Goal: Information Seeking & Learning: Learn about a topic

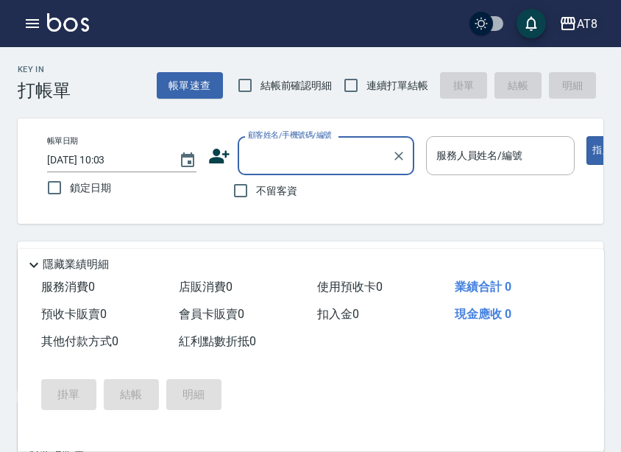
click at [532, 19] on icon "button" at bounding box center [569, 24] width 18 height 18
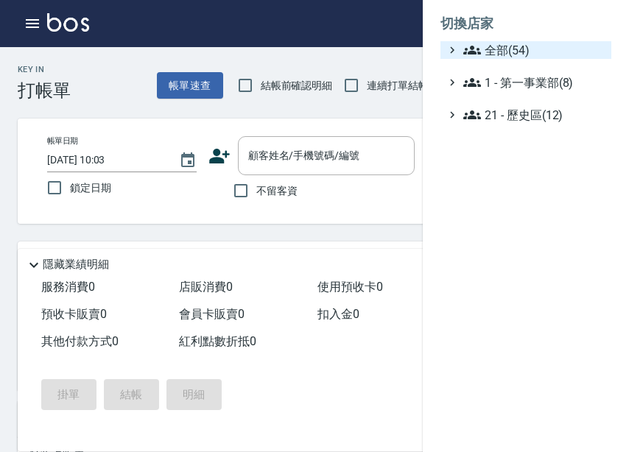
click at [513, 48] on span "全部(54)" at bounding box center [534, 50] width 142 height 18
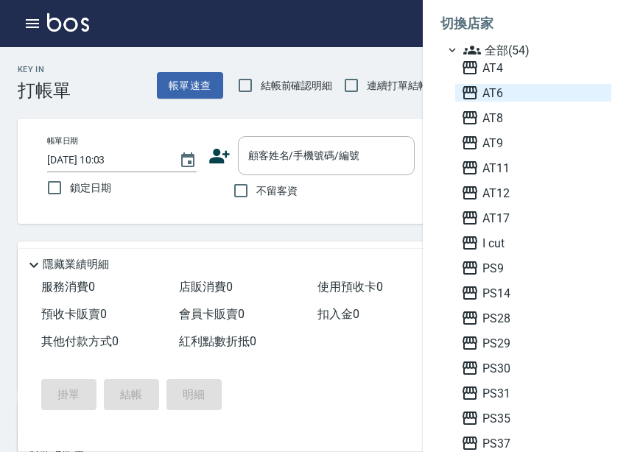
click at [521, 91] on span "AT6" at bounding box center [533, 93] width 144 height 18
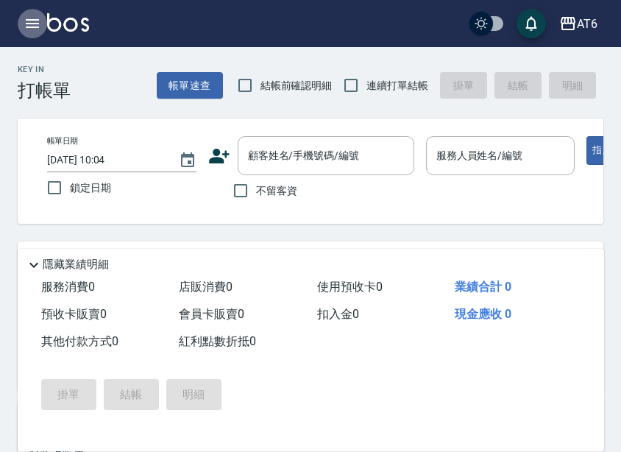
click at [24, 24] on icon "button" at bounding box center [33, 24] width 18 height 18
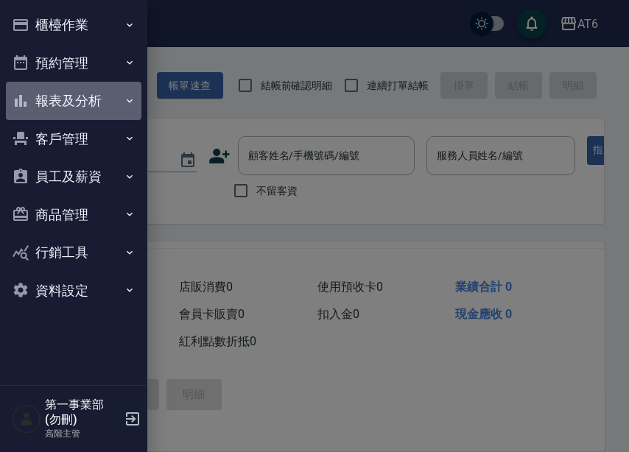
click at [72, 102] on button "報表及分析" at bounding box center [73, 101] width 135 height 38
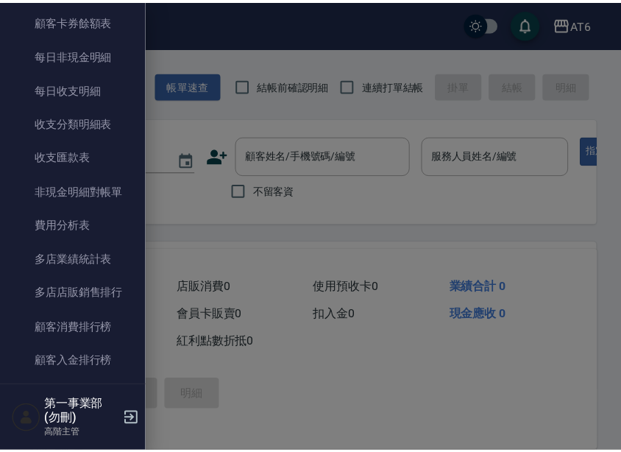
scroll to position [1178, 0]
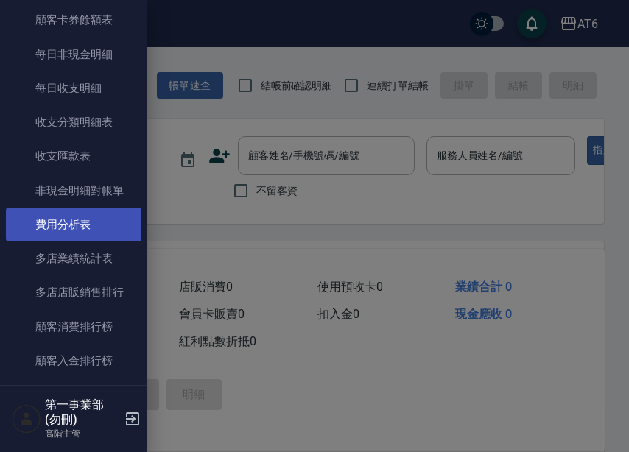
click at [92, 230] on link "費用分析表" at bounding box center [73, 225] width 135 height 34
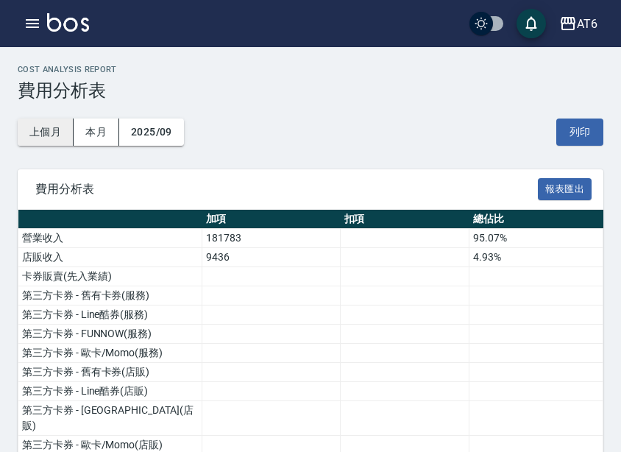
click at [46, 133] on button "上個月" at bounding box center [46, 132] width 56 height 27
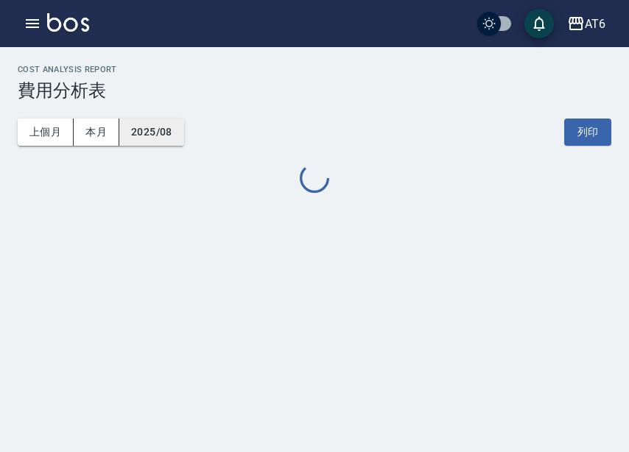
click at [159, 132] on button "2025/08" at bounding box center [151, 132] width 65 height 27
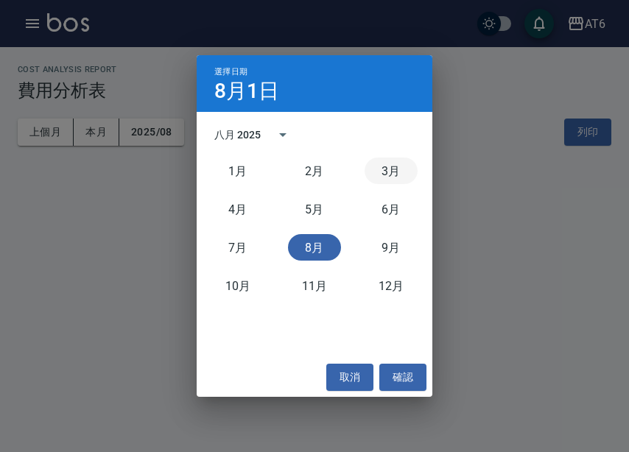
click at [393, 165] on button "3月" at bounding box center [390, 171] width 53 height 27
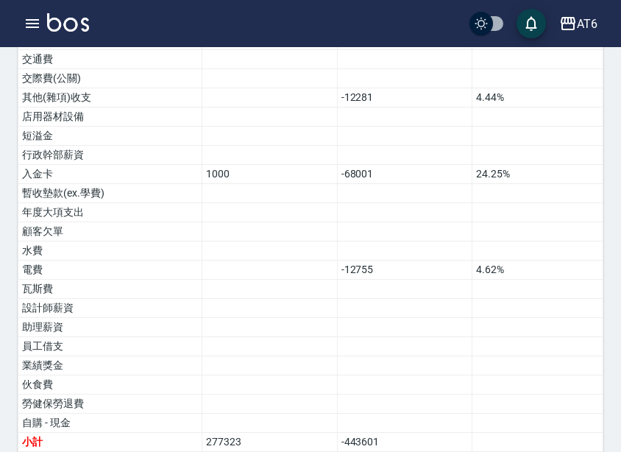
scroll to position [923, 0]
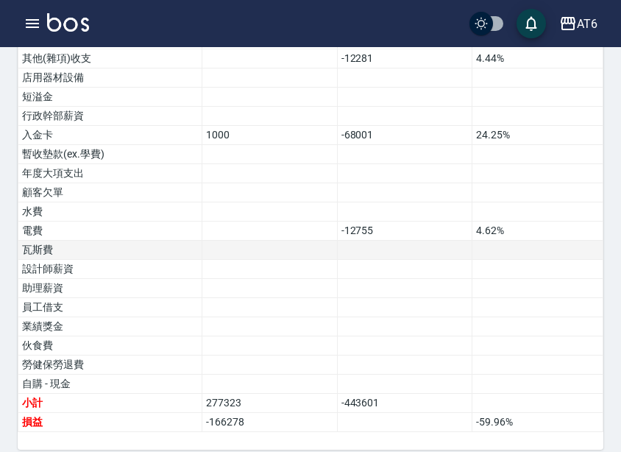
click at [152, 241] on td "瓦斯費" at bounding box center [110, 250] width 184 height 19
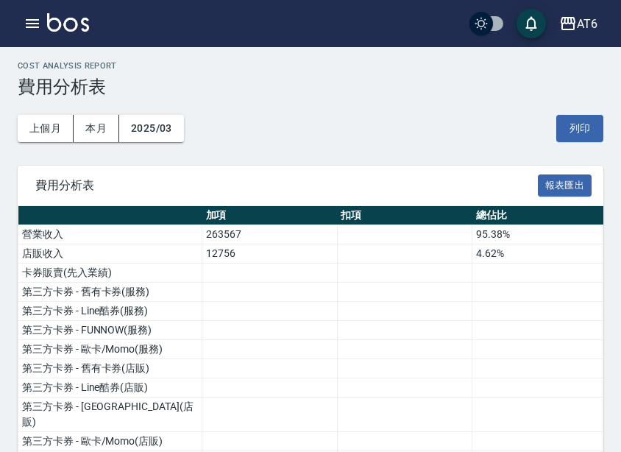
scroll to position [0, 0]
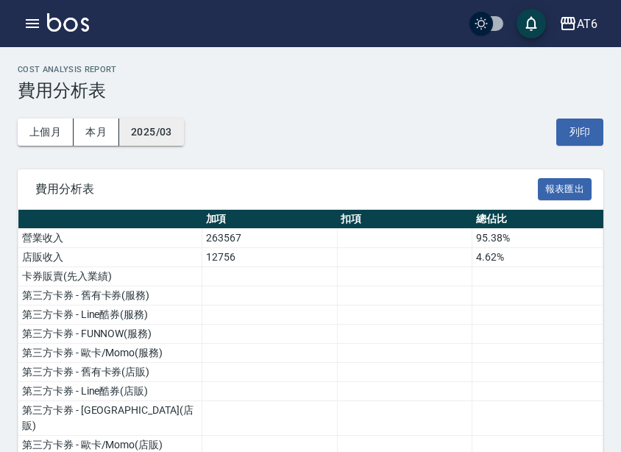
click at [180, 128] on button "2025/03" at bounding box center [151, 132] width 65 height 27
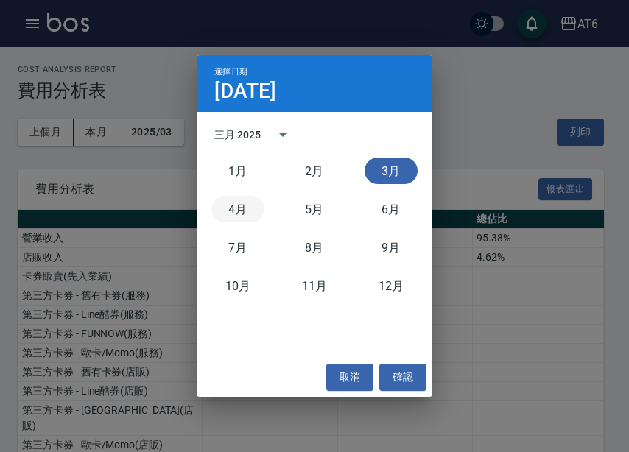
click at [249, 205] on button "4月" at bounding box center [237, 209] width 53 height 27
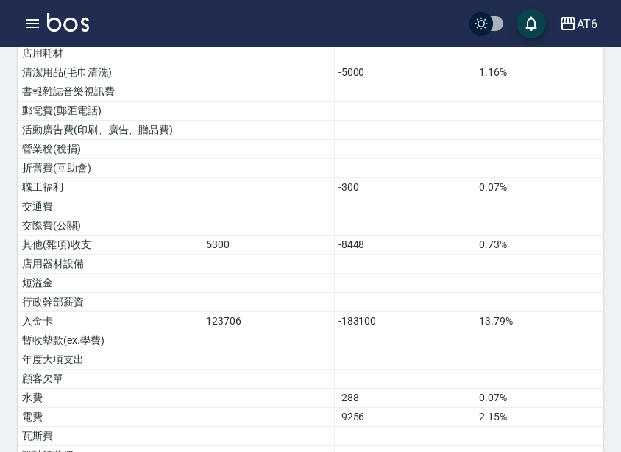
scroll to position [942, 0]
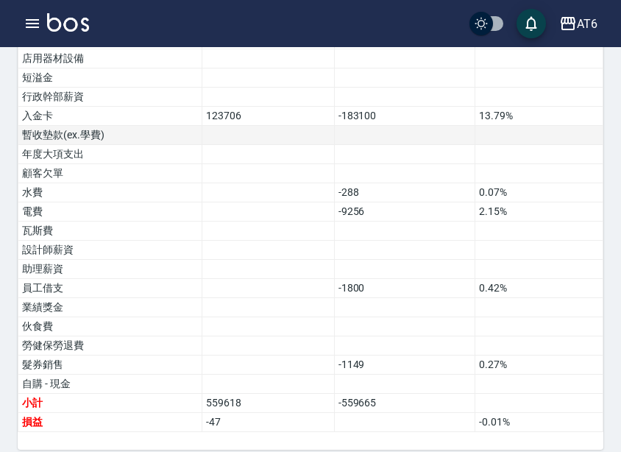
click at [378, 126] on td at bounding box center [404, 135] width 141 height 19
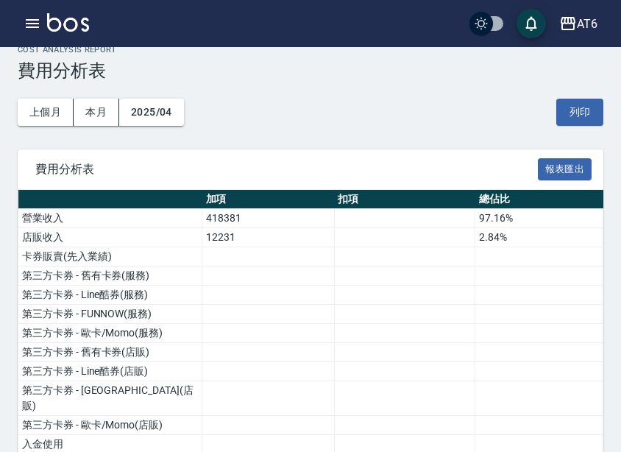
scroll to position [0, 0]
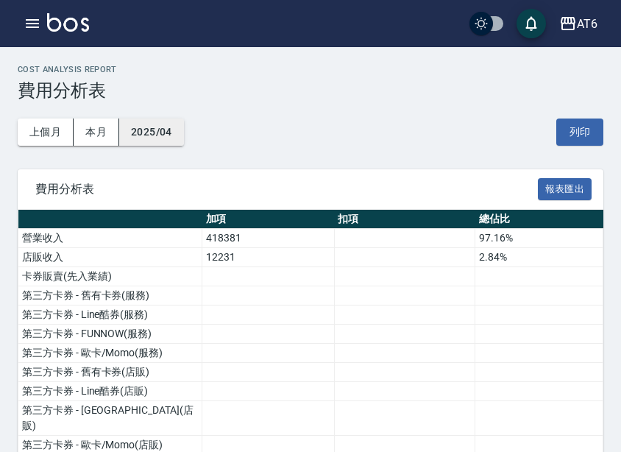
click at [141, 139] on button "2025/04" at bounding box center [151, 132] width 65 height 27
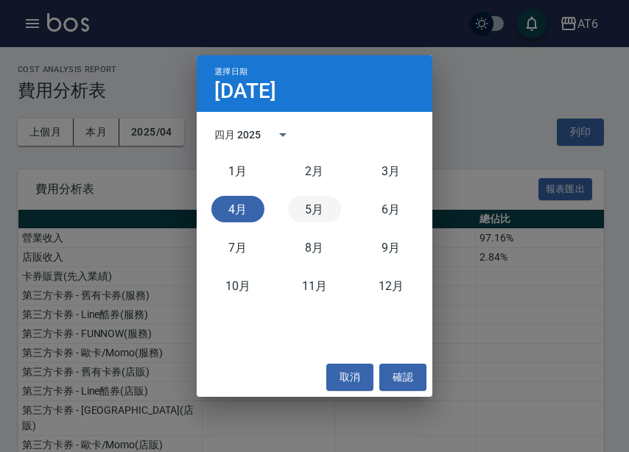
click at [314, 216] on button "5月" at bounding box center [314, 209] width 53 height 27
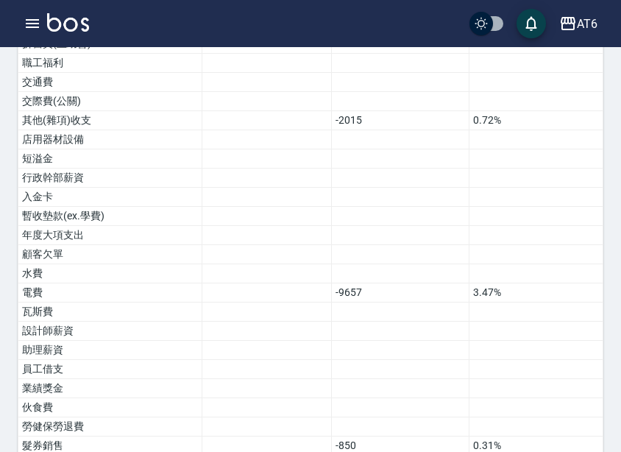
scroll to position [942, 0]
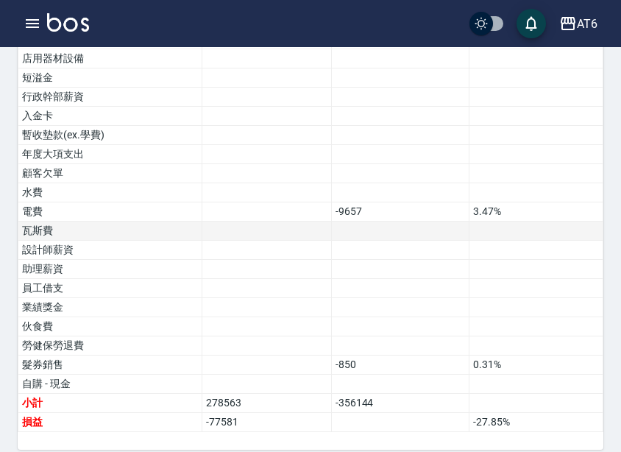
click at [347, 222] on td at bounding box center [400, 231] width 138 height 19
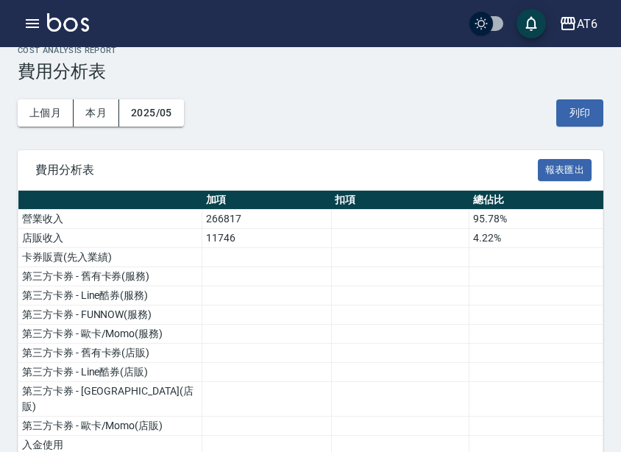
scroll to position [0, 0]
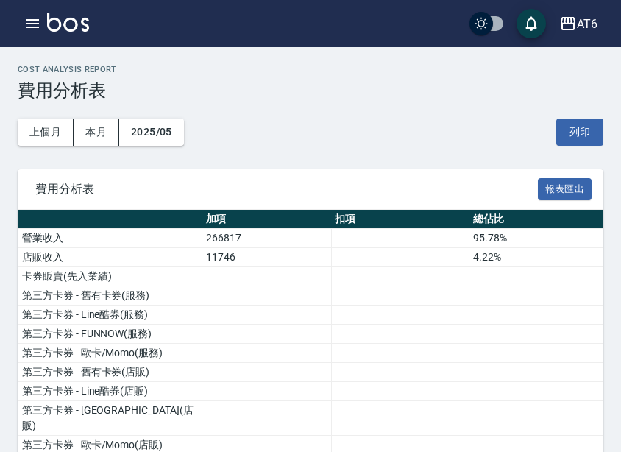
click at [186, 126] on div "上個月 本月 2025/05 列印" at bounding box center [311, 132] width 586 height 63
click at [177, 128] on button "2025/05" at bounding box center [151, 132] width 65 height 27
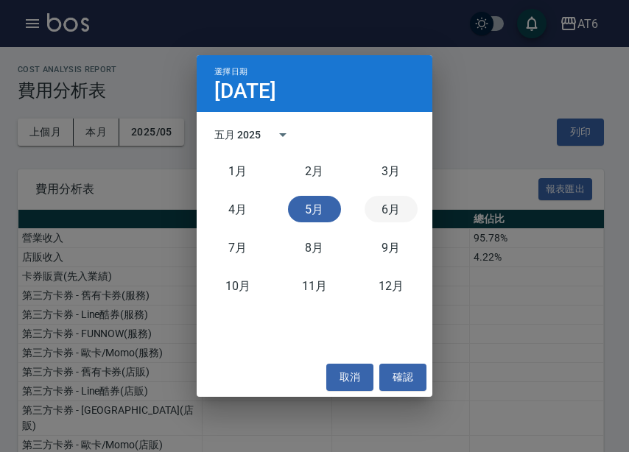
click at [378, 214] on button "6月" at bounding box center [390, 209] width 53 height 27
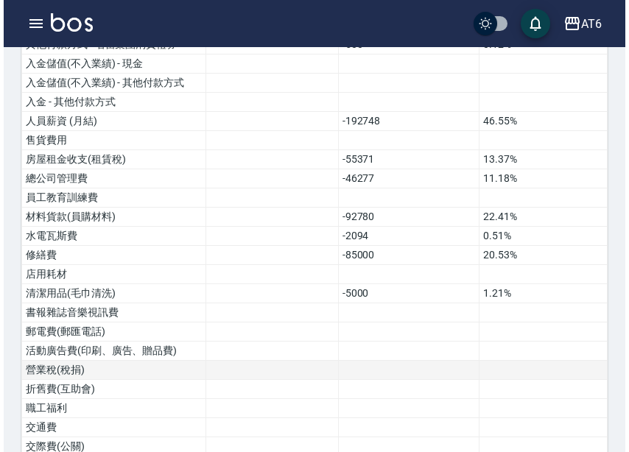
scroll to position [942, 0]
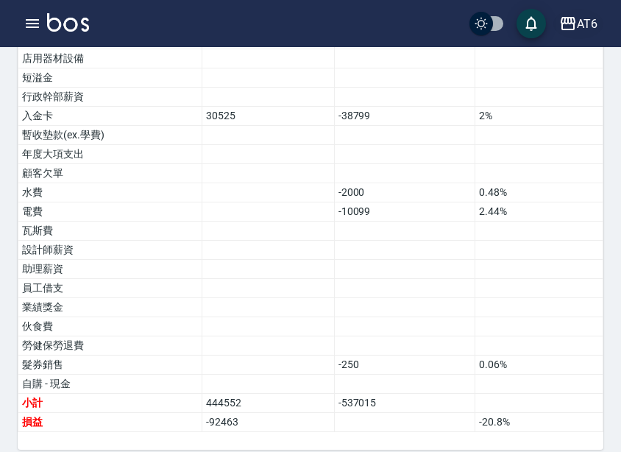
click at [568, 32] on icon "button" at bounding box center [569, 24] width 18 height 18
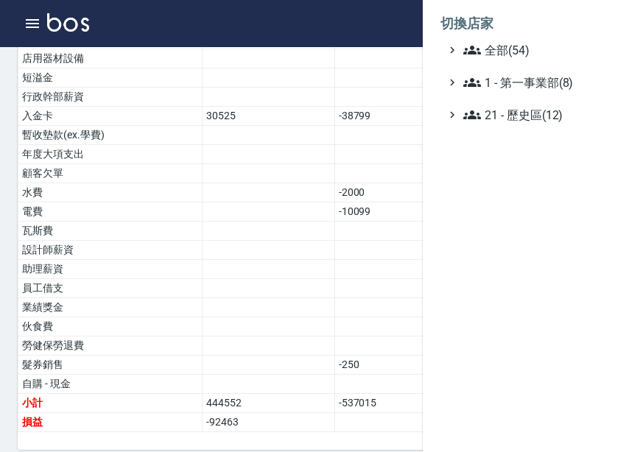
click at [554, 60] on ul "全部(54) 1 - 第一事業部(8) 21 - 歷史區(12)" at bounding box center [525, 82] width 171 height 82
click at [548, 54] on span "全部(54)" at bounding box center [534, 50] width 142 height 18
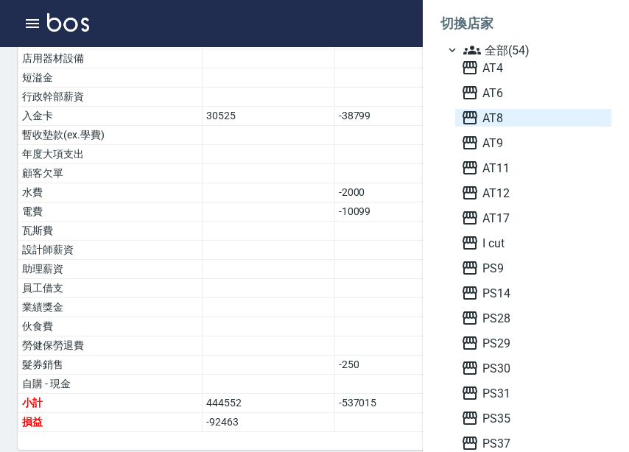
click at [493, 112] on span "AT8" at bounding box center [533, 118] width 144 height 18
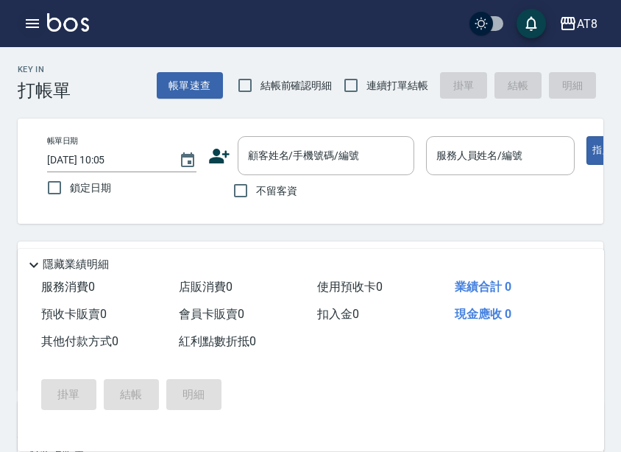
click at [30, 32] on icon "button" at bounding box center [33, 24] width 18 height 18
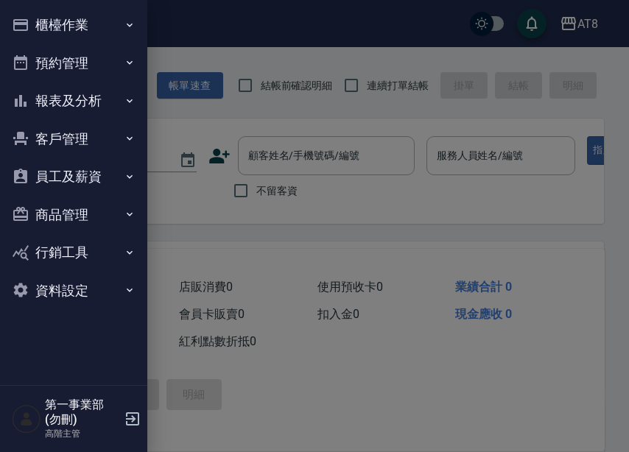
click at [95, 109] on button "報表及分析" at bounding box center [73, 101] width 135 height 38
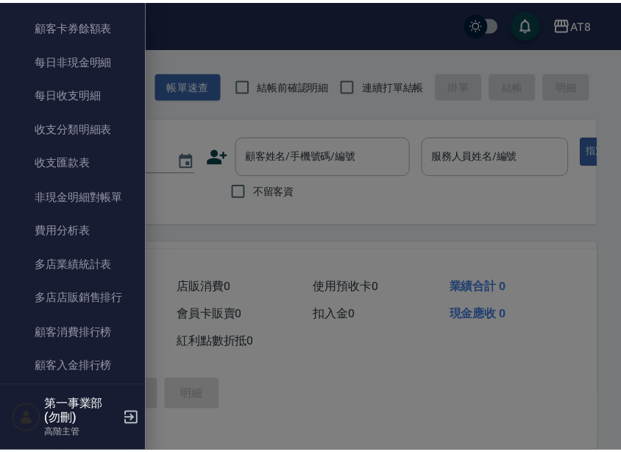
scroll to position [1178, 0]
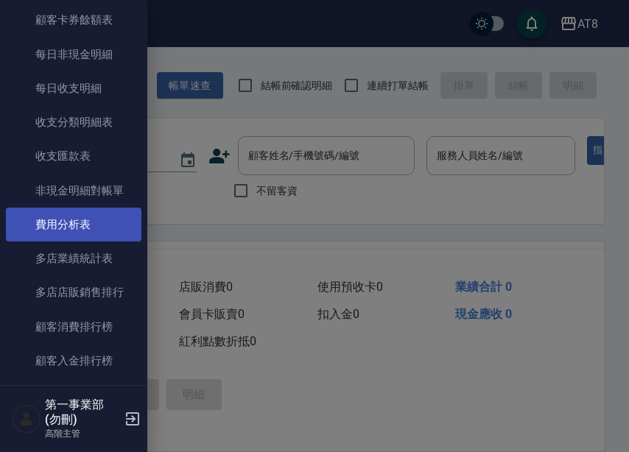
click at [95, 222] on link "費用分析表" at bounding box center [73, 225] width 135 height 34
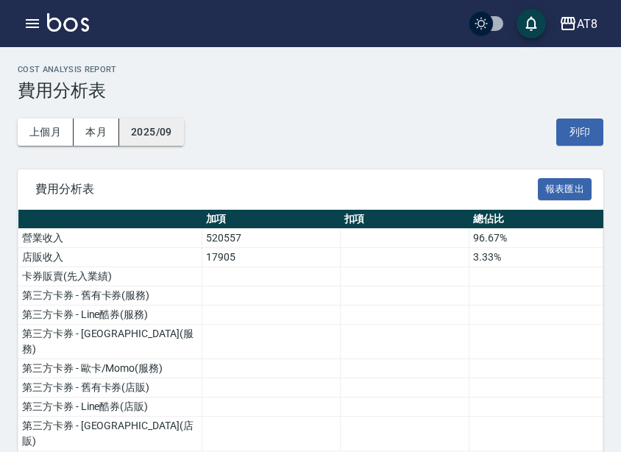
click at [161, 138] on button "2025/09" at bounding box center [151, 132] width 65 height 27
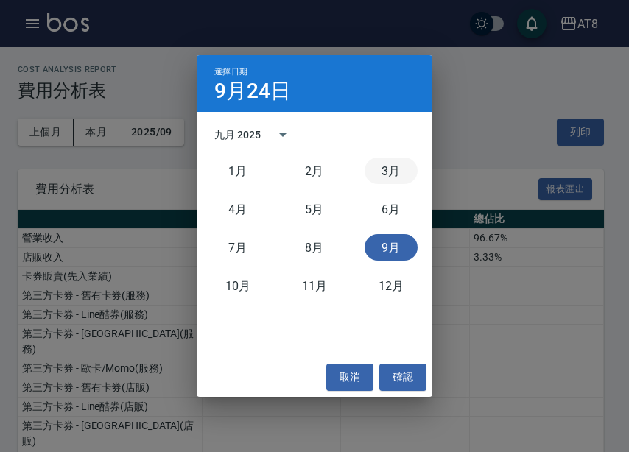
click at [387, 180] on button "3月" at bounding box center [390, 171] width 53 height 27
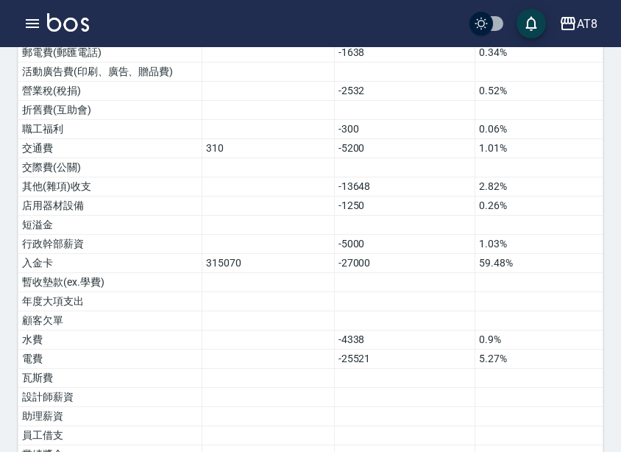
scroll to position [923, 0]
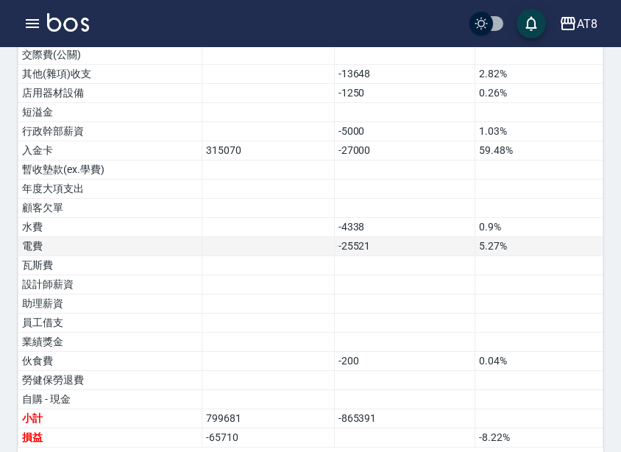
click at [370, 237] on td "-25521" at bounding box center [404, 246] width 141 height 19
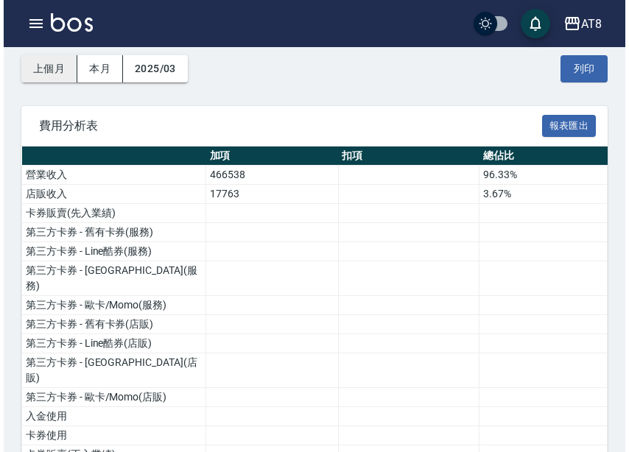
scroll to position [39, 0]
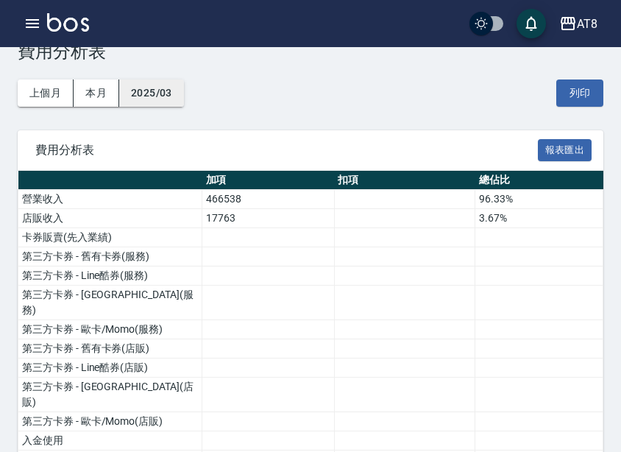
click at [151, 94] on button "2025/03" at bounding box center [151, 93] width 65 height 27
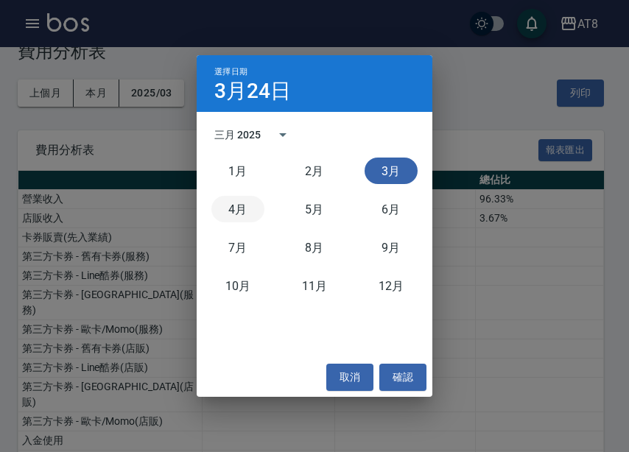
click at [222, 202] on button "4月" at bounding box center [237, 209] width 53 height 27
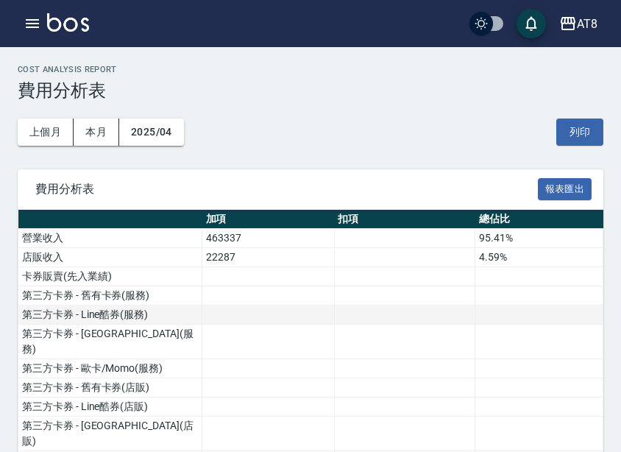
click at [335, 318] on td at bounding box center [404, 315] width 141 height 19
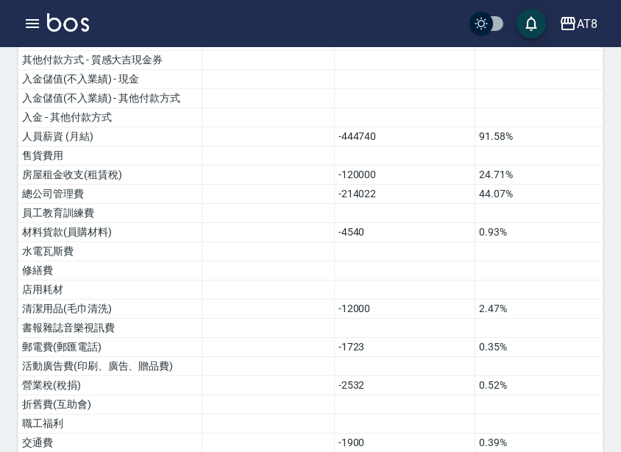
scroll to position [923, 0]
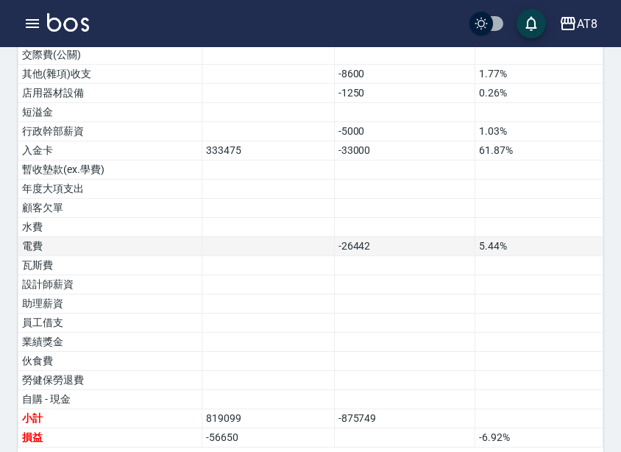
click at [582, 237] on td "5.44%" at bounding box center [540, 246] width 128 height 19
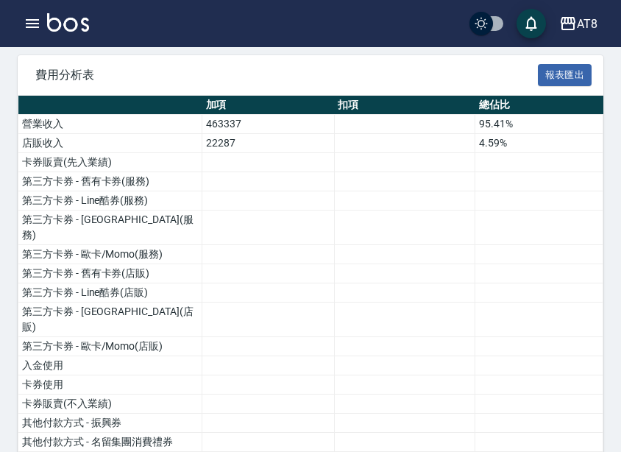
scroll to position [0, 0]
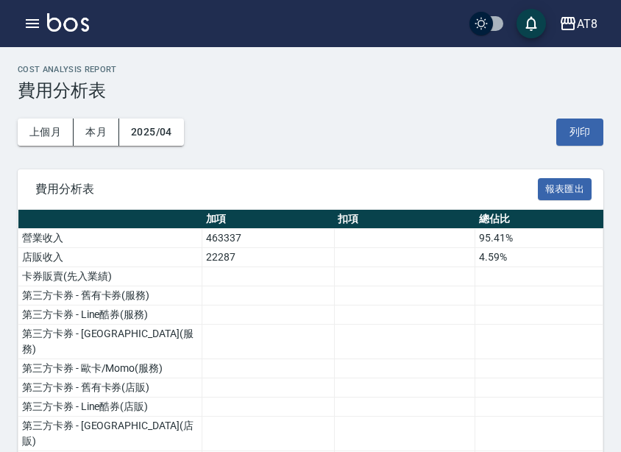
click at [188, 134] on div "上個月 本月 2025/04 列印" at bounding box center [311, 132] width 586 height 63
click at [183, 134] on button "2025/04" at bounding box center [151, 132] width 65 height 27
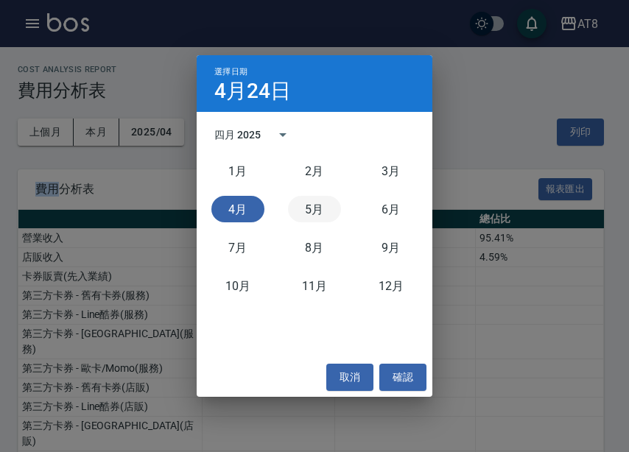
click button "5月"
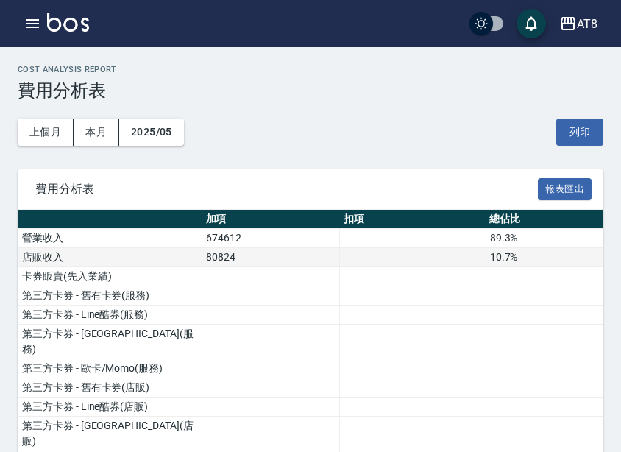
click td "10.7%"
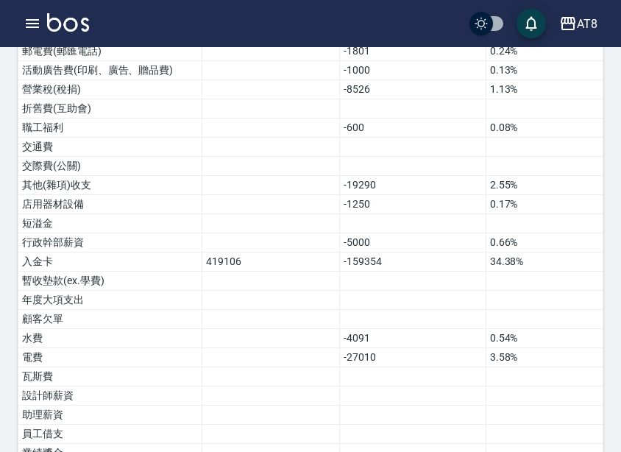
scroll to position [923, 0]
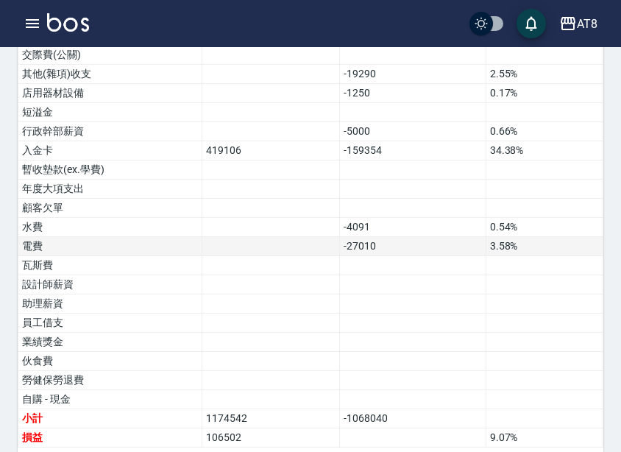
click td "3.58%"
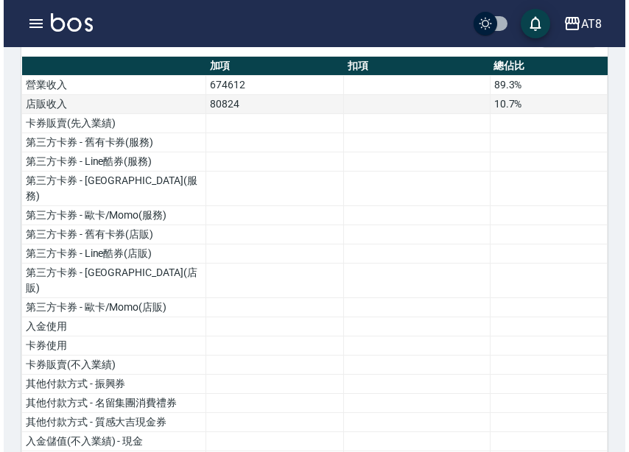
scroll to position [39, 0]
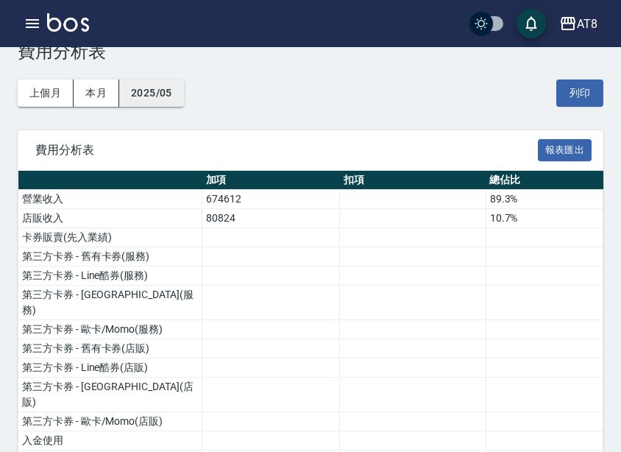
click button "2025/05"
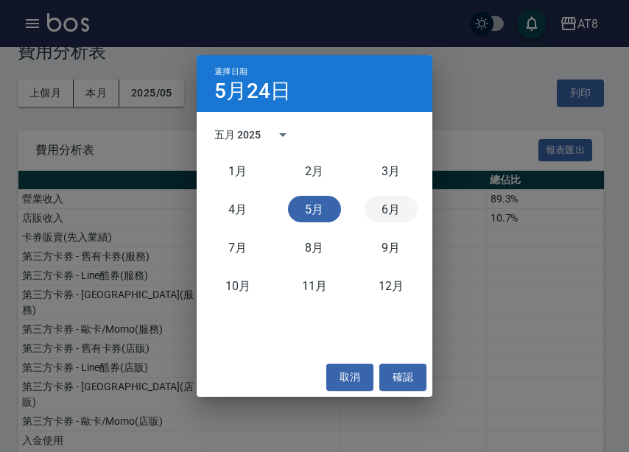
click button "6月"
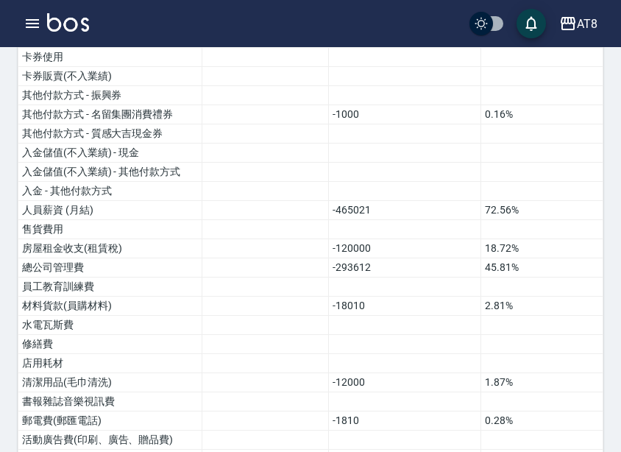
scroll to position [923, 0]
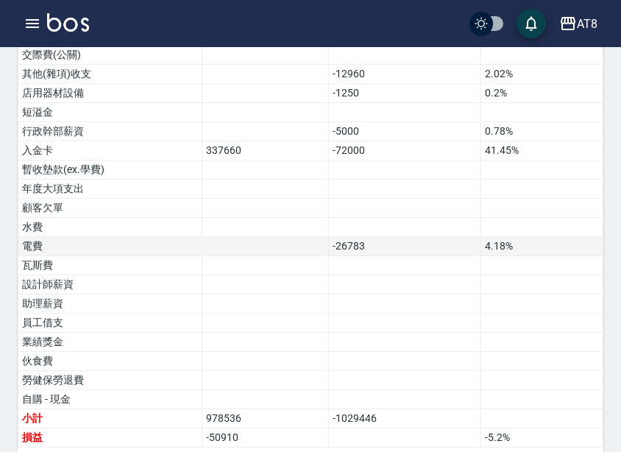
click td "-26783"
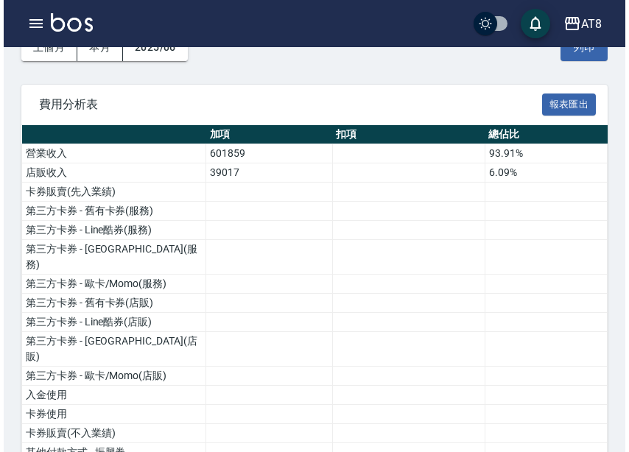
scroll to position [0, 0]
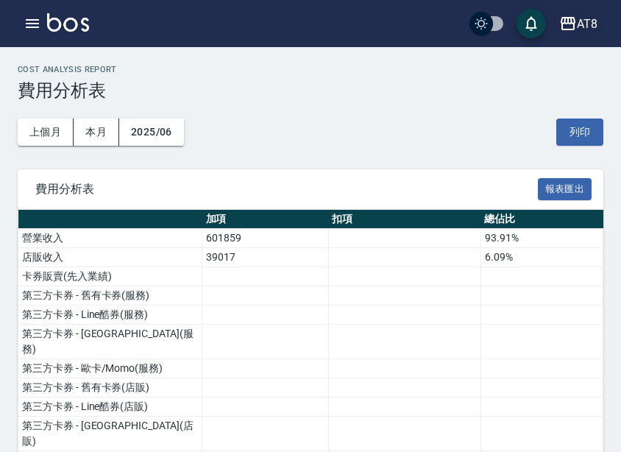
click div "AT8"
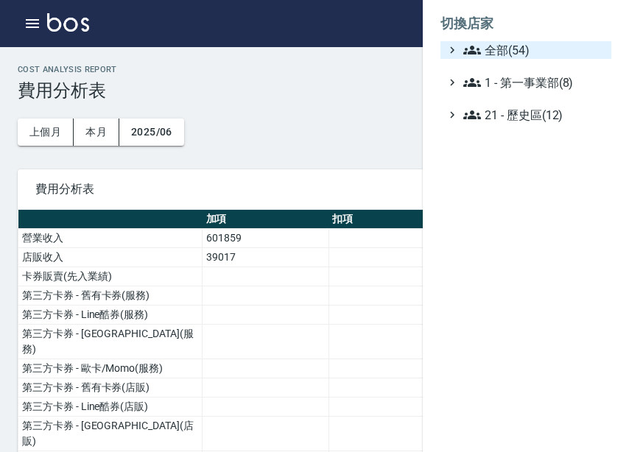
click span "全部(54)"
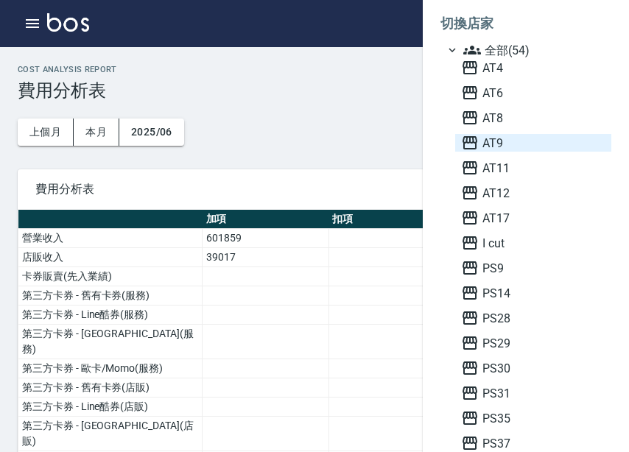
click span "AT9"
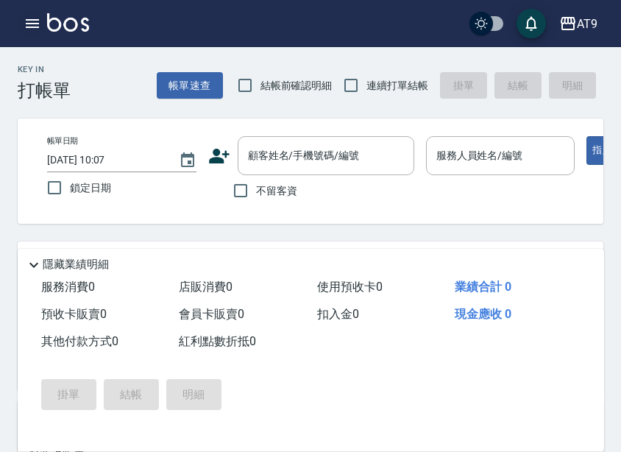
click at [28, 19] on icon "button" at bounding box center [32, 23] width 13 height 9
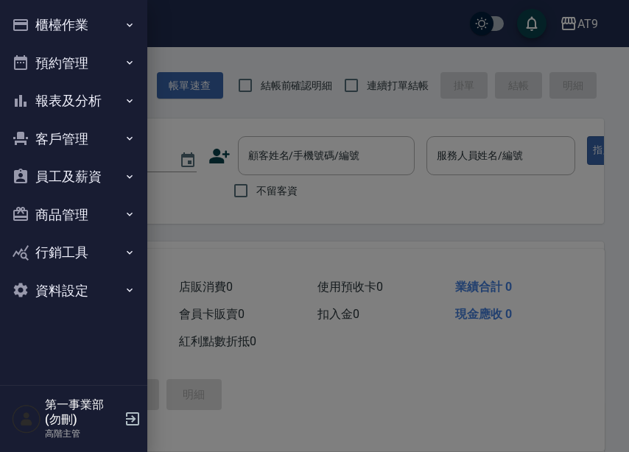
click at [99, 98] on button "報表及分析" at bounding box center [73, 101] width 135 height 38
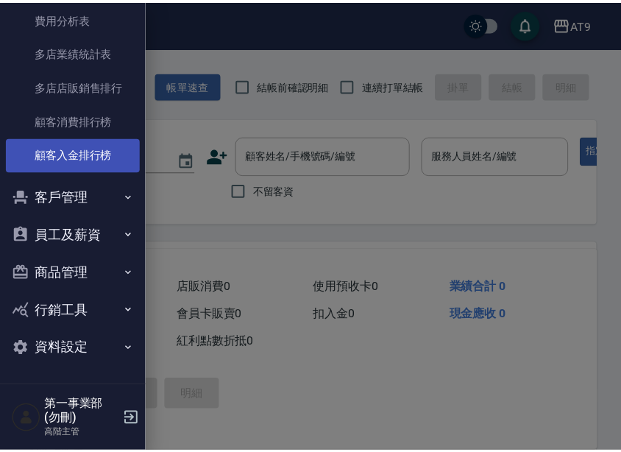
scroll to position [1237, 0]
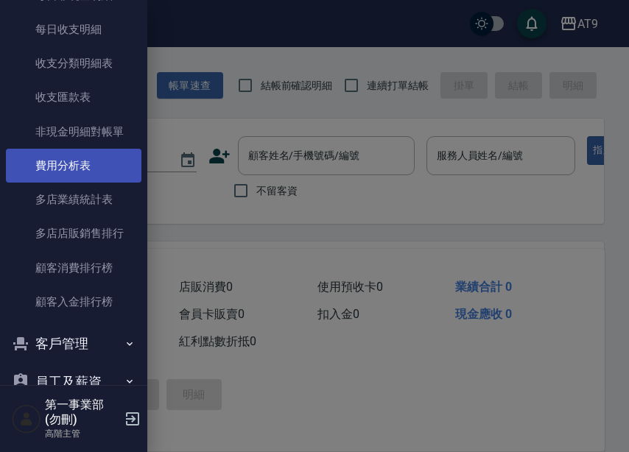
click at [88, 152] on link "費用分析表" at bounding box center [73, 166] width 135 height 34
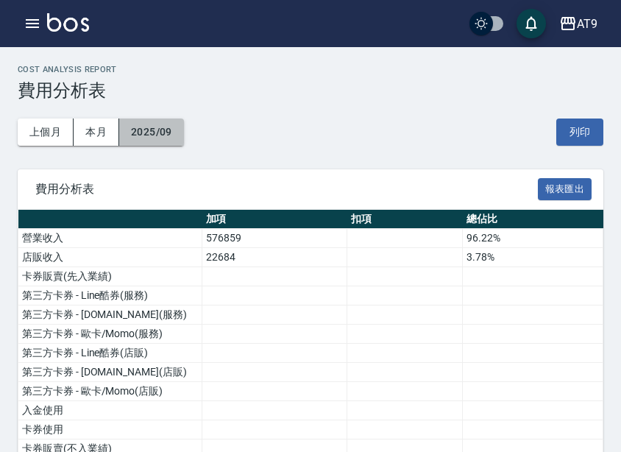
click at [148, 129] on button "2025/09" at bounding box center [151, 132] width 65 height 27
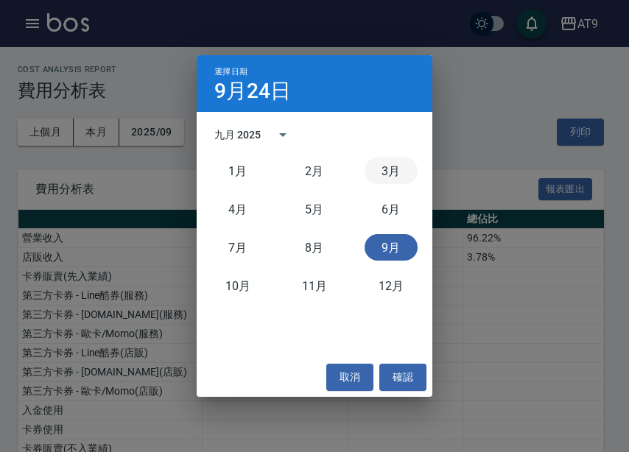
click at [392, 179] on button "3月" at bounding box center [390, 171] width 53 height 27
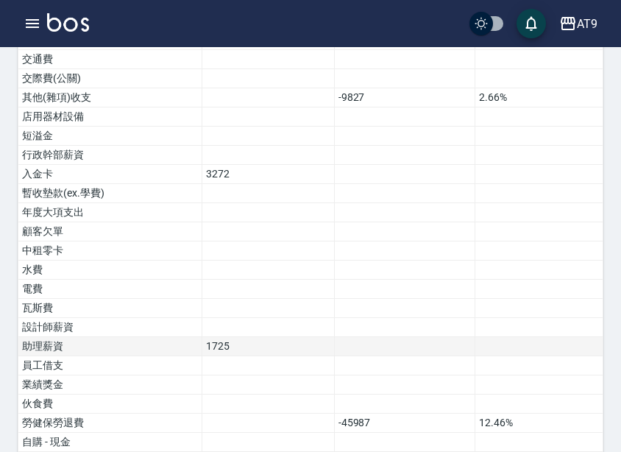
scroll to position [942, 0]
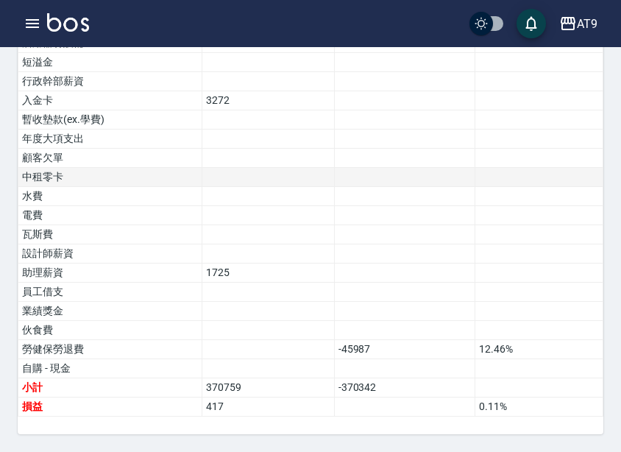
click at [356, 174] on td at bounding box center [404, 177] width 141 height 19
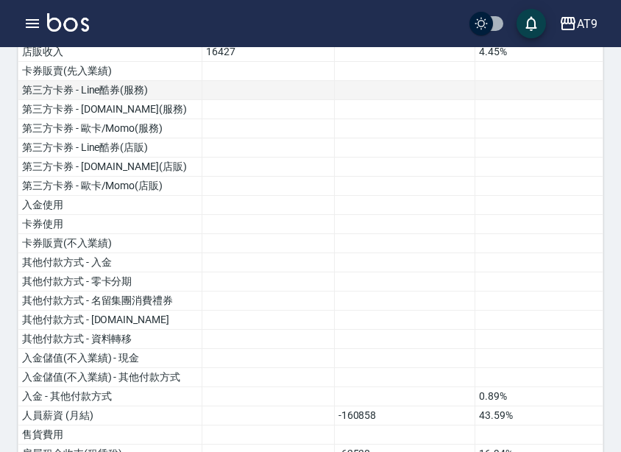
scroll to position [0, 0]
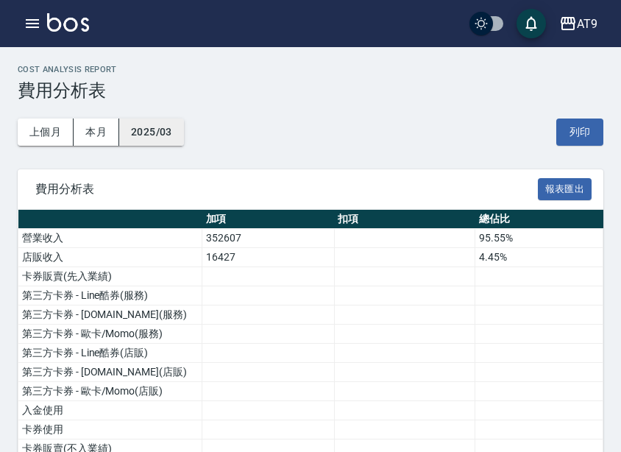
click at [166, 142] on button "2025/03" at bounding box center [151, 132] width 65 height 27
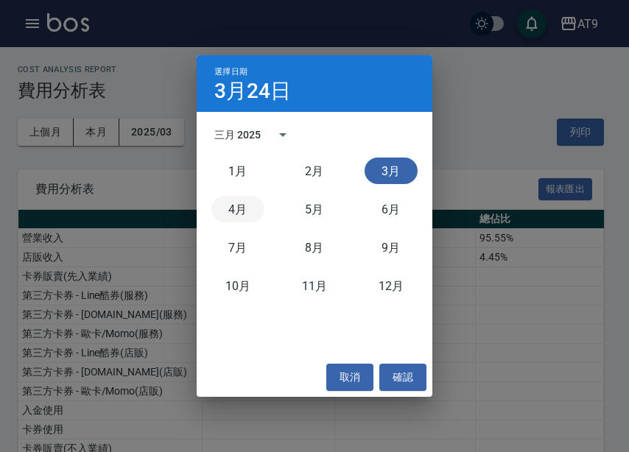
click at [250, 215] on button "4月" at bounding box center [237, 209] width 53 height 27
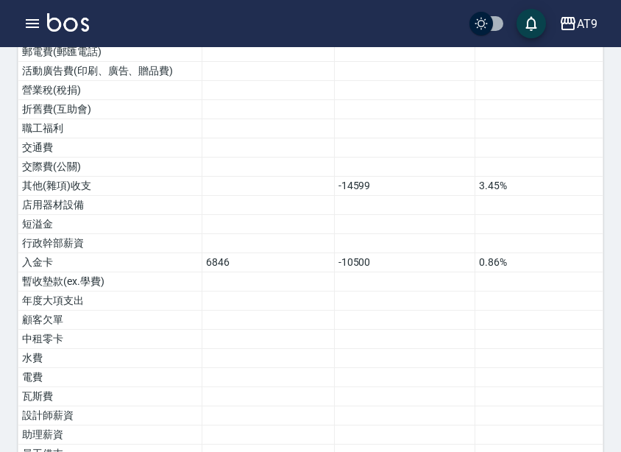
scroll to position [942, 0]
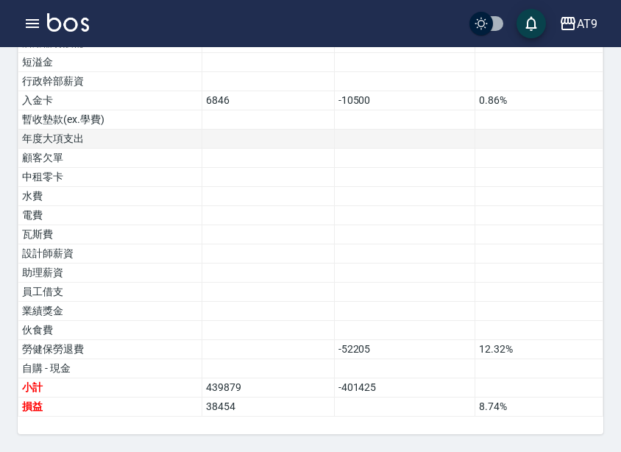
click at [362, 138] on td at bounding box center [404, 139] width 141 height 19
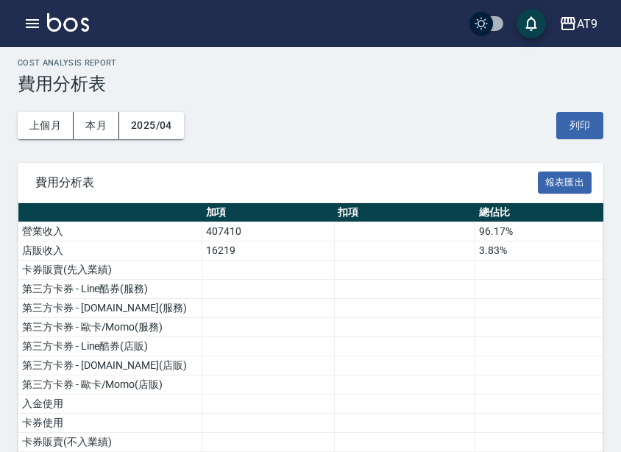
scroll to position [0, 0]
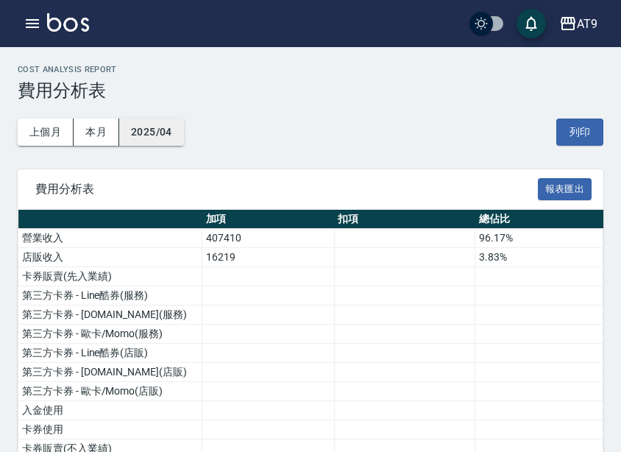
click at [152, 124] on button "2025/04" at bounding box center [151, 132] width 65 height 27
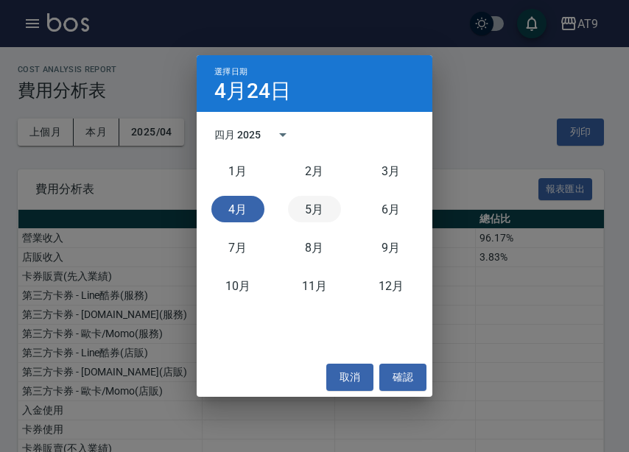
click at [306, 205] on button "5月" at bounding box center [314, 209] width 53 height 27
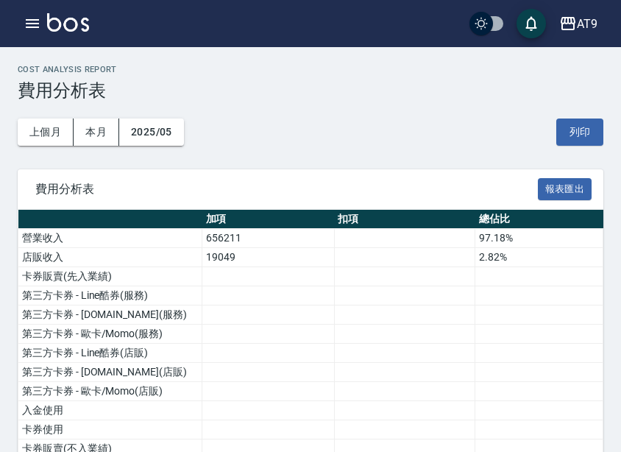
click at [401, 289] on td at bounding box center [404, 295] width 141 height 19
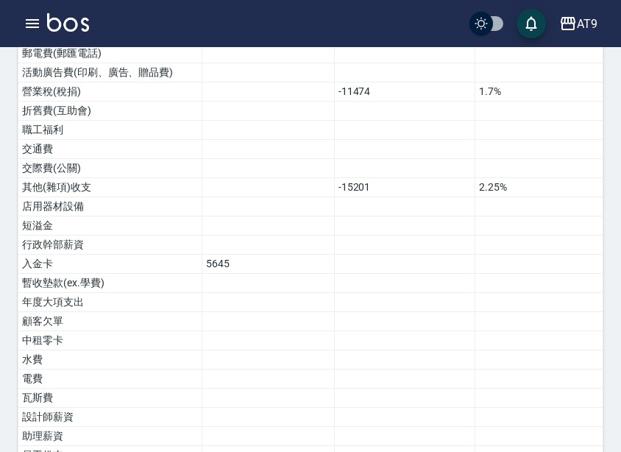
scroll to position [942, 0]
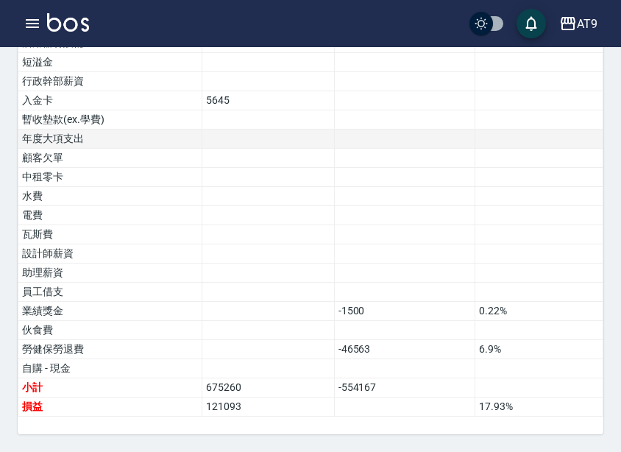
click at [216, 143] on td at bounding box center [268, 139] width 133 height 19
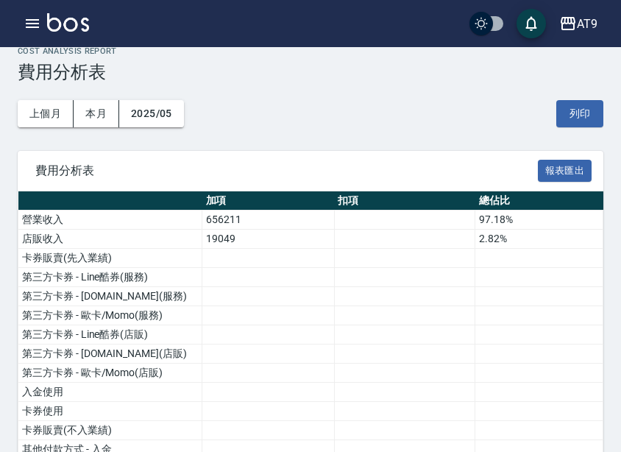
scroll to position [0, 0]
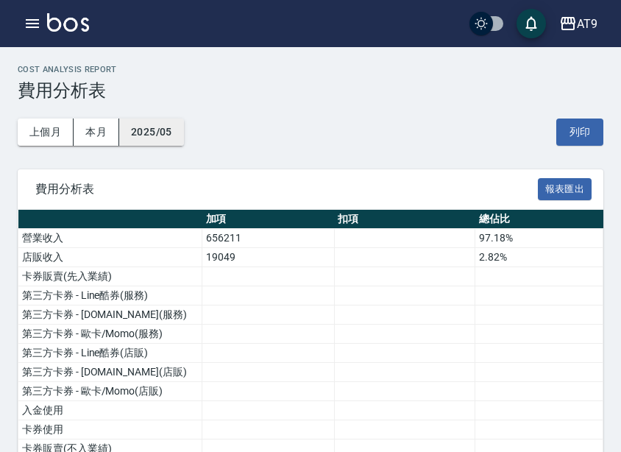
click at [171, 130] on button "2025/05" at bounding box center [151, 132] width 65 height 27
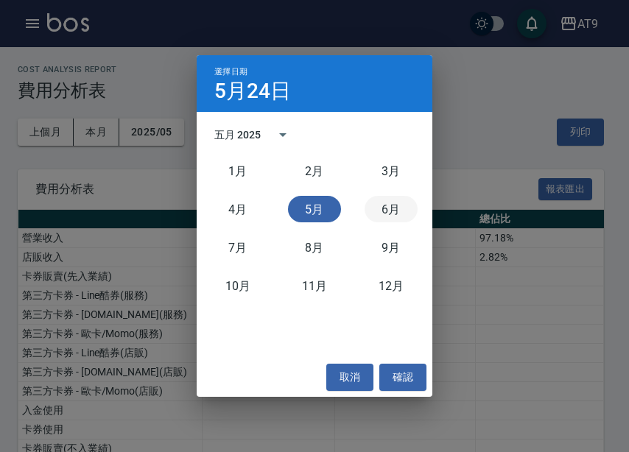
click at [378, 216] on button "6月" at bounding box center [390, 209] width 53 height 27
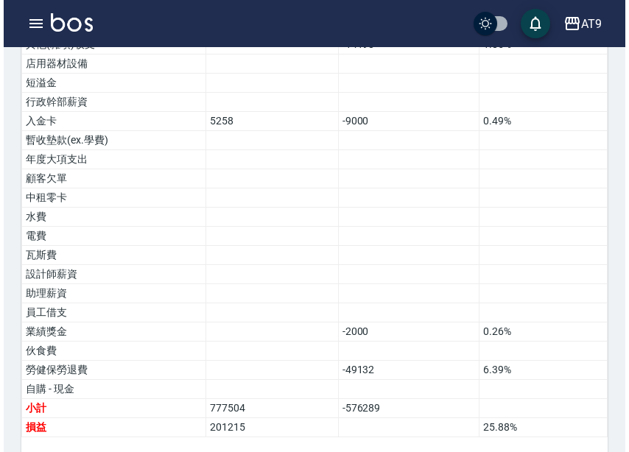
scroll to position [942, 0]
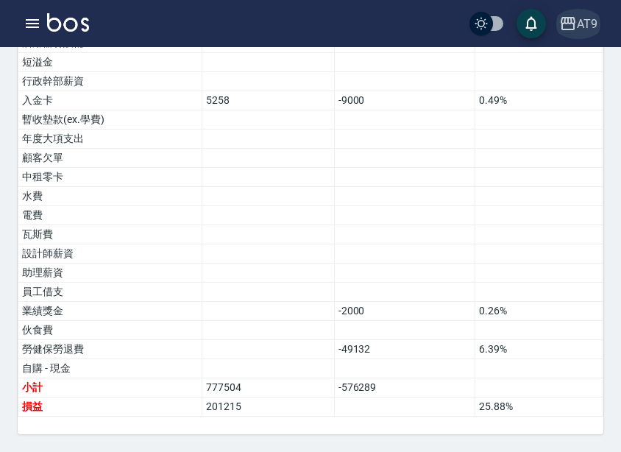
click at [587, 33] on button "AT9" at bounding box center [579, 24] width 50 height 30
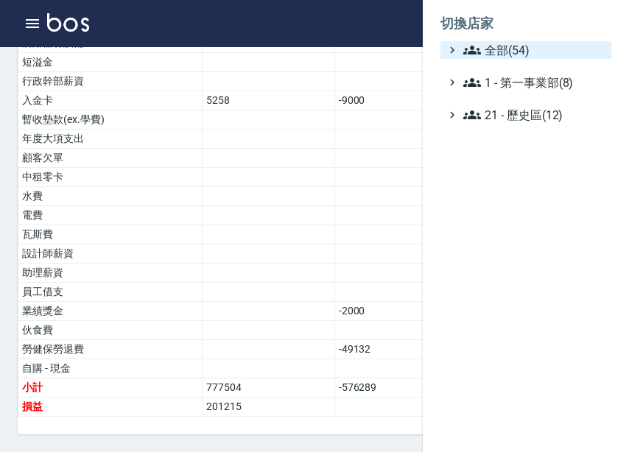
click at [551, 52] on span "全部(54)" at bounding box center [534, 50] width 142 height 18
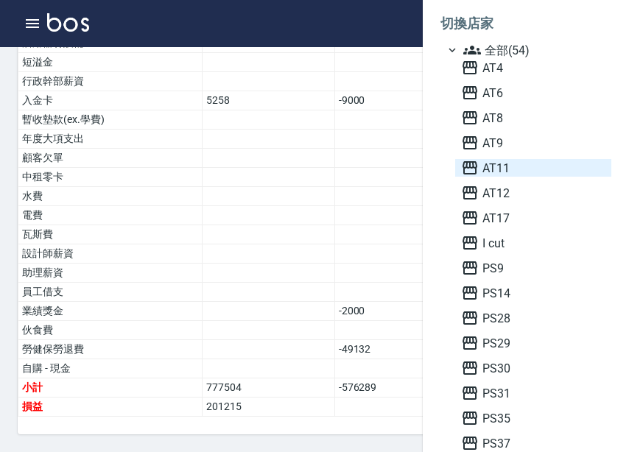
click at [522, 166] on span "AT11" at bounding box center [533, 168] width 144 height 18
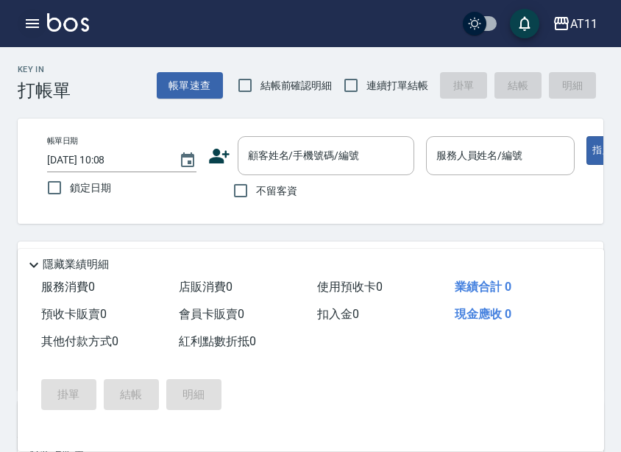
click at [37, 23] on icon "button" at bounding box center [32, 23] width 13 height 9
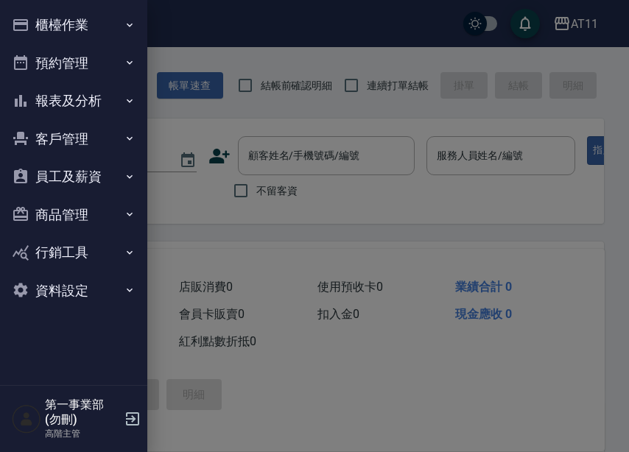
click at [115, 97] on button "報表及分析" at bounding box center [73, 101] width 135 height 38
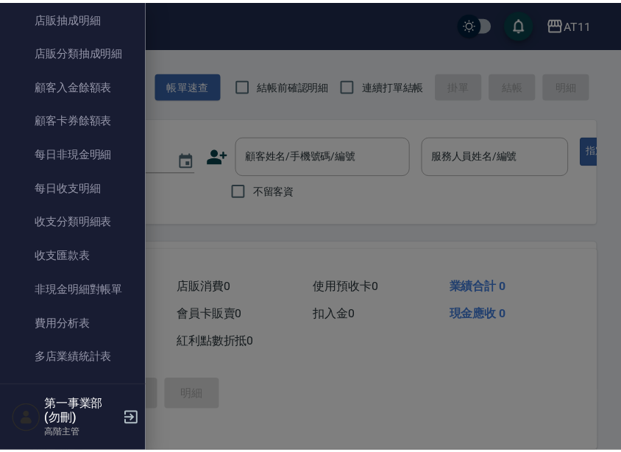
scroll to position [1104, 0]
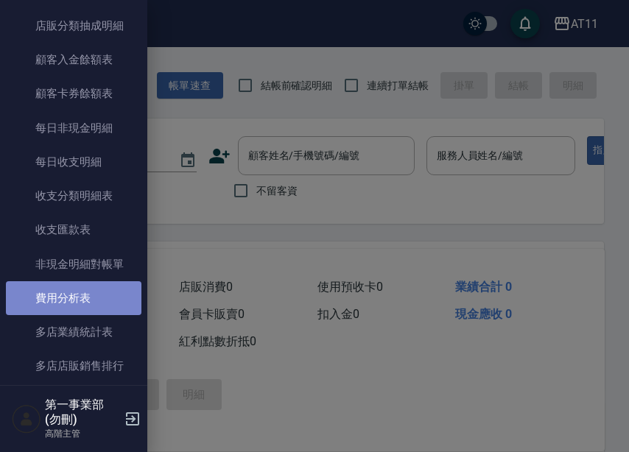
click at [89, 303] on link "費用分析表" at bounding box center [73, 298] width 135 height 34
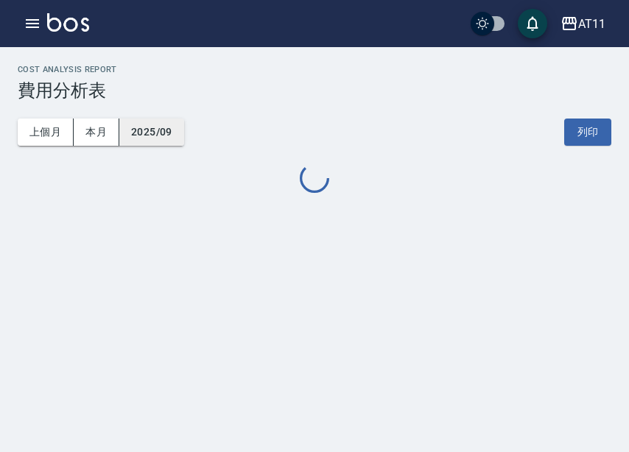
click at [163, 130] on button "2025/09" at bounding box center [151, 132] width 65 height 27
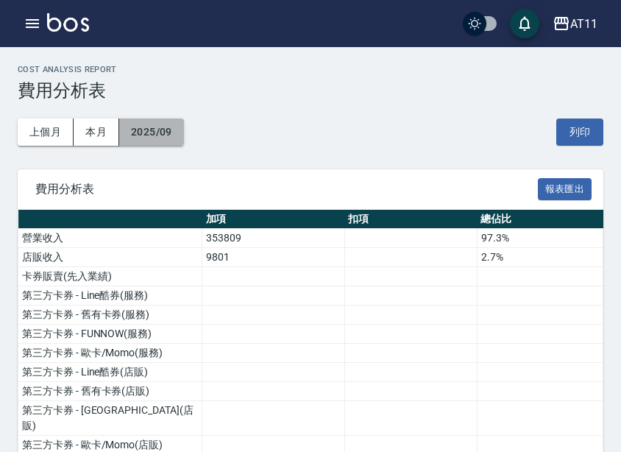
click at [135, 130] on button "2025/09" at bounding box center [151, 132] width 65 height 27
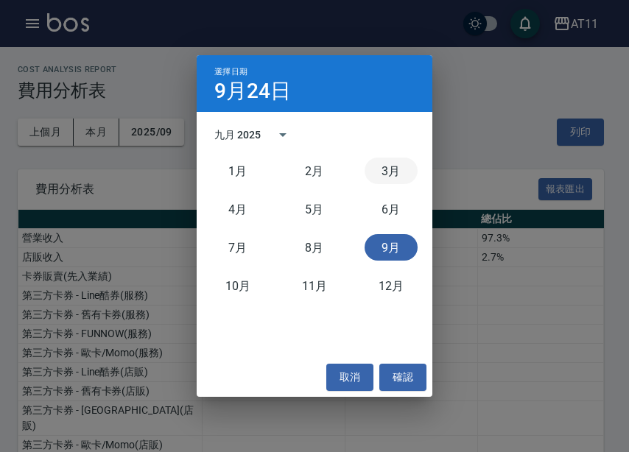
click at [382, 169] on button "3月" at bounding box center [390, 171] width 53 height 27
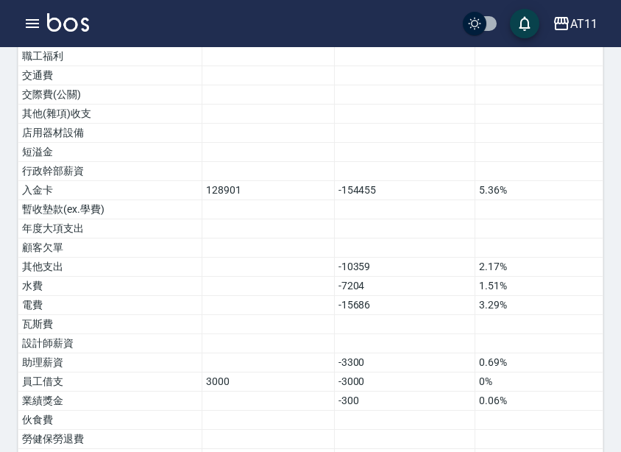
scroll to position [1018, 0]
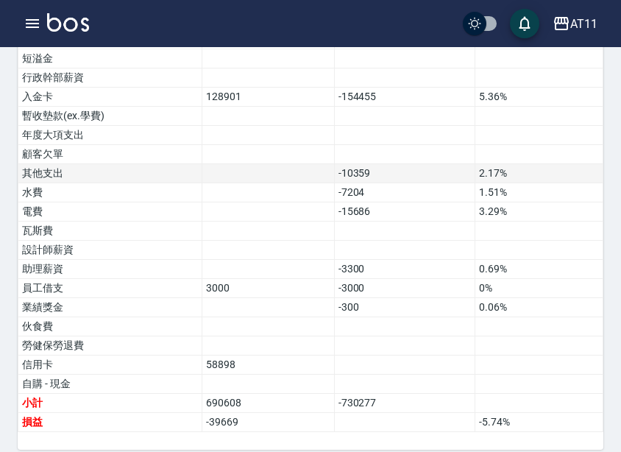
click at [494, 164] on td "2.17%" at bounding box center [540, 173] width 128 height 19
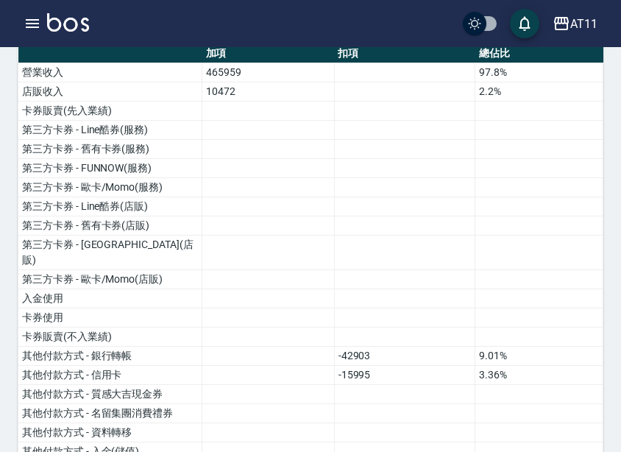
scroll to position [0, 0]
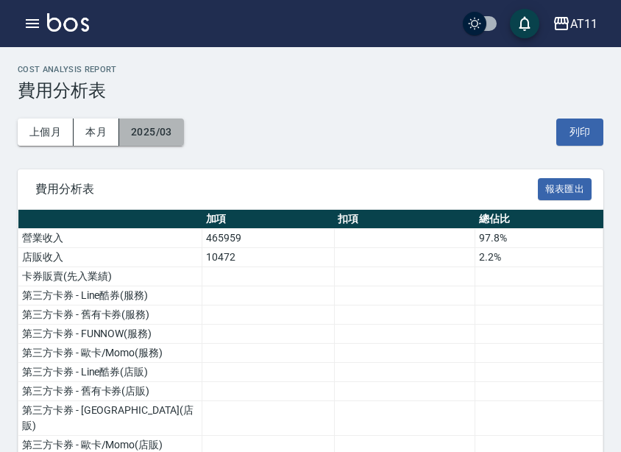
click at [152, 128] on button "2025/03" at bounding box center [151, 132] width 65 height 27
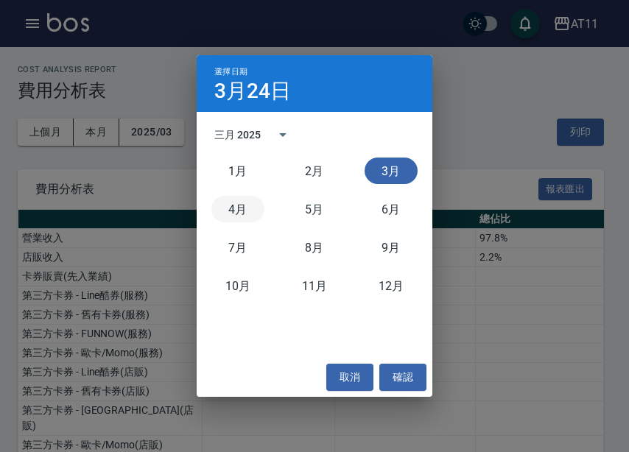
click at [255, 214] on button "4月" at bounding box center [237, 209] width 53 height 27
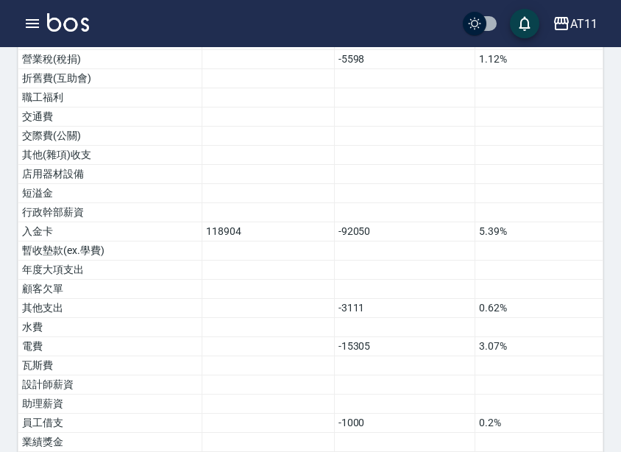
scroll to position [1018, 0]
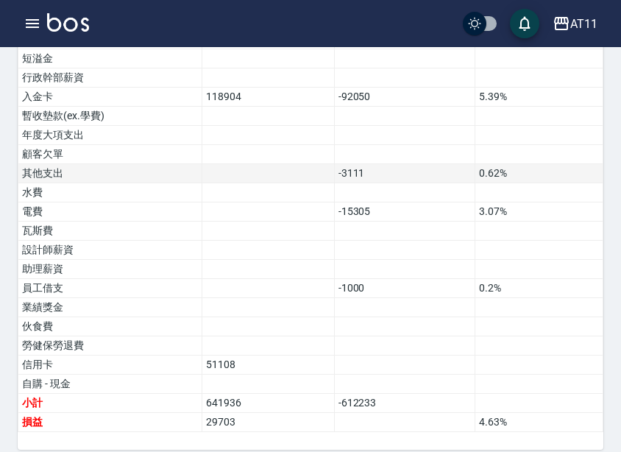
click at [155, 164] on td "其他支出" at bounding box center [110, 173] width 184 height 19
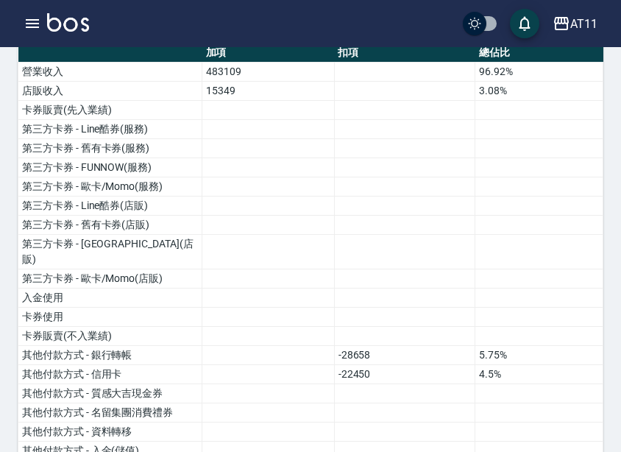
scroll to position [0, 0]
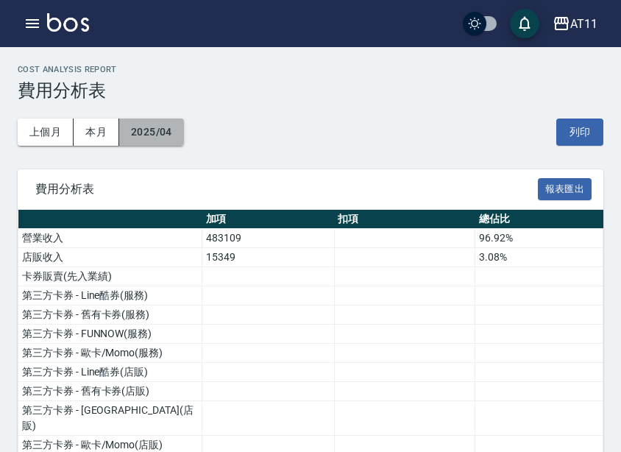
click at [155, 122] on button "2025/04" at bounding box center [151, 132] width 65 height 27
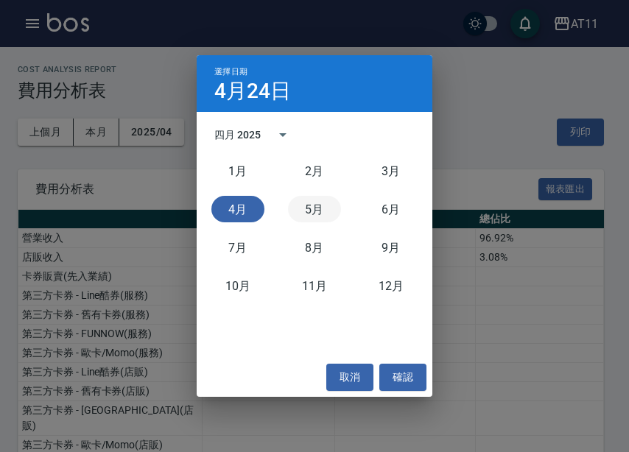
click at [300, 208] on button "5月" at bounding box center [314, 209] width 53 height 27
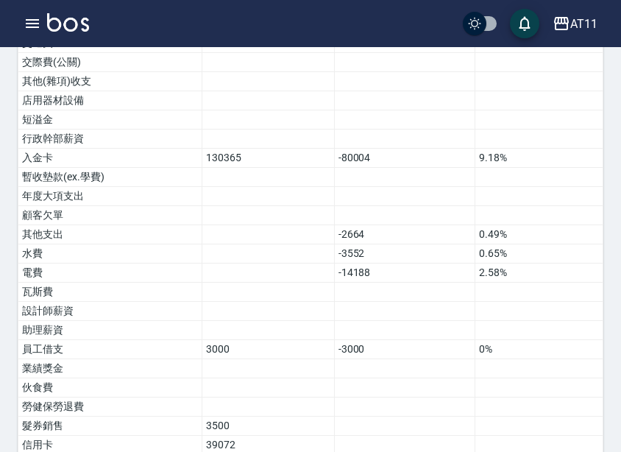
scroll to position [1037, 0]
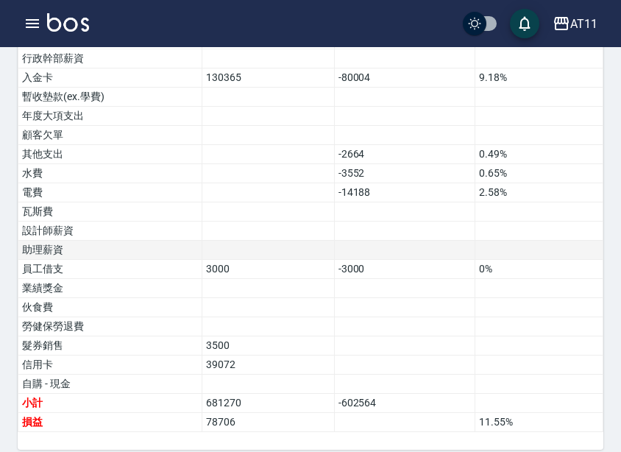
click at [370, 241] on td at bounding box center [404, 250] width 141 height 19
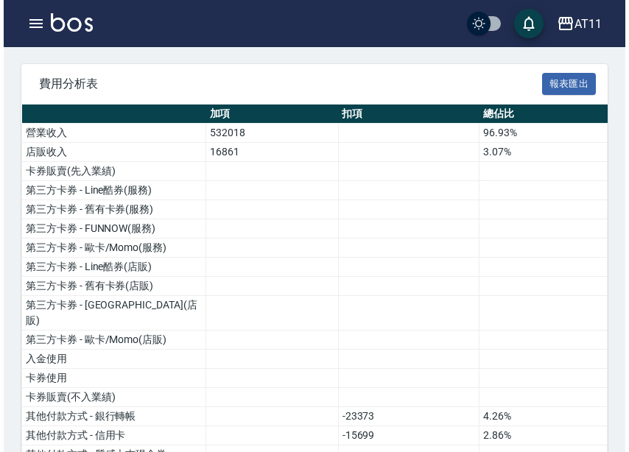
scroll to position [80, 0]
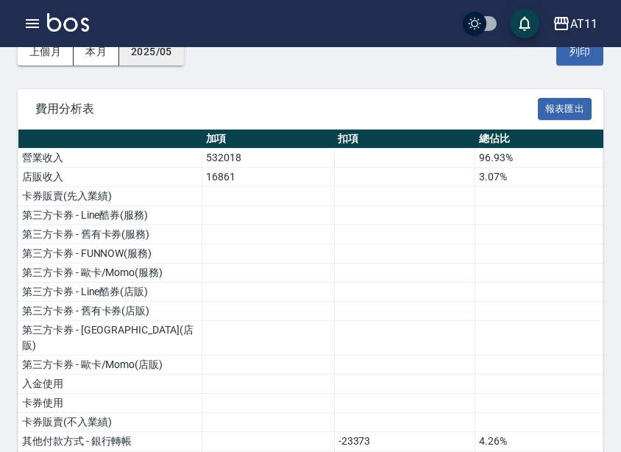
click at [166, 63] on button "2025/05" at bounding box center [151, 51] width 65 height 27
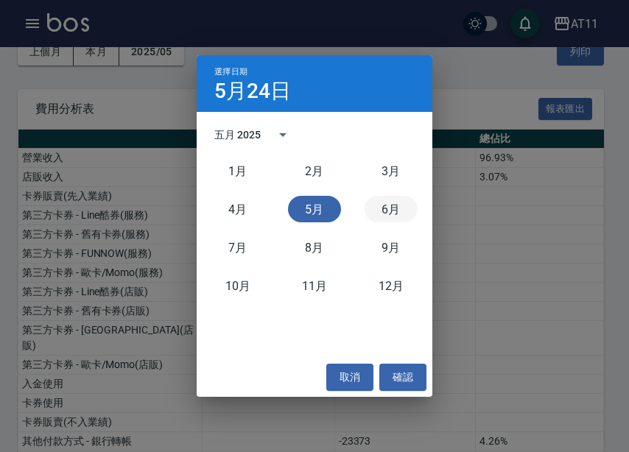
click at [390, 216] on button "6月" at bounding box center [390, 209] width 53 height 27
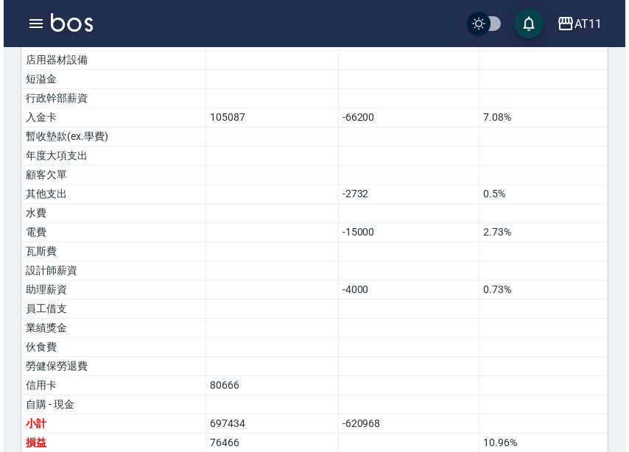
scroll to position [1018, 0]
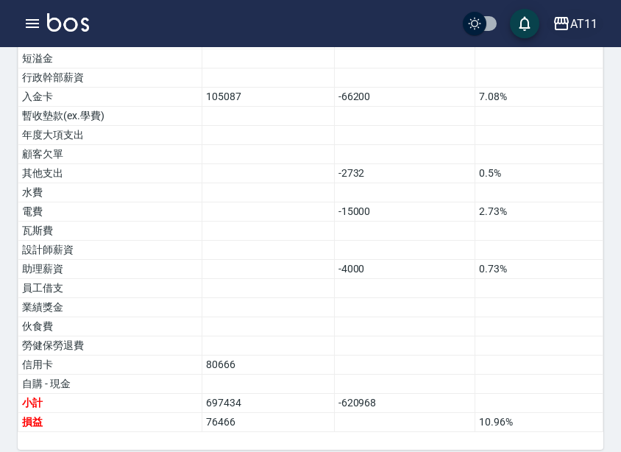
click at [588, 16] on div "AT11" at bounding box center [584, 24] width 27 height 18
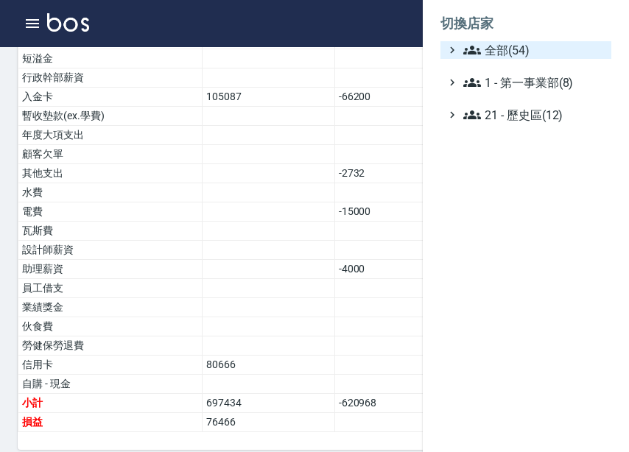
click at [558, 49] on span "全部(54)" at bounding box center [534, 50] width 142 height 18
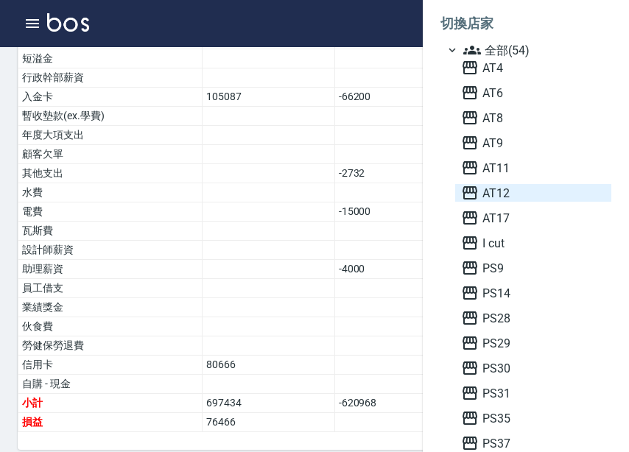
click at [510, 198] on span "AT12" at bounding box center [533, 193] width 144 height 18
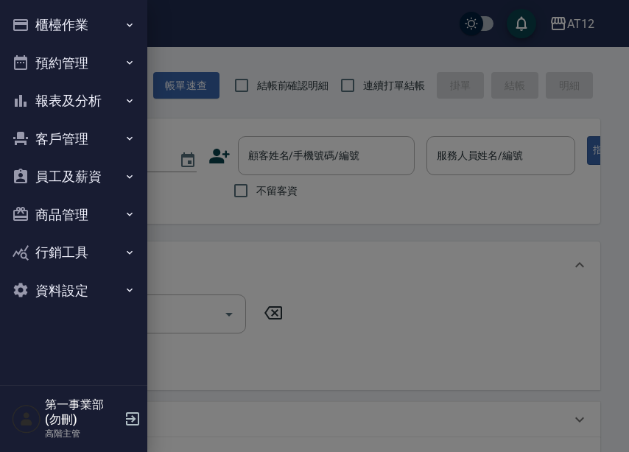
click at [82, 100] on button "報表及分析" at bounding box center [73, 101] width 135 height 38
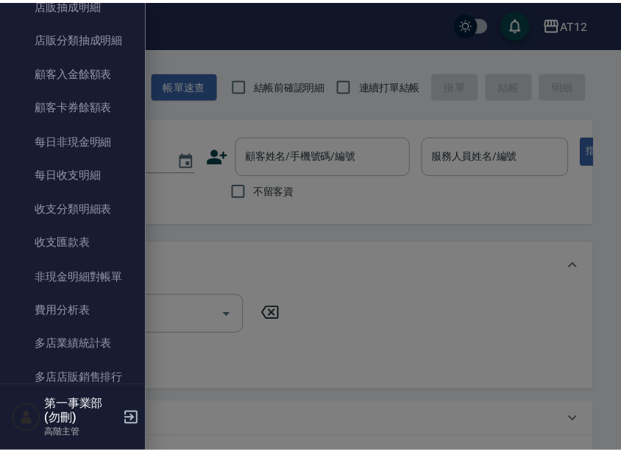
scroll to position [1104, 0]
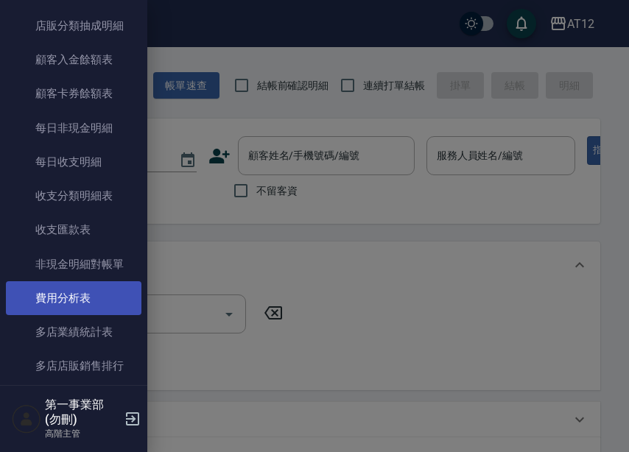
click at [91, 289] on link "費用分析表" at bounding box center [73, 298] width 135 height 34
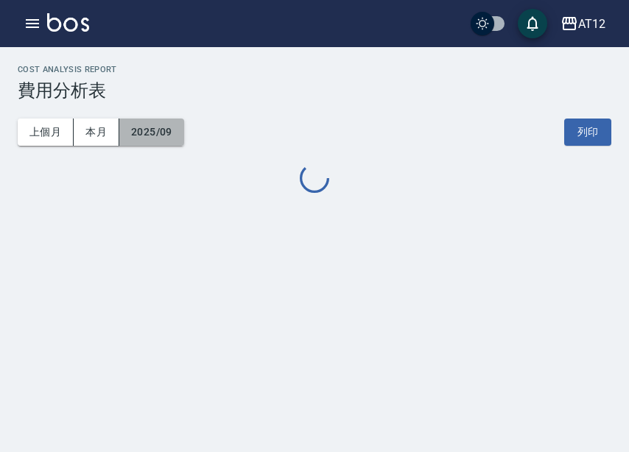
click at [163, 130] on button "2025/09" at bounding box center [151, 132] width 65 height 27
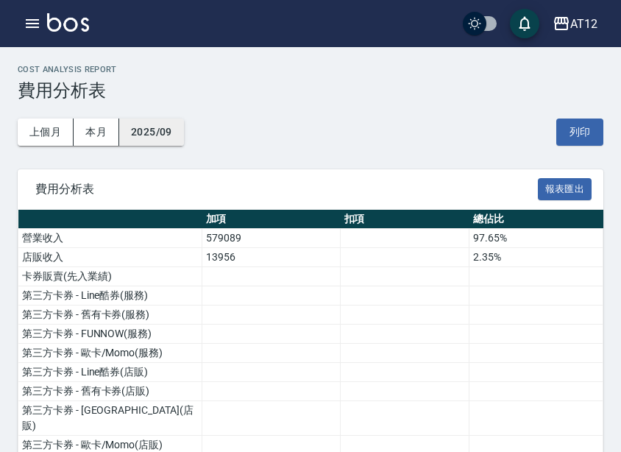
click at [168, 131] on button "2025/09" at bounding box center [151, 132] width 65 height 27
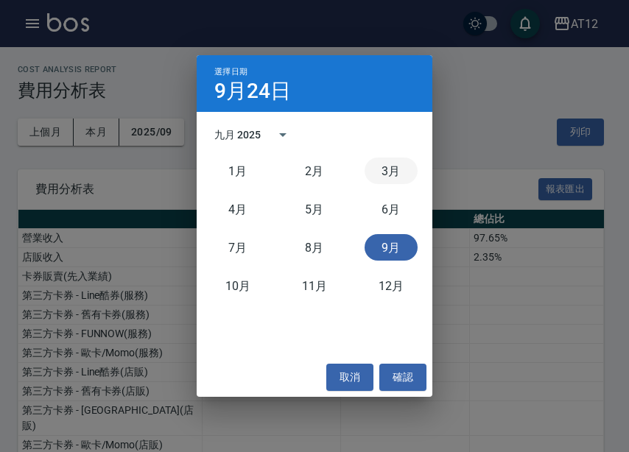
click at [394, 177] on button "3月" at bounding box center [390, 171] width 53 height 27
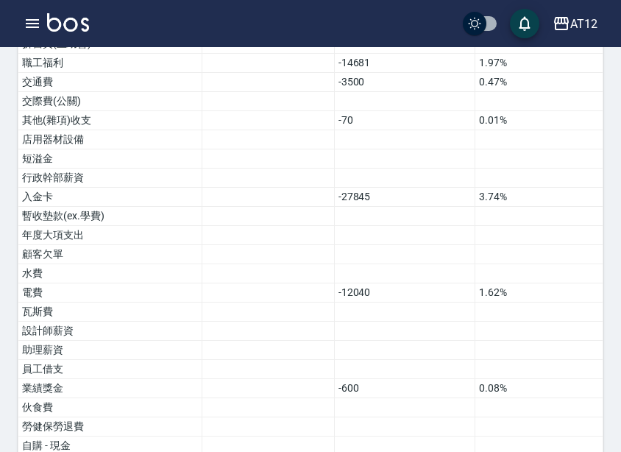
scroll to position [942, 0]
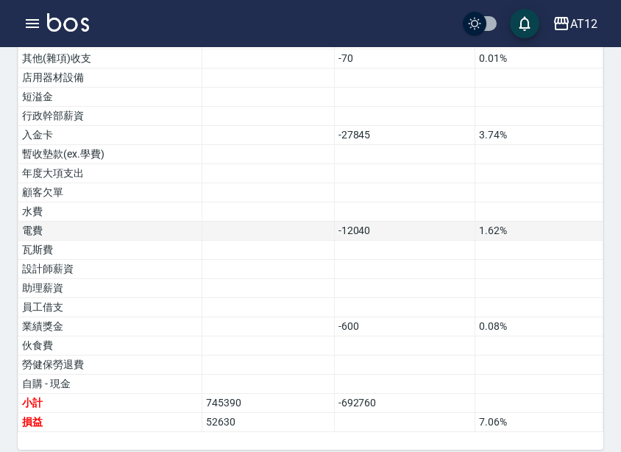
click at [443, 222] on td "-12040" at bounding box center [404, 231] width 141 height 19
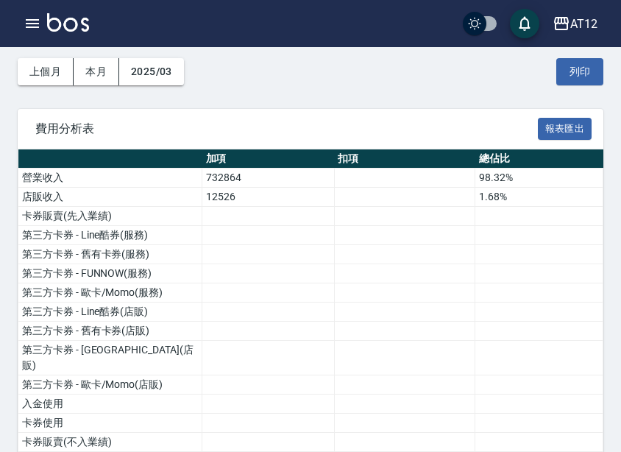
scroll to position [0, 0]
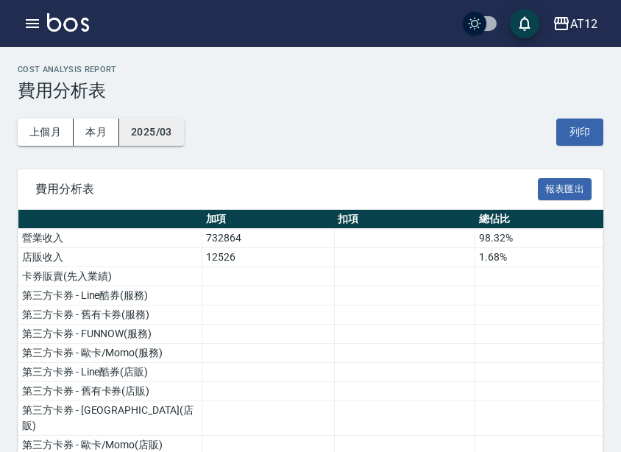
click at [164, 125] on button "2025/03" at bounding box center [151, 132] width 65 height 27
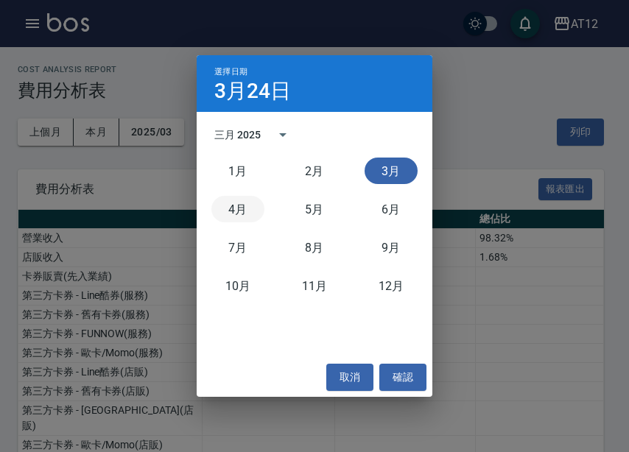
click at [251, 204] on button "4月" at bounding box center [237, 209] width 53 height 27
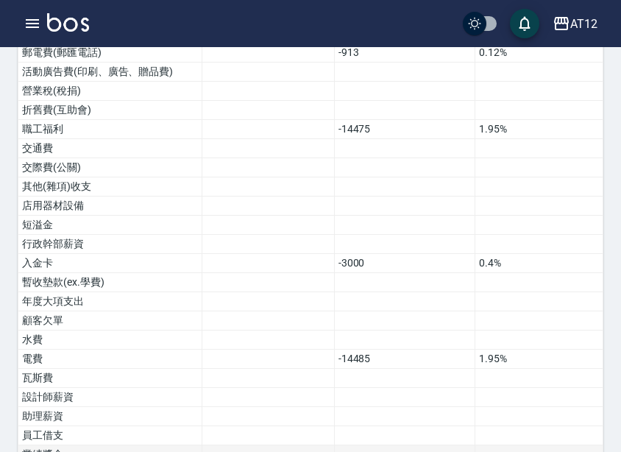
scroll to position [942, 0]
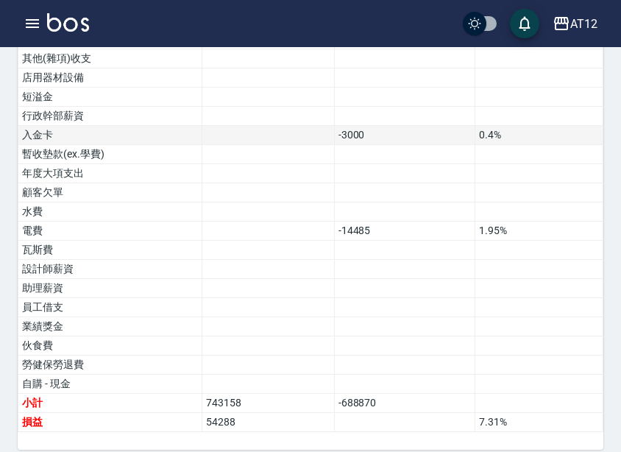
click at [294, 126] on td at bounding box center [268, 135] width 133 height 19
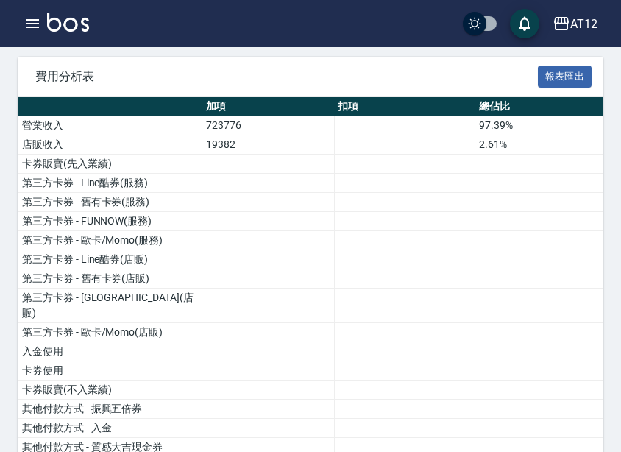
scroll to position [0, 0]
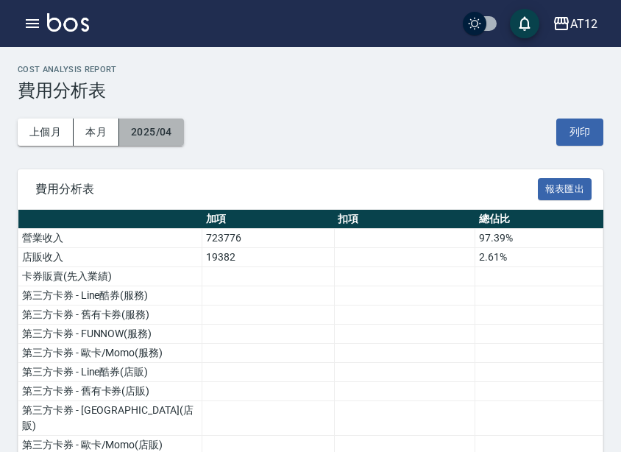
click at [176, 121] on button "2025/04" at bounding box center [151, 132] width 65 height 27
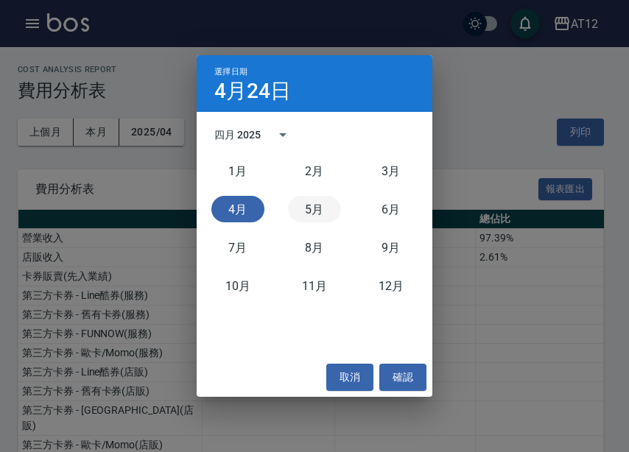
drag, startPoint x: 300, startPoint y: 212, endPoint x: 319, endPoint y: 211, distance: 19.2
click at [300, 212] on button "5月" at bounding box center [314, 209] width 53 height 27
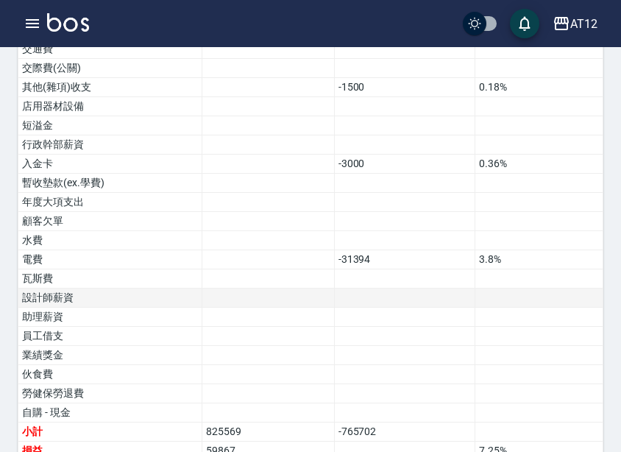
scroll to position [942, 0]
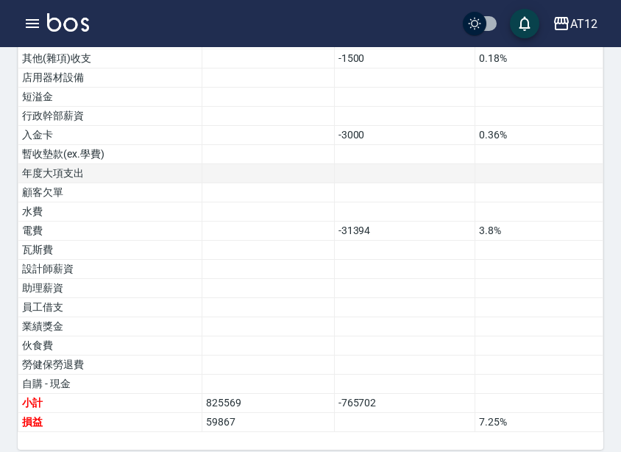
click at [413, 164] on td at bounding box center [404, 173] width 141 height 19
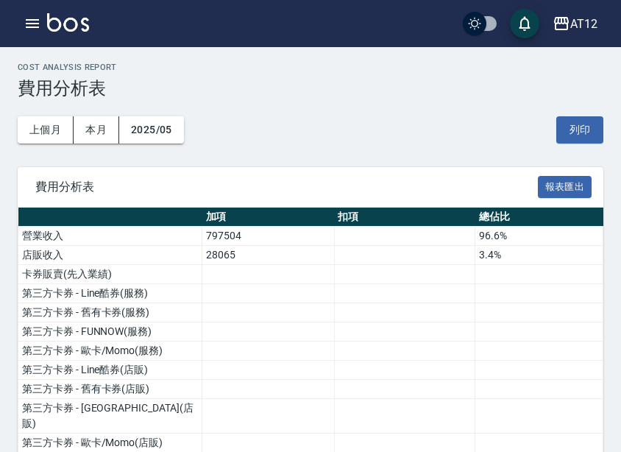
scroll to position [0, 0]
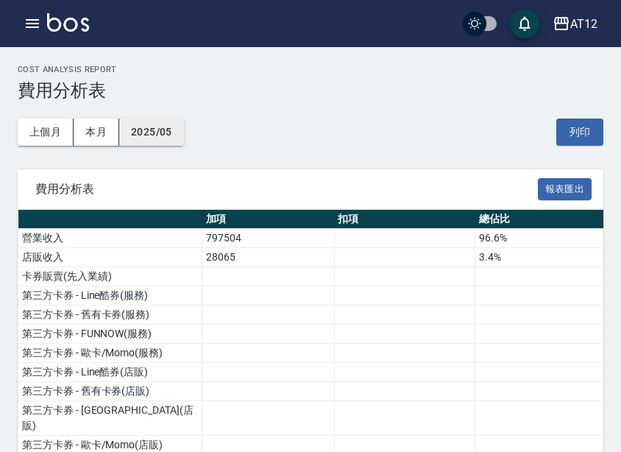
click at [161, 124] on button "2025/05" at bounding box center [151, 132] width 65 height 27
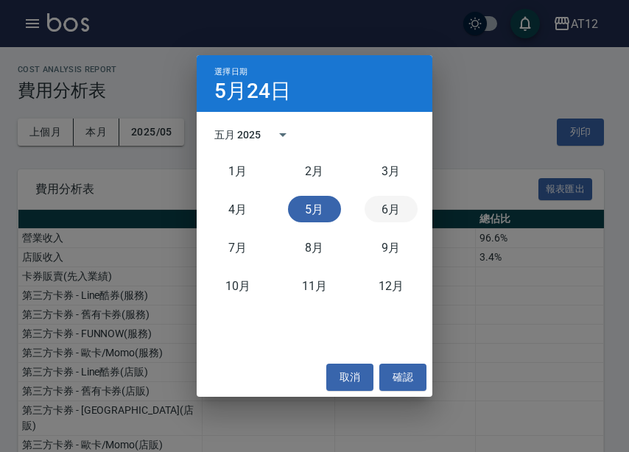
click at [377, 212] on button "6月" at bounding box center [390, 209] width 53 height 27
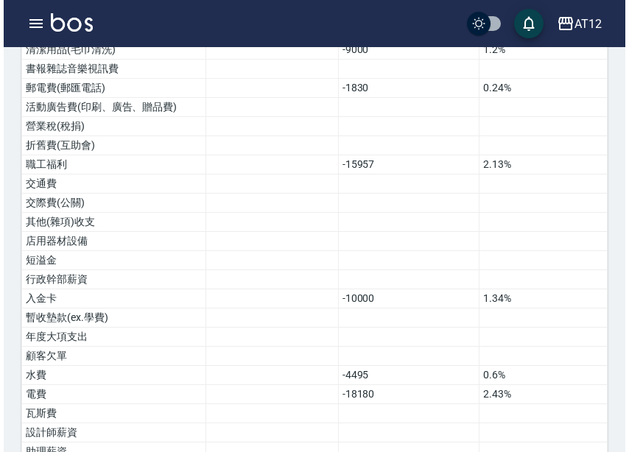
scroll to position [942, 0]
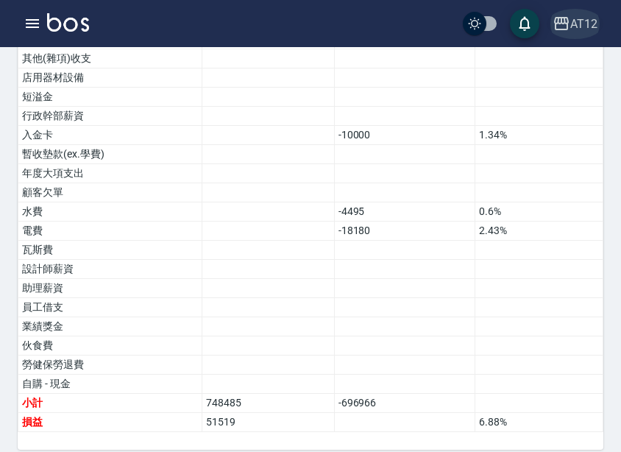
click at [602, 19] on button "AT12" at bounding box center [575, 24] width 57 height 30
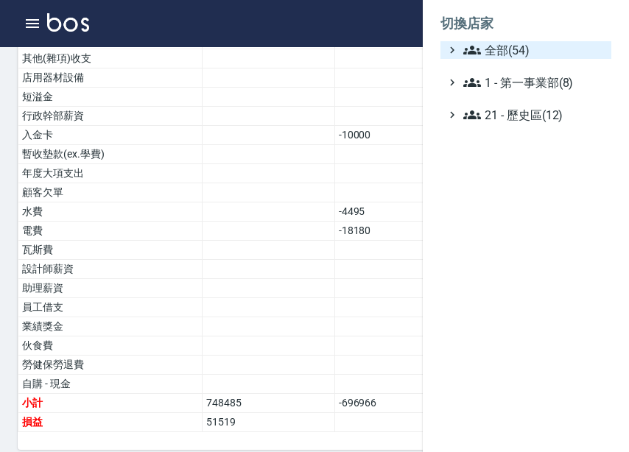
click at [569, 47] on span "全部(54)" at bounding box center [534, 50] width 142 height 18
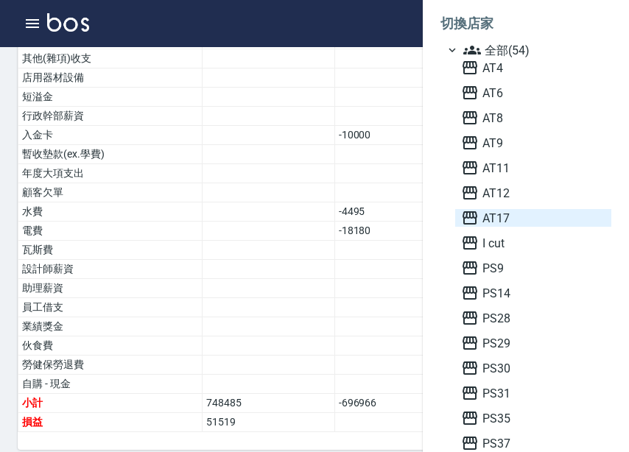
click at [507, 211] on span "AT17" at bounding box center [533, 218] width 144 height 18
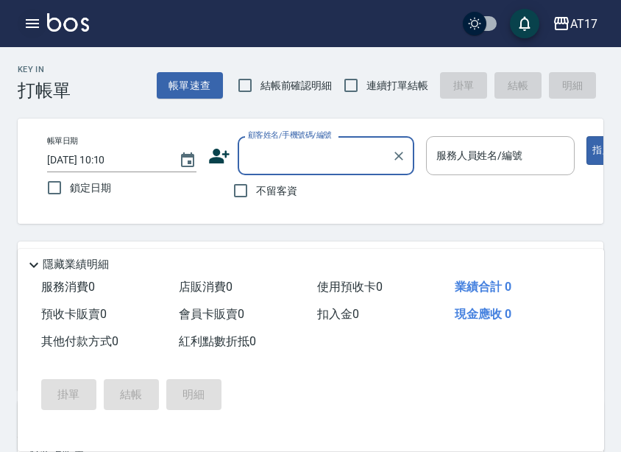
click at [38, 28] on icon "button" at bounding box center [32, 23] width 13 height 9
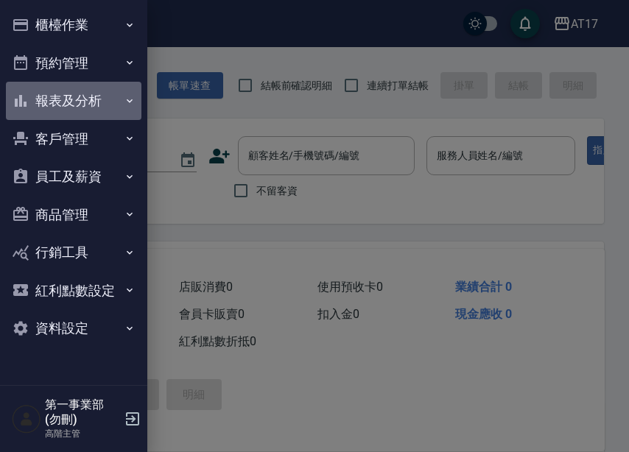
click at [105, 105] on button "報表及分析" at bounding box center [73, 101] width 135 height 38
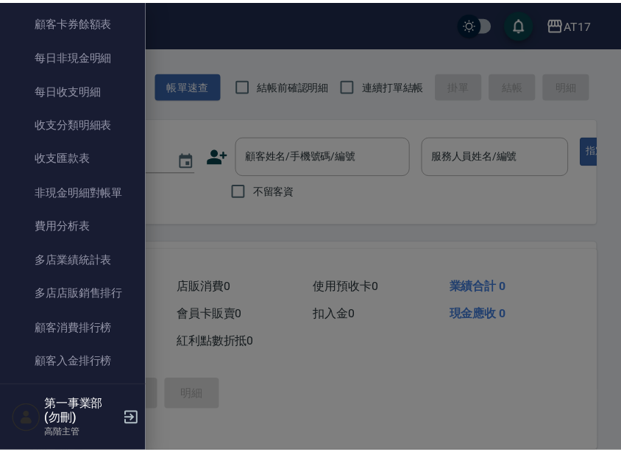
scroll to position [1178, 0]
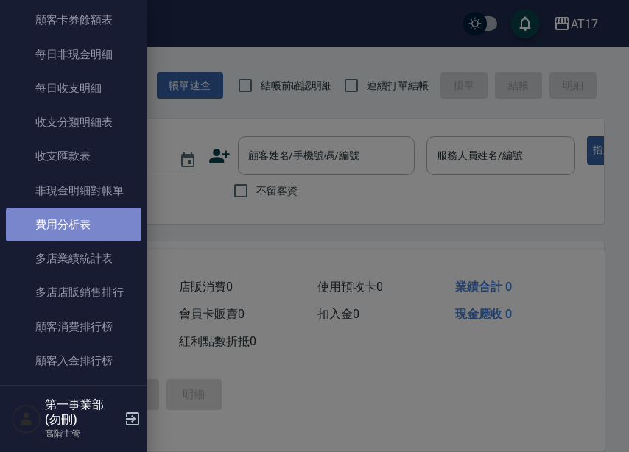
click at [88, 230] on link "費用分析表" at bounding box center [73, 225] width 135 height 34
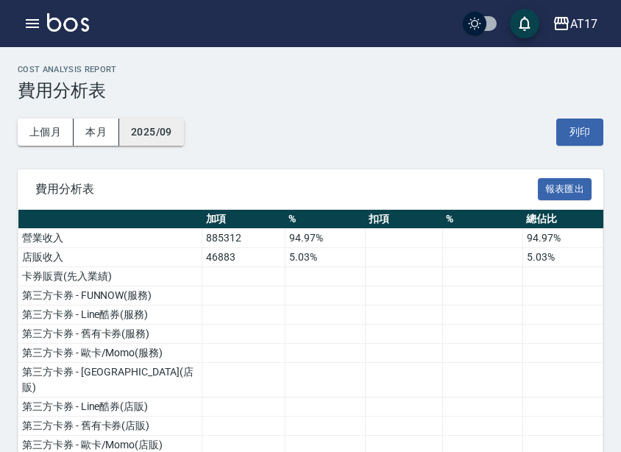
click at [171, 130] on button "2025/09" at bounding box center [151, 132] width 65 height 27
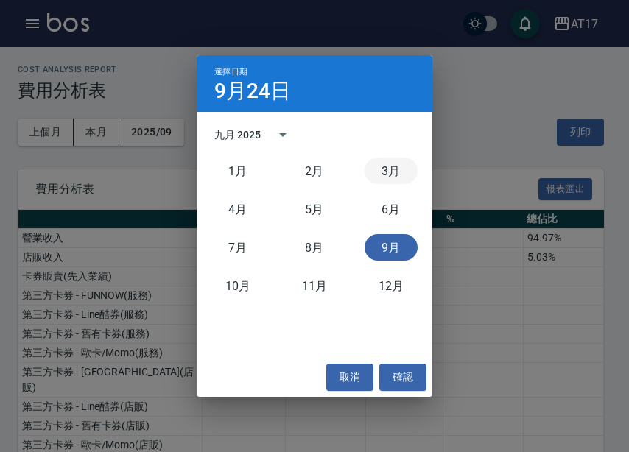
click at [403, 178] on button "3月" at bounding box center [390, 171] width 53 height 27
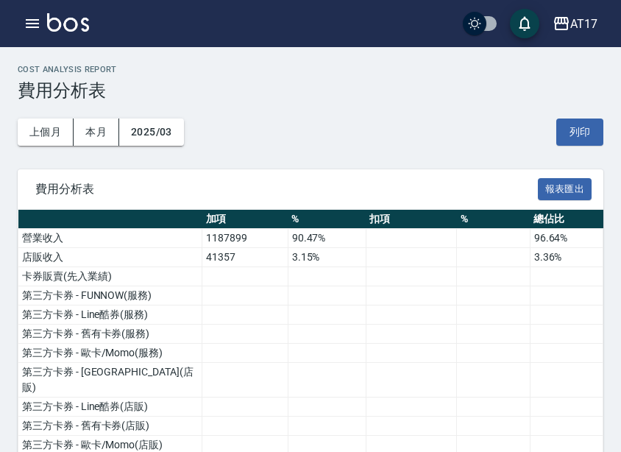
click at [297, 353] on td at bounding box center [327, 353] width 78 height 19
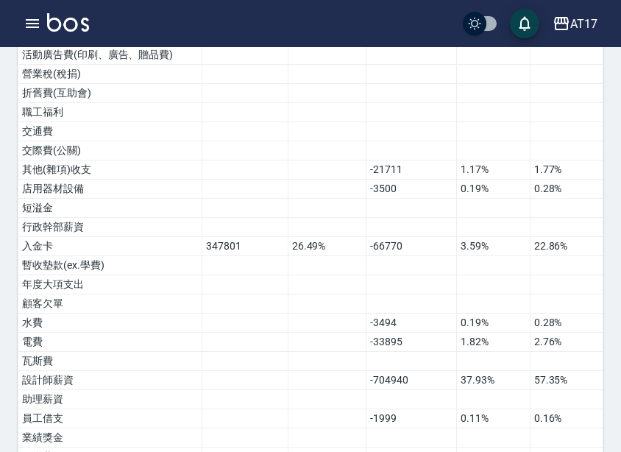
scroll to position [999, 0]
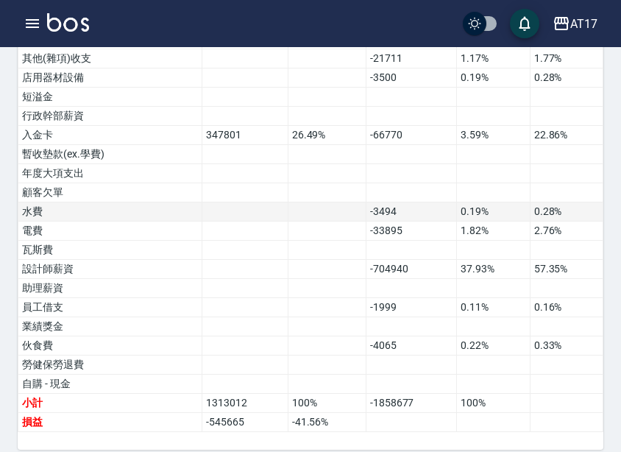
click at [178, 202] on td "水費" at bounding box center [110, 211] width 184 height 19
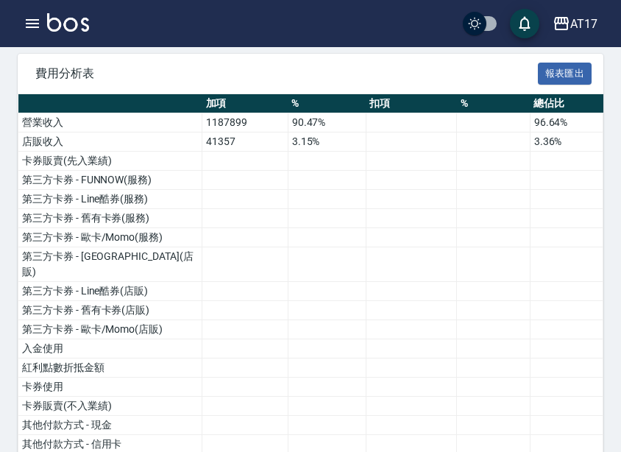
scroll to position [0, 0]
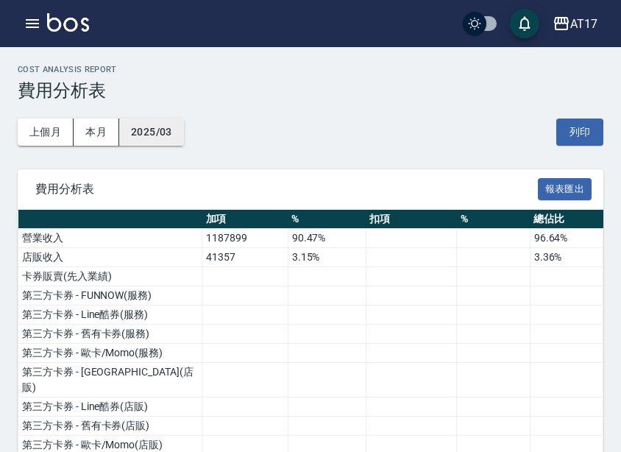
click at [160, 145] on button "2025/03" at bounding box center [151, 132] width 65 height 27
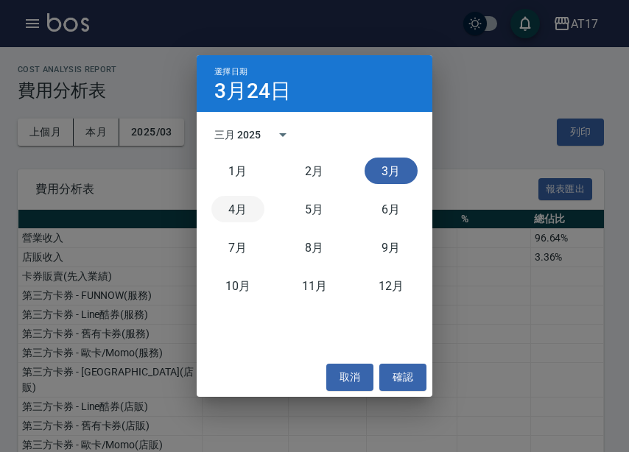
click at [242, 200] on button "4月" at bounding box center [237, 209] width 53 height 27
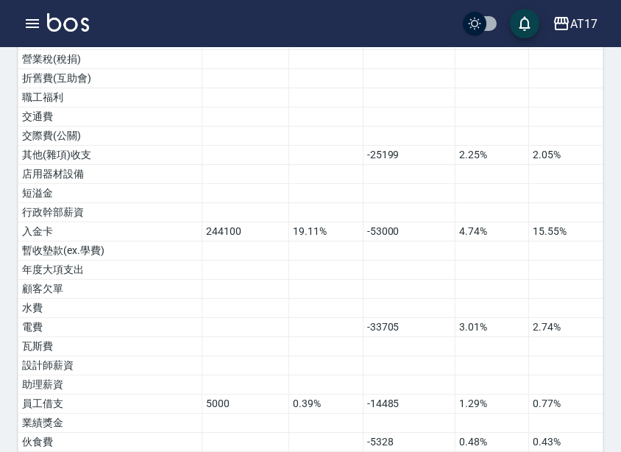
scroll to position [999, 0]
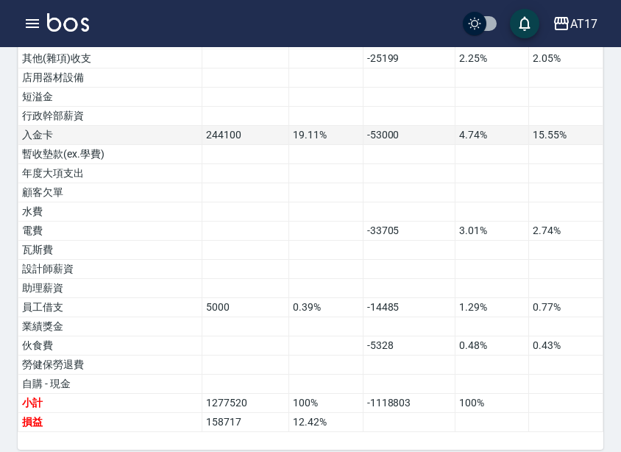
click at [543, 127] on td "15.55%" at bounding box center [566, 135] width 74 height 19
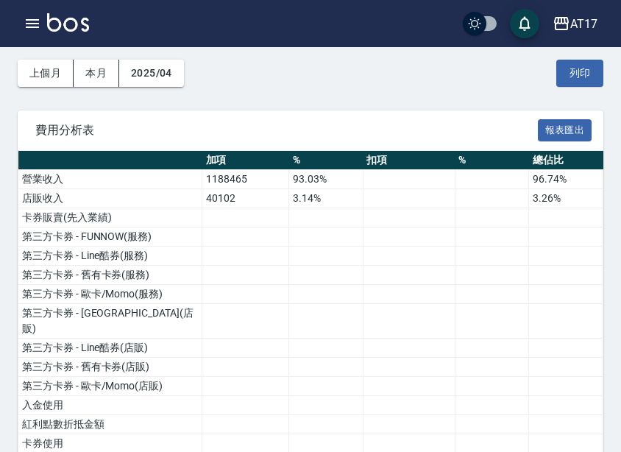
scroll to position [0, 0]
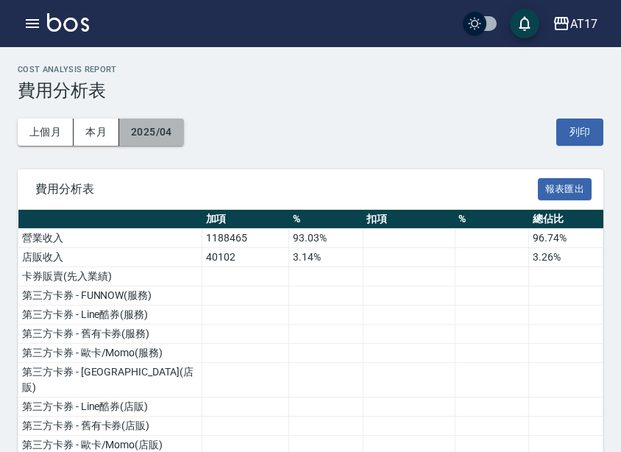
click at [175, 131] on button "2025/04" at bounding box center [151, 132] width 65 height 27
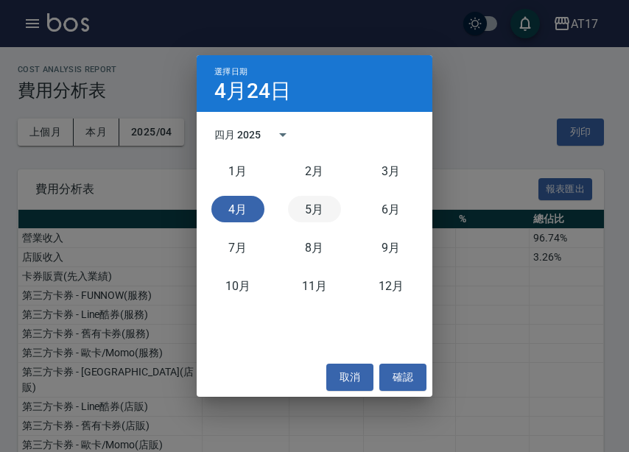
click at [309, 210] on button "5月" at bounding box center [314, 209] width 53 height 27
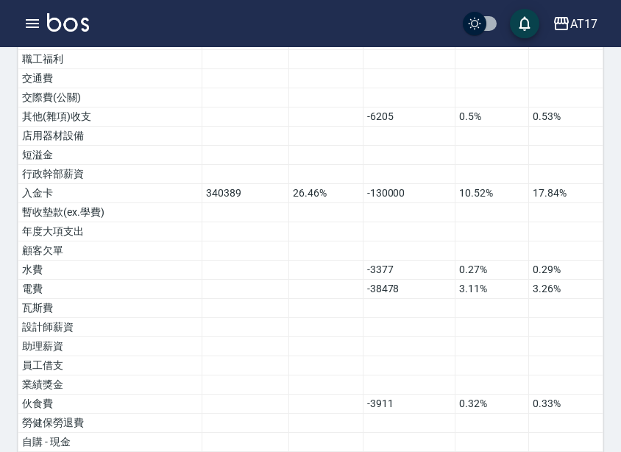
scroll to position [999, 0]
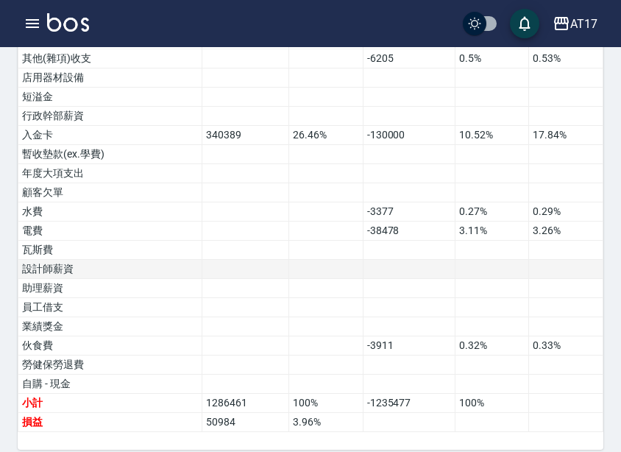
drag, startPoint x: 242, startPoint y: 261, endPoint x: 240, endPoint y: 253, distance: 8.2
click at [242, 261] on td at bounding box center [245, 269] width 87 height 19
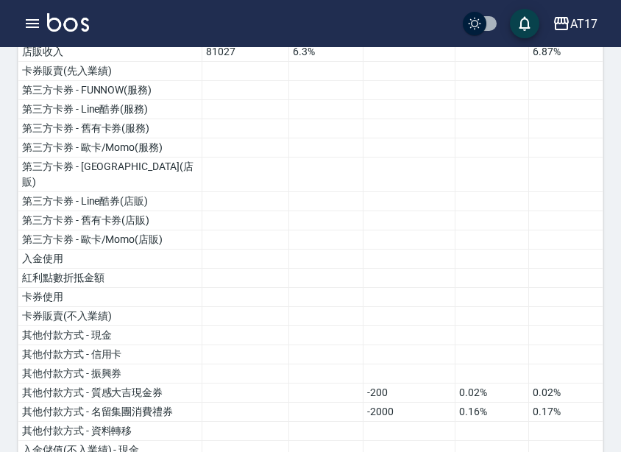
scroll to position [0, 0]
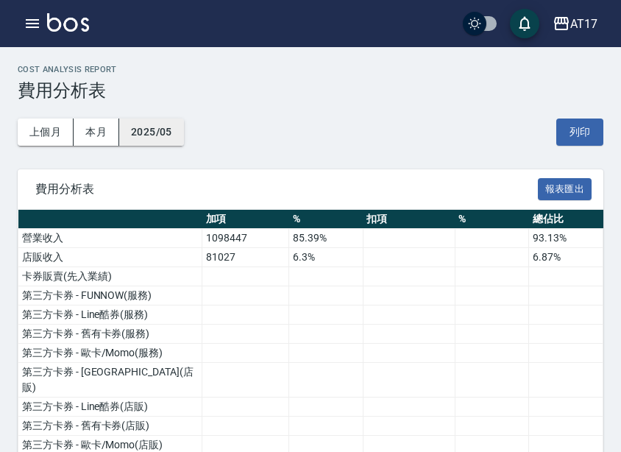
click at [177, 130] on button "2025/05" at bounding box center [151, 132] width 65 height 27
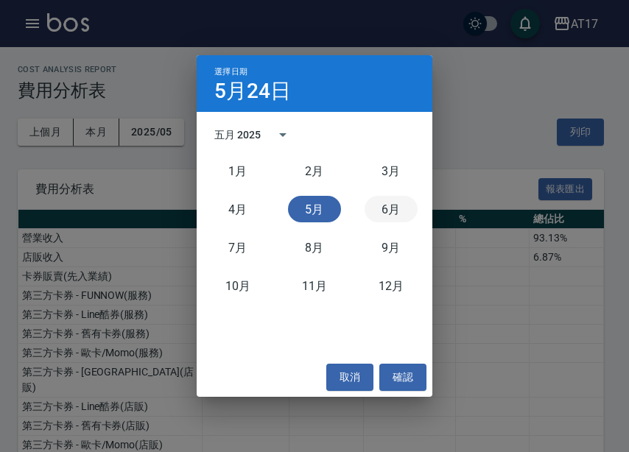
click at [384, 212] on button "6月" at bounding box center [390, 209] width 53 height 27
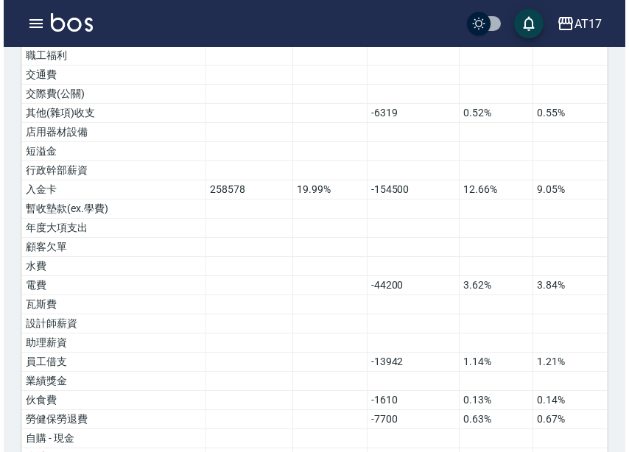
scroll to position [999, 0]
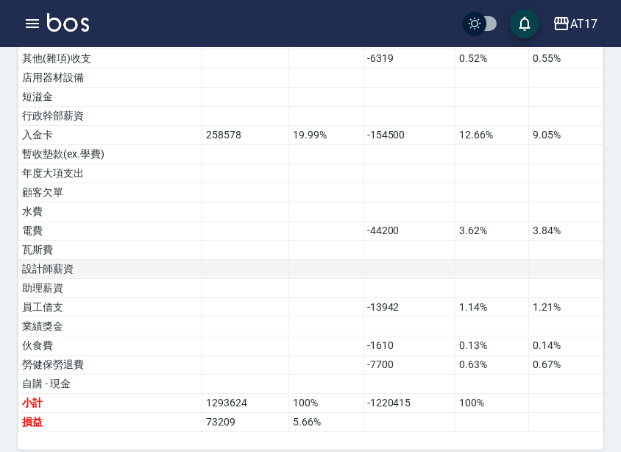
click at [475, 260] on td at bounding box center [492, 269] width 74 height 19
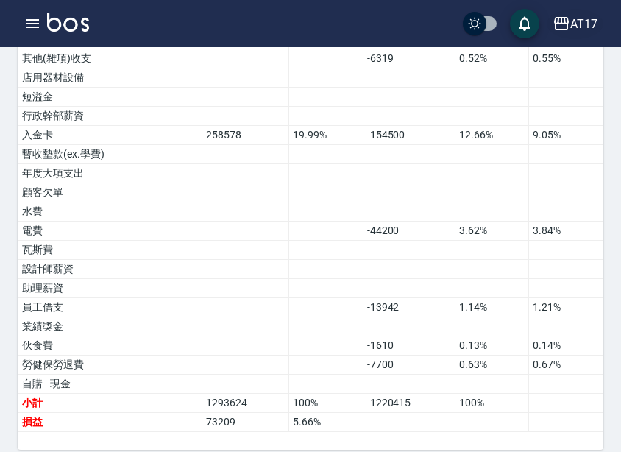
click at [573, 19] on div "AT17" at bounding box center [584, 24] width 27 height 18
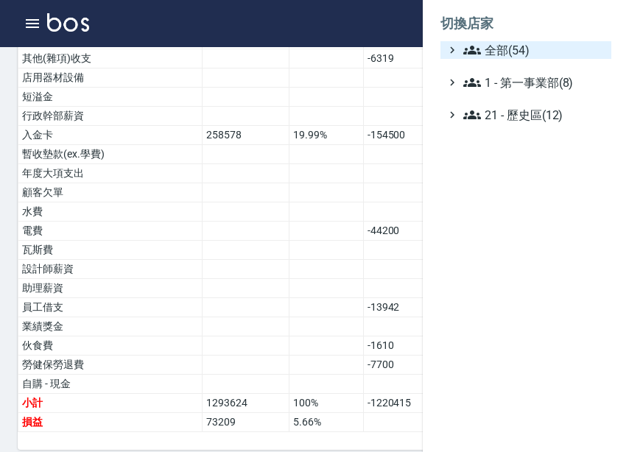
click at [576, 53] on span "全部(54)" at bounding box center [534, 50] width 142 height 18
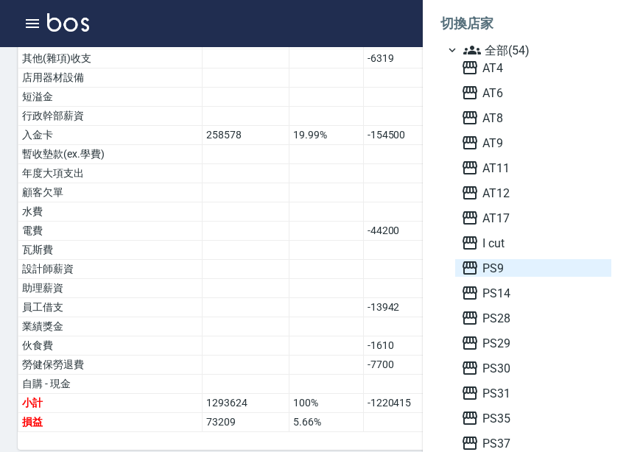
click at [507, 267] on span "PS9" at bounding box center [533, 268] width 144 height 18
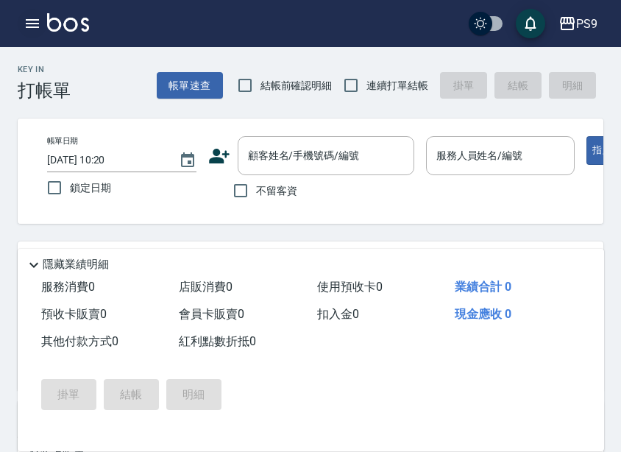
click at [26, 21] on icon "button" at bounding box center [32, 23] width 13 height 9
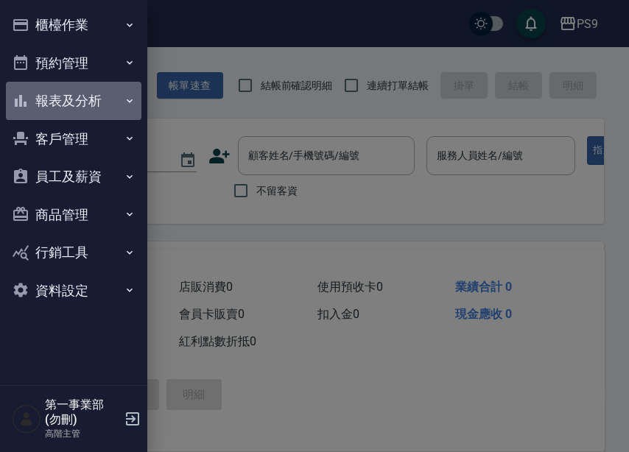
click at [91, 101] on button "報表及分析" at bounding box center [73, 101] width 135 height 38
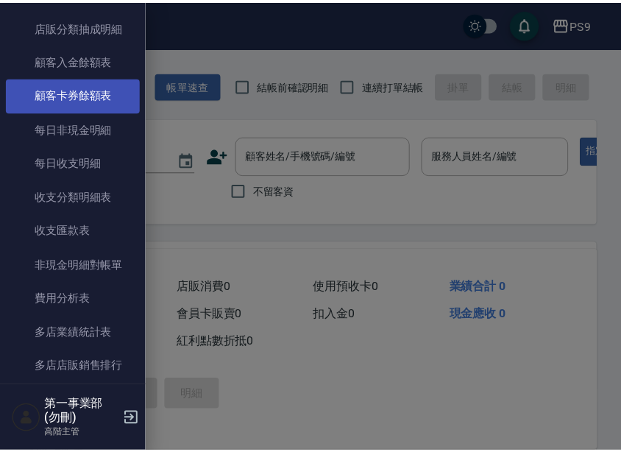
scroll to position [1104, 0]
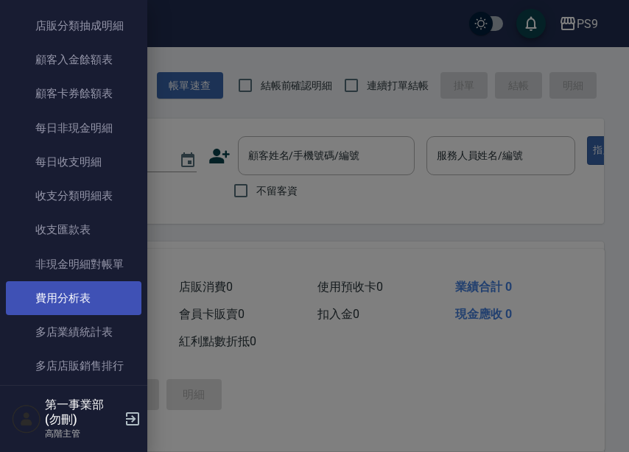
click at [91, 298] on link "費用分析表" at bounding box center [73, 298] width 135 height 34
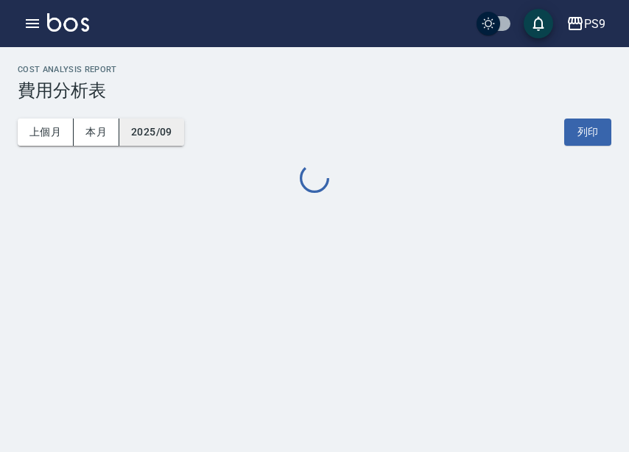
click at [155, 133] on button "2025/09" at bounding box center [151, 132] width 65 height 27
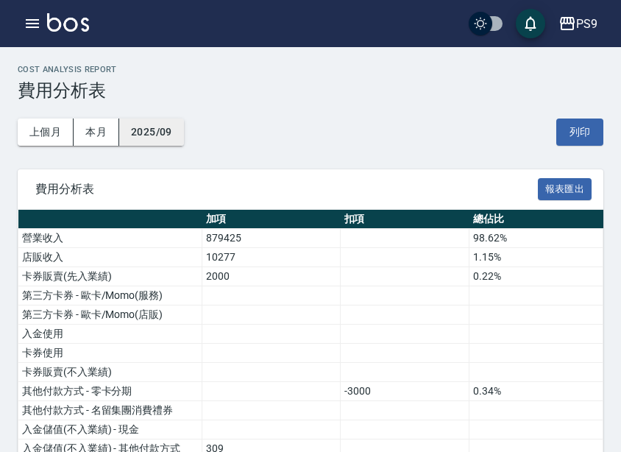
click at [147, 130] on button "2025/09" at bounding box center [151, 132] width 65 height 27
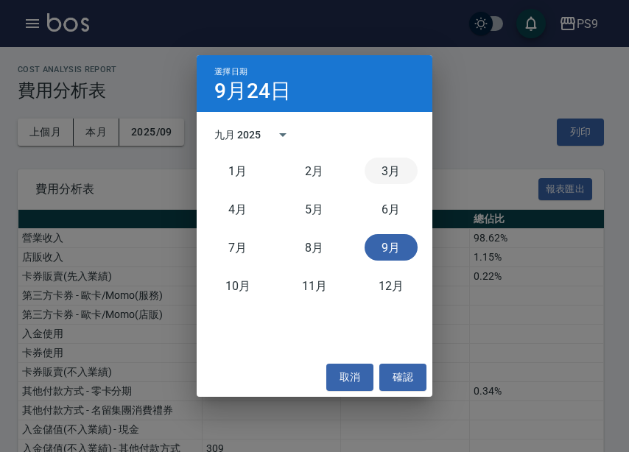
click at [382, 169] on button "3月" at bounding box center [390, 171] width 53 height 27
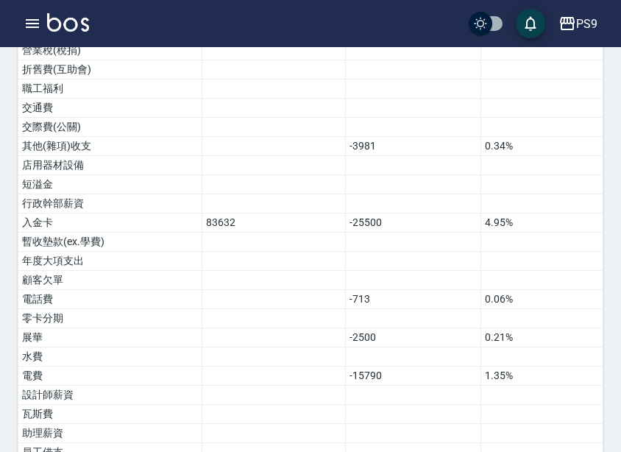
scroll to position [846, 0]
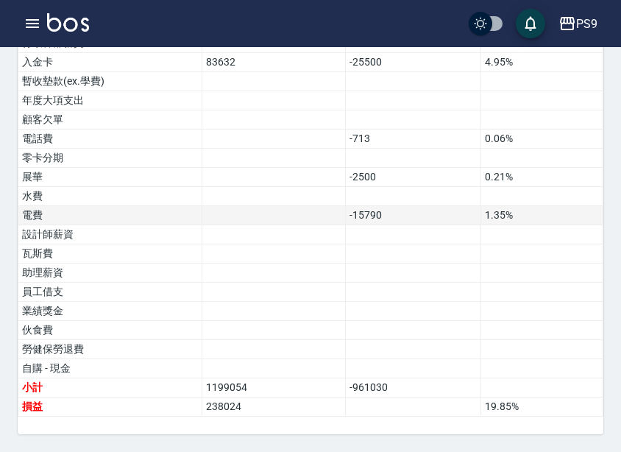
click at [296, 208] on td at bounding box center [274, 215] width 144 height 19
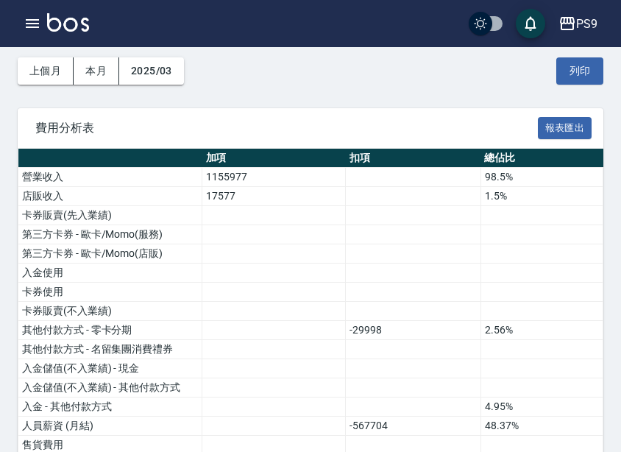
scroll to position [0, 0]
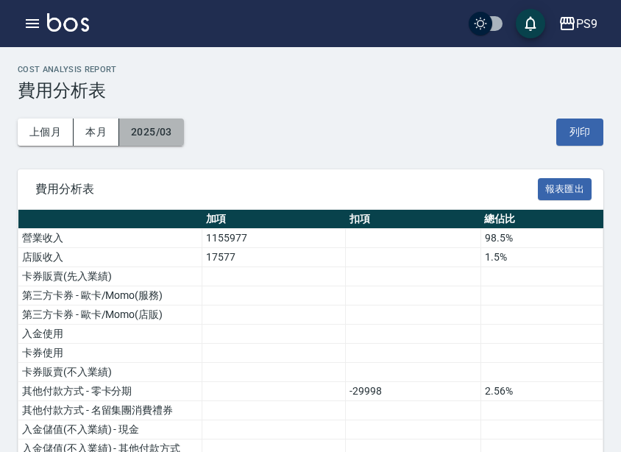
click at [154, 127] on button "2025/03" at bounding box center [151, 132] width 65 height 27
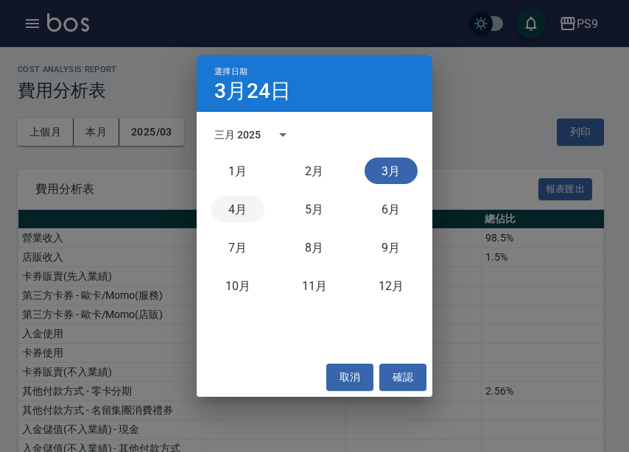
click at [247, 210] on button "4月" at bounding box center [237, 209] width 53 height 27
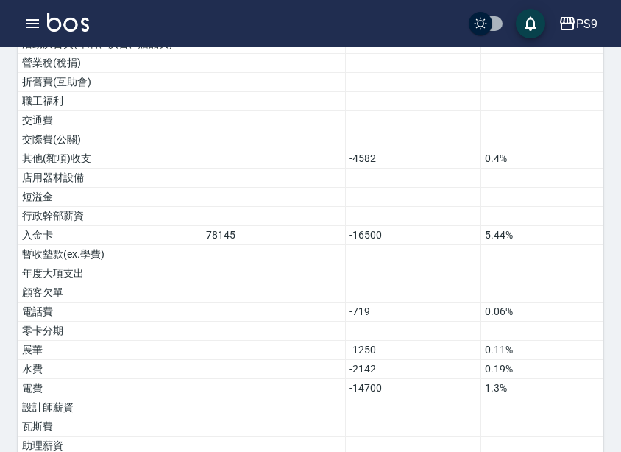
scroll to position [846, 0]
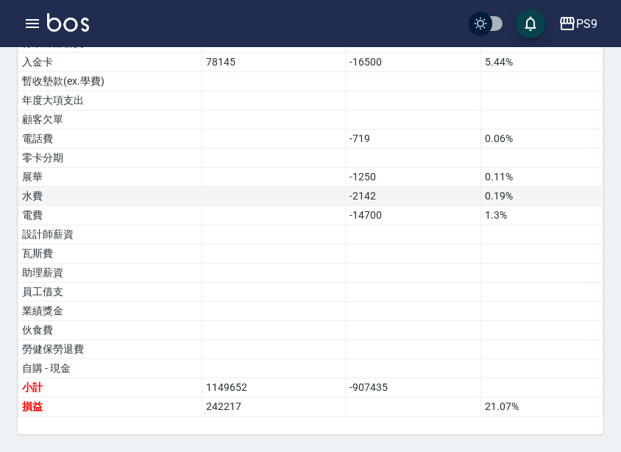
click at [504, 193] on td "0.19%" at bounding box center [542, 196] width 122 height 19
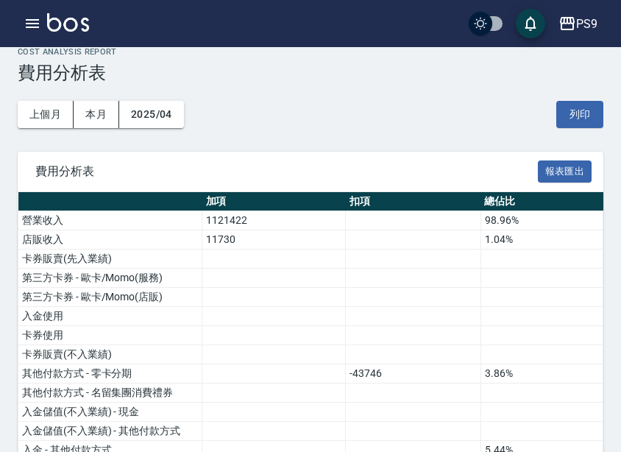
scroll to position [0, 0]
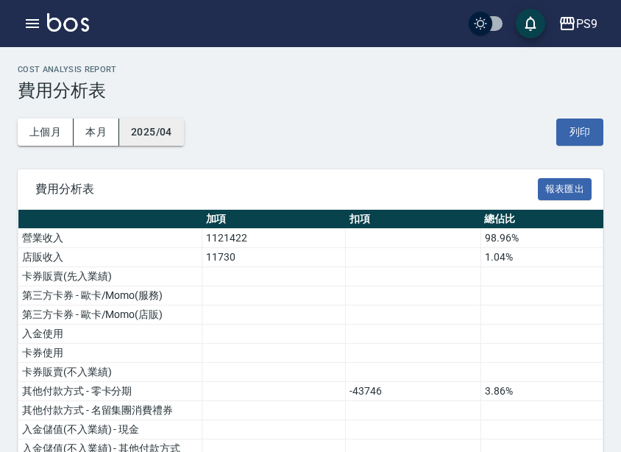
click at [175, 119] on button "2025/04" at bounding box center [151, 132] width 65 height 27
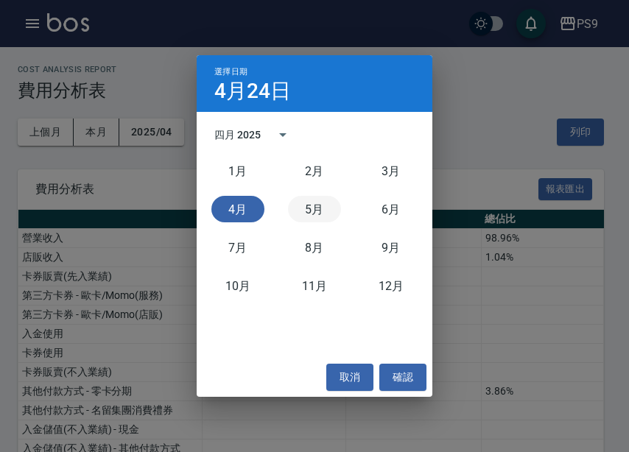
click at [330, 206] on button "5月" at bounding box center [314, 209] width 53 height 27
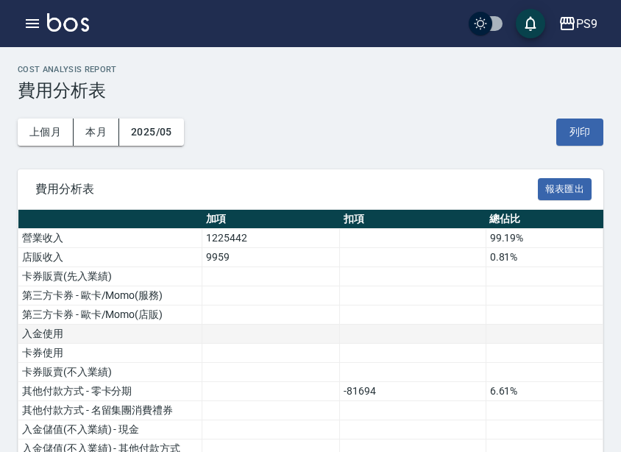
click at [435, 328] on td at bounding box center [413, 334] width 146 height 19
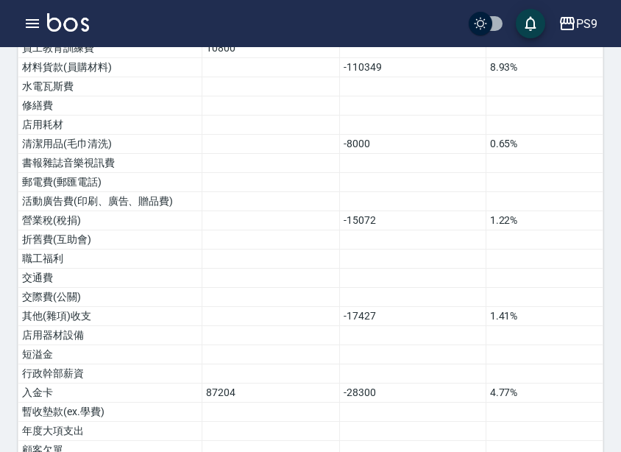
scroll to position [846, 0]
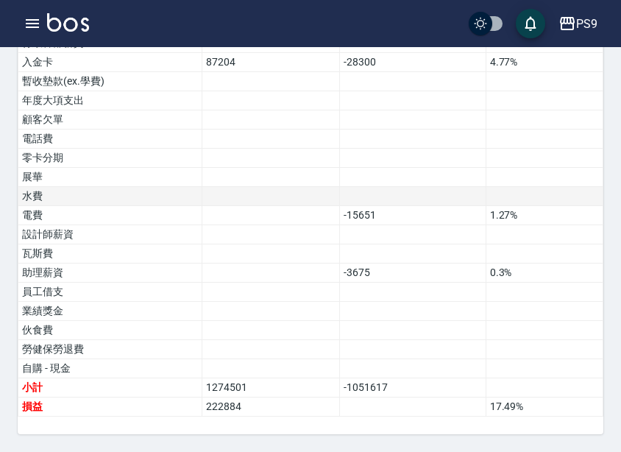
click at [268, 188] on td at bounding box center [271, 196] width 138 height 19
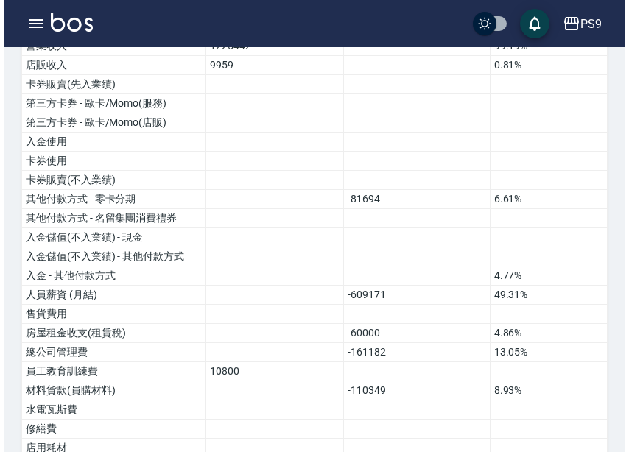
scroll to position [36, 0]
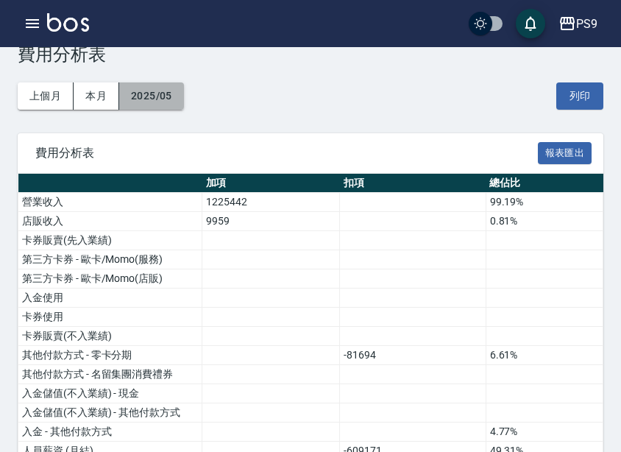
click at [174, 96] on button "2025/05" at bounding box center [151, 95] width 65 height 27
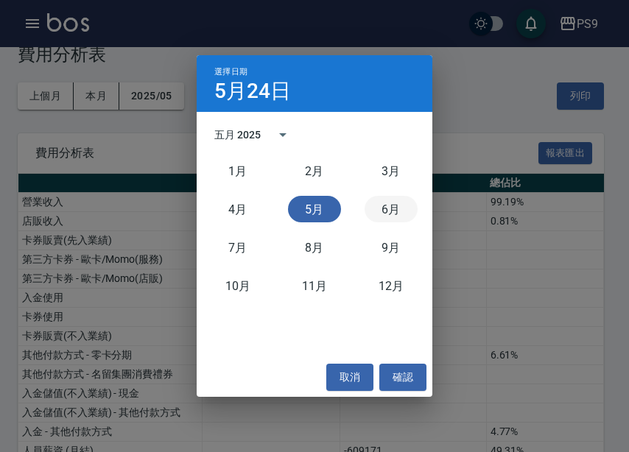
click at [402, 202] on button "6月" at bounding box center [390, 209] width 53 height 27
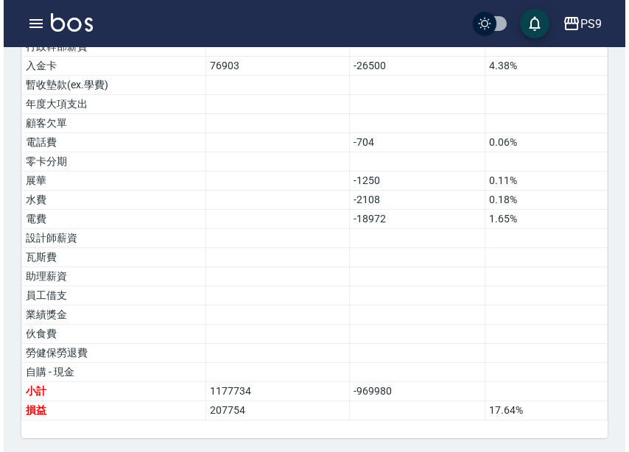
scroll to position [846, 0]
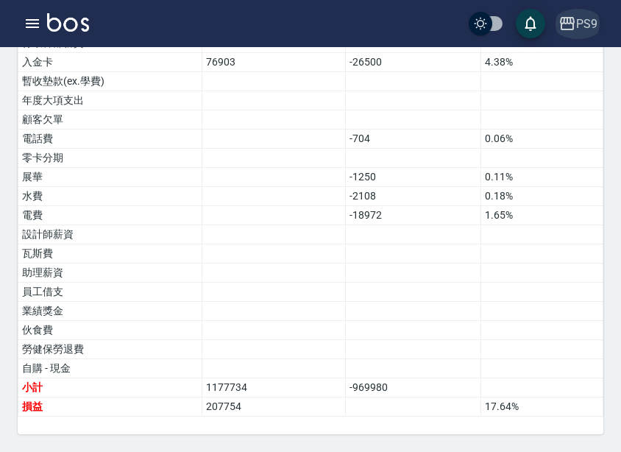
click at [574, 25] on icon "button" at bounding box center [567, 23] width 15 height 13
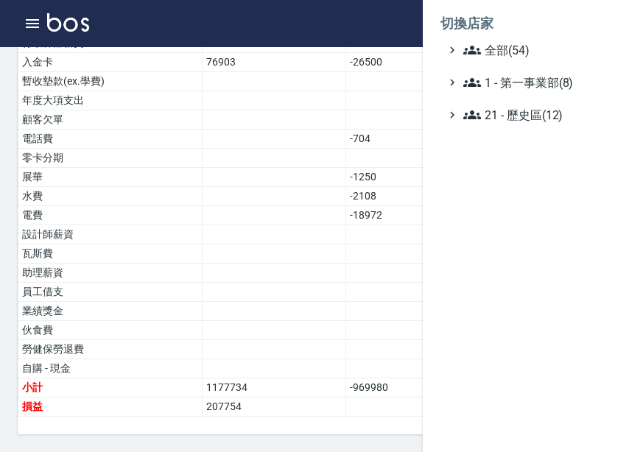
click at [582, 59] on ul "全部(54) 1 - 第一事業部(8) 21 - 歷史區(12)" at bounding box center [525, 82] width 171 height 82
click at [580, 56] on span "全部(54)" at bounding box center [534, 50] width 142 height 18
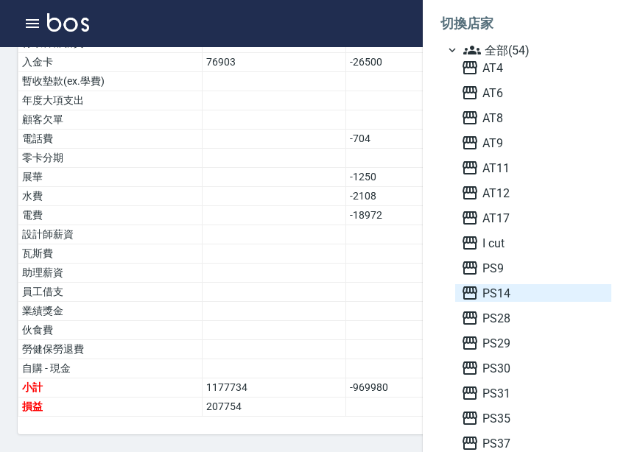
click at [525, 287] on span "PS14" at bounding box center [533, 293] width 144 height 18
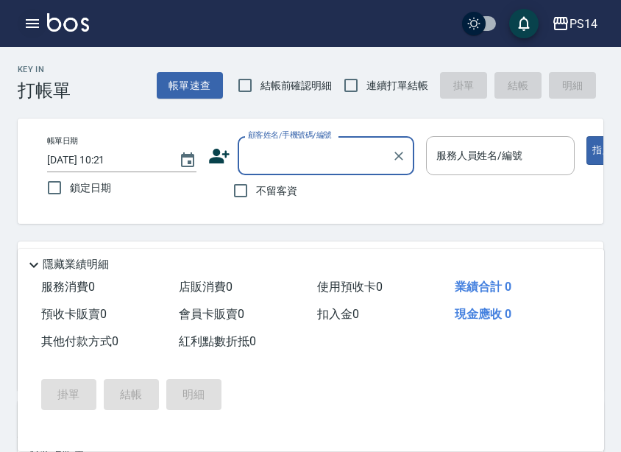
click at [32, 25] on icon "button" at bounding box center [33, 24] width 18 height 18
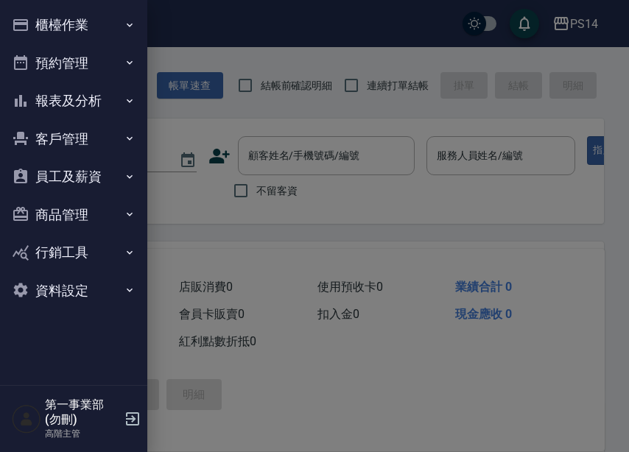
click at [99, 116] on button "報表及分析" at bounding box center [73, 101] width 135 height 38
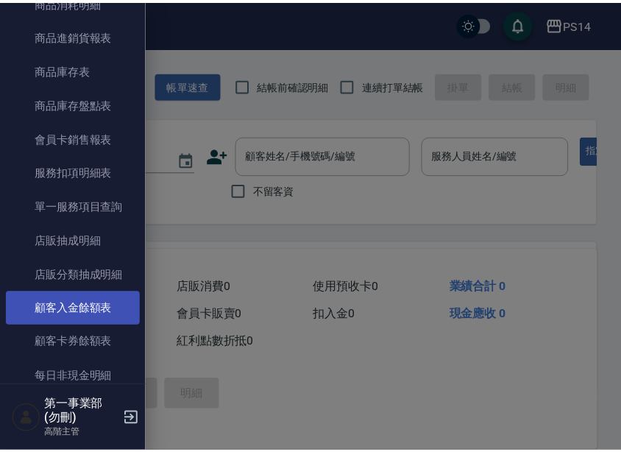
scroll to position [1031, 0]
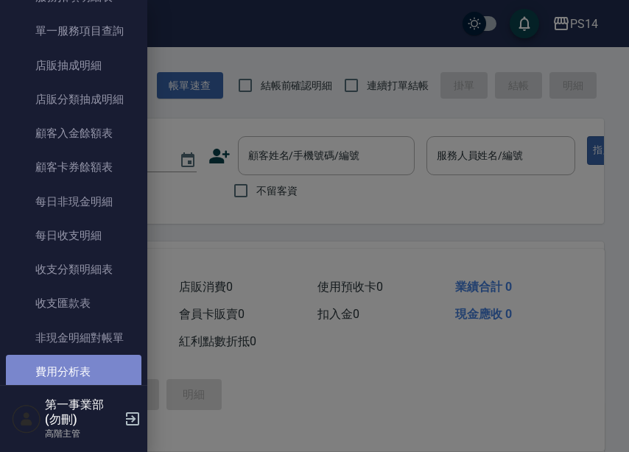
click at [96, 373] on link "費用分析表" at bounding box center [73, 372] width 135 height 34
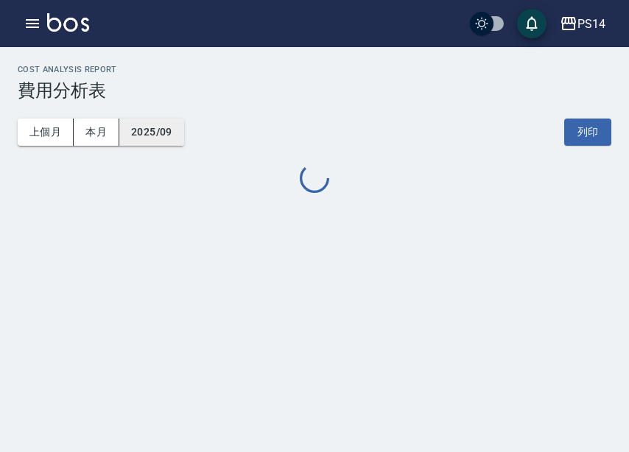
click at [156, 124] on button "2025/09" at bounding box center [151, 132] width 65 height 27
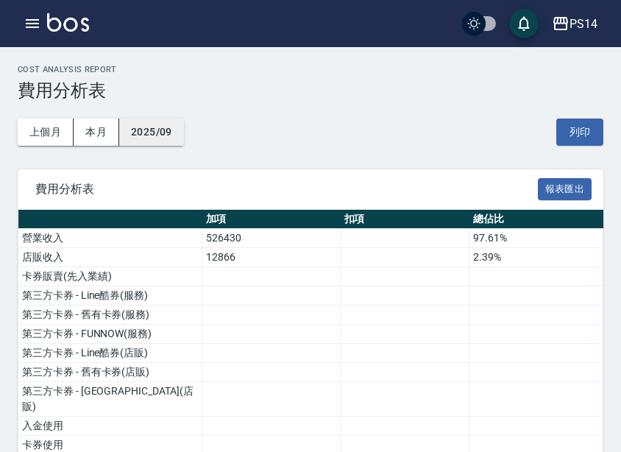
click at [134, 127] on button "2025/09" at bounding box center [151, 132] width 65 height 27
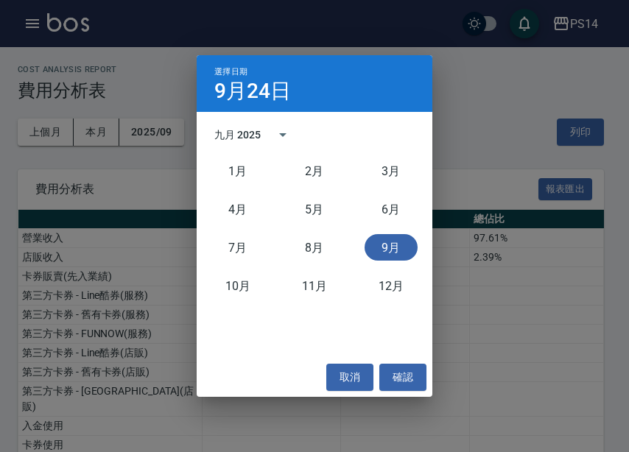
click at [362, 165] on div "3月" at bounding box center [391, 171] width 77 height 38
click at [381, 168] on button "3月" at bounding box center [390, 171] width 53 height 27
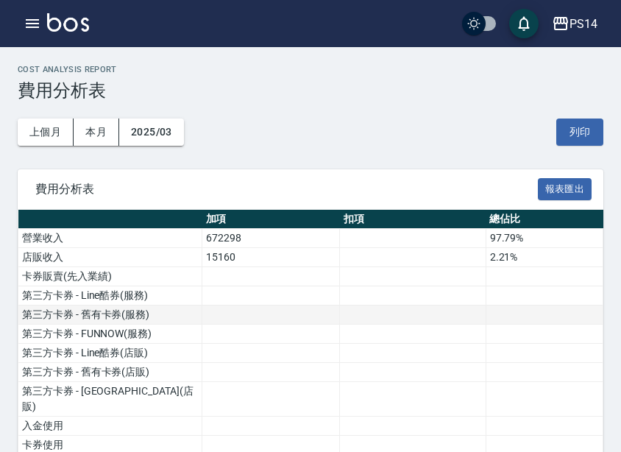
click at [196, 320] on td "第三方卡券 - 舊有卡券(服務)" at bounding box center [110, 315] width 184 height 19
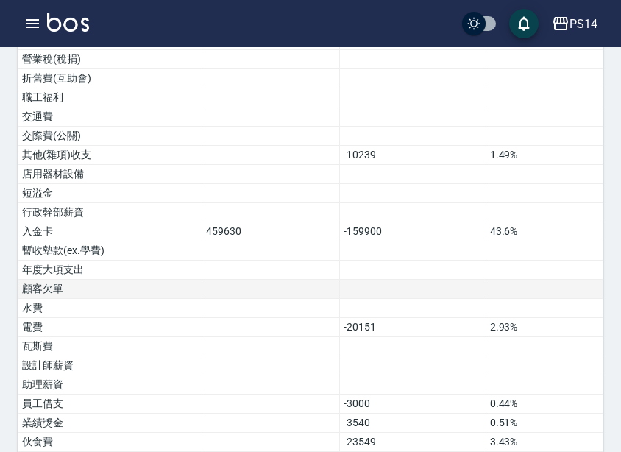
scroll to position [884, 0]
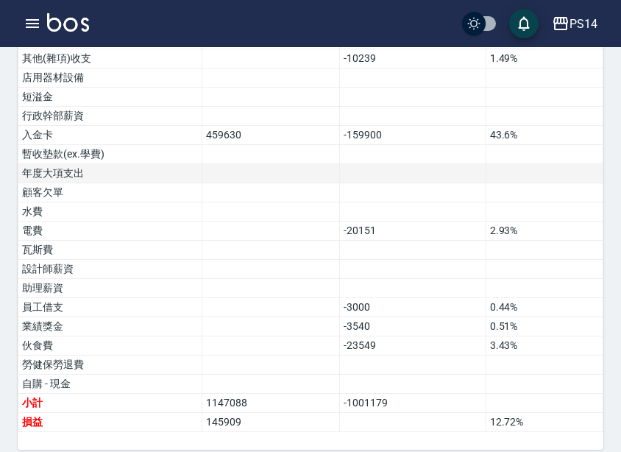
click at [441, 166] on td at bounding box center [413, 173] width 146 height 19
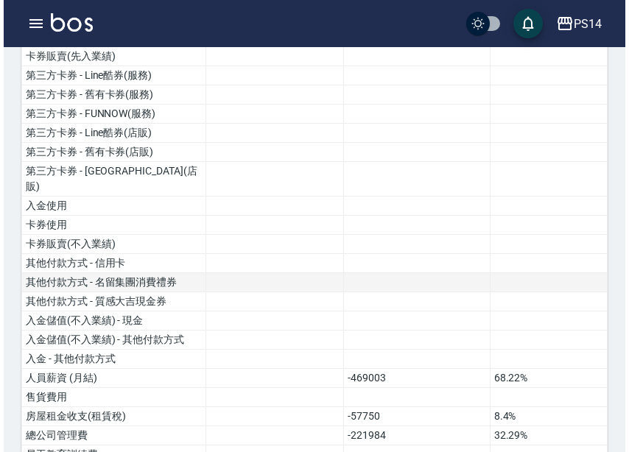
scroll to position [74, 0]
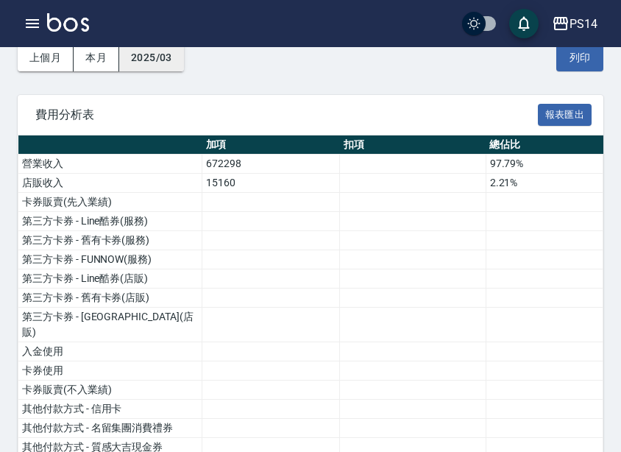
click at [163, 49] on button "2025/03" at bounding box center [151, 57] width 65 height 27
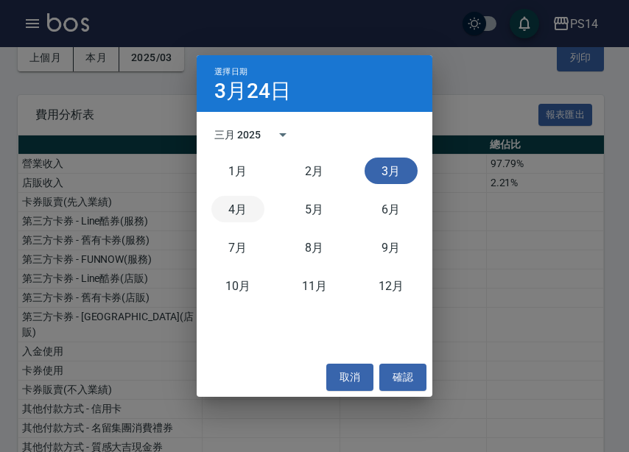
click at [256, 214] on button "4月" at bounding box center [237, 209] width 53 height 27
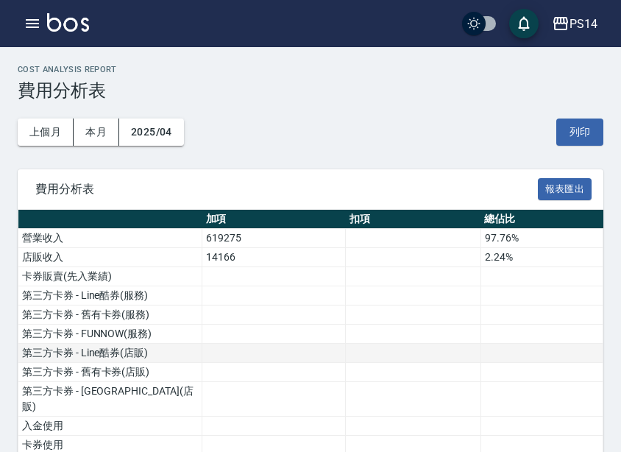
click at [342, 344] on td at bounding box center [274, 353] width 144 height 19
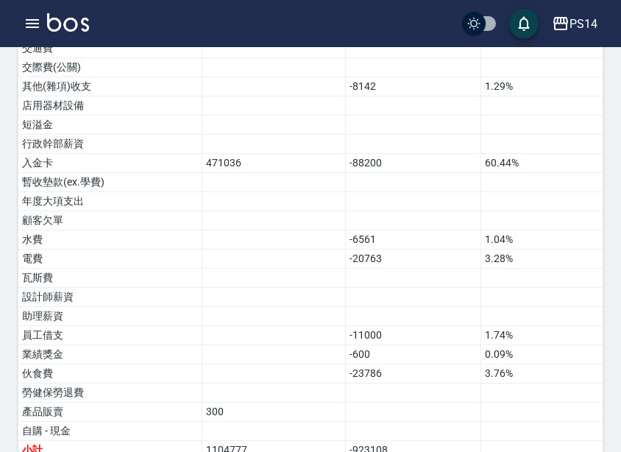
scroll to position [903, 0]
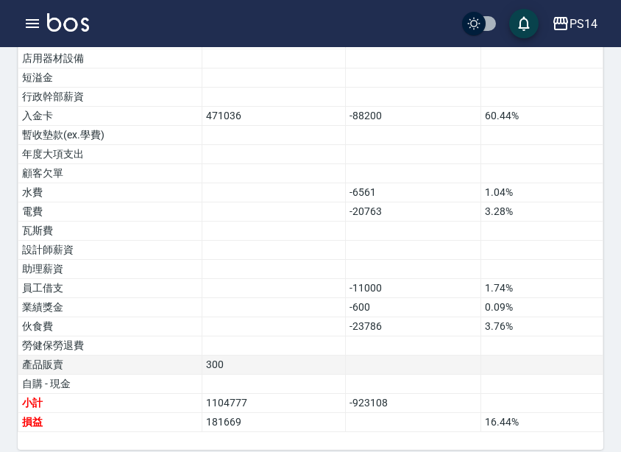
click at [66, 356] on td "產品販賣" at bounding box center [110, 365] width 184 height 19
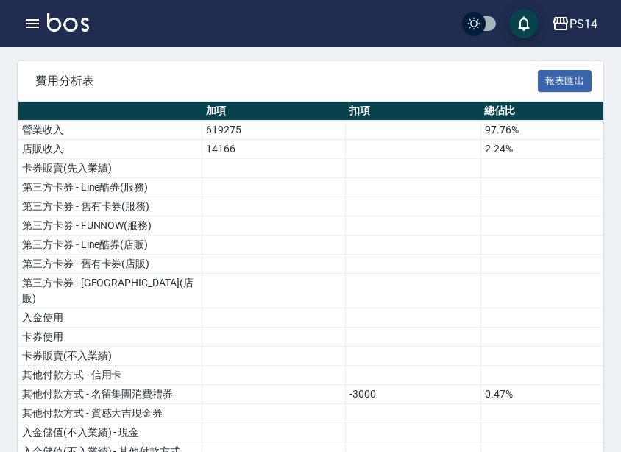
scroll to position [0, 0]
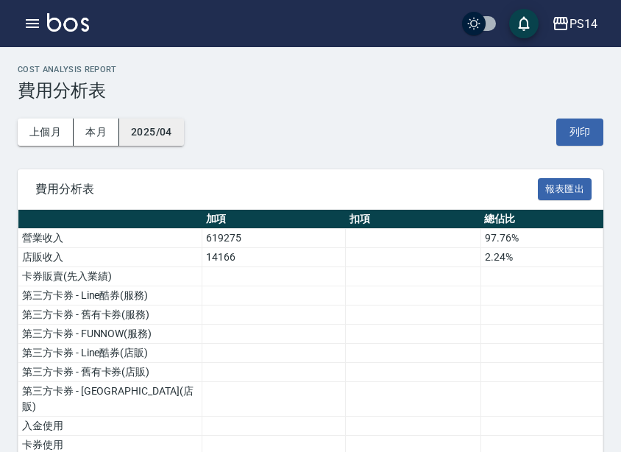
click at [133, 133] on button "2025/04" at bounding box center [151, 132] width 65 height 27
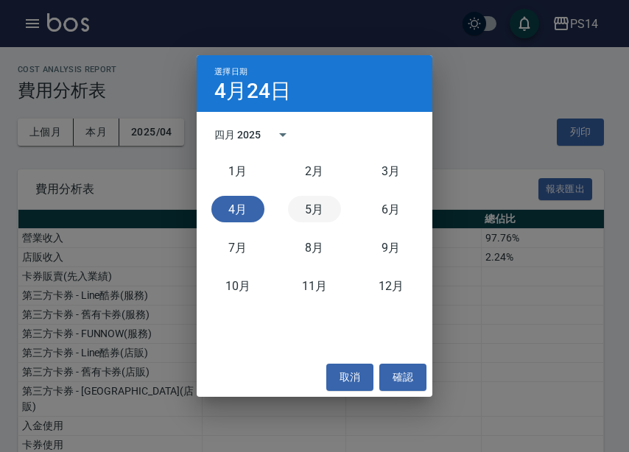
click at [307, 221] on button "5月" at bounding box center [314, 209] width 53 height 27
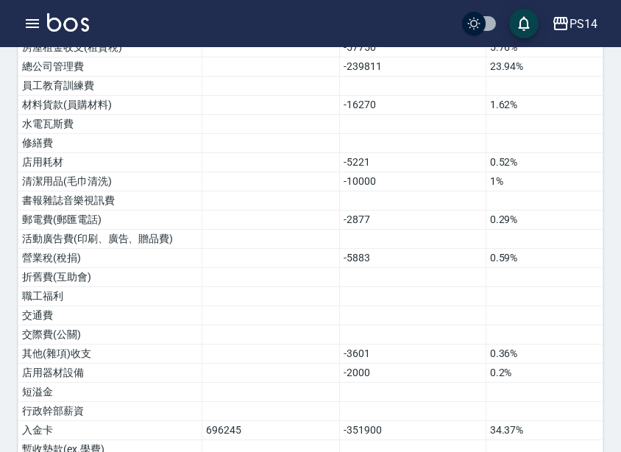
scroll to position [884, 0]
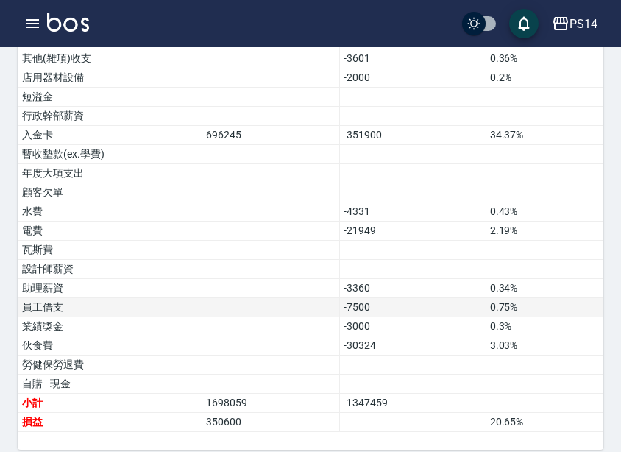
click at [376, 298] on td "-7500" at bounding box center [413, 307] width 146 height 19
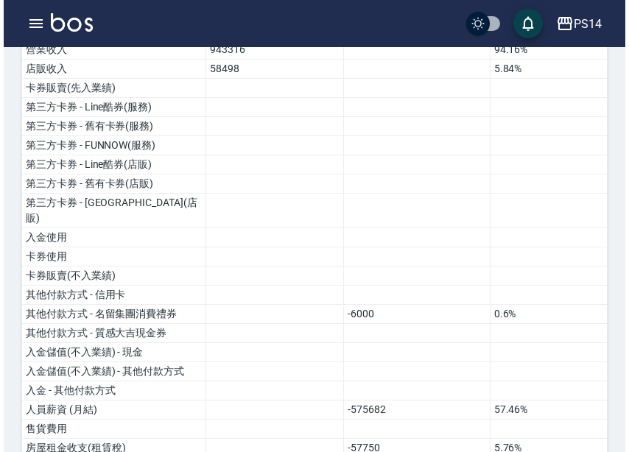
scroll to position [1, 0]
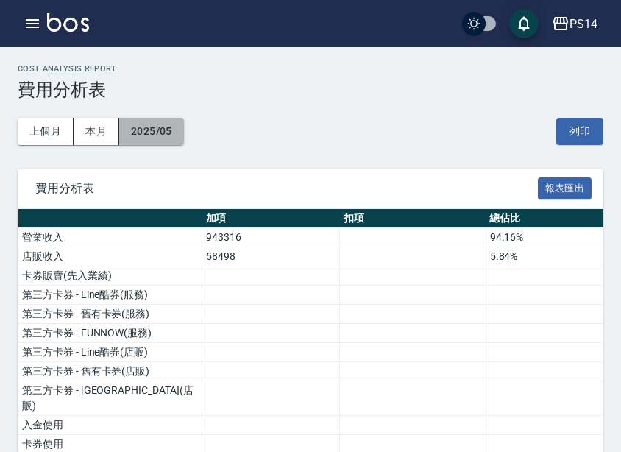
click at [177, 134] on button "2025/05" at bounding box center [151, 131] width 65 height 27
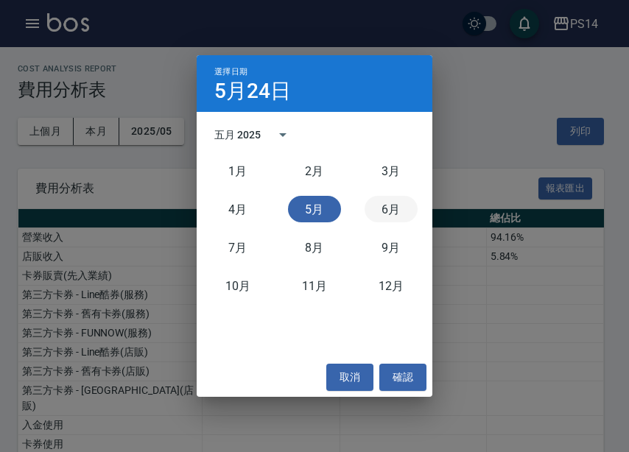
click at [384, 211] on button "6月" at bounding box center [390, 209] width 53 height 27
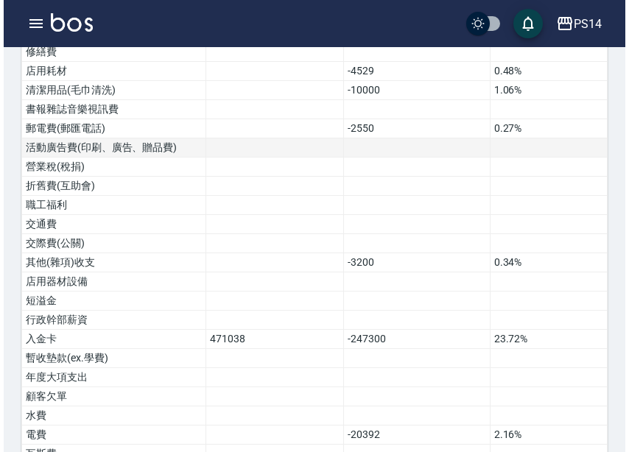
scroll to position [884, 0]
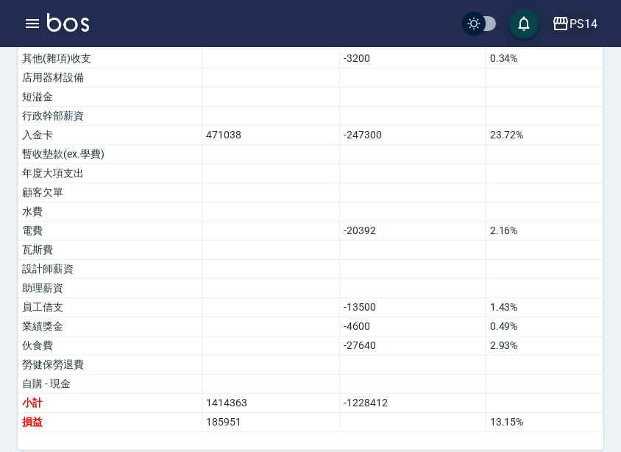
click at [584, 19] on div "PS14" at bounding box center [584, 24] width 28 height 18
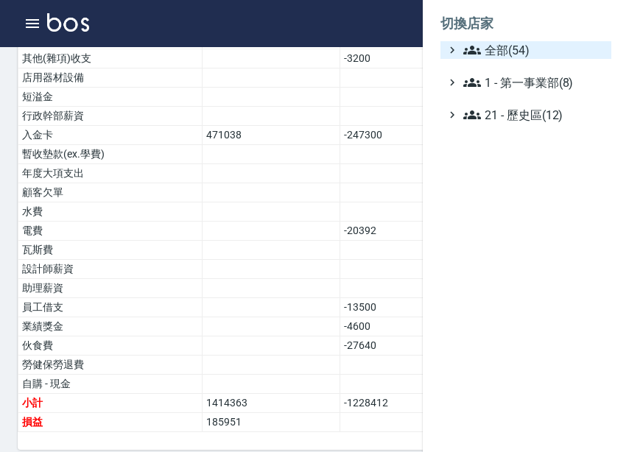
click at [560, 53] on span "全部(54)" at bounding box center [534, 50] width 142 height 18
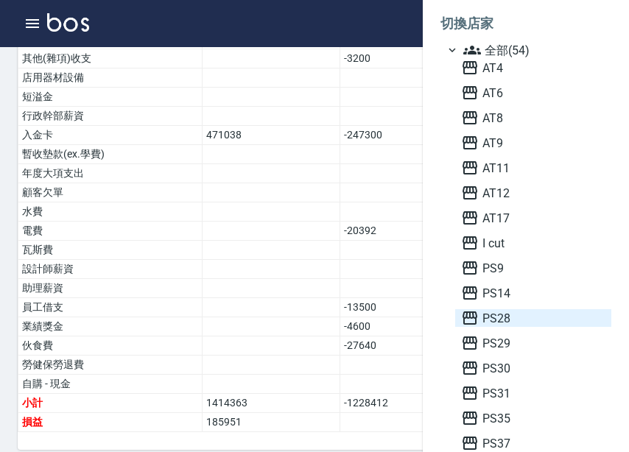
click at [517, 314] on span "PS28" at bounding box center [533, 318] width 144 height 18
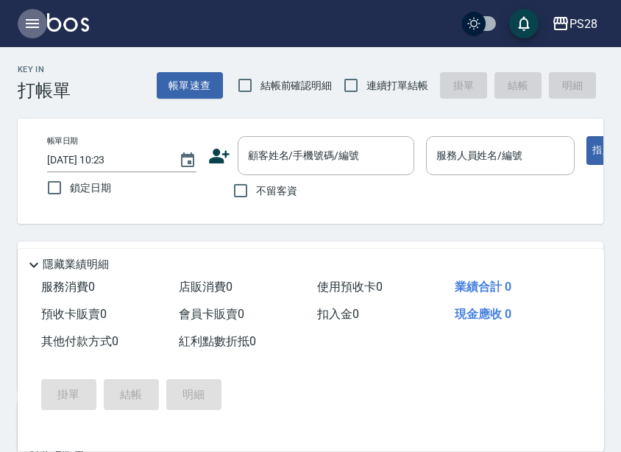
click at [24, 27] on icon "button" at bounding box center [33, 24] width 18 height 18
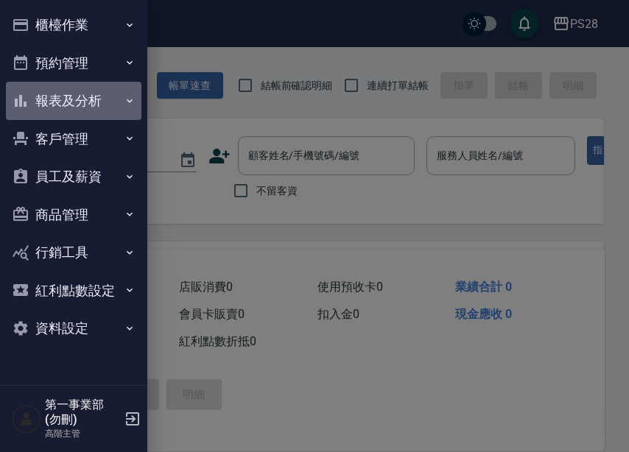
click at [93, 94] on button "報表及分析" at bounding box center [73, 101] width 135 height 38
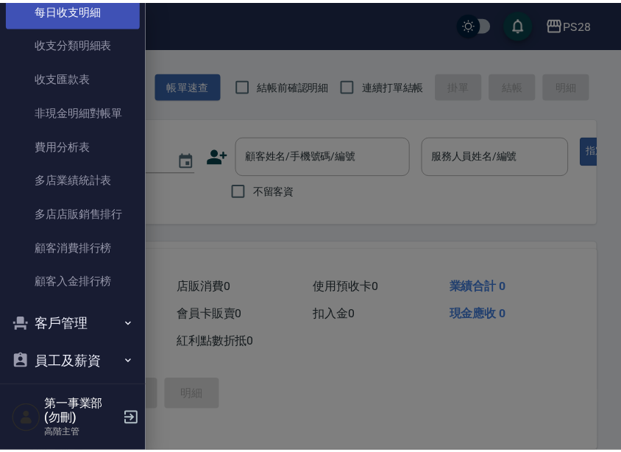
scroll to position [1252, 0]
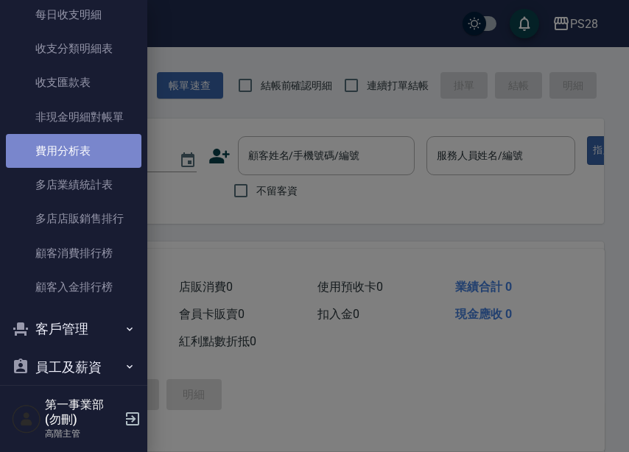
click at [101, 150] on link "費用分析表" at bounding box center [73, 151] width 135 height 34
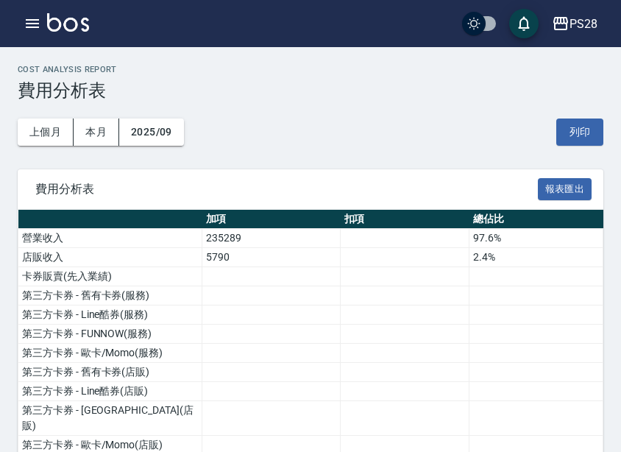
click at [160, 135] on button "2025/09" at bounding box center [151, 132] width 65 height 27
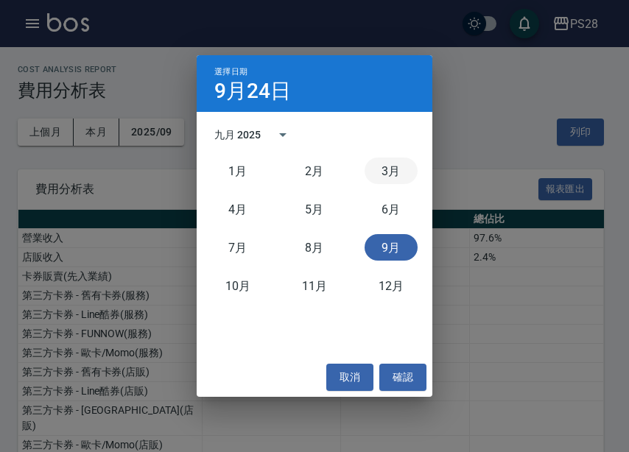
click at [392, 166] on button "3月" at bounding box center [390, 171] width 53 height 27
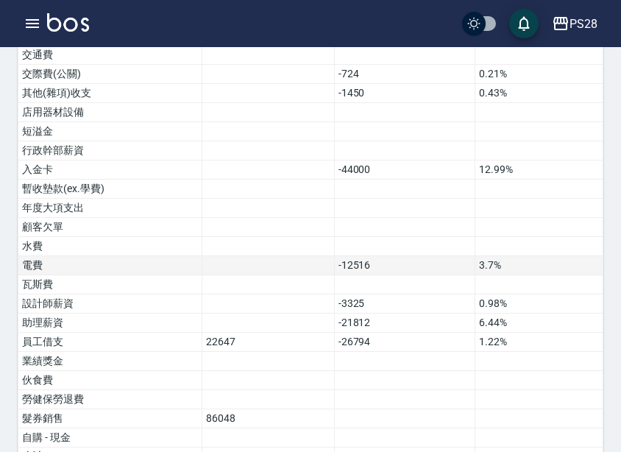
scroll to position [961, 0]
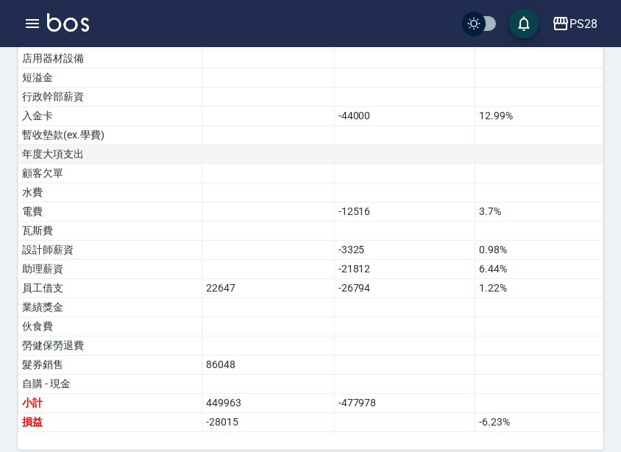
click at [177, 145] on td "年度大項支出" at bounding box center [110, 154] width 184 height 19
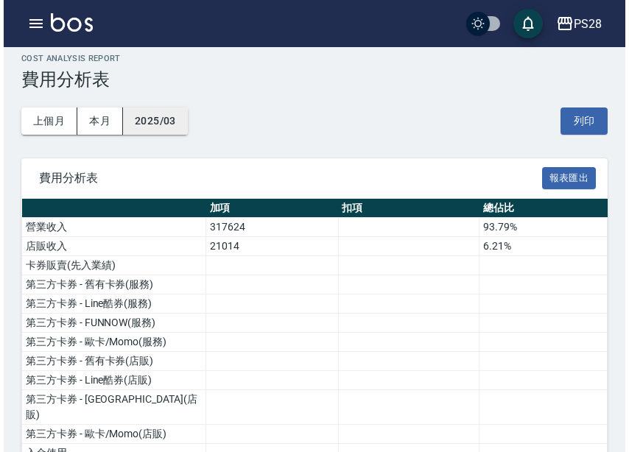
scroll to position [4, 0]
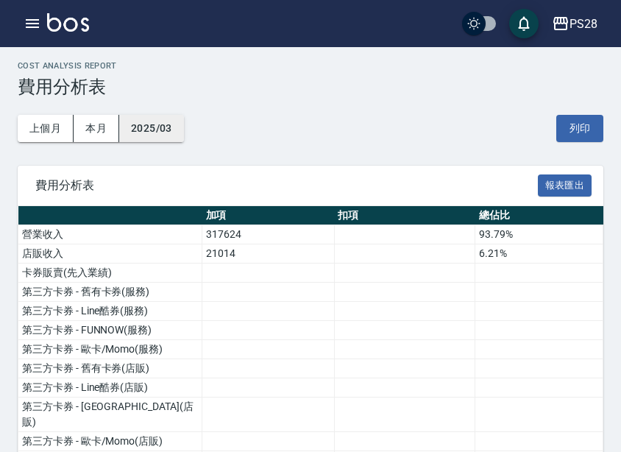
click at [147, 127] on button "2025/03" at bounding box center [151, 128] width 65 height 27
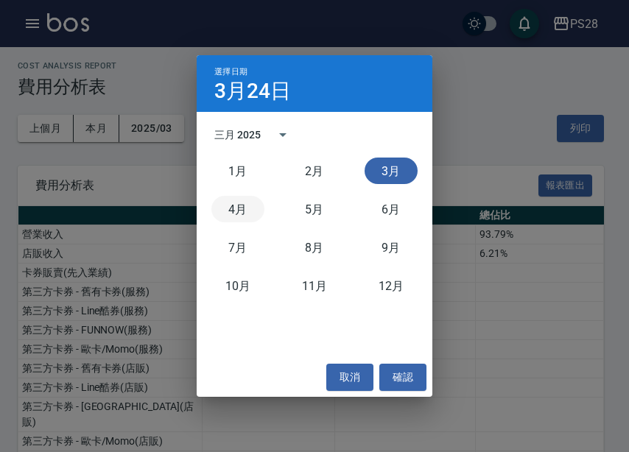
click at [243, 216] on button "4月" at bounding box center [237, 209] width 53 height 27
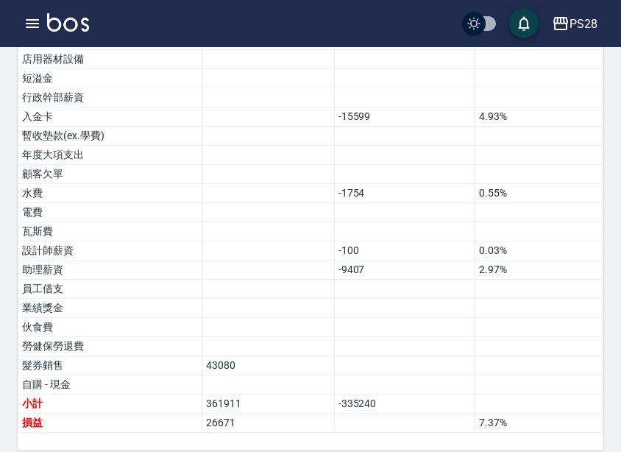
scroll to position [961, 0]
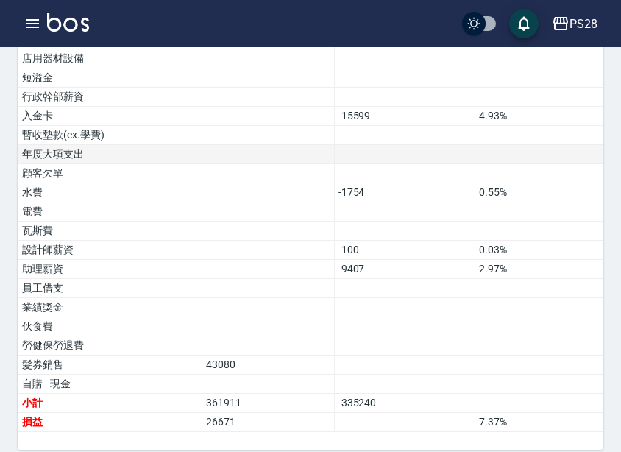
click at [420, 145] on td at bounding box center [404, 154] width 141 height 19
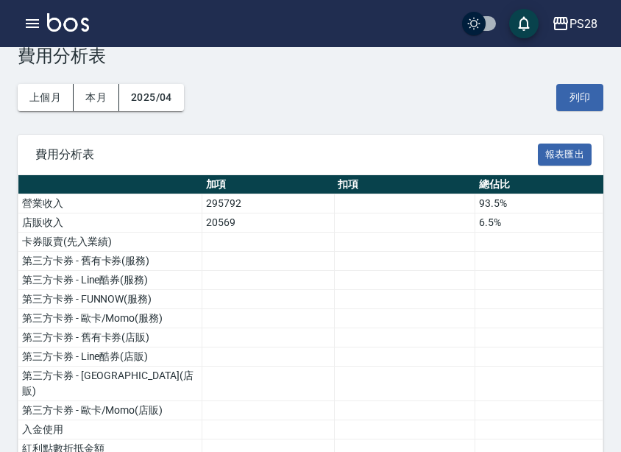
scroll to position [0, 0]
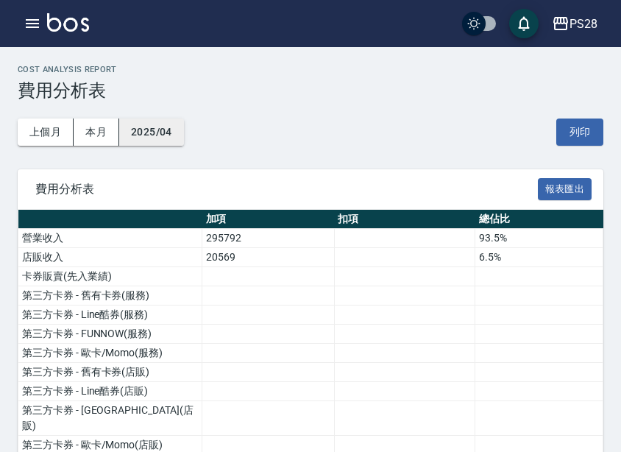
click at [176, 127] on button "2025/04" at bounding box center [151, 132] width 65 height 27
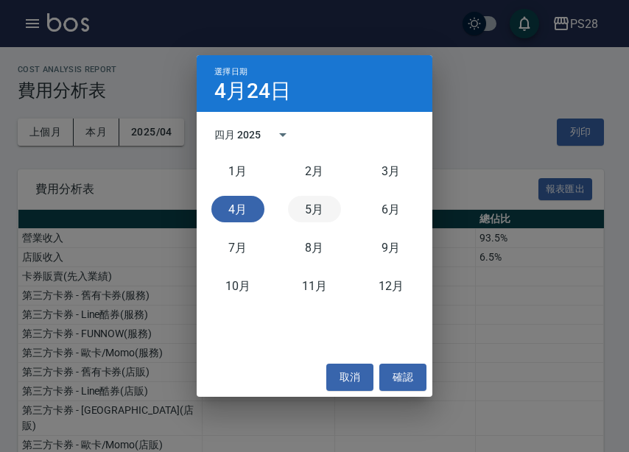
click at [325, 216] on button "5月" at bounding box center [314, 209] width 53 height 27
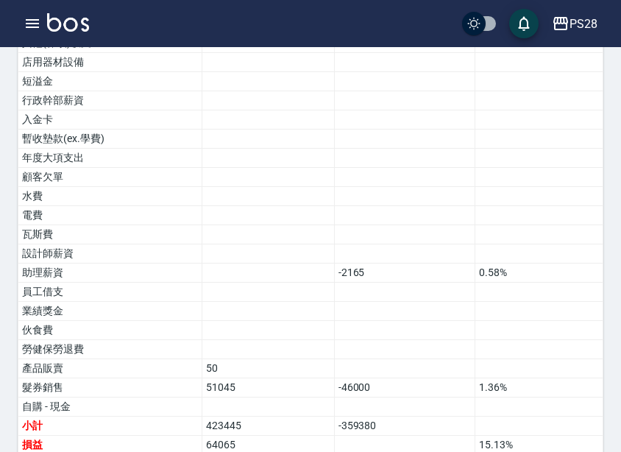
scroll to position [980, 0]
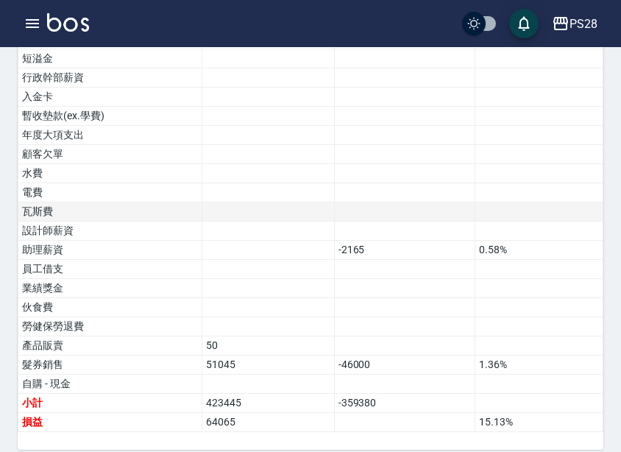
click at [440, 202] on td at bounding box center [404, 211] width 141 height 19
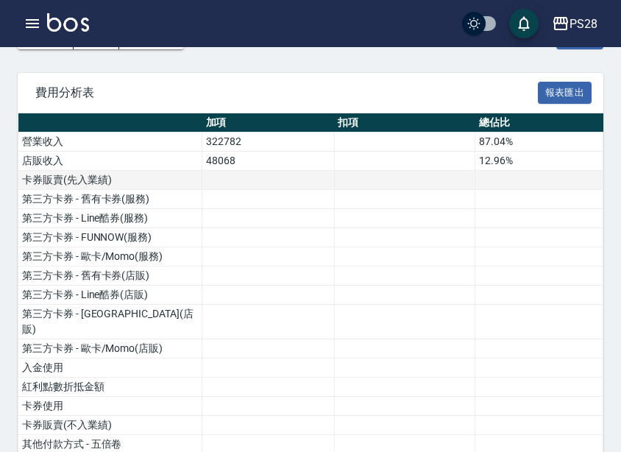
scroll to position [0, 0]
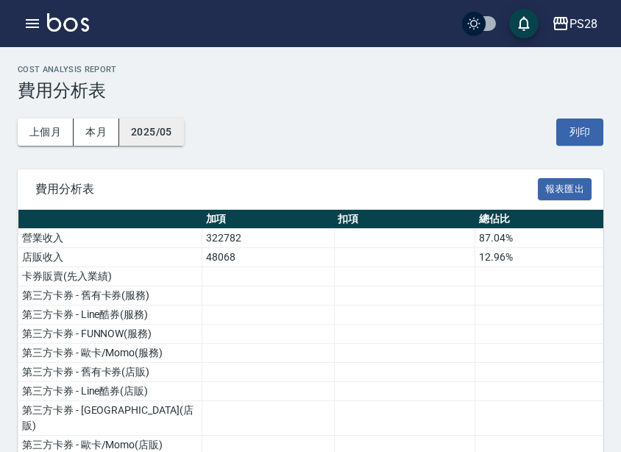
click at [158, 129] on button "2025/05" at bounding box center [151, 132] width 65 height 27
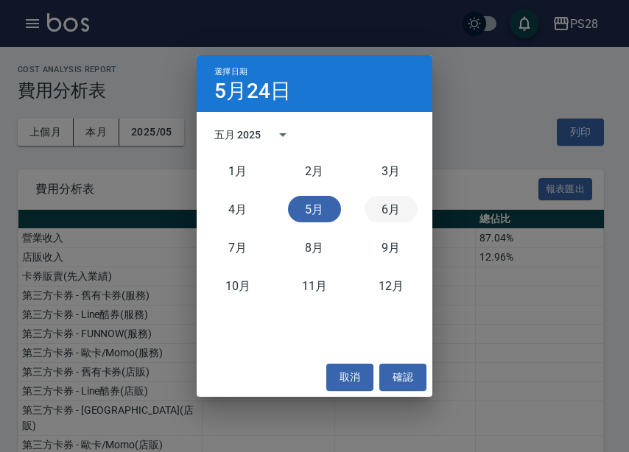
click at [401, 211] on button "6月" at bounding box center [390, 209] width 53 height 27
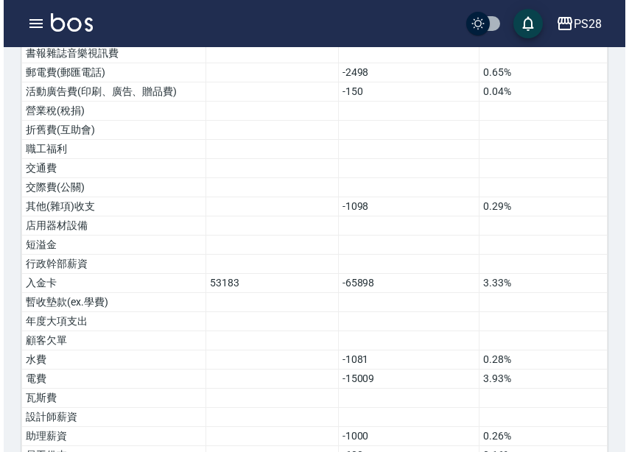
scroll to position [942, 0]
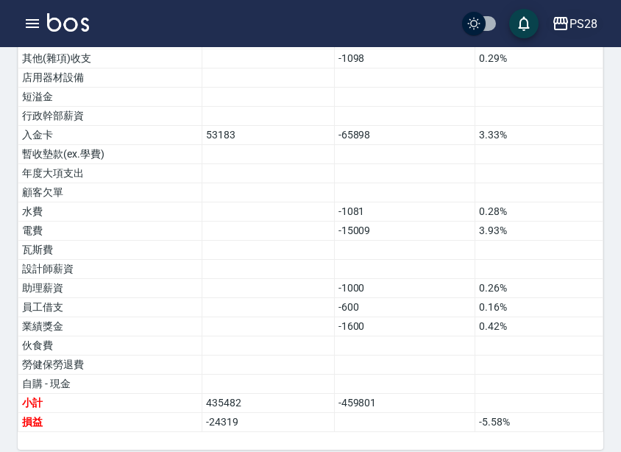
click at [583, 36] on button "PS28" at bounding box center [574, 24] width 57 height 30
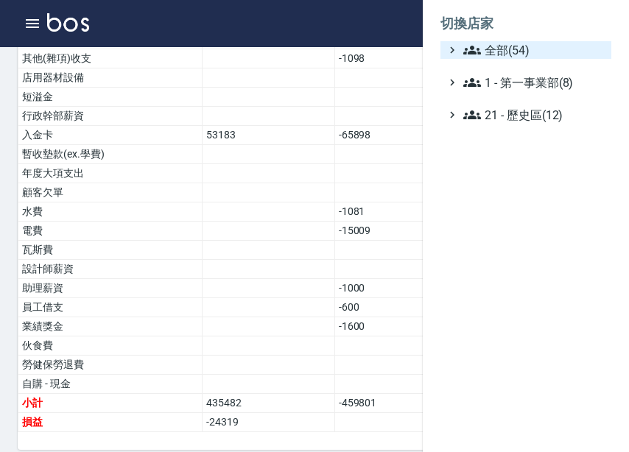
click at [513, 45] on span "全部(54)" at bounding box center [534, 50] width 142 height 18
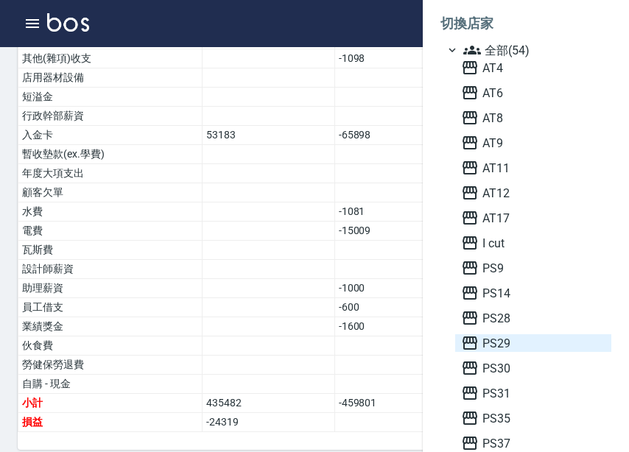
click at [489, 349] on span "PS29" at bounding box center [533, 343] width 144 height 18
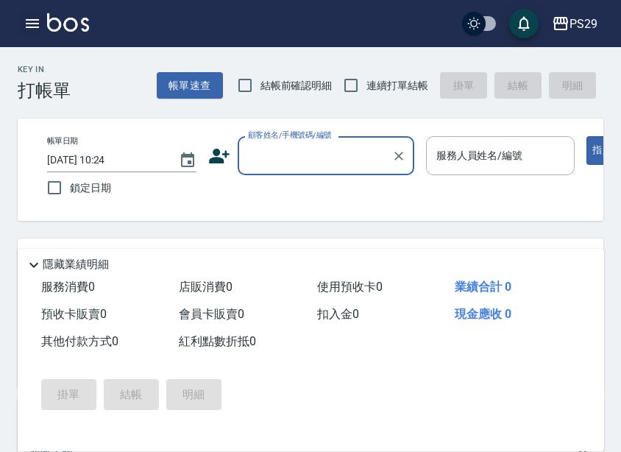
click at [38, 32] on icon "button" at bounding box center [33, 24] width 18 height 18
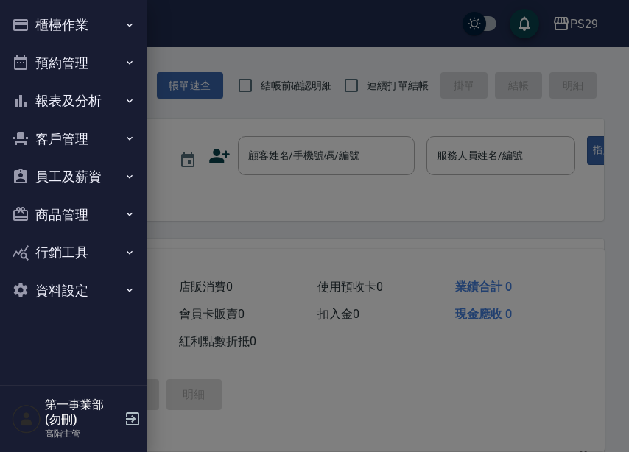
click at [77, 99] on button "報表及分析" at bounding box center [73, 101] width 135 height 38
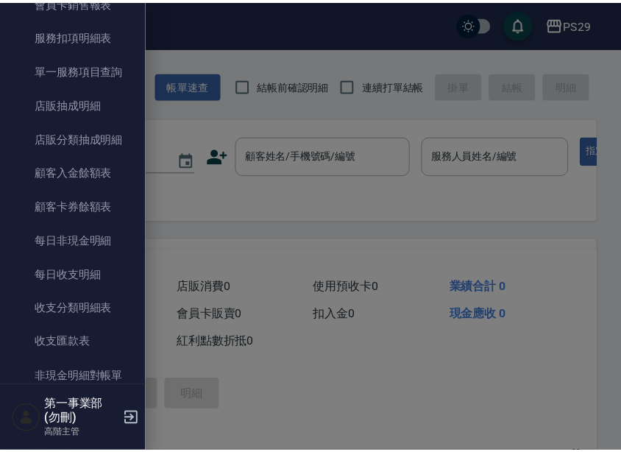
scroll to position [1104, 0]
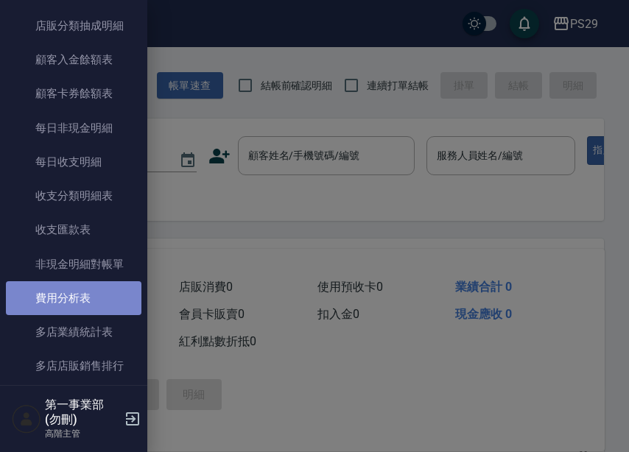
click at [84, 302] on link "費用分析表" at bounding box center [73, 298] width 135 height 34
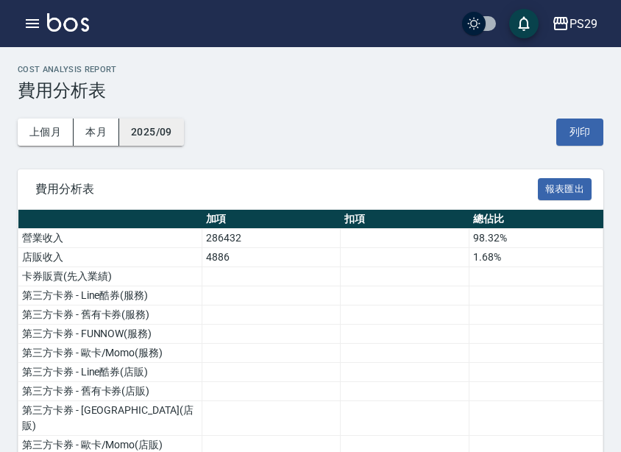
click at [141, 132] on button "2025/09" at bounding box center [151, 132] width 65 height 27
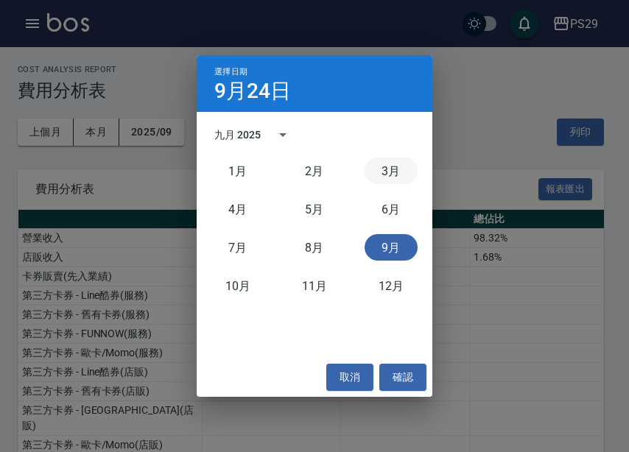
click at [385, 174] on button "3月" at bounding box center [390, 171] width 53 height 27
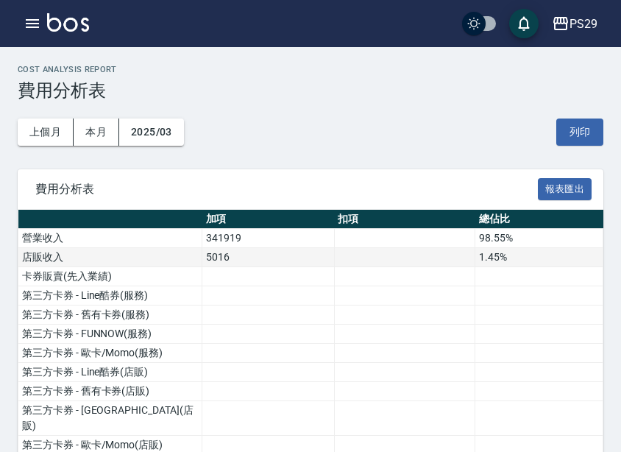
click at [521, 250] on td "1.45%" at bounding box center [540, 257] width 128 height 19
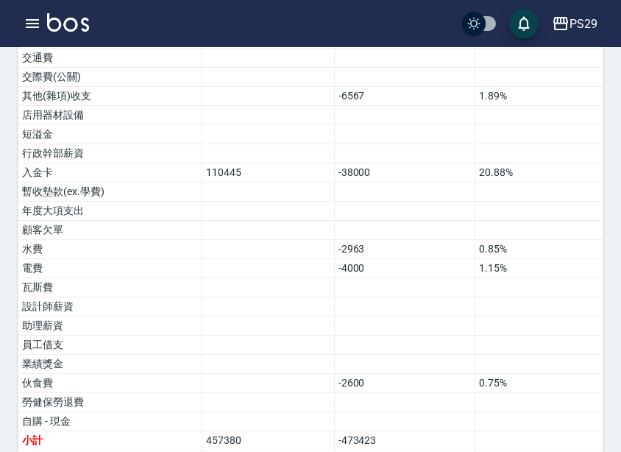
scroll to position [961, 0]
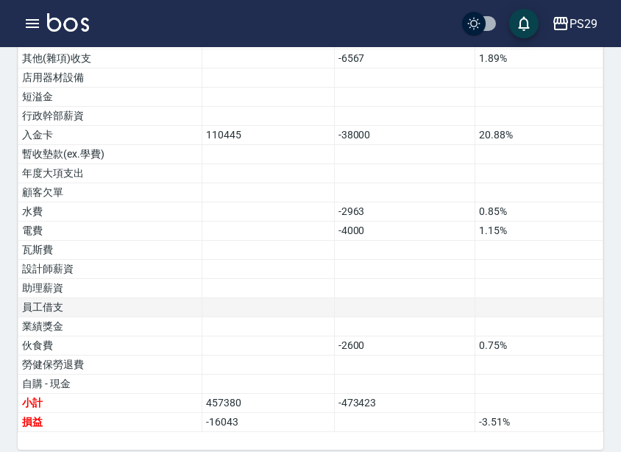
click at [217, 298] on td at bounding box center [268, 307] width 133 height 19
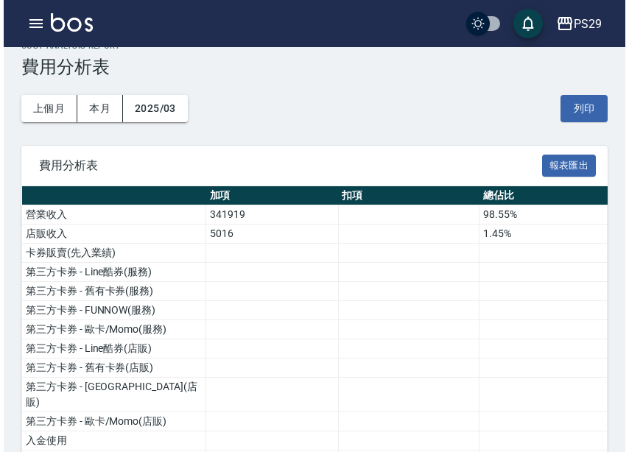
scroll to position [4, 0]
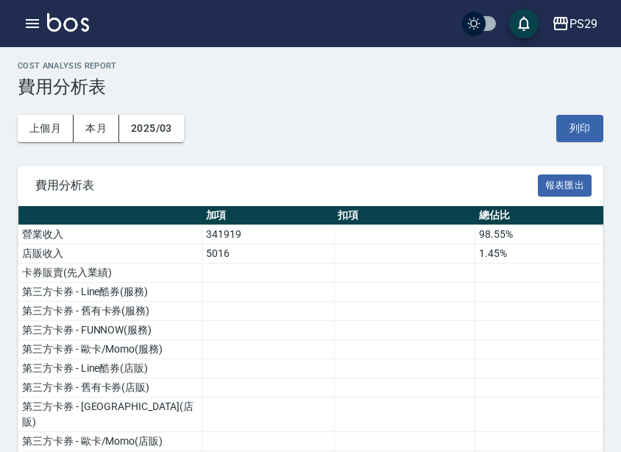
click at [175, 112] on div "上個月 本月 2025/03 列印" at bounding box center [311, 128] width 586 height 63
click at [176, 115] on button "2025/03" at bounding box center [151, 128] width 65 height 27
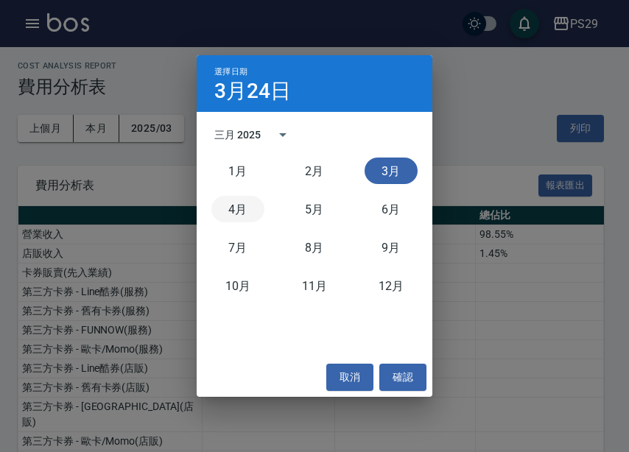
click at [250, 213] on button "4月" at bounding box center [237, 209] width 53 height 27
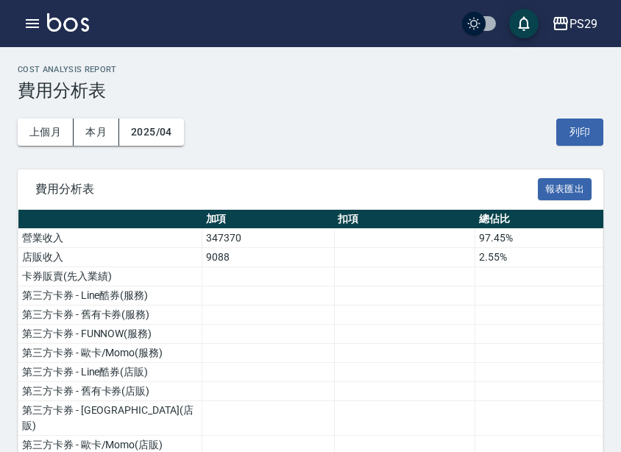
click at [560, 283] on td at bounding box center [540, 276] width 128 height 19
click at [147, 130] on button "2025/04" at bounding box center [151, 132] width 65 height 27
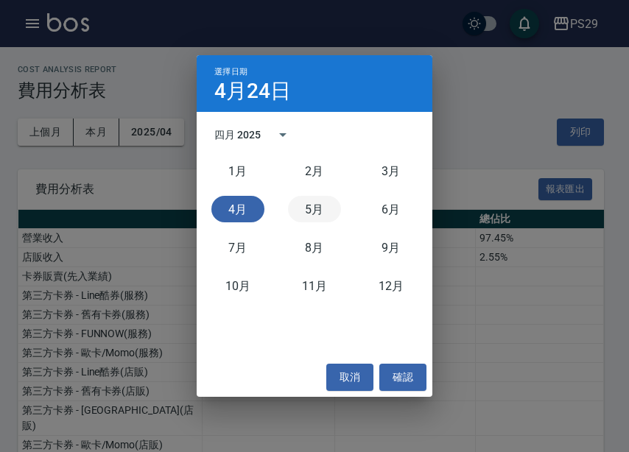
click at [320, 212] on button "5月" at bounding box center [314, 209] width 53 height 27
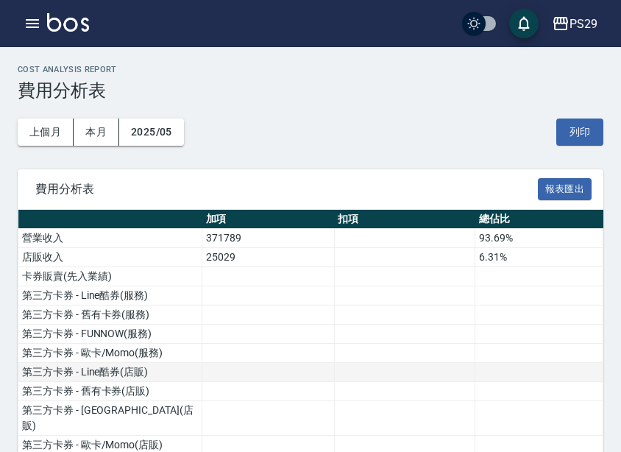
click at [464, 378] on td at bounding box center [404, 372] width 141 height 19
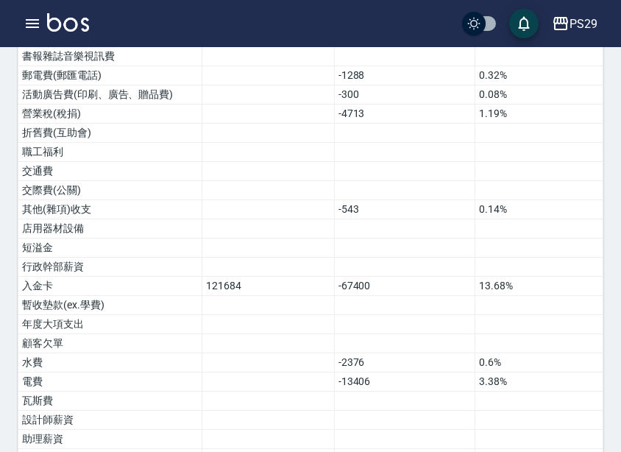
scroll to position [961, 0]
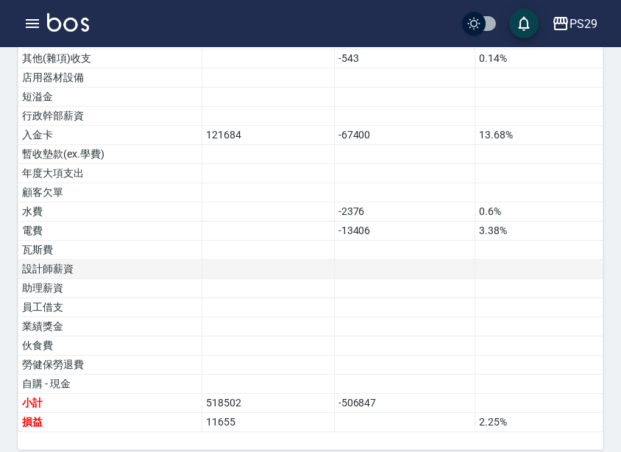
click at [326, 260] on td at bounding box center [268, 269] width 133 height 19
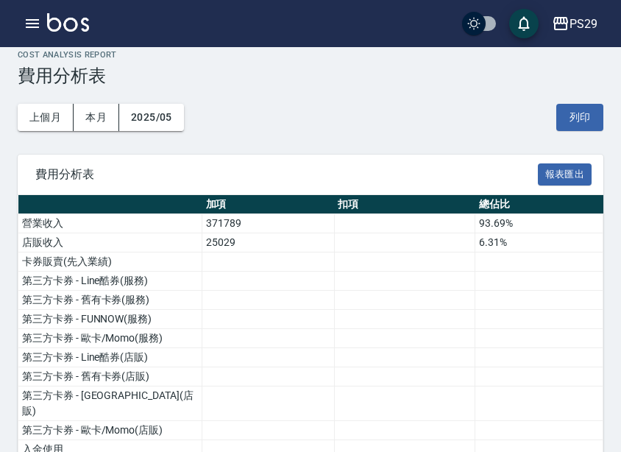
scroll to position [0, 0]
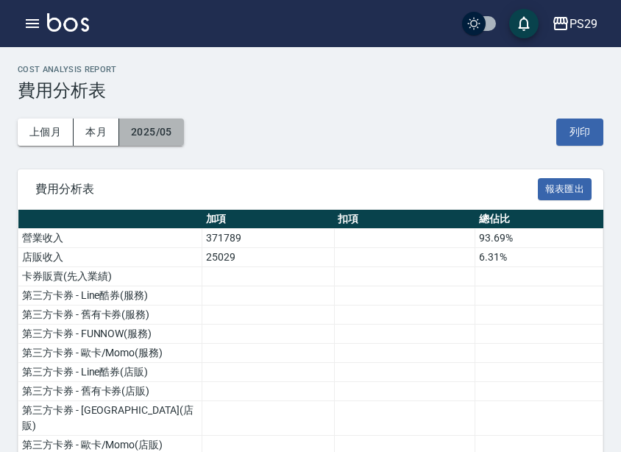
click at [164, 141] on button "2025/05" at bounding box center [151, 132] width 65 height 27
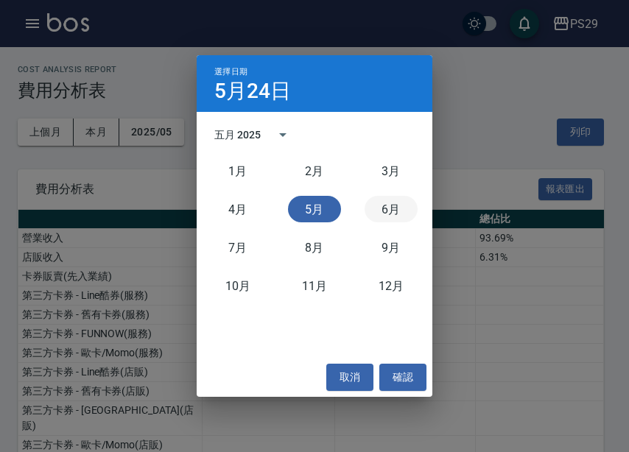
click at [373, 212] on button "6月" at bounding box center [390, 209] width 53 height 27
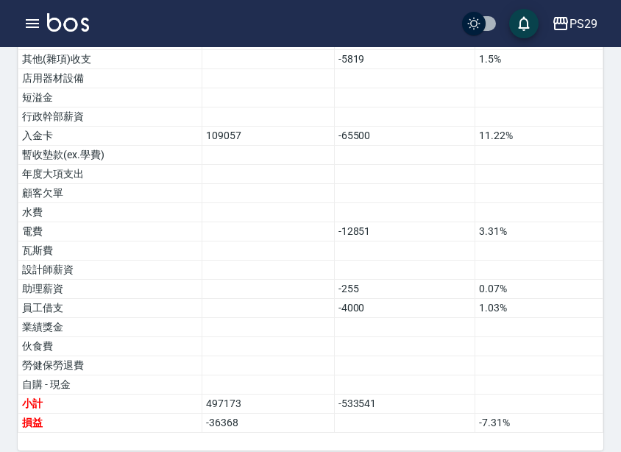
scroll to position [961, 0]
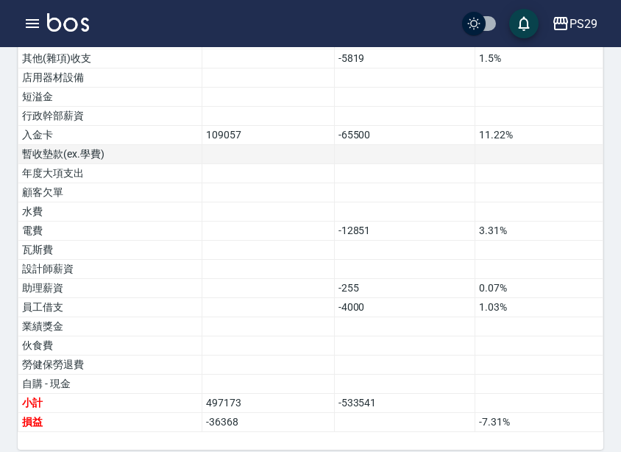
click at [339, 145] on td at bounding box center [404, 154] width 141 height 19
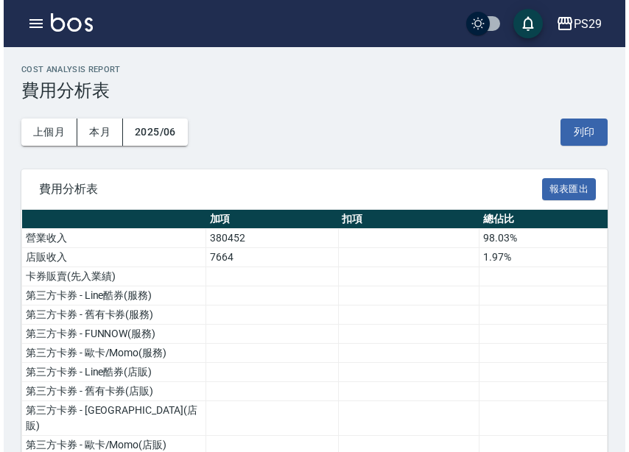
scroll to position [0, 0]
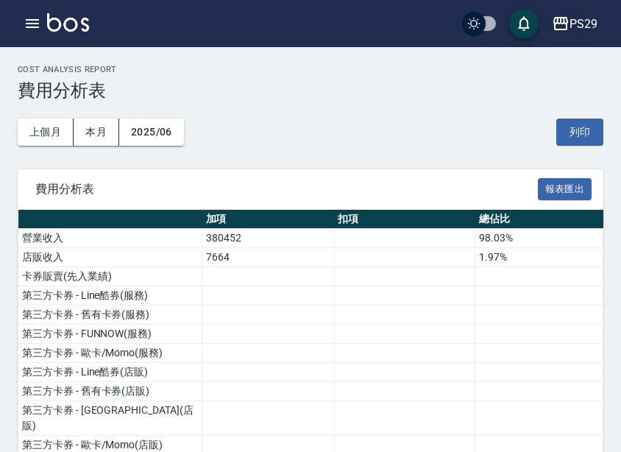
click at [585, 29] on div "PS29" at bounding box center [584, 24] width 28 height 18
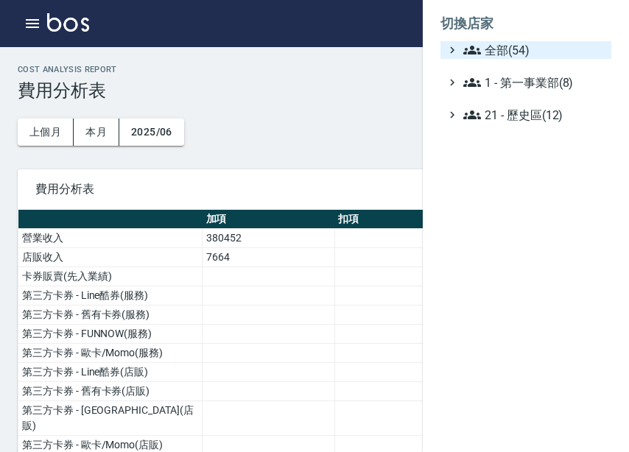
click at [568, 52] on span "全部(54)" at bounding box center [534, 50] width 142 height 18
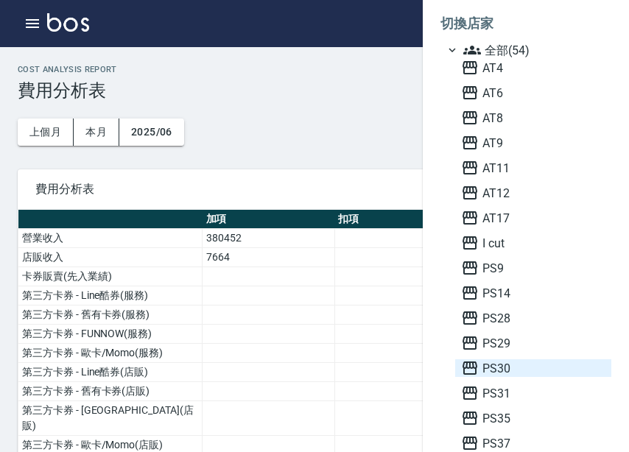
click at [513, 365] on span "PS30" at bounding box center [533, 368] width 144 height 18
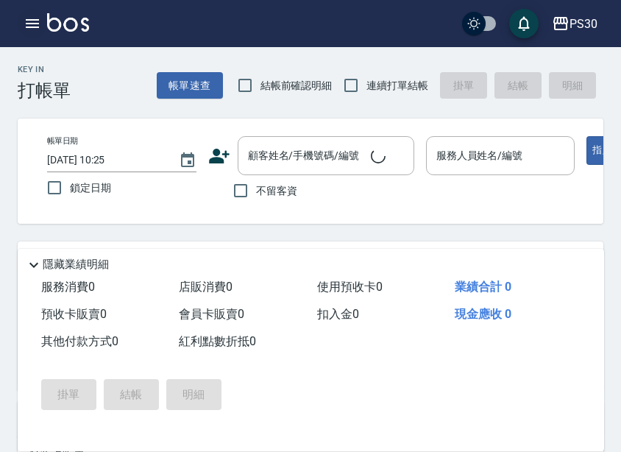
click at [32, 27] on icon "button" at bounding box center [32, 23] width 13 height 9
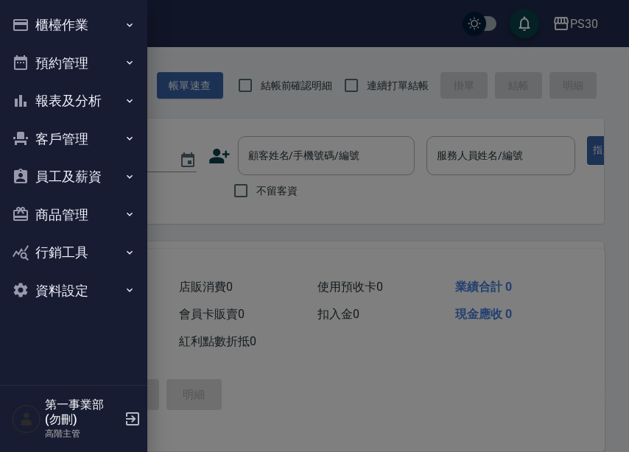
click at [79, 105] on button "報表及分析" at bounding box center [73, 101] width 135 height 38
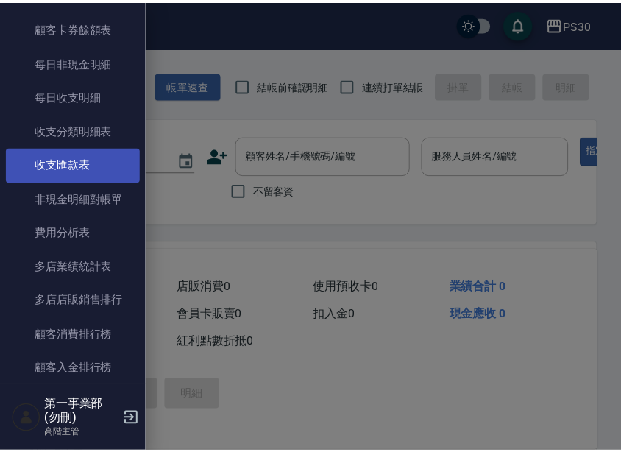
scroll to position [1178, 0]
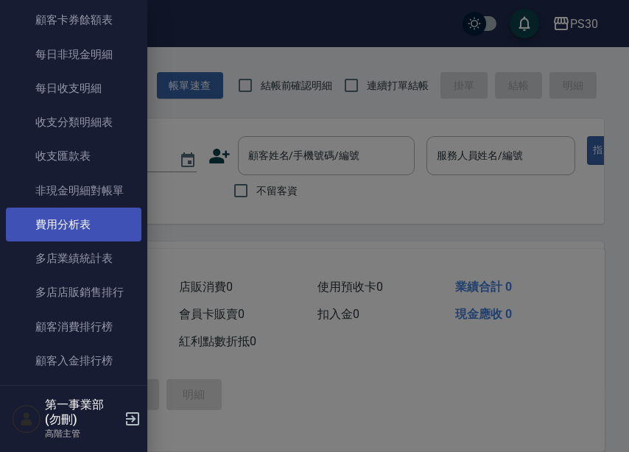
click at [87, 223] on link "費用分析表" at bounding box center [73, 225] width 135 height 34
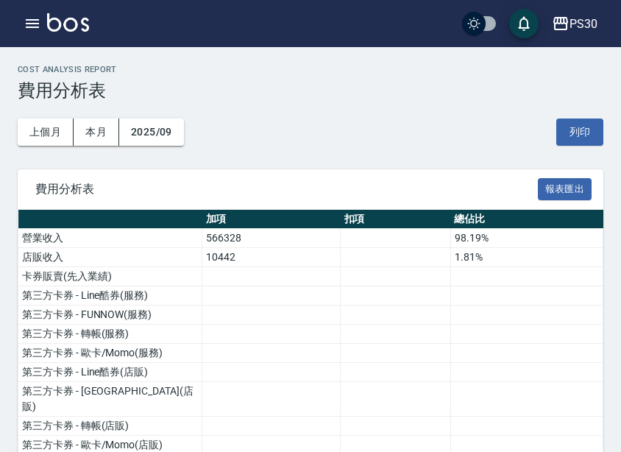
click at [166, 130] on button "2025/09" at bounding box center [151, 132] width 65 height 27
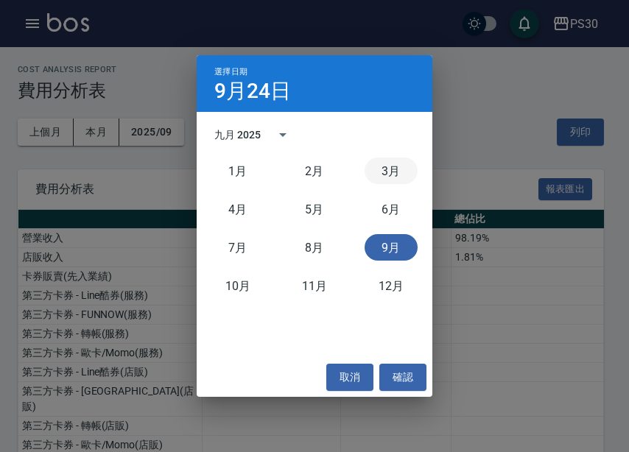
click at [381, 180] on button "3月" at bounding box center [390, 171] width 53 height 27
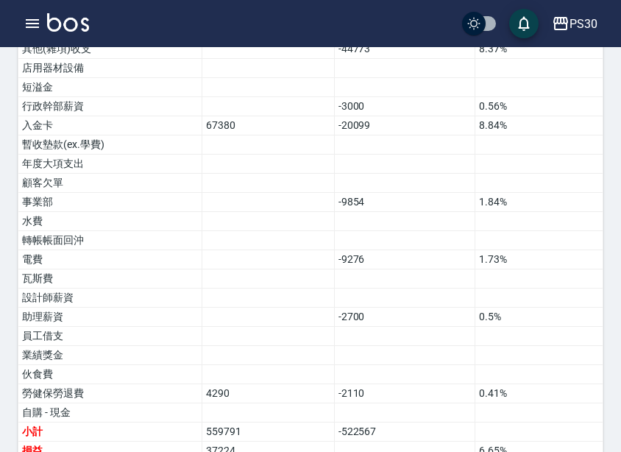
scroll to position [1022, 0]
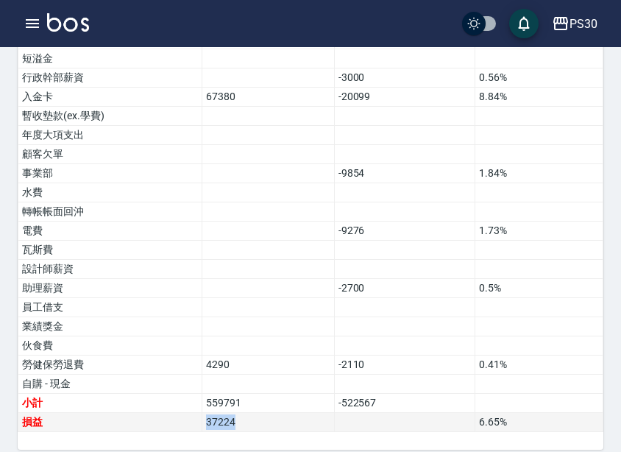
drag, startPoint x: 230, startPoint y: 410, endPoint x: 194, endPoint y: 408, distance: 36.1
click at [194, 413] on tr "損益 37224 6.65 %" at bounding box center [310, 422] width 585 height 19
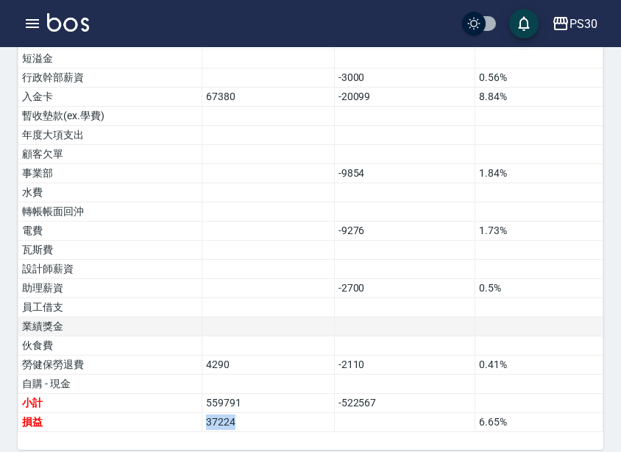
copy tr "損益 37224"
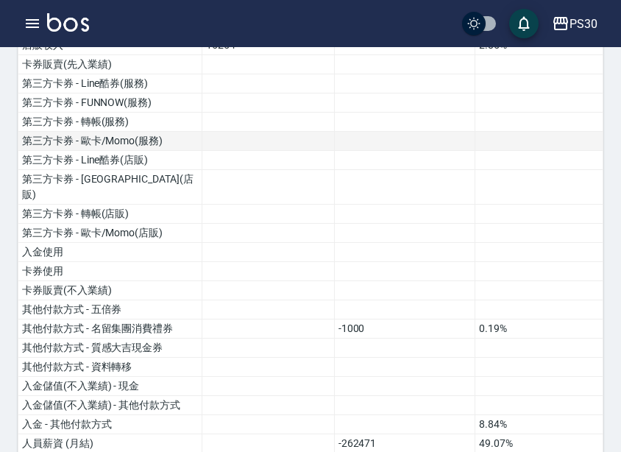
scroll to position [0, 0]
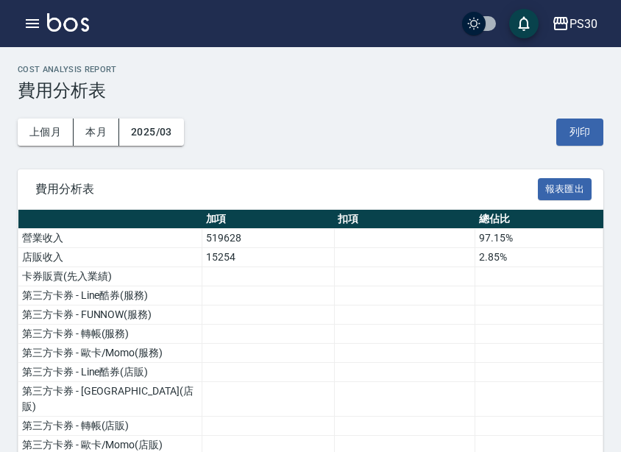
drag, startPoint x: 191, startPoint y: 132, endPoint x: 177, endPoint y: 132, distance: 13.3
click at [190, 132] on div "上個月 本月 2025/03 列印" at bounding box center [311, 132] width 586 height 63
click at [177, 132] on button "2025/03" at bounding box center [151, 132] width 65 height 27
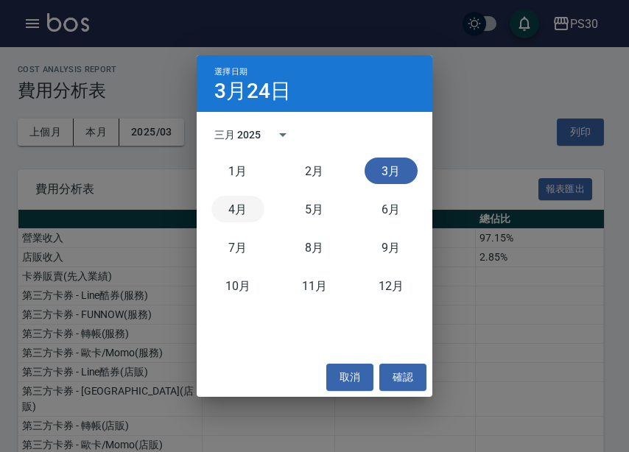
click at [249, 216] on button "4月" at bounding box center [237, 209] width 53 height 27
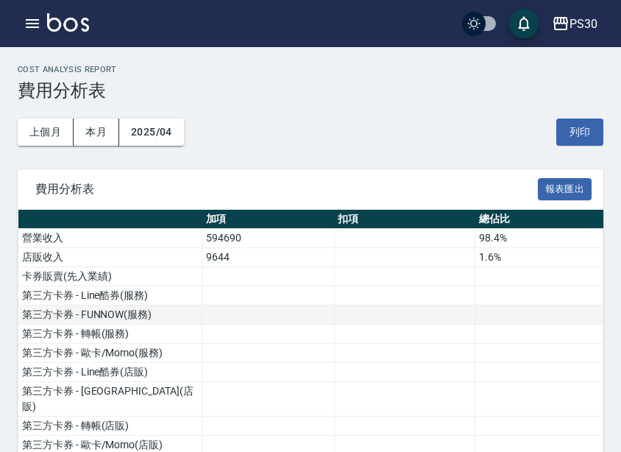
click at [544, 319] on td at bounding box center [540, 315] width 128 height 19
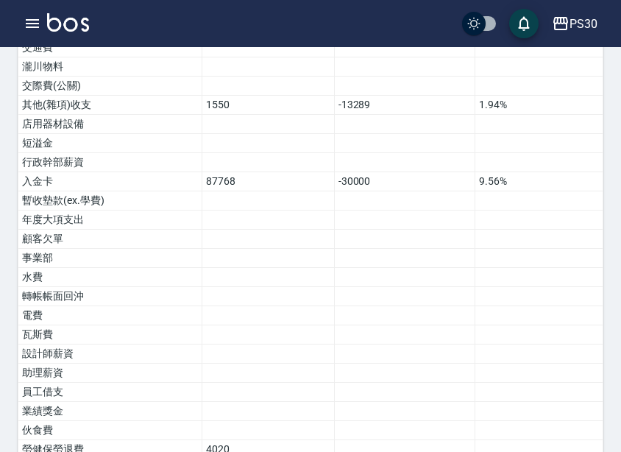
scroll to position [1022, 0]
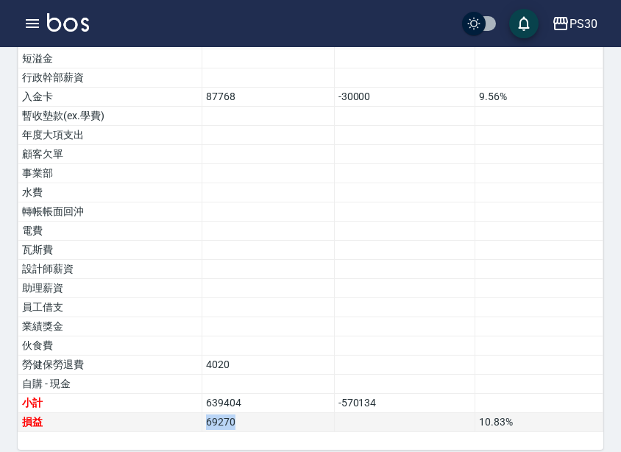
drag, startPoint x: 238, startPoint y: 408, endPoint x: 170, endPoint y: 407, distance: 67.7
click at [170, 413] on tr "損益 69270 10.83 %" at bounding box center [310, 422] width 585 height 19
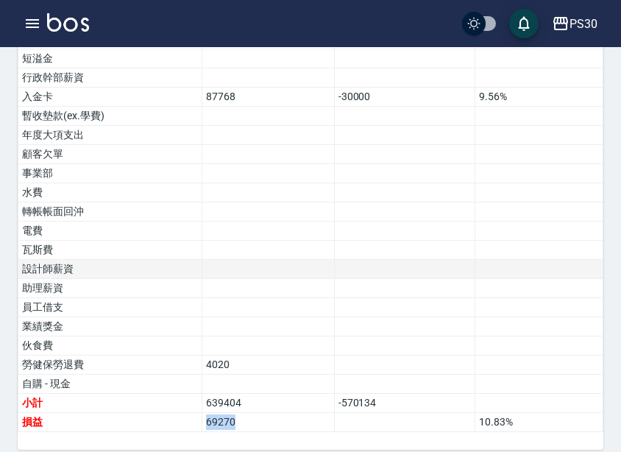
copy tr "損益 69270"
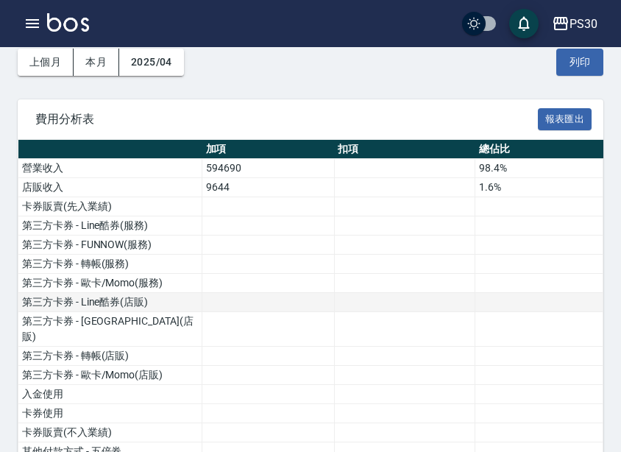
scroll to position [0, 0]
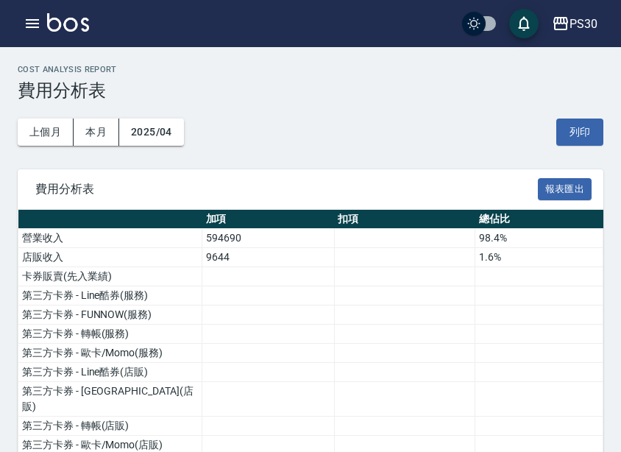
click at [169, 147] on div "上個月 本月 2025/04 列印" at bounding box center [311, 132] width 586 height 63
click at [169, 135] on button "2025/04" at bounding box center [151, 132] width 65 height 27
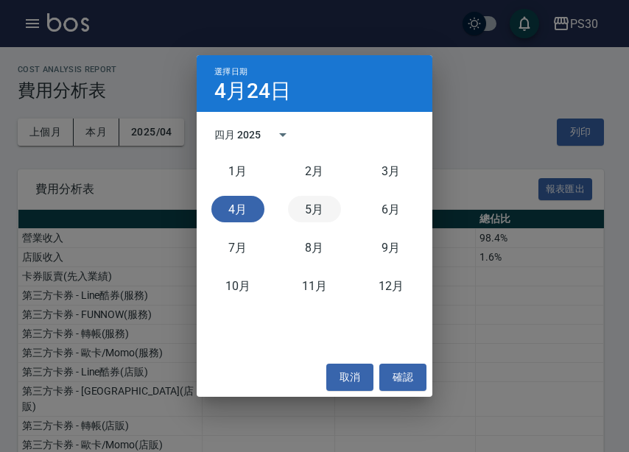
click at [325, 203] on button "5月" at bounding box center [314, 209] width 53 height 27
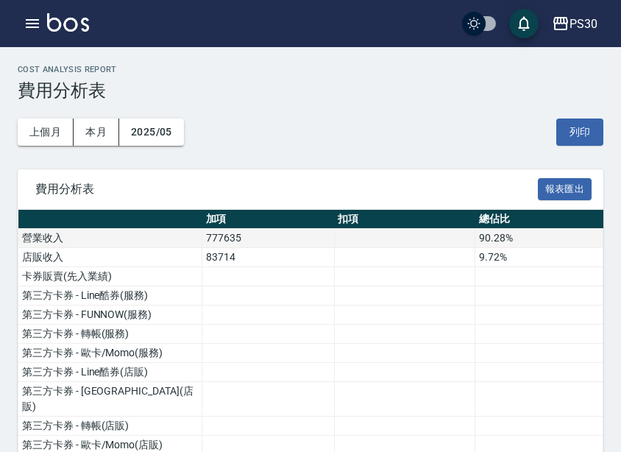
click at [391, 238] on td at bounding box center [404, 238] width 141 height 19
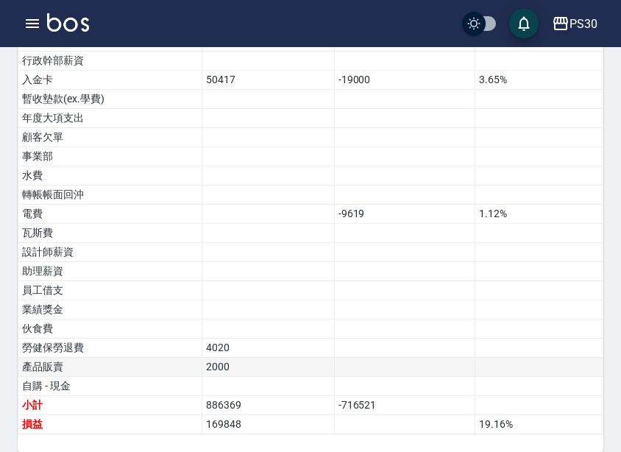
scroll to position [1041, 0]
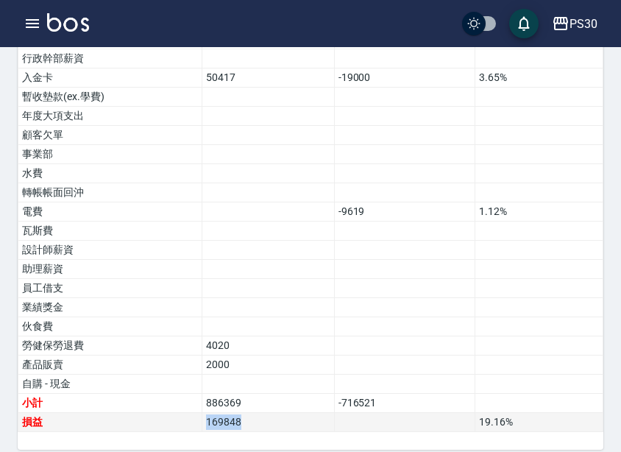
drag, startPoint x: 208, startPoint y: 412, endPoint x: 178, endPoint y: 406, distance: 30.0
click at [178, 413] on tr "損益 169848 19.16 %" at bounding box center [310, 422] width 585 height 19
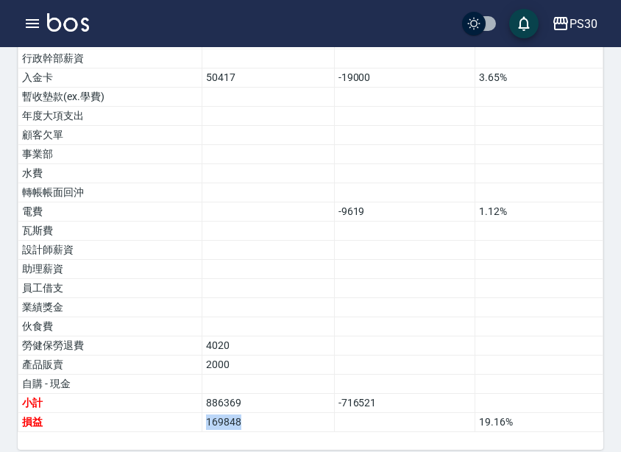
copy tr "損益 169848"
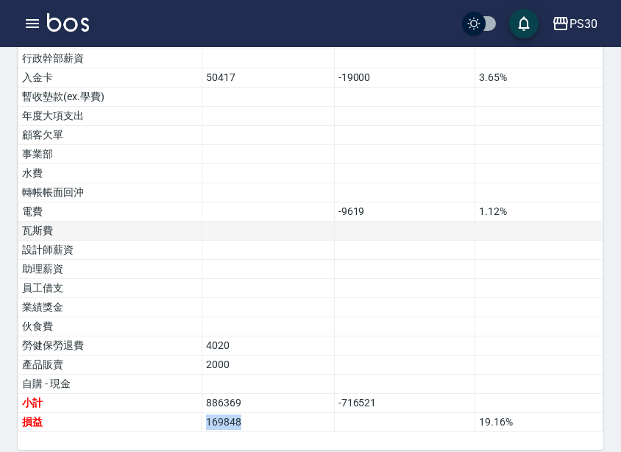
click at [250, 222] on td at bounding box center [268, 231] width 133 height 19
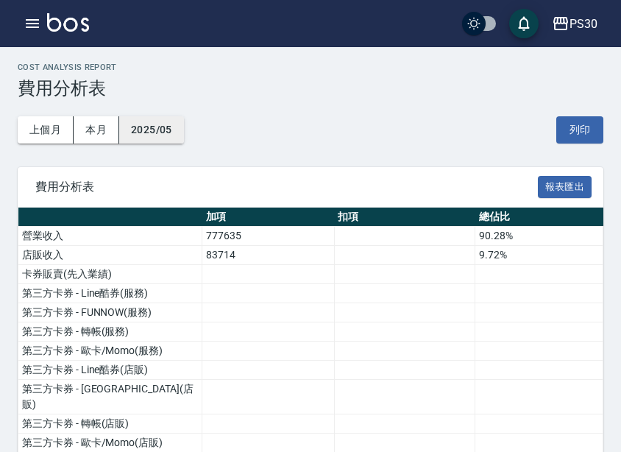
scroll to position [0, 0]
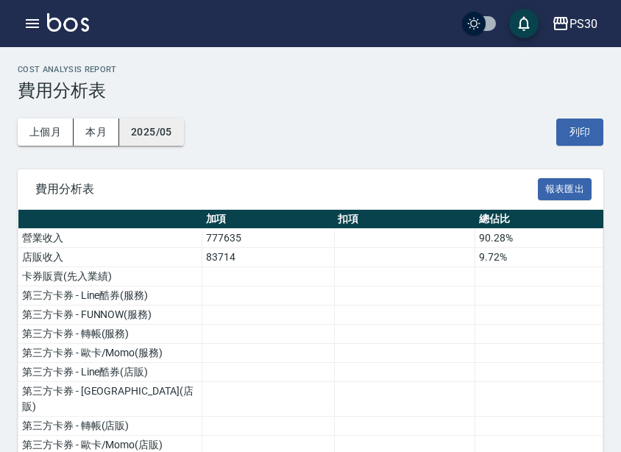
click at [163, 132] on button "2025/05" at bounding box center [151, 132] width 65 height 27
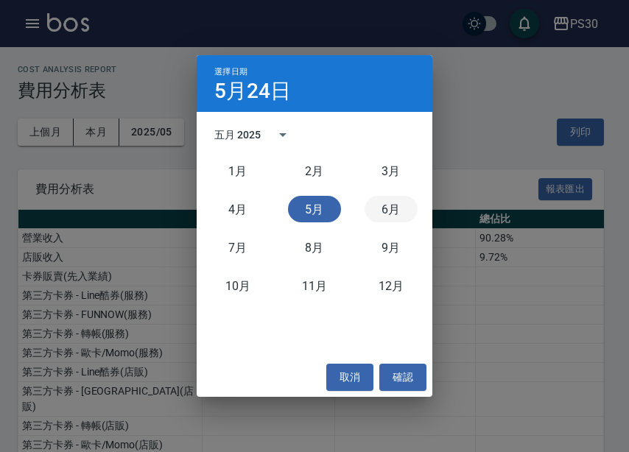
click at [368, 205] on button "6月" at bounding box center [390, 209] width 53 height 27
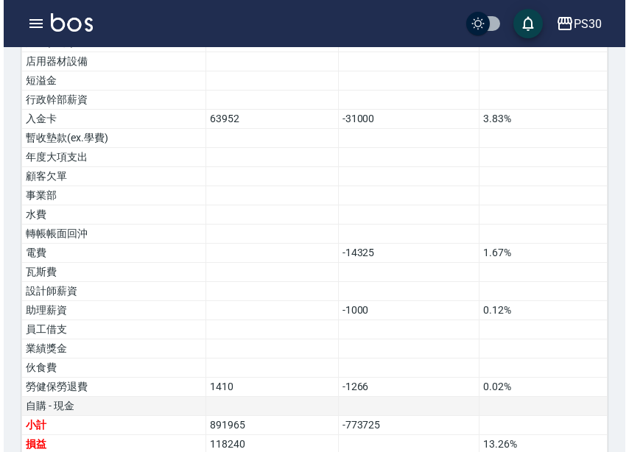
scroll to position [1022, 0]
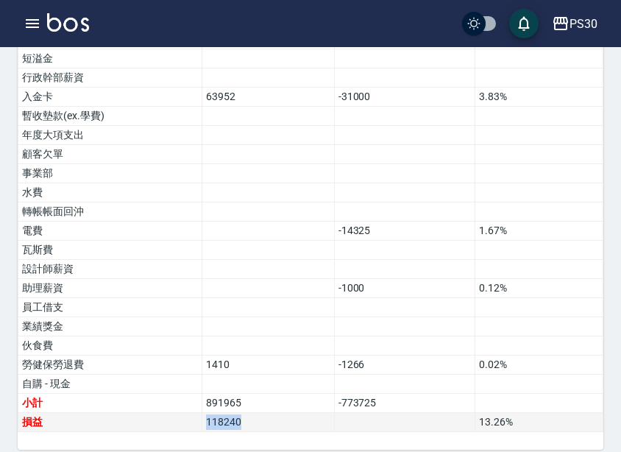
drag, startPoint x: 255, startPoint y: 408, endPoint x: 163, endPoint y: 403, distance: 92.2
click at [163, 413] on tr "損益 118240 13.26 %" at bounding box center [310, 422] width 585 height 19
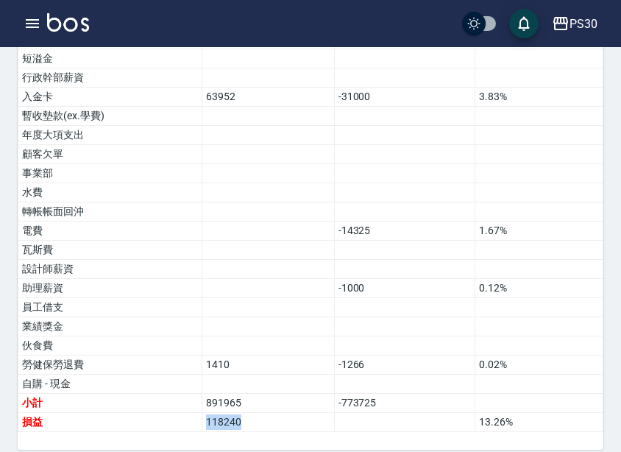
copy tr "損益 118240"
click at [571, 33] on button "PS30" at bounding box center [574, 24] width 57 height 30
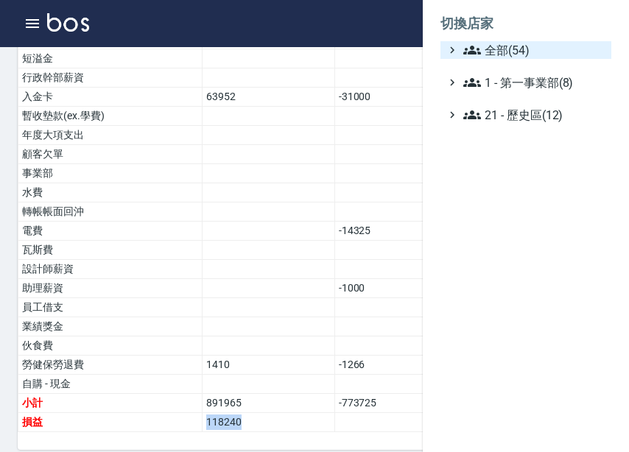
click at [544, 48] on span "全部(54)" at bounding box center [534, 50] width 142 height 18
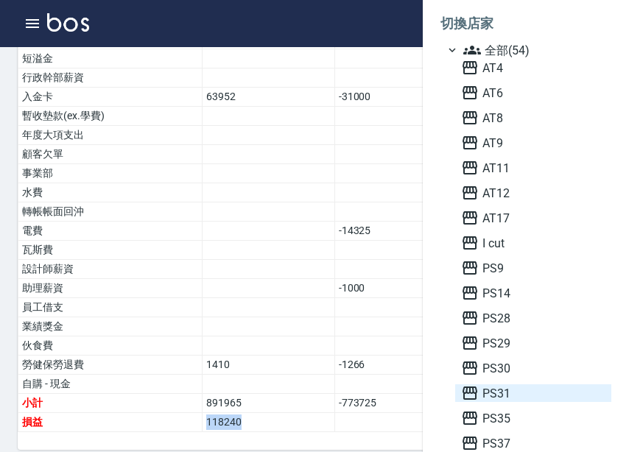
click at [510, 387] on span "PS31" at bounding box center [533, 393] width 144 height 18
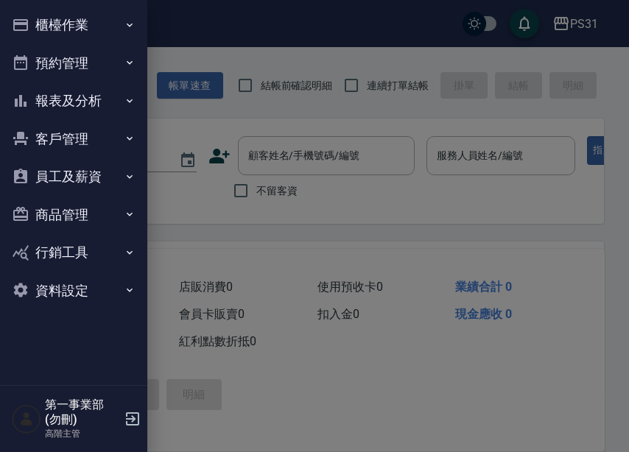
click at [73, 107] on button "報表及分析" at bounding box center [73, 101] width 135 height 38
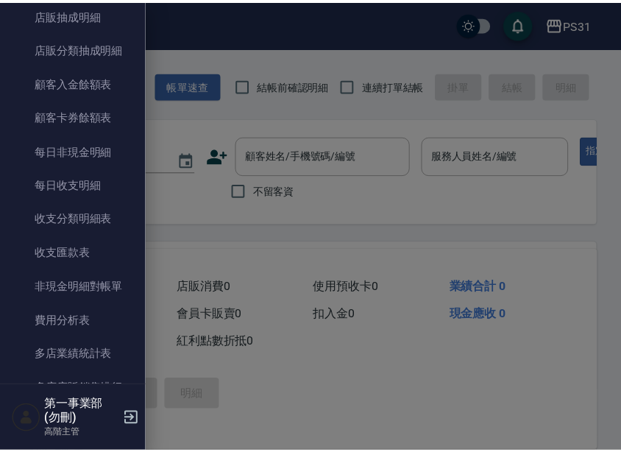
scroll to position [1178, 0]
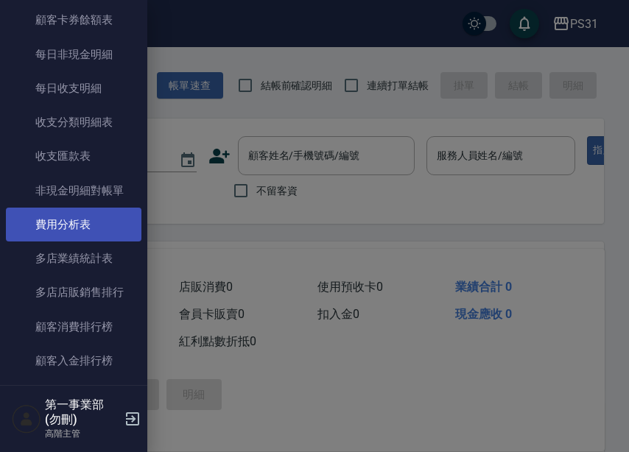
click at [77, 238] on link "費用分析表" at bounding box center [73, 225] width 135 height 34
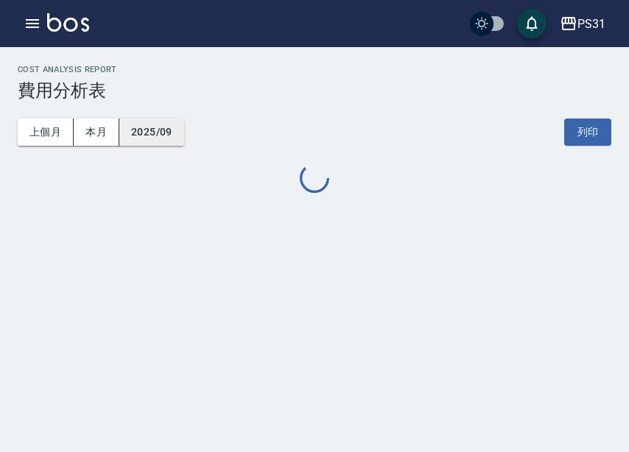
click at [169, 131] on button "2025/09" at bounding box center [151, 132] width 65 height 27
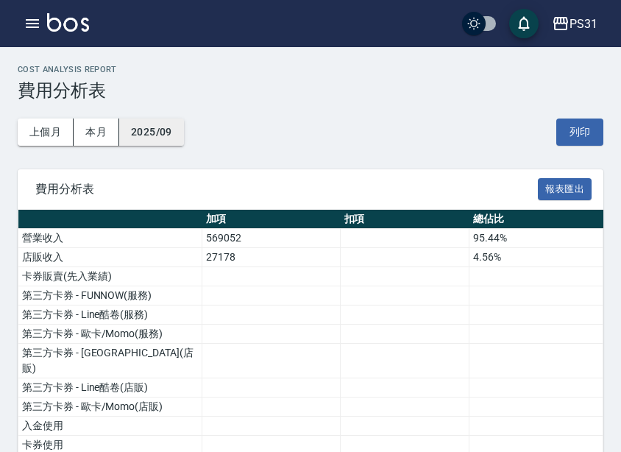
click at [144, 130] on button "2025/09" at bounding box center [151, 132] width 65 height 27
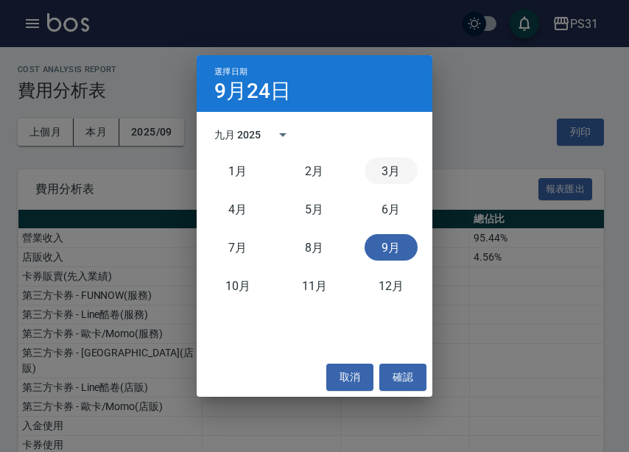
click at [374, 168] on button "3月" at bounding box center [390, 171] width 53 height 27
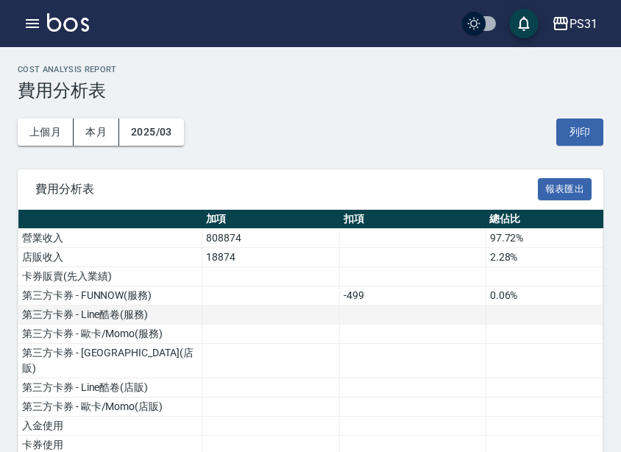
click at [254, 314] on td at bounding box center [271, 315] width 138 height 19
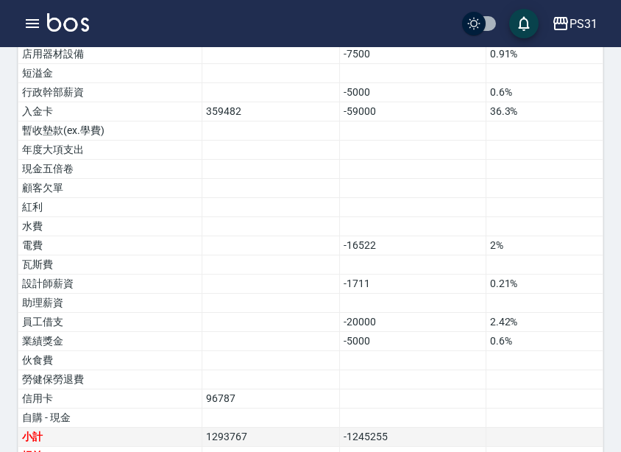
scroll to position [961, 0]
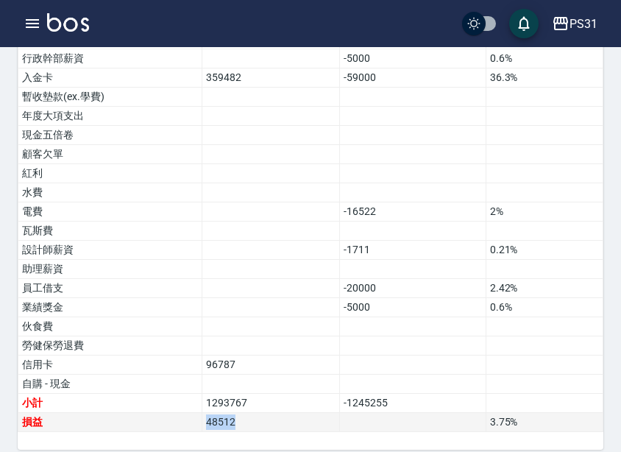
click at [180, 413] on tr "損益 48512 3.75 %" at bounding box center [310, 422] width 585 height 19
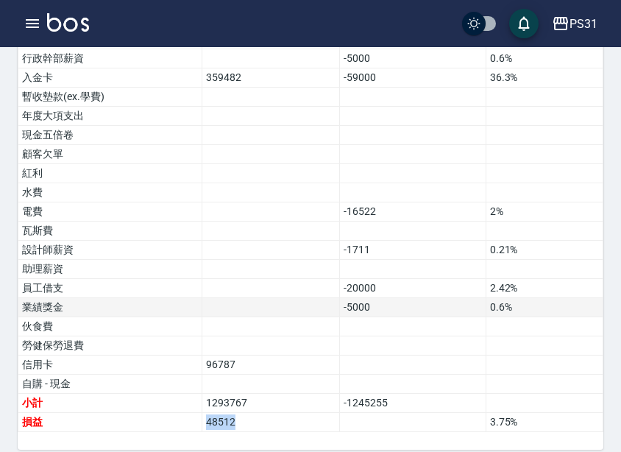
copy tr "損益 48512"
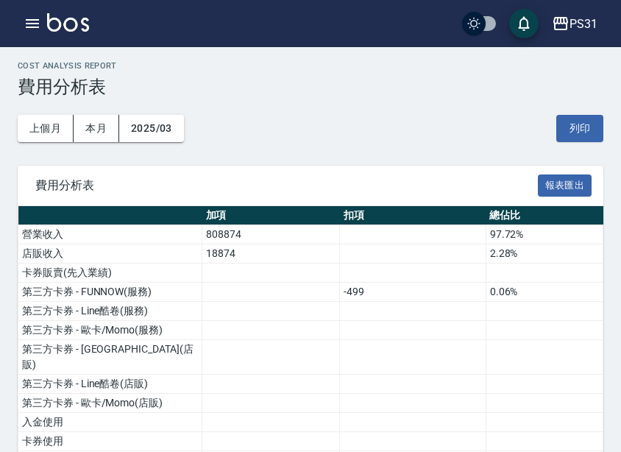
scroll to position [0, 0]
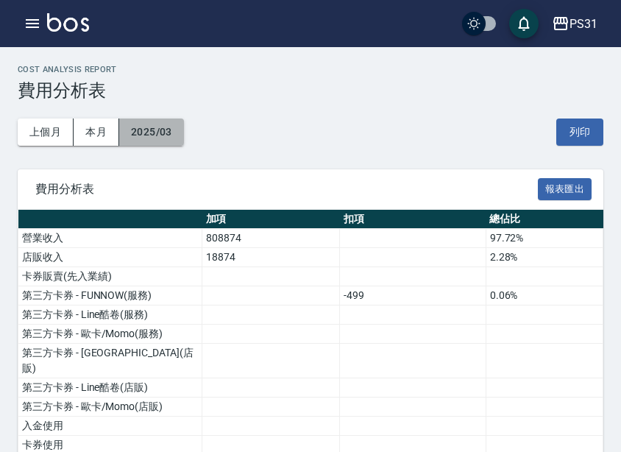
click at [166, 134] on button "2025/03" at bounding box center [151, 132] width 65 height 27
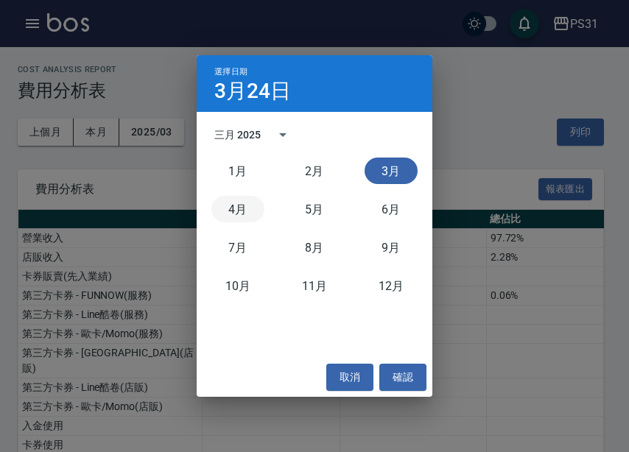
click at [247, 219] on button "4月" at bounding box center [237, 209] width 53 height 27
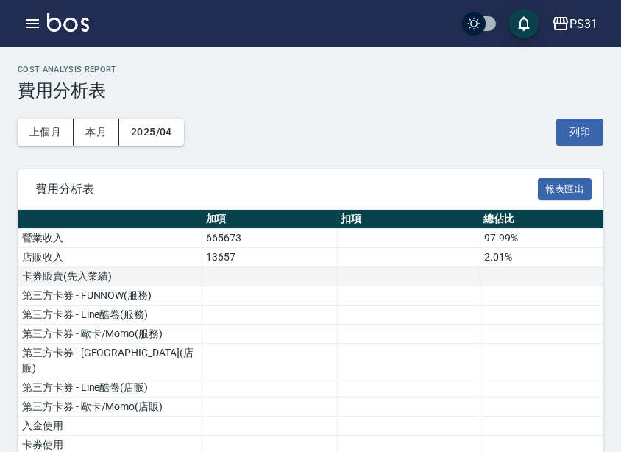
click at [469, 272] on td at bounding box center [408, 276] width 143 height 19
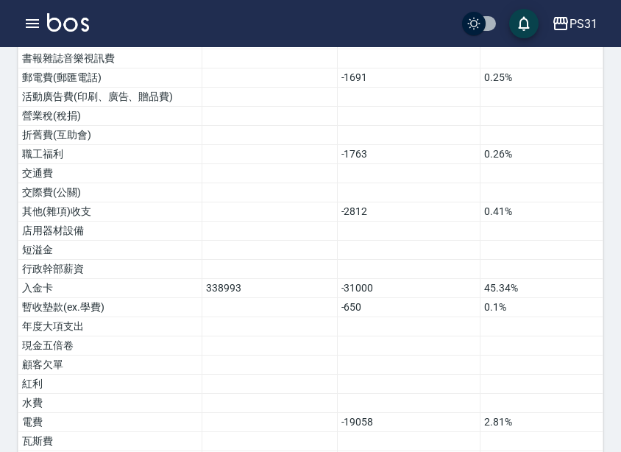
scroll to position [961, 0]
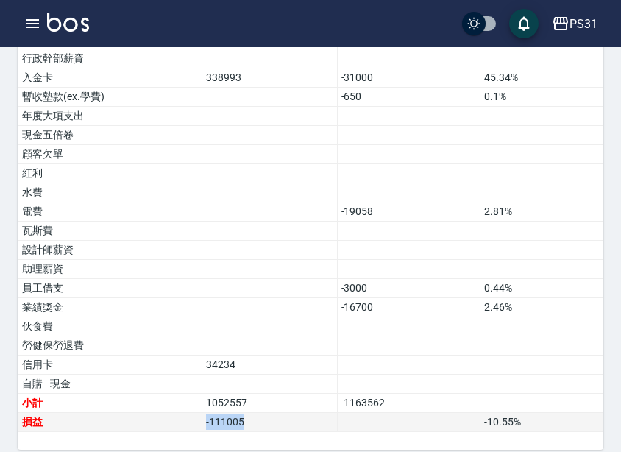
drag, startPoint x: 262, startPoint y: 402, endPoint x: 182, endPoint y: 409, distance: 80.5
click at [182, 413] on tr "損益 -111005 -10.55 %" at bounding box center [310, 422] width 585 height 19
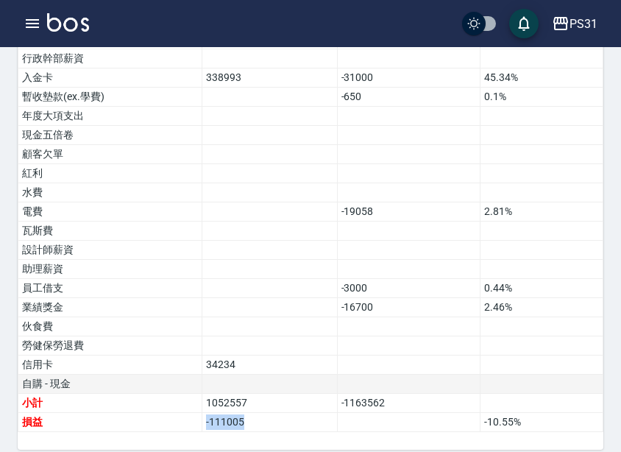
copy tr "損益 -111005"
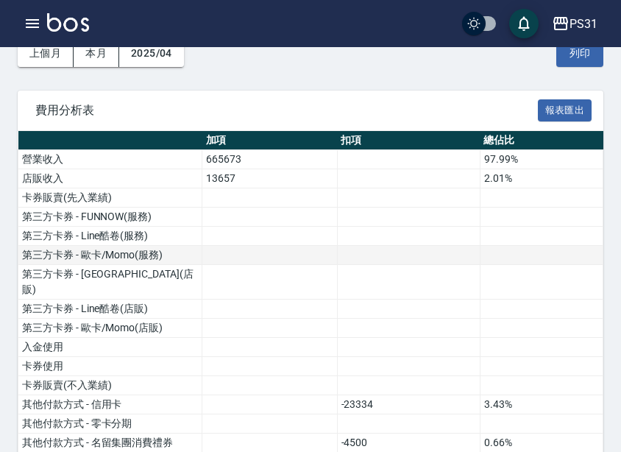
scroll to position [0, 0]
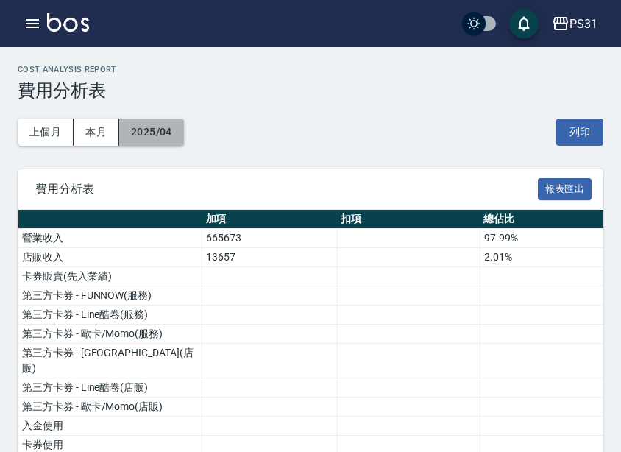
click at [176, 141] on button "2025/04" at bounding box center [151, 132] width 65 height 27
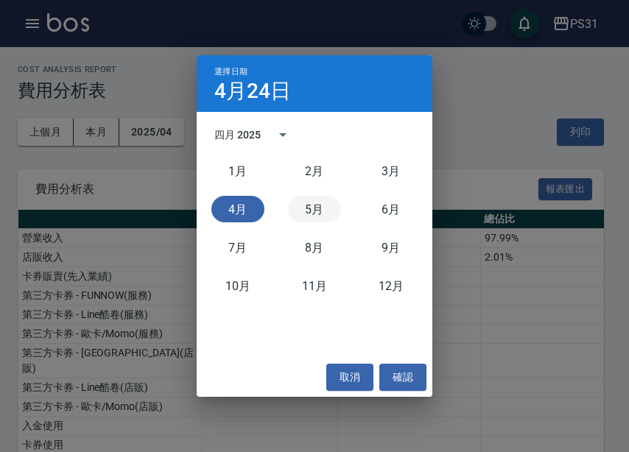
drag, startPoint x: 328, startPoint y: 210, endPoint x: 628, endPoint y: 203, distance: 299.7
click at [328, 210] on button "5月" at bounding box center [314, 209] width 53 height 27
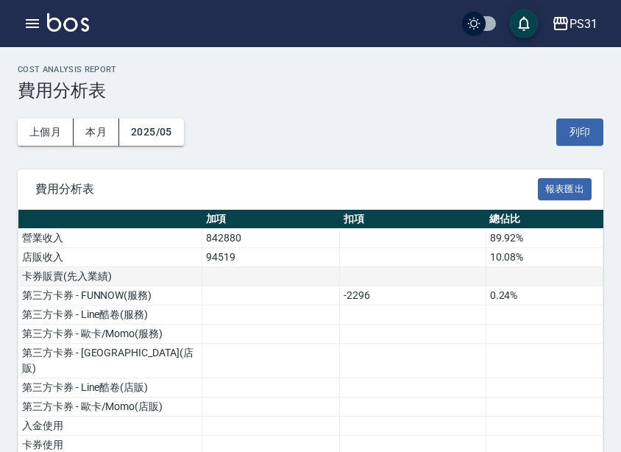
click at [449, 267] on td at bounding box center [413, 276] width 146 height 19
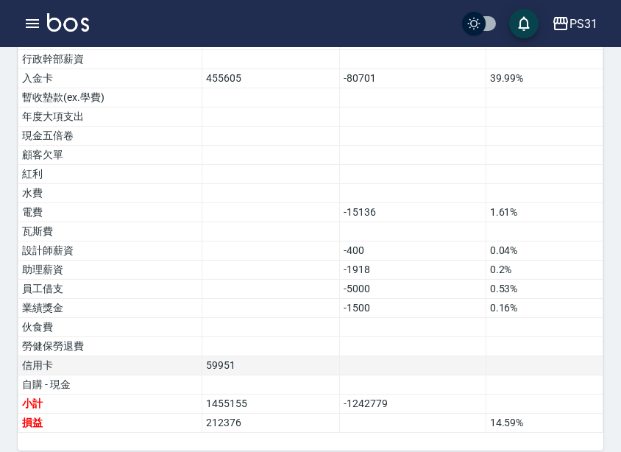
scroll to position [961, 0]
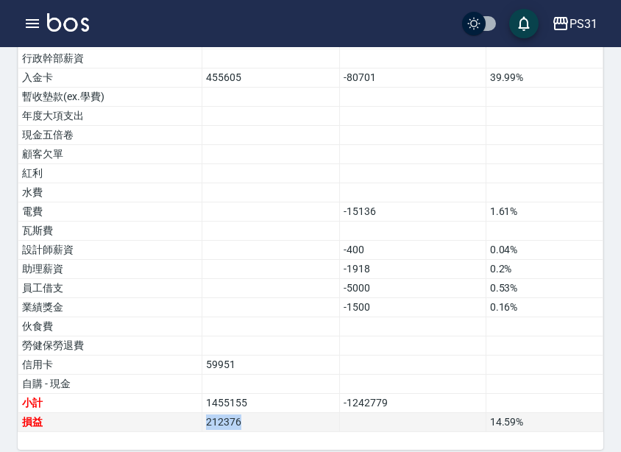
drag, startPoint x: 250, startPoint y: 407, endPoint x: 175, endPoint y: 404, distance: 75.2
click at [175, 413] on tr "損益 212376 14.59 %" at bounding box center [310, 422] width 585 height 19
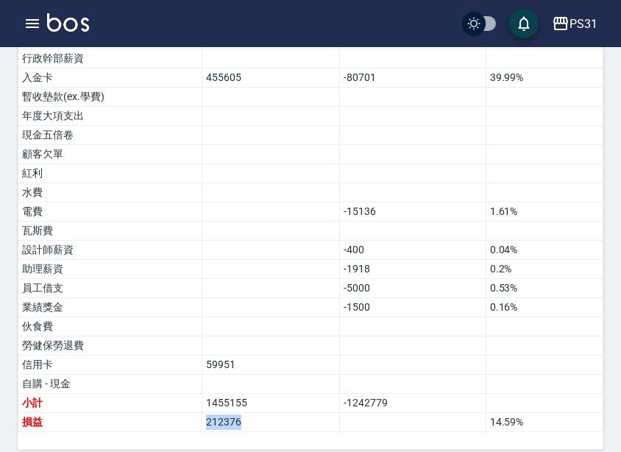
copy tr "損益 212376"
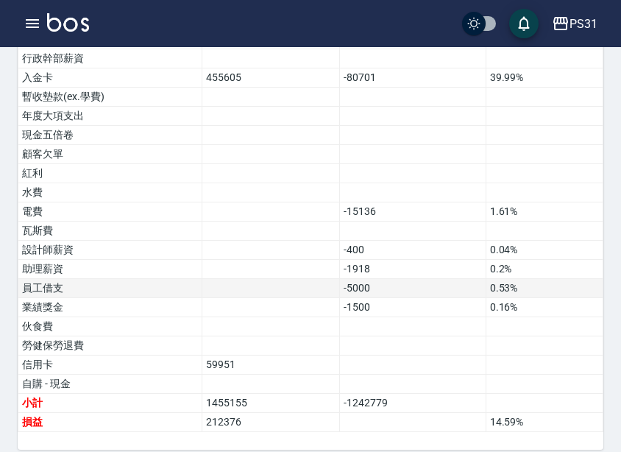
click at [275, 279] on td at bounding box center [271, 288] width 138 height 19
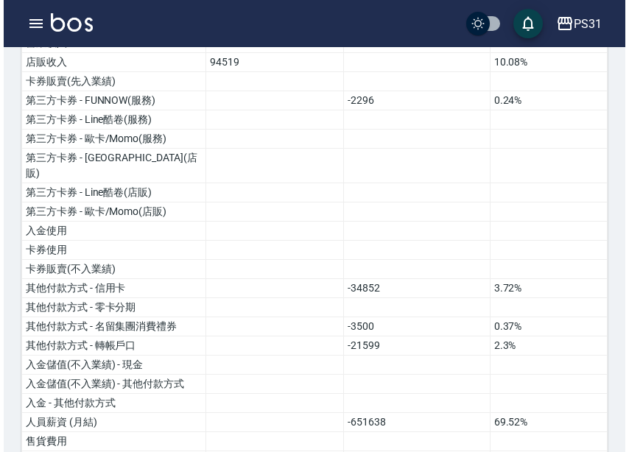
scroll to position [4, 0]
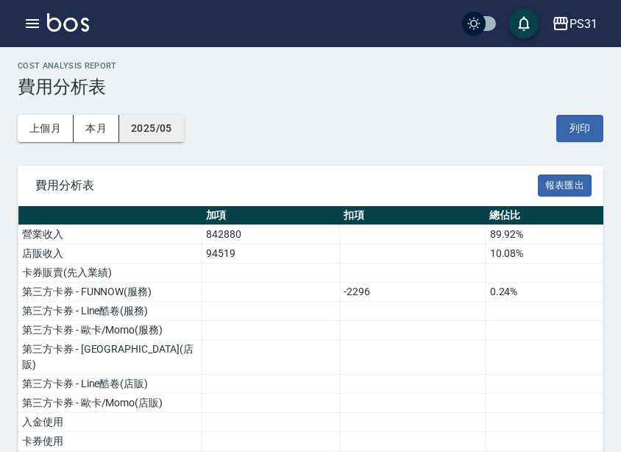
click at [161, 133] on button "2025/05" at bounding box center [151, 128] width 65 height 27
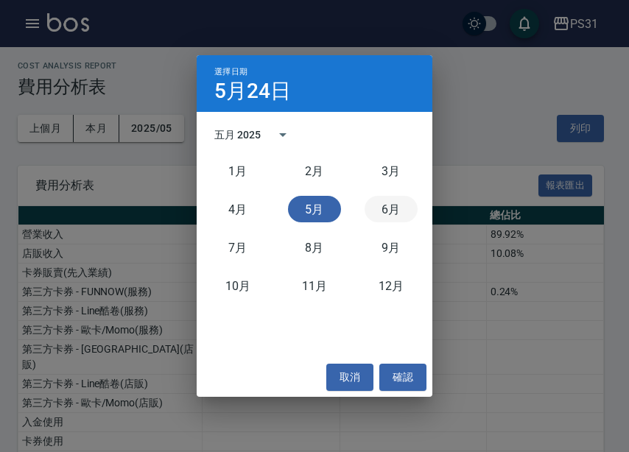
click at [371, 205] on button "6月" at bounding box center [390, 209] width 53 height 27
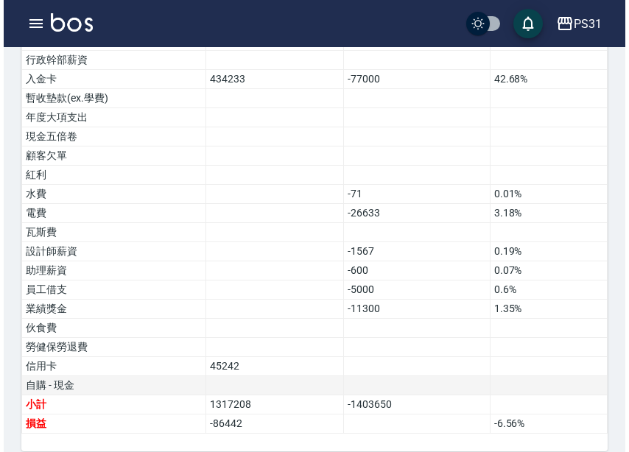
scroll to position [961, 0]
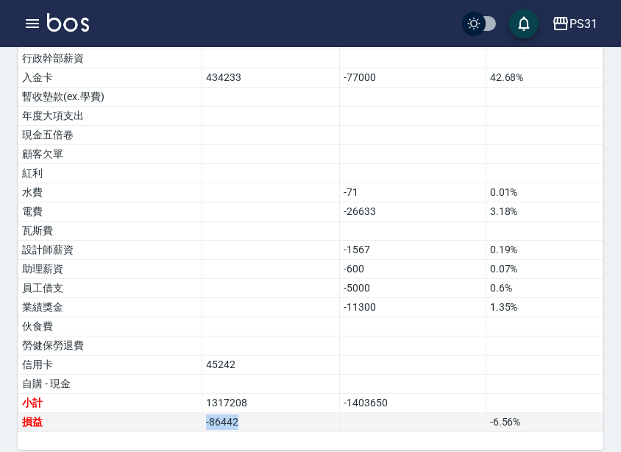
drag, startPoint x: 205, startPoint y: 413, endPoint x: 188, endPoint y: 412, distance: 17.0
click at [188, 413] on tr "損益 -86442 -6.56 %" at bounding box center [310, 422] width 585 height 19
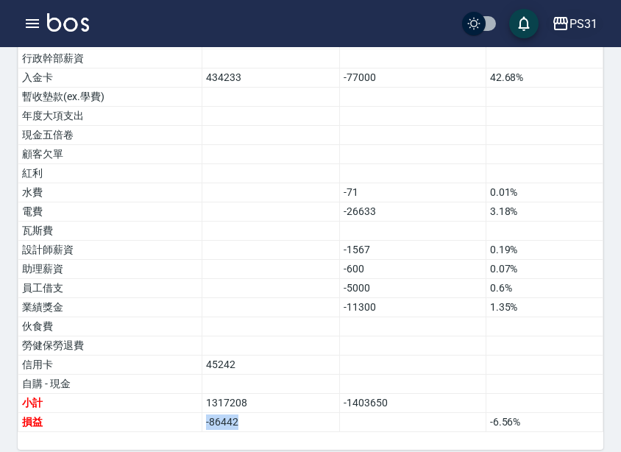
click at [563, 27] on icon "button" at bounding box center [561, 24] width 18 height 18
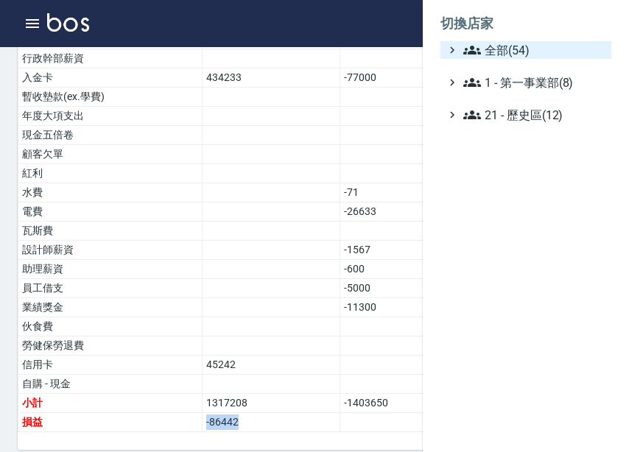
click at [563, 49] on span "全部(54)" at bounding box center [534, 50] width 142 height 18
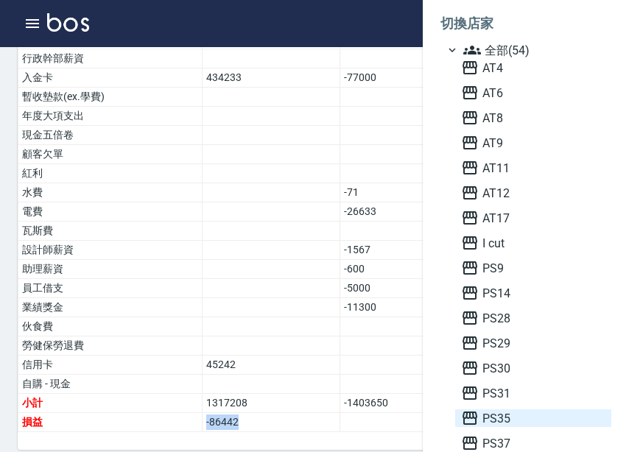
click at [518, 417] on span "PS35" at bounding box center [533, 418] width 144 height 18
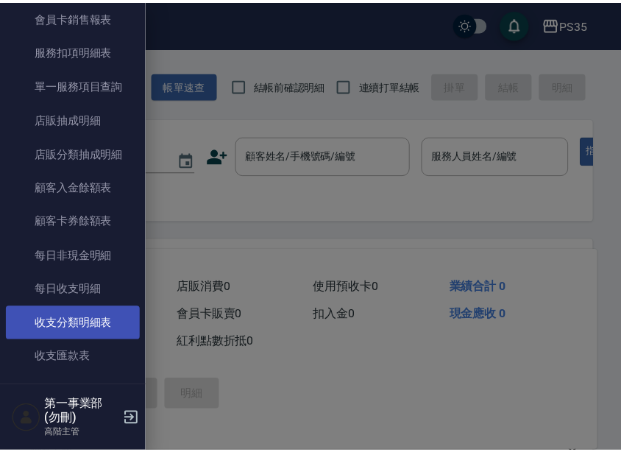
scroll to position [1104, 0]
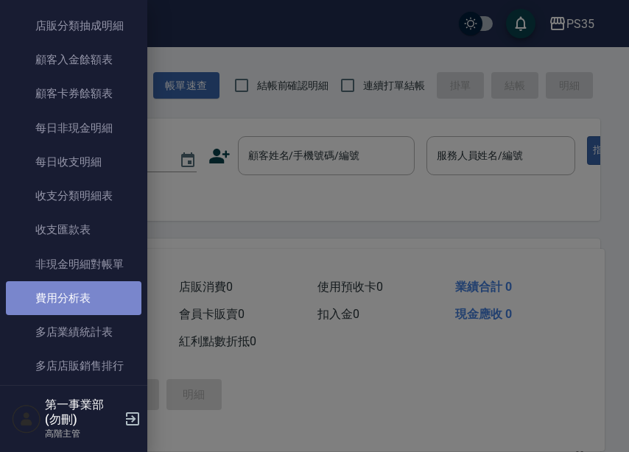
click at [99, 313] on link "費用分析表" at bounding box center [73, 298] width 135 height 34
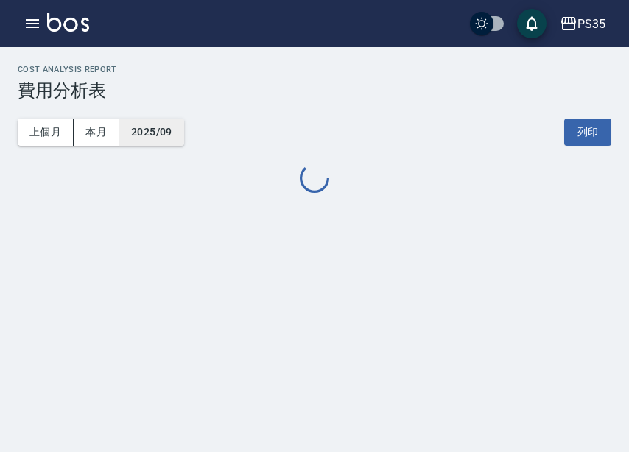
click at [169, 134] on button "2025/09" at bounding box center [151, 132] width 65 height 27
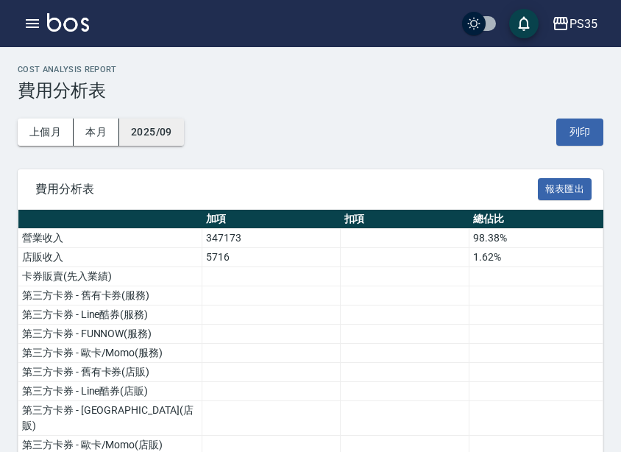
click at [140, 140] on button "2025/09" at bounding box center [151, 132] width 65 height 27
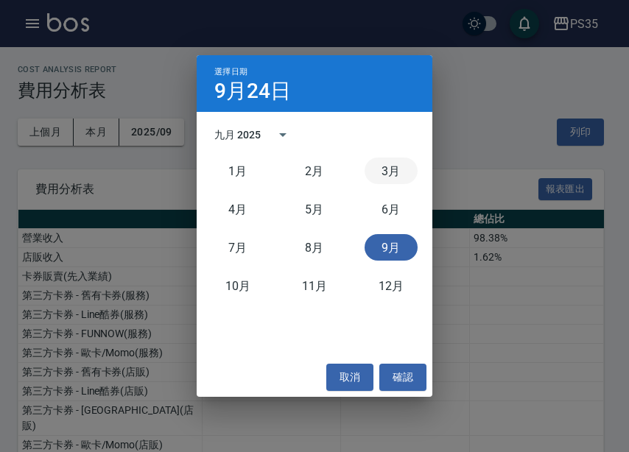
click at [387, 177] on button "3月" at bounding box center [390, 171] width 53 height 27
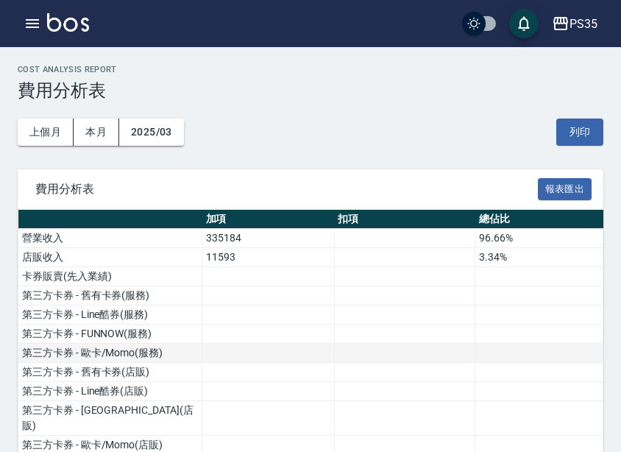
click at [99, 345] on td "第三方卡券 - 歐卡/Momo(服務)" at bounding box center [110, 353] width 184 height 19
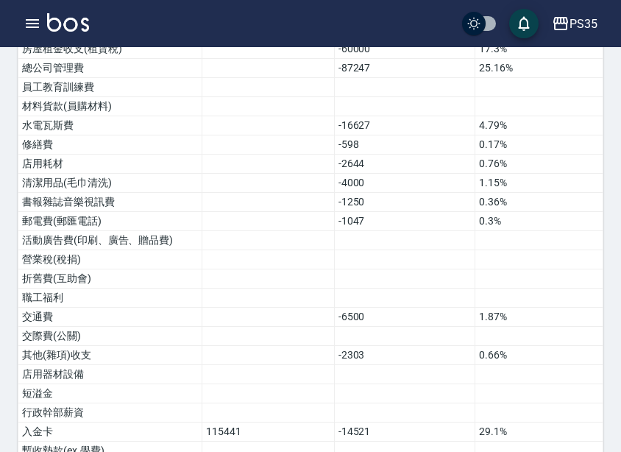
scroll to position [942, 0]
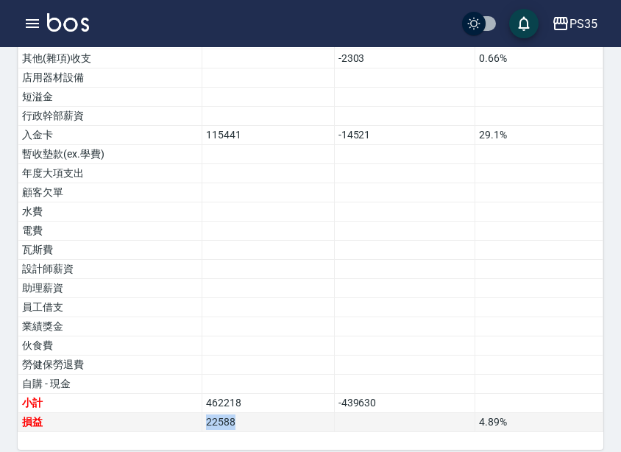
drag, startPoint x: 247, startPoint y: 408, endPoint x: 180, endPoint y: 412, distance: 66.4
click at [180, 413] on tr "損益 22588 4.89 %" at bounding box center [310, 422] width 585 height 19
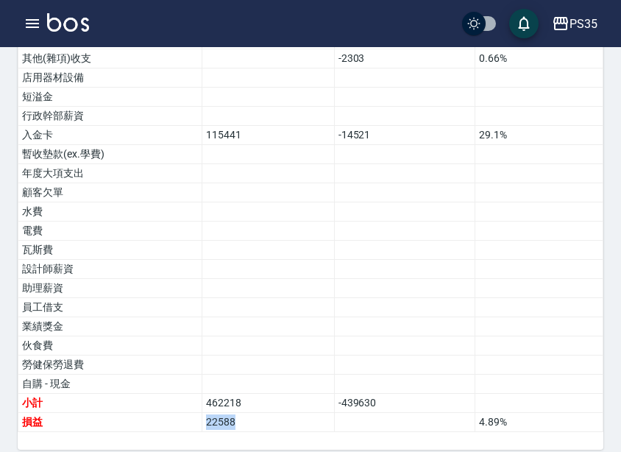
copy tr "損益 22588"
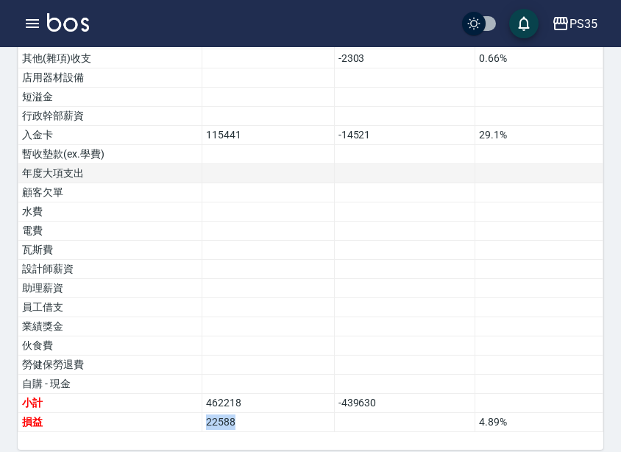
click at [216, 164] on td at bounding box center [268, 173] width 133 height 19
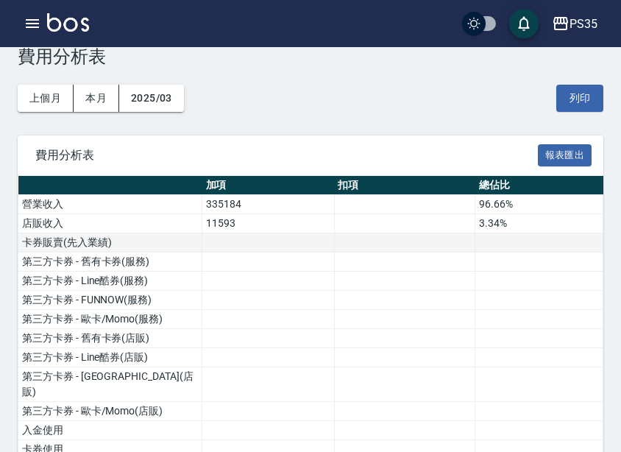
scroll to position [0, 0]
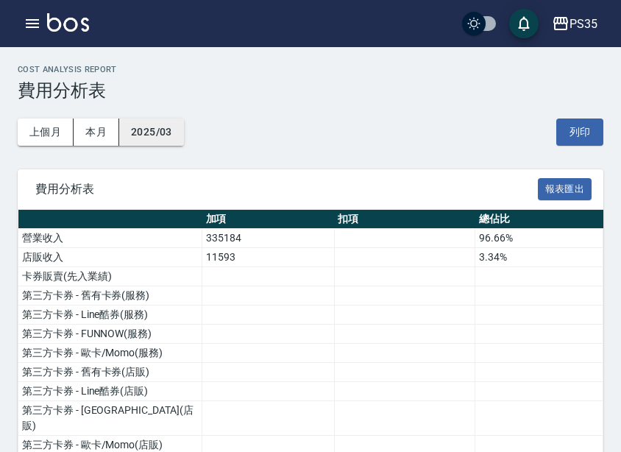
click at [160, 135] on button "2025/03" at bounding box center [151, 132] width 65 height 27
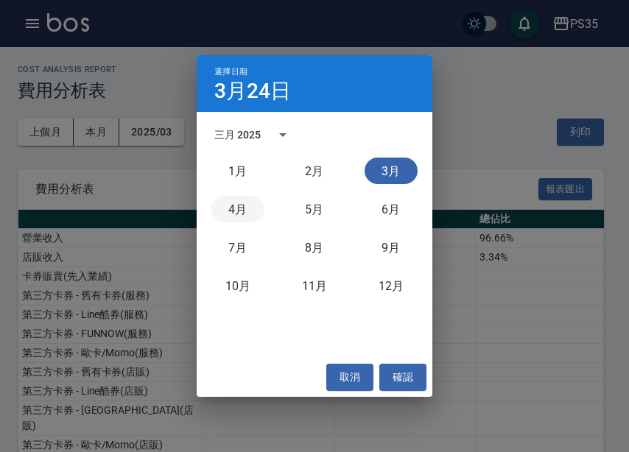
click at [250, 207] on button "4月" at bounding box center [237, 209] width 53 height 27
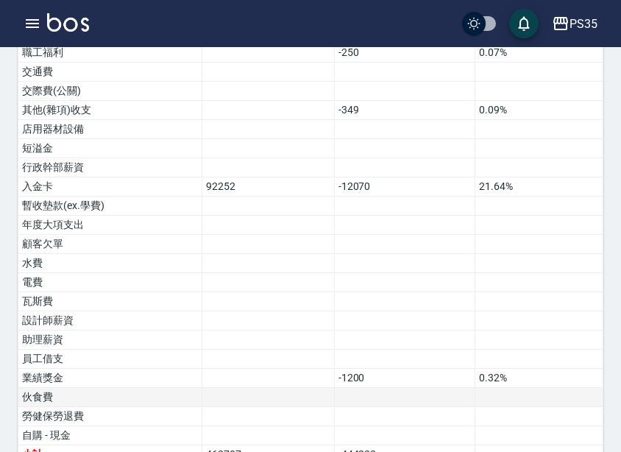
scroll to position [942, 0]
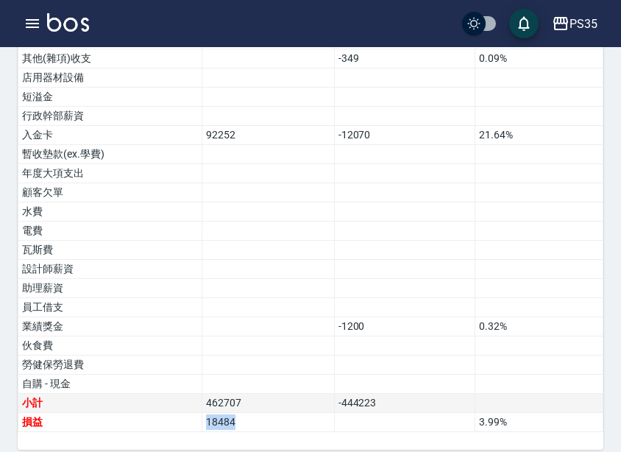
drag, startPoint x: 240, startPoint y: 409, endPoint x: 180, endPoint y: 390, distance: 62.6
click at [205, 413] on td "18484" at bounding box center [268, 422] width 133 height 19
copy td "18484"
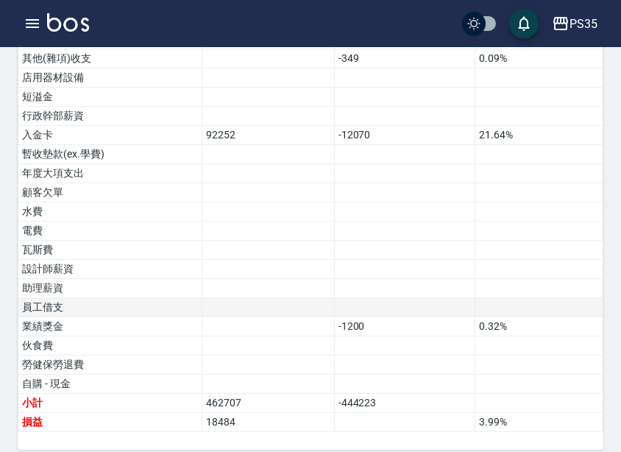
click at [244, 298] on td at bounding box center [268, 307] width 133 height 19
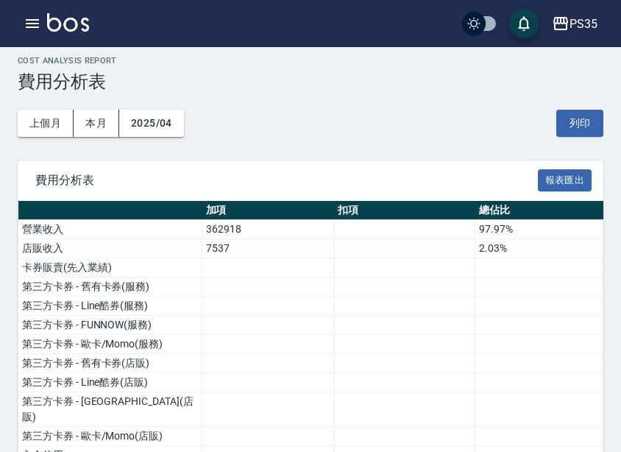
scroll to position [0, 0]
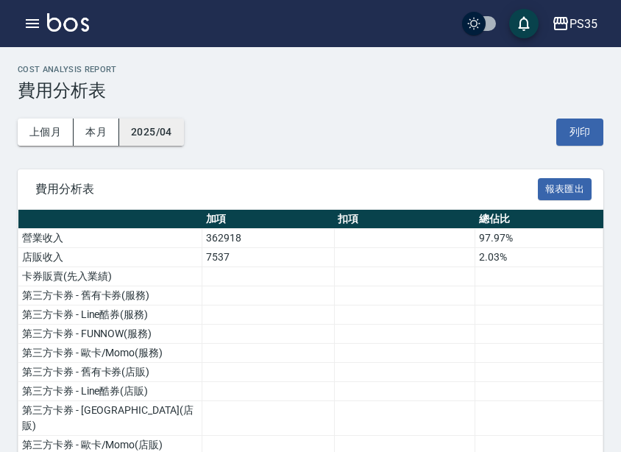
click at [171, 131] on button "2025/04" at bounding box center [151, 132] width 65 height 27
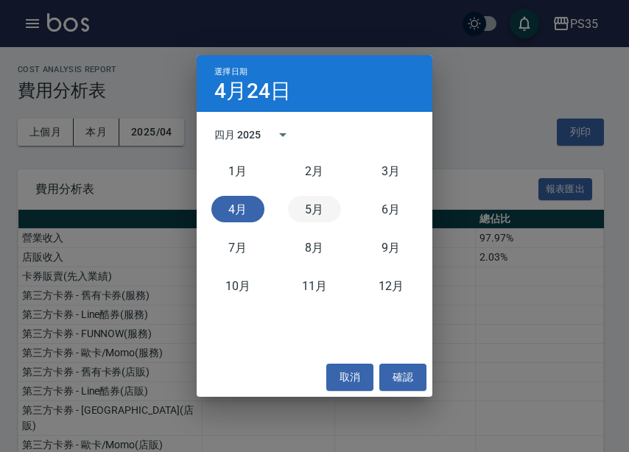
click at [327, 213] on button "5月" at bounding box center [314, 209] width 53 height 27
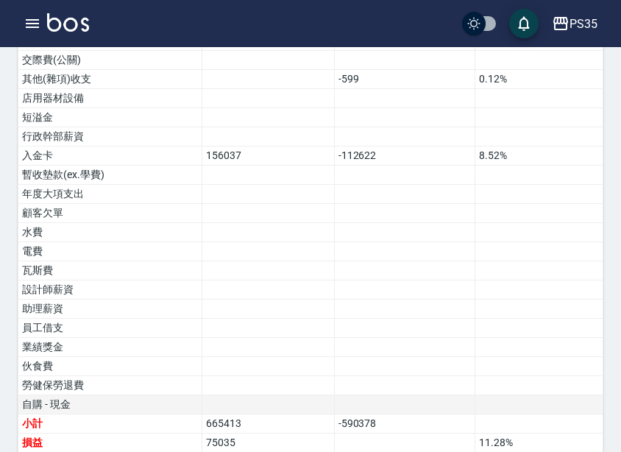
scroll to position [942, 0]
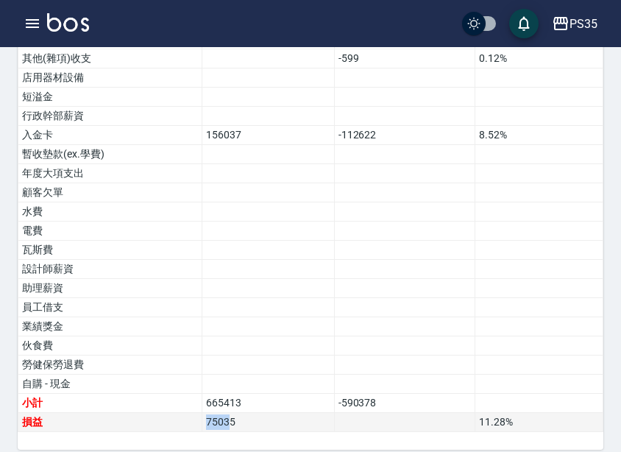
drag, startPoint x: 232, startPoint y: 404, endPoint x: 182, endPoint y: 405, distance: 50.1
click at [182, 413] on tr "損益 75035 11.28 %" at bounding box center [310, 422] width 585 height 19
drag, startPoint x: 237, startPoint y: 405, endPoint x: 179, endPoint y: 407, distance: 58.2
click at [179, 413] on tr "損益 75035 11.28 %" at bounding box center [310, 422] width 585 height 19
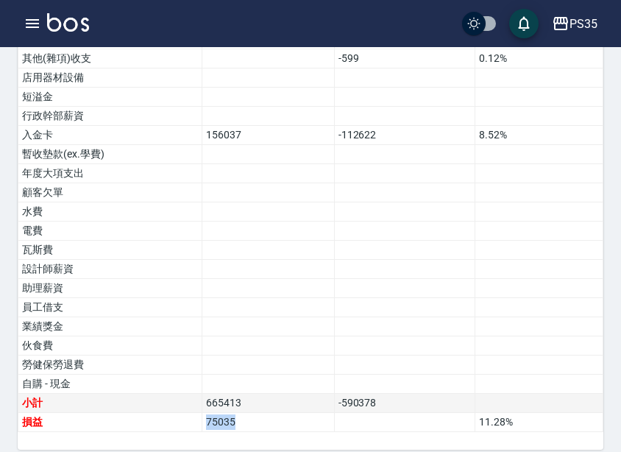
copy tr "損益 75035"
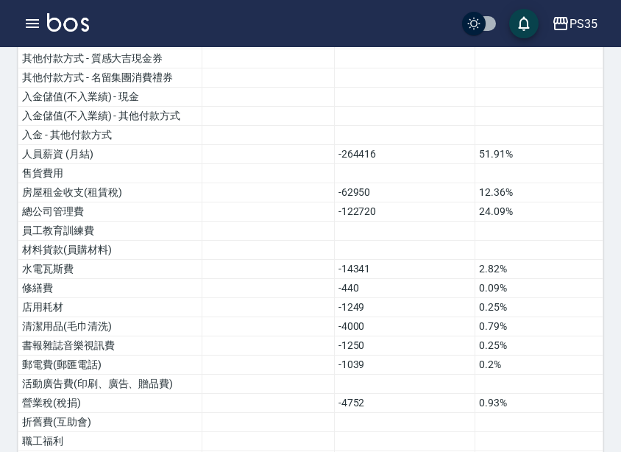
scroll to position [500, 0]
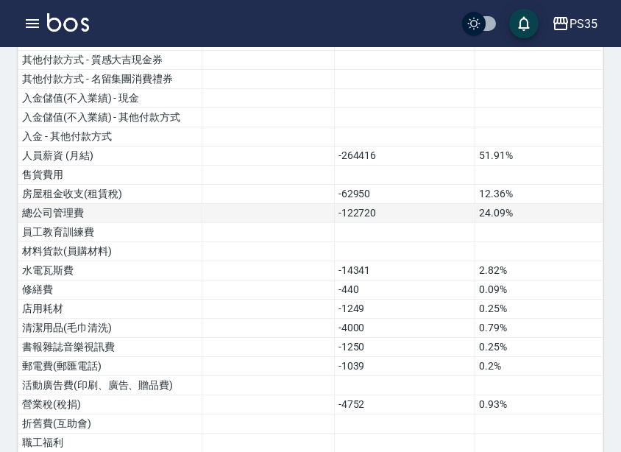
click at [337, 204] on td "-122720" at bounding box center [404, 213] width 141 height 19
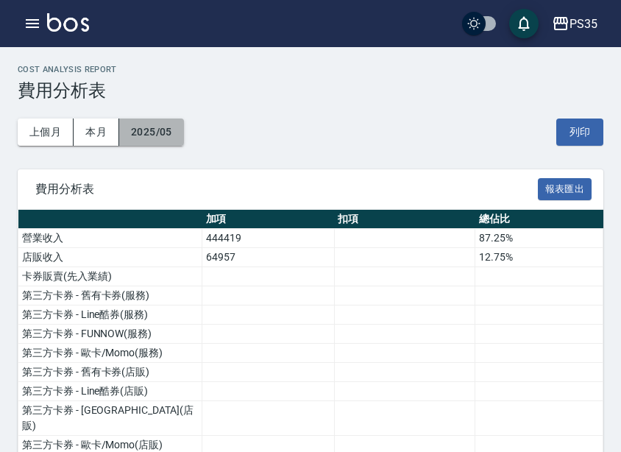
click at [163, 130] on button "2025/05" at bounding box center [151, 132] width 65 height 27
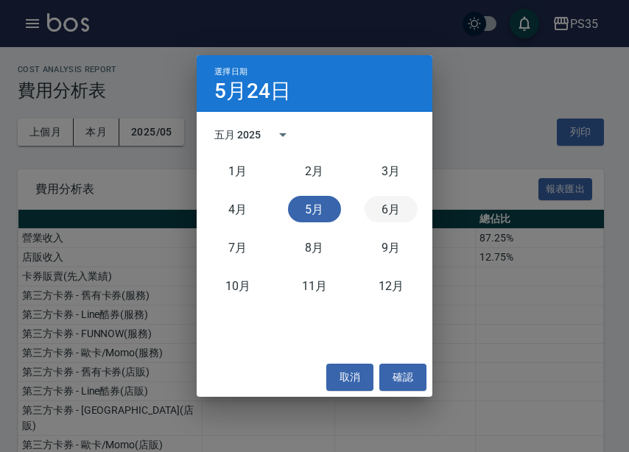
click at [384, 211] on button "6月" at bounding box center [390, 209] width 53 height 27
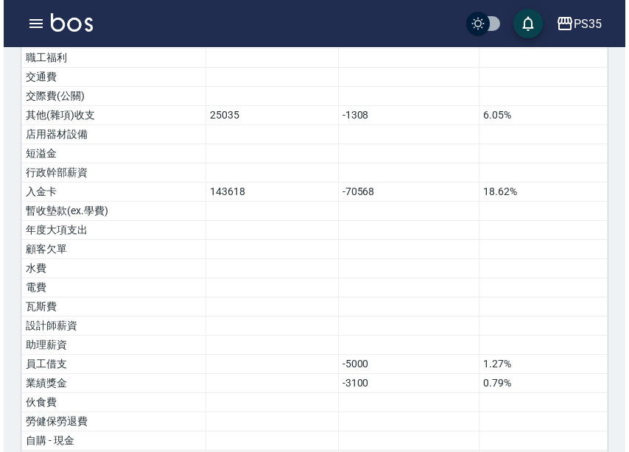
scroll to position [942, 0]
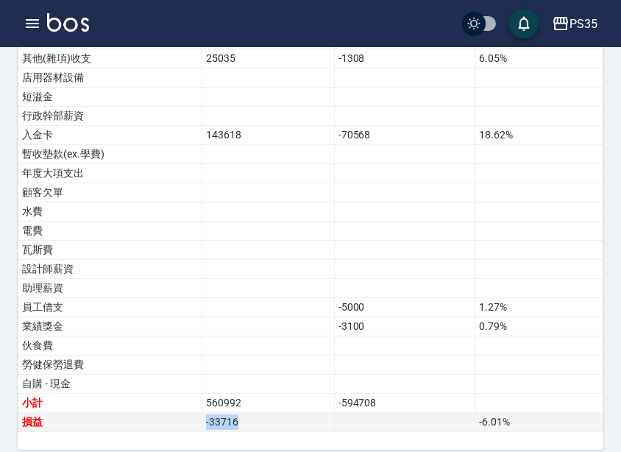
drag, startPoint x: 251, startPoint y: 402, endPoint x: 149, endPoint y: 401, distance: 102.4
click at [149, 413] on tr "損益 -33716 -6.01 %" at bounding box center [310, 422] width 585 height 19
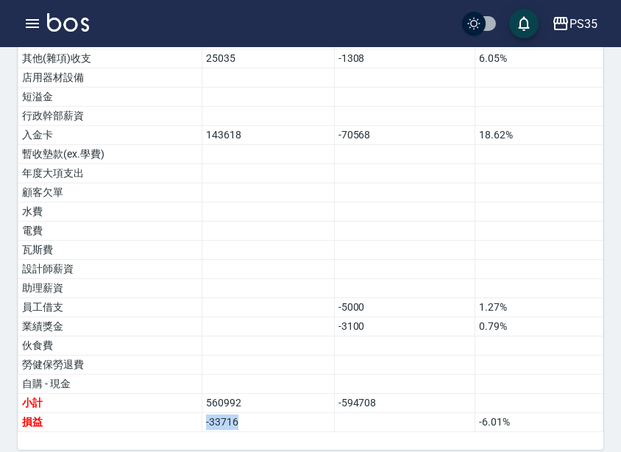
copy tr "損益 -33716"
click at [573, 23] on div "PS35" at bounding box center [584, 24] width 28 height 18
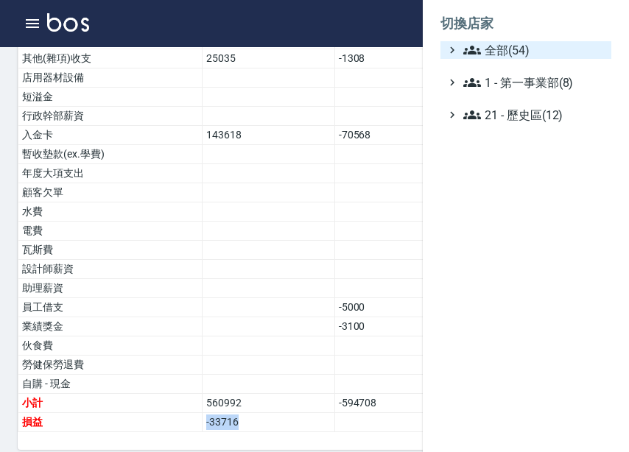
click at [547, 54] on span "全部(54)" at bounding box center [534, 50] width 142 height 18
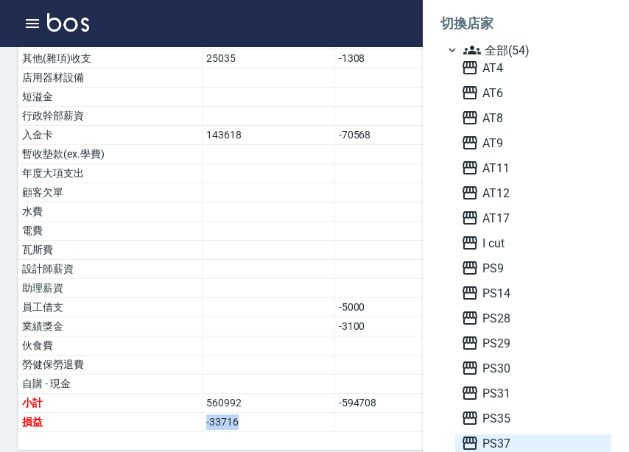
click at [512, 434] on span "PS37" at bounding box center [533, 443] width 144 height 18
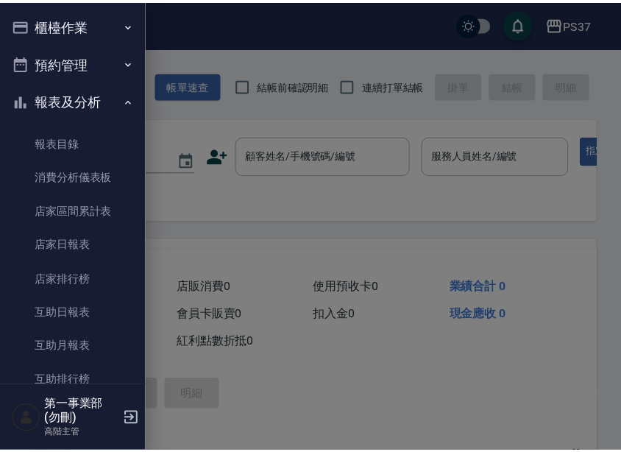
scroll to position [1031, 0]
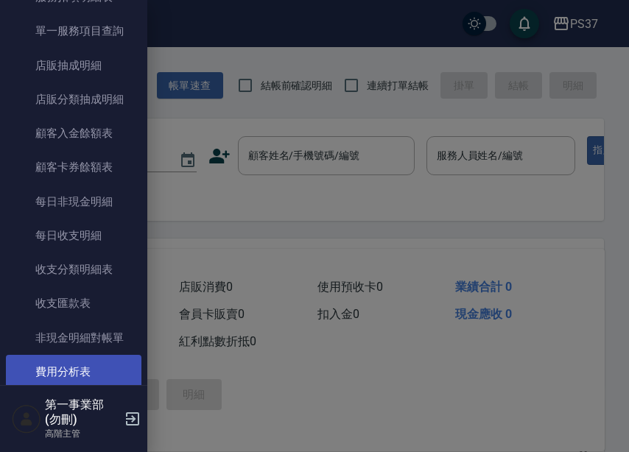
click at [94, 359] on link "費用分析表" at bounding box center [73, 372] width 135 height 34
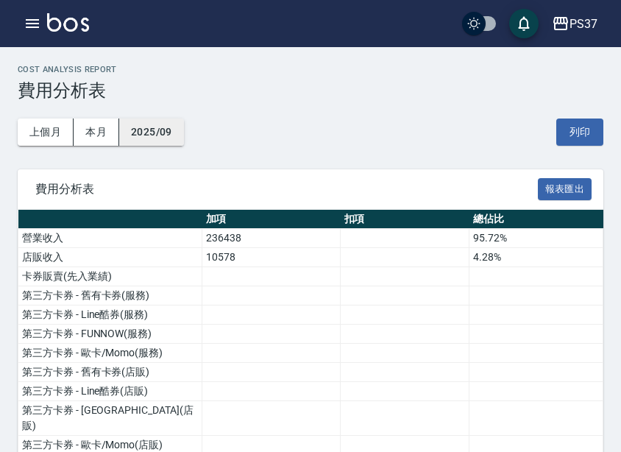
click at [151, 134] on button "2025/09" at bounding box center [151, 132] width 65 height 27
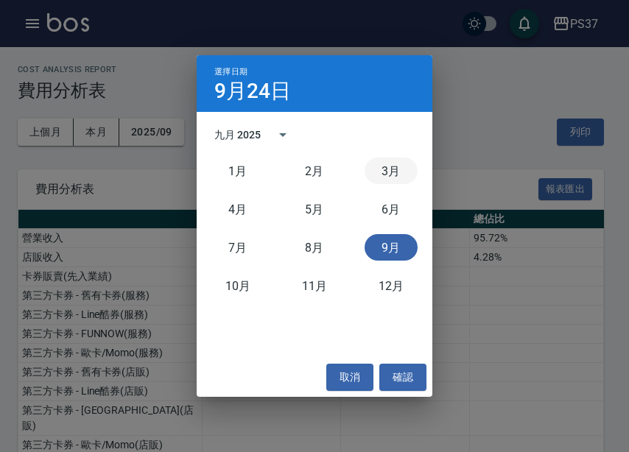
click at [395, 179] on button "3月" at bounding box center [390, 171] width 53 height 27
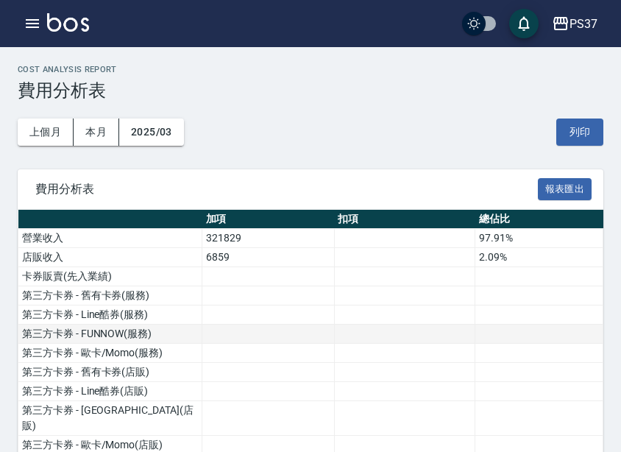
click at [295, 336] on td at bounding box center [268, 334] width 133 height 19
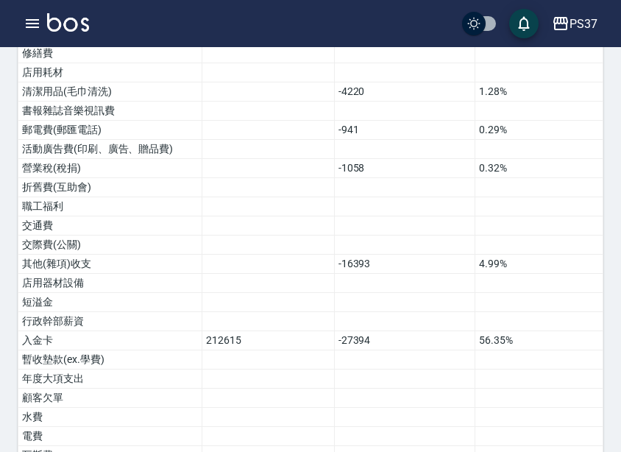
scroll to position [942, 0]
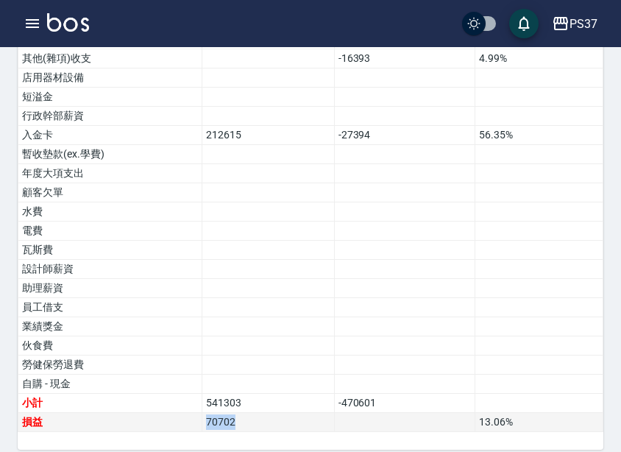
drag, startPoint x: 242, startPoint y: 413, endPoint x: 202, endPoint y: 413, distance: 39.8
click at [202, 413] on td "70702" at bounding box center [268, 422] width 133 height 19
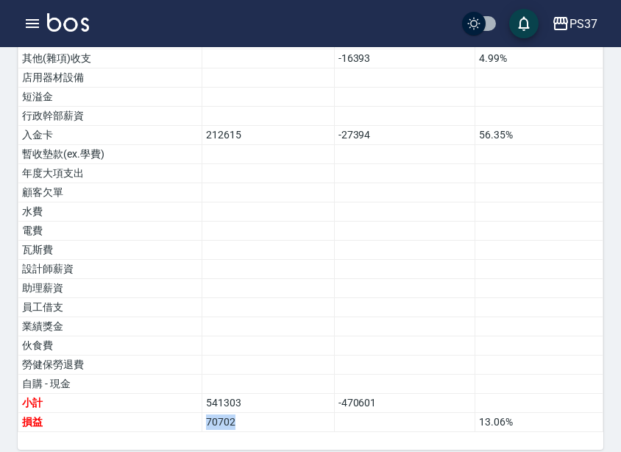
copy td "70702"
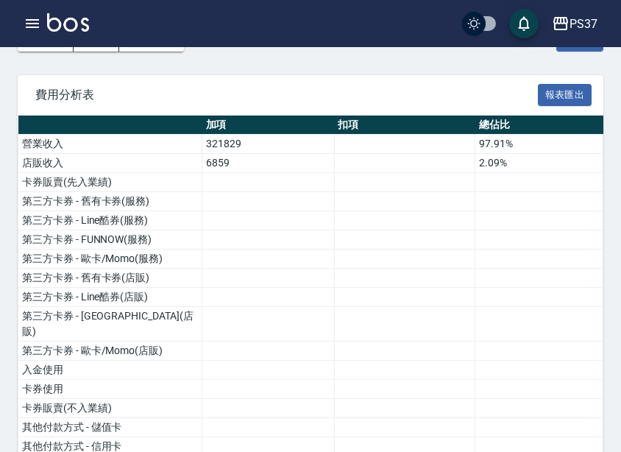
scroll to position [0, 0]
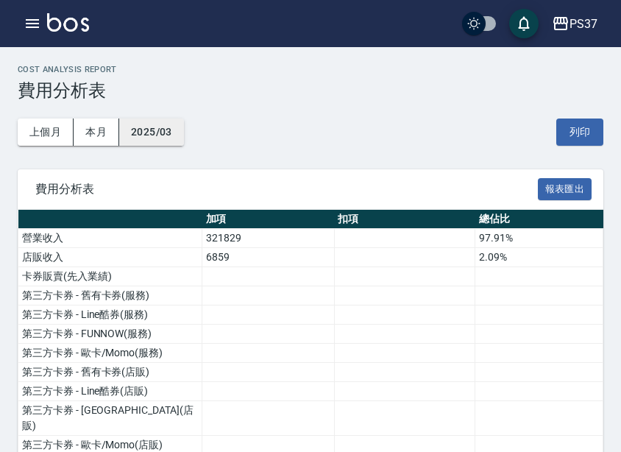
click at [155, 124] on button "2025/03" at bounding box center [151, 132] width 65 height 27
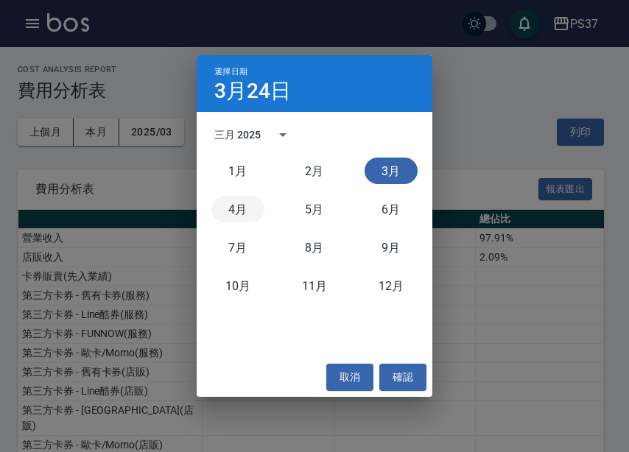
click at [244, 212] on button "4月" at bounding box center [237, 209] width 53 height 27
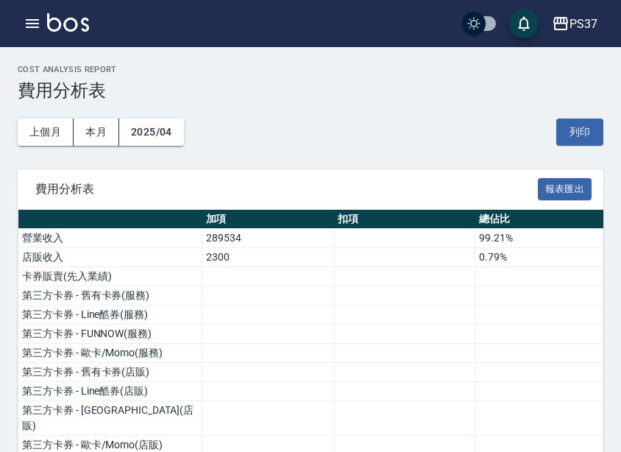
click at [311, 365] on td at bounding box center [268, 372] width 133 height 19
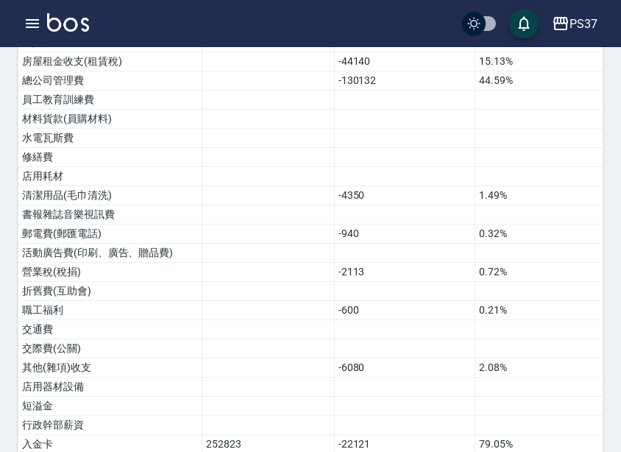
scroll to position [942, 0]
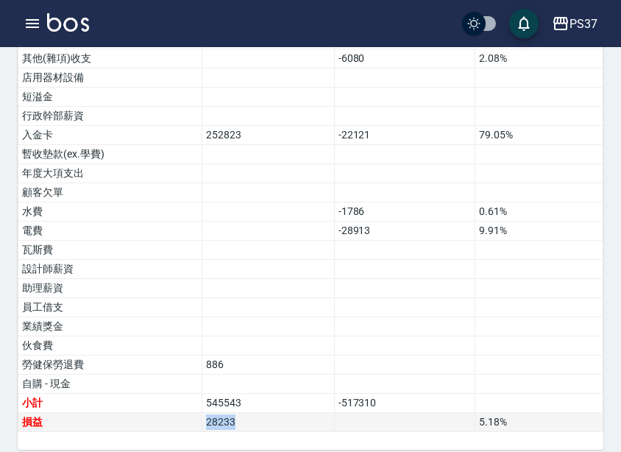
drag, startPoint x: 250, startPoint y: 403, endPoint x: 182, endPoint y: 403, distance: 67.7
click at [182, 413] on tr "損益 28233 5.18 %" at bounding box center [310, 422] width 585 height 19
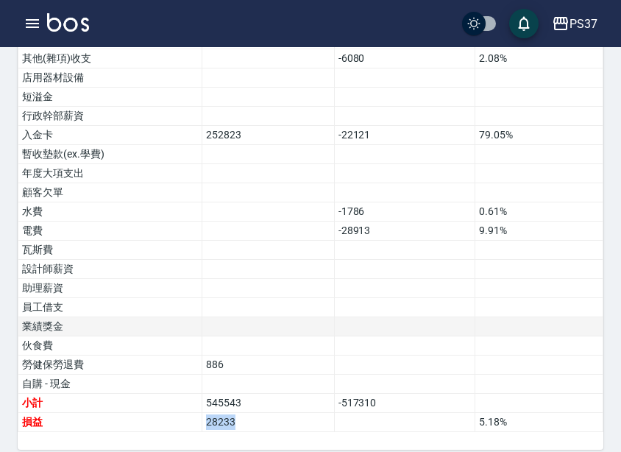
copy tr "損益 28233"
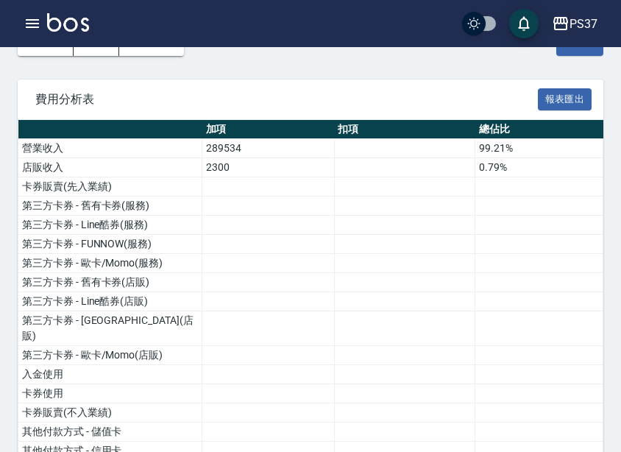
scroll to position [0, 0]
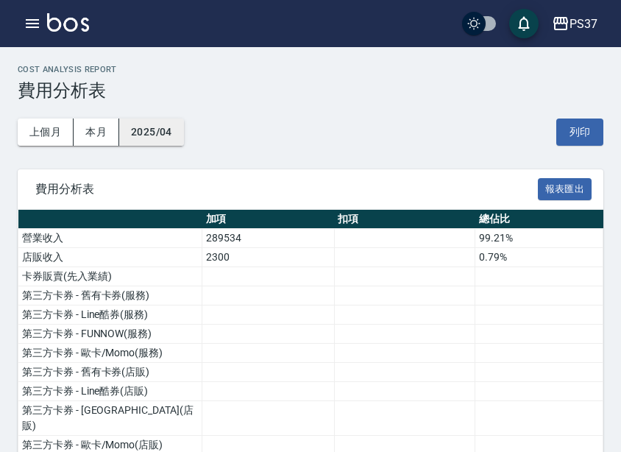
click at [178, 143] on button "2025/04" at bounding box center [151, 132] width 65 height 27
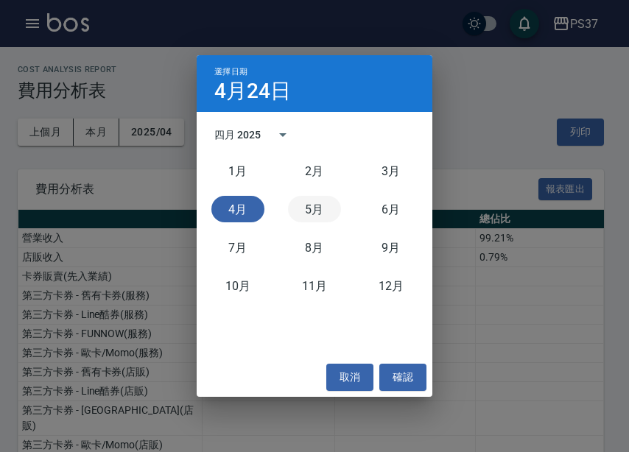
click at [314, 212] on button "5月" at bounding box center [314, 209] width 53 height 27
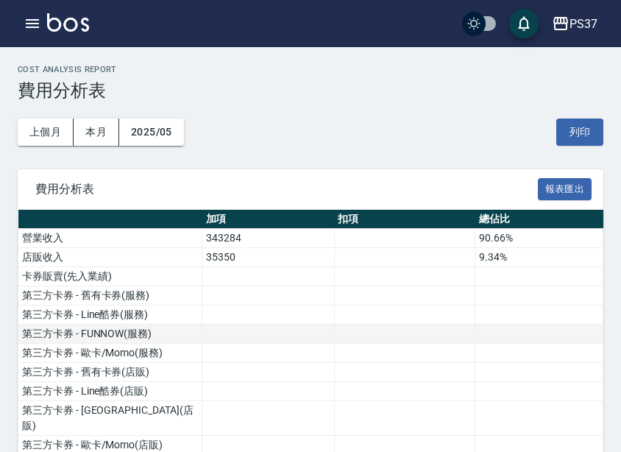
click at [322, 330] on td at bounding box center [268, 334] width 133 height 19
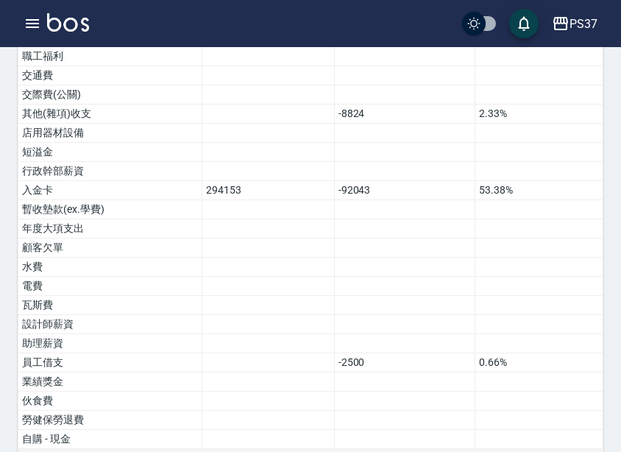
scroll to position [942, 0]
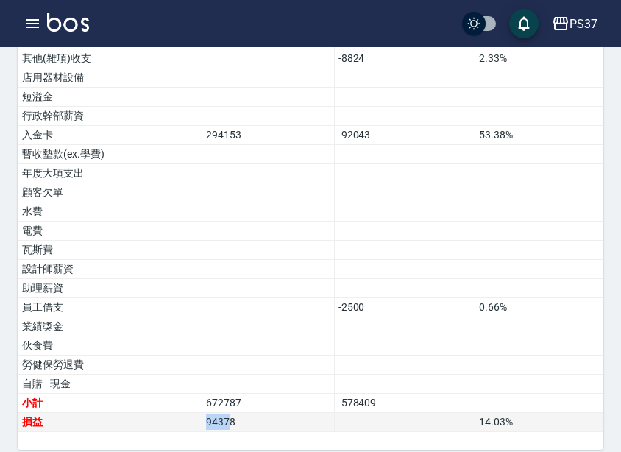
drag, startPoint x: 231, startPoint y: 408, endPoint x: 197, endPoint y: 407, distance: 34.6
click at [197, 413] on tr "損益 94378 14.03 %" at bounding box center [310, 422] width 585 height 19
drag, startPoint x: 248, startPoint y: 401, endPoint x: 195, endPoint y: 403, distance: 53.0
click at [195, 413] on tr "損益 94378 14.03 %" at bounding box center [310, 422] width 585 height 19
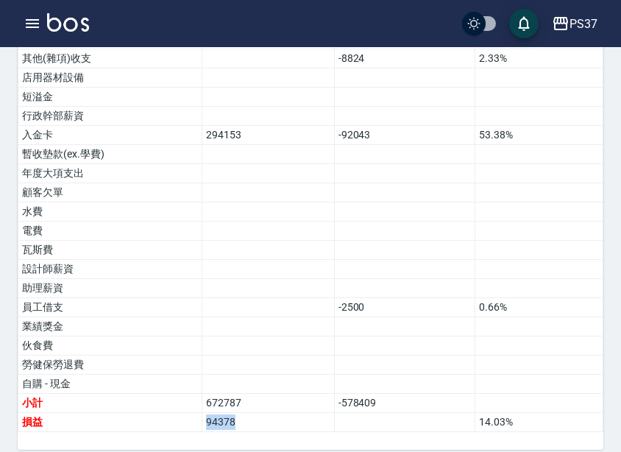
copy tr "損益 94378"
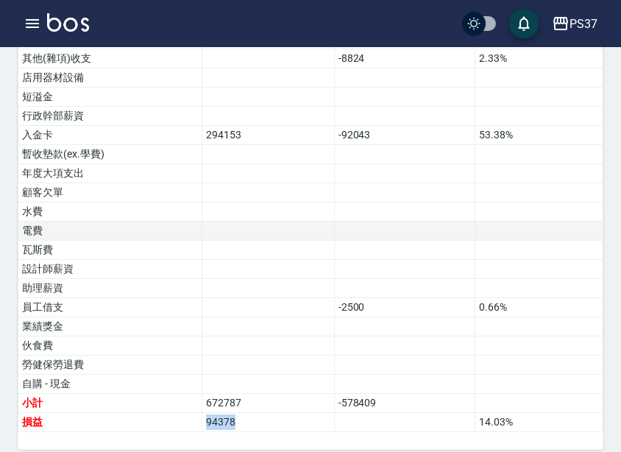
click at [384, 222] on td at bounding box center [404, 231] width 141 height 19
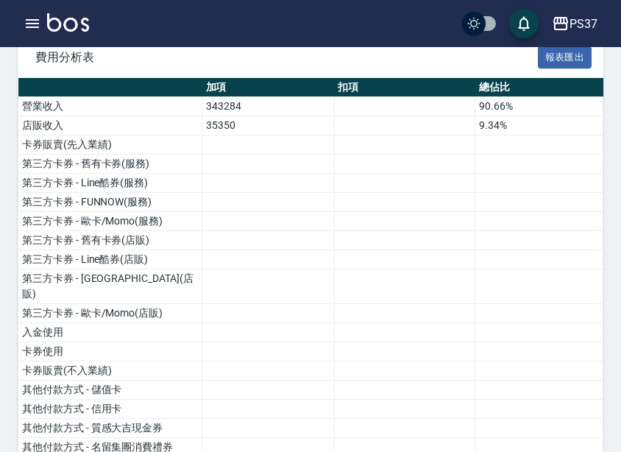
scroll to position [0, 0]
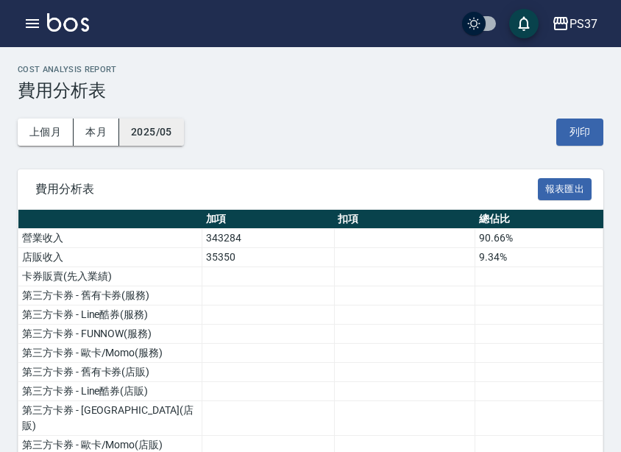
click at [169, 130] on button "2025/05" at bounding box center [151, 132] width 65 height 27
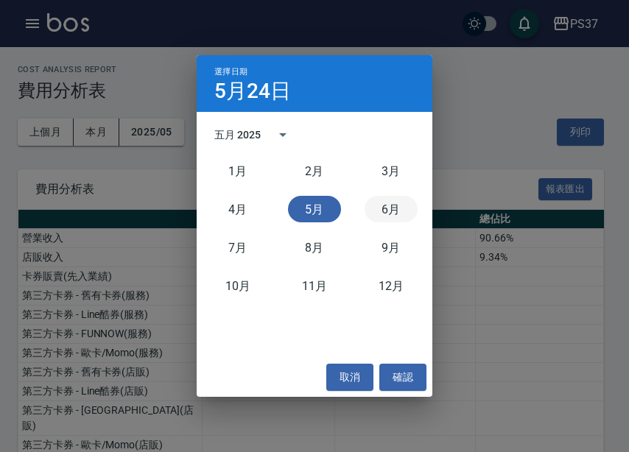
click at [379, 200] on button "6月" at bounding box center [390, 209] width 53 height 27
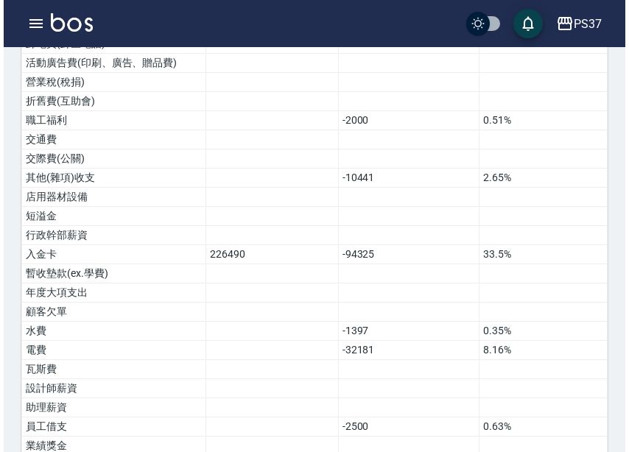
scroll to position [942, 0]
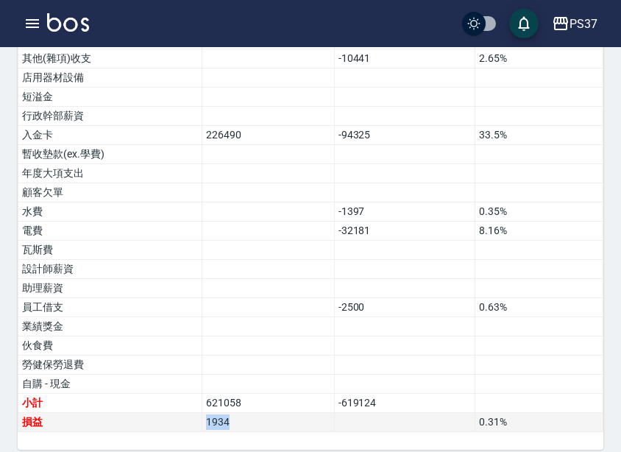
drag, startPoint x: 239, startPoint y: 406, endPoint x: 174, endPoint y: 408, distance: 64.8
click at [174, 413] on tr "損益 1934 0.31 %" at bounding box center [310, 422] width 585 height 19
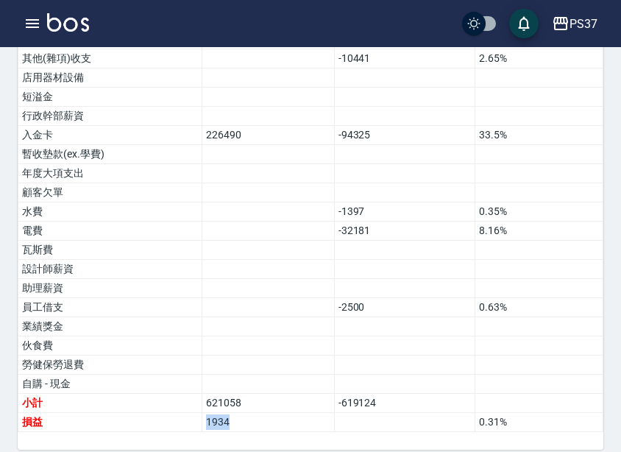
copy tr "損益 1934"
click at [574, 32] on div "PS37" at bounding box center [584, 24] width 28 height 18
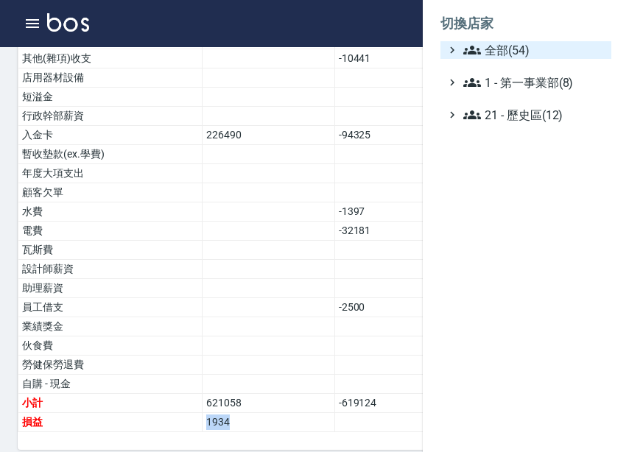
click at [572, 52] on span "全部(54)" at bounding box center [534, 50] width 142 height 18
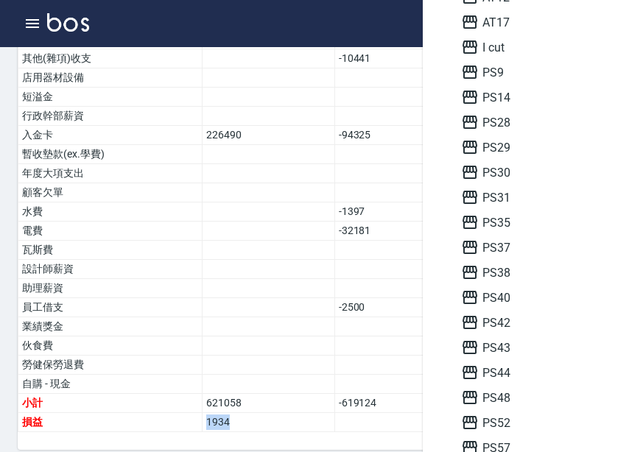
scroll to position [221, 0]
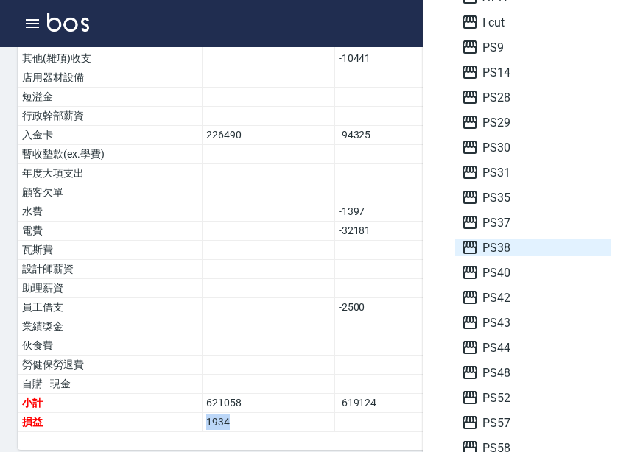
click at [509, 248] on span "PS38" at bounding box center [533, 248] width 144 height 18
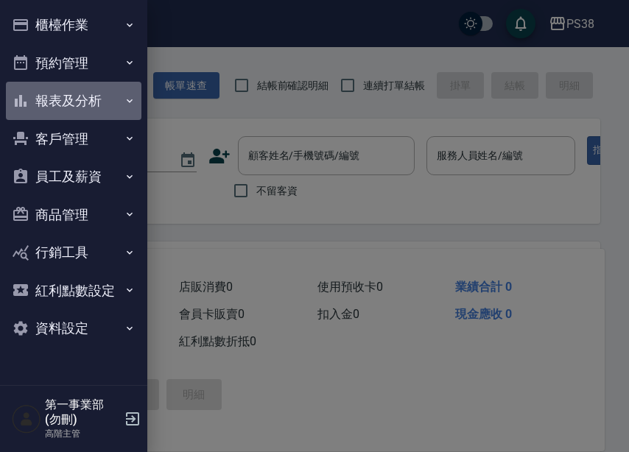
click at [97, 101] on button "報表及分析" at bounding box center [73, 101] width 135 height 38
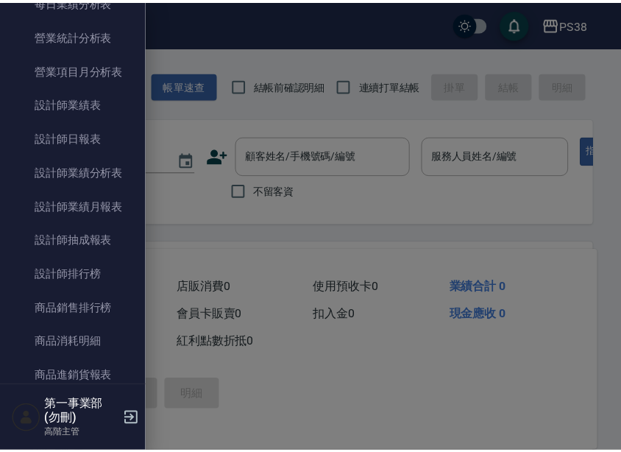
scroll to position [1104, 0]
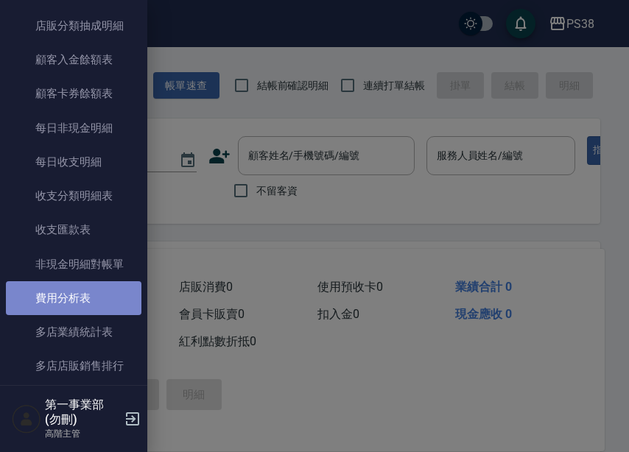
click at [89, 302] on link "費用分析表" at bounding box center [73, 298] width 135 height 34
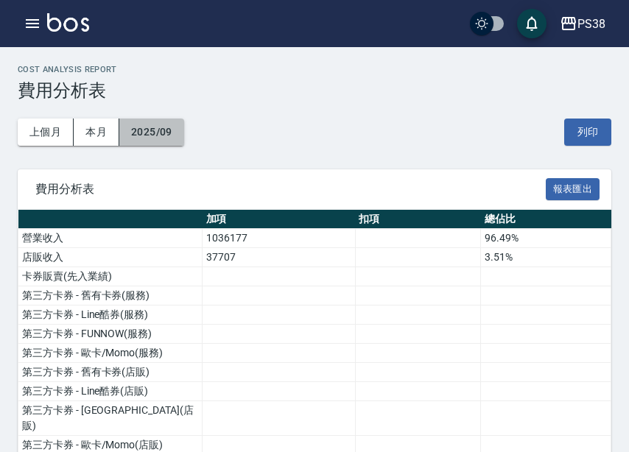
click at [173, 128] on button "2025/09" at bounding box center [151, 132] width 65 height 27
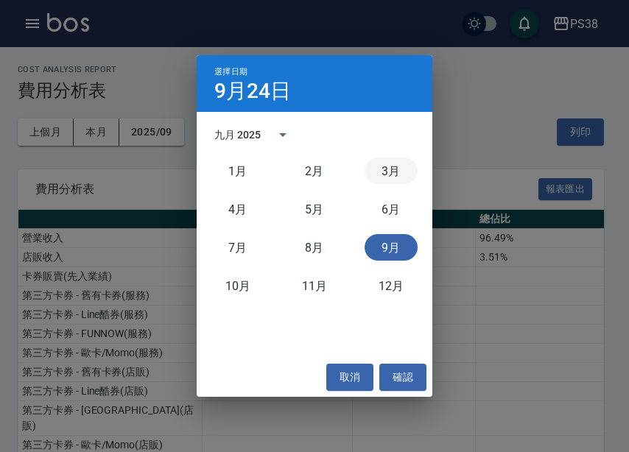
click at [372, 173] on button "3月" at bounding box center [390, 171] width 53 height 27
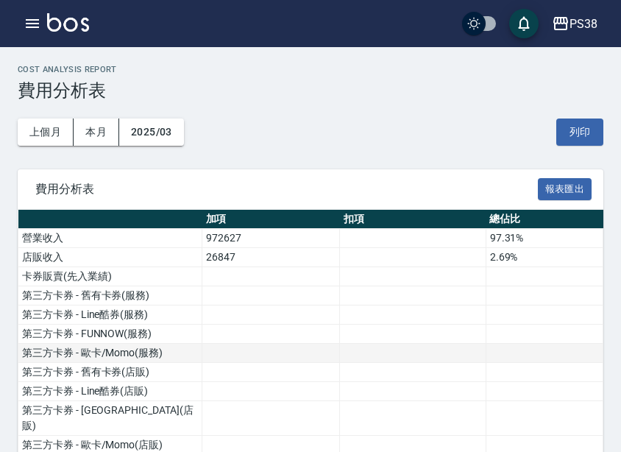
click at [259, 347] on td at bounding box center [271, 353] width 138 height 19
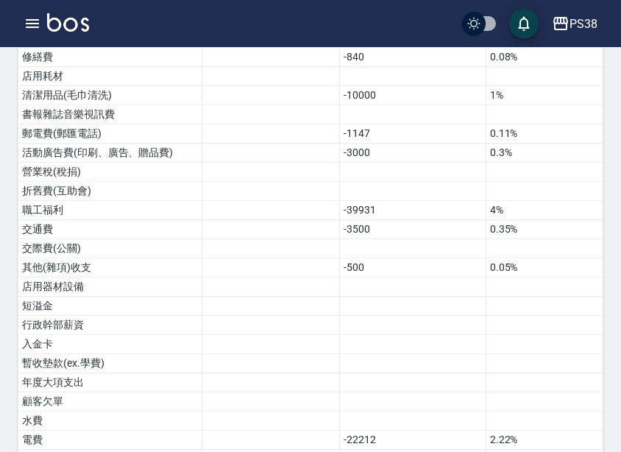
scroll to position [961, 0]
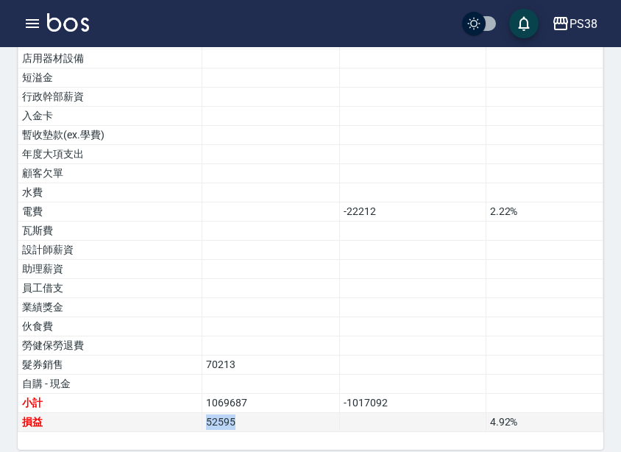
drag, startPoint x: 224, startPoint y: 411, endPoint x: 201, endPoint y: 410, distance: 22.8
click at [201, 413] on tr "損益 52595 4.92 %" at bounding box center [310, 422] width 585 height 19
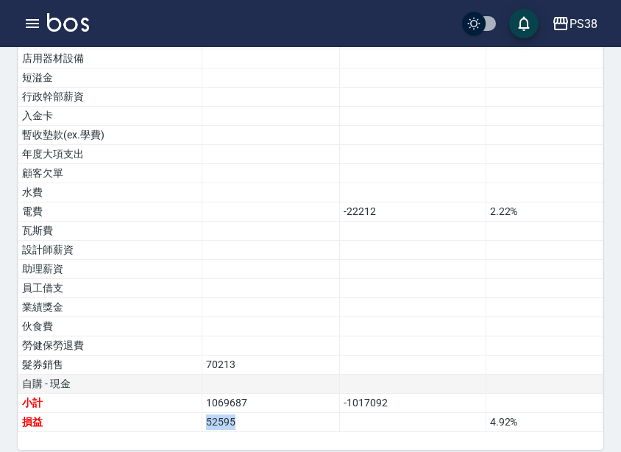
copy tr "損益 52595"
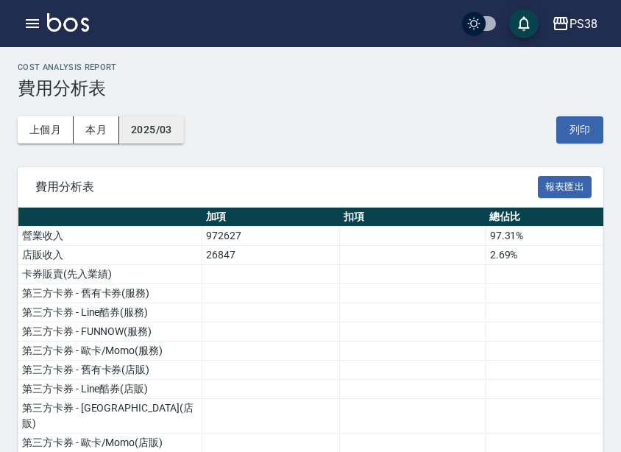
scroll to position [0, 0]
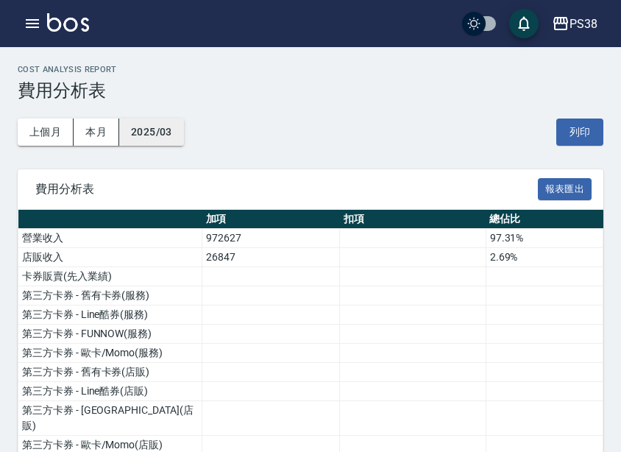
click at [156, 133] on button "2025/03" at bounding box center [151, 132] width 65 height 27
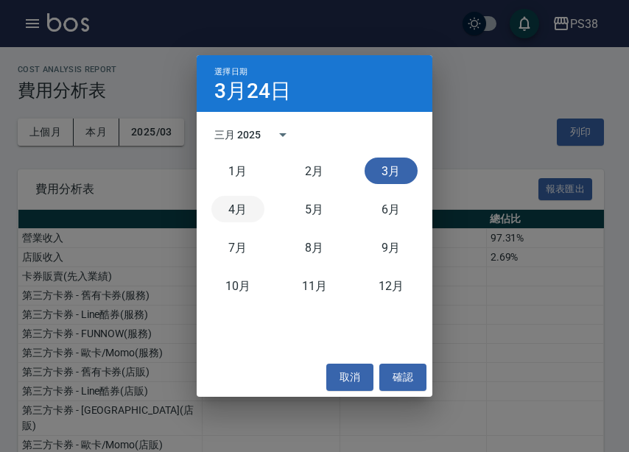
click at [249, 210] on button "4月" at bounding box center [237, 209] width 53 height 27
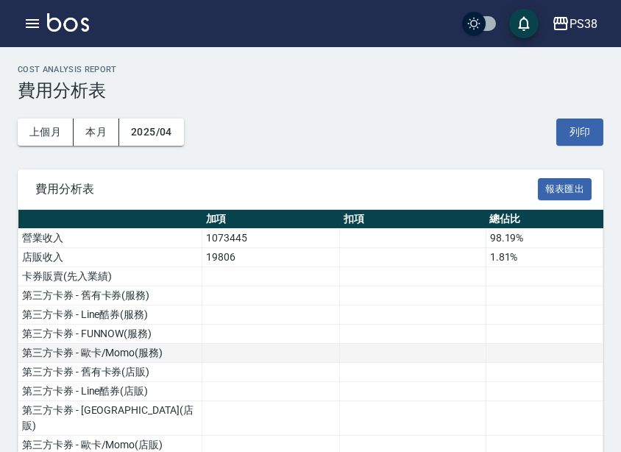
click at [416, 353] on td at bounding box center [413, 353] width 146 height 19
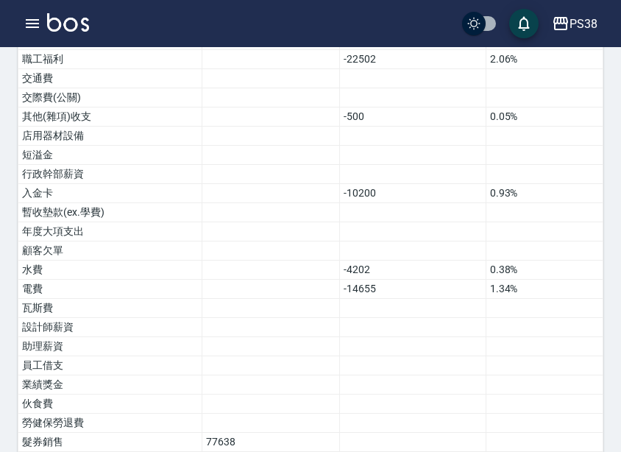
scroll to position [961, 0]
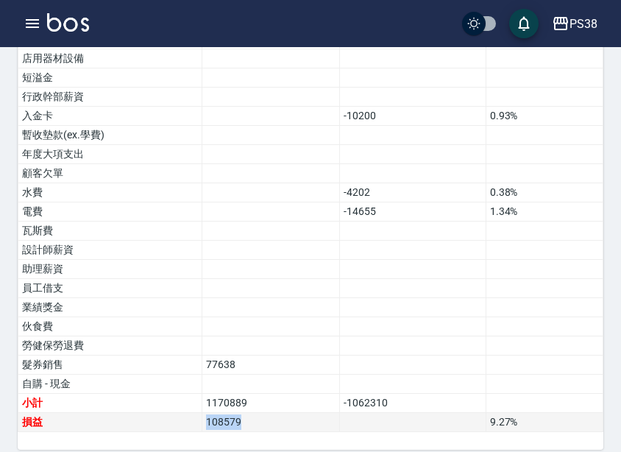
drag, startPoint x: 250, startPoint y: 409, endPoint x: 183, endPoint y: 412, distance: 67.8
click at [183, 413] on tr "損益 108579 9.27 %" at bounding box center [310, 422] width 585 height 19
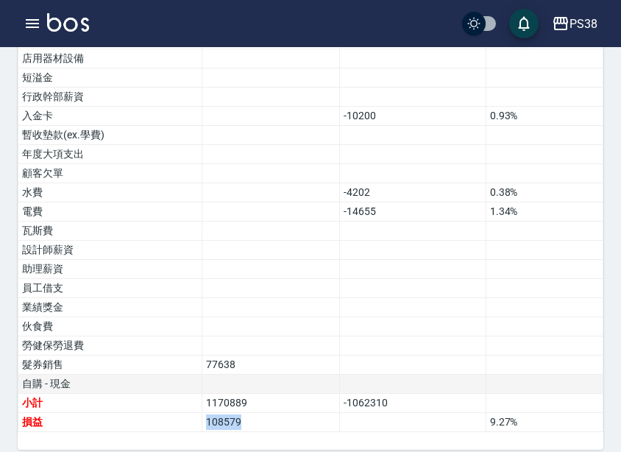
copy tr "損益 108579"
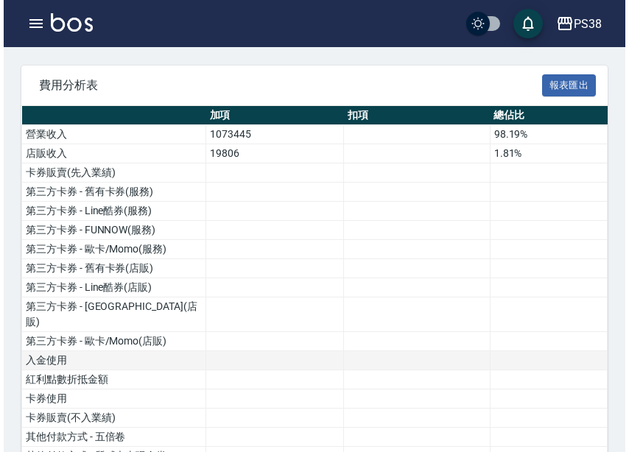
scroll to position [4, 0]
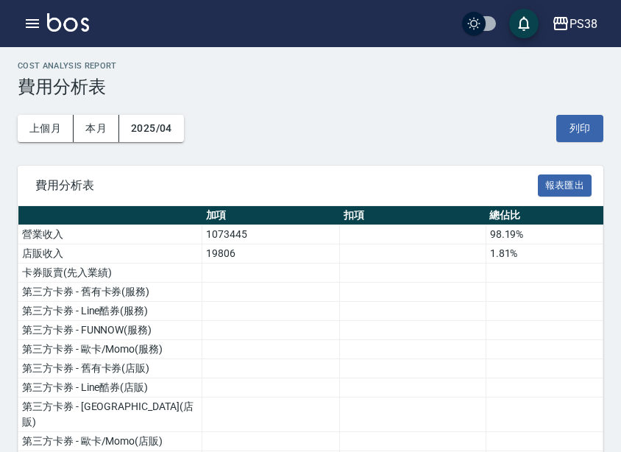
click at [172, 142] on div "上個月 本月 2025/04 列印" at bounding box center [311, 128] width 586 height 63
click at [172, 134] on button "2025/04" at bounding box center [151, 128] width 65 height 27
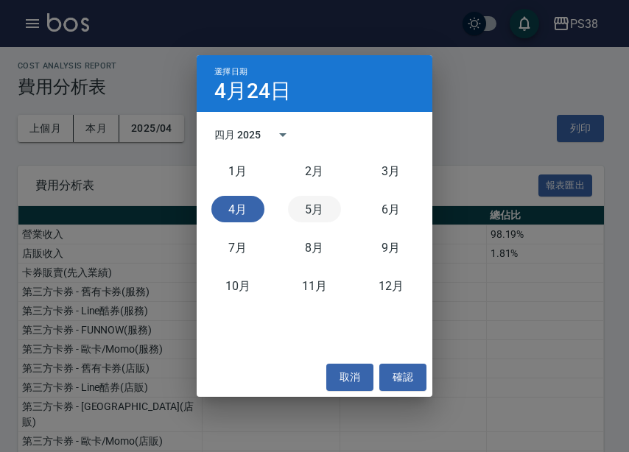
click at [322, 211] on button "5月" at bounding box center [314, 209] width 53 height 27
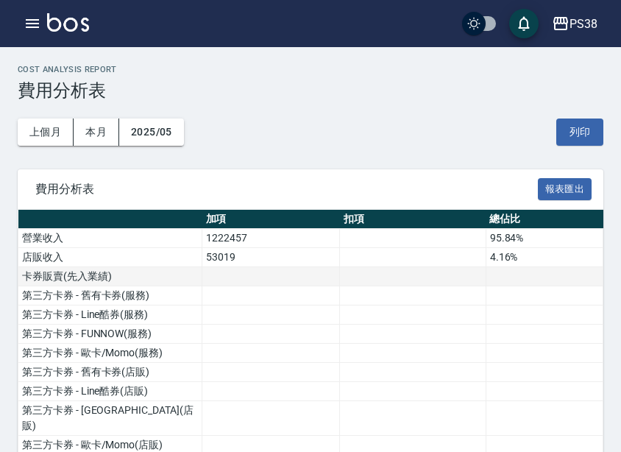
click at [346, 281] on td at bounding box center [413, 276] width 146 height 19
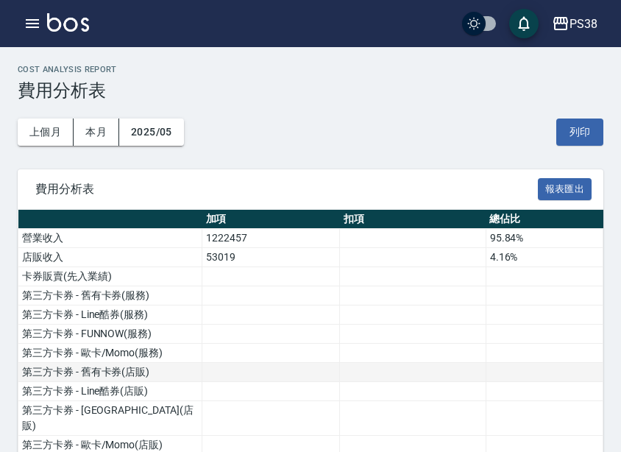
click at [272, 370] on td at bounding box center [271, 372] width 138 height 19
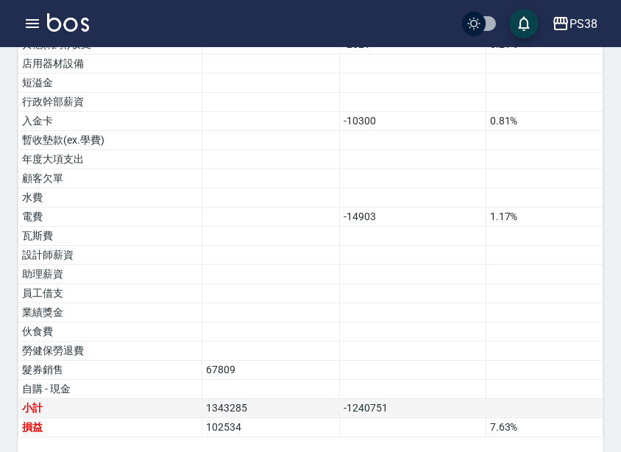
scroll to position [961, 0]
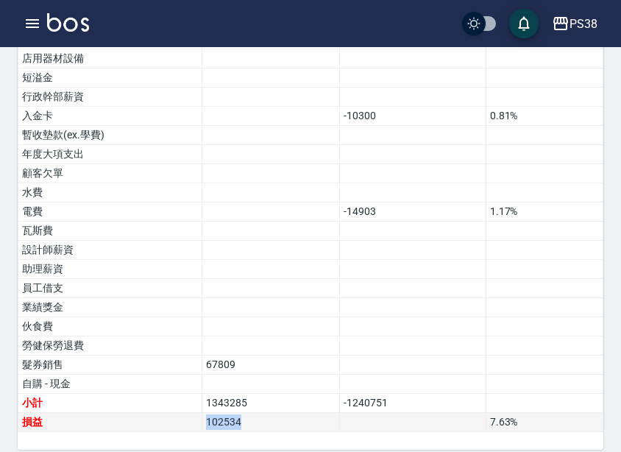
drag, startPoint x: 246, startPoint y: 403, endPoint x: 198, endPoint y: 403, distance: 47.9
click at [198, 413] on tr "損益 102534 7.63 %" at bounding box center [310, 422] width 585 height 19
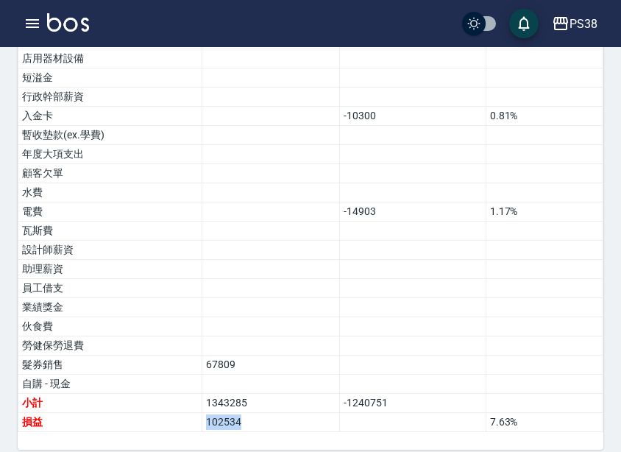
copy tr "損益 102534"
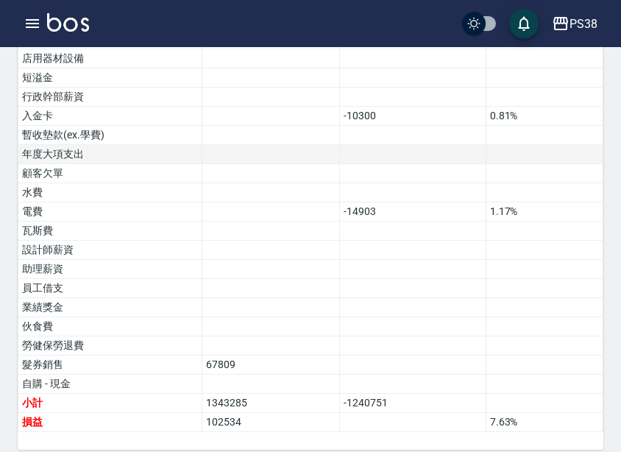
click at [313, 145] on td at bounding box center [271, 154] width 138 height 19
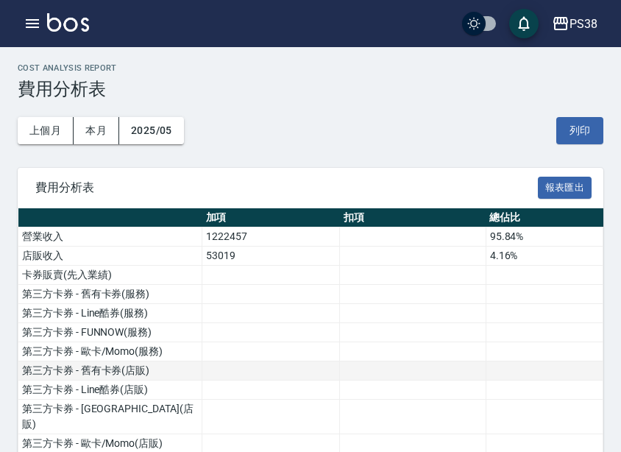
scroll to position [0, 0]
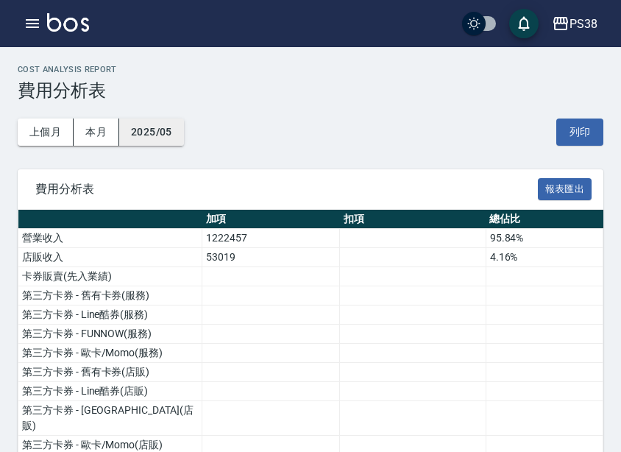
click at [179, 138] on button "2025/05" at bounding box center [151, 132] width 65 height 27
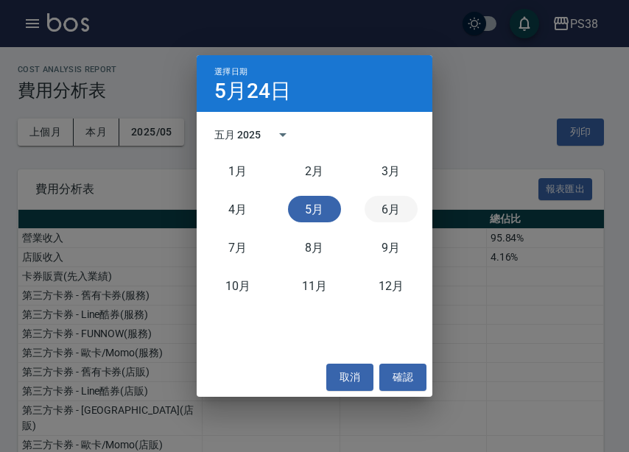
click at [386, 200] on button "6月" at bounding box center [390, 209] width 53 height 27
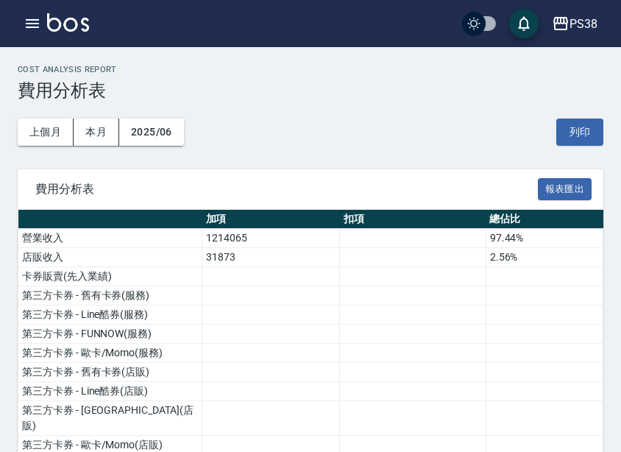
click at [366, 339] on td at bounding box center [413, 334] width 146 height 19
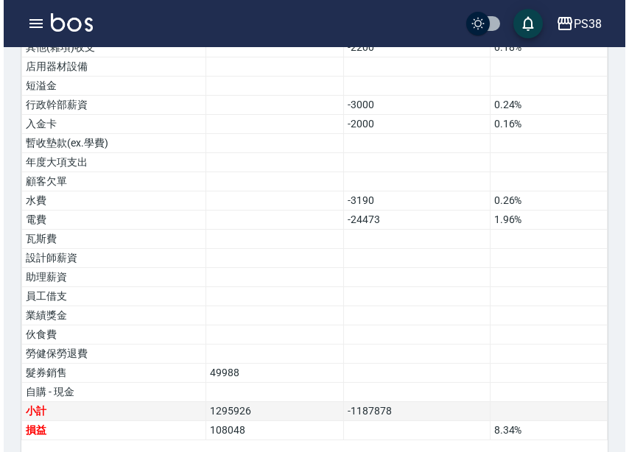
scroll to position [961, 0]
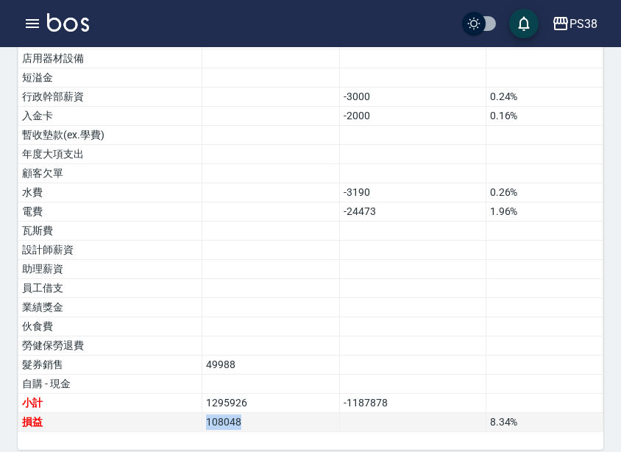
drag, startPoint x: 253, startPoint y: 413, endPoint x: 194, endPoint y: 407, distance: 59.2
click at [194, 413] on tr "損益 108048 8.34 %" at bounding box center [310, 422] width 585 height 19
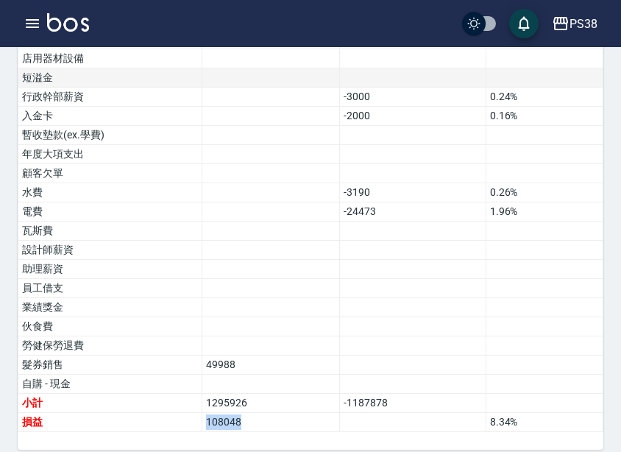
copy tr "損益 108048"
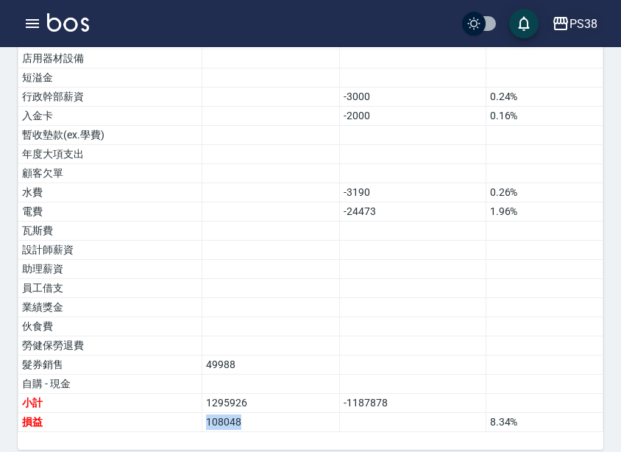
click at [585, 26] on div "PS38" at bounding box center [584, 24] width 28 height 18
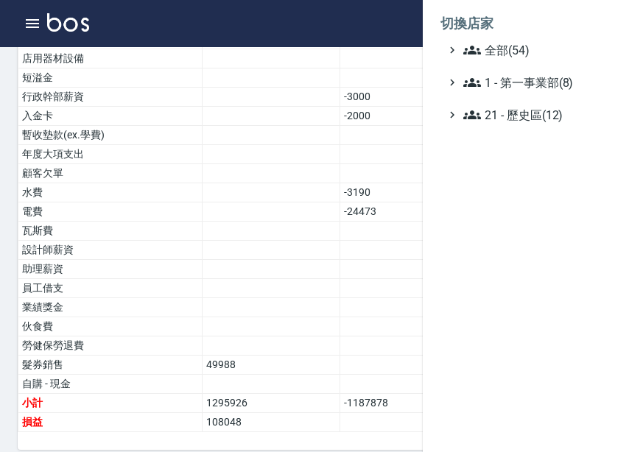
click at [555, 66] on ul "全部(54) 1 - 第一事業部(8) 21 - 歷史區(12)" at bounding box center [525, 82] width 171 height 82
click at [521, 52] on span "全部(54)" at bounding box center [534, 50] width 142 height 18
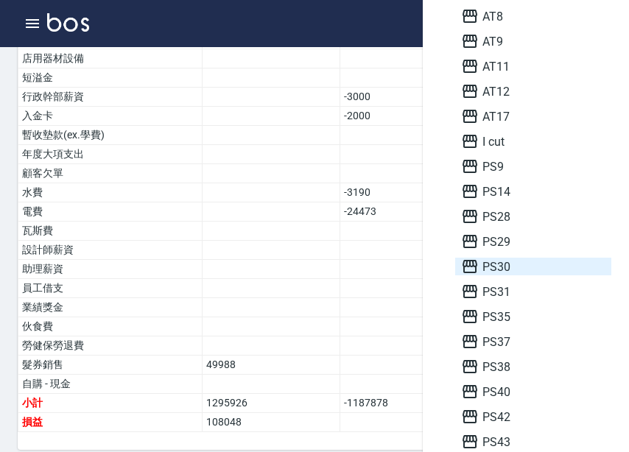
scroll to position [221, 0]
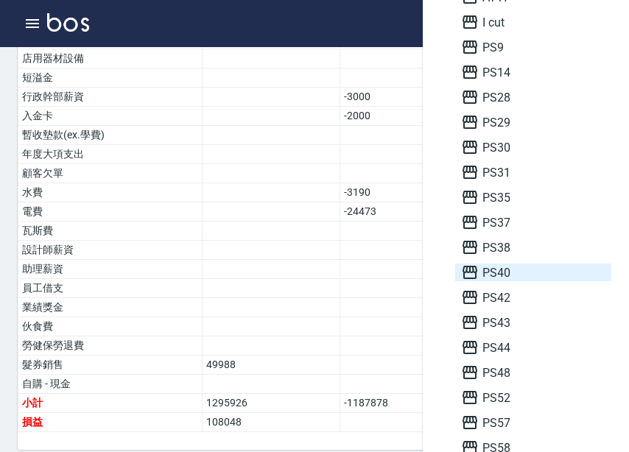
click at [516, 269] on span "PS40" at bounding box center [533, 273] width 144 height 18
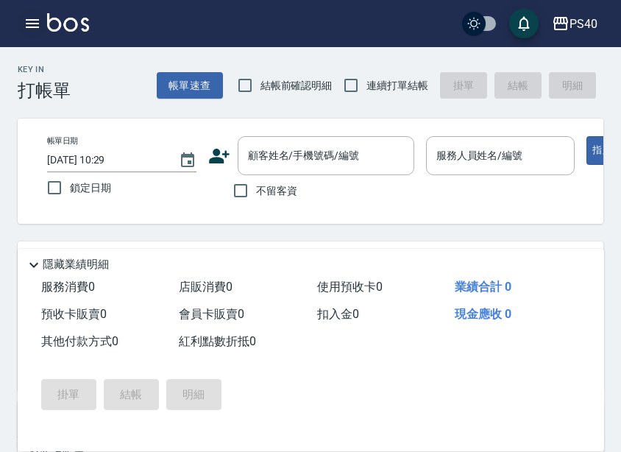
click at [40, 30] on icon "button" at bounding box center [33, 24] width 18 height 18
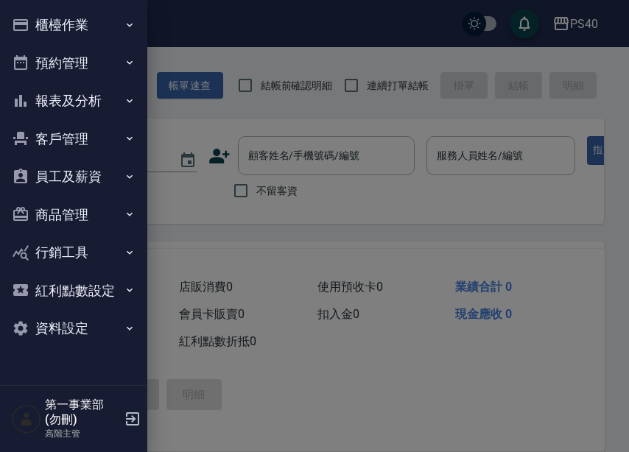
click at [97, 113] on button "報表及分析" at bounding box center [73, 101] width 135 height 38
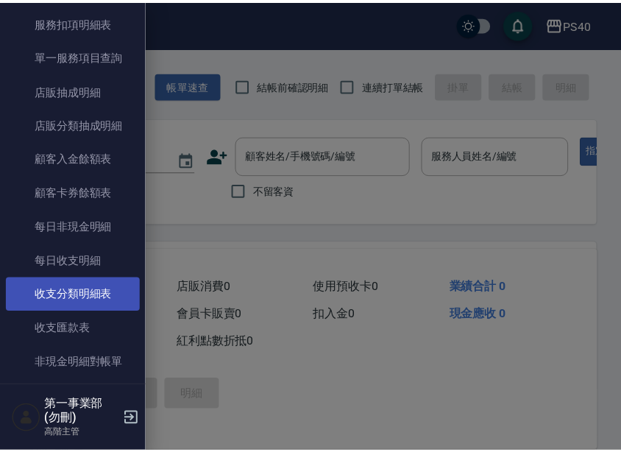
scroll to position [1031, 0]
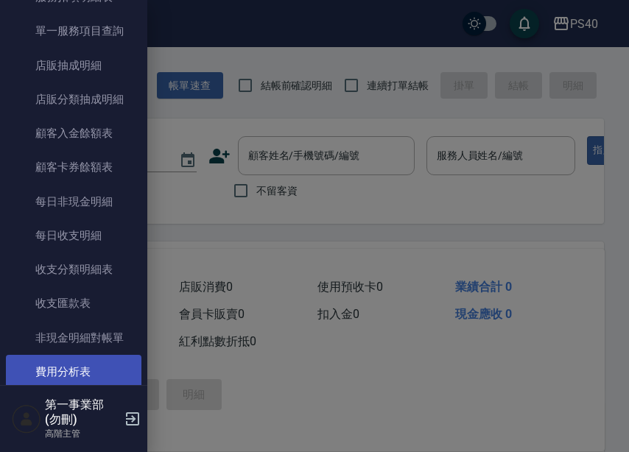
click at [93, 373] on link "費用分析表" at bounding box center [73, 372] width 135 height 34
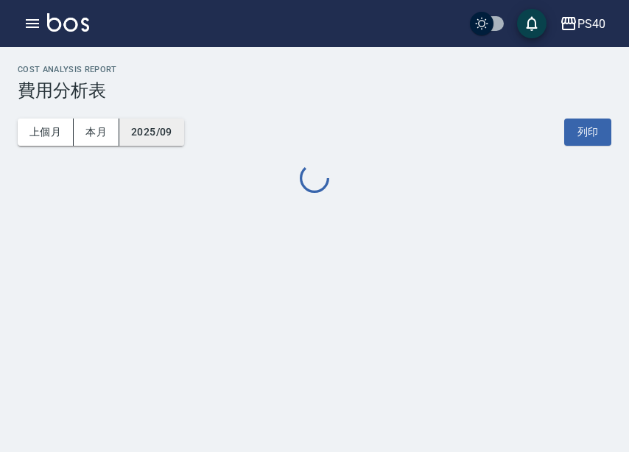
click at [166, 124] on button "2025/09" at bounding box center [151, 132] width 65 height 27
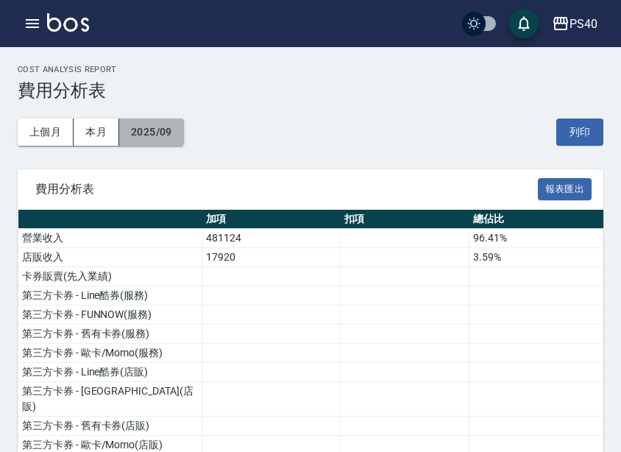
click at [160, 134] on button "2025/09" at bounding box center [151, 132] width 65 height 27
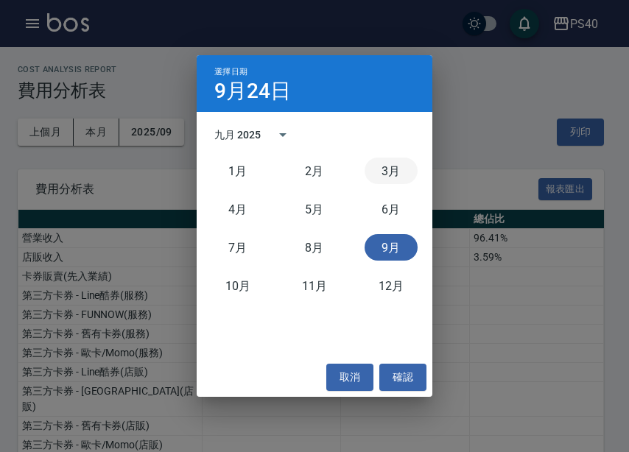
click at [392, 166] on button "3月" at bounding box center [390, 171] width 53 height 27
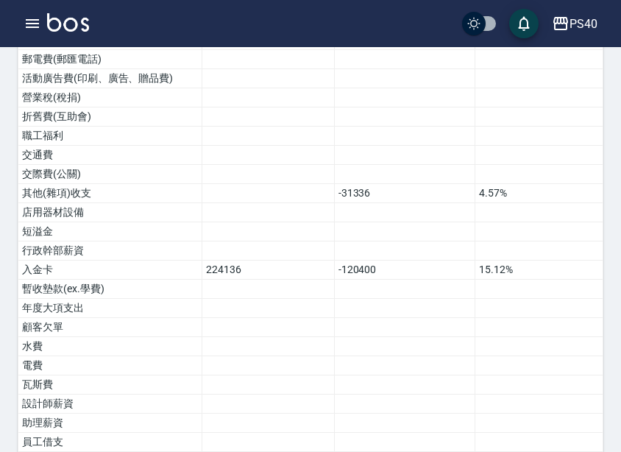
scroll to position [1018, 0]
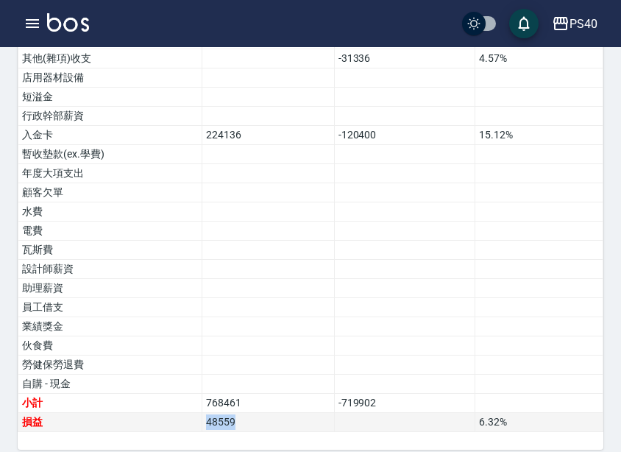
drag, startPoint x: 255, startPoint y: 403, endPoint x: 184, endPoint y: 403, distance: 71.4
click at [184, 413] on tr "損益 48559 6.32 %" at bounding box center [310, 422] width 585 height 19
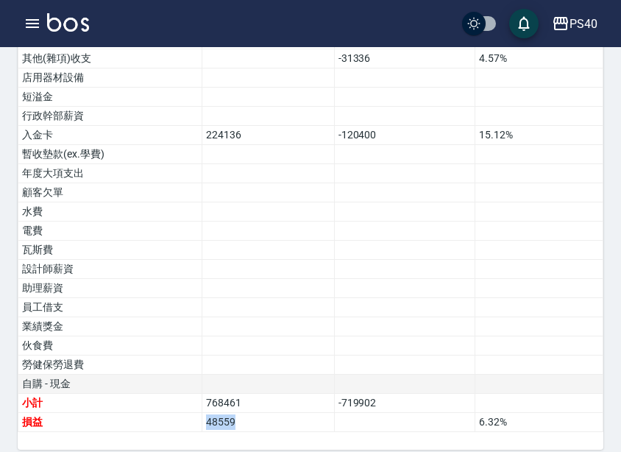
copy tr "損益 48559"
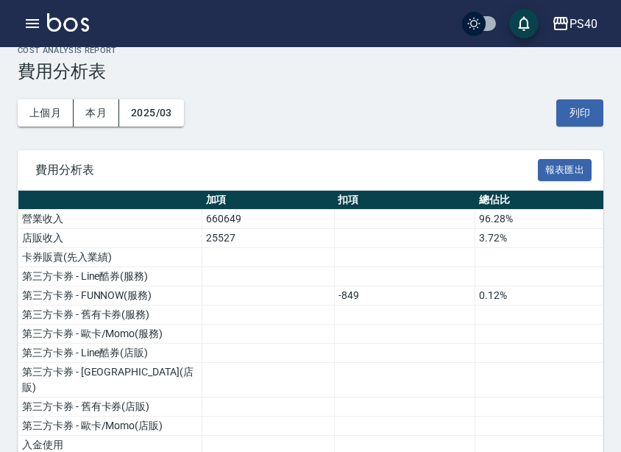
scroll to position [0, 0]
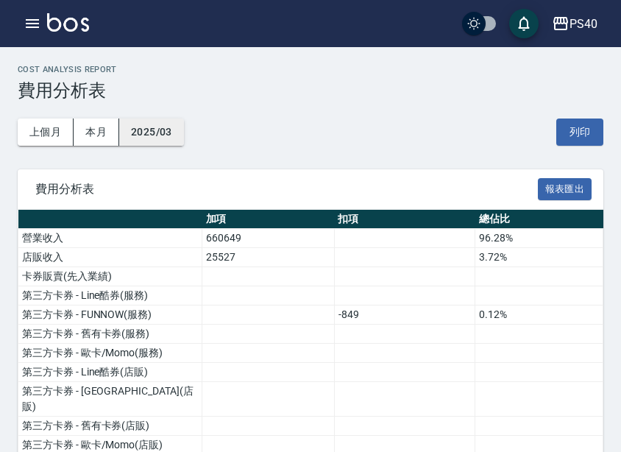
click at [164, 125] on button "2025/03" at bounding box center [151, 132] width 65 height 27
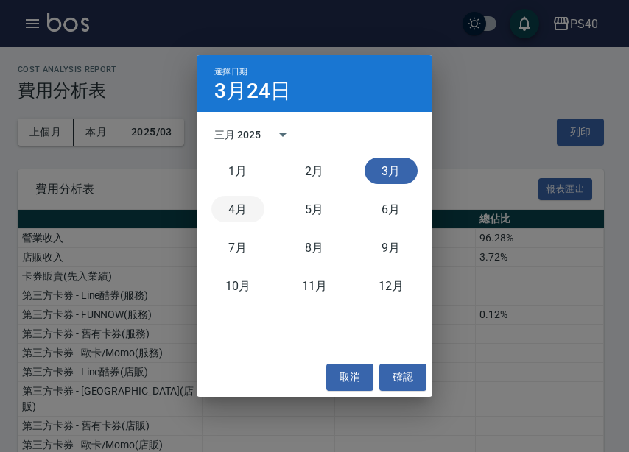
click at [241, 214] on button "4月" at bounding box center [237, 209] width 53 height 27
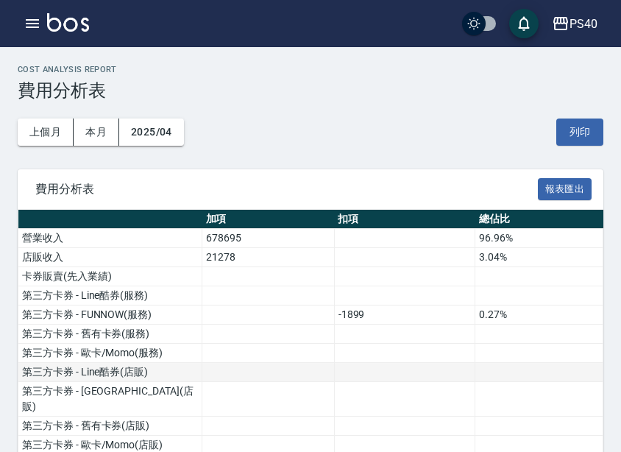
click at [254, 370] on td at bounding box center [268, 372] width 133 height 19
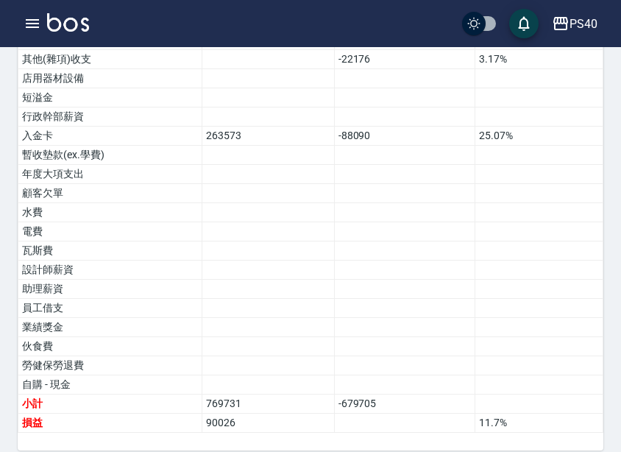
scroll to position [1018, 0]
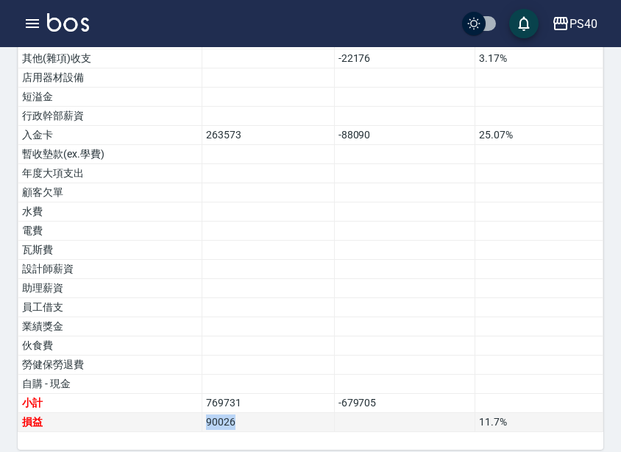
drag, startPoint x: 249, startPoint y: 400, endPoint x: 182, endPoint y: 398, distance: 67.0
click at [182, 413] on tr "損益 90026 11.7 %" at bounding box center [310, 422] width 585 height 19
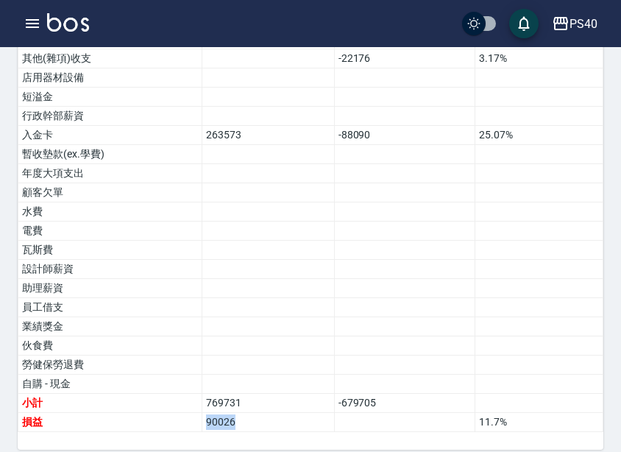
copy tr "損益 90026"
click at [300, 356] on td at bounding box center [268, 365] width 133 height 19
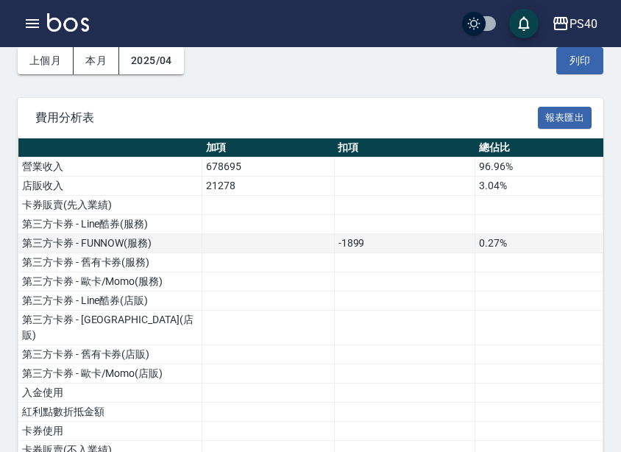
scroll to position [0, 0]
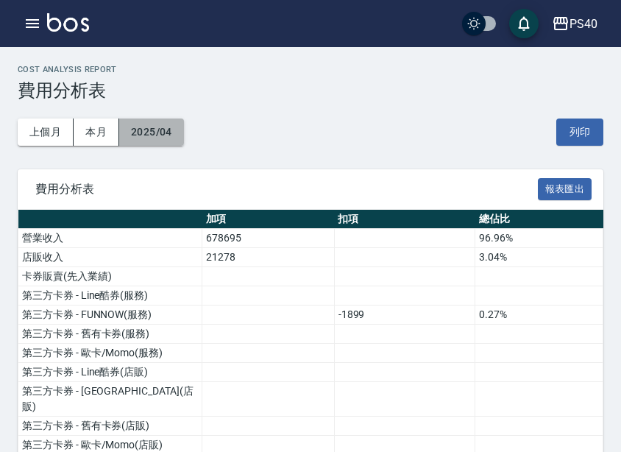
click at [154, 119] on button "2025/04" at bounding box center [151, 132] width 65 height 27
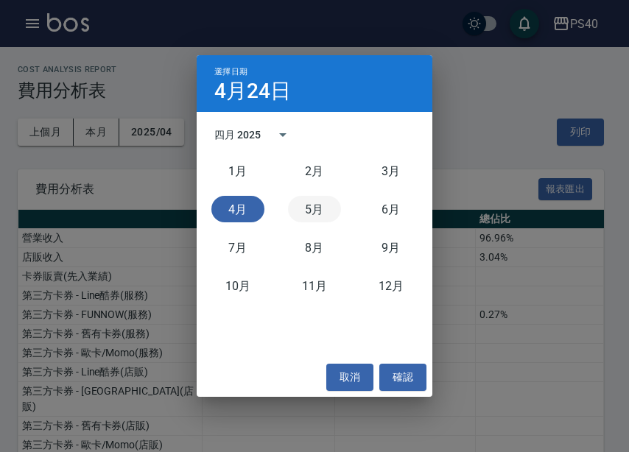
click at [319, 217] on button "5月" at bounding box center [314, 209] width 53 height 27
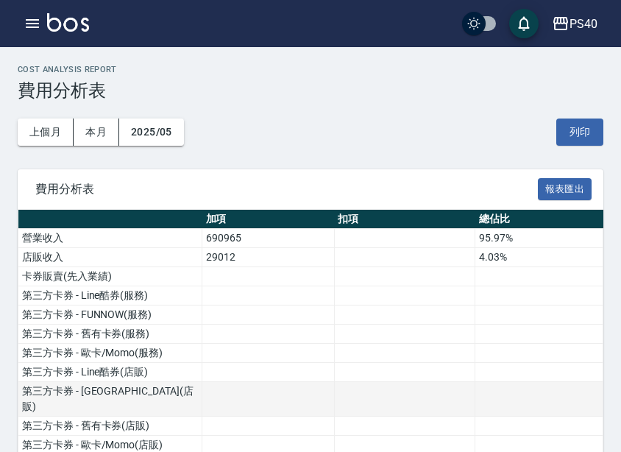
click at [367, 384] on td at bounding box center [404, 399] width 141 height 35
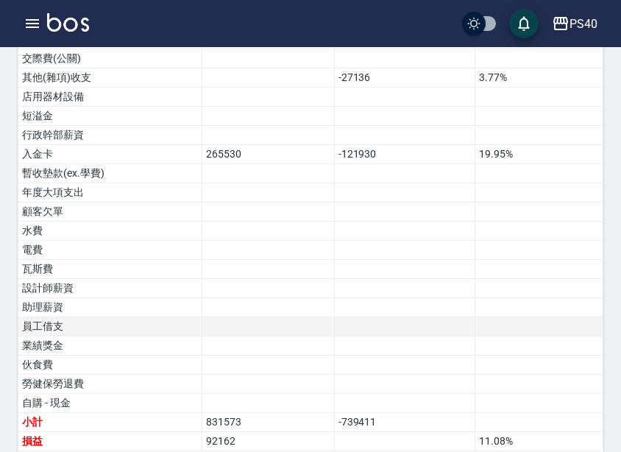
scroll to position [1018, 0]
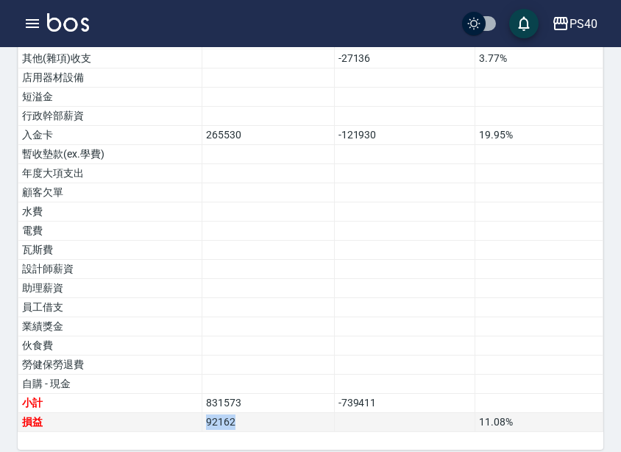
drag, startPoint x: 253, startPoint y: 413, endPoint x: 204, endPoint y: 409, distance: 48.8
click at [205, 413] on td "92162" at bounding box center [268, 422] width 133 height 19
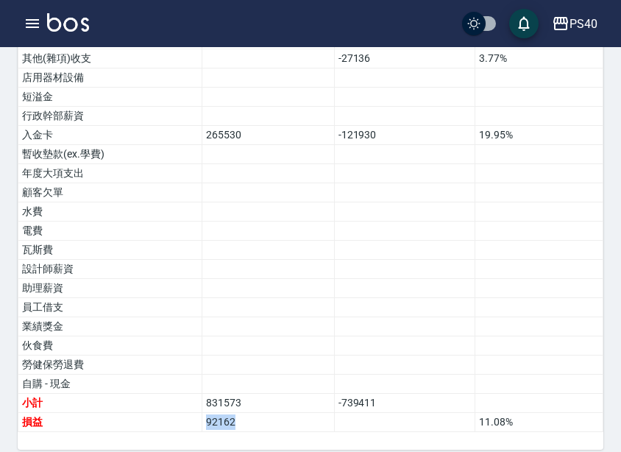
copy td "92162"
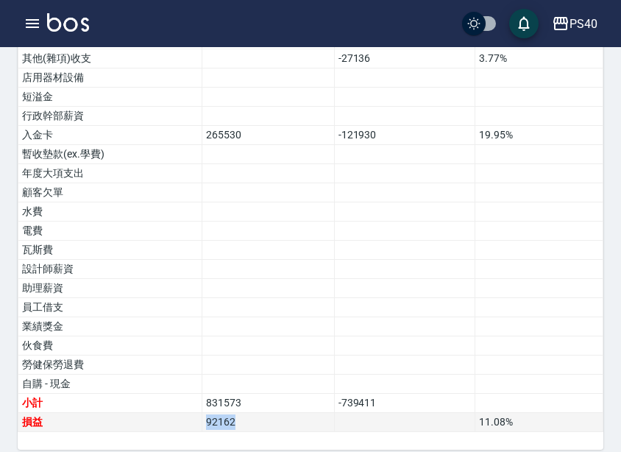
copy td "92162"
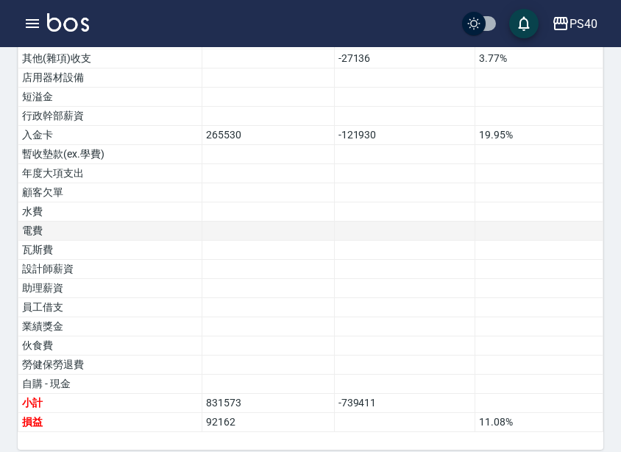
click at [302, 222] on td at bounding box center [268, 231] width 133 height 19
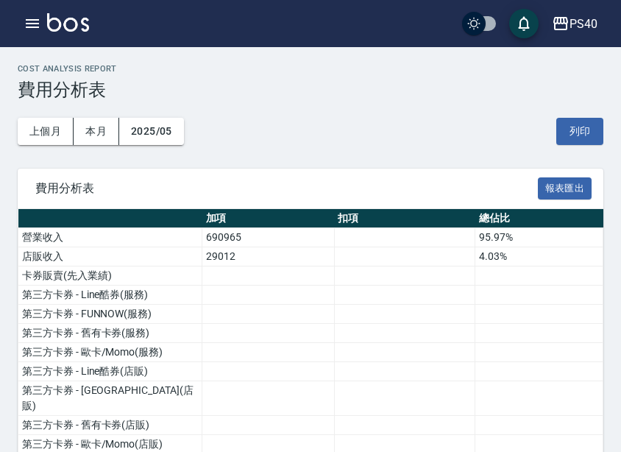
scroll to position [0, 0]
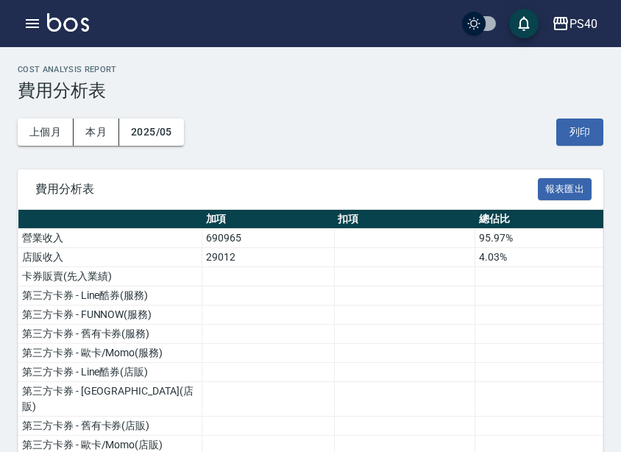
click at [172, 118] on div "上個月 本月 2025/05 列印" at bounding box center [311, 132] width 586 height 63
click at [172, 130] on button "2025/05" at bounding box center [151, 132] width 65 height 27
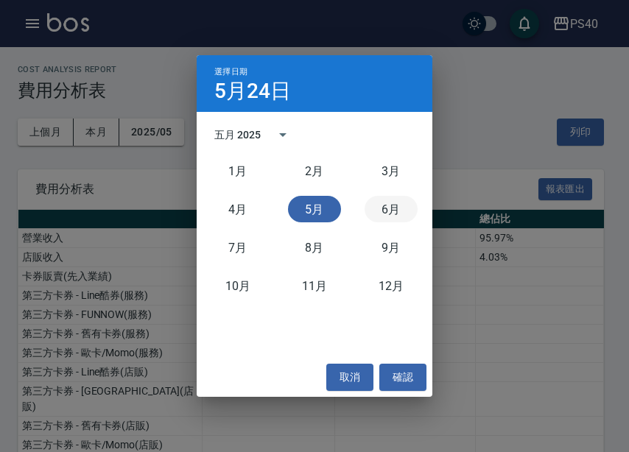
click at [401, 212] on button "6月" at bounding box center [390, 209] width 53 height 27
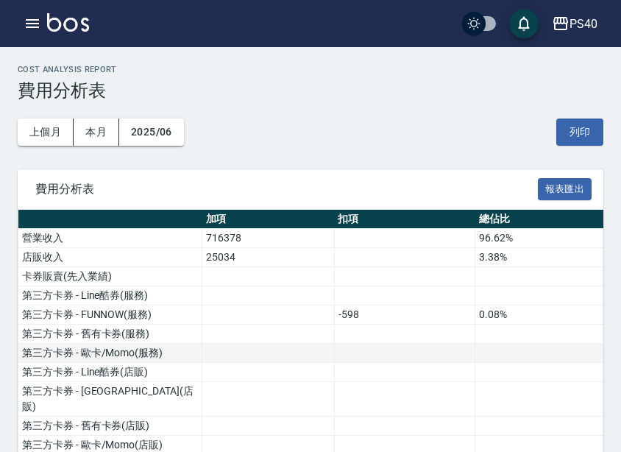
click at [183, 348] on td "第三方卡券 - 歐卡/Momo(服務)" at bounding box center [110, 353] width 184 height 19
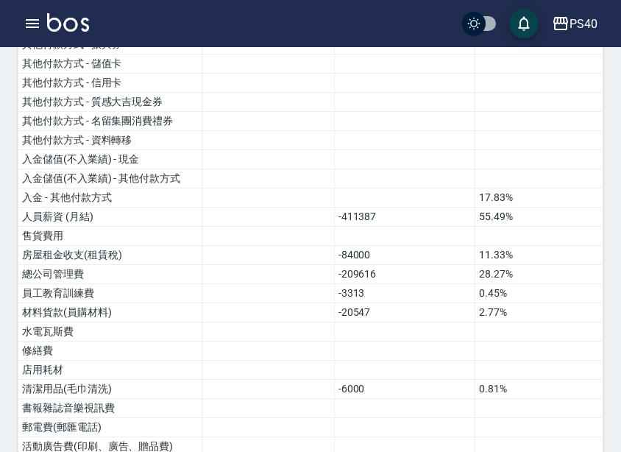
scroll to position [1018, 0]
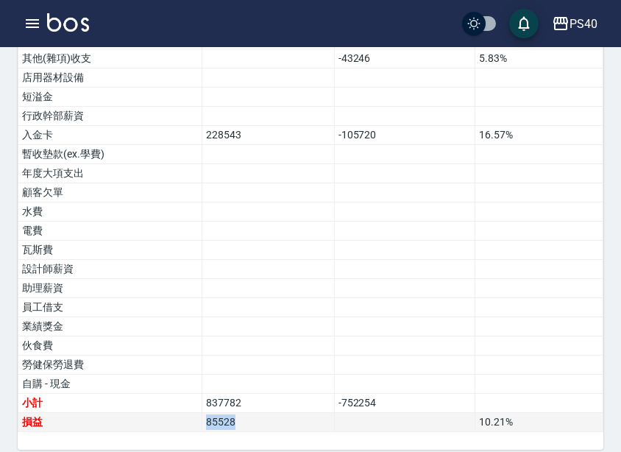
drag, startPoint x: 253, startPoint y: 410, endPoint x: 198, endPoint y: 405, distance: 55.5
click at [198, 413] on tr "損益 85528 10.21 %" at bounding box center [310, 422] width 585 height 19
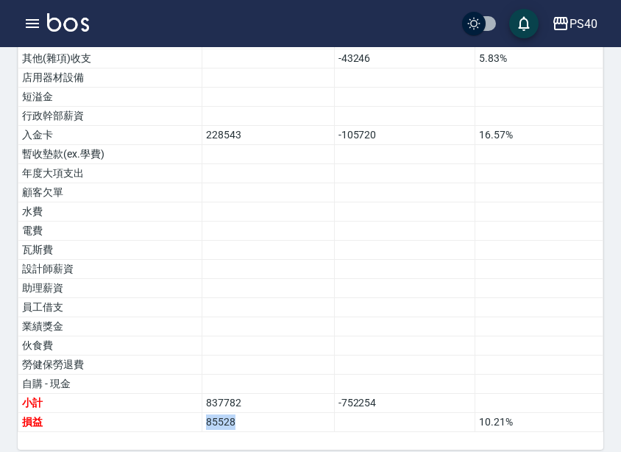
copy tr "損益 85528"
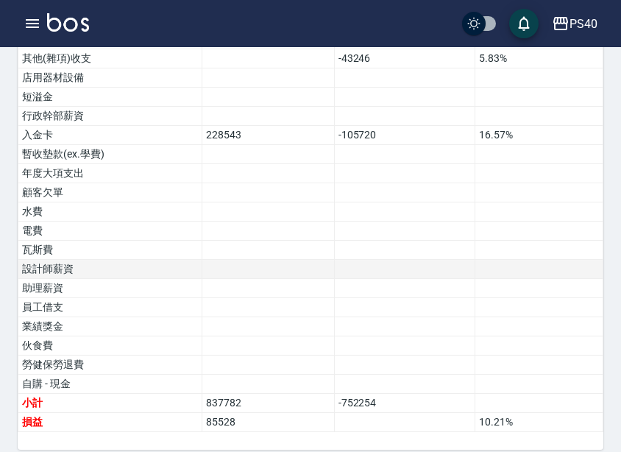
click at [293, 260] on td at bounding box center [268, 269] width 133 height 19
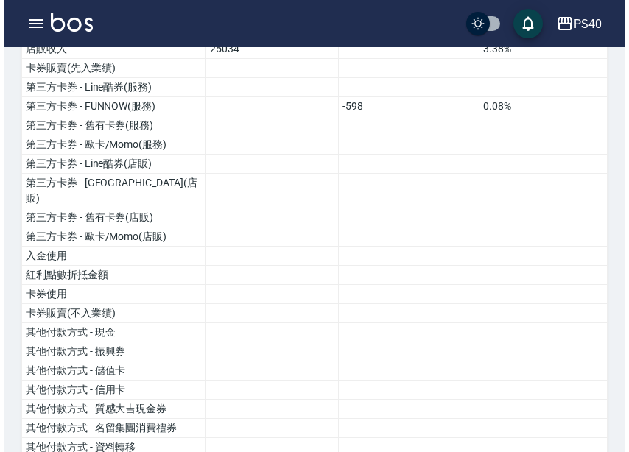
scroll to position [0, 0]
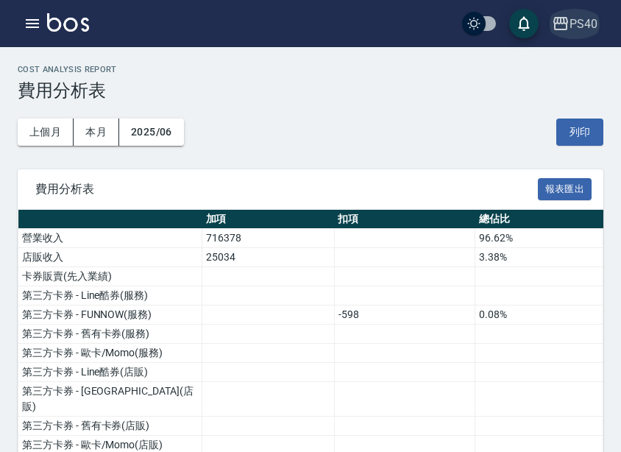
click at [582, 32] on div "PS40" at bounding box center [584, 24] width 28 height 18
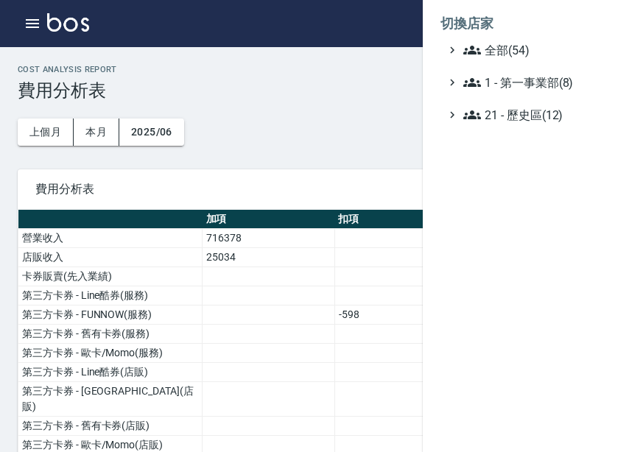
click at [560, 59] on ul "全部(54) 1 - 第一事業部(8) 21 - 歷史區(12)" at bounding box center [525, 82] width 171 height 82
click at [544, 57] on span "全部(54)" at bounding box center [534, 50] width 142 height 18
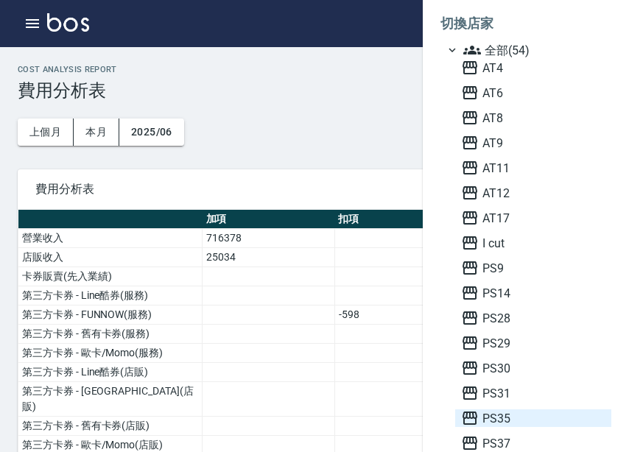
scroll to position [74, 0]
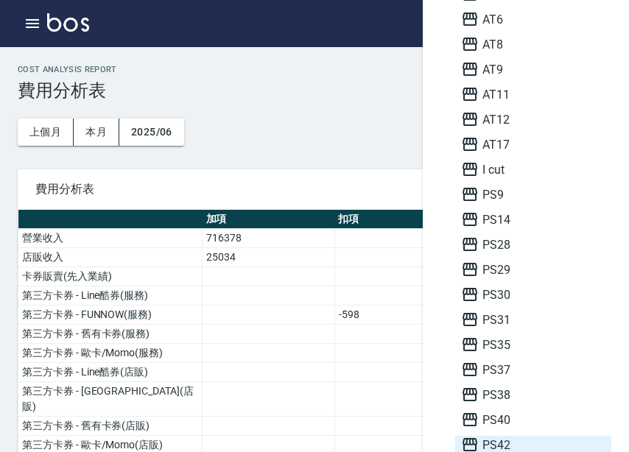
click at [524, 437] on span "PS42" at bounding box center [533, 445] width 144 height 18
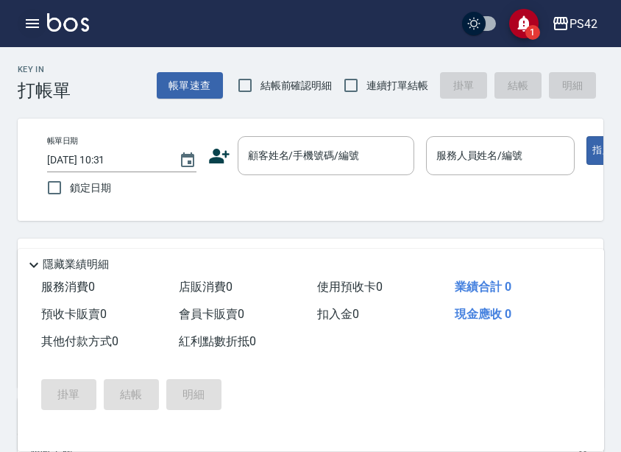
click at [43, 27] on button "button" at bounding box center [32, 23] width 29 height 29
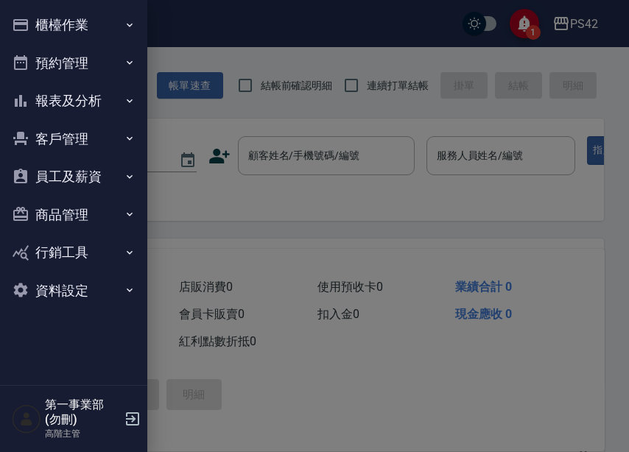
click at [82, 90] on button "報表及分析" at bounding box center [73, 101] width 135 height 38
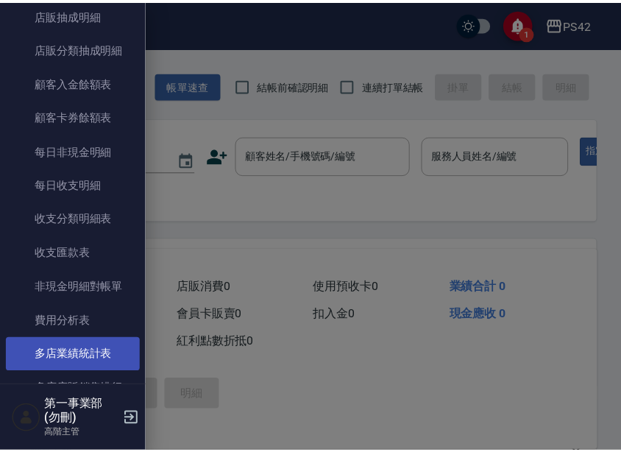
scroll to position [1104, 0]
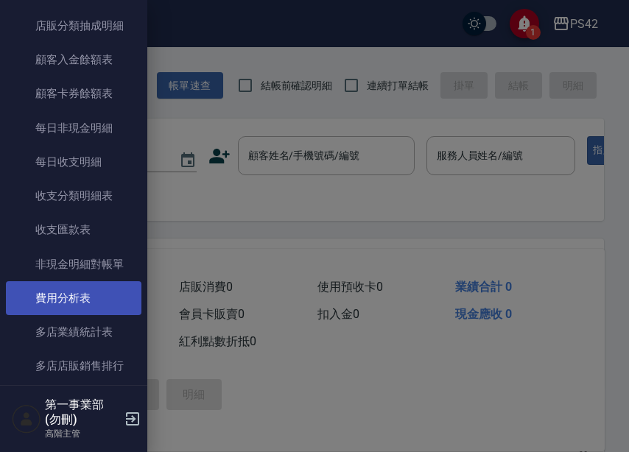
click at [102, 297] on link "費用分析表" at bounding box center [73, 298] width 135 height 34
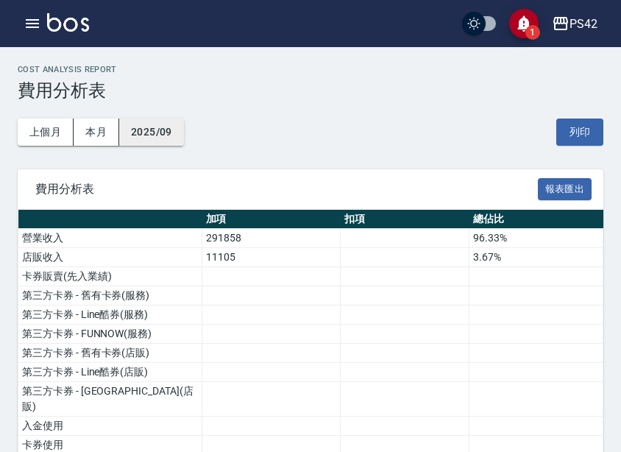
click at [172, 133] on button "2025/09" at bounding box center [151, 132] width 65 height 27
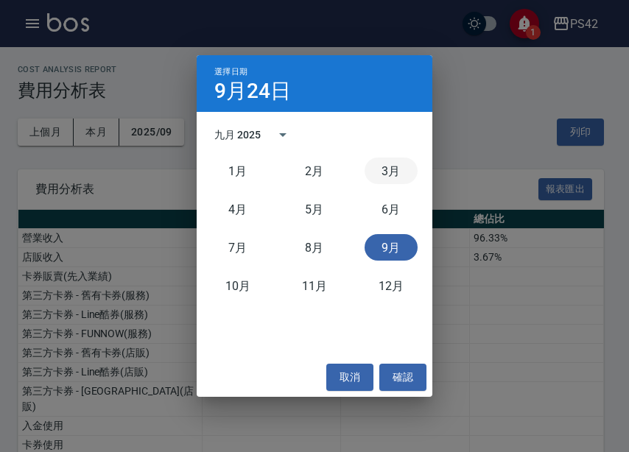
drag, startPoint x: 373, startPoint y: 173, endPoint x: 368, endPoint y: 146, distance: 27.7
click at [374, 173] on button "3月" at bounding box center [390, 171] width 53 height 27
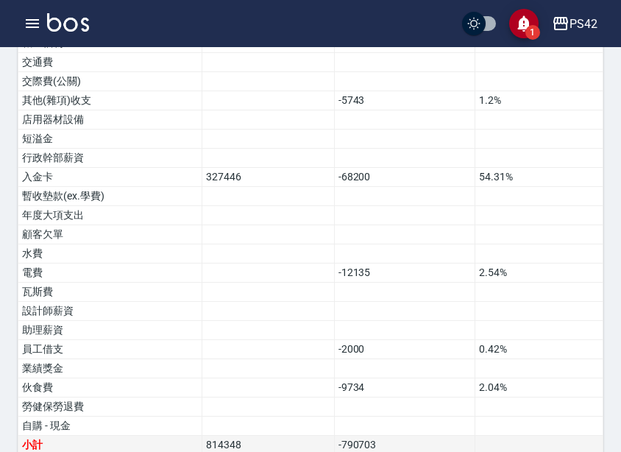
scroll to position [903, 0]
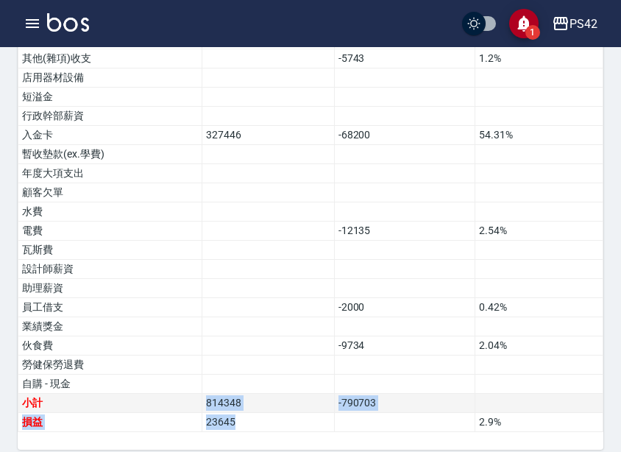
drag, startPoint x: 253, startPoint y: 407, endPoint x: 183, endPoint y: 396, distance: 70.8
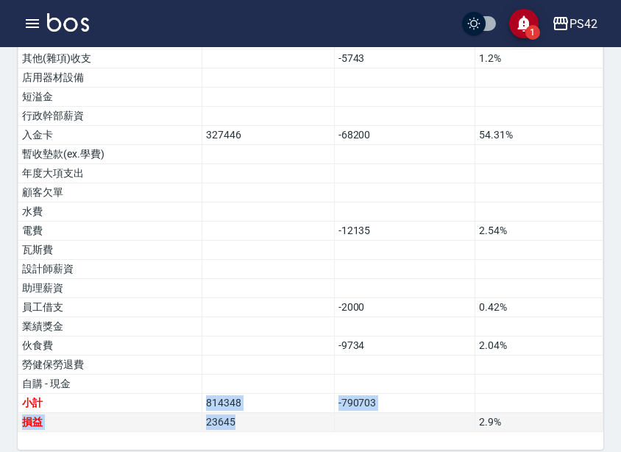
click at [241, 413] on td "23645" at bounding box center [268, 422] width 133 height 19
drag, startPoint x: 241, startPoint y: 406, endPoint x: 202, endPoint y: 404, distance: 39.1
click at [202, 413] on td "23645" at bounding box center [268, 422] width 133 height 19
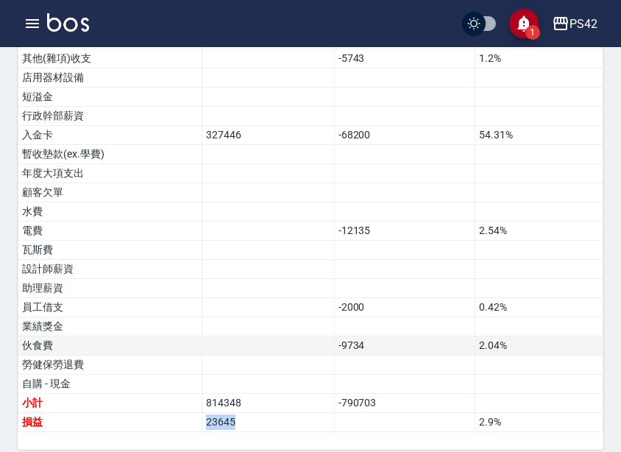
copy td "23645"
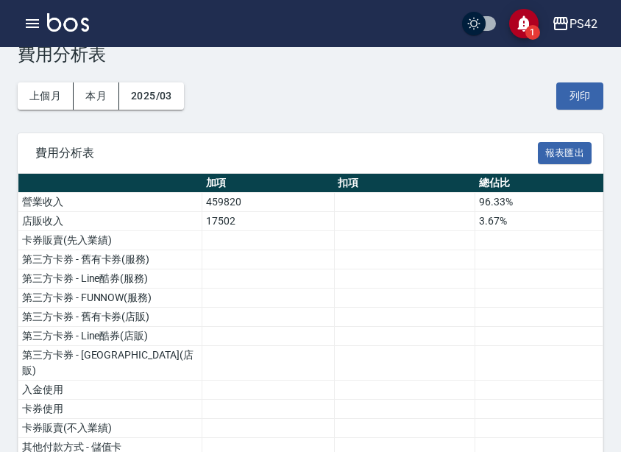
scroll to position [0, 0]
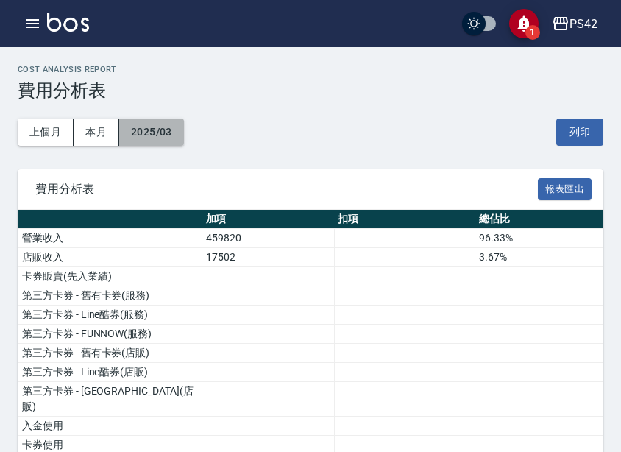
click at [141, 124] on button "2025/03" at bounding box center [151, 132] width 65 height 27
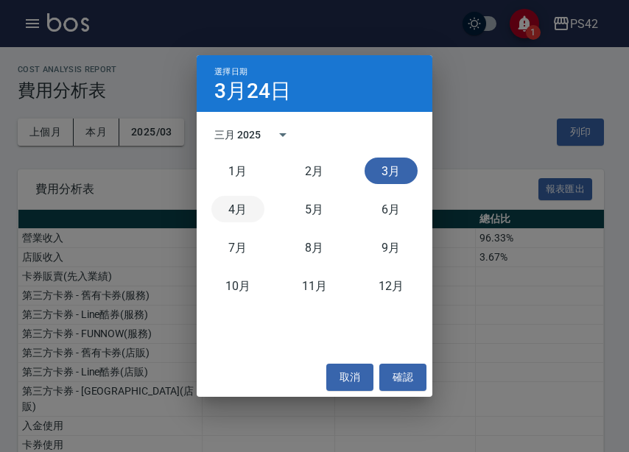
click at [244, 217] on button "4月" at bounding box center [237, 209] width 53 height 27
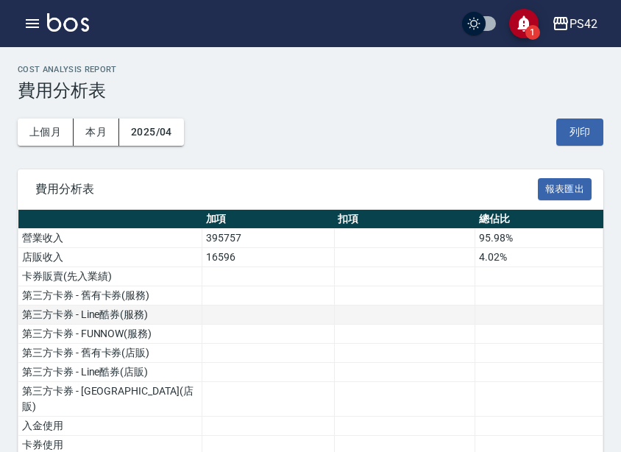
click at [290, 322] on td at bounding box center [268, 315] width 133 height 19
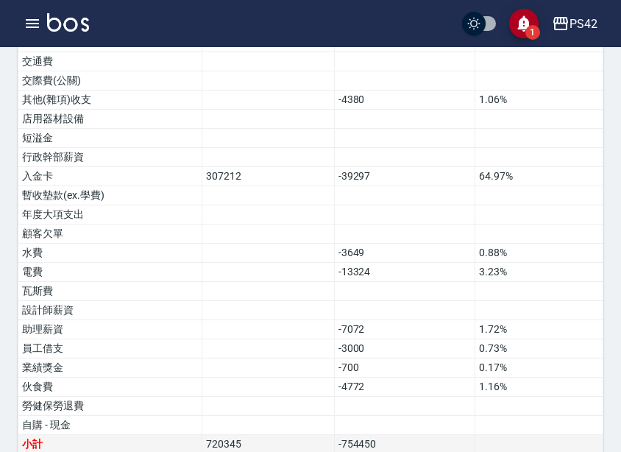
scroll to position [903, 0]
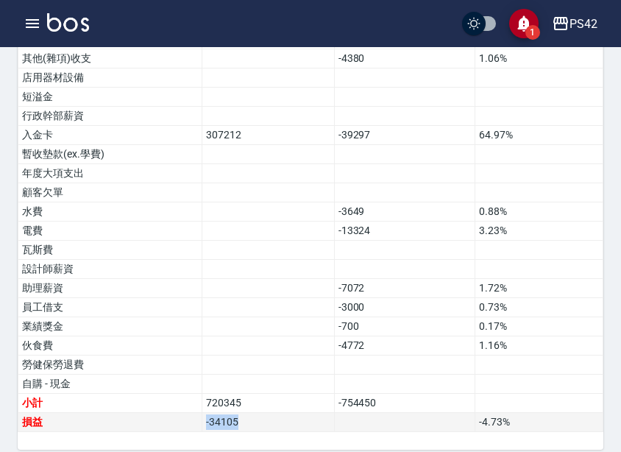
drag, startPoint x: 230, startPoint y: 403, endPoint x: 149, endPoint y: 402, distance: 80.3
click at [149, 413] on tr "損益 -34105 -4.73 %" at bounding box center [310, 422] width 585 height 19
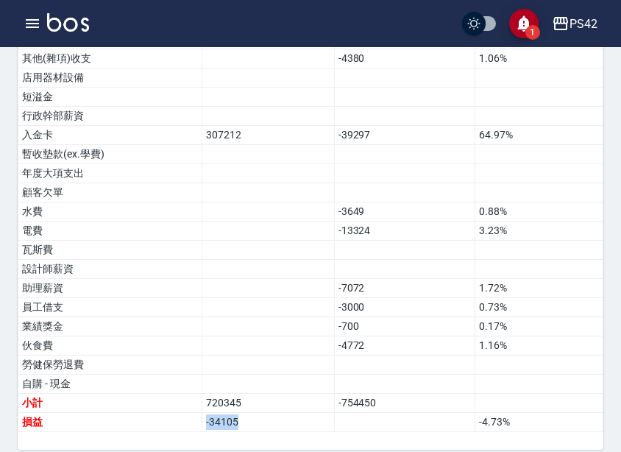
copy tr "損益 -34105"
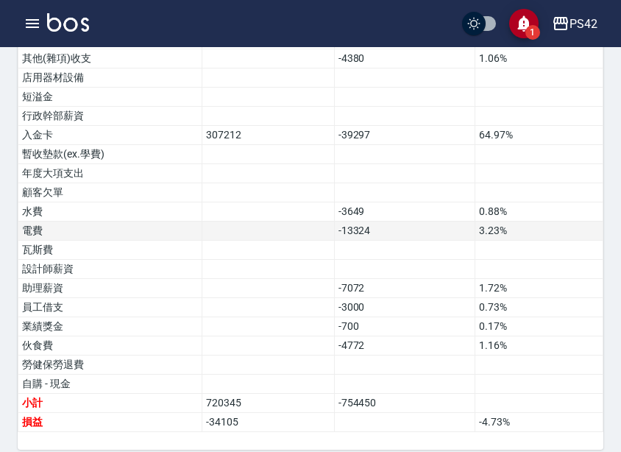
click at [325, 222] on td at bounding box center [268, 231] width 133 height 19
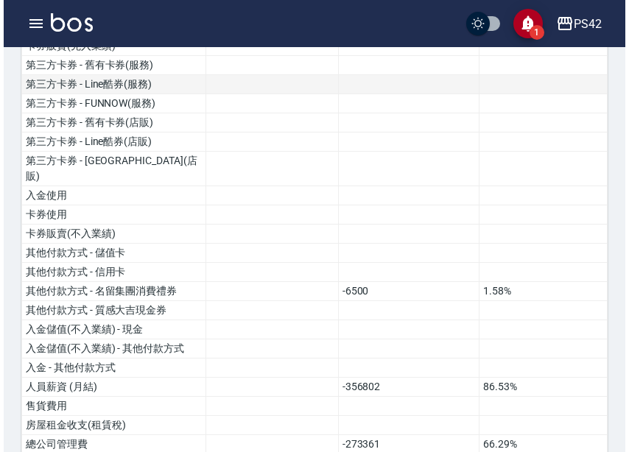
scroll to position [94, 0]
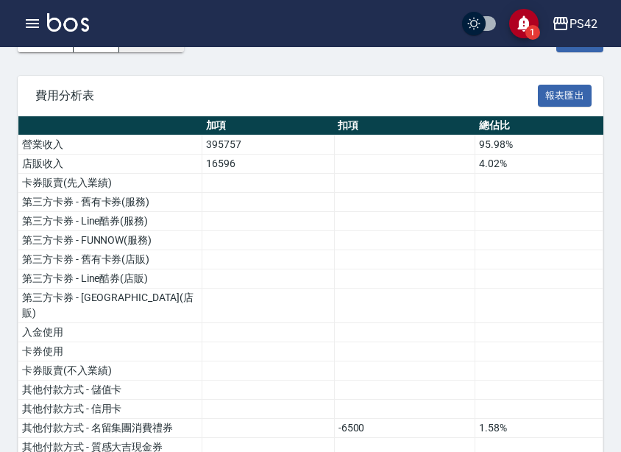
click at [169, 52] on button "2025/04" at bounding box center [151, 38] width 65 height 27
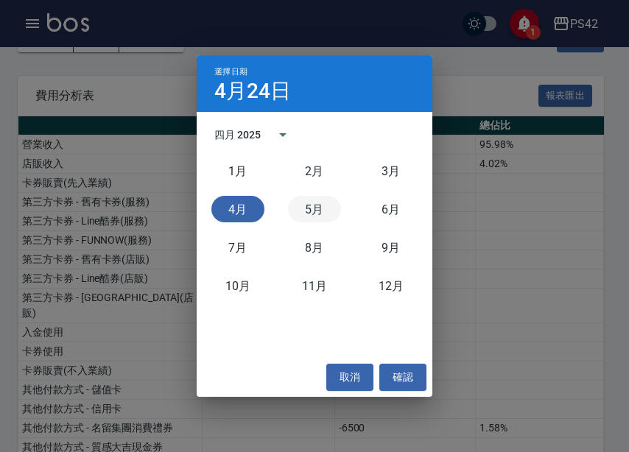
click at [299, 216] on button "5月" at bounding box center [314, 209] width 53 height 27
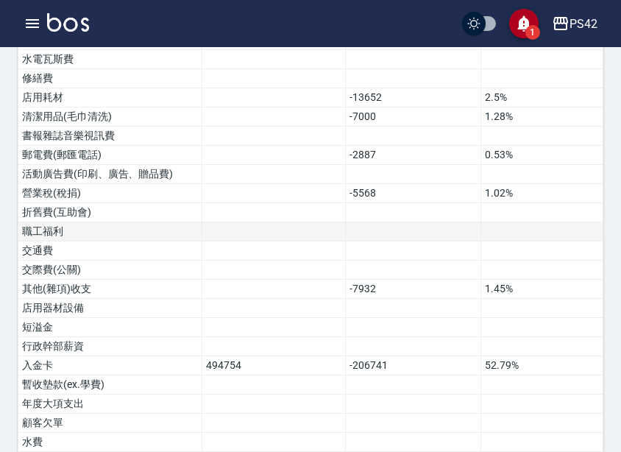
scroll to position [903, 0]
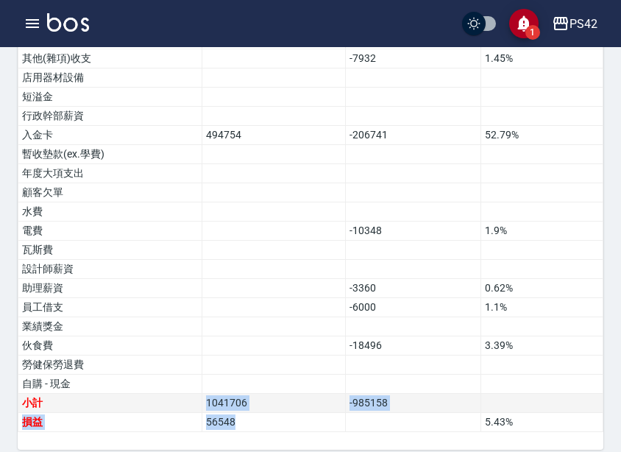
drag, startPoint x: 178, startPoint y: 398, endPoint x: 157, endPoint y: 395, distance: 21.5
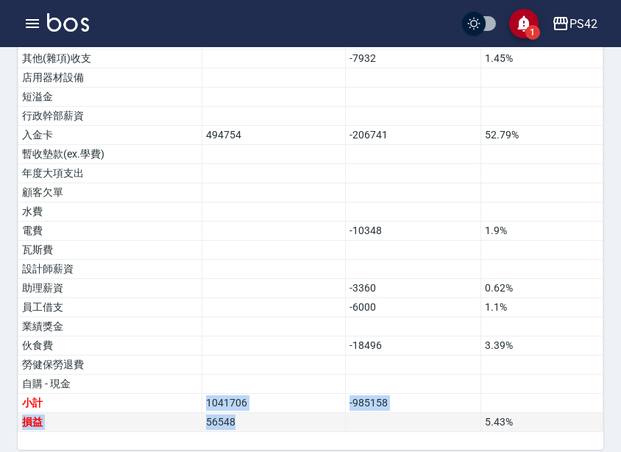
click at [195, 413] on td "損益" at bounding box center [110, 422] width 184 height 19
click at [252, 415] on td "56548" at bounding box center [274, 422] width 144 height 19
drag, startPoint x: 239, startPoint y: 409, endPoint x: 202, endPoint y: 409, distance: 37.6
click at [202, 413] on td "56548" at bounding box center [274, 422] width 144 height 19
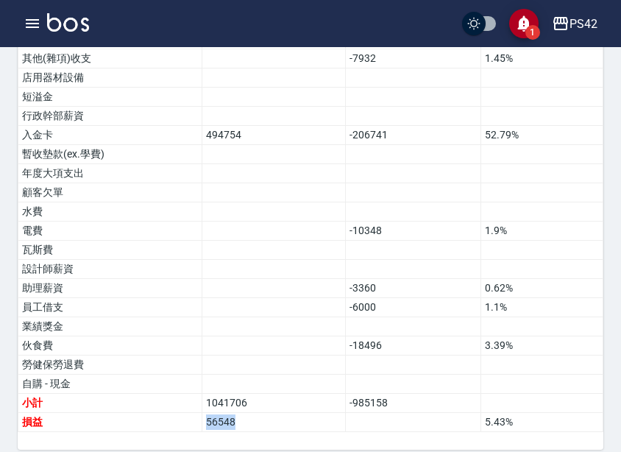
copy td "56548"
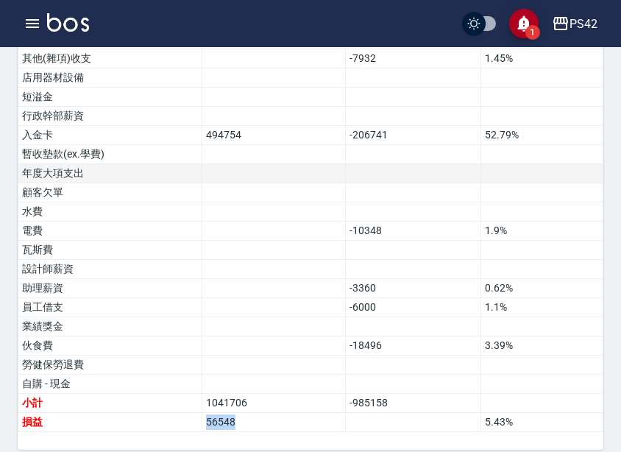
click at [398, 164] on td at bounding box center [413, 173] width 135 height 19
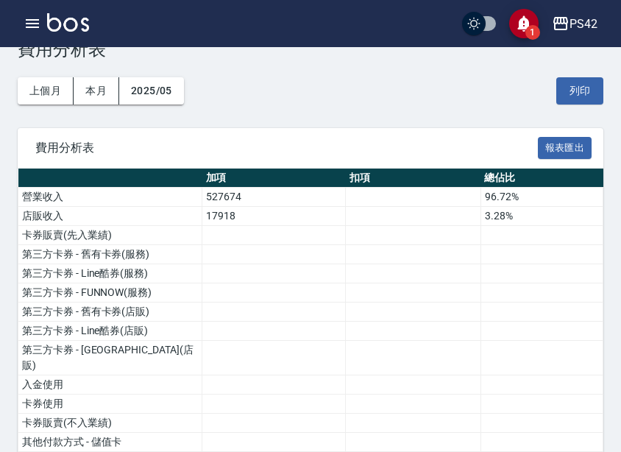
scroll to position [0, 0]
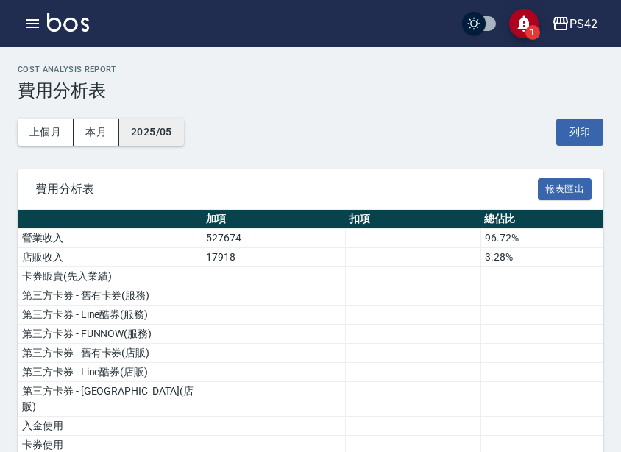
click at [160, 128] on button "2025/05" at bounding box center [151, 132] width 65 height 27
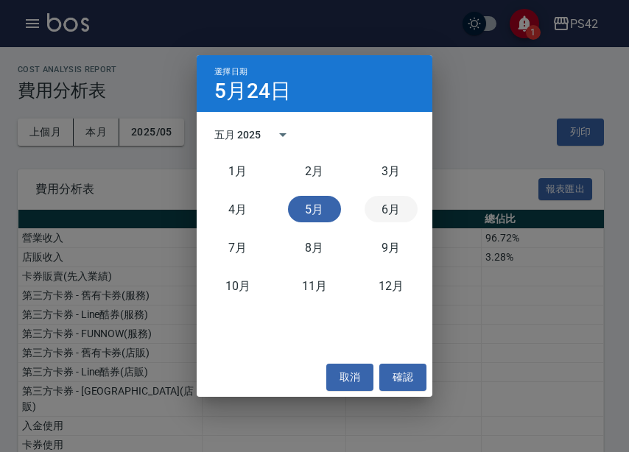
click at [396, 216] on button "6月" at bounding box center [390, 209] width 53 height 27
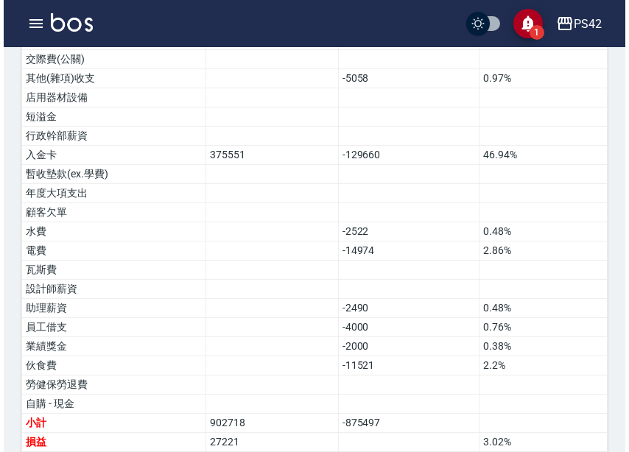
scroll to position [903, 0]
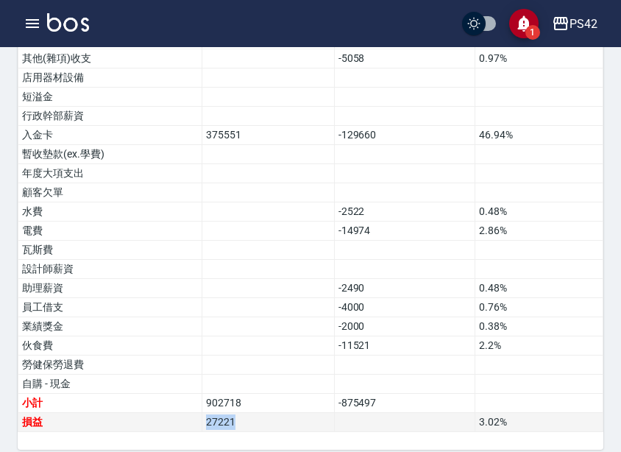
drag, startPoint x: 222, startPoint y: 404, endPoint x: 198, endPoint y: 404, distance: 23.6
click at [198, 413] on tr "損益 27221 3.02 %" at bounding box center [310, 422] width 585 height 19
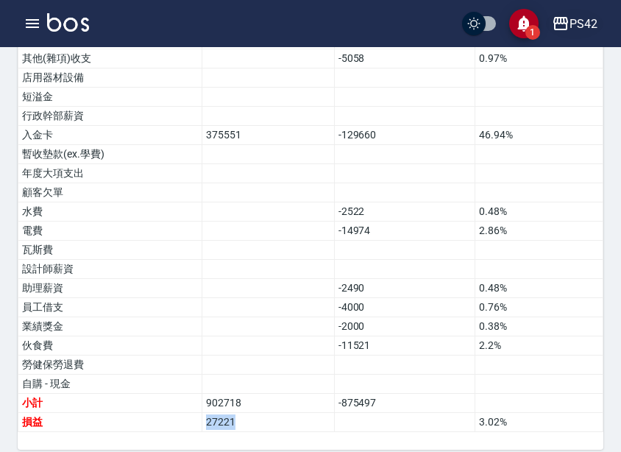
click at [585, 26] on div "PS42" at bounding box center [584, 24] width 28 height 18
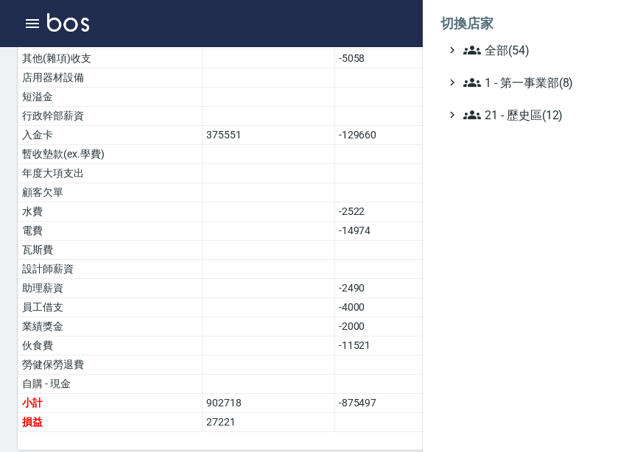
click at [484, 60] on ul "全部(54) 1 - 第一事業部(8) 21 - 歷史區(12)" at bounding box center [525, 82] width 171 height 82
click at [493, 54] on span "全部(54)" at bounding box center [534, 50] width 142 height 18
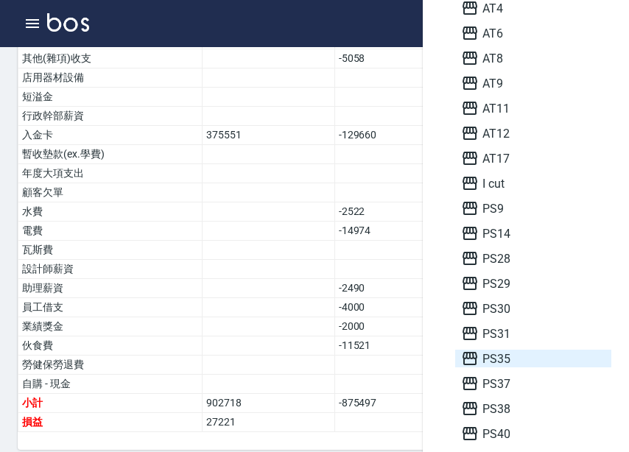
scroll to position [147, 0]
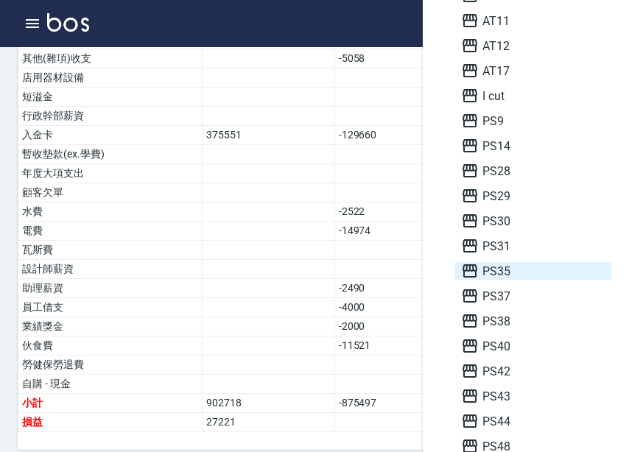
click at [522, 395] on span "PS43" at bounding box center [533, 396] width 144 height 18
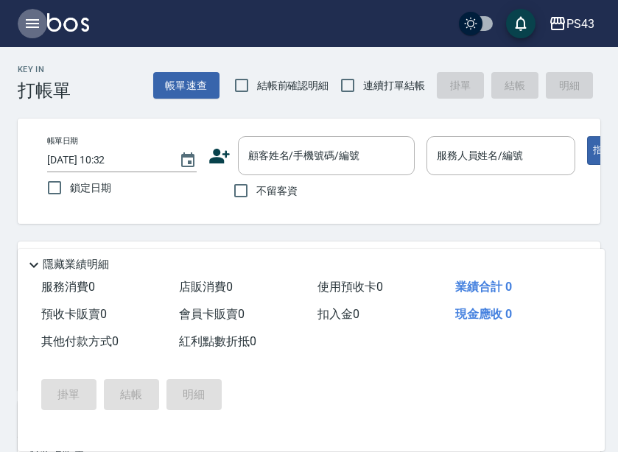
click at [34, 27] on icon "button" at bounding box center [32, 23] width 13 height 9
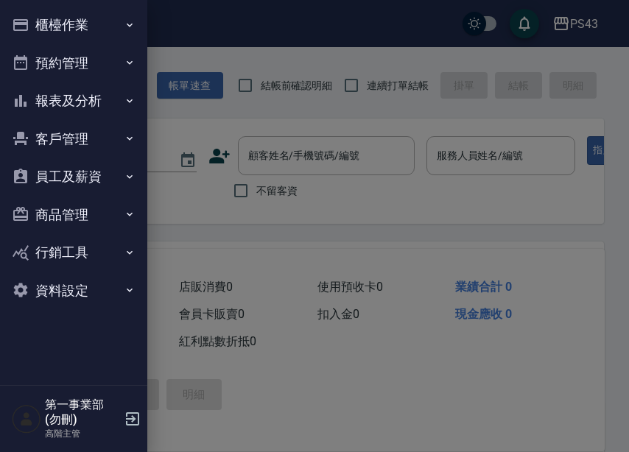
click at [91, 104] on button "報表及分析" at bounding box center [73, 101] width 135 height 38
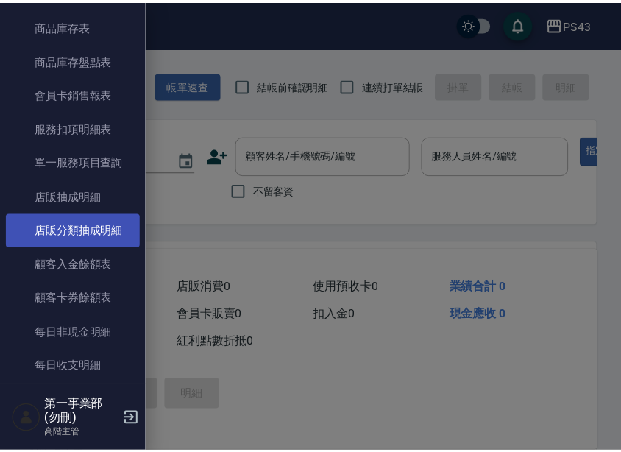
scroll to position [1031, 0]
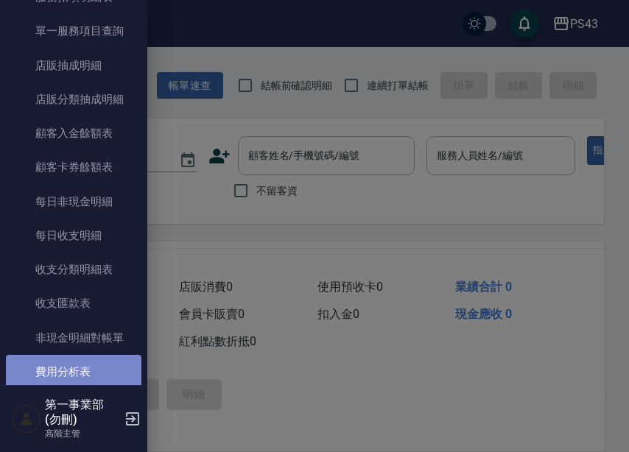
click at [90, 364] on link "費用分析表" at bounding box center [73, 372] width 135 height 34
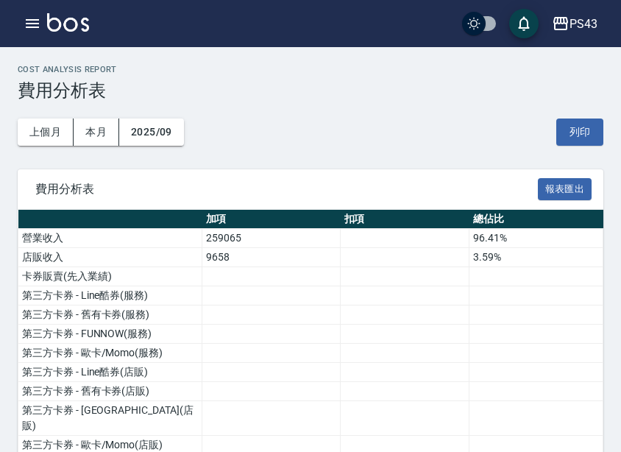
click at [166, 127] on button "2025/09" at bounding box center [151, 132] width 65 height 27
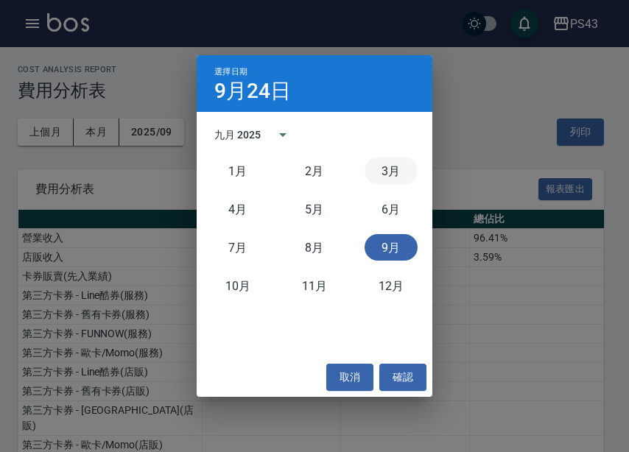
click at [387, 171] on button "3月" at bounding box center [390, 171] width 53 height 27
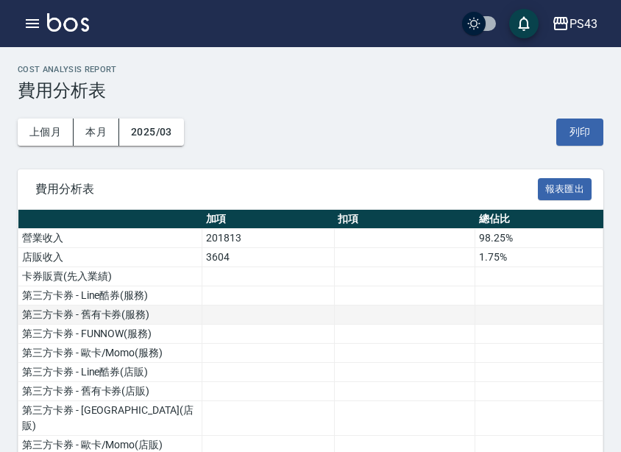
click at [205, 317] on td at bounding box center [268, 315] width 133 height 19
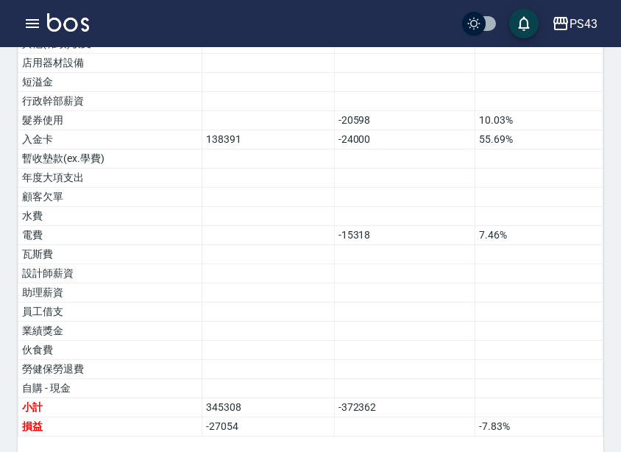
scroll to position [961, 0]
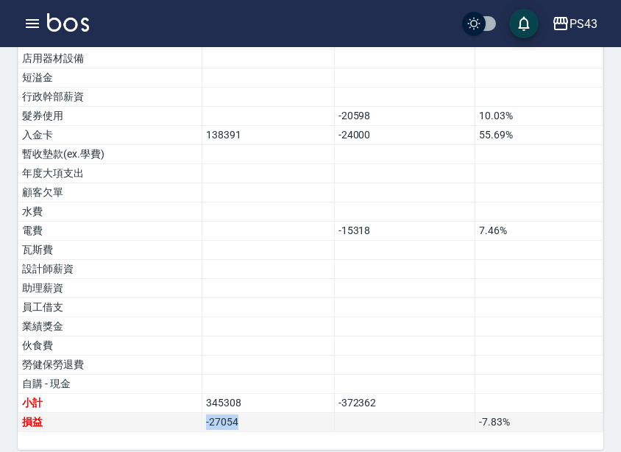
drag, startPoint x: 258, startPoint y: 401, endPoint x: 196, endPoint y: 399, distance: 62.6
click at [196, 413] on tr "損益 -27054 -7.83 %" at bounding box center [310, 422] width 585 height 19
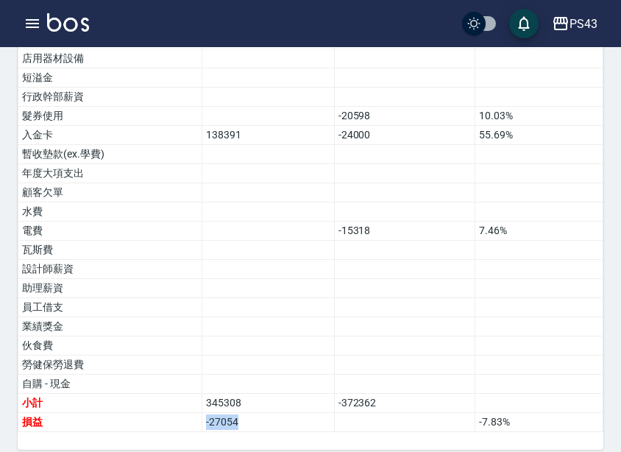
copy tr "損益 -27054"
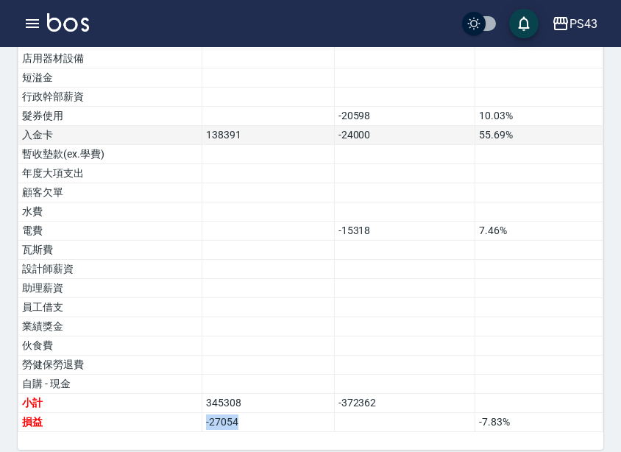
click at [139, 128] on td "入金卡" at bounding box center [110, 135] width 184 height 19
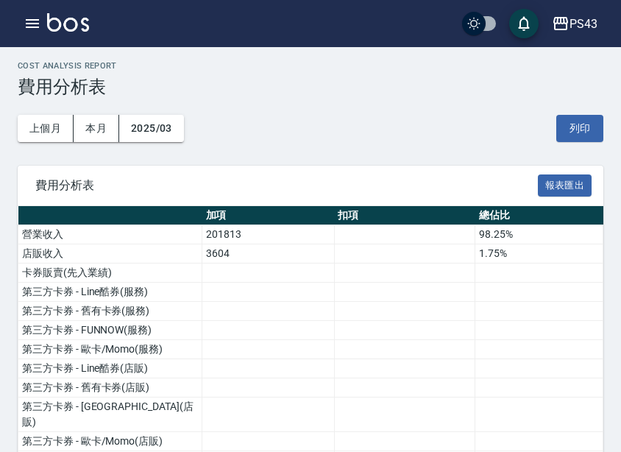
scroll to position [0, 0]
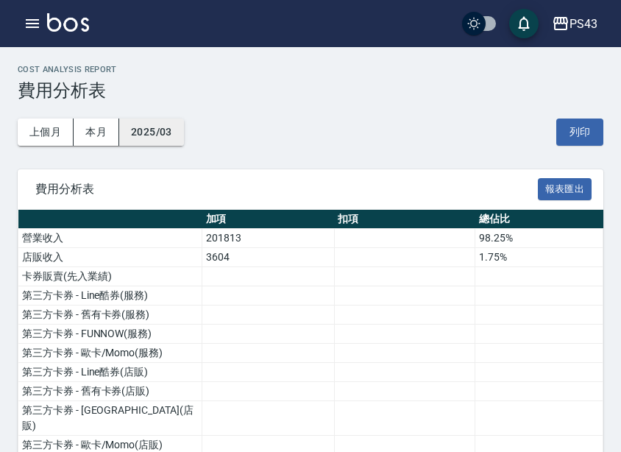
click at [183, 139] on button "2025/03" at bounding box center [151, 132] width 65 height 27
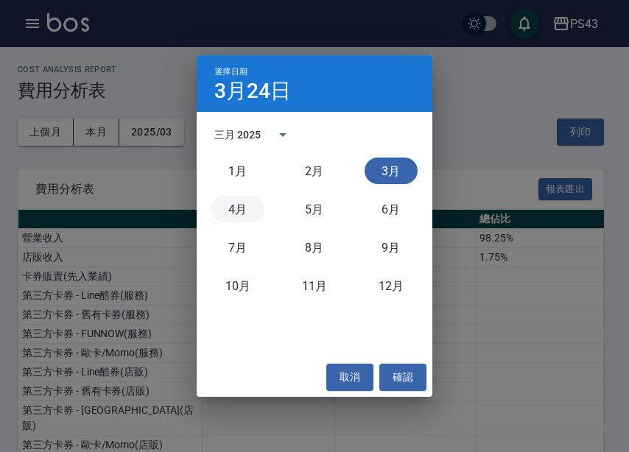
click at [244, 216] on button "4月" at bounding box center [237, 209] width 53 height 27
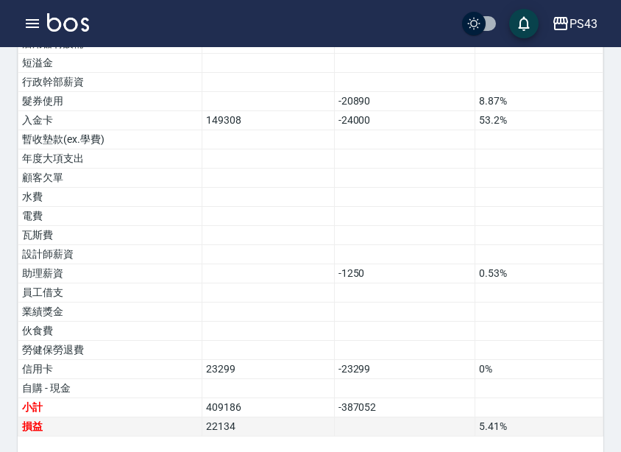
scroll to position [980, 0]
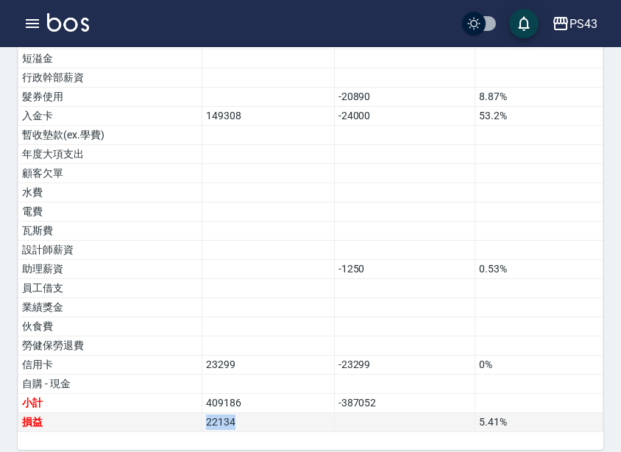
drag, startPoint x: 255, startPoint y: 406, endPoint x: 166, endPoint y: 403, distance: 88.4
click at [166, 413] on tr "損益 22134 5.41 %" at bounding box center [310, 422] width 585 height 19
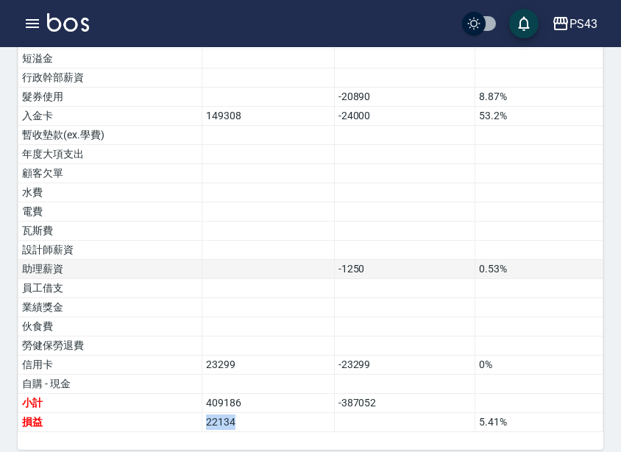
copy tr "損益 22134"
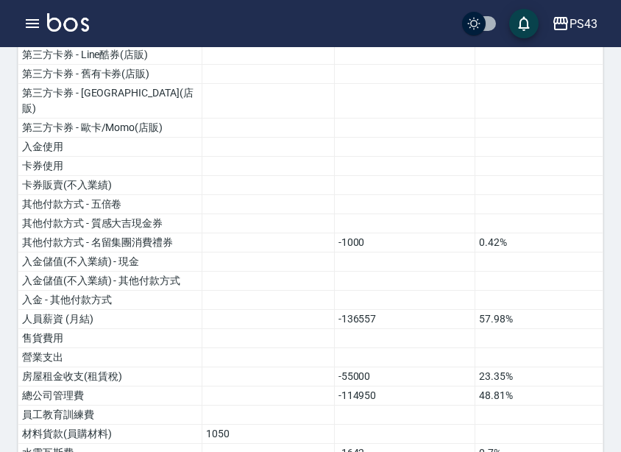
scroll to position [0, 0]
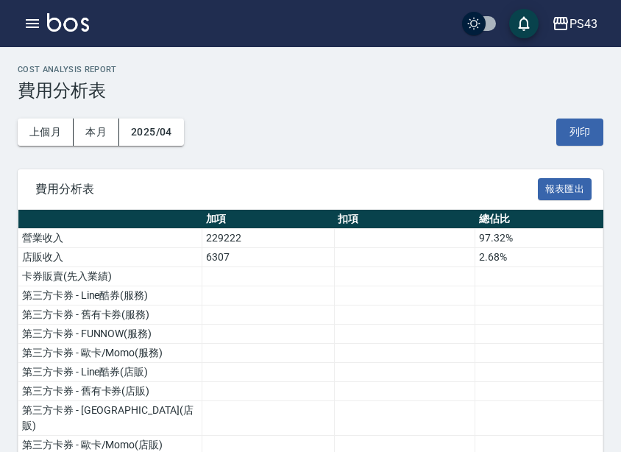
click at [185, 135] on div "上個月 本月 2025/04 列印" at bounding box center [311, 132] width 586 height 63
click at [178, 135] on button "2025/04" at bounding box center [151, 132] width 65 height 27
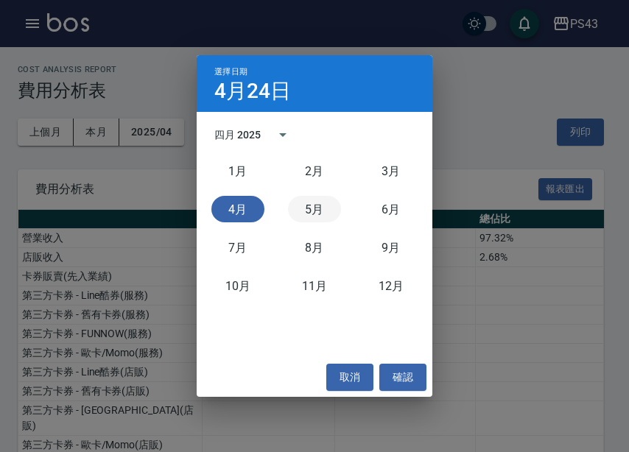
click at [312, 209] on button "5月" at bounding box center [314, 209] width 53 height 27
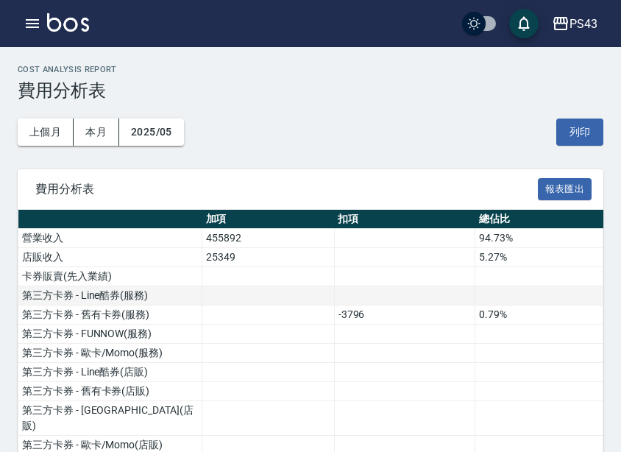
click at [429, 297] on td at bounding box center [404, 295] width 141 height 19
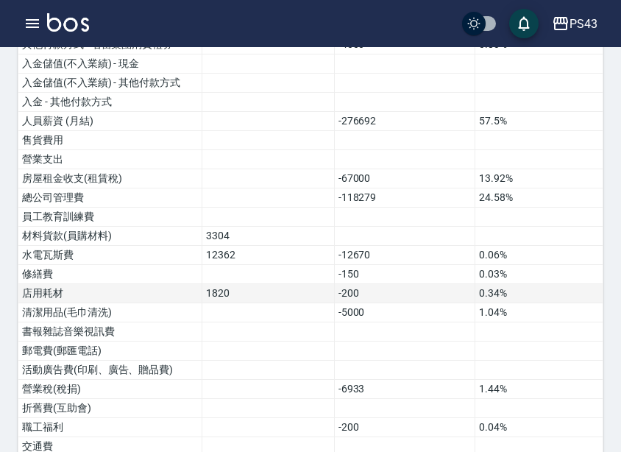
scroll to position [980, 0]
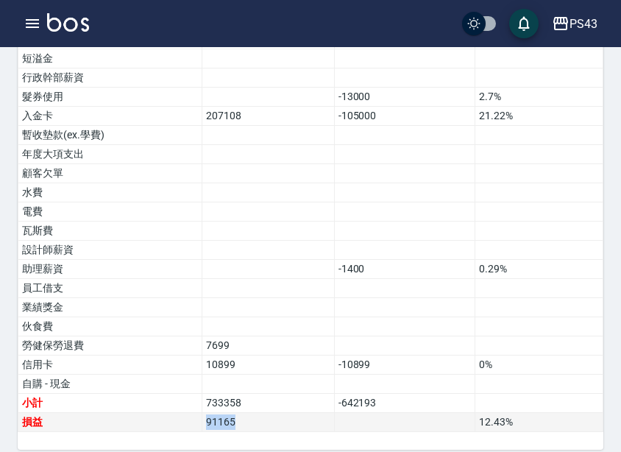
drag, startPoint x: 239, startPoint y: 408, endPoint x: 191, endPoint y: 407, distance: 47.9
click at [191, 413] on tr "損益 91165 12.43 %" at bounding box center [310, 422] width 585 height 19
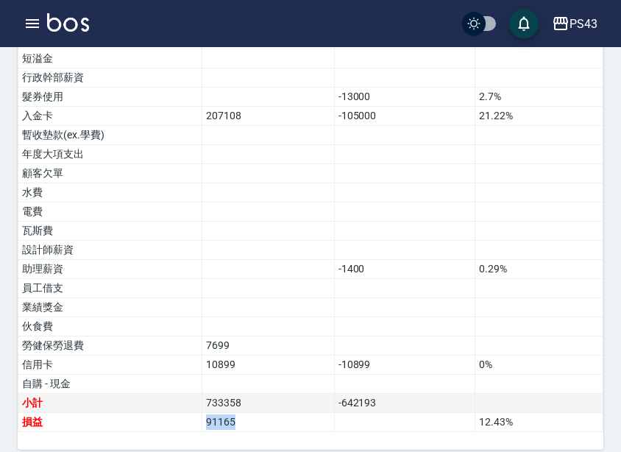
copy tr "損益 91165"
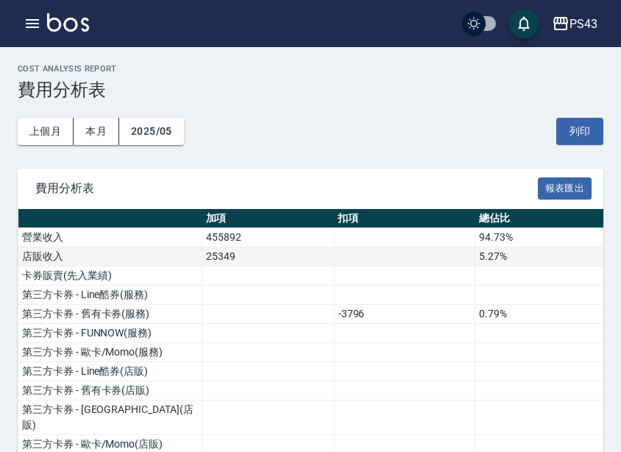
scroll to position [0, 0]
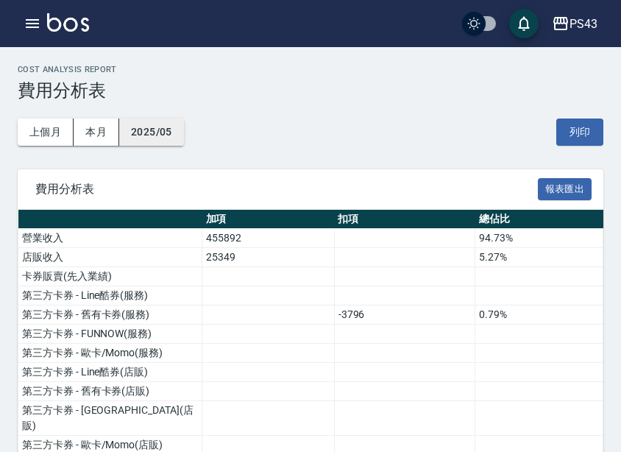
click at [162, 136] on button "2025/05" at bounding box center [151, 132] width 65 height 27
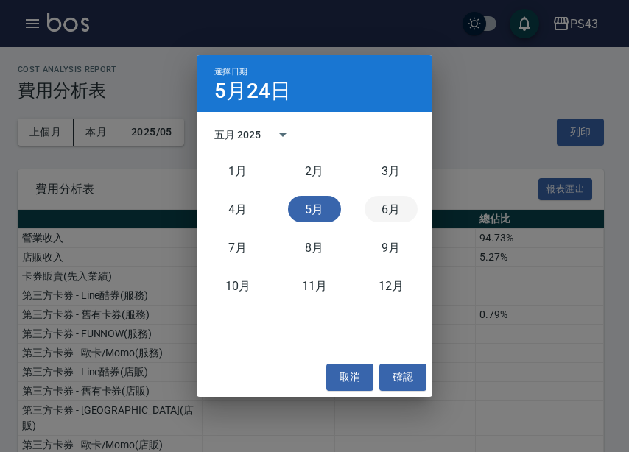
click at [388, 213] on button "6月" at bounding box center [390, 209] width 53 height 27
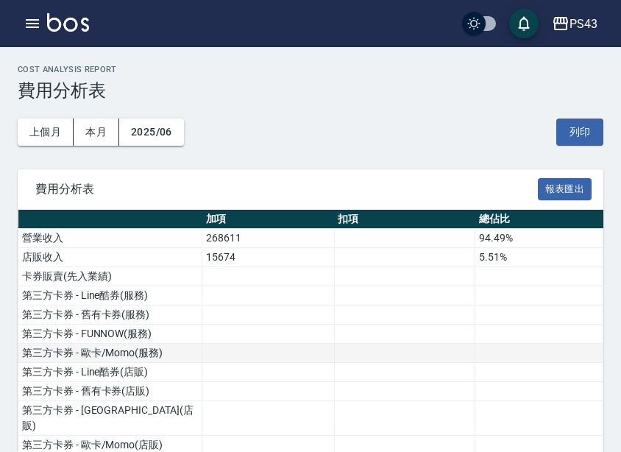
click at [264, 355] on td at bounding box center [268, 353] width 133 height 19
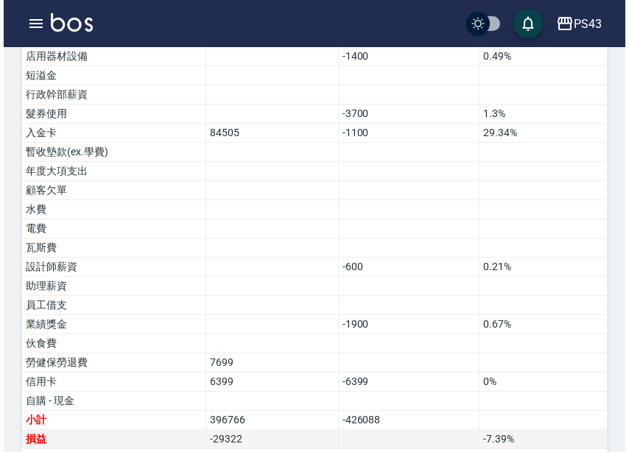
scroll to position [980, 0]
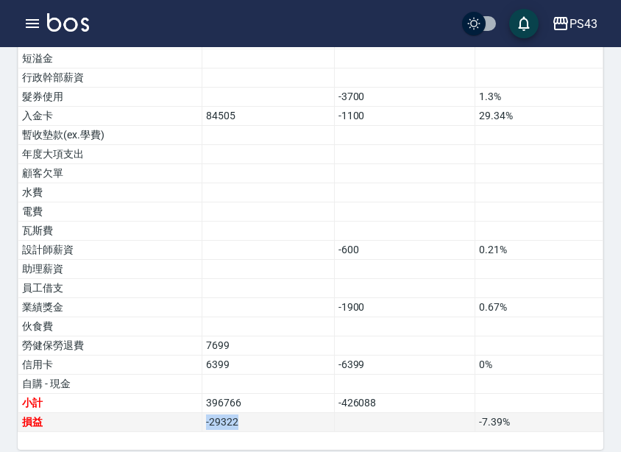
drag, startPoint x: 252, startPoint y: 412, endPoint x: 200, endPoint y: 413, distance: 51.5
click at [200, 413] on tr "損益 -29322 -7.39 %" at bounding box center [310, 422] width 585 height 19
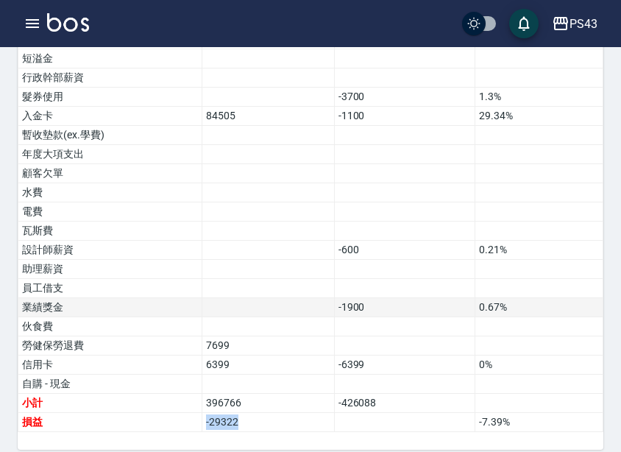
copy tr "損益 -29322"
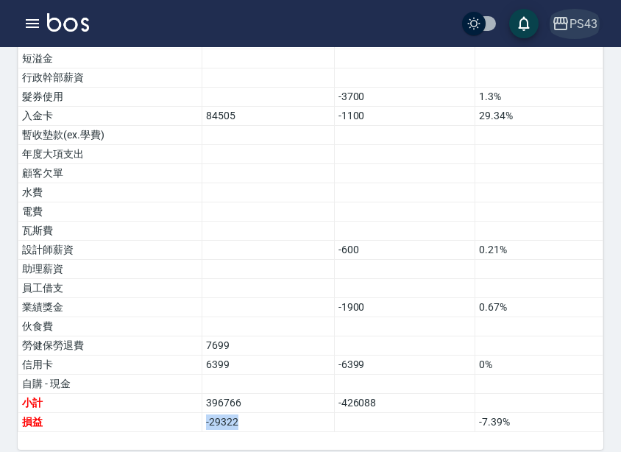
click at [576, 27] on div "PS43" at bounding box center [584, 24] width 28 height 18
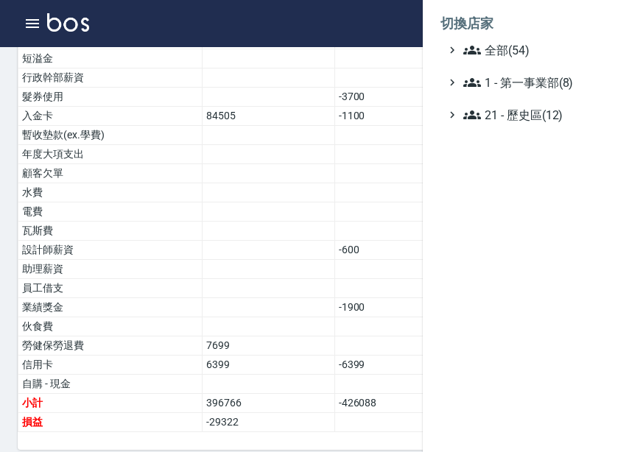
click at [539, 60] on ul "全部(54) 1 - 第一事業部(8) 21 - 歷史區(12)" at bounding box center [525, 82] width 171 height 82
click at [536, 53] on span "全部(54)" at bounding box center [534, 50] width 142 height 18
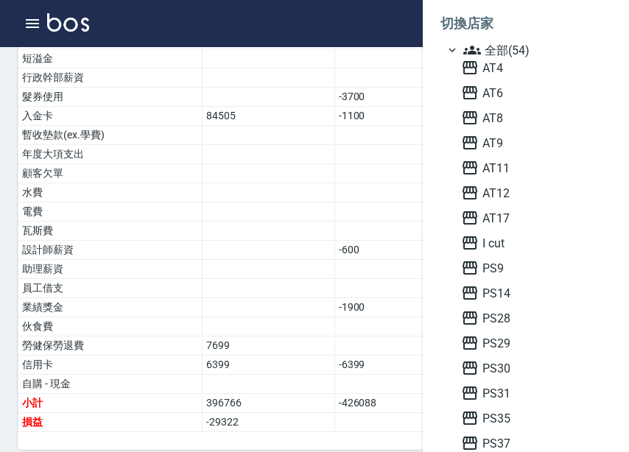
scroll to position [147, 0]
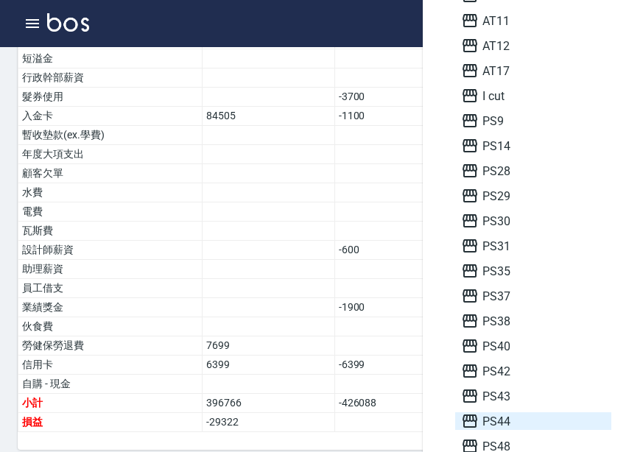
click at [504, 417] on span "PS44" at bounding box center [533, 421] width 144 height 18
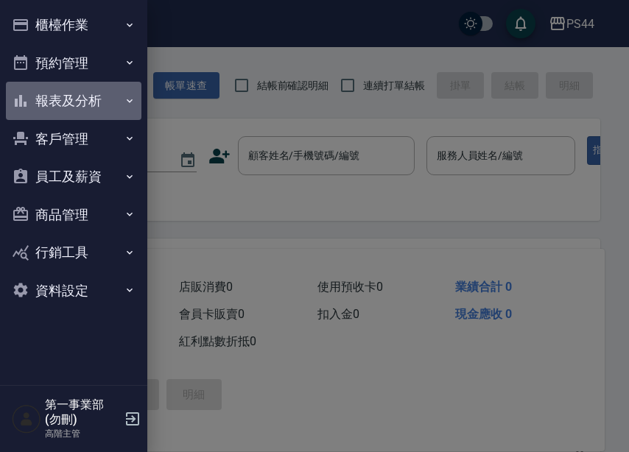
click at [94, 100] on button "報表及分析" at bounding box center [73, 101] width 135 height 38
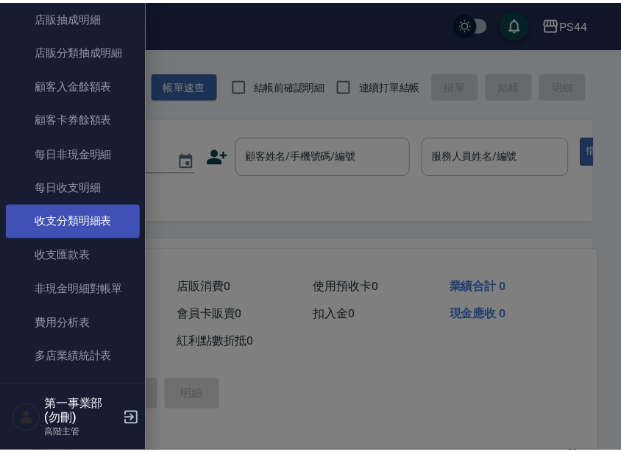
scroll to position [1104, 0]
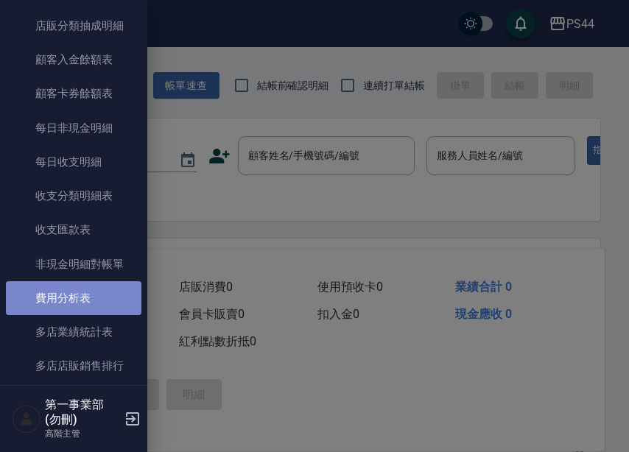
click at [76, 307] on link "費用分析表" at bounding box center [73, 298] width 135 height 34
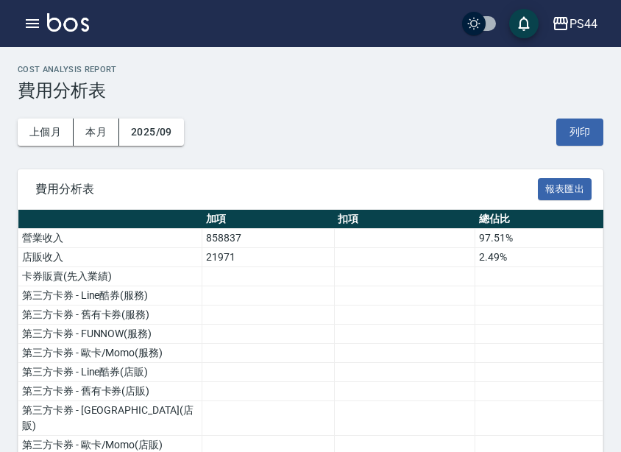
click at [159, 128] on button "2025/09" at bounding box center [151, 132] width 65 height 27
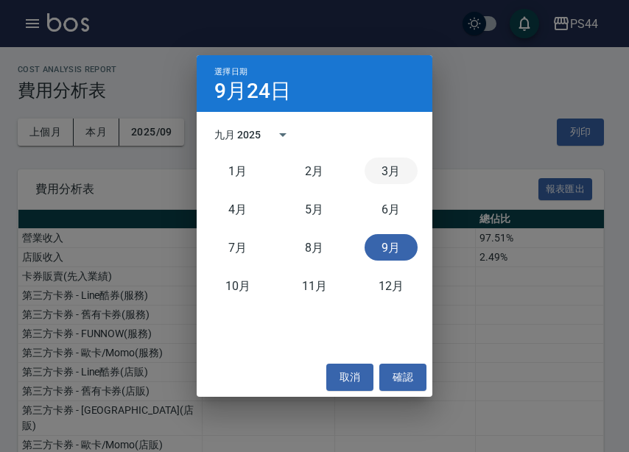
click at [384, 176] on button "3月" at bounding box center [390, 171] width 53 height 27
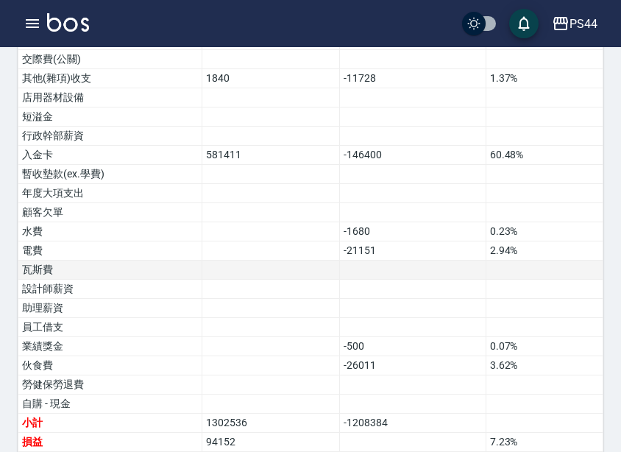
scroll to position [942, 0]
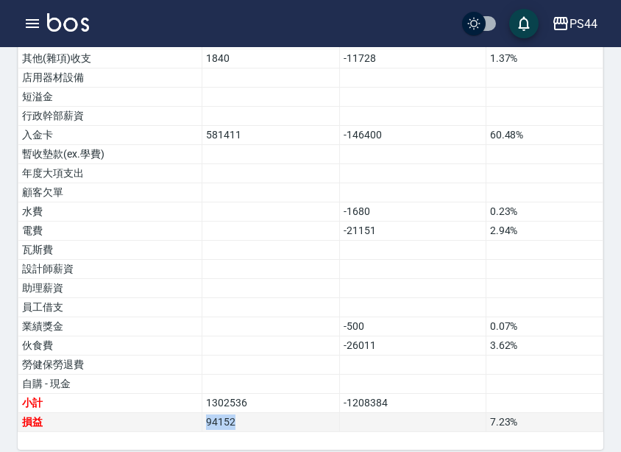
drag, startPoint x: 257, startPoint y: 405, endPoint x: 197, endPoint y: 406, distance: 60.4
click at [197, 413] on tr "損益 94152 7.23 %" at bounding box center [310, 422] width 585 height 19
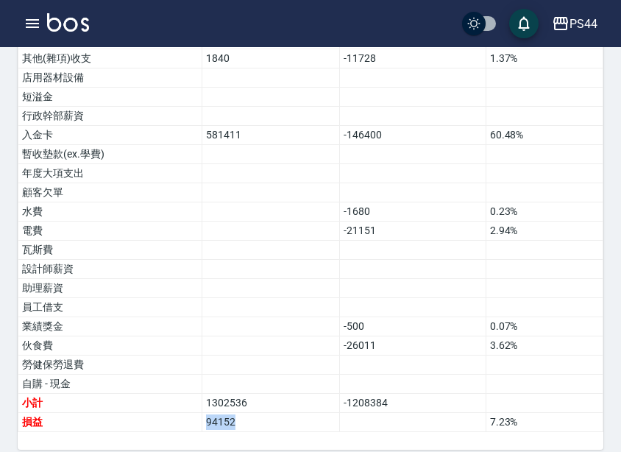
copy tr "損益 94152"
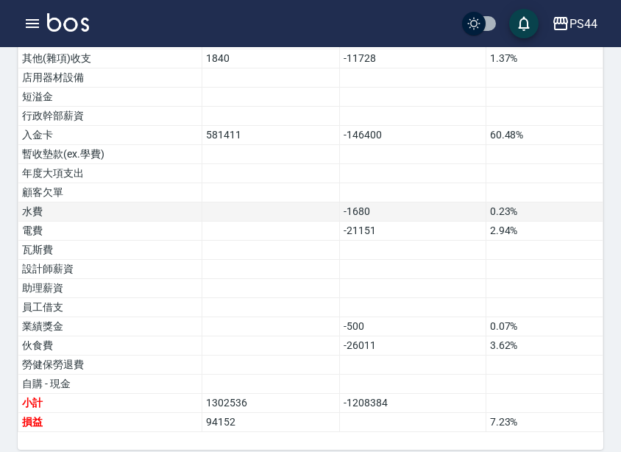
click at [238, 222] on td at bounding box center [271, 231] width 138 height 19
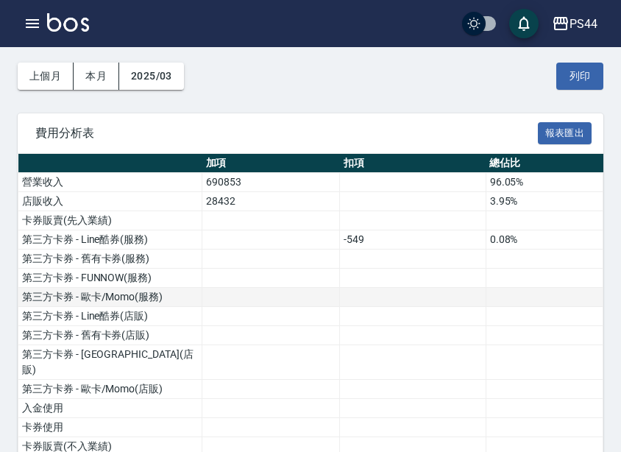
scroll to position [0, 0]
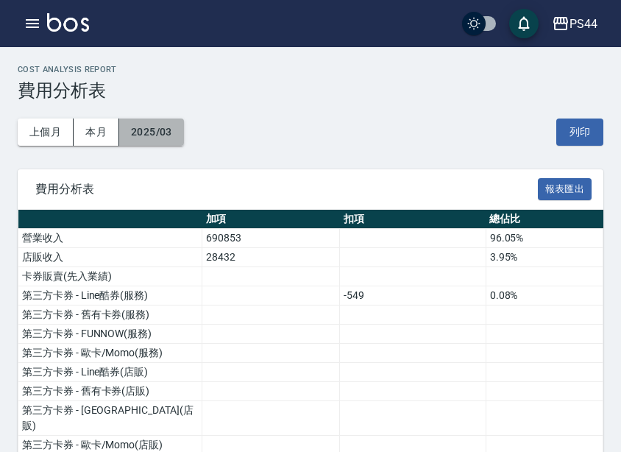
click at [172, 129] on button "2025/03" at bounding box center [151, 132] width 65 height 27
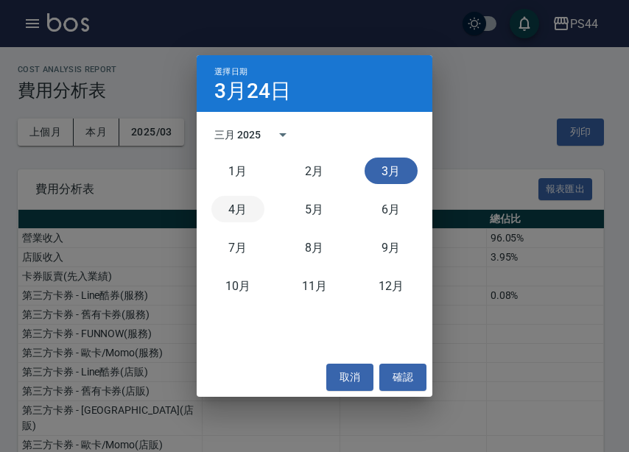
click at [248, 214] on button "4月" at bounding box center [237, 209] width 53 height 27
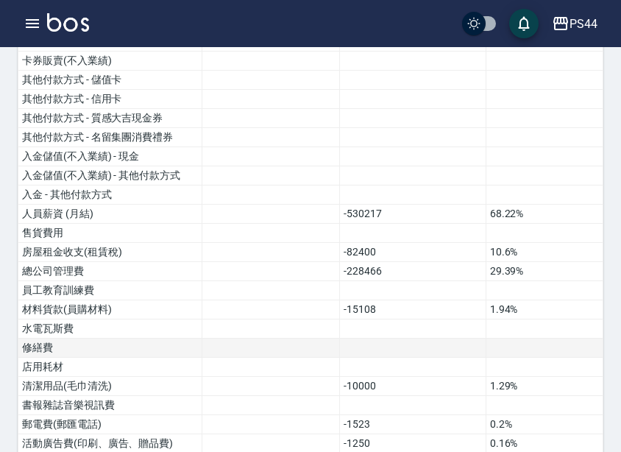
scroll to position [942, 0]
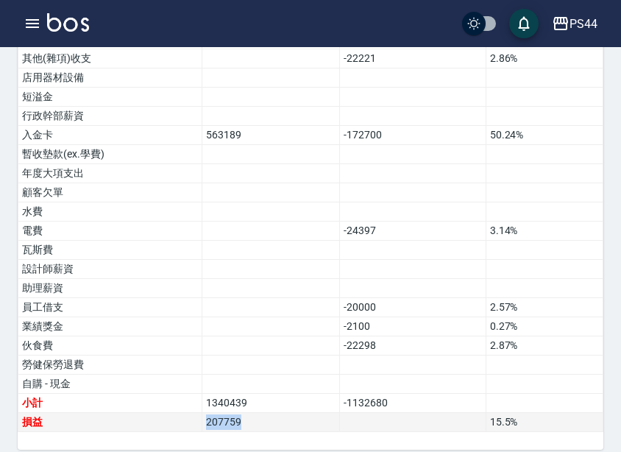
drag, startPoint x: 232, startPoint y: 409, endPoint x: 202, endPoint y: 409, distance: 30.2
click at [202, 413] on td "207759" at bounding box center [271, 422] width 138 height 19
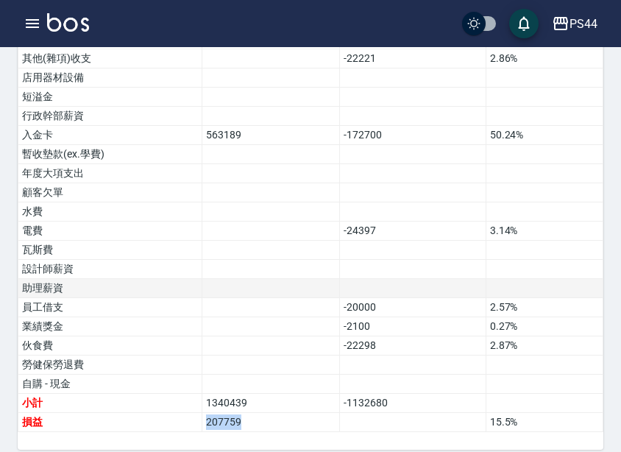
copy td "207759"
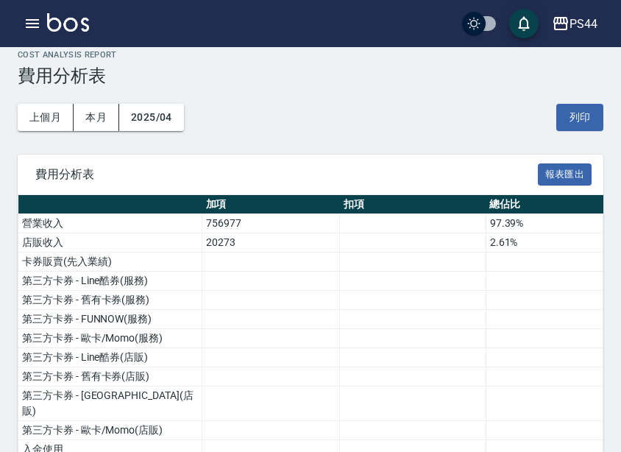
scroll to position [0, 0]
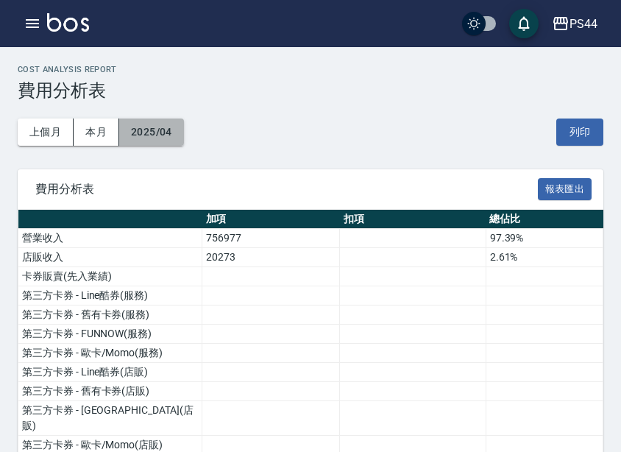
click at [155, 138] on button "2025/04" at bounding box center [151, 132] width 65 height 27
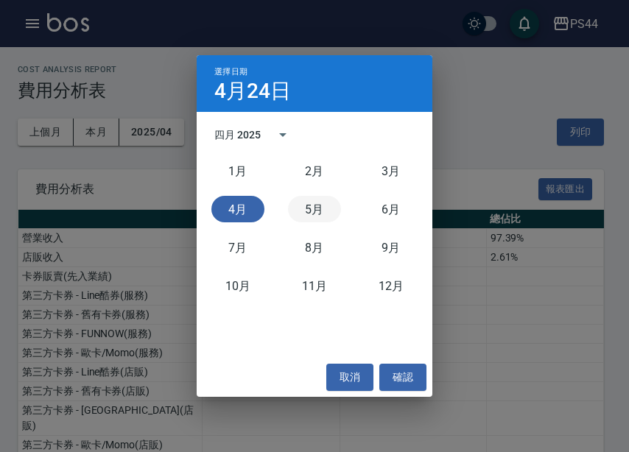
click at [328, 219] on button "5月" at bounding box center [314, 209] width 53 height 27
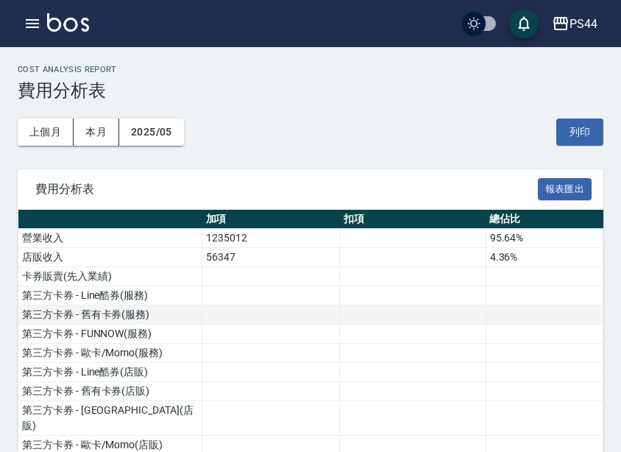
click at [195, 322] on td "第三方卡券 - 舊有卡券(服務)" at bounding box center [110, 315] width 184 height 19
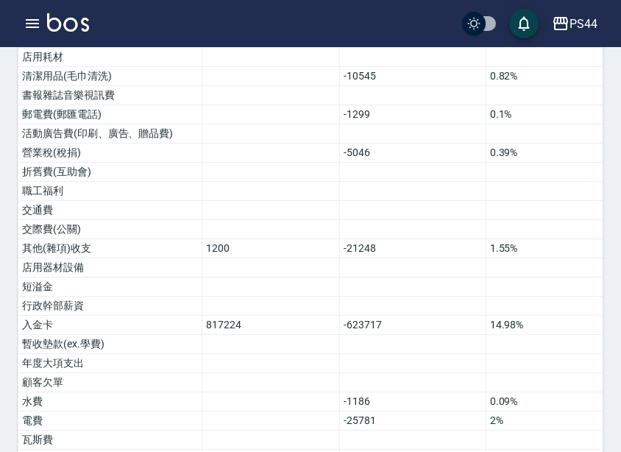
scroll to position [942, 0]
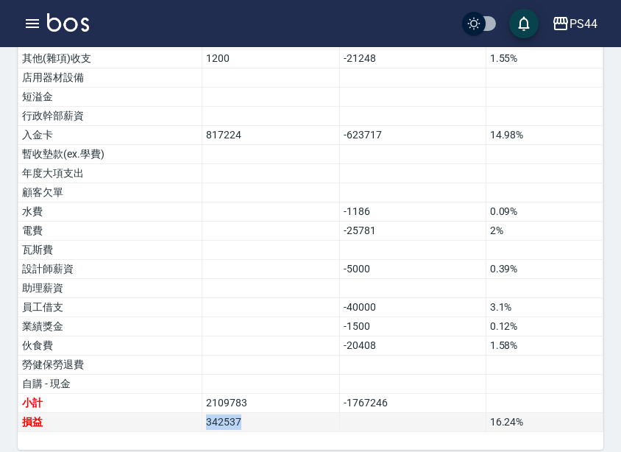
drag, startPoint x: 246, startPoint y: 413, endPoint x: 197, endPoint y: 409, distance: 48.8
click at [197, 413] on tr "損益 342537 16.24 %" at bounding box center [310, 422] width 585 height 19
copy tr "損益 342537"
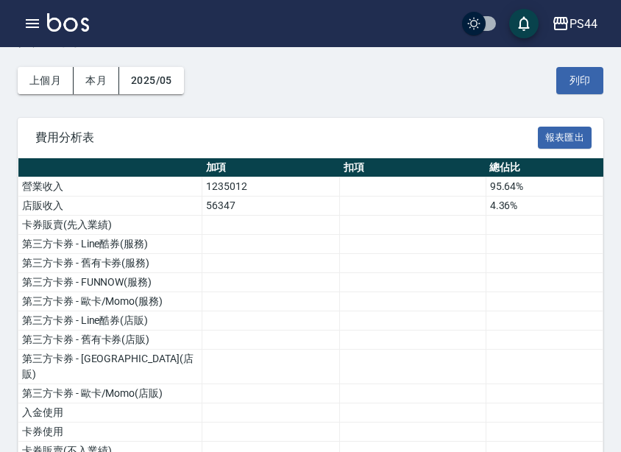
scroll to position [0, 0]
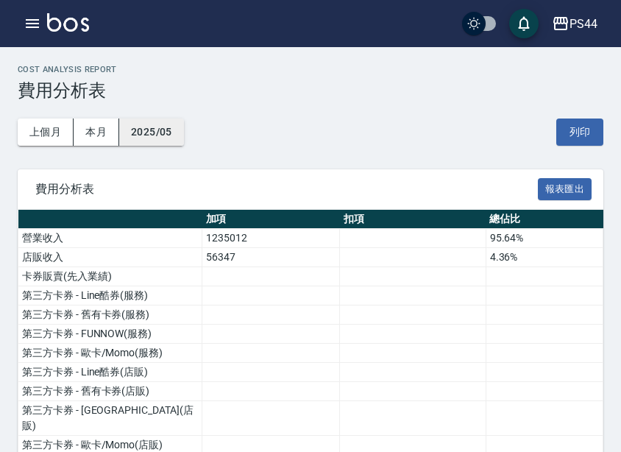
click at [164, 135] on button "2025/05" at bounding box center [151, 132] width 65 height 27
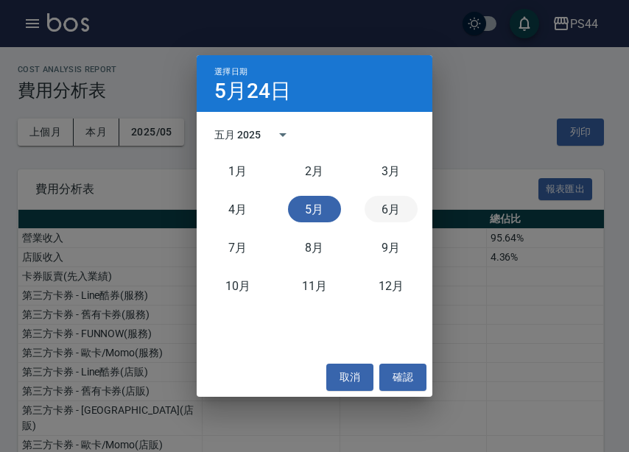
click at [373, 211] on button "6月" at bounding box center [390, 209] width 53 height 27
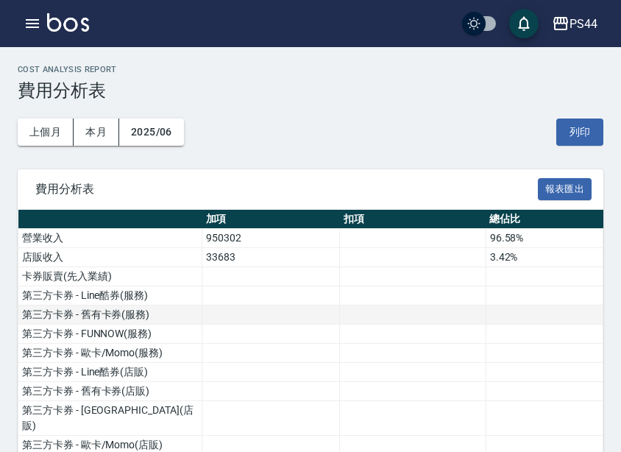
click at [384, 323] on td at bounding box center [413, 315] width 146 height 19
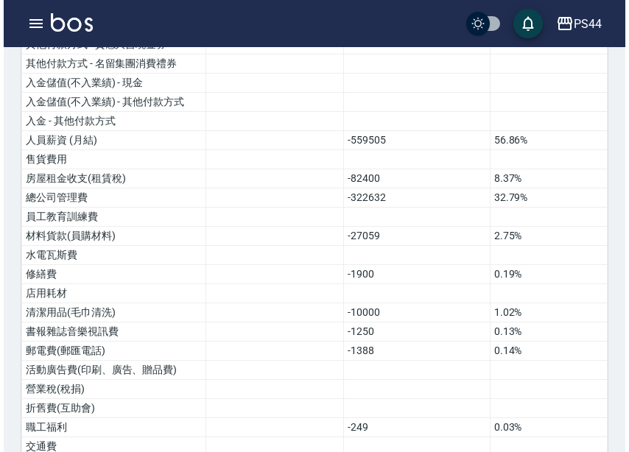
scroll to position [942, 0]
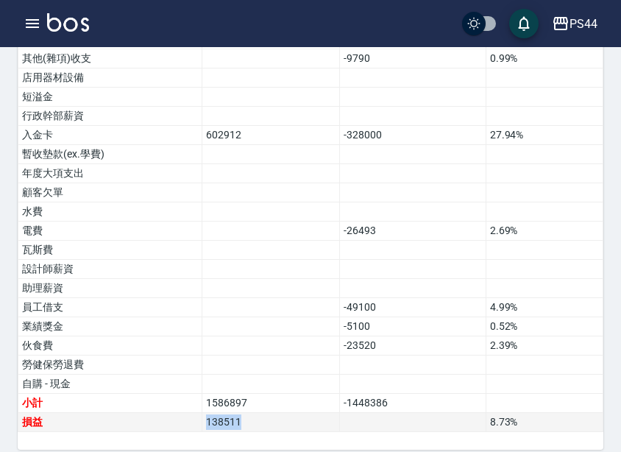
drag, startPoint x: 255, startPoint y: 415, endPoint x: 208, endPoint y: 411, distance: 47.3
click at [208, 413] on td "138511" at bounding box center [271, 422] width 138 height 19
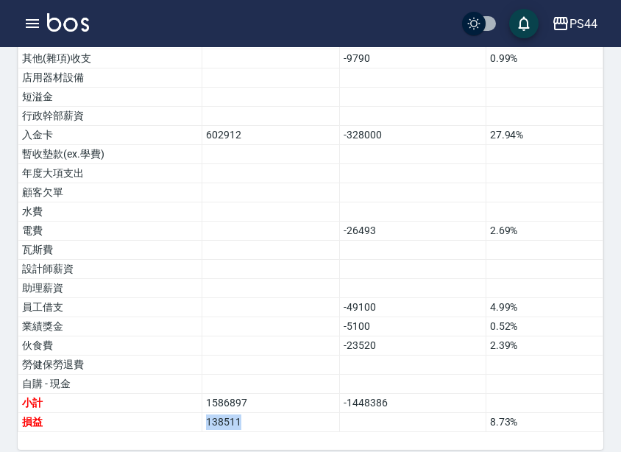
copy td "138511"
click at [591, 29] on div "PS44" at bounding box center [584, 24] width 28 height 18
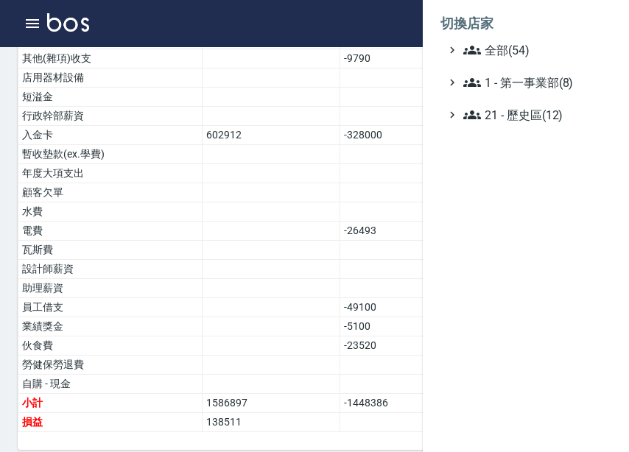
click at [467, 61] on ul "全部(54) 1 - 第一事業部(8) 21 - 歷史區(12)" at bounding box center [525, 82] width 171 height 82
click at [490, 51] on span "全部(54)" at bounding box center [534, 50] width 142 height 18
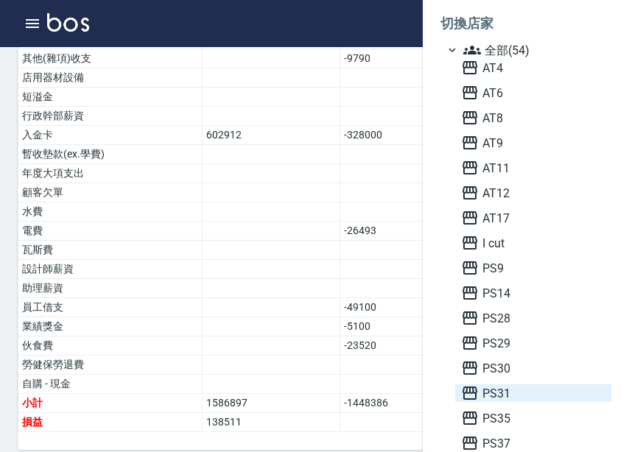
scroll to position [295, 0]
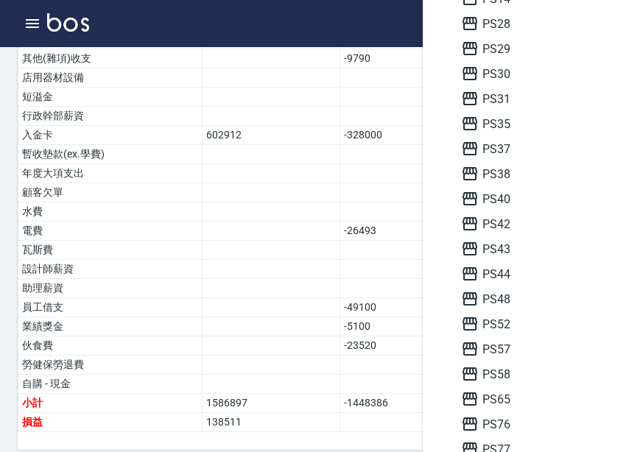
click at [490, 308] on div "AT4 AT6 AT8 AT9 AT11 AT12 AT17 I cut PS9 PS14 PS28 PS29 PS30 PS31 PS35 PS37 PS3…" at bounding box center [533, 436] width 156 height 1344
click at [489, 300] on span "PS48" at bounding box center [533, 299] width 144 height 18
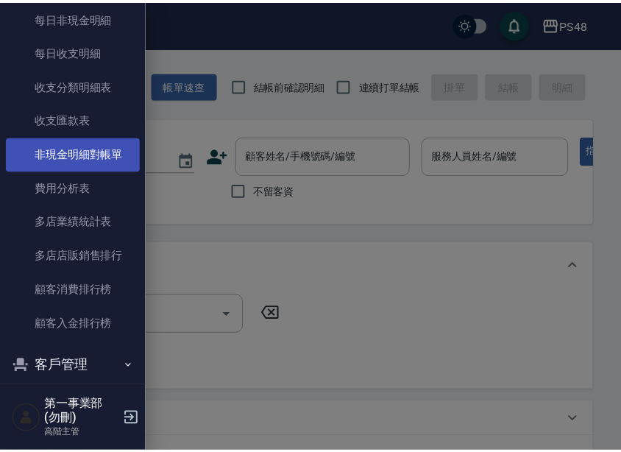
scroll to position [1384, 0]
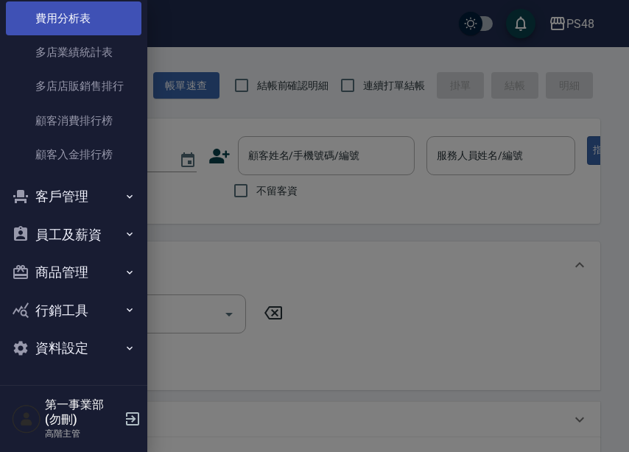
click at [82, 27] on link "費用分析表" at bounding box center [73, 18] width 135 height 34
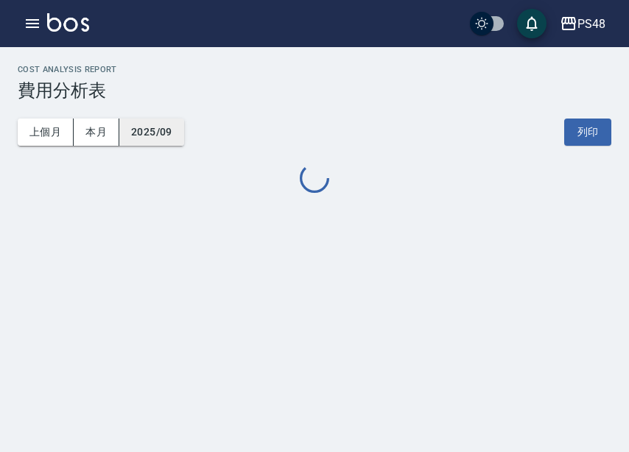
click at [161, 133] on button "2025/09" at bounding box center [151, 132] width 65 height 27
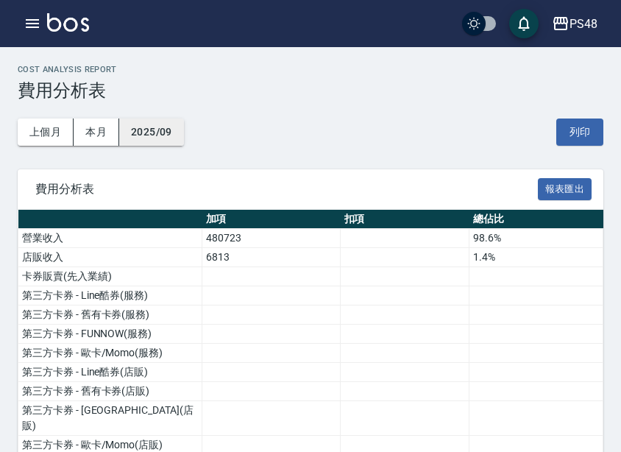
click at [169, 130] on button "2025/09" at bounding box center [151, 132] width 65 height 27
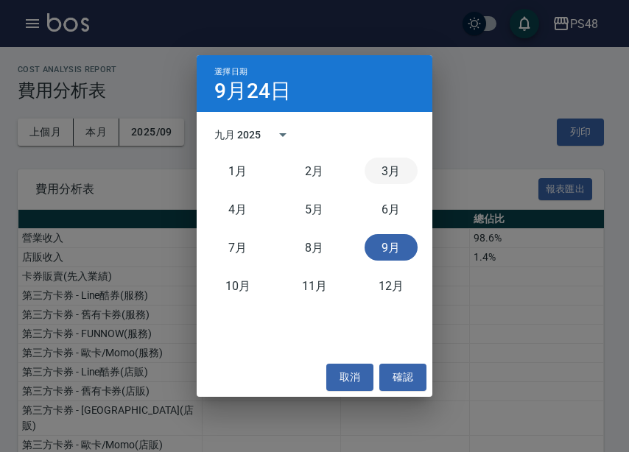
click at [398, 166] on button "3月" at bounding box center [390, 171] width 53 height 27
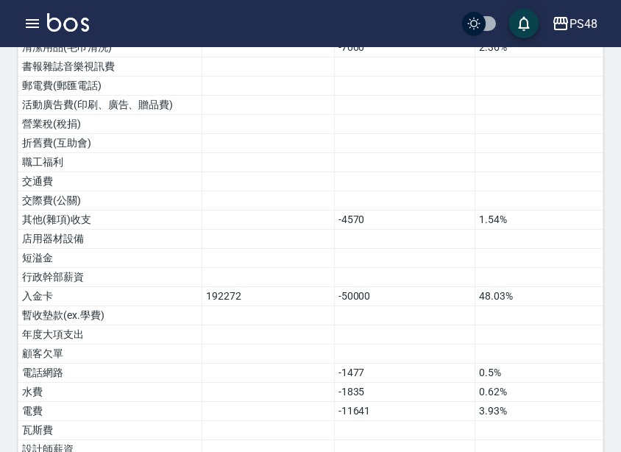
scroll to position [942, 0]
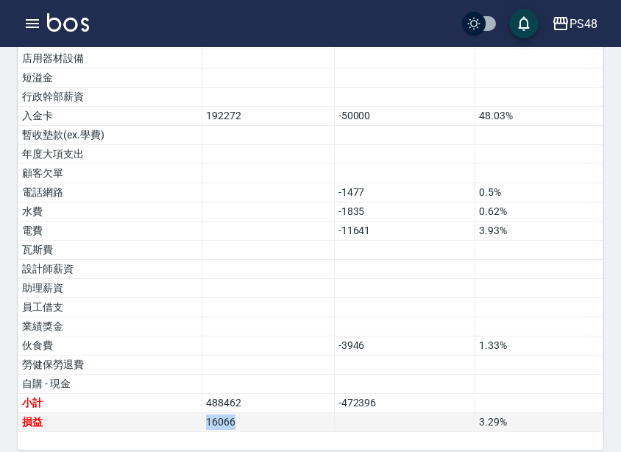
drag, startPoint x: 255, startPoint y: 403, endPoint x: 197, endPoint y: 403, distance: 58.9
click at [197, 413] on tr "損益 16066 3.29 %" at bounding box center [310, 422] width 585 height 19
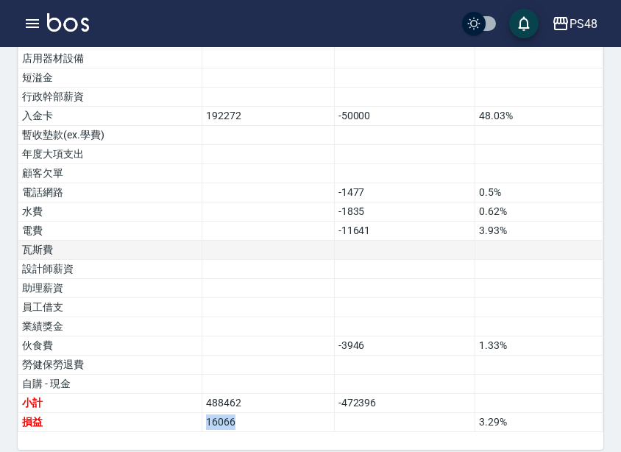
copy tr "損益 16066"
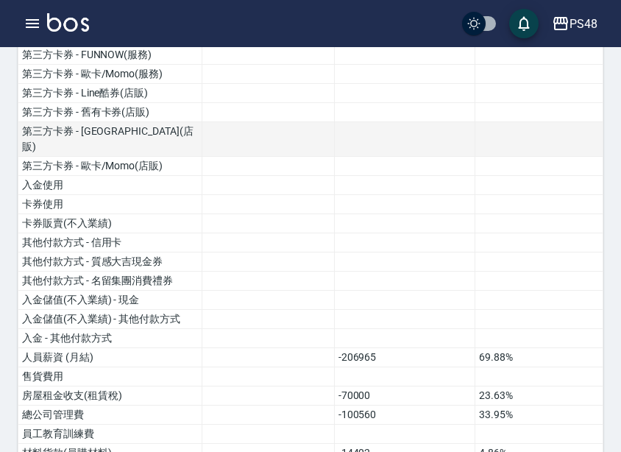
scroll to position [0, 0]
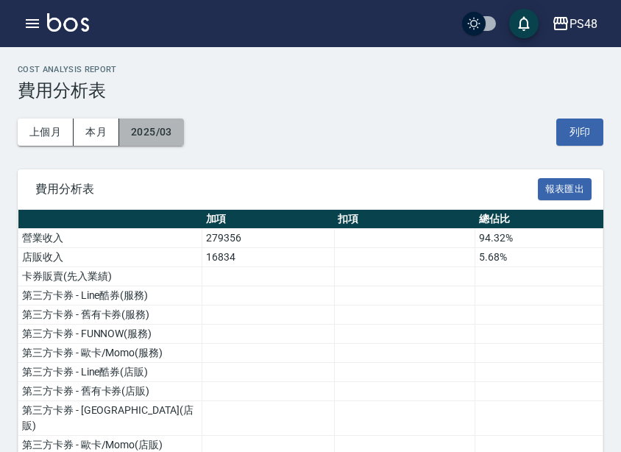
click at [166, 125] on button "2025/03" at bounding box center [151, 132] width 65 height 27
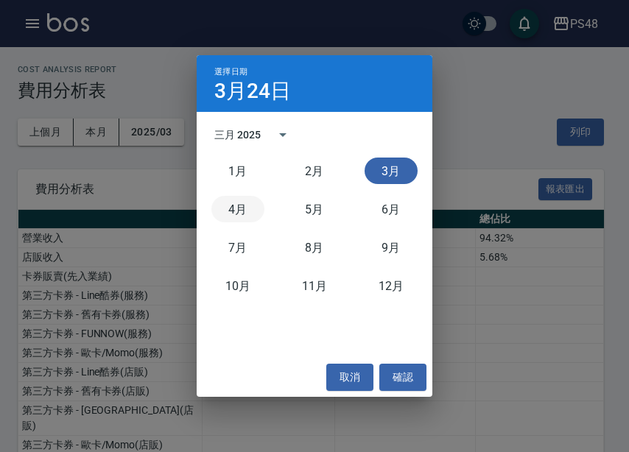
click at [233, 205] on button "4月" at bounding box center [237, 209] width 53 height 27
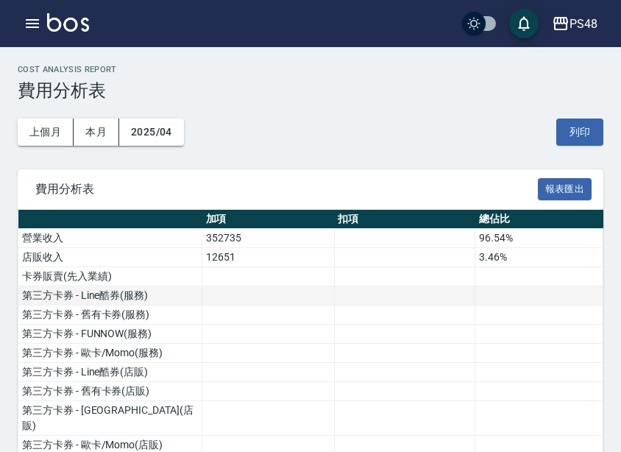
click at [264, 303] on td at bounding box center [268, 295] width 133 height 19
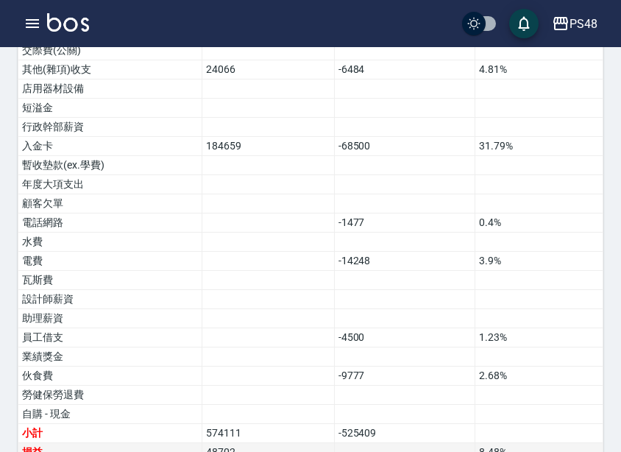
scroll to position [942, 0]
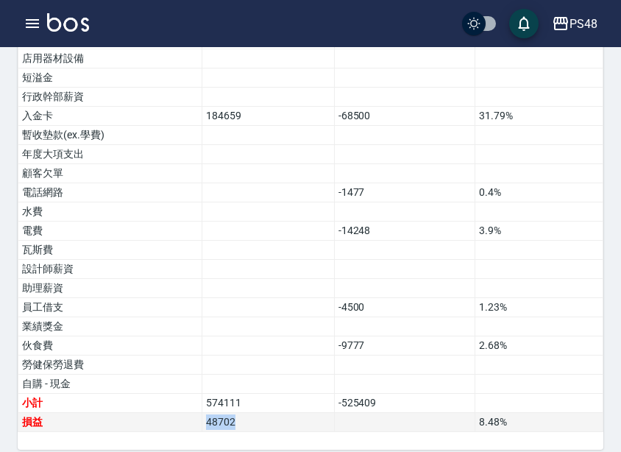
drag, startPoint x: 193, startPoint y: 407, endPoint x: 177, endPoint y: 406, distance: 15.5
click at [177, 413] on tr "損益 48702 8.48 %" at bounding box center [310, 422] width 585 height 19
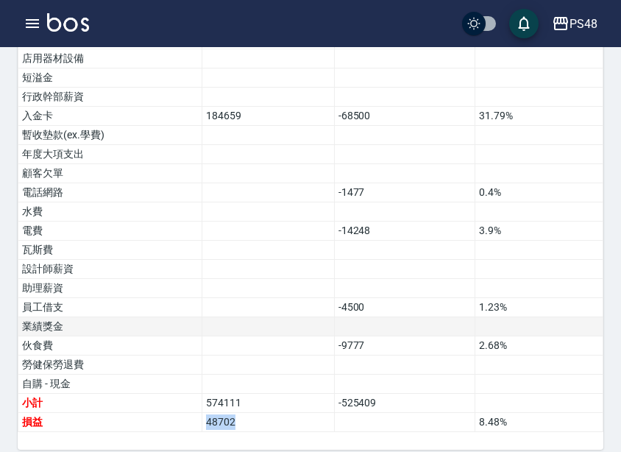
copy tr "損益 48702"
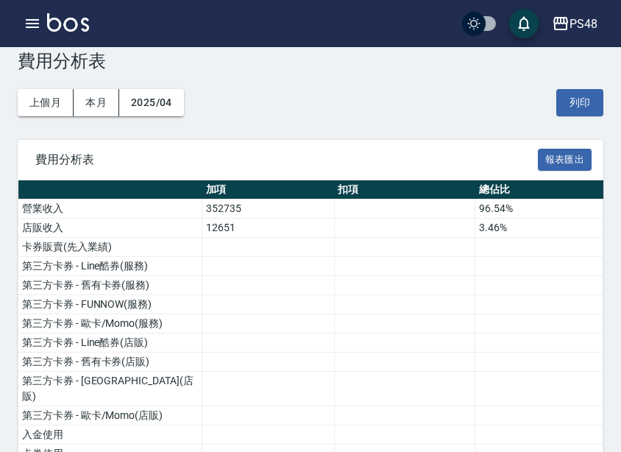
scroll to position [0, 0]
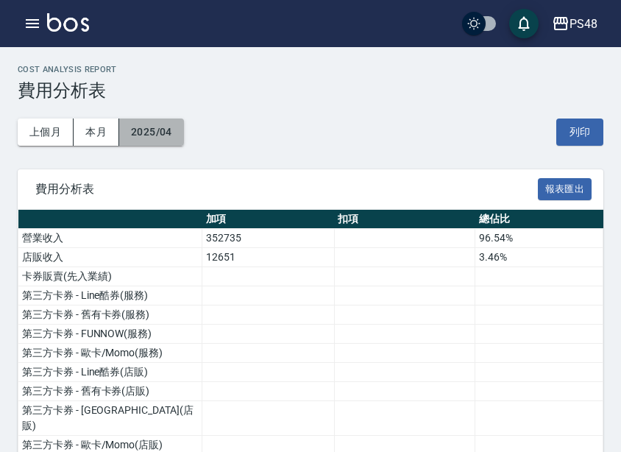
click at [173, 126] on button "2025/04" at bounding box center [151, 132] width 65 height 27
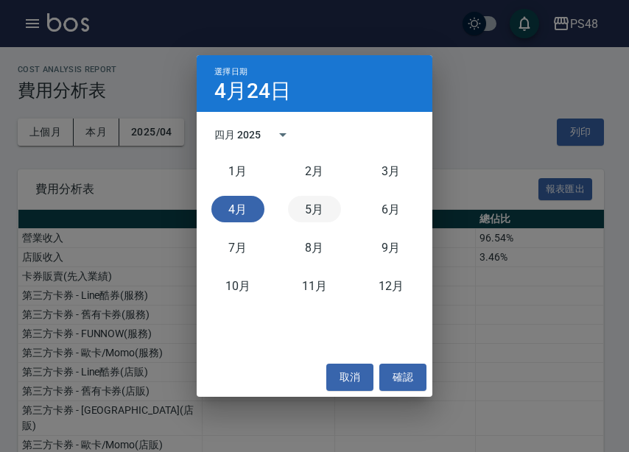
click at [325, 214] on button "5月" at bounding box center [314, 209] width 53 height 27
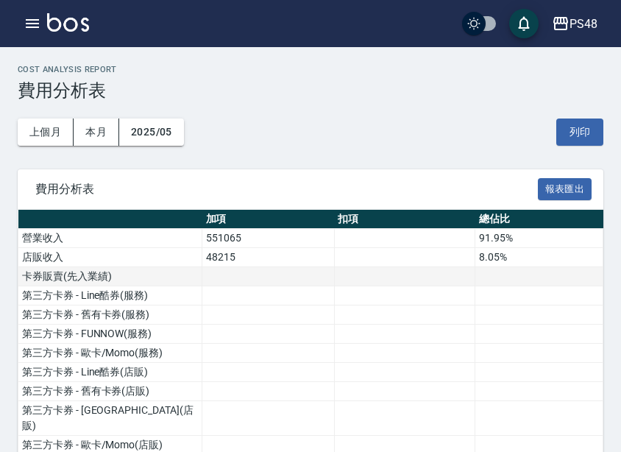
click at [363, 275] on td at bounding box center [404, 276] width 141 height 19
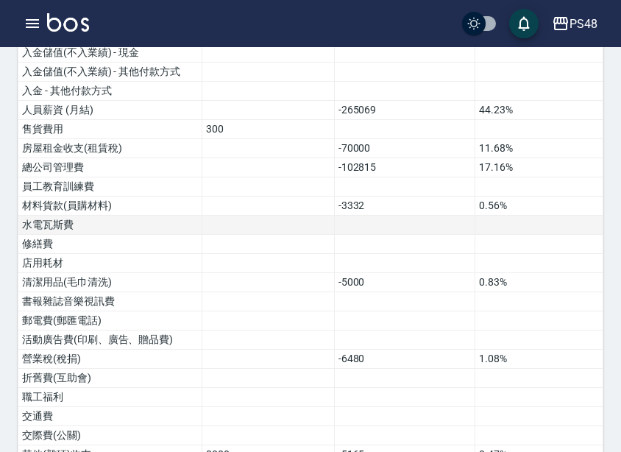
scroll to position [942, 0]
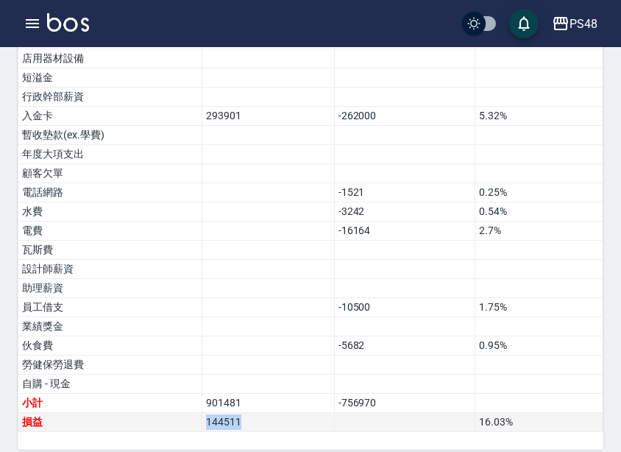
drag, startPoint x: 255, startPoint y: 402, endPoint x: 173, endPoint y: 410, distance: 82.1
click at [173, 413] on tr "損益 144511 16.03 %" at bounding box center [310, 422] width 585 height 19
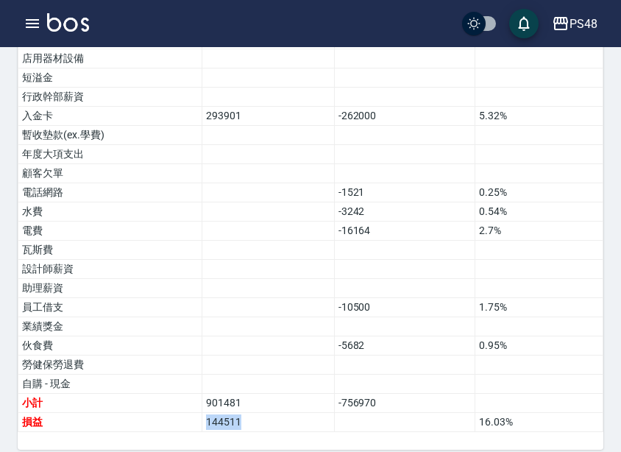
copy tr "損益 144511"
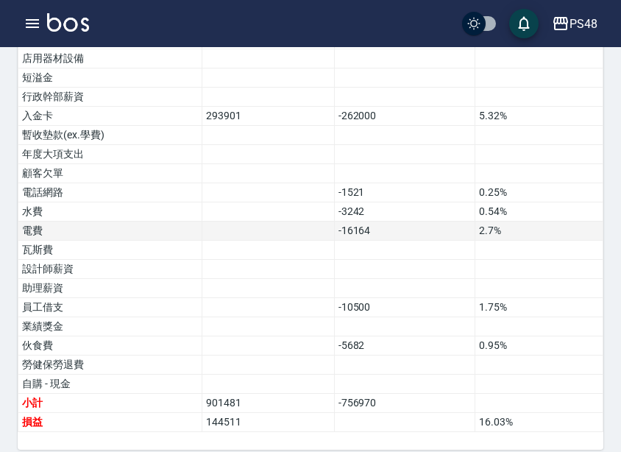
click at [220, 222] on td at bounding box center [268, 231] width 133 height 19
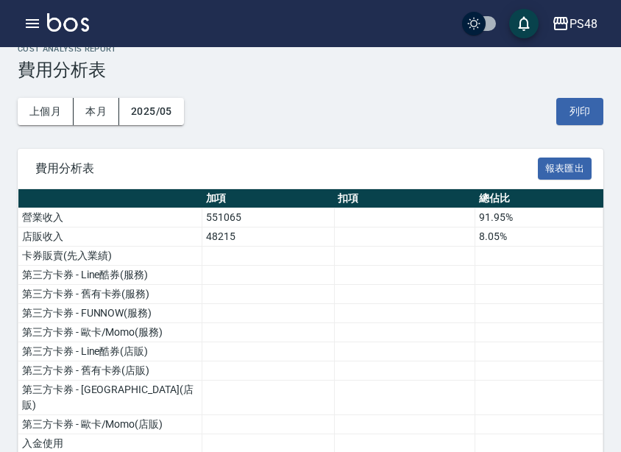
scroll to position [0, 0]
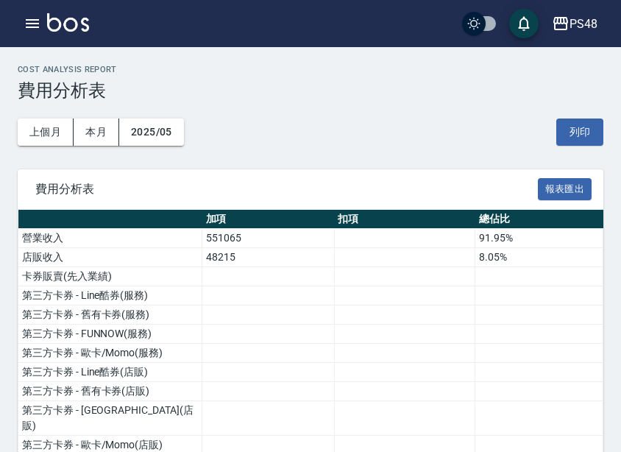
click at [166, 116] on div "上個月 本月 2025/05 列印" at bounding box center [311, 132] width 586 height 63
click at [173, 133] on button "2025/05" at bounding box center [151, 132] width 65 height 27
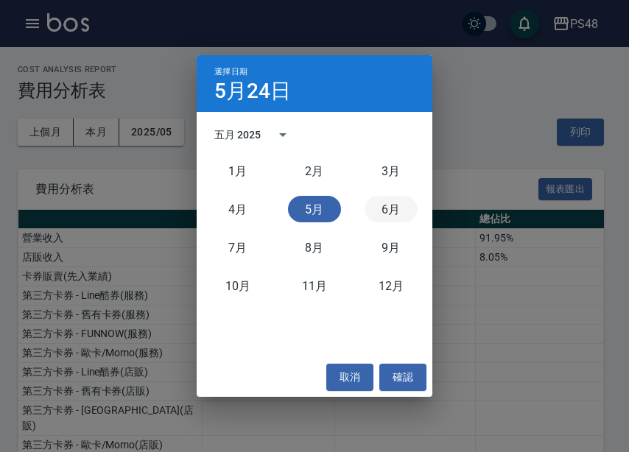
click at [386, 204] on button "6月" at bounding box center [390, 209] width 53 height 27
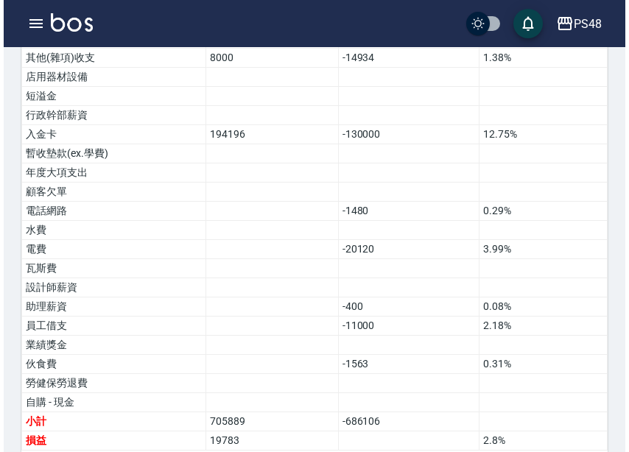
scroll to position [942, 0]
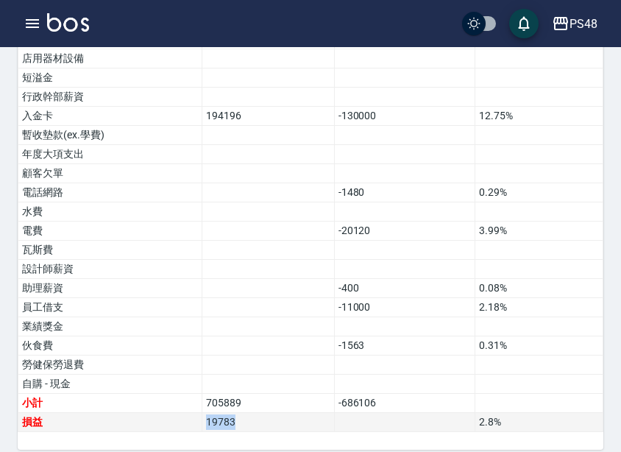
drag, startPoint x: 224, startPoint y: 406, endPoint x: 190, endPoint y: 401, distance: 34.3
click at [190, 413] on tr "損益 19783 2.8 %" at bounding box center [310, 422] width 585 height 19
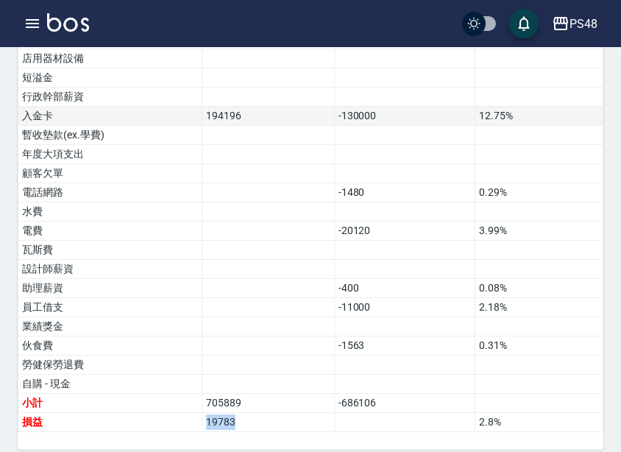
copy tr "損益 19783"
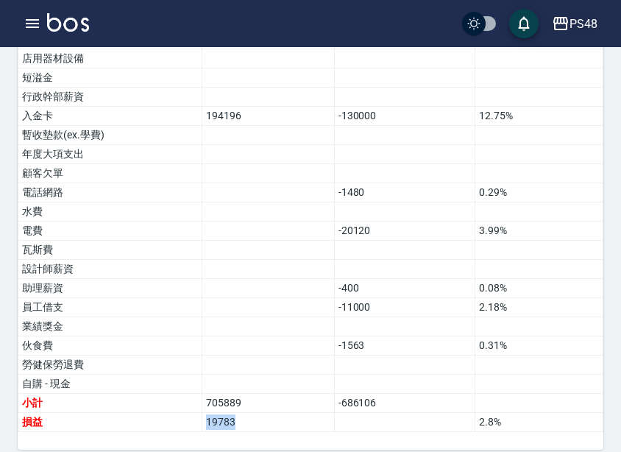
click at [563, 27] on icon "button" at bounding box center [561, 24] width 18 height 18
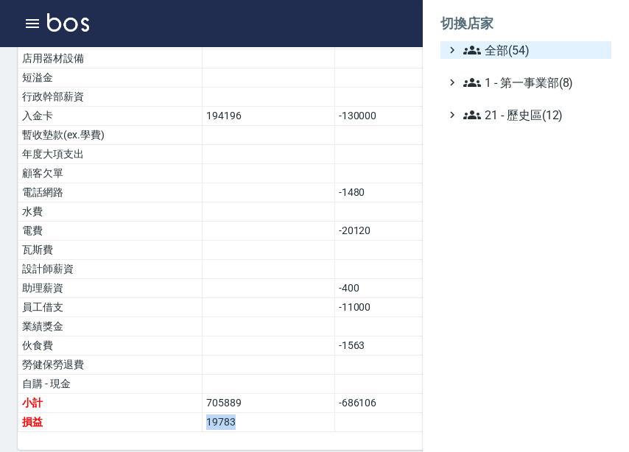
click at [560, 47] on span "全部(54)" at bounding box center [534, 50] width 142 height 18
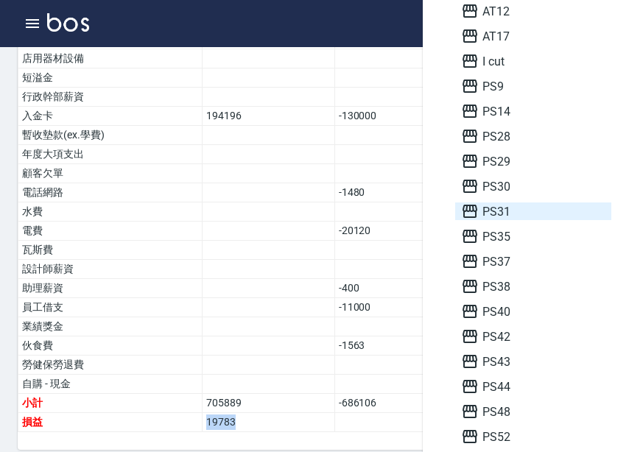
scroll to position [295, 0]
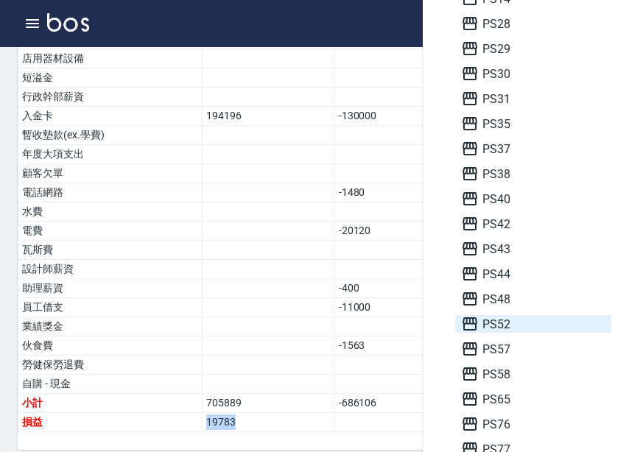
click at [504, 321] on span "PS52" at bounding box center [533, 324] width 144 height 18
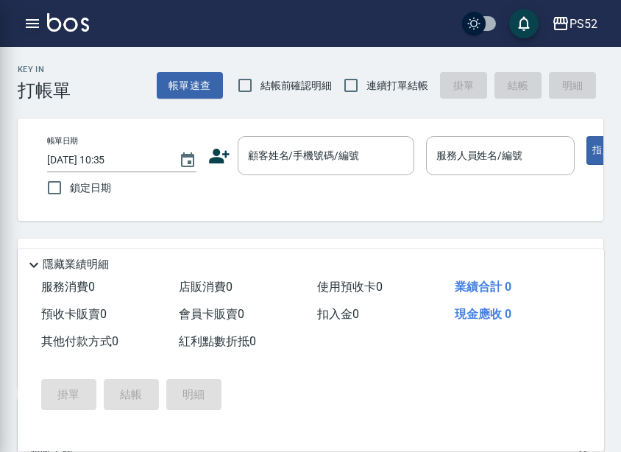
click at [38, 27] on icon "button" at bounding box center [32, 23] width 13 height 9
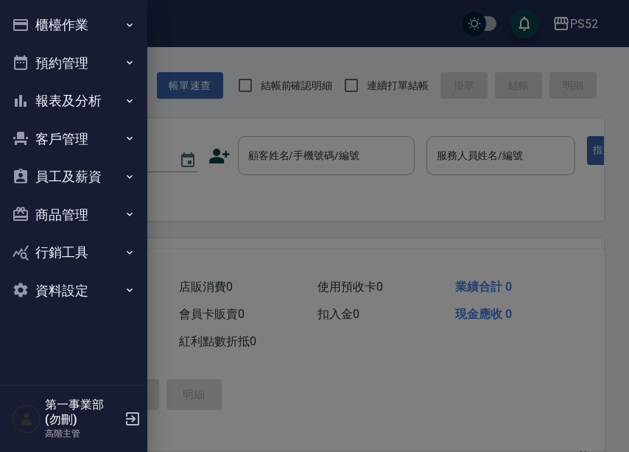
click at [113, 114] on button "報表及分析" at bounding box center [73, 101] width 135 height 38
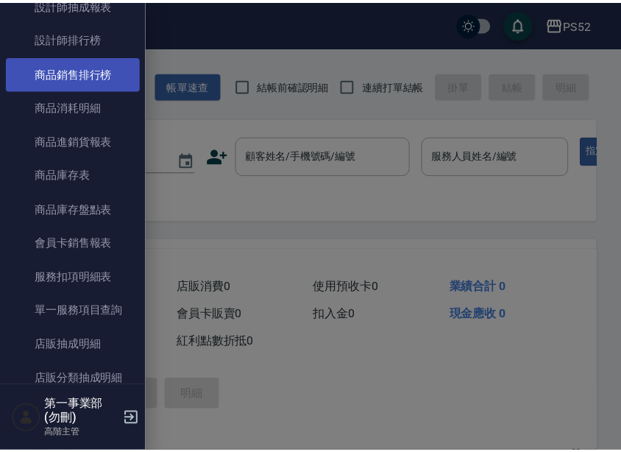
scroll to position [1104, 0]
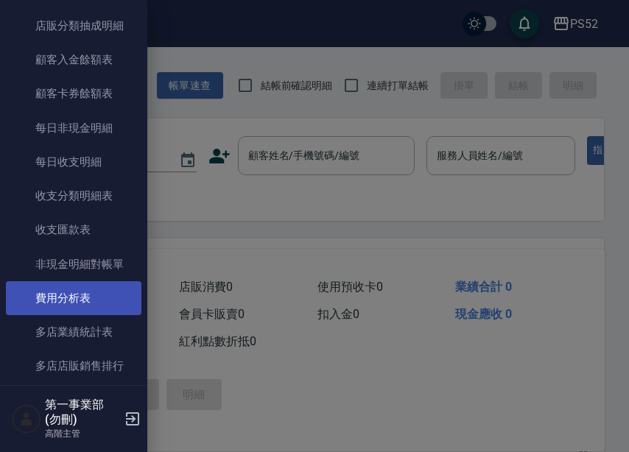
click at [92, 311] on link "費用分析表" at bounding box center [73, 298] width 135 height 34
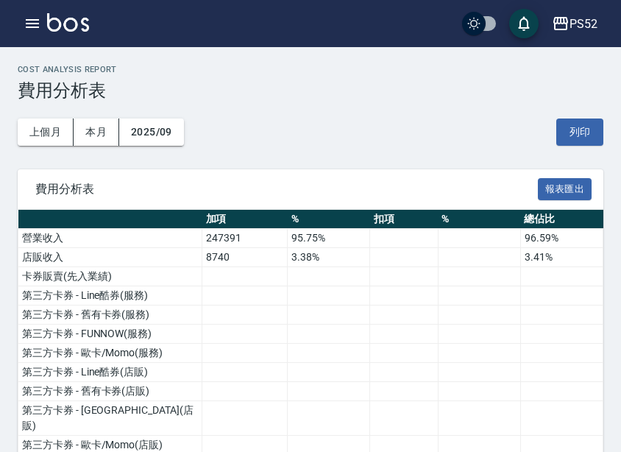
click at [158, 134] on button "2025/09" at bounding box center [151, 132] width 65 height 27
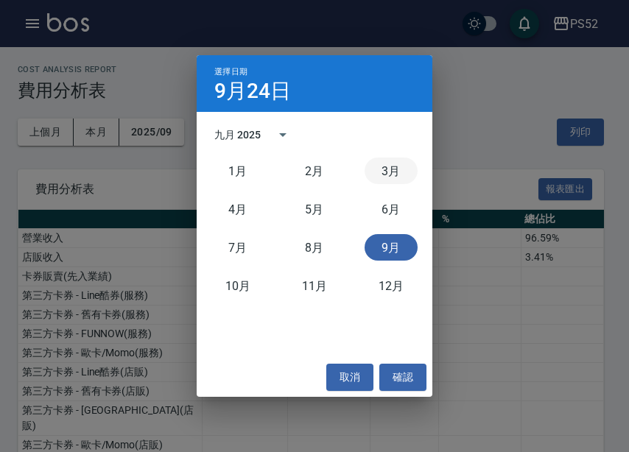
click at [389, 181] on button "3月" at bounding box center [390, 171] width 53 height 27
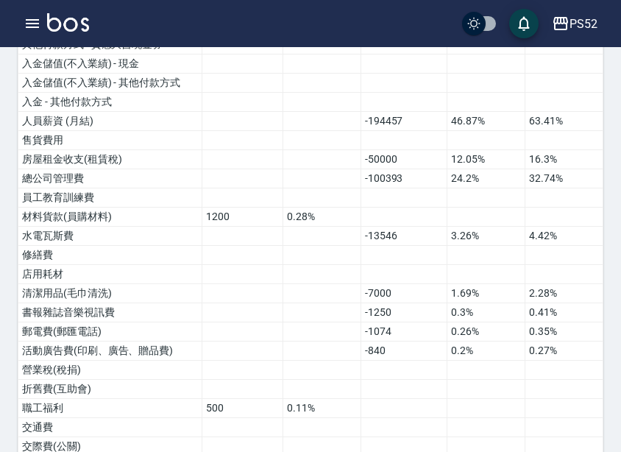
scroll to position [865, 0]
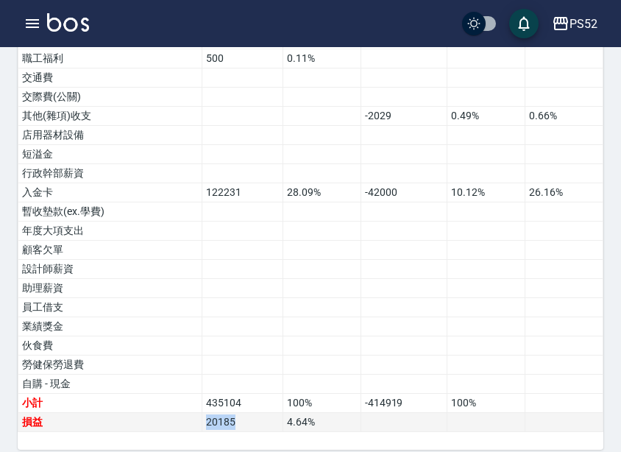
drag, startPoint x: 236, startPoint y: 409, endPoint x: 166, endPoint y: 408, distance: 69.2
click at [166, 413] on tr "損益 20185 4.64 %" at bounding box center [310, 422] width 585 height 19
copy tr "損益 20185"
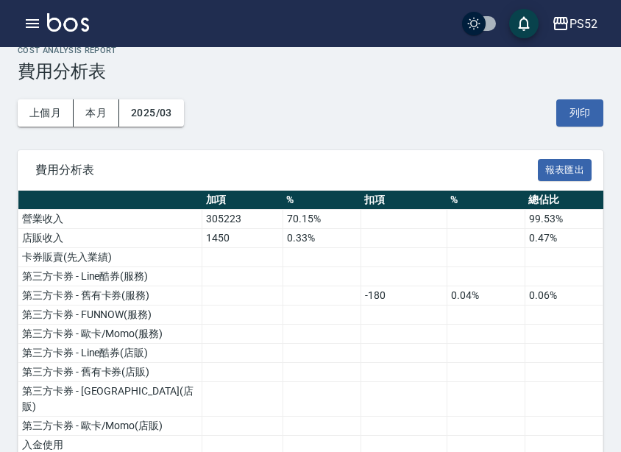
scroll to position [0, 0]
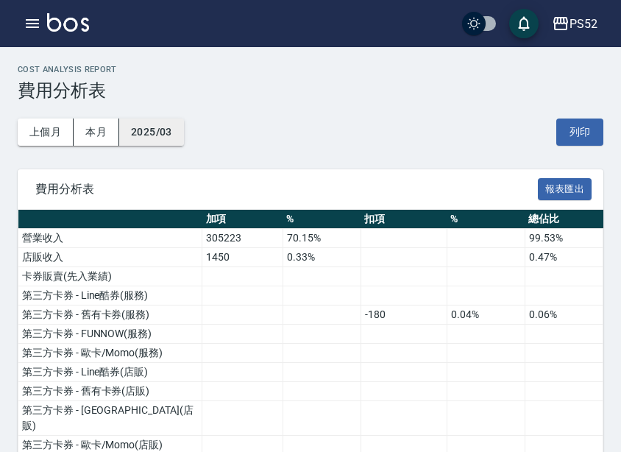
click at [169, 121] on button "2025/03" at bounding box center [151, 132] width 65 height 27
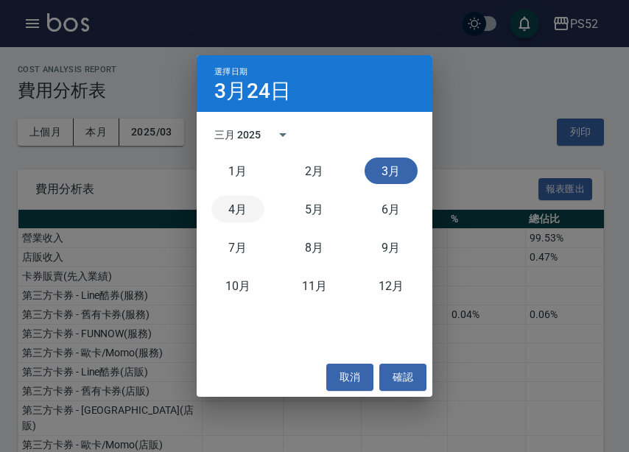
click at [245, 215] on button "4月" at bounding box center [237, 209] width 53 height 27
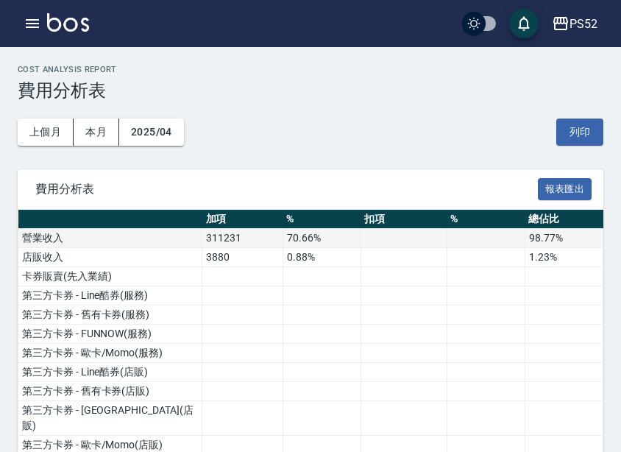
click at [218, 230] on td "311231" at bounding box center [242, 238] width 81 height 19
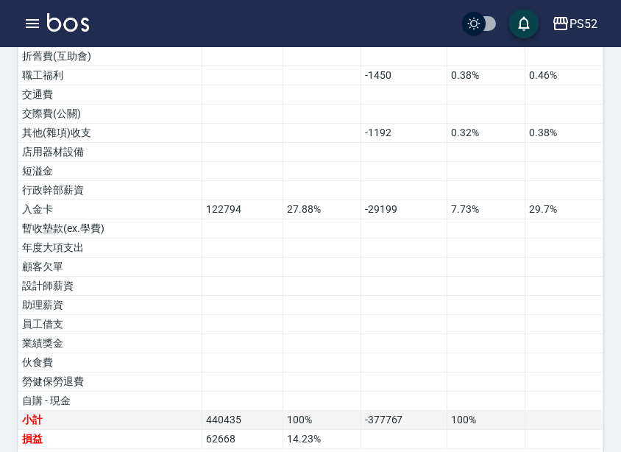
scroll to position [865, 0]
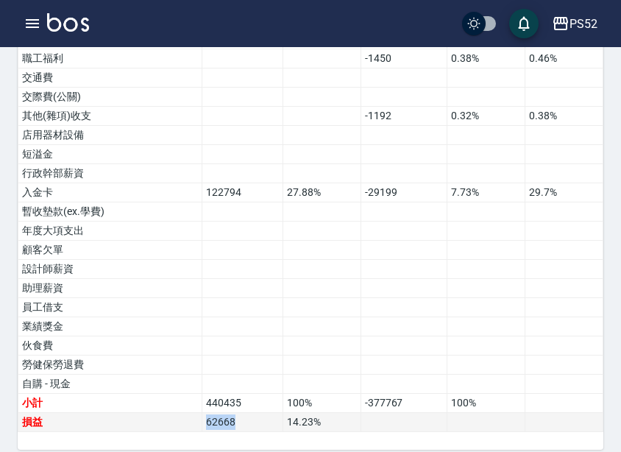
drag, startPoint x: 236, startPoint y: 406, endPoint x: 190, endPoint y: 407, distance: 46.4
click at [190, 413] on tr "損益 62668 14.23 %" at bounding box center [310, 422] width 585 height 19
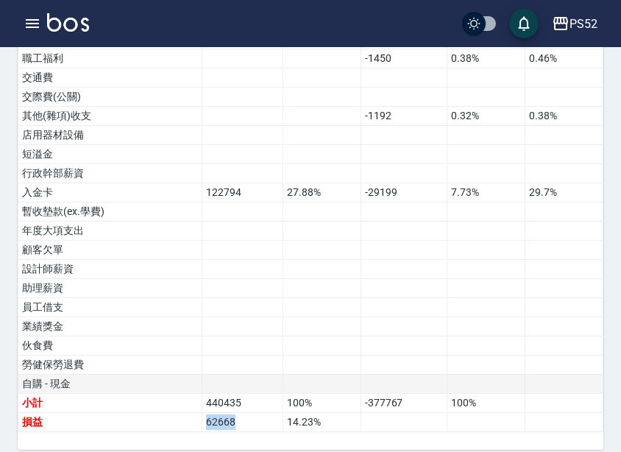
copy tr "損益 62668"
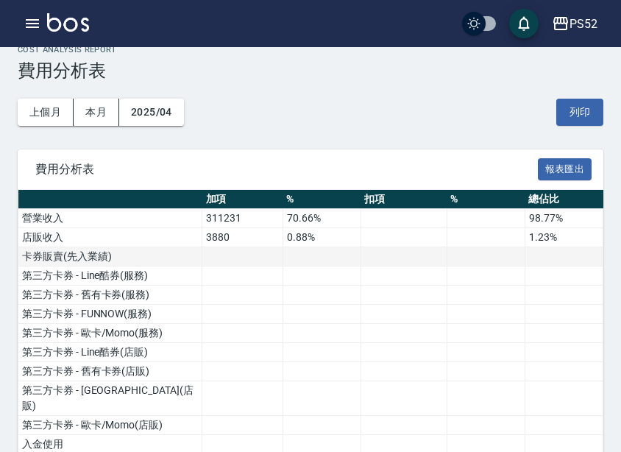
scroll to position [0, 0]
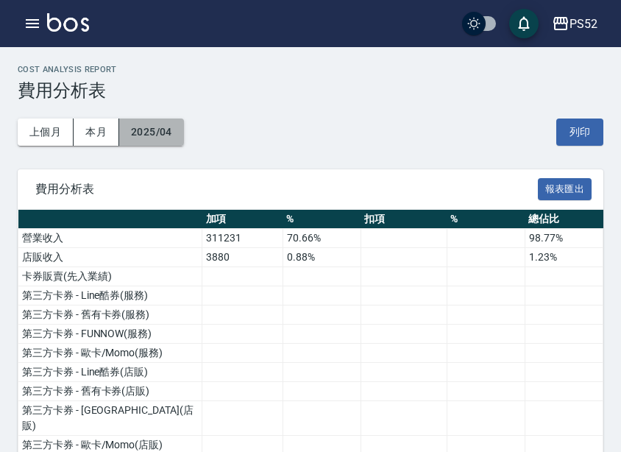
click at [144, 121] on button "2025/04" at bounding box center [151, 132] width 65 height 27
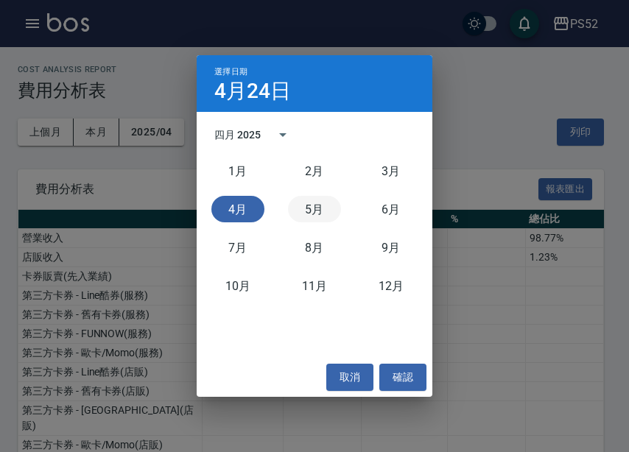
click at [300, 209] on button "5月" at bounding box center [314, 209] width 53 height 27
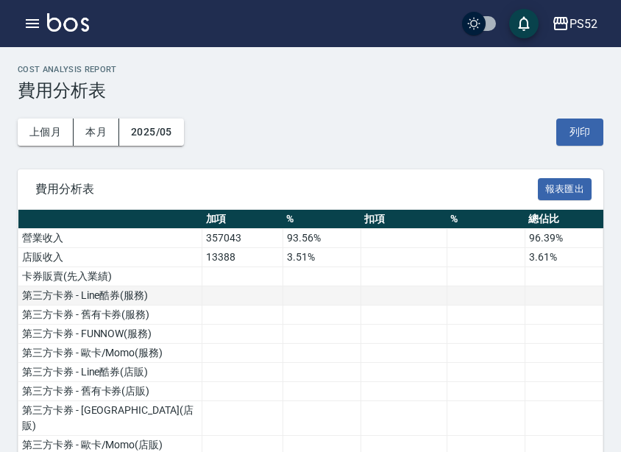
click at [359, 296] on td at bounding box center [322, 295] width 78 height 19
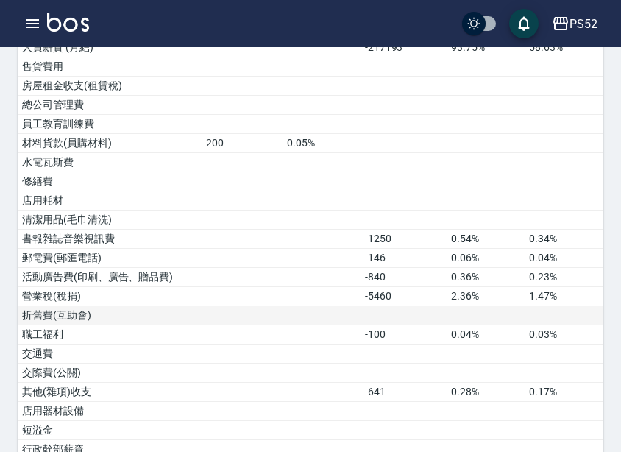
scroll to position [865, 0]
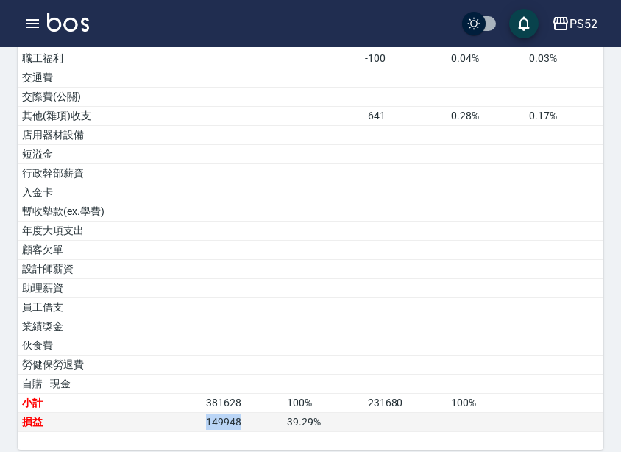
drag, startPoint x: 253, startPoint y: 401, endPoint x: 169, endPoint y: 413, distance: 85.6
click at [169, 413] on tr "損益 149948 39.29 %" at bounding box center [310, 422] width 585 height 19
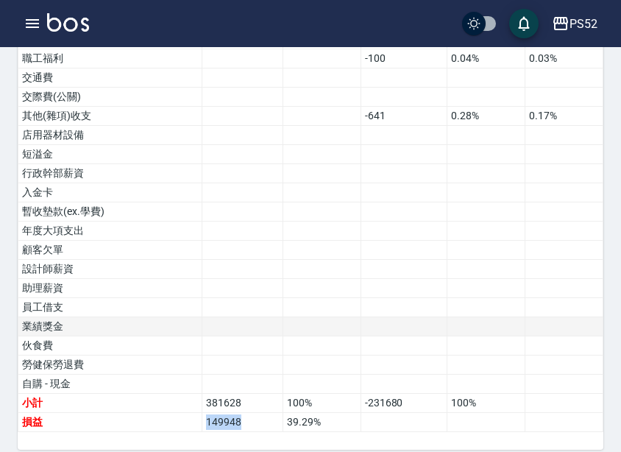
copy tr "損益 149948"
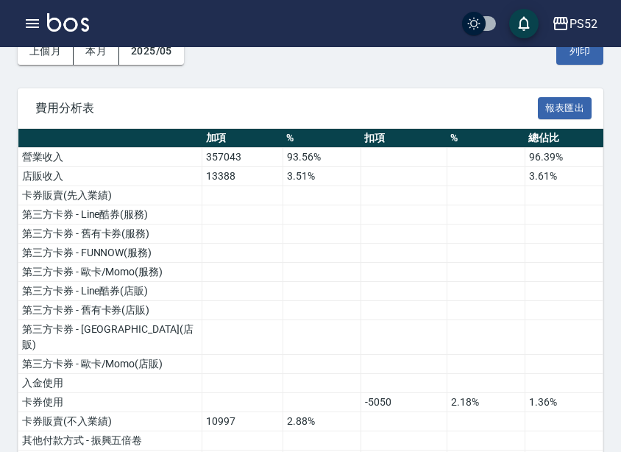
scroll to position [0, 0]
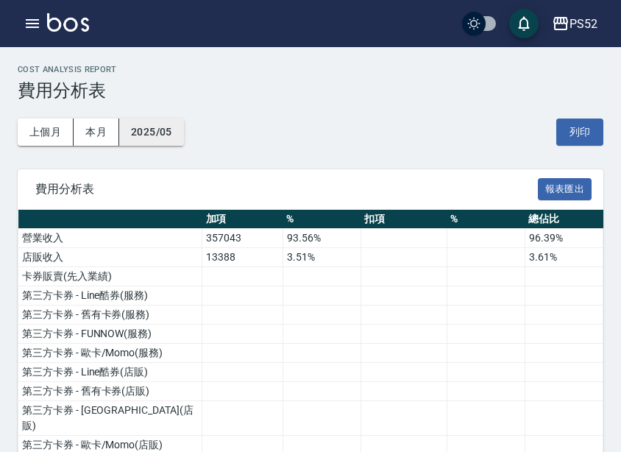
click at [155, 121] on button "2025/05" at bounding box center [151, 132] width 65 height 27
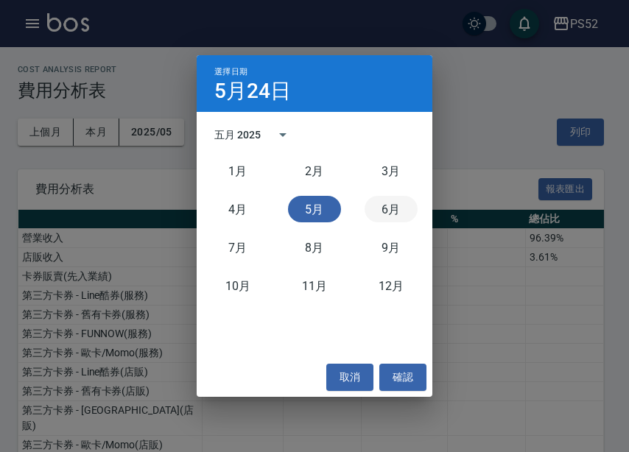
click at [379, 202] on button "6月" at bounding box center [390, 209] width 53 height 27
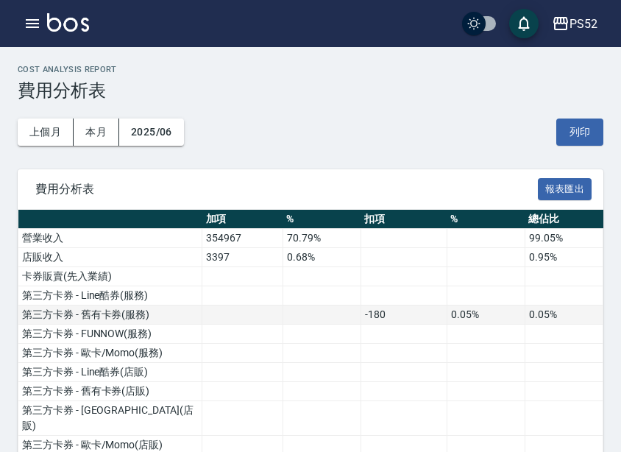
click at [314, 322] on td at bounding box center [322, 315] width 78 height 19
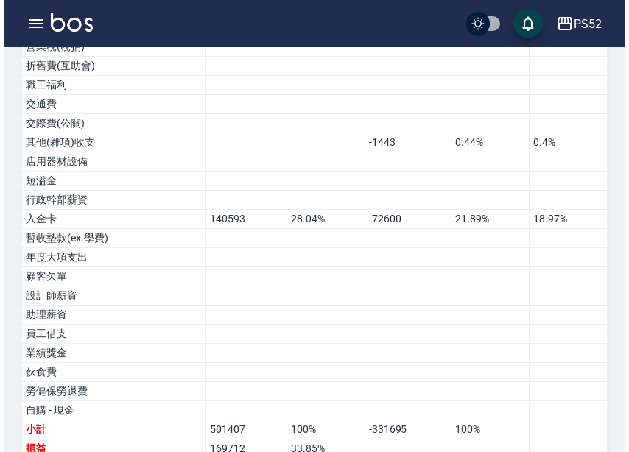
scroll to position [865, 0]
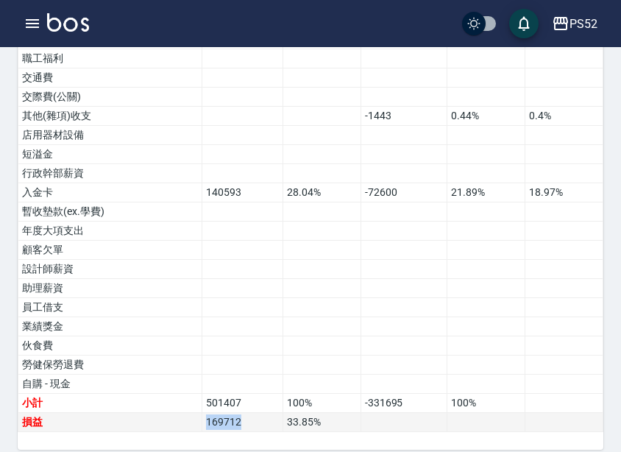
drag, startPoint x: 249, startPoint y: 412, endPoint x: 196, endPoint y: 413, distance: 53.0
click at [196, 413] on tr "損益 169712 33.85 %" at bounding box center [310, 422] width 585 height 19
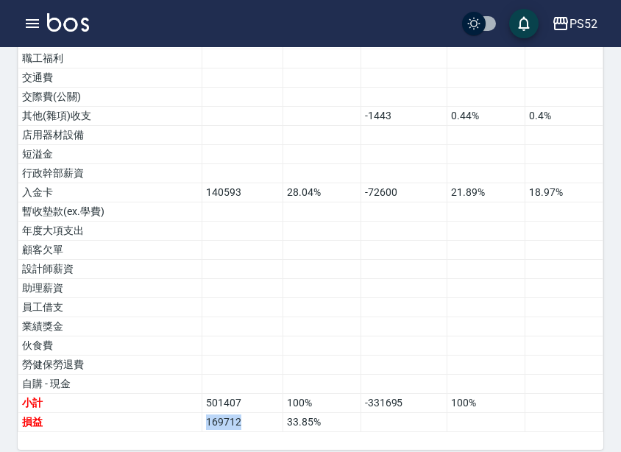
copy tr "損益 169712"
click at [586, 27] on div "PS52" at bounding box center [584, 24] width 28 height 18
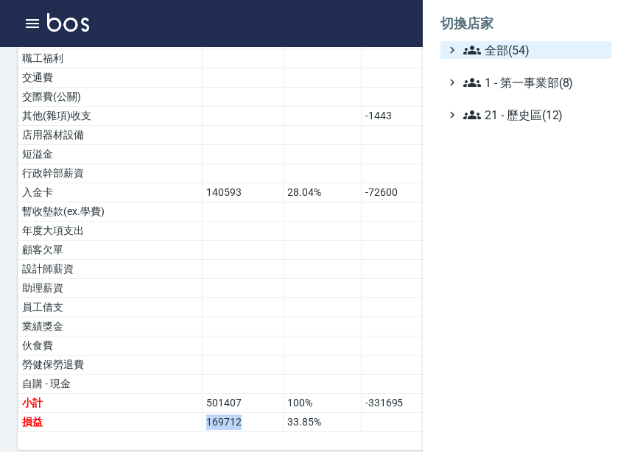
click at [549, 51] on span "全部(54)" at bounding box center [534, 50] width 142 height 18
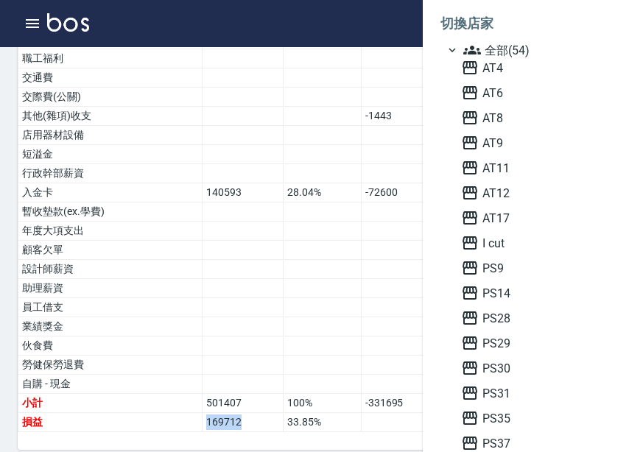
scroll to position [515, 0]
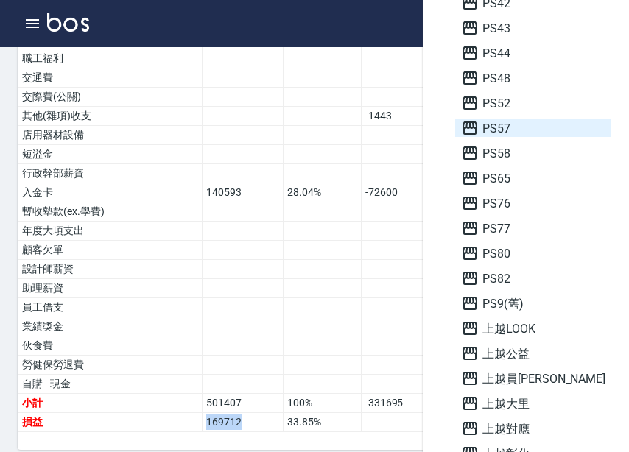
click at [508, 133] on span "PS57" at bounding box center [533, 128] width 144 height 18
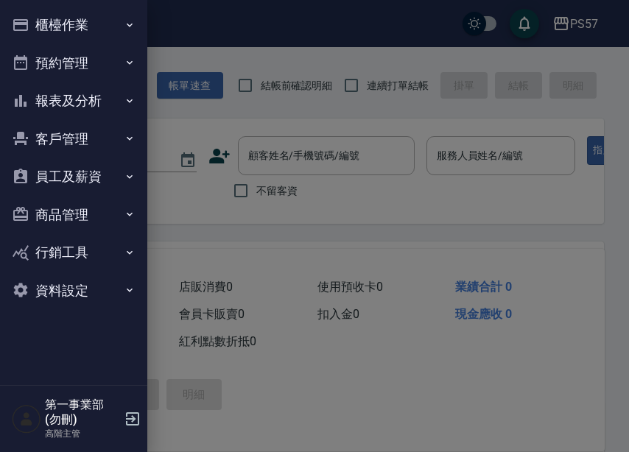
click at [95, 114] on button "報表及分析" at bounding box center [73, 101] width 135 height 38
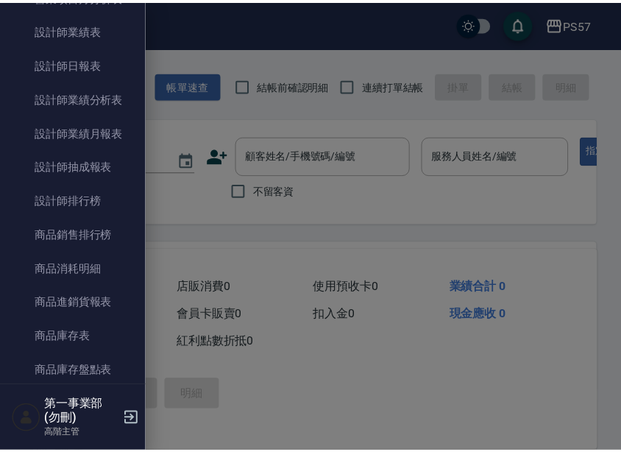
scroll to position [1031, 0]
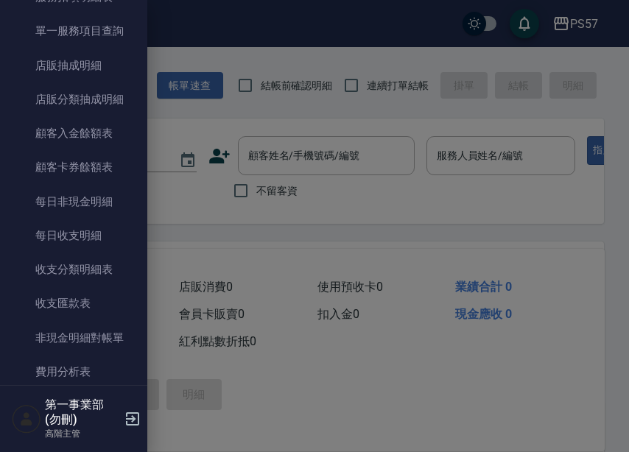
click at [105, 360] on link "費用分析表" at bounding box center [73, 372] width 135 height 34
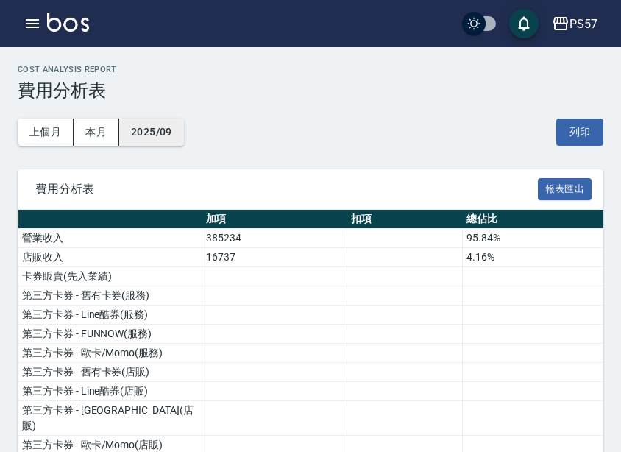
click at [160, 126] on button "2025/09" at bounding box center [151, 132] width 65 height 27
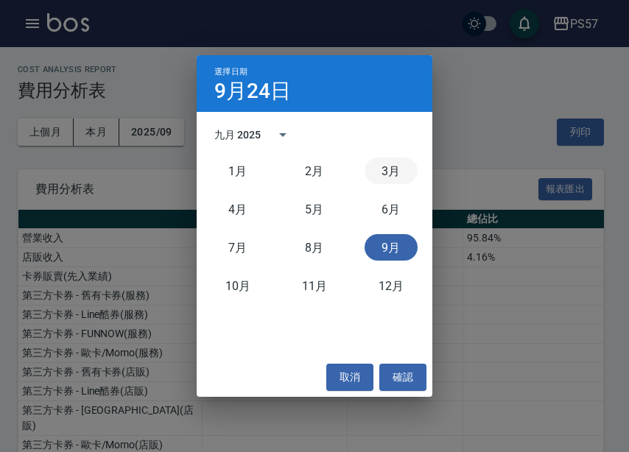
click at [390, 174] on button "3月" at bounding box center [390, 171] width 53 height 27
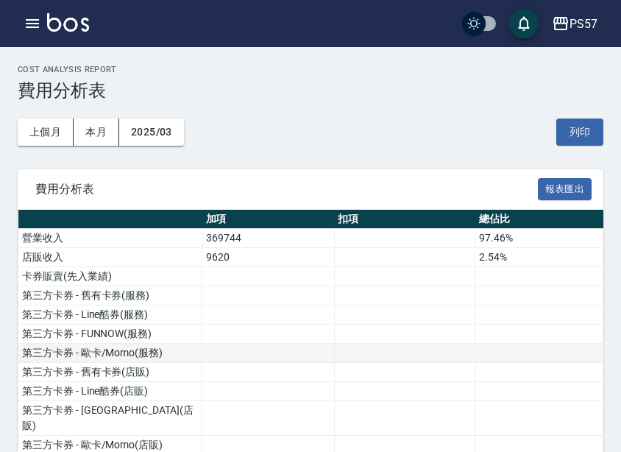
click at [406, 345] on td at bounding box center [404, 353] width 141 height 19
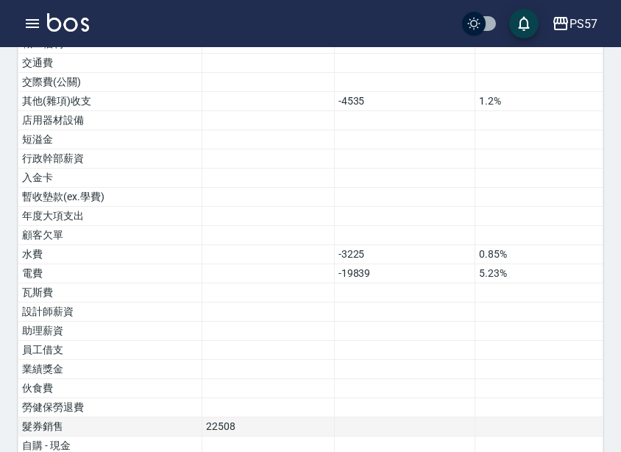
scroll to position [961, 0]
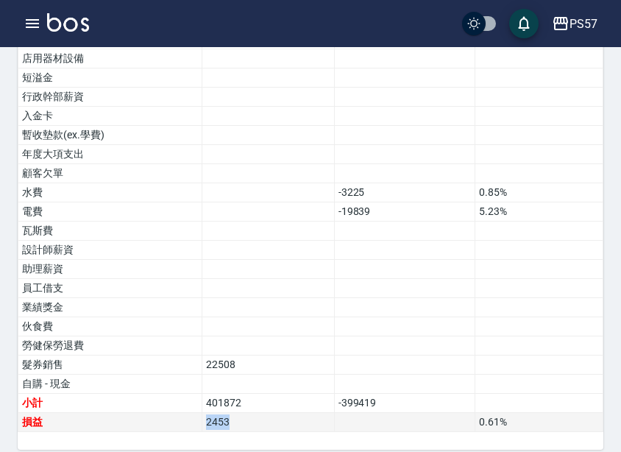
drag, startPoint x: 239, startPoint y: 413, endPoint x: 186, endPoint y: 404, distance: 53.7
click at [186, 413] on tr "損益 2453 0.61 %" at bounding box center [310, 422] width 585 height 19
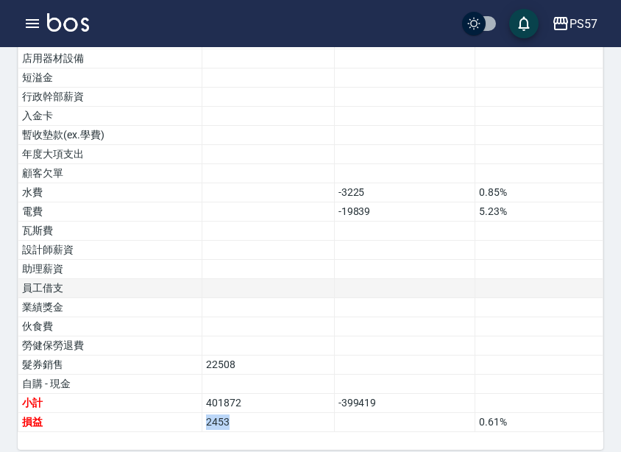
copy tr "損益 2453"
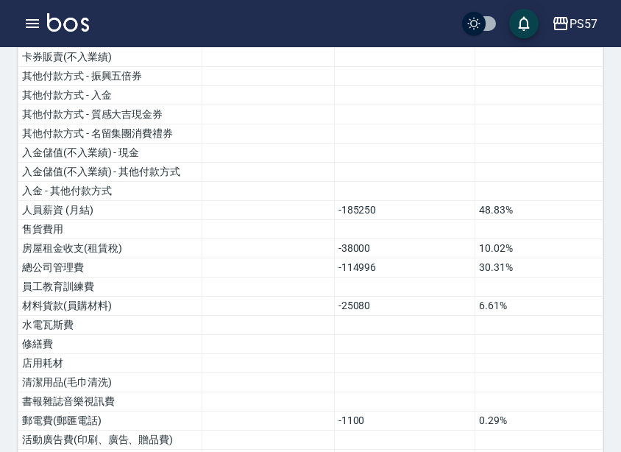
scroll to position [0, 0]
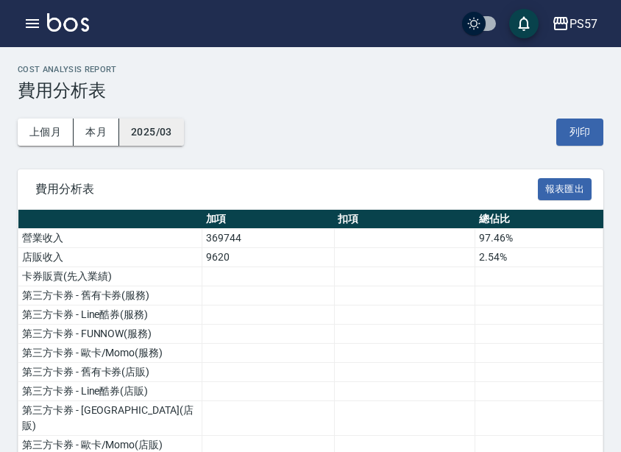
click at [152, 130] on button "2025/03" at bounding box center [151, 132] width 65 height 27
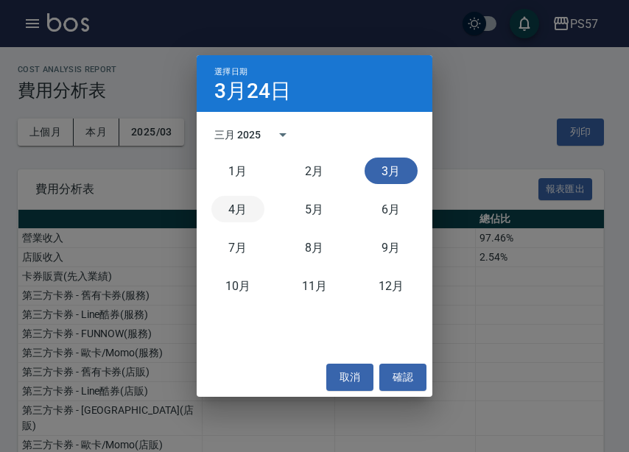
click at [247, 209] on button "4月" at bounding box center [237, 209] width 53 height 27
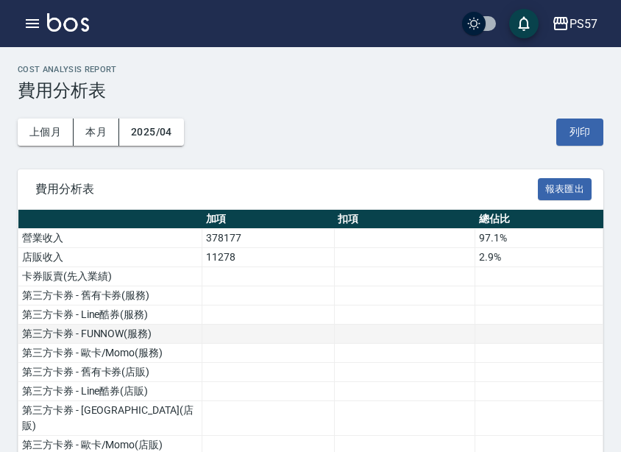
click at [382, 339] on td at bounding box center [404, 334] width 141 height 19
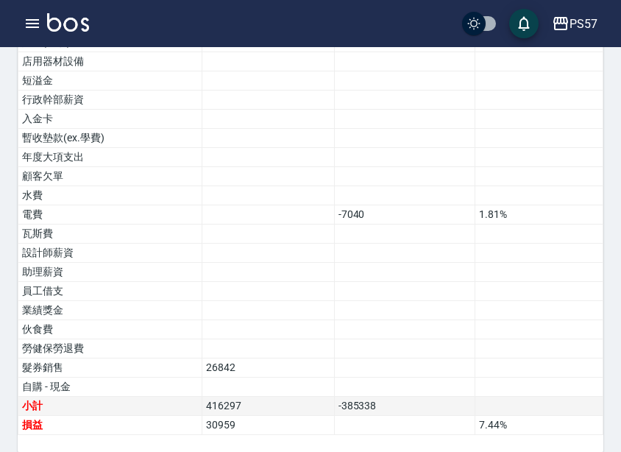
scroll to position [961, 0]
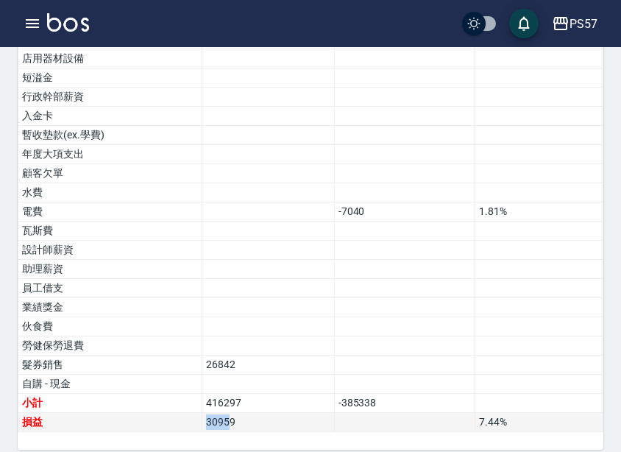
drag, startPoint x: 209, startPoint y: 406, endPoint x: 195, endPoint y: 406, distance: 14.0
click at [195, 413] on tr "損益 30959 7.44 %" at bounding box center [310, 422] width 585 height 19
drag, startPoint x: 236, startPoint y: 406, endPoint x: 188, endPoint y: 409, distance: 47.2
click at [188, 413] on tr "損益 30959 7.44 %" at bounding box center [310, 422] width 585 height 19
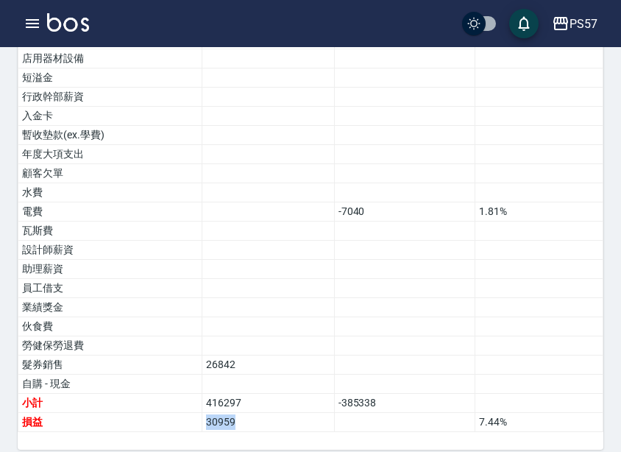
copy tr "損益 30959"
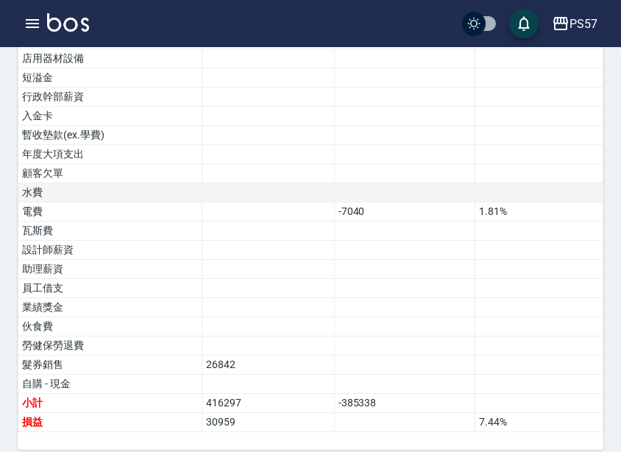
click at [359, 183] on td at bounding box center [404, 192] width 141 height 19
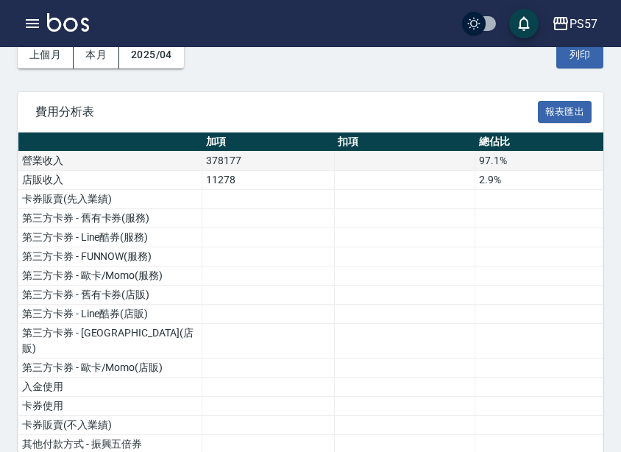
scroll to position [0, 0]
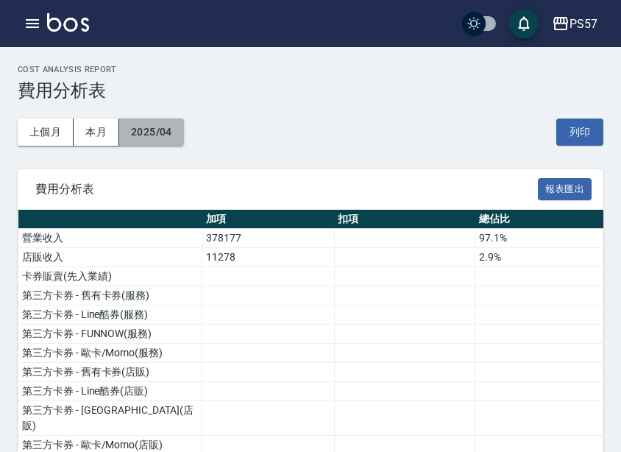
click at [179, 119] on button "2025/04" at bounding box center [151, 132] width 65 height 27
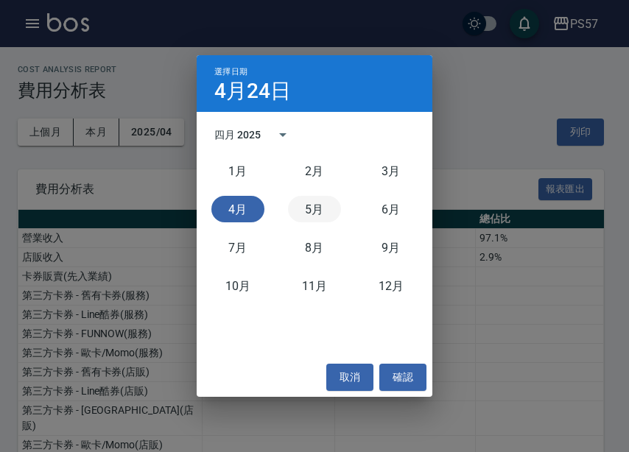
drag, startPoint x: 328, startPoint y: 205, endPoint x: 626, endPoint y: 188, distance: 297.9
click at [328, 205] on button "5月" at bounding box center [314, 209] width 53 height 27
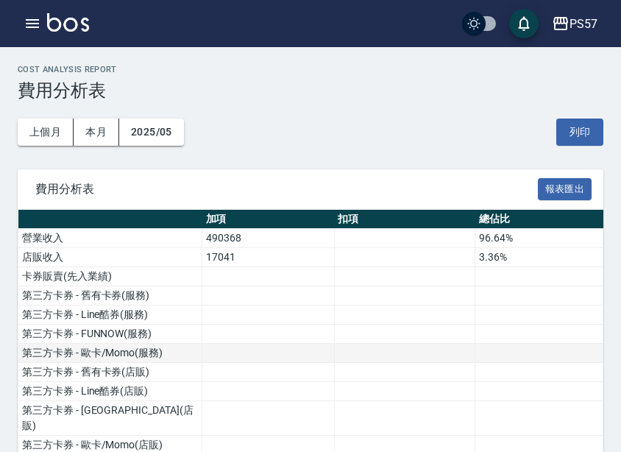
click at [370, 344] on td at bounding box center [404, 353] width 141 height 19
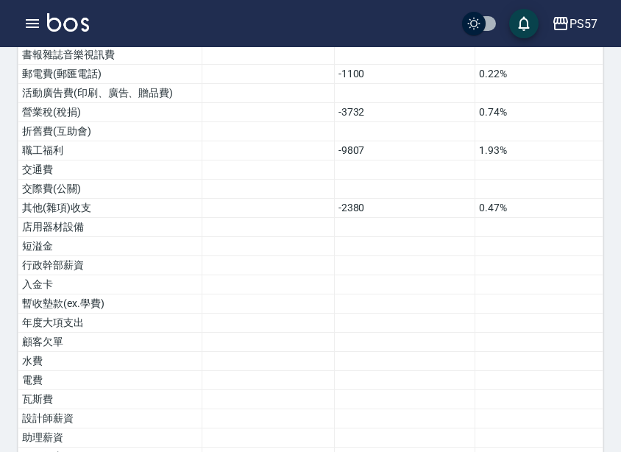
scroll to position [942, 0]
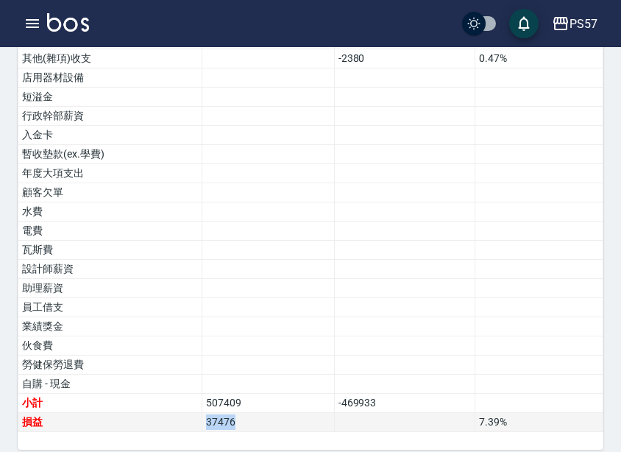
drag, startPoint x: 247, startPoint y: 404, endPoint x: 173, endPoint y: 403, distance: 74.4
click at [173, 413] on tr "損益 37476 7.39 %" at bounding box center [310, 422] width 585 height 19
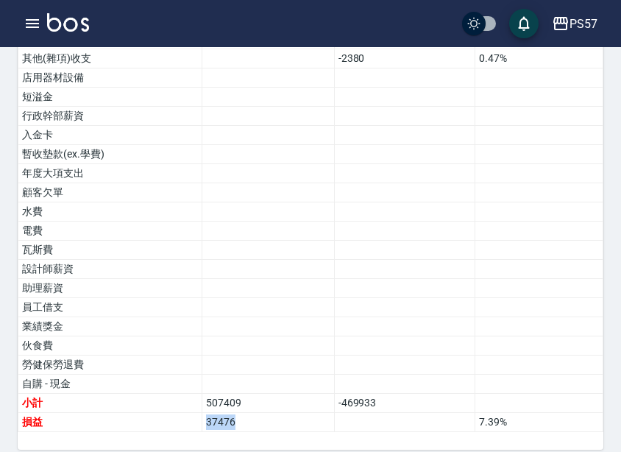
copy tr "損益 37476"
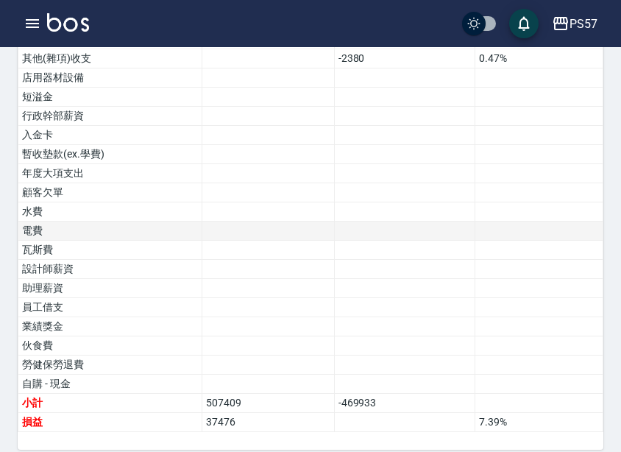
click at [208, 222] on td at bounding box center [268, 231] width 133 height 19
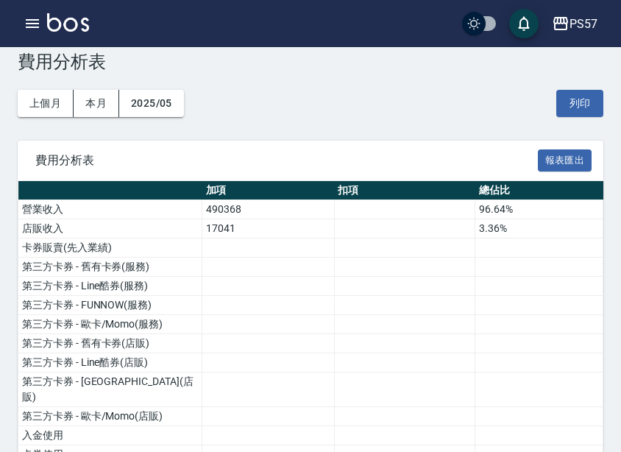
scroll to position [0, 0]
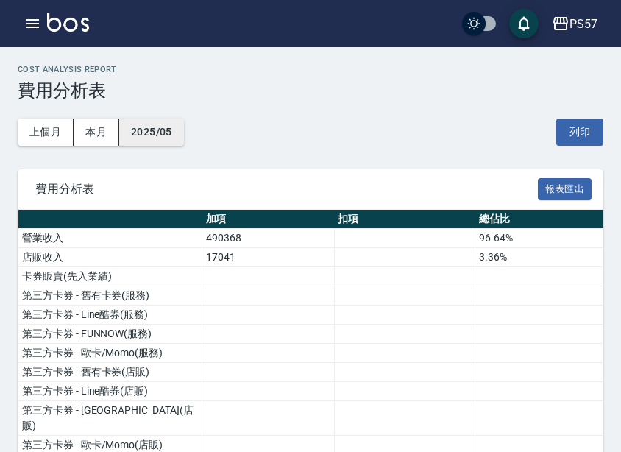
click at [172, 136] on button "2025/05" at bounding box center [151, 132] width 65 height 27
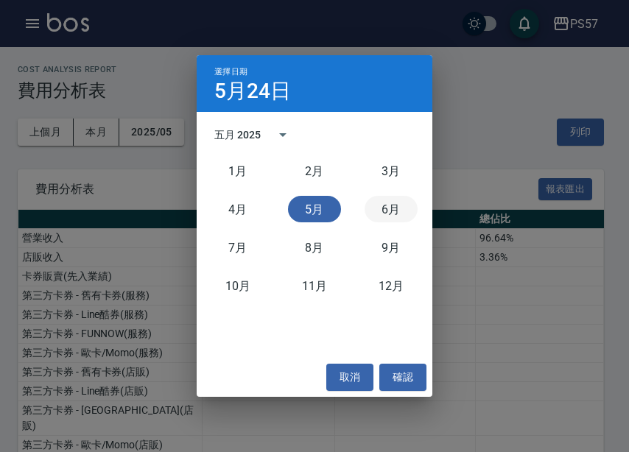
click at [407, 208] on button "6月" at bounding box center [390, 209] width 53 height 27
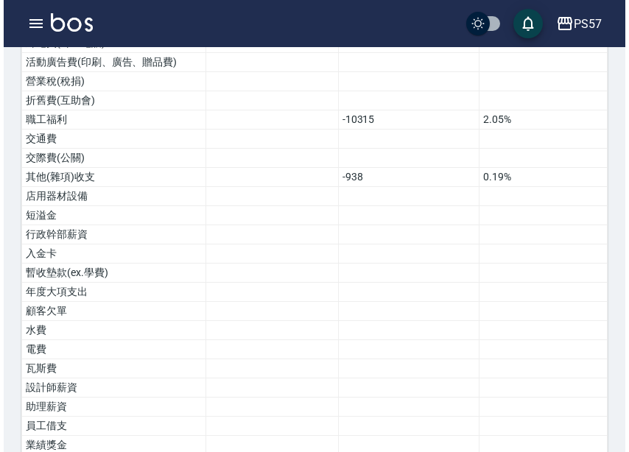
scroll to position [961, 0]
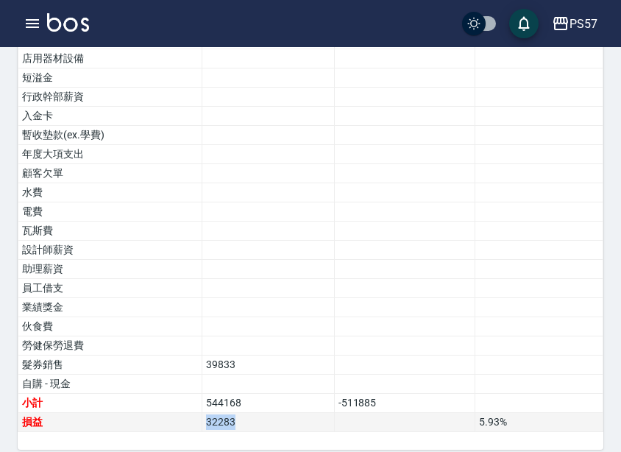
drag, startPoint x: 249, startPoint y: 401, endPoint x: 174, endPoint y: 401, distance: 75.1
click at [174, 413] on tr "損益 32283 5.93 %" at bounding box center [310, 422] width 585 height 19
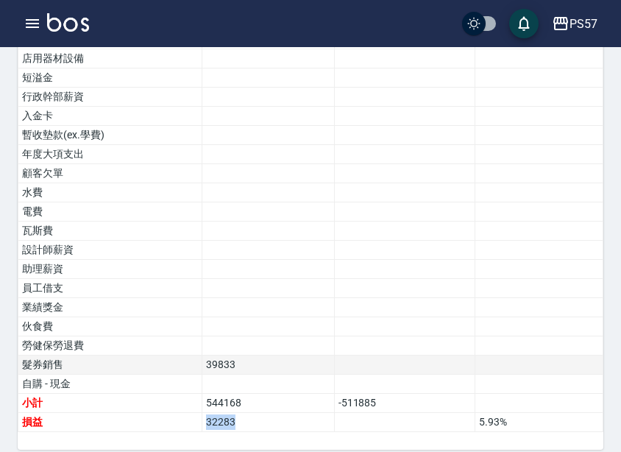
copy tr "損益 32283"
click at [578, 21] on div "PS57" at bounding box center [584, 24] width 28 height 18
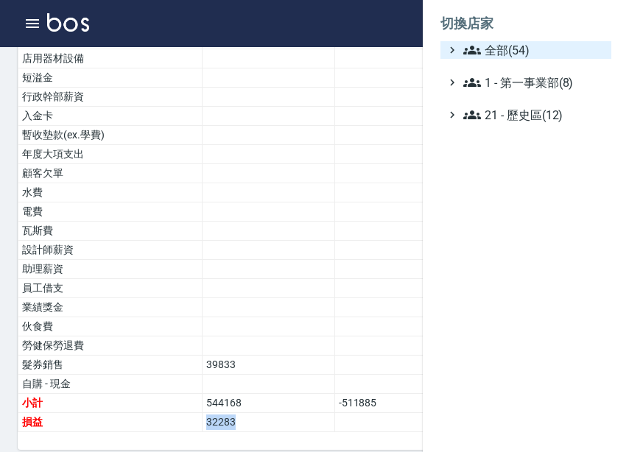
click at [557, 42] on span "全部(54)" at bounding box center [534, 50] width 142 height 18
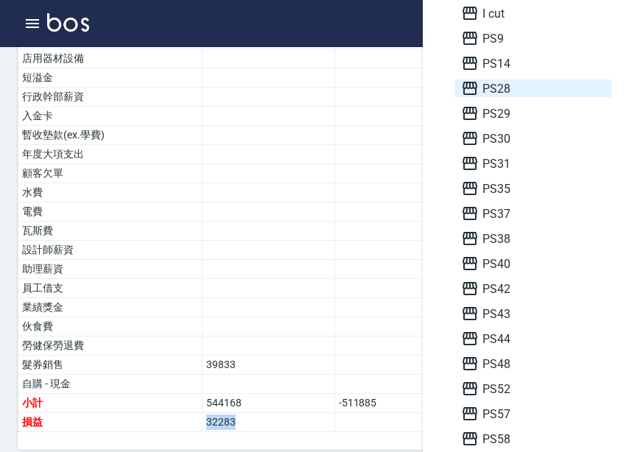
scroll to position [515, 0]
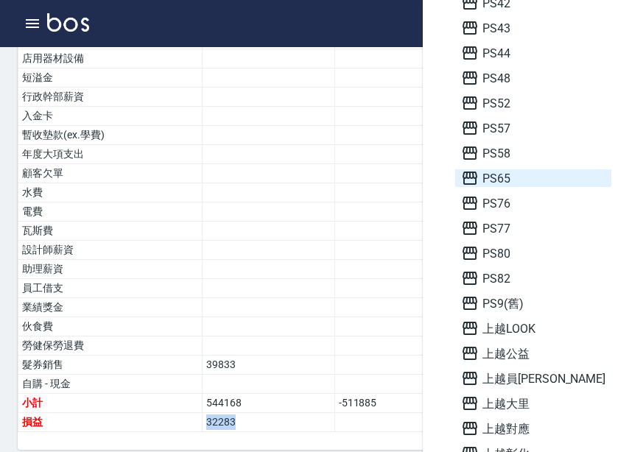
click at [542, 174] on span "PS65" at bounding box center [533, 178] width 144 height 18
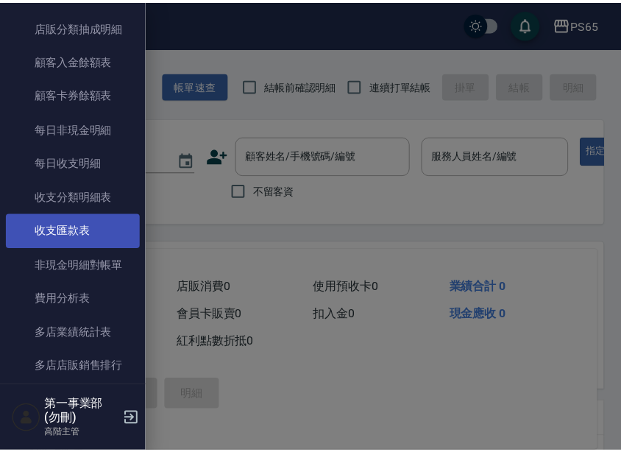
scroll to position [1104, 0]
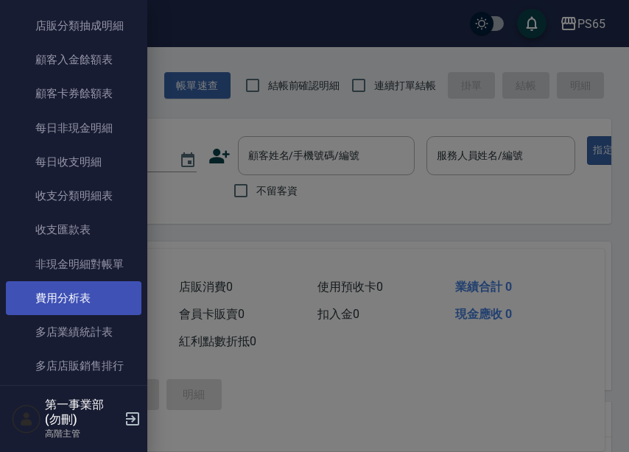
click at [77, 300] on link "費用分析表" at bounding box center [73, 298] width 135 height 34
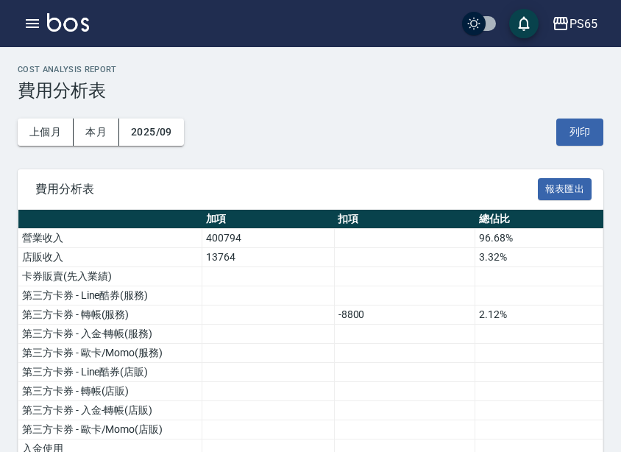
click at [161, 130] on button "2025/09" at bounding box center [151, 132] width 65 height 27
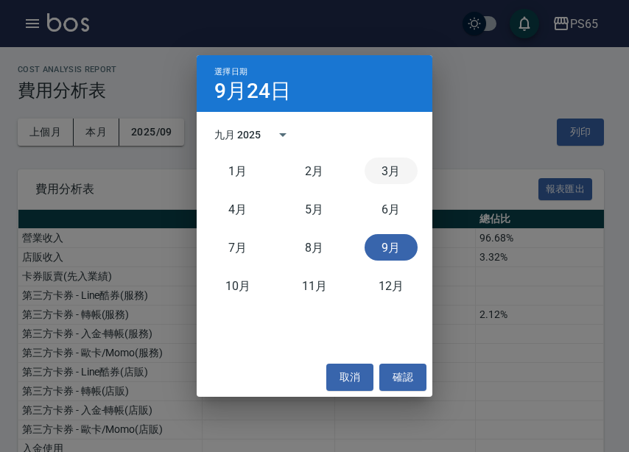
click at [383, 177] on button "3月" at bounding box center [390, 171] width 53 height 27
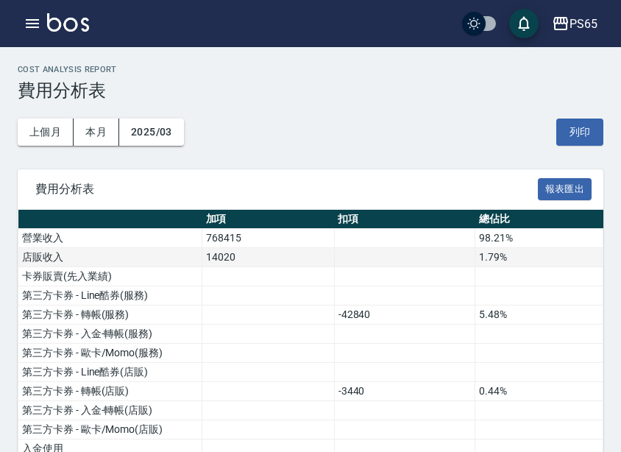
click at [314, 264] on td "14020" at bounding box center [268, 257] width 133 height 19
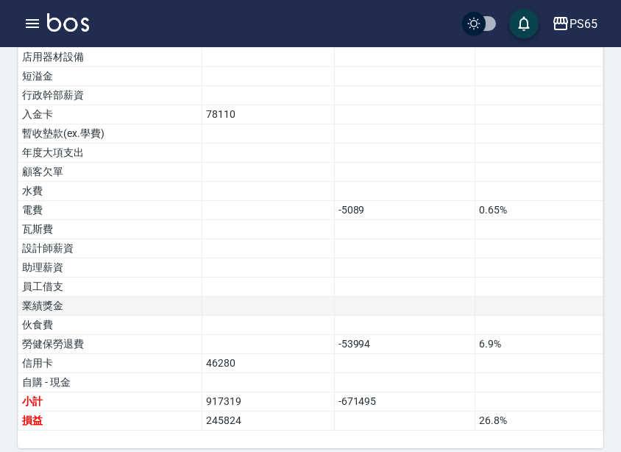
scroll to position [980, 0]
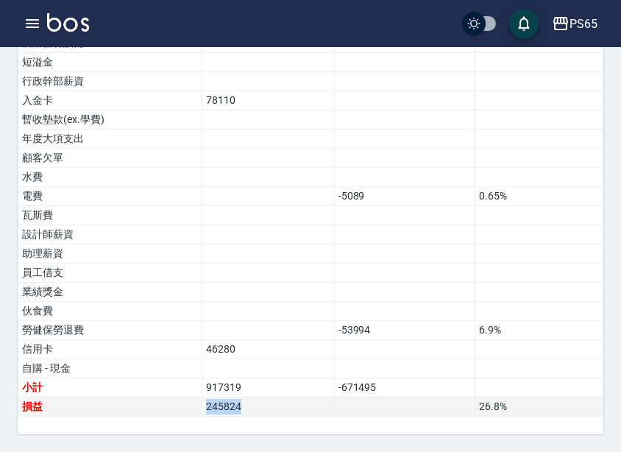
drag, startPoint x: 263, startPoint y: 408, endPoint x: 172, endPoint y: 403, distance: 91.4
click at [172, 403] on tr "損益 245824 26.8 %" at bounding box center [310, 407] width 585 height 19
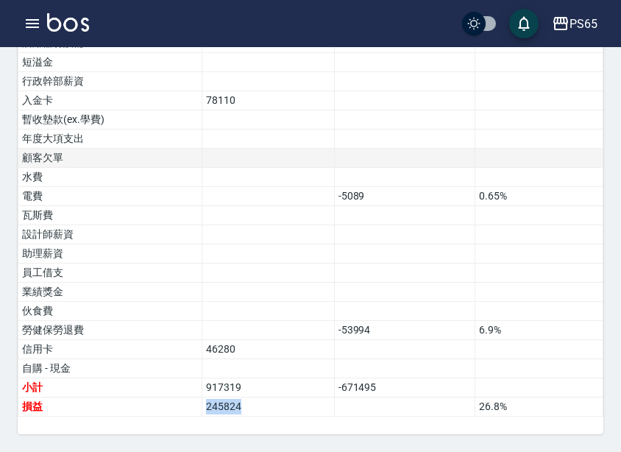
copy tr "損益 245824"
click at [203, 149] on td at bounding box center [268, 158] width 133 height 19
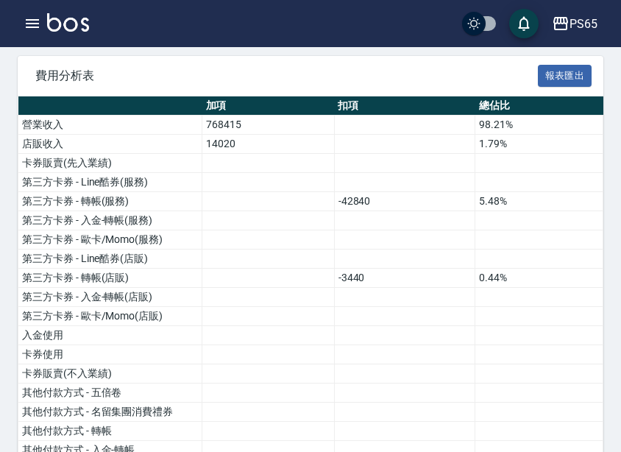
scroll to position [0, 0]
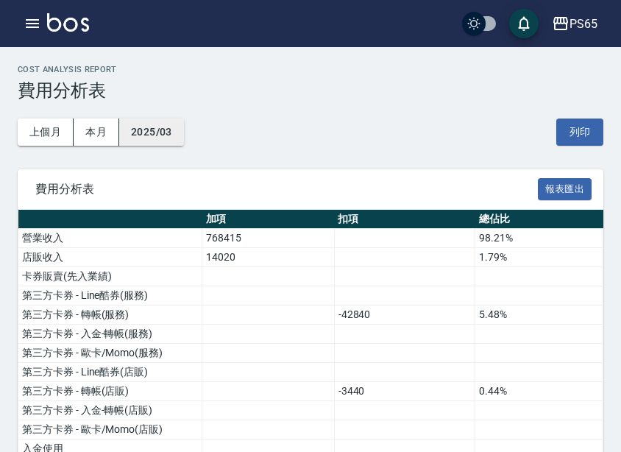
click at [144, 122] on button "2025/03" at bounding box center [151, 132] width 65 height 27
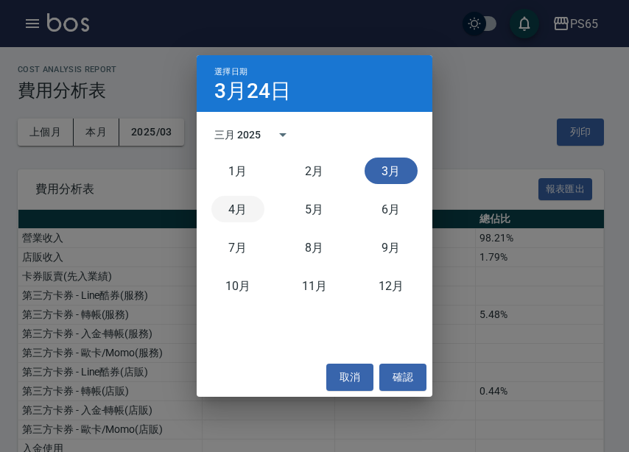
click at [239, 211] on button "4月" at bounding box center [237, 209] width 53 height 27
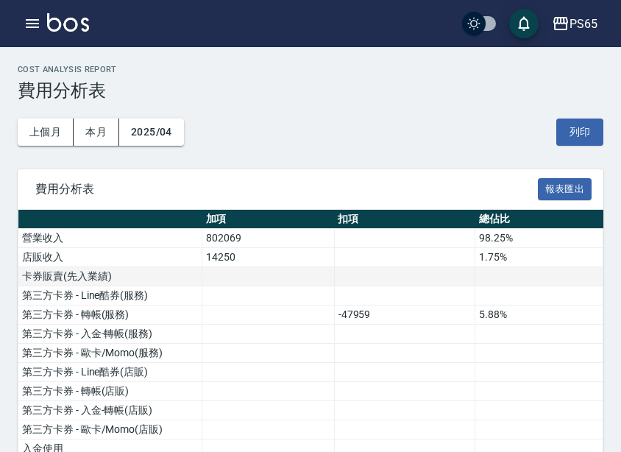
click at [372, 282] on td at bounding box center [404, 276] width 141 height 19
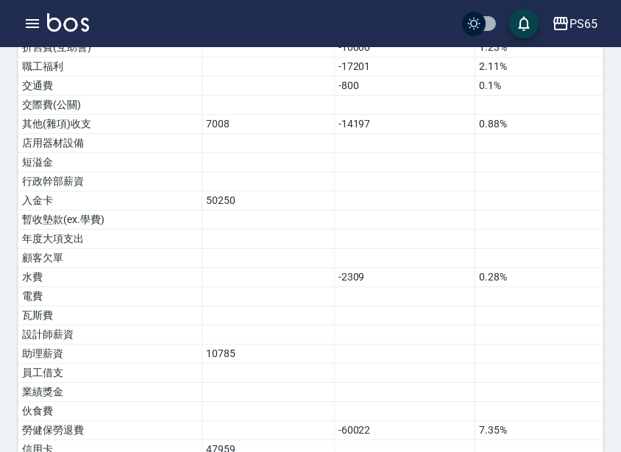
scroll to position [980, 0]
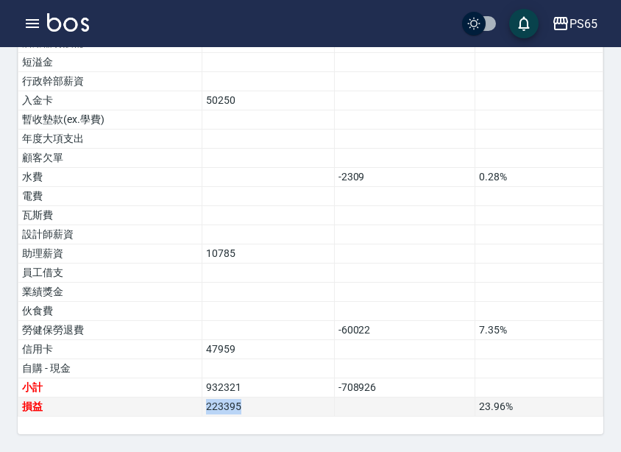
drag, startPoint x: 245, startPoint y: 409, endPoint x: 193, endPoint y: 407, distance: 52.3
click at [193, 407] on tr "損益 223395 23.96 %" at bounding box center [310, 407] width 585 height 19
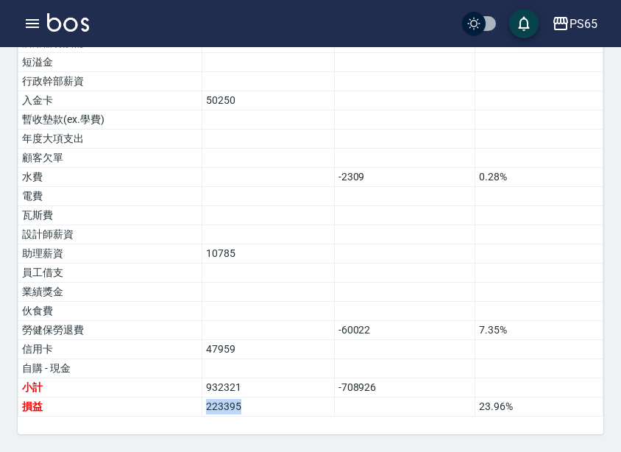
copy tr "損益 223395"
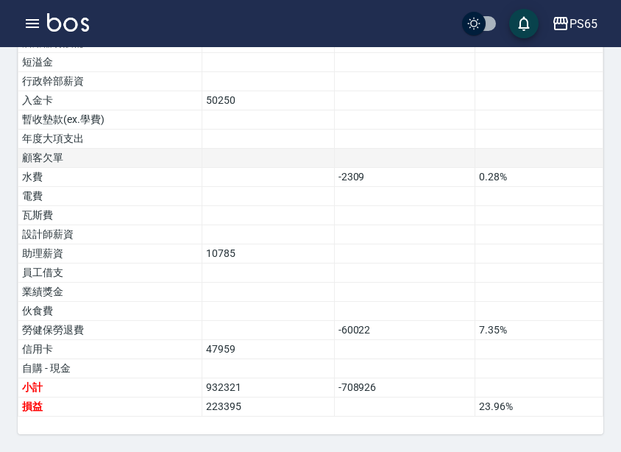
click at [267, 166] on td at bounding box center [268, 158] width 133 height 19
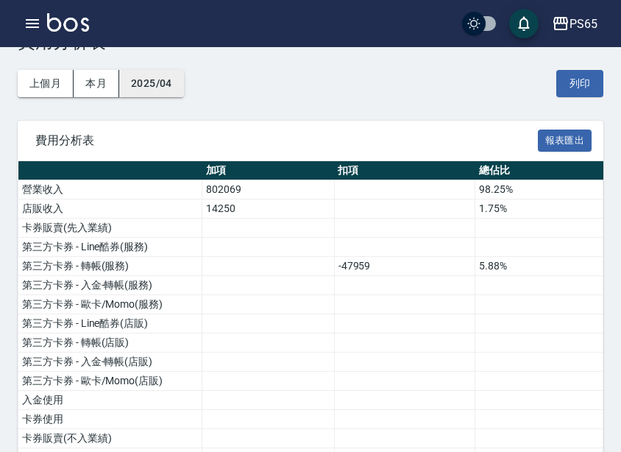
scroll to position [0, 0]
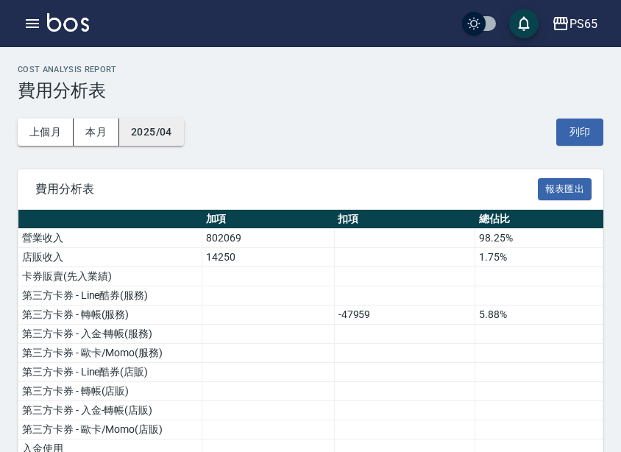
click at [163, 127] on button "2025/04" at bounding box center [151, 132] width 65 height 27
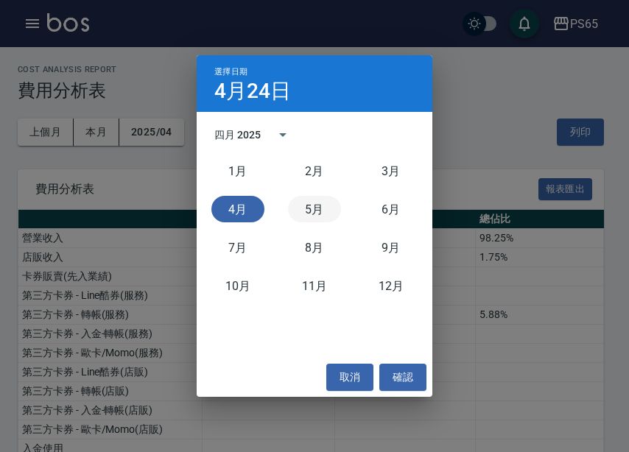
click at [320, 211] on button "5月" at bounding box center [314, 209] width 53 height 27
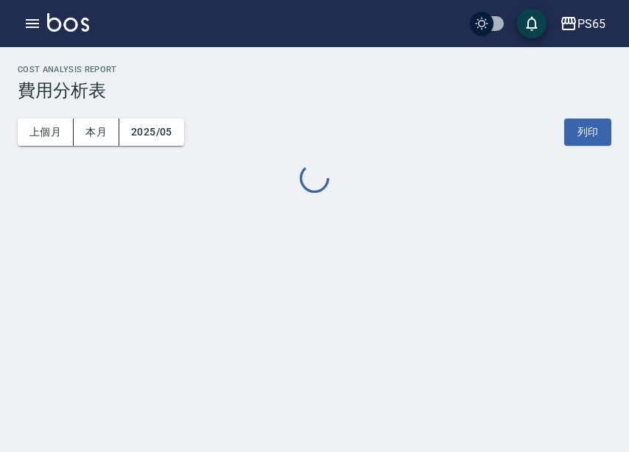
click at [332, 353] on div "PS65 2025-05 費用分析表 列印時間： [DATE][PHONE_NUMBER]:37 Cost analysis Report 費用分析表 上個月…" at bounding box center [314, 226] width 629 height 452
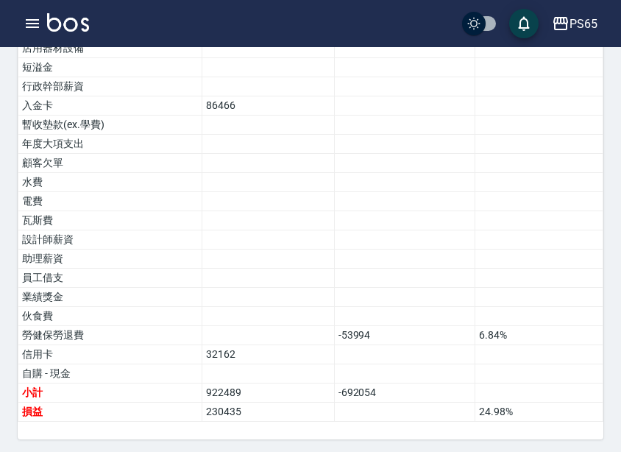
scroll to position [980, 0]
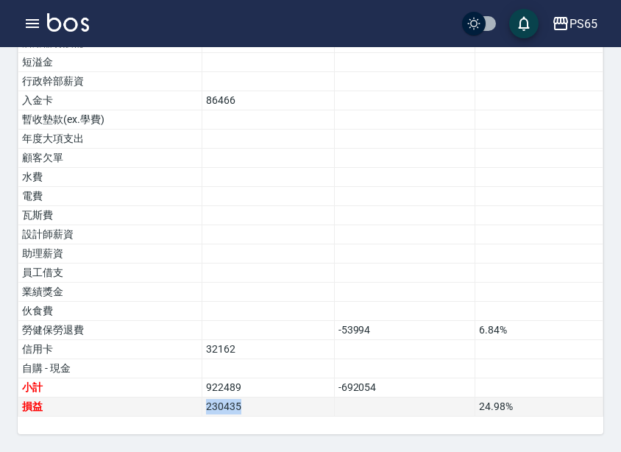
drag, startPoint x: 219, startPoint y: 408, endPoint x: 167, endPoint y: 403, distance: 51.8
click at [167, 403] on tr "損益 230435 24.98 %" at bounding box center [310, 407] width 585 height 19
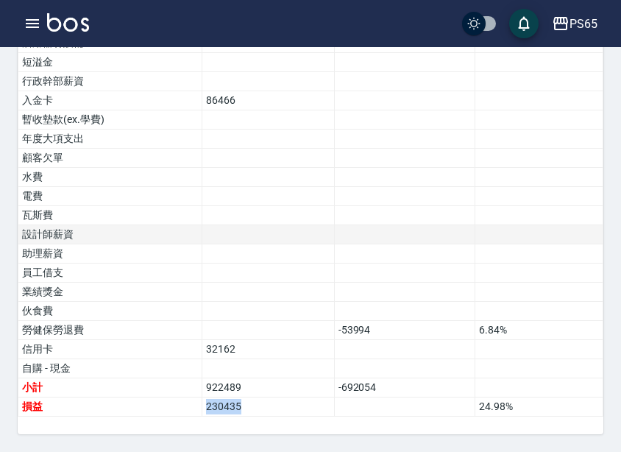
copy tr "損益 230435"
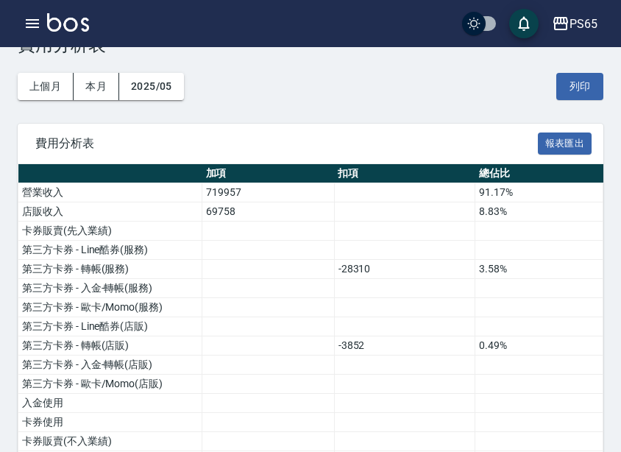
scroll to position [0, 0]
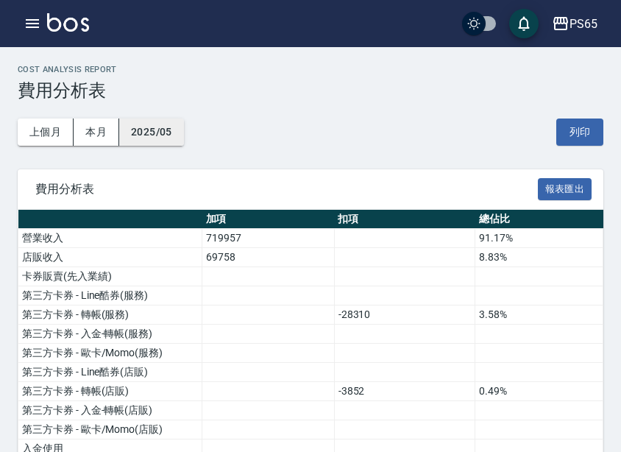
click at [172, 129] on button "2025/05" at bounding box center [151, 132] width 65 height 27
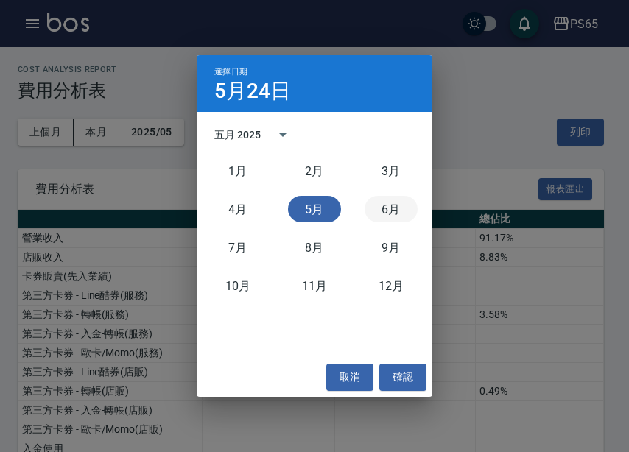
click at [403, 202] on button "6月" at bounding box center [390, 209] width 53 height 27
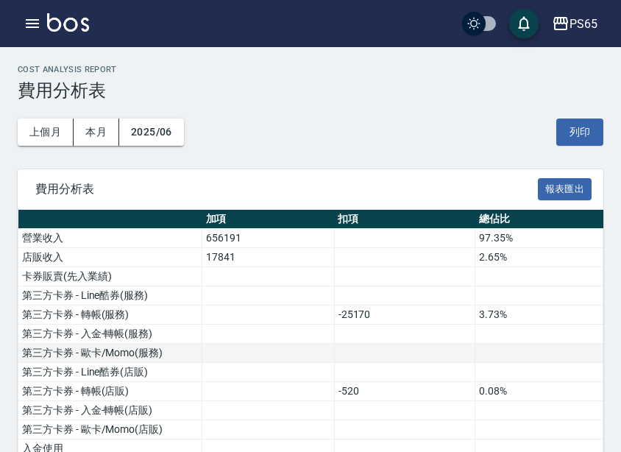
click at [230, 345] on td at bounding box center [268, 353] width 133 height 19
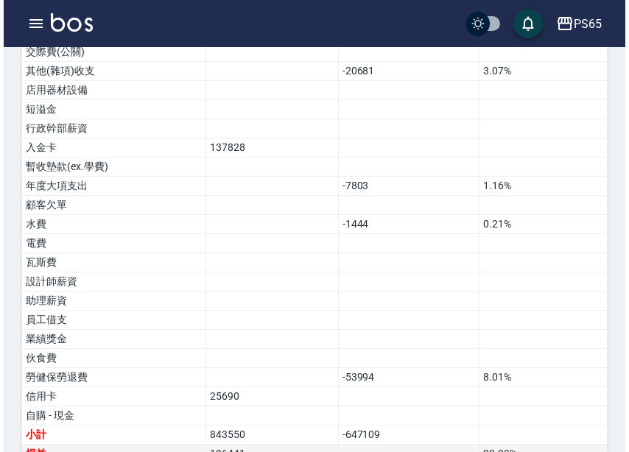
scroll to position [980, 0]
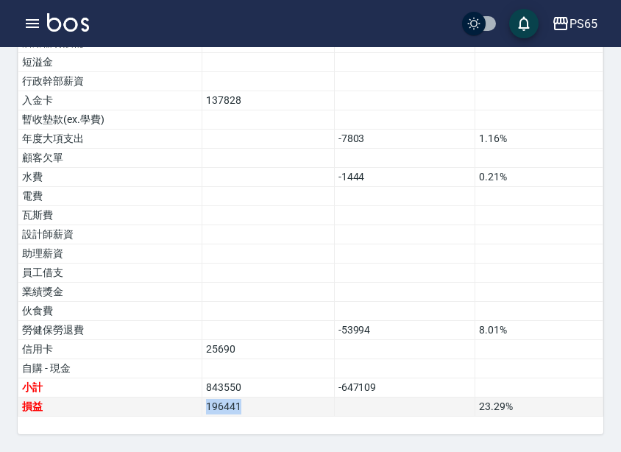
drag, startPoint x: 219, startPoint y: 407, endPoint x: 200, endPoint y: 405, distance: 19.3
click at [200, 405] on tr "損益 196441 23.29 %" at bounding box center [310, 407] width 585 height 19
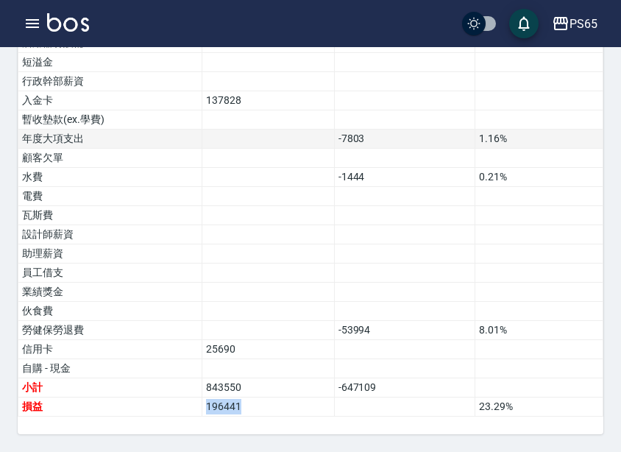
copy tr "損益 196441"
click at [571, 21] on div "PS65" at bounding box center [584, 24] width 28 height 18
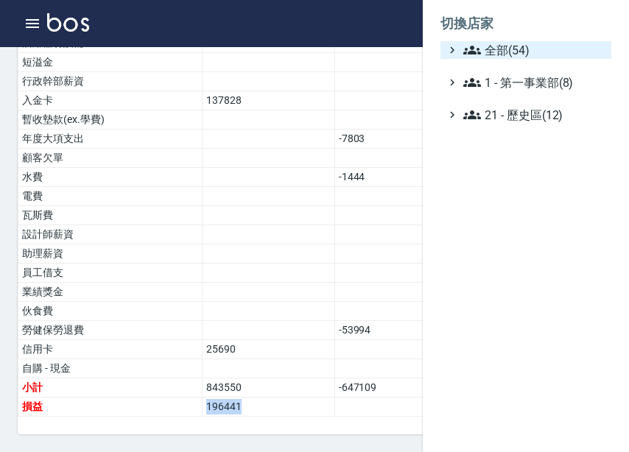
click at [574, 44] on span "全部(54)" at bounding box center [534, 50] width 142 height 18
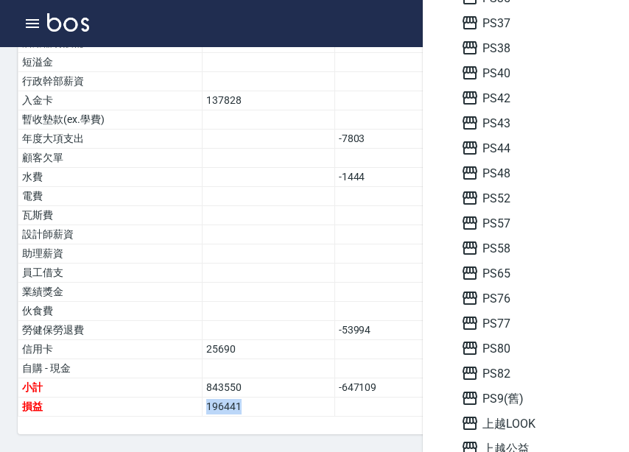
scroll to position [515, 0]
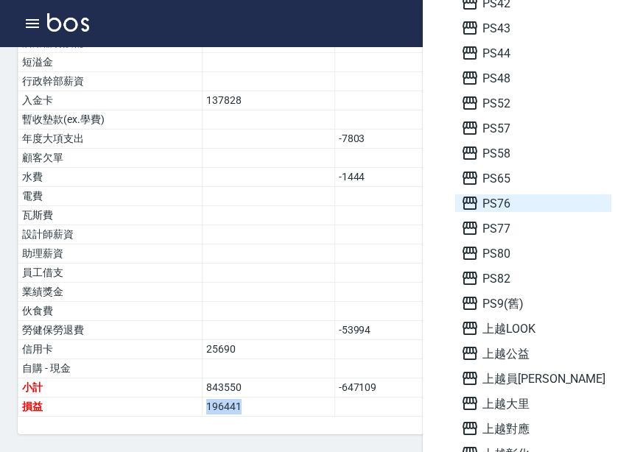
click at [536, 205] on span "PS76" at bounding box center [533, 203] width 144 height 18
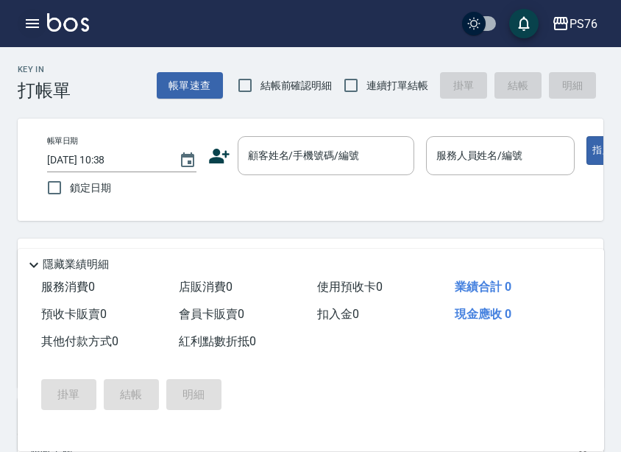
click at [39, 27] on icon "button" at bounding box center [32, 23] width 13 height 9
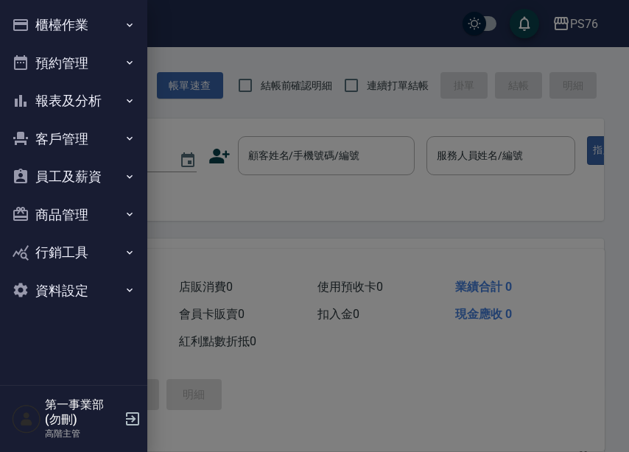
click at [85, 91] on button "報表及分析" at bounding box center [73, 101] width 135 height 38
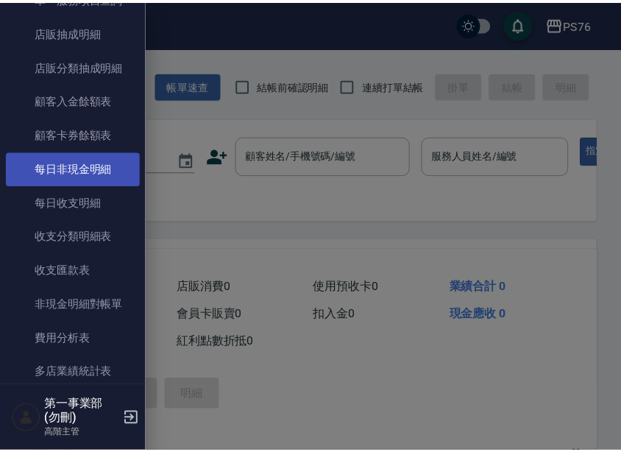
scroll to position [1104, 0]
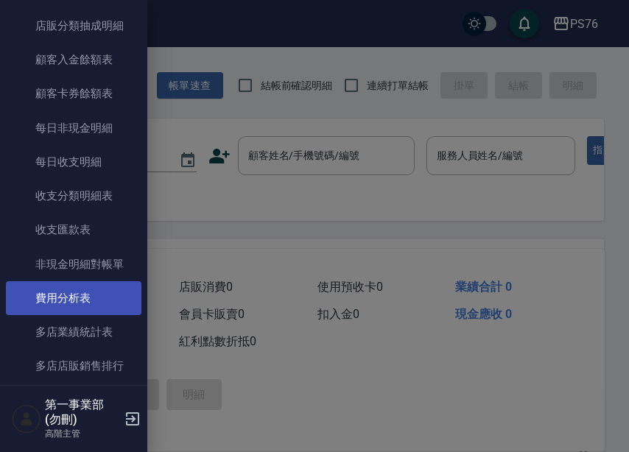
click at [99, 303] on link "費用分析表" at bounding box center [73, 298] width 135 height 34
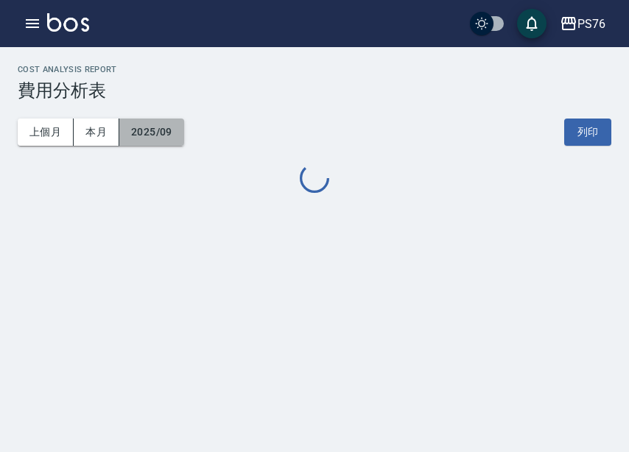
click at [161, 130] on button "2025/09" at bounding box center [151, 132] width 65 height 27
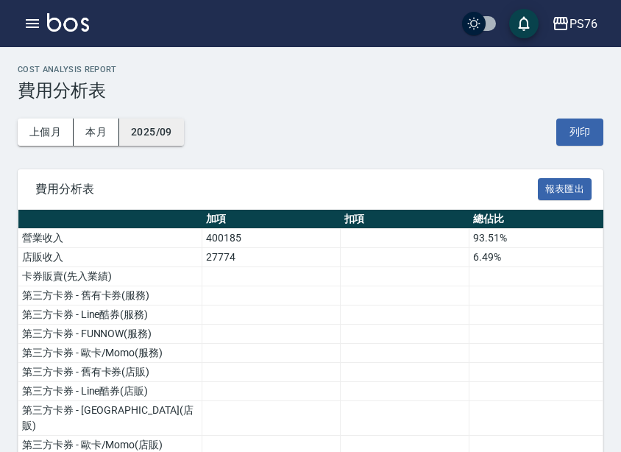
click at [137, 137] on button "2025/09" at bounding box center [151, 132] width 65 height 27
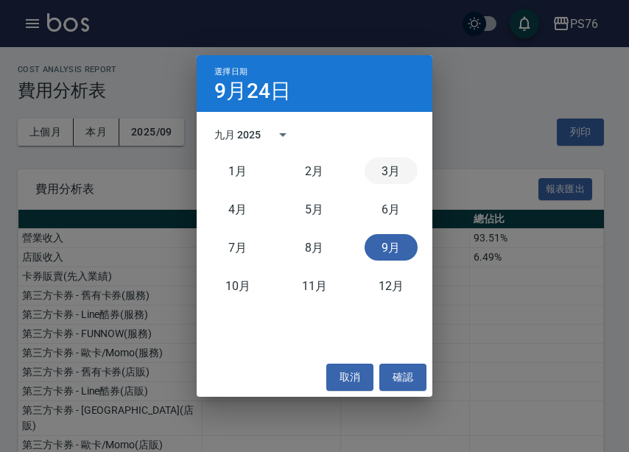
click at [381, 174] on button "3月" at bounding box center [390, 171] width 53 height 27
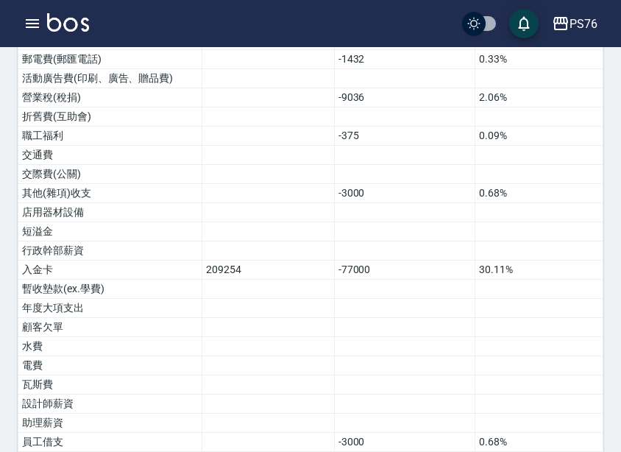
scroll to position [942, 0]
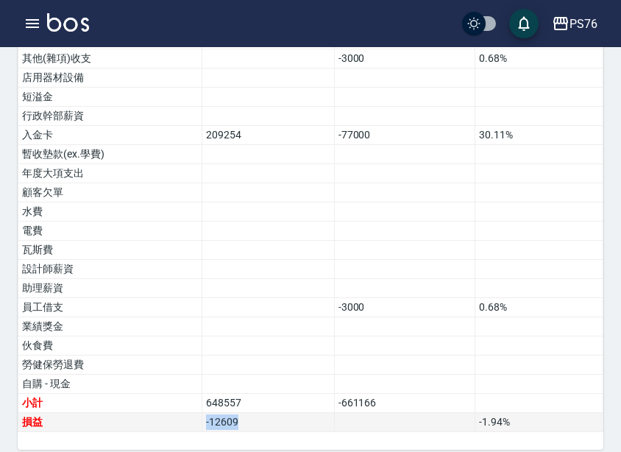
drag, startPoint x: 238, startPoint y: 411, endPoint x: 201, endPoint y: 412, distance: 36.8
click at [201, 413] on tr "損益 -12609 -1.94 %" at bounding box center [310, 422] width 585 height 19
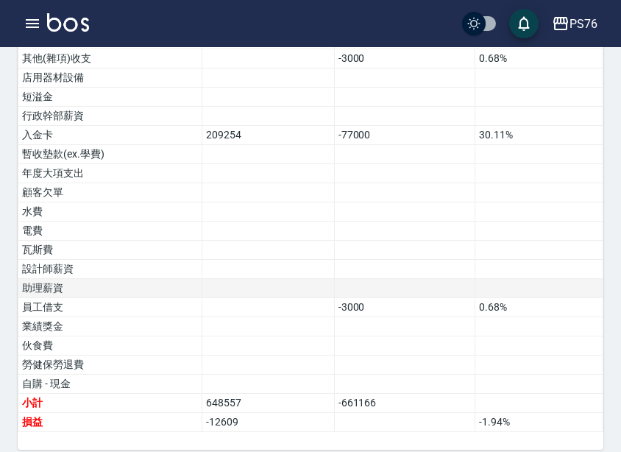
click at [261, 279] on td at bounding box center [268, 288] width 133 height 19
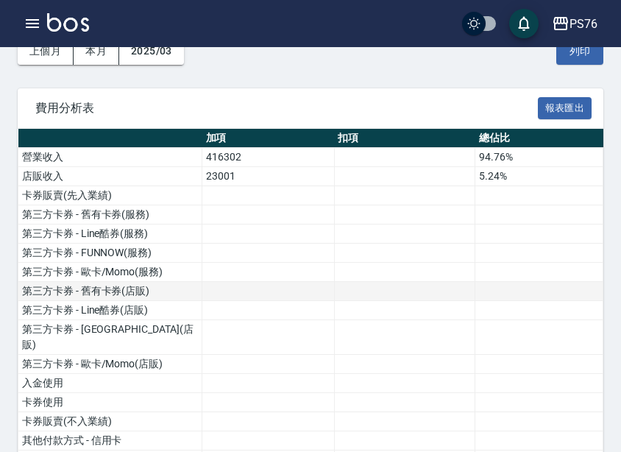
scroll to position [0, 0]
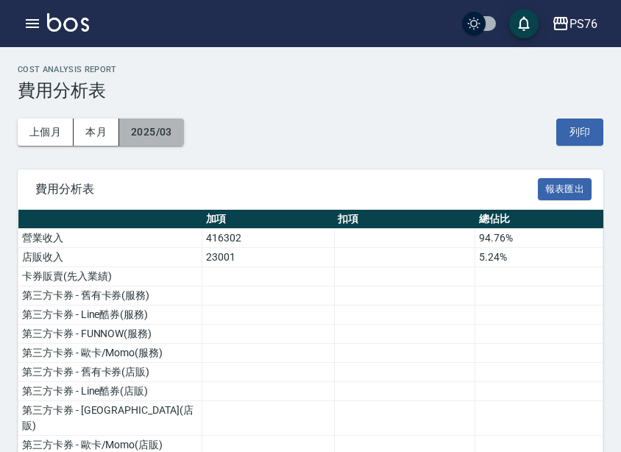
click at [164, 136] on button "2025/03" at bounding box center [151, 132] width 65 height 27
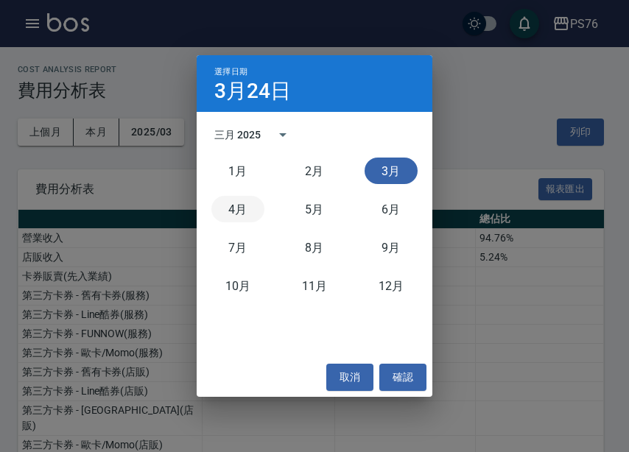
click at [248, 212] on button "4月" at bounding box center [237, 209] width 53 height 27
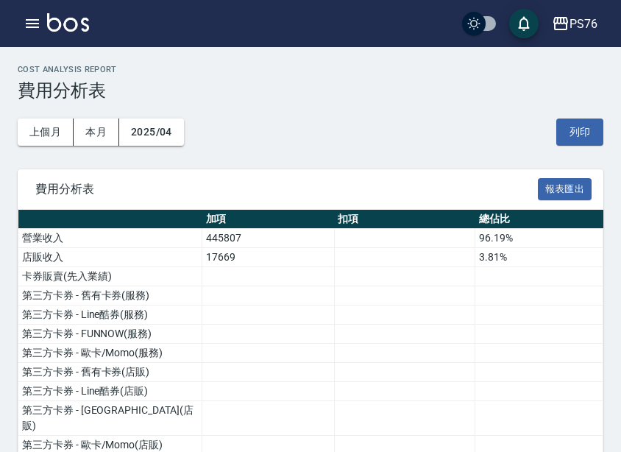
click at [286, 345] on td at bounding box center [268, 353] width 133 height 19
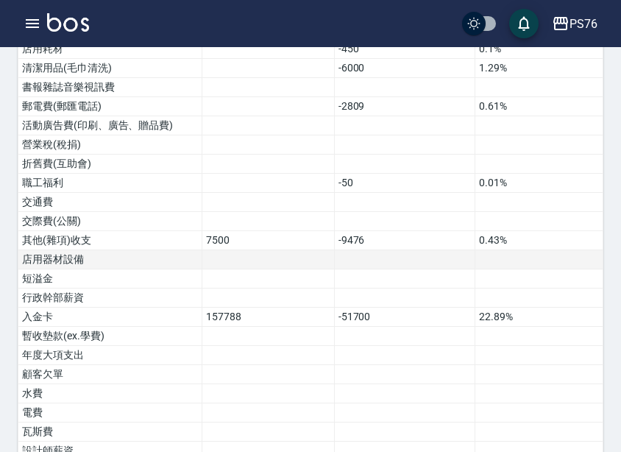
scroll to position [942, 0]
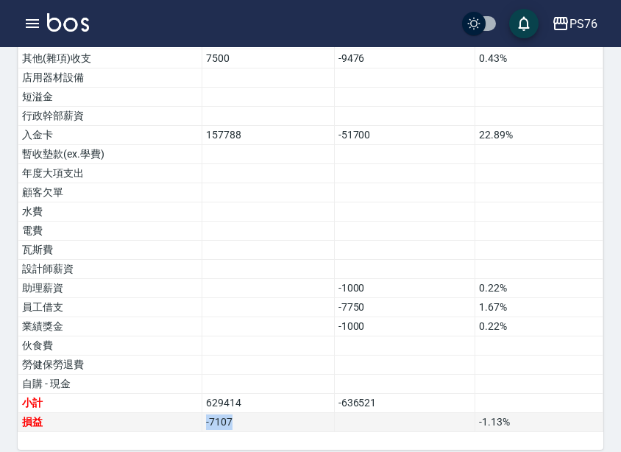
drag, startPoint x: 255, startPoint y: 412, endPoint x: 177, endPoint y: 415, distance: 77.4
click at [177, 415] on tr "損益 -7107 -1.13 %" at bounding box center [310, 422] width 585 height 19
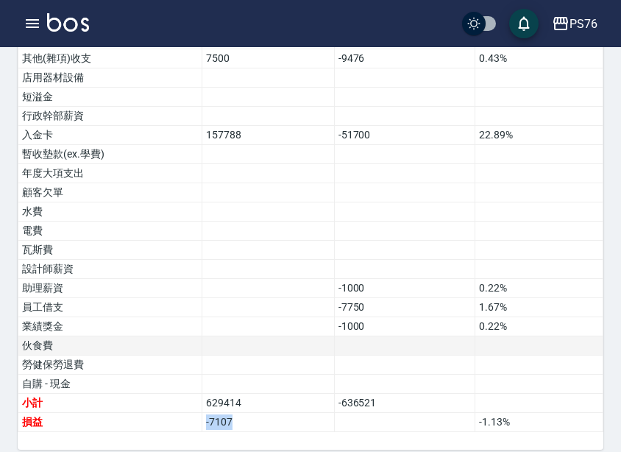
copy tr "損益 -7107"
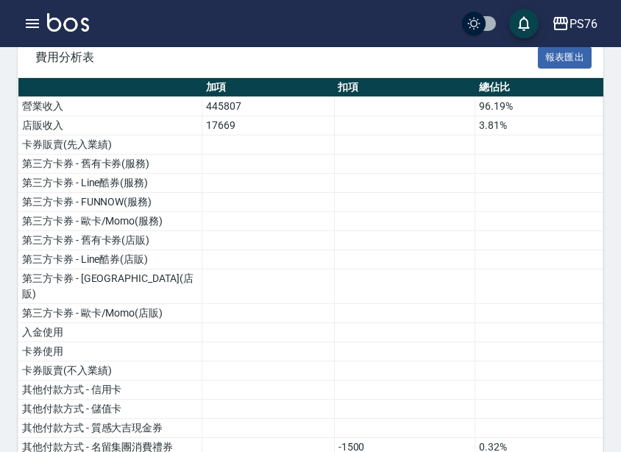
scroll to position [0, 0]
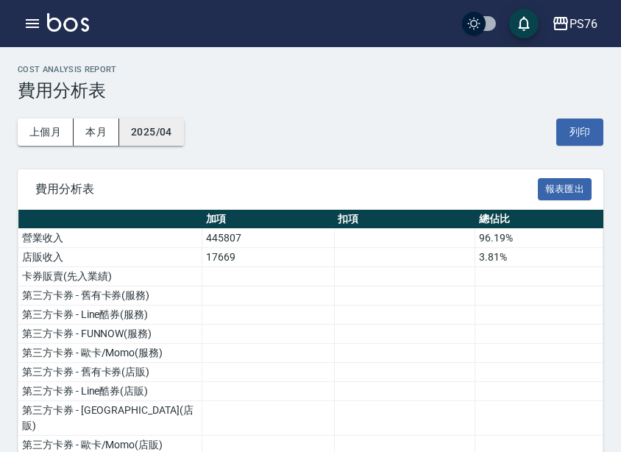
click at [160, 124] on button "2025/04" at bounding box center [151, 132] width 65 height 27
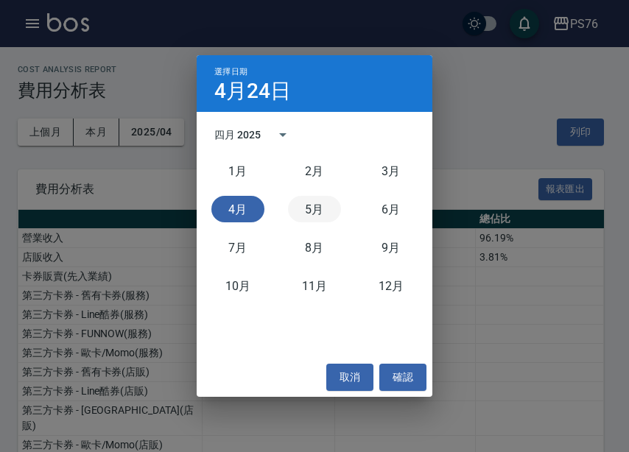
click at [312, 209] on button "5月" at bounding box center [314, 209] width 53 height 27
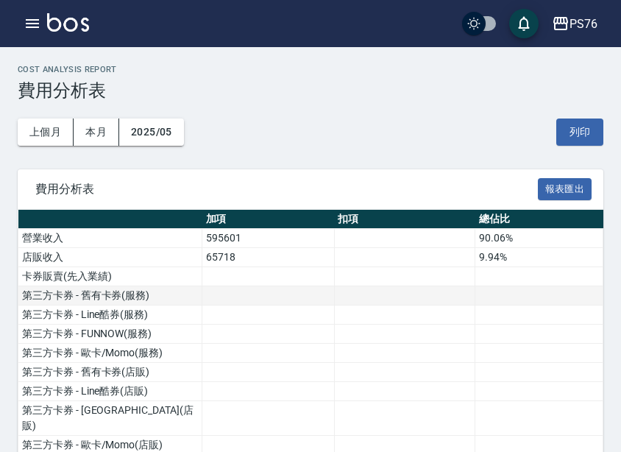
click at [384, 301] on td at bounding box center [404, 295] width 141 height 19
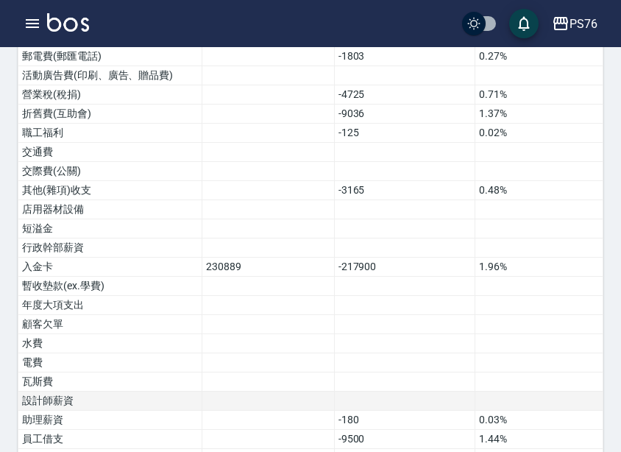
scroll to position [942, 0]
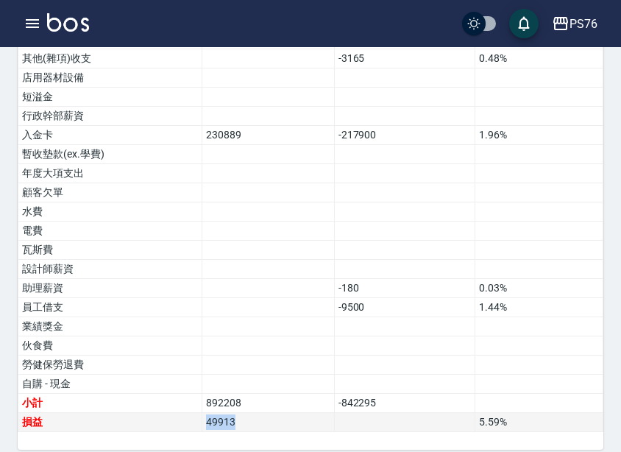
drag, startPoint x: 259, startPoint y: 410, endPoint x: 183, endPoint y: 411, distance: 76.6
click at [183, 413] on tr "損益 49913 5.59 %" at bounding box center [310, 422] width 585 height 19
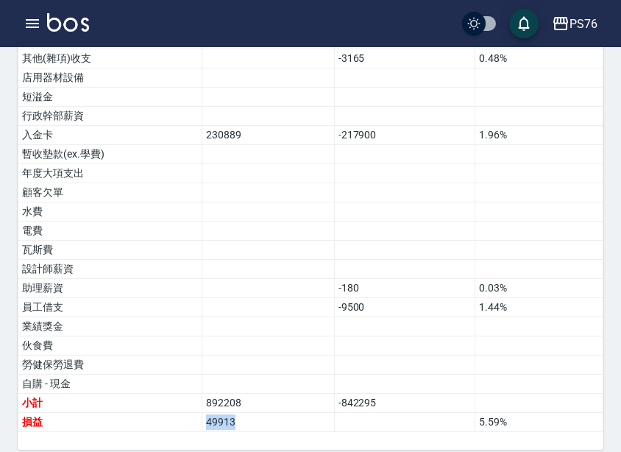
copy tr "損益 49913"
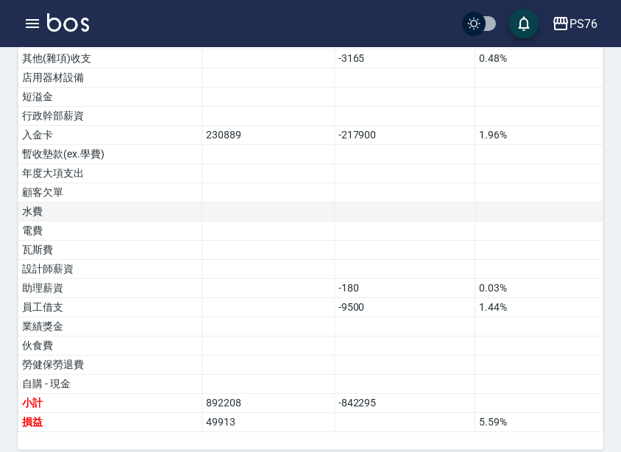
click at [309, 203] on td at bounding box center [268, 211] width 133 height 19
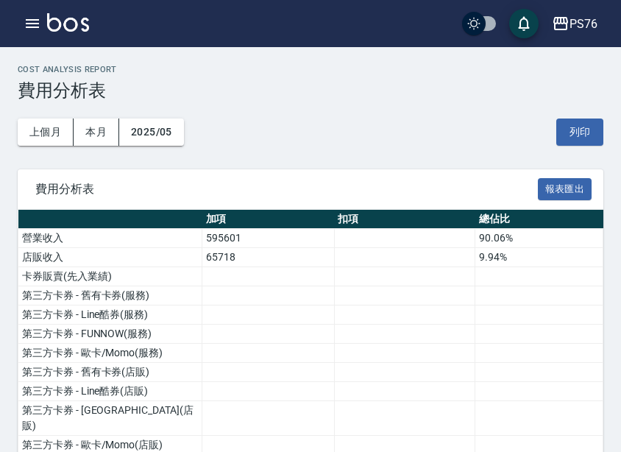
scroll to position [0, 0]
click at [169, 147] on div "上個月 本月 2025/05 列印" at bounding box center [311, 132] width 586 height 63
click at [166, 133] on button "2025/05" at bounding box center [151, 132] width 65 height 27
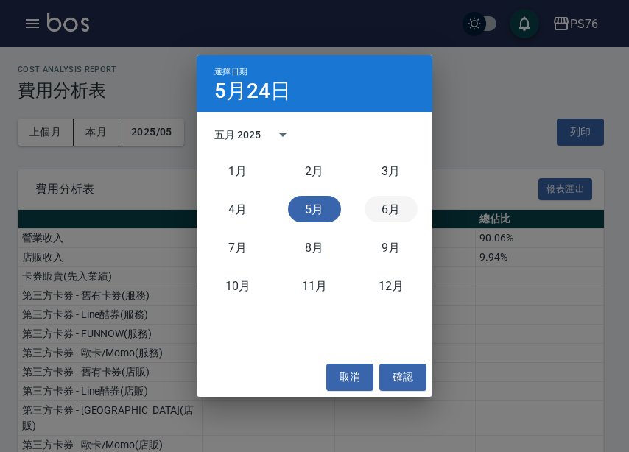
click at [393, 204] on button "6月" at bounding box center [390, 209] width 53 height 27
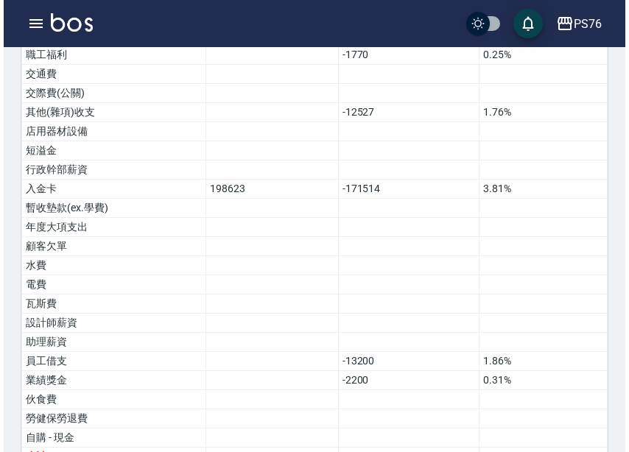
scroll to position [942, 0]
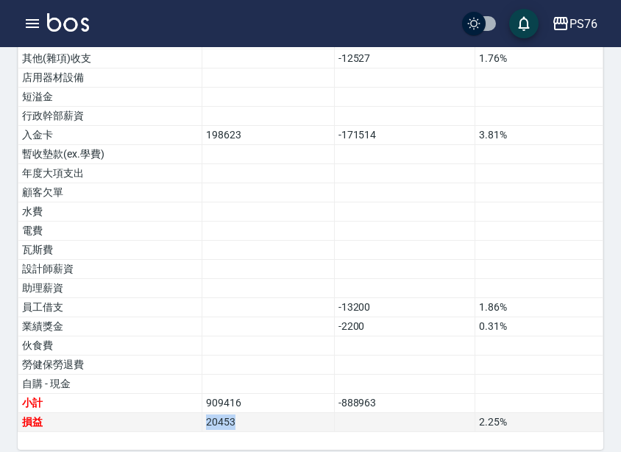
drag, startPoint x: 246, startPoint y: 406, endPoint x: 148, endPoint y: 406, distance: 97.9
click at [148, 413] on tr "損益 20453 2.25 %" at bounding box center [310, 422] width 585 height 19
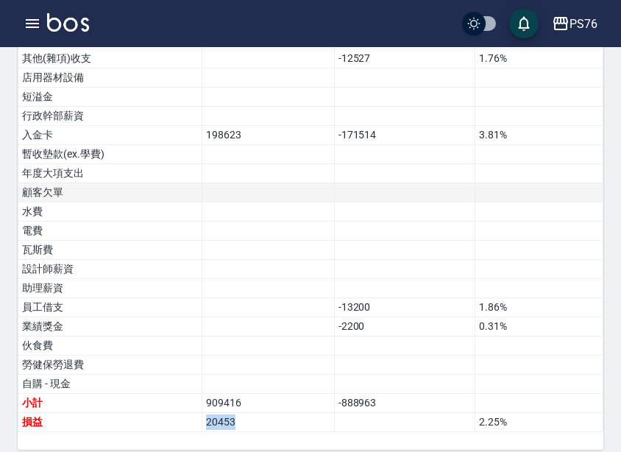
copy tr "損益 20453"
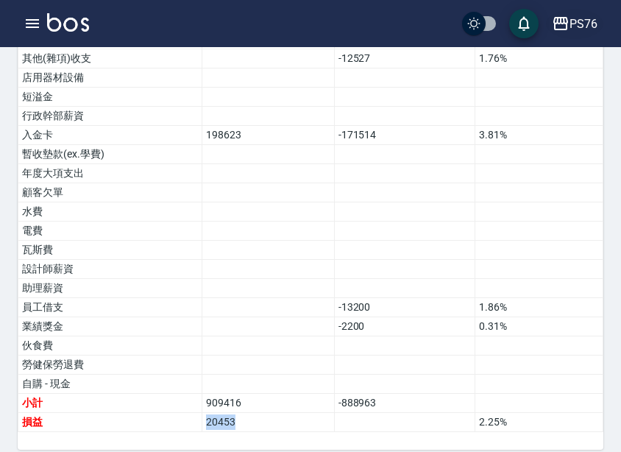
click at [556, 32] on button "PS76" at bounding box center [574, 24] width 57 height 30
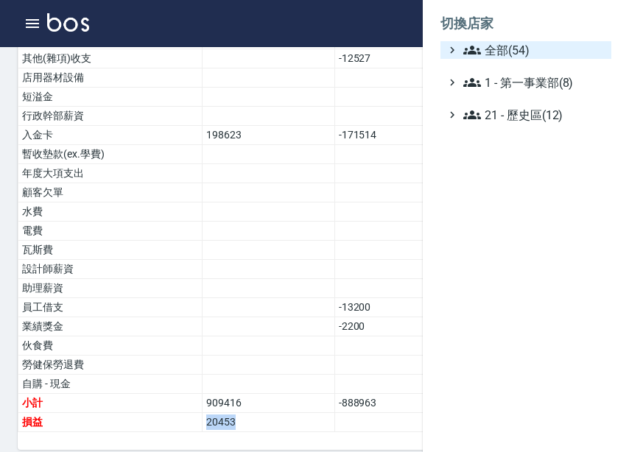
click at [556, 52] on span "全部(54)" at bounding box center [534, 50] width 142 height 18
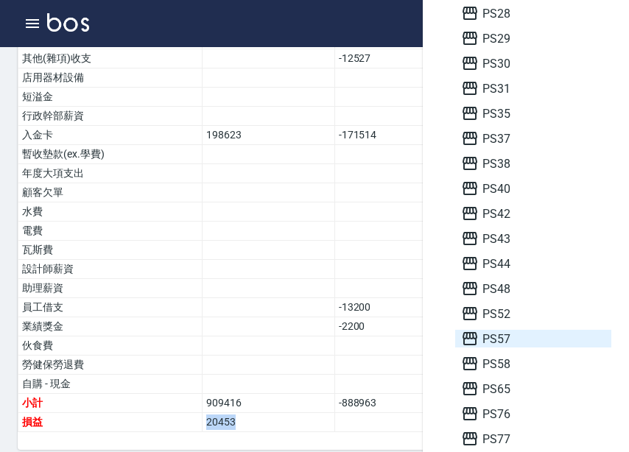
scroll to position [368, 0]
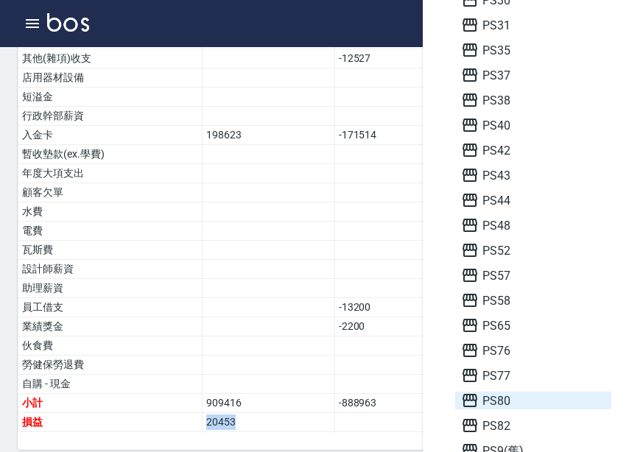
click at [536, 395] on span "PS80" at bounding box center [533, 401] width 144 height 18
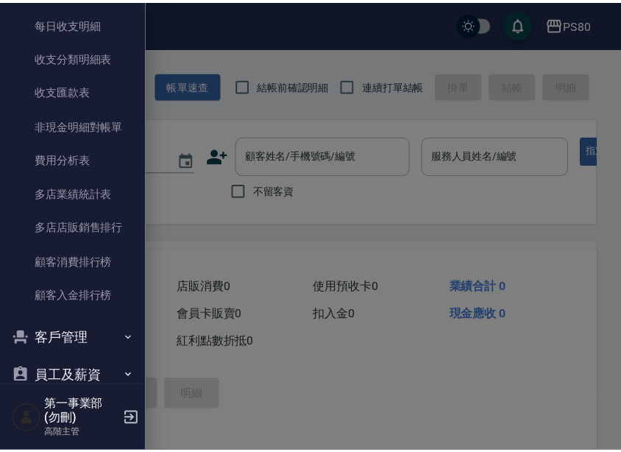
scroll to position [1237, 0]
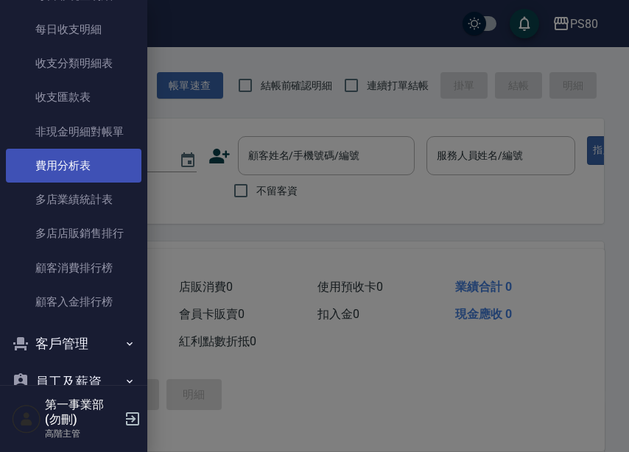
click at [91, 165] on link "費用分析表" at bounding box center [73, 166] width 135 height 34
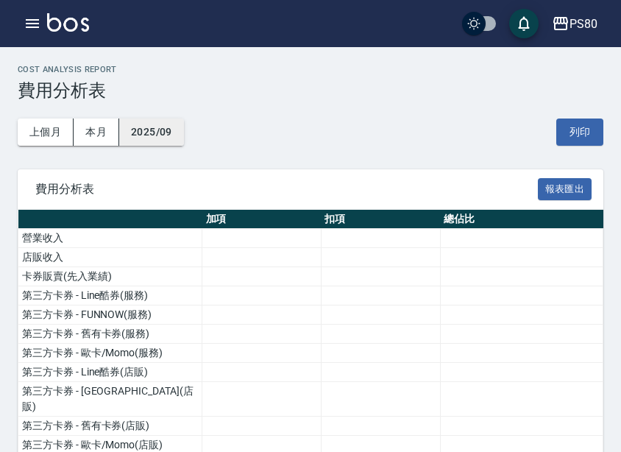
click at [152, 126] on button "2025/09" at bounding box center [151, 132] width 65 height 27
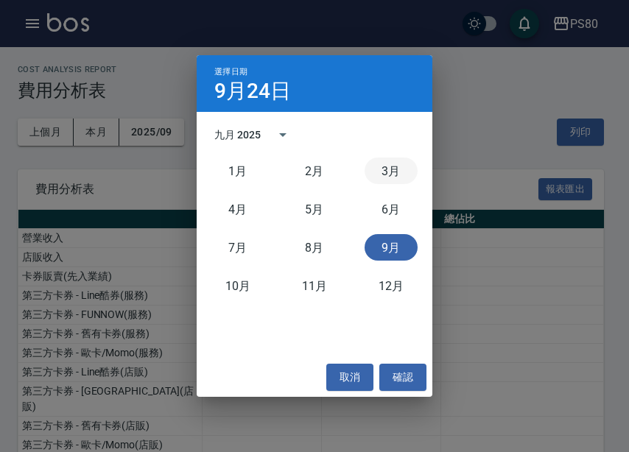
click at [385, 176] on button "3月" at bounding box center [390, 171] width 53 height 27
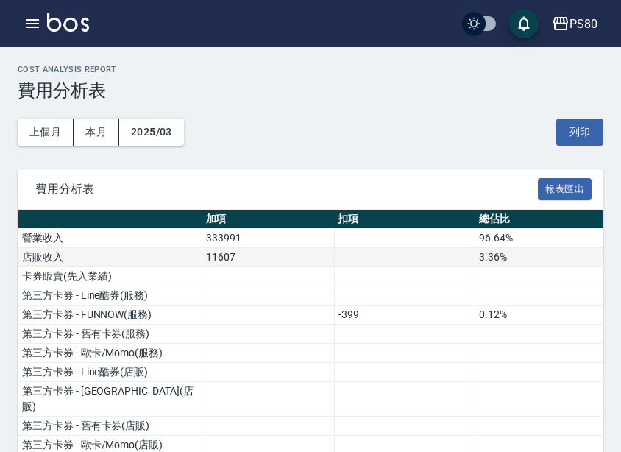
click at [270, 266] on td "11607" at bounding box center [268, 257] width 133 height 19
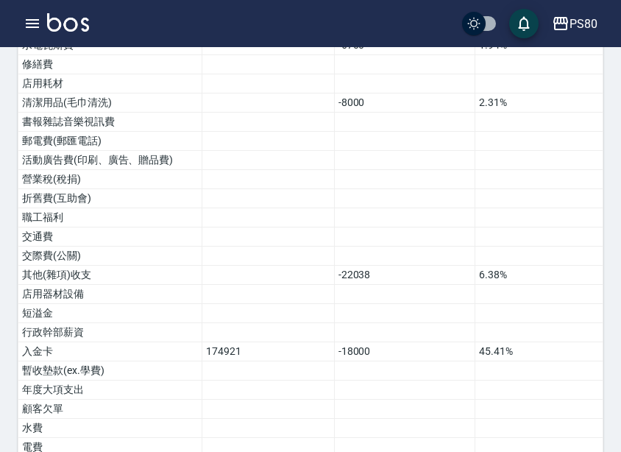
scroll to position [942, 0]
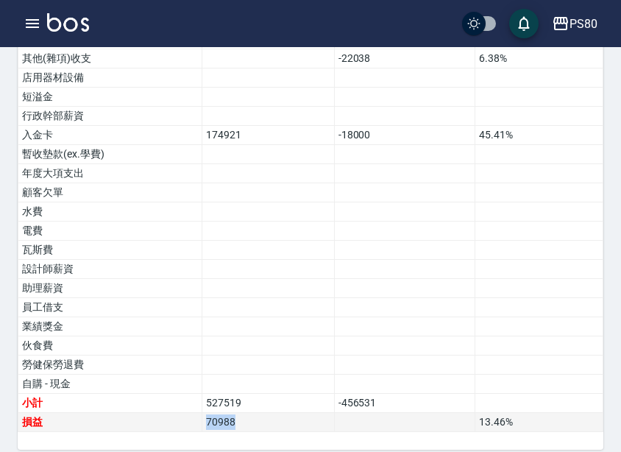
drag, startPoint x: 248, startPoint y: 403, endPoint x: 174, endPoint y: 413, distance: 74.2
click at [174, 413] on tr "損益 70988 13.46 %" at bounding box center [310, 422] width 585 height 19
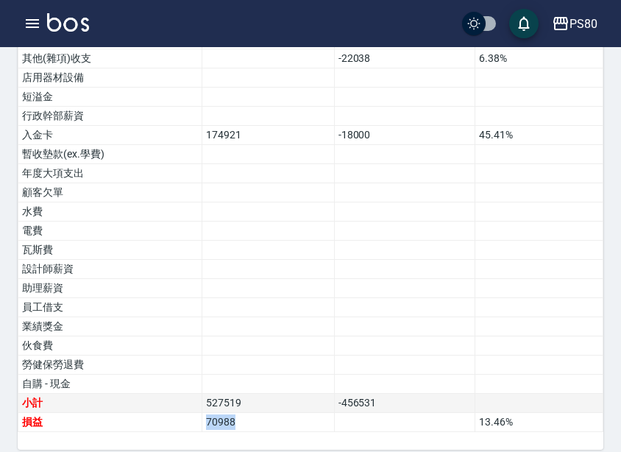
copy tr "損益 70988"
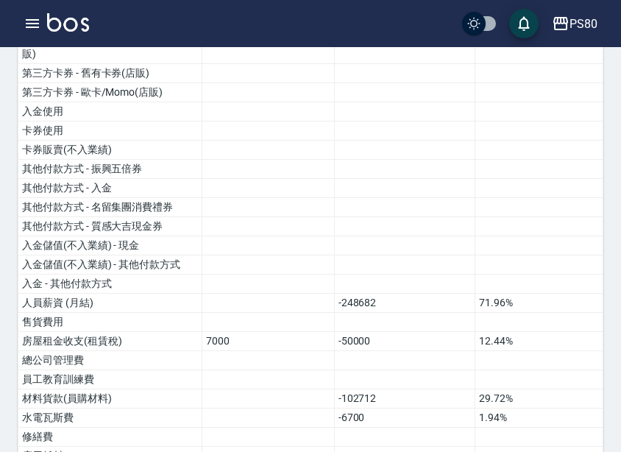
scroll to position [0, 0]
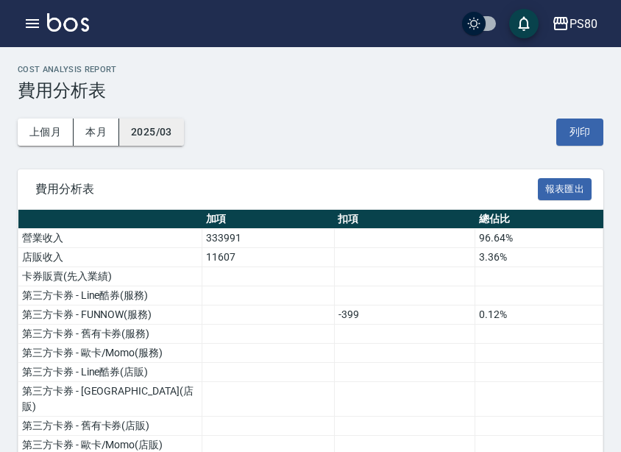
click at [171, 135] on button "2025/03" at bounding box center [151, 132] width 65 height 27
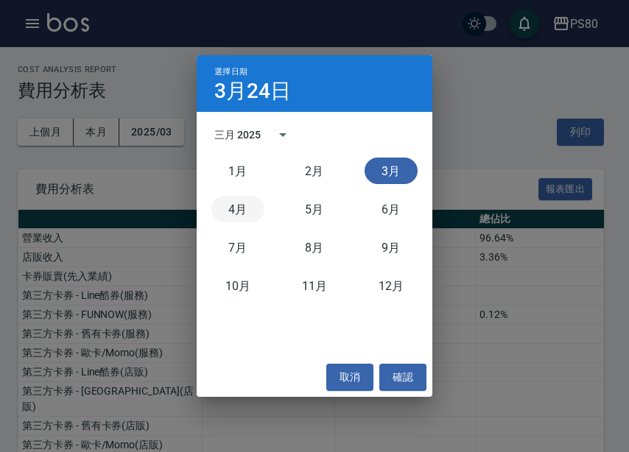
click at [243, 205] on button "4月" at bounding box center [237, 209] width 53 height 27
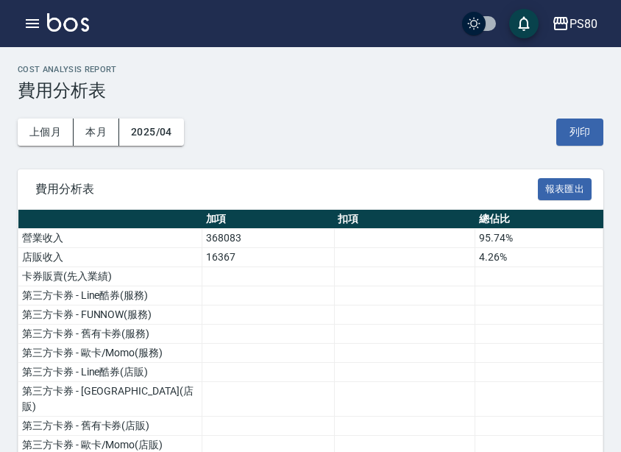
click at [197, 223] on th at bounding box center [110, 219] width 184 height 19
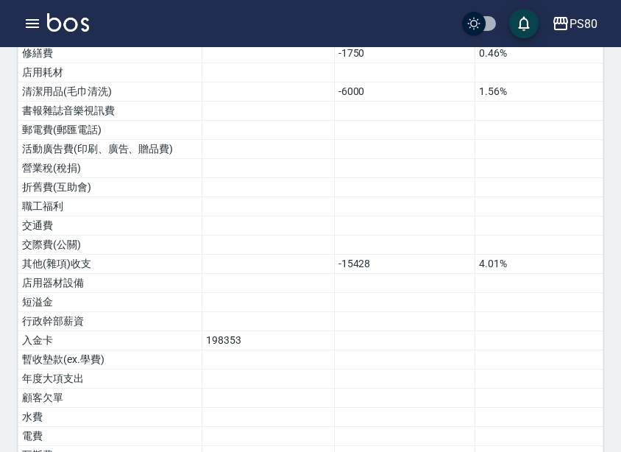
scroll to position [961, 0]
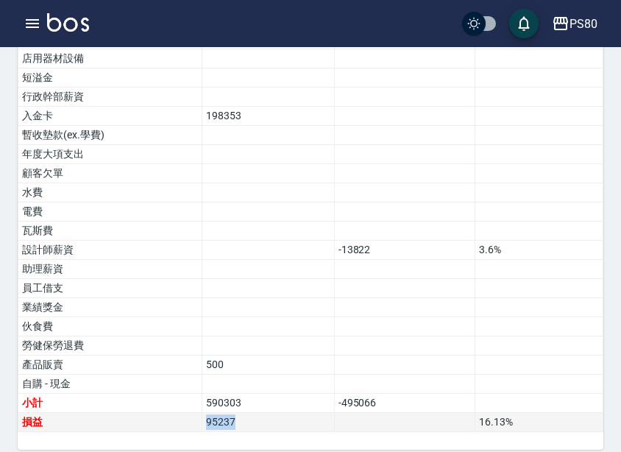
drag, startPoint x: 252, startPoint y: 408, endPoint x: 157, endPoint y: 403, distance: 95.1
click at [157, 413] on tr "損益 95237 16.13 %" at bounding box center [310, 422] width 585 height 19
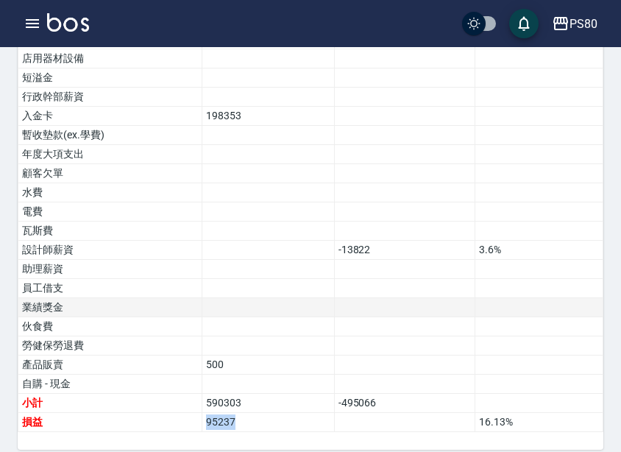
copy tr "損益 95237"
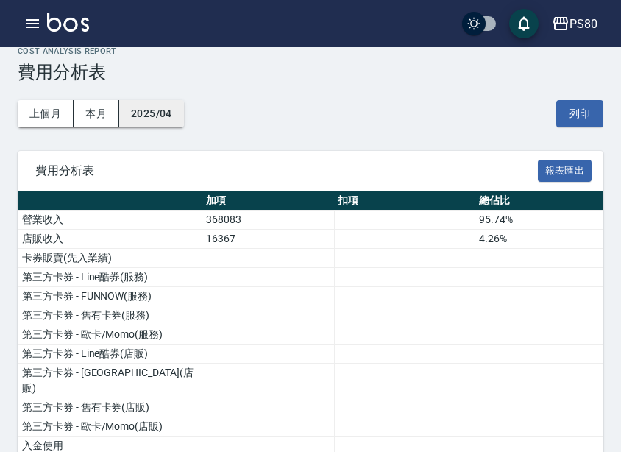
scroll to position [0, 0]
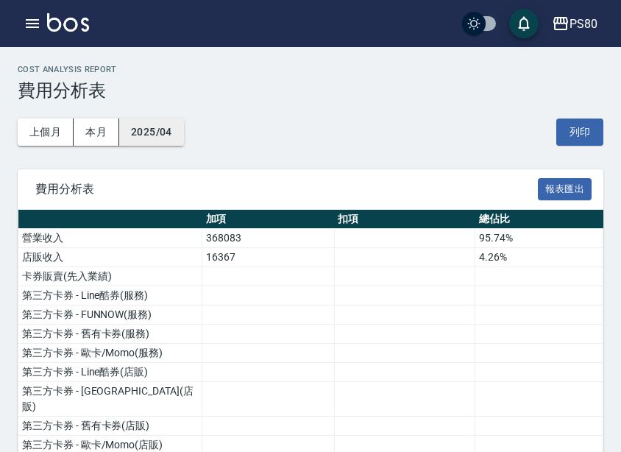
click at [171, 132] on button "2025/04" at bounding box center [151, 132] width 65 height 27
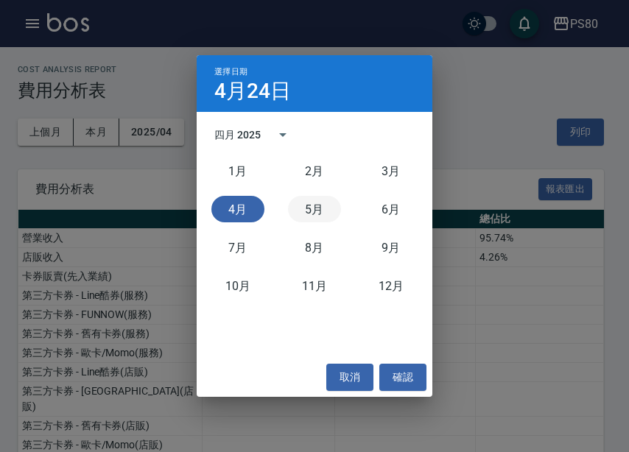
click at [314, 199] on button "5月" at bounding box center [314, 209] width 53 height 27
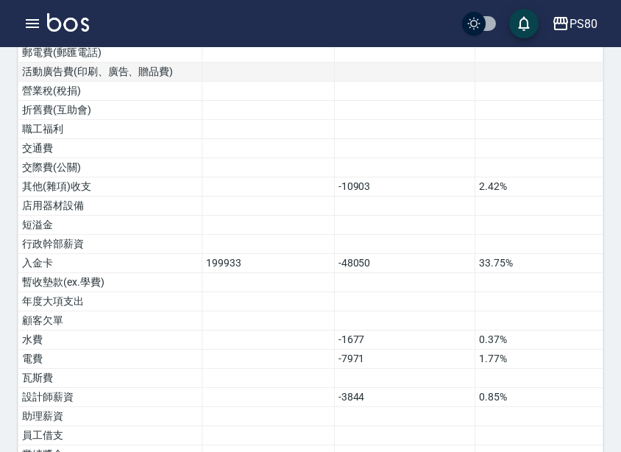
scroll to position [942, 0]
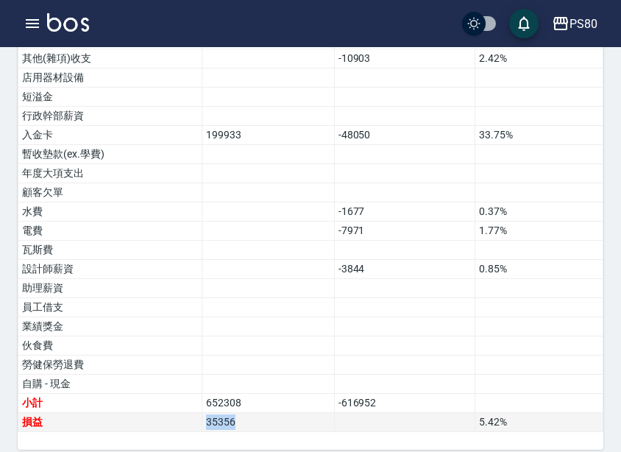
drag, startPoint x: 250, startPoint y: 410, endPoint x: 191, endPoint y: 411, distance: 58.9
click at [191, 413] on tr "損益 35356 5.42 %" at bounding box center [310, 422] width 585 height 19
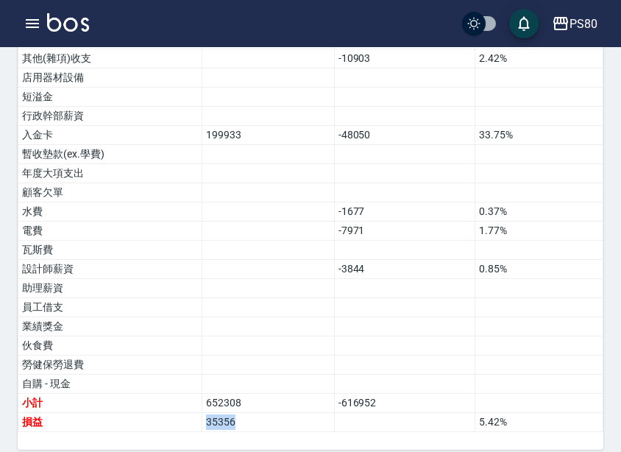
copy tr "損益 35356"
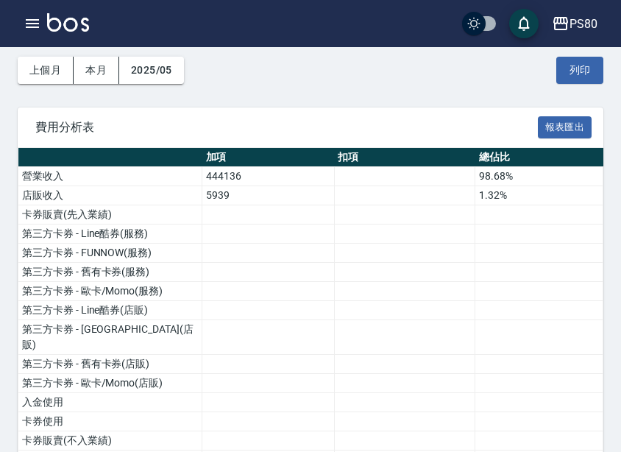
scroll to position [0, 0]
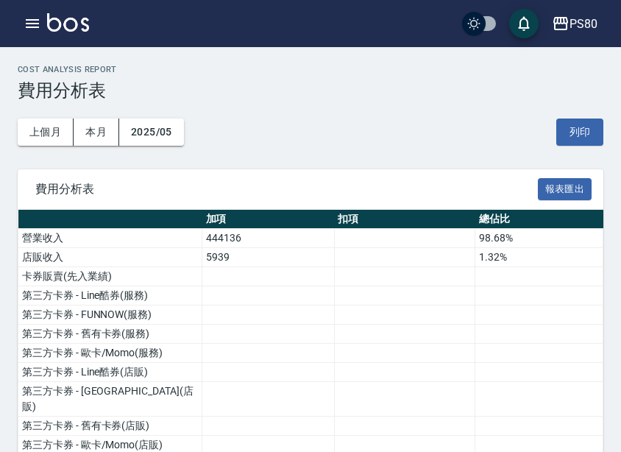
click at [185, 135] on div "上個月 本月 2025/05 列印" at bounding box center [311, 132] width 586 height 63
click at [177, 135] on button "2025/05" at bounding box center [151, 132] width 65 height 27
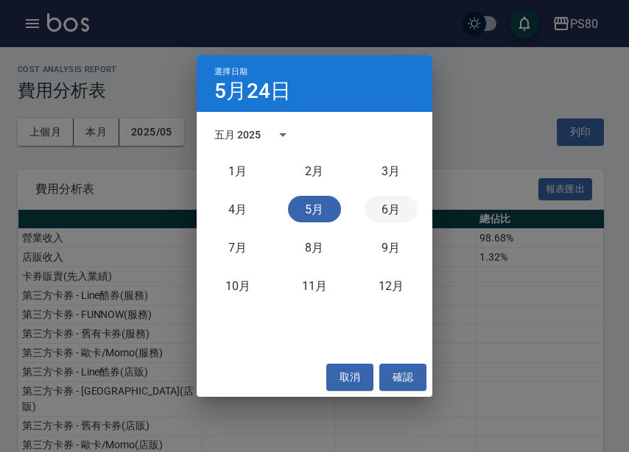
click at [398, 203] on button "6月" at bounding box center [390, 209] width 53 height 27
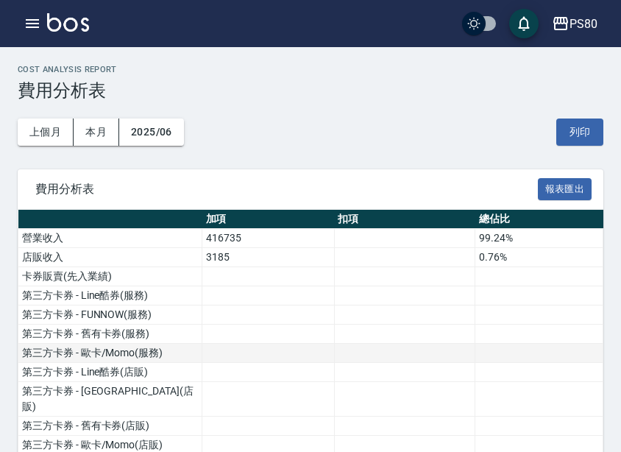
click at [399, 351] on td at bounding box center [404, 353] width 141 height 19
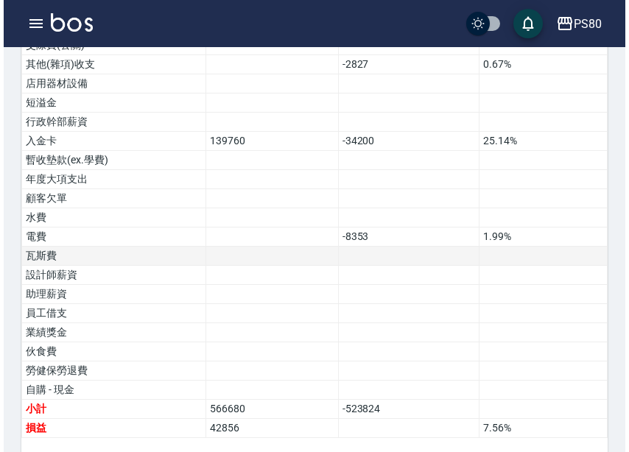
scroll to position [942, 0]
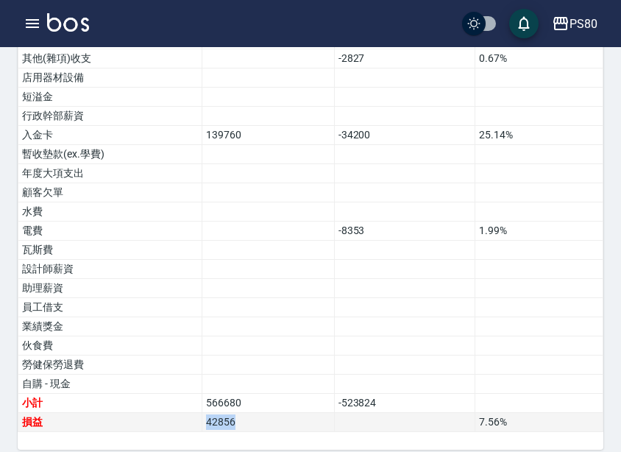
drag, startPoint x: 248, startPoint y: 409, endPoint x: 169, endPoint y: 409, distance: 78.8
click at [169, 413] on tr "損益 42856 7.56 %" at bounding box center [310, 422] width 585 height 19
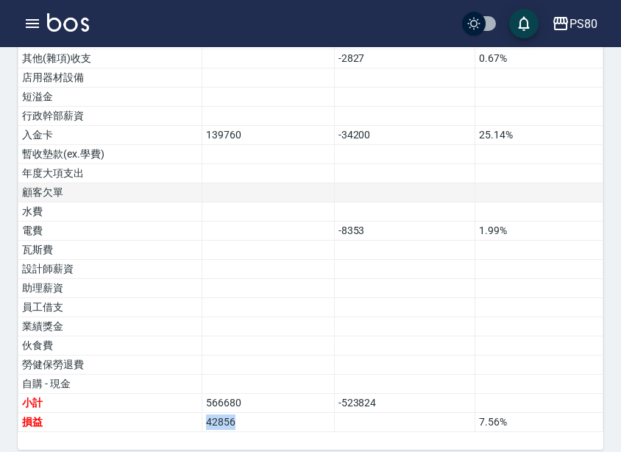
copy tr "損益 42856"
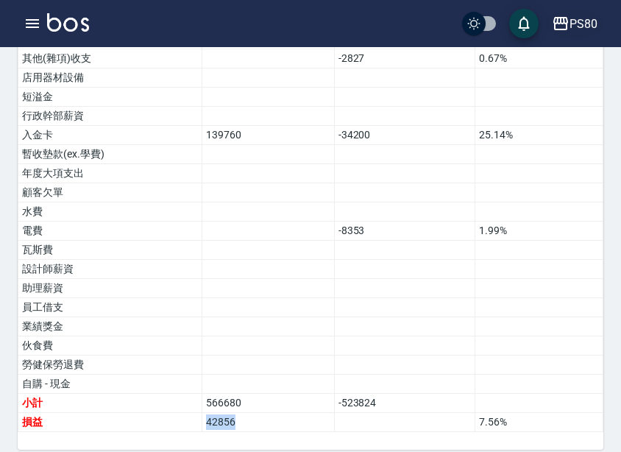
click at [554, 21] on icon "button" at bounding box center [561, 24] width 18 height 18
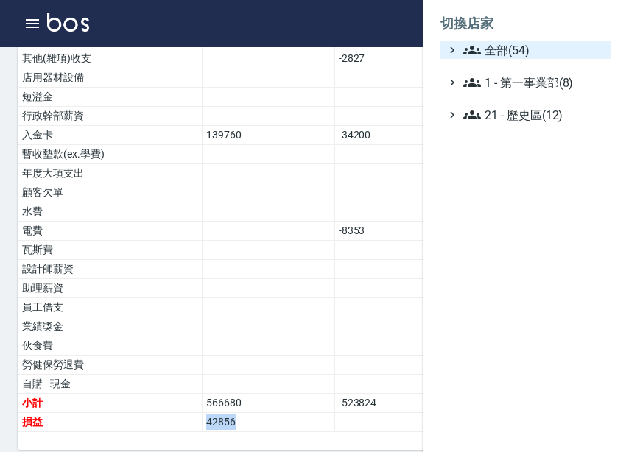
click at [551, 41] on span "全部(54)" at bounding box center [534, 50] width 142 height 18
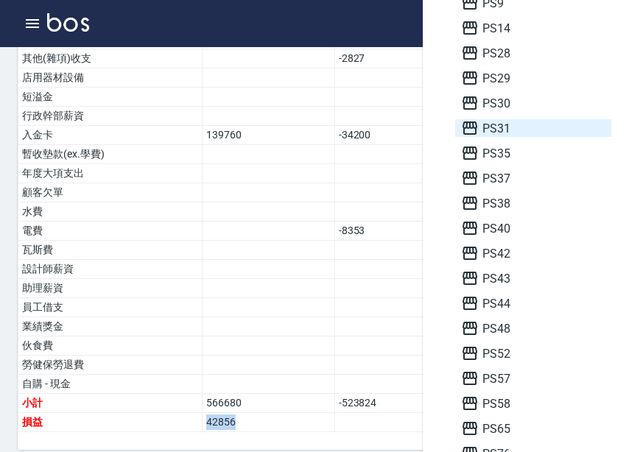
scroll to position [442, 0]
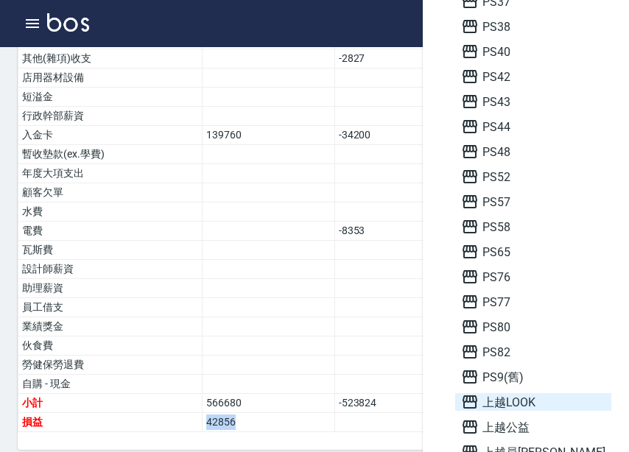
click at [524, 407] on span "上越LOOK" at bounding box center [533, 402] width 144 height 18
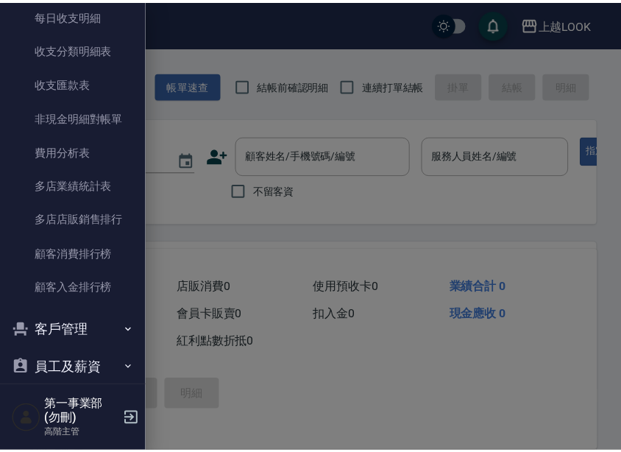
scroll to position [1252, 0]
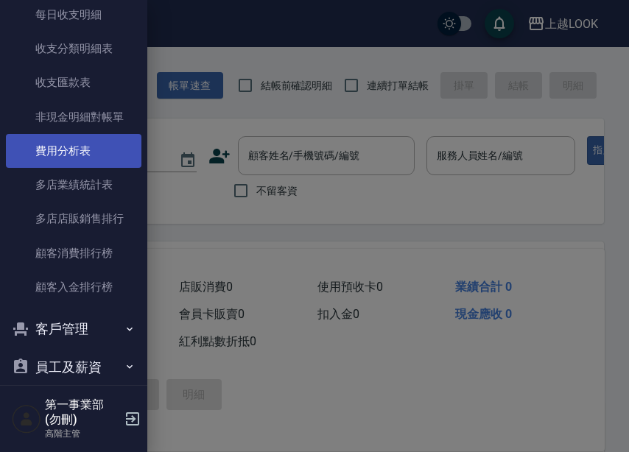
click at [88, 158] on link "費用分析表" at bounding box center [73, 151] width 135 height 34
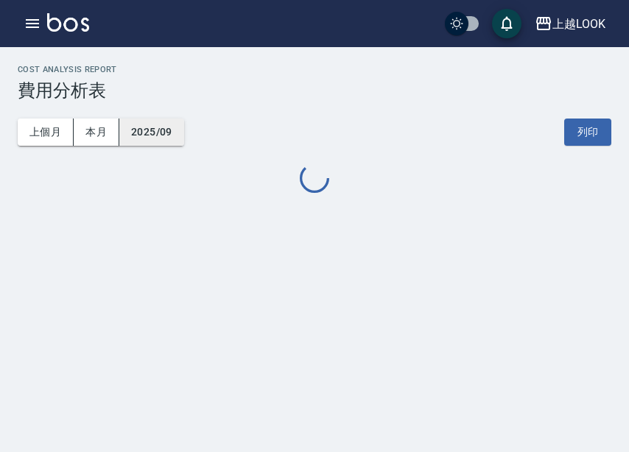
click at [161, 141] on button "2025/09" at bounding box center [151, 132] width 65 height 27
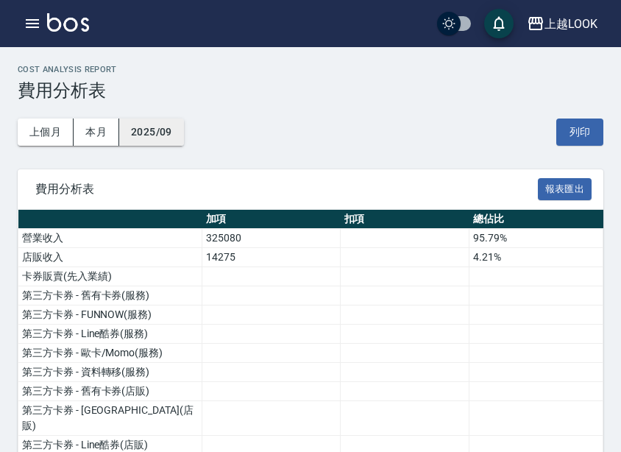
click at [165, 138] on button "2025/09" at bounding box center [151, 132] width 65 height 27
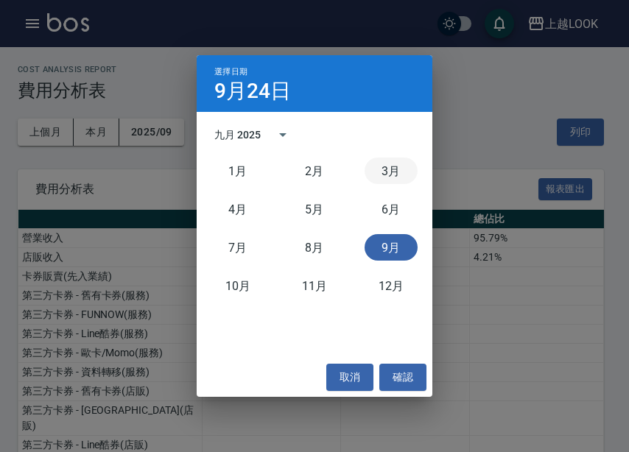
click at [384, 166] on button "3月" at bounding box center [390, 171] width 53 height 27
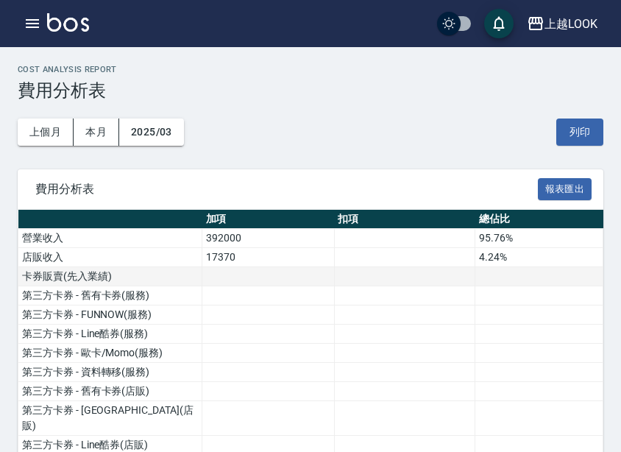
click at [208, 284] on td at bounding box center [268, 276] width 133 height 19
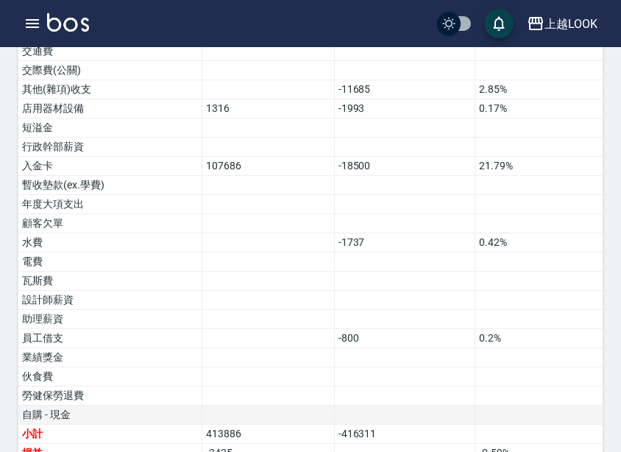
scroll to position [1057, 0]
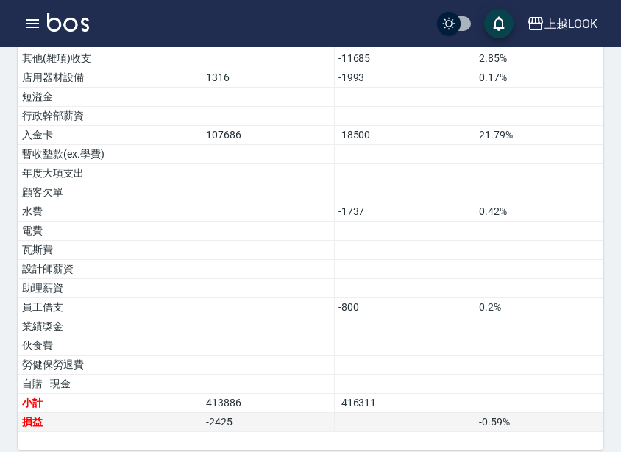
drag, startPoint x: 225, startPoint y: 406, endPoint x: 234, endPoint y: 409, distance: 10.0
click at [232, 413] on td "-2425" at bounding box center [268, 422] width 133 height 19
click at [225, 413] on td "-2425" at bounding box center [268, 422] width 133 height 19
drag, startPoint x: 236, startPoint y: 409, endPoint x: 165, endPoint y: 410, distance: 71.4
click at [165, 413] on tr "損益 -2425 -0.59 %" at bounding box center [310, 422] width 585 height 19
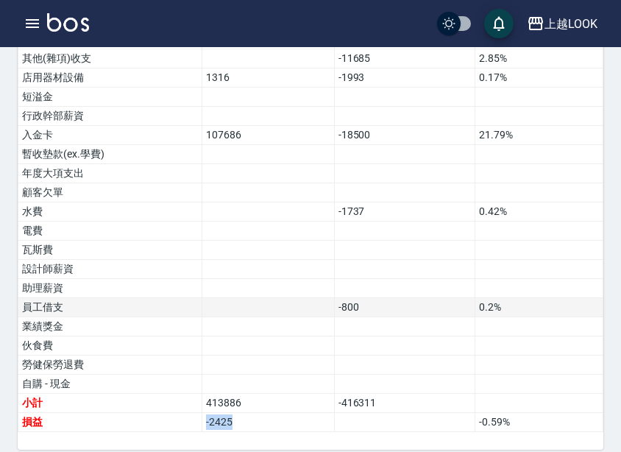
copy tr "損益 -2425"
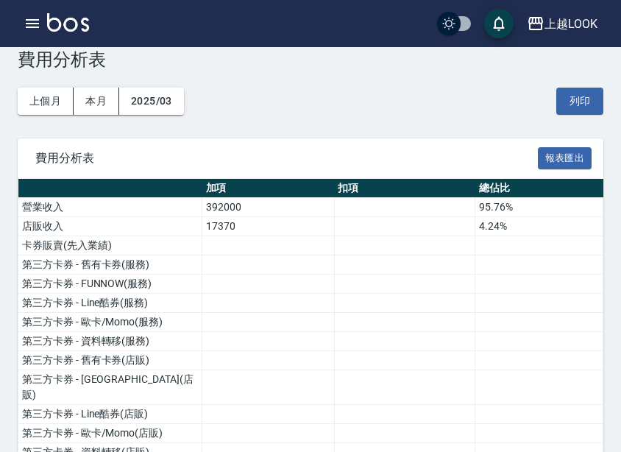
scroll to position [0, 0]
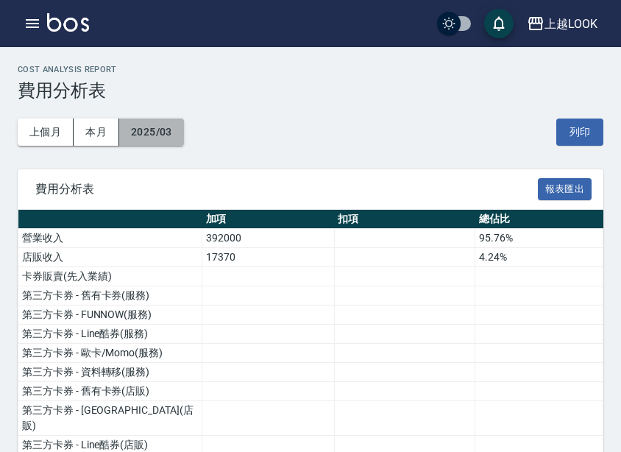
click at [161, 133] on button "2025/03" at bounding box center [151, 132] width 65 height 27
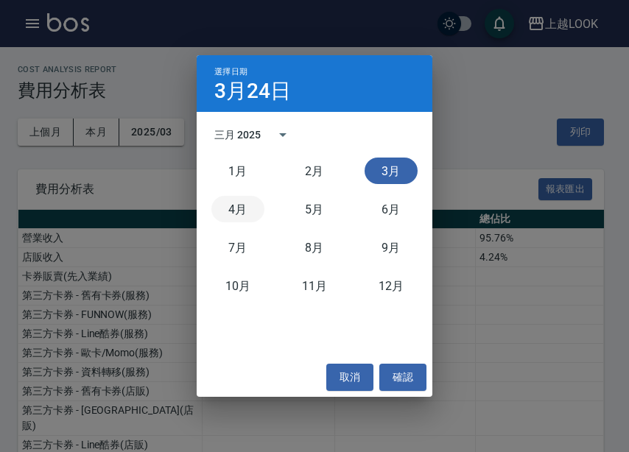
click at [250, 216] on button "4月" at bounding box center [237, 209] width 53 height 27
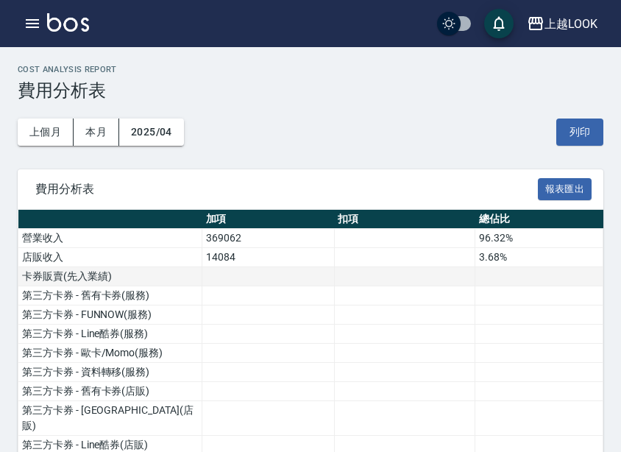
click at [360, 275] on td at bounding box center [404, 276] width 141 height 19
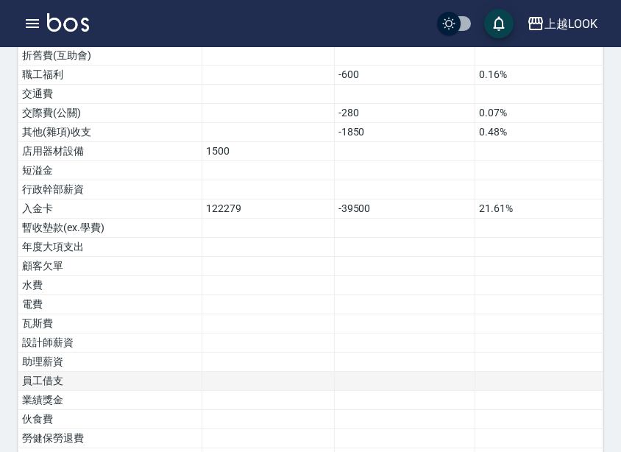
scroll to position [1057, 0]
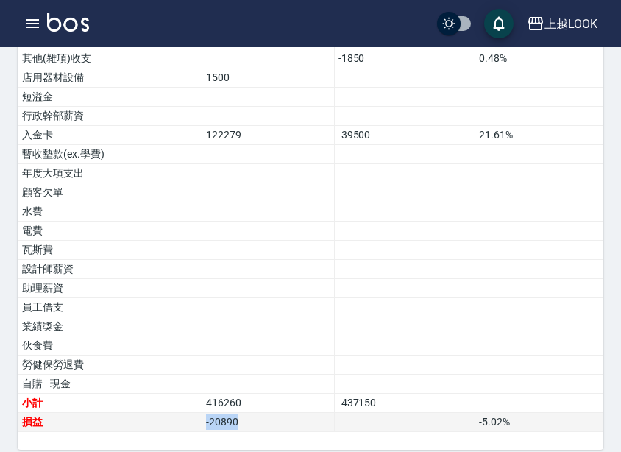
drag, startPoint x: 258, startPoint y: 415, endPoint x: 183, endPoint y: 416, distance: 75.1
click at [183, 416] on tr "損益 -20890 -5.02 %" at bounding box center [310, 422] width 585 height 19
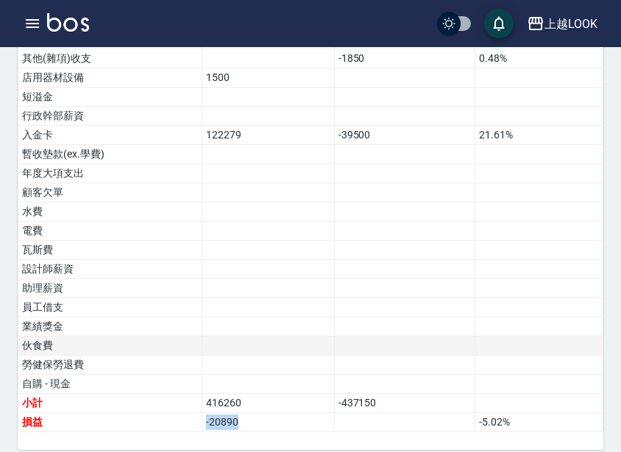
copy tr "損益 -20890"
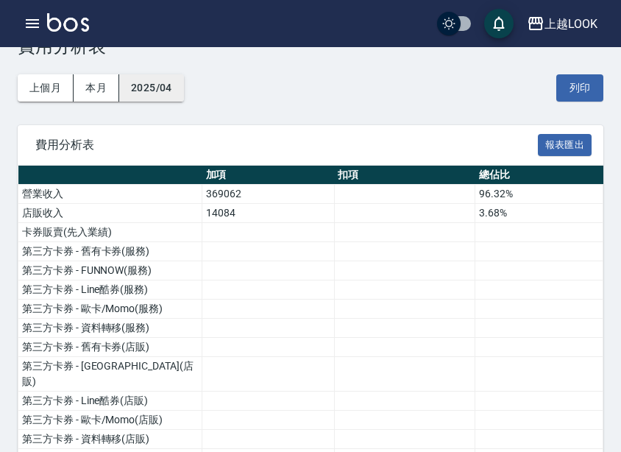
scroll to position [0, 0]
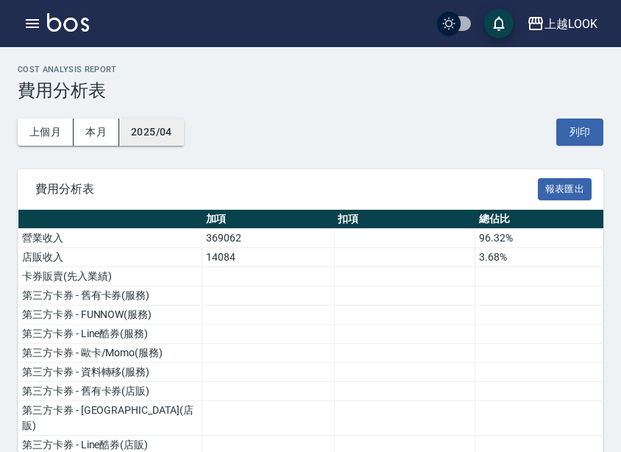
click at [164, 140] on button "2025/04" at bounding box center [151, 132] width 65 height 27
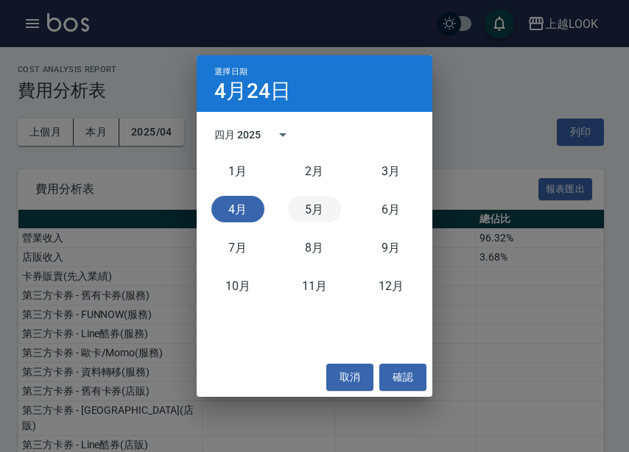
click at [328, 209] on button "5月" at bounding box center [314, 209] width 53 height 27
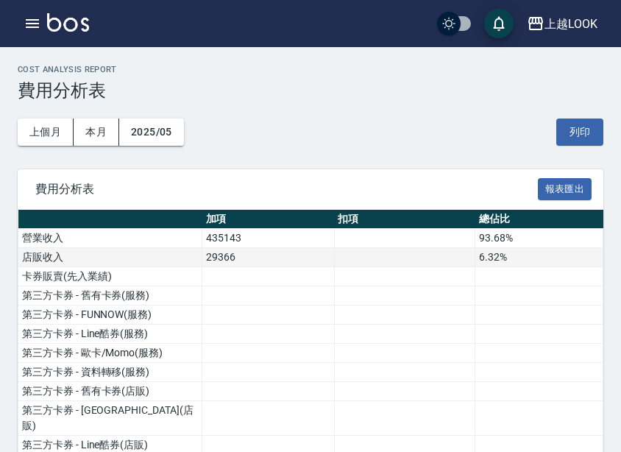
click at [249, 266] on td "29366" at bounding box center [268, 257] width 133 height 19
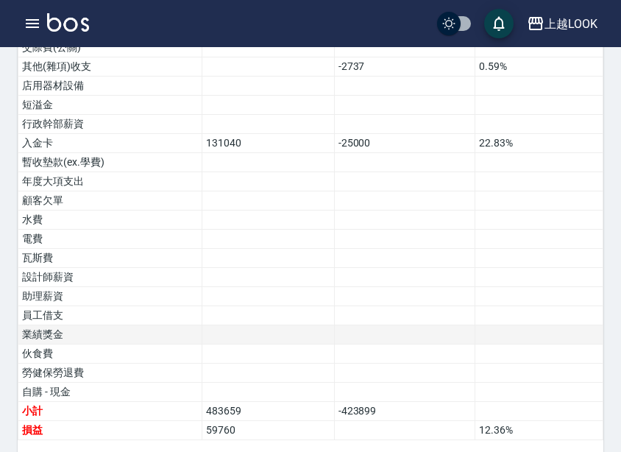
scroll to position [1057, 0]
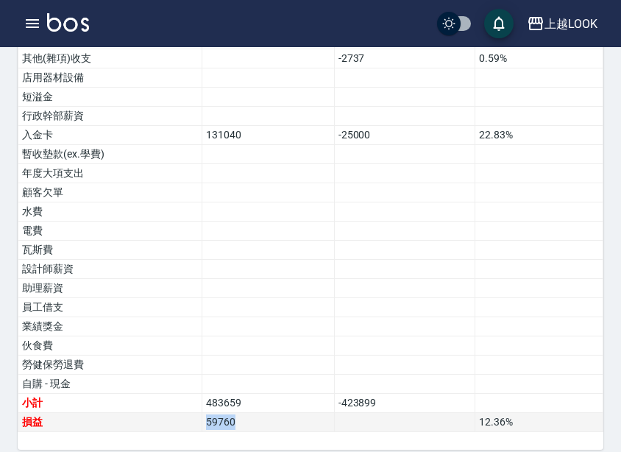
drag, startPoint x: 248, startPoint y: 406, endPoint x: 174, endPoint y: 409, distance: 73.7
click at [174, 413] on tr "損益 59760 12.36 %" at bounding box center [310, 422] width 585 height 19
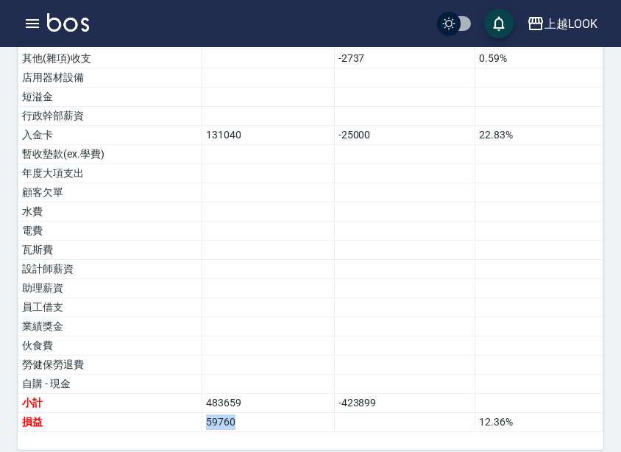
copy tr "損益 59760"
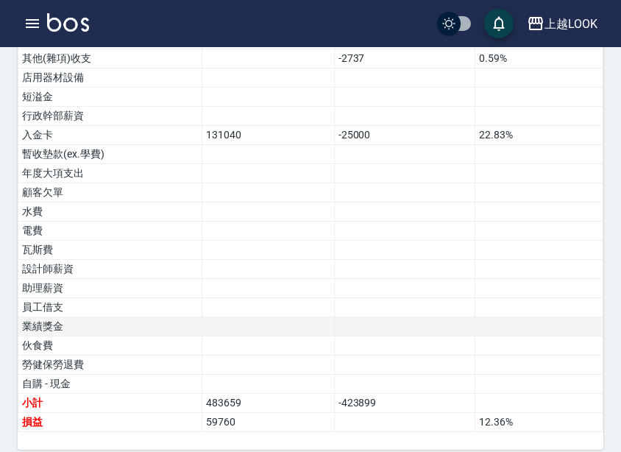
click at [286, 317] on td at bounding box center [268, 326] width 133 height 19
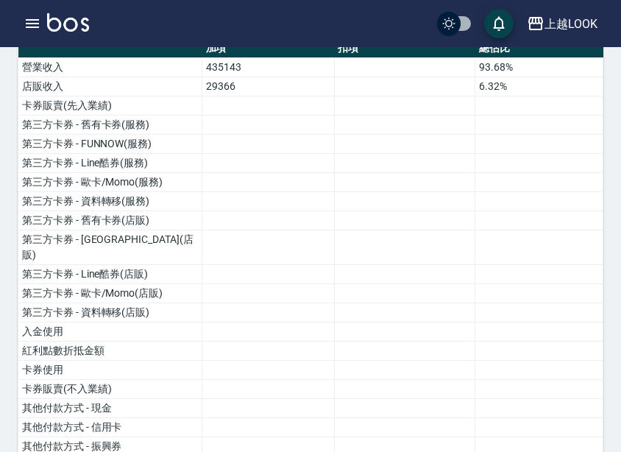
scroll to position [0, 0]
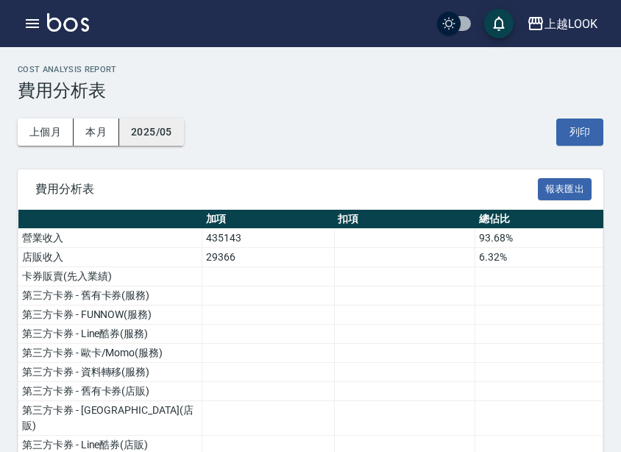
click at [174, 144] on button "2025/05" at bounding box center [151, 132] width 65 height 27
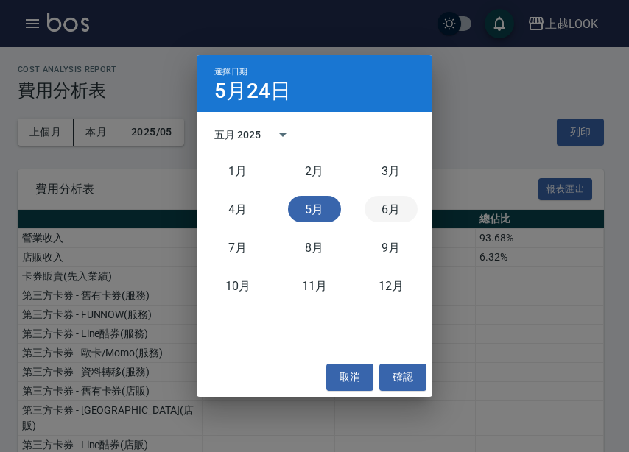
click at [378, 211] on button "6月" at bounding box center [390, 209] width 53 height 27
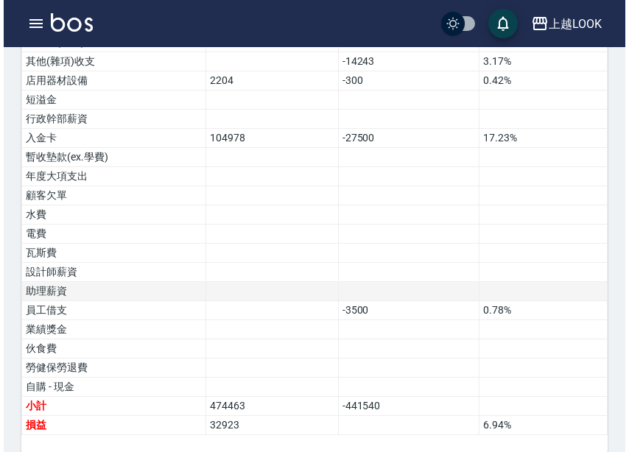
scroll to position [1057, 0]
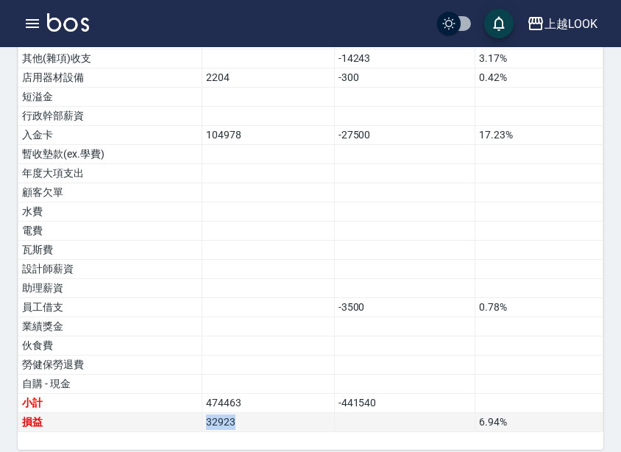
drag, startPoint x: 250, startPoint y: 403, endPoint x: 196, endPoint y: 403, distance: 54.5
click at [196, 413] on tr "損益 32923 6.94 %" at bounding box center [310, 422] width 585 height 19
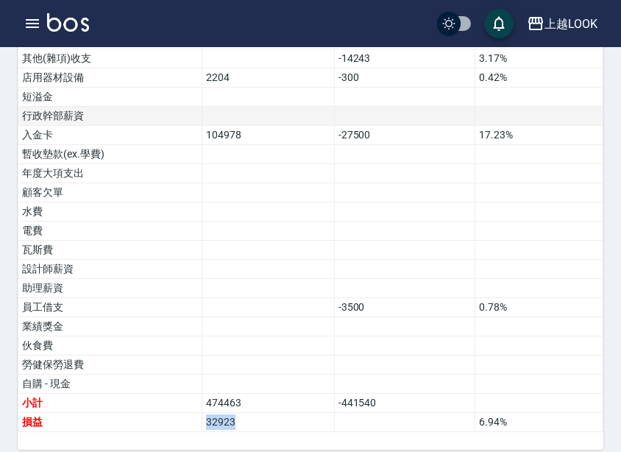
copy tr "損益 32923"
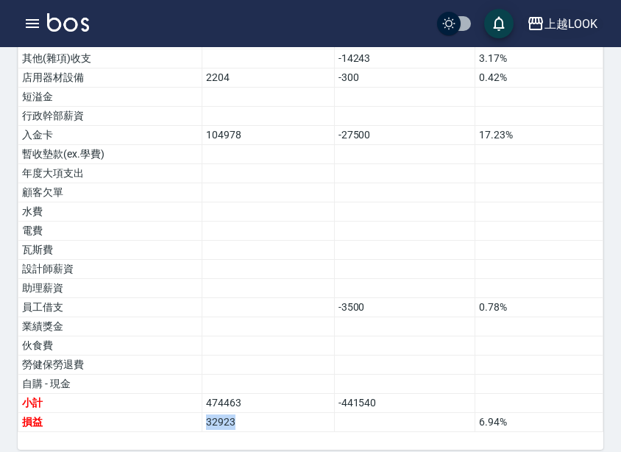
click at [560, 16] on div "上越LOOK" at bounding box center [571, 24] width 53 height 18
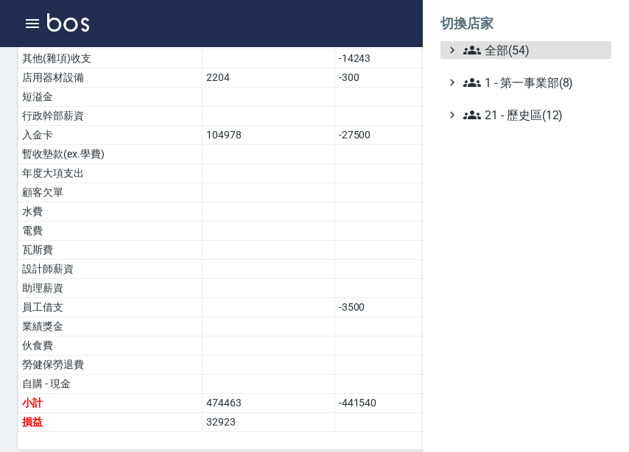
click at [524, 60] on ul "全部(54) 1 - 第一事業部(8) 21 - 歷史區(12)" at bounding box center [525, 82] width 171 height 82
click at [527, 52] on span "全部(54)" at bounding box center [534, 50] width 142 height 18
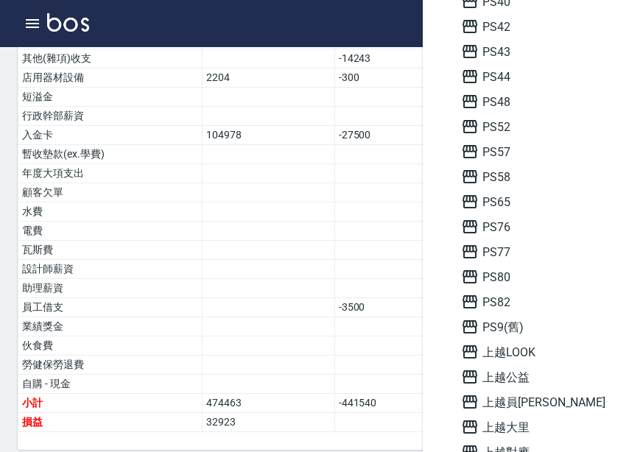
scroll to position [515, 0]
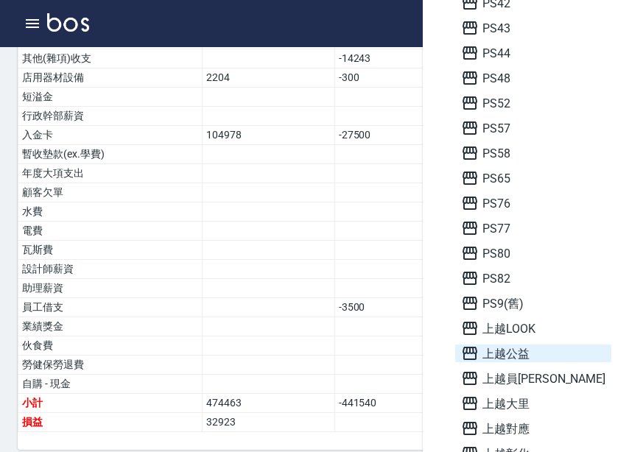
click at [536, 357] on span "上越公益" at bounding box center [533, 354] width 144 height 18
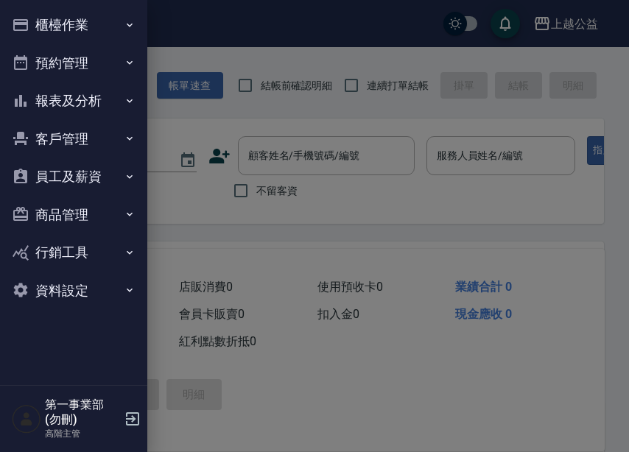
click at [102, 109] on button "報表及分析" at bounding box center [73, 101] width 135 height 38
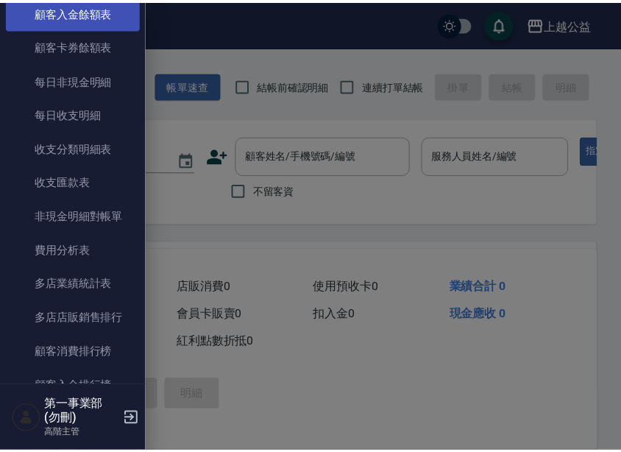
scroll to position [1178, 0]
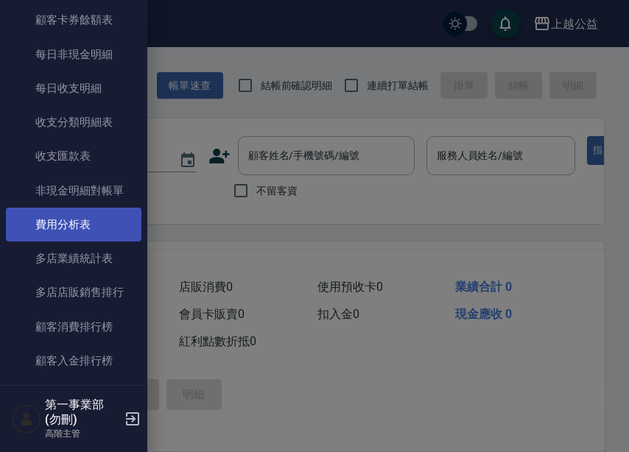
click at [97, 233] on link "費用分析表" at bounding box center [73, 225] width 135 height 34
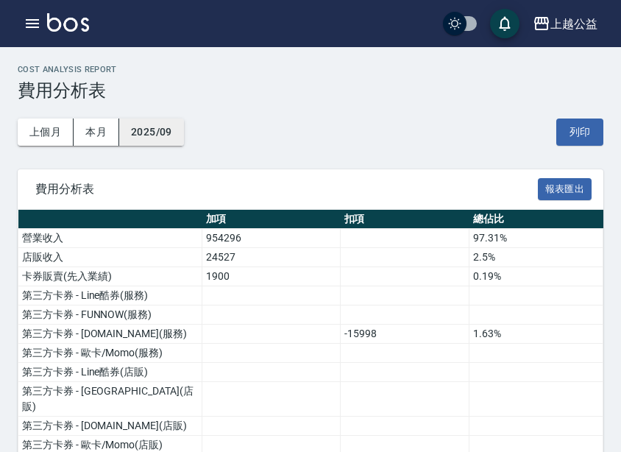
click at [177, 138] on button "2025/09" at bounding box center [151, 132] width 65 height 27
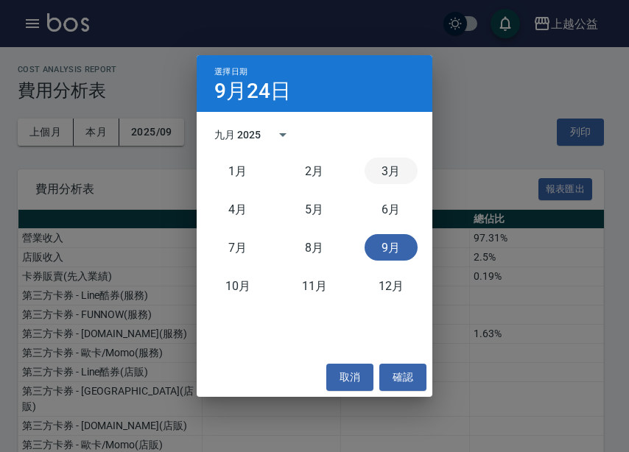
click at [365, 170] on button "3月" at bounding box center [390, 171] width 53 height 27
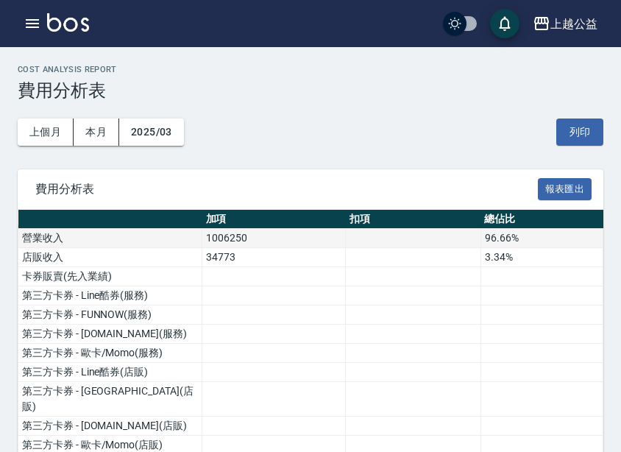
click at [200, 233] on td "營業收入" at bounding box center [110, 238] width 184 height 19
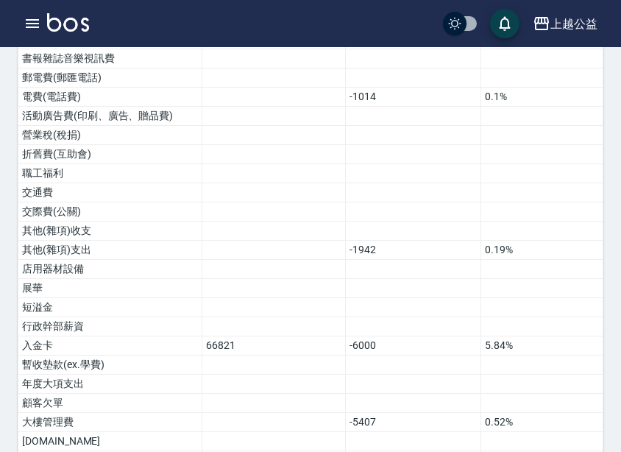
scroll to position [1133, 0]
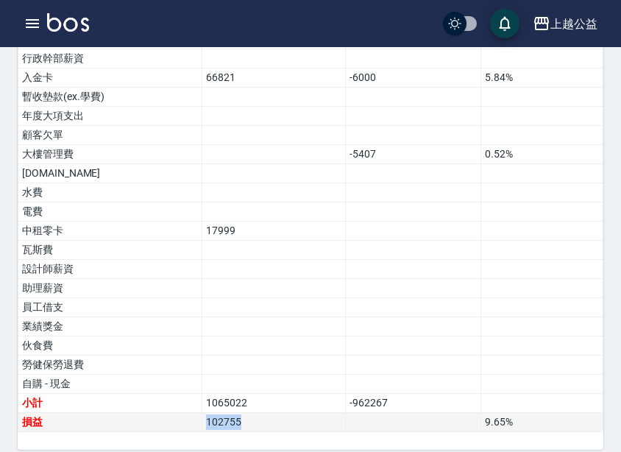
drag, startPoint x: 246, startPoint y: 400, endPoint x: 183, endPoint y: 409, distance: 63.2
click at [183, 413] on tr "損益 102755 9.65 %" at bounding box center [310, 422] width 585 height 19
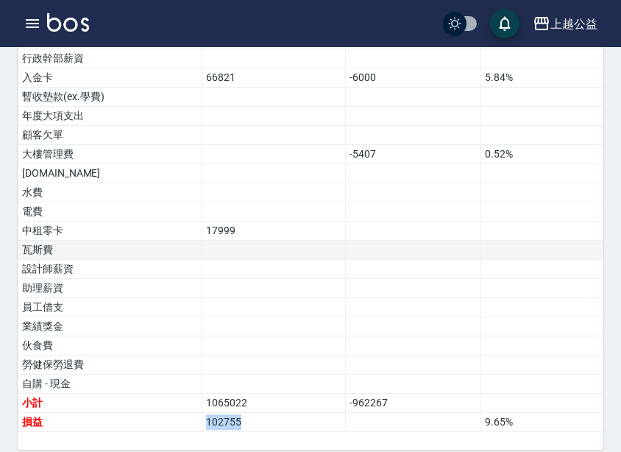
copy tr "損益 102755"
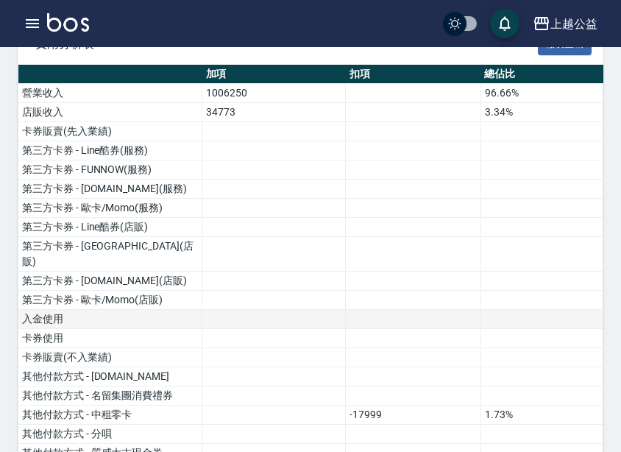
scroll to position [0, 0]
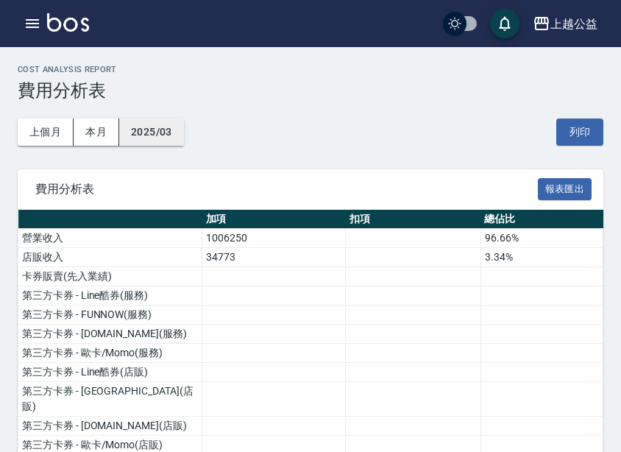
click at [164, 130] on button "2025/03" at bounding box center [151, 132] width 65 height 27
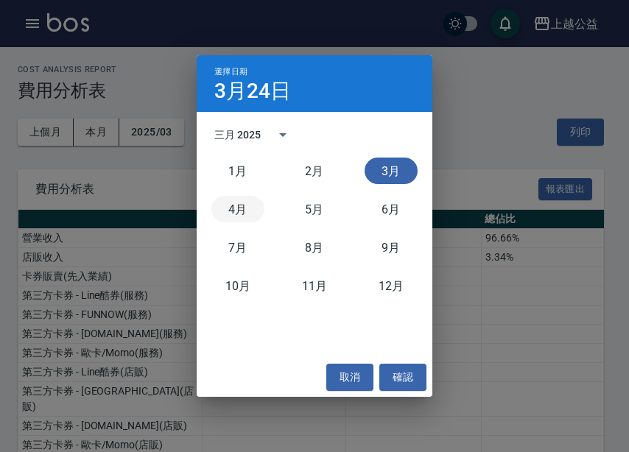
click at [233, 214] on button "4月" at bounding box center [237, 209] width 53 height 27
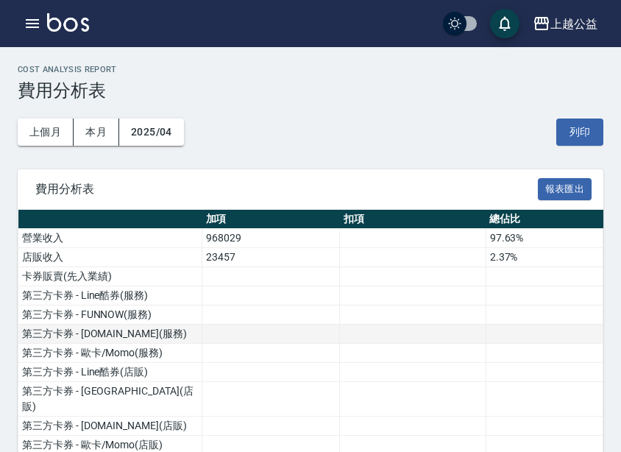
click at [326, 334] on td at bounding box center [271, 334] width 138 height 19
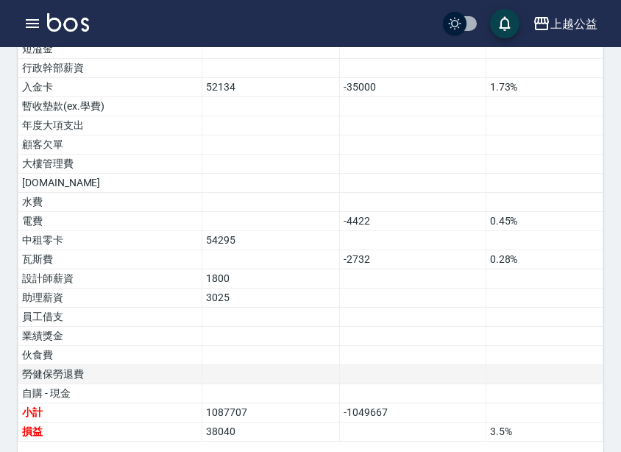
scroll to position [1133, 0]
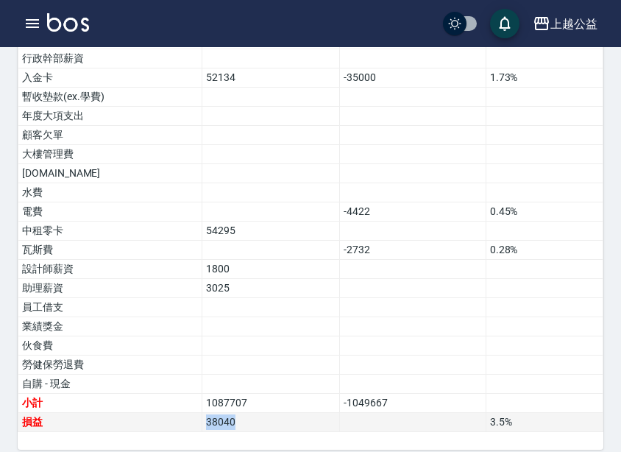
drag, startPoint x: 258, startPoint y: 404, endPoint x: 174, endPoint y: 410, distance: 84.1
click at [174, 413] on tr "損益 38040 3.5 %" at bounding box center [310, 422] width 585 height 19
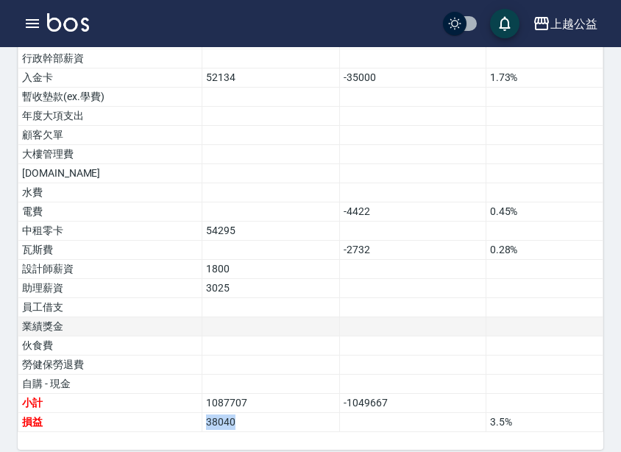
copy tr "損益 38040"
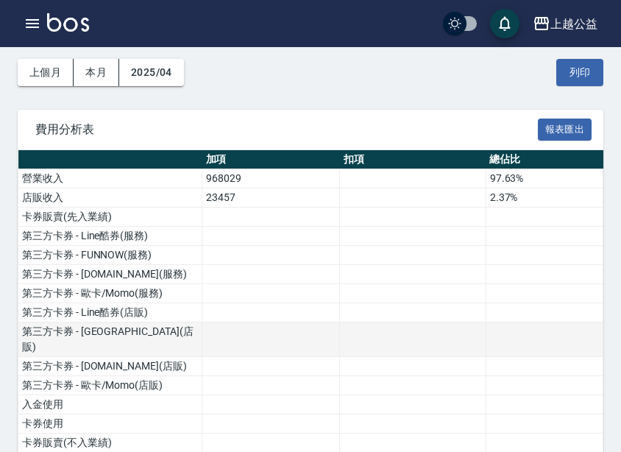
scroll to position [0, 0]
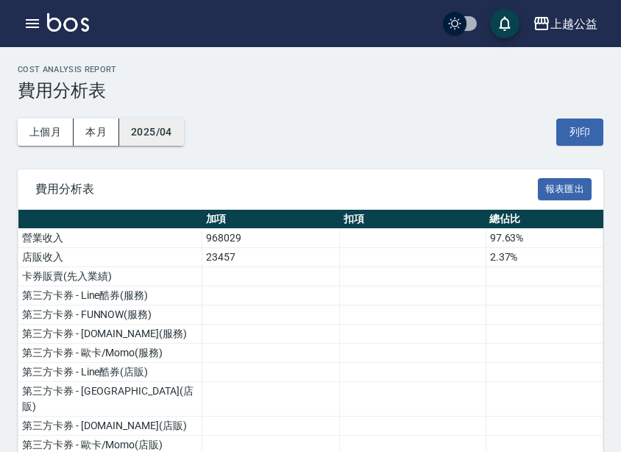
click at [158, 135] on button "2025/04" at bounding box center [151, 132] width 65 height 27
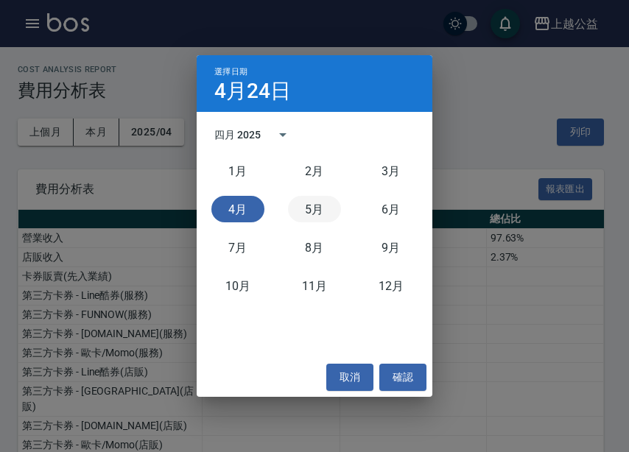
click at [315, 209] on button "5月" at bounding box center [314, 209] width 53 height 27
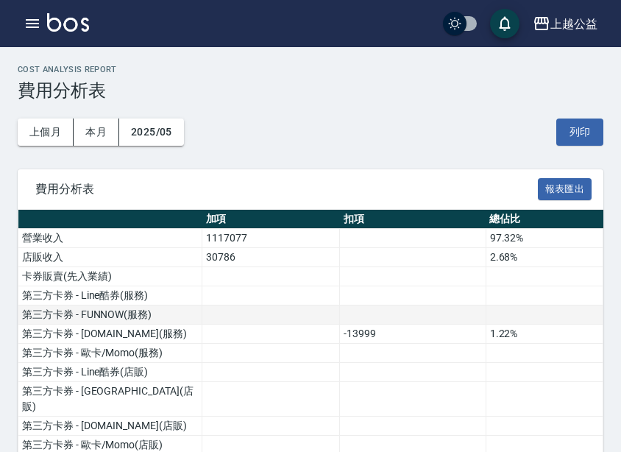
click at [281, 321] on td at bounding box center [271, 315] width 138 height 19
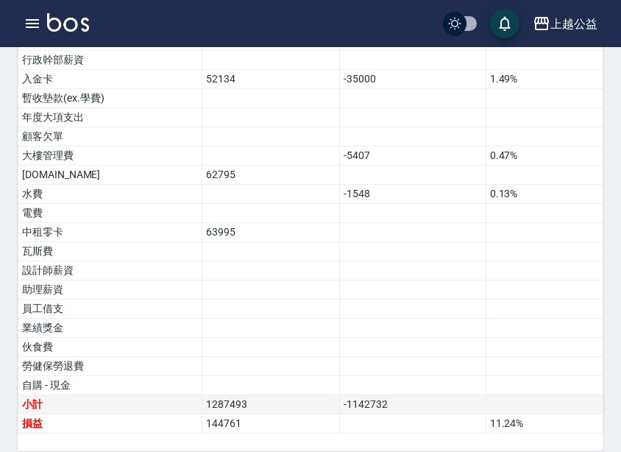
scroll to position [1133, 0]
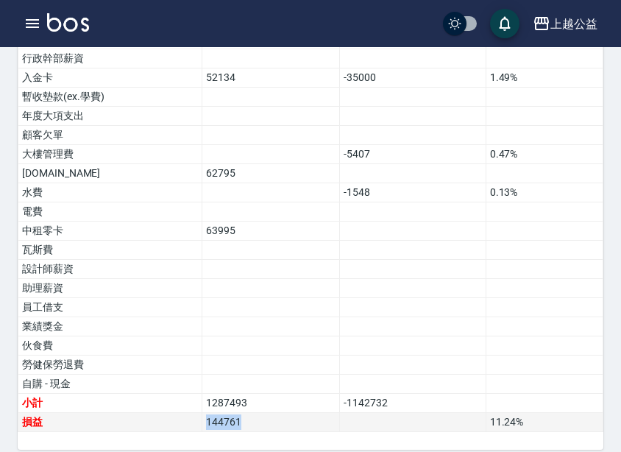
drag, startPoint x: 265, startPoint y: 404, endPoint x: 174, endPoint y: 403, distance: 91.3
click at [174, 413] on tr "損益 144761 11.24 %" at bounding box center [310, 422] width 585 height 19
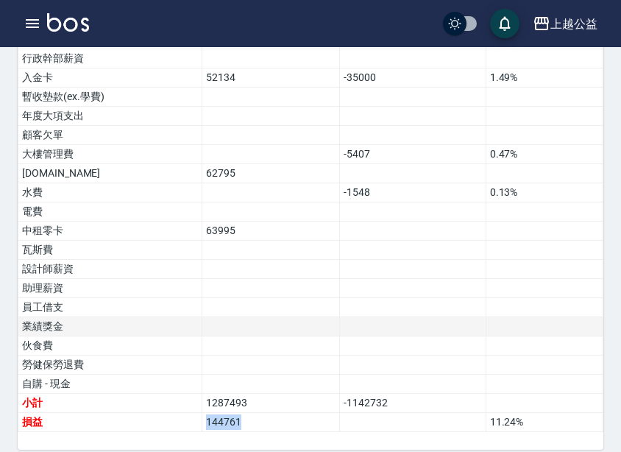
copy tr "損益 144761"
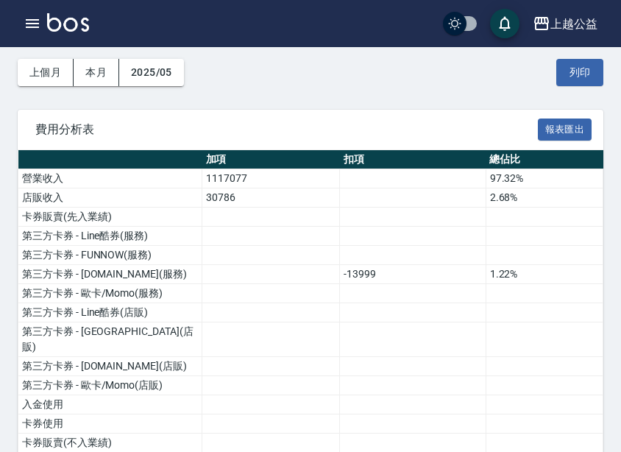
scroll to position [0, 0]
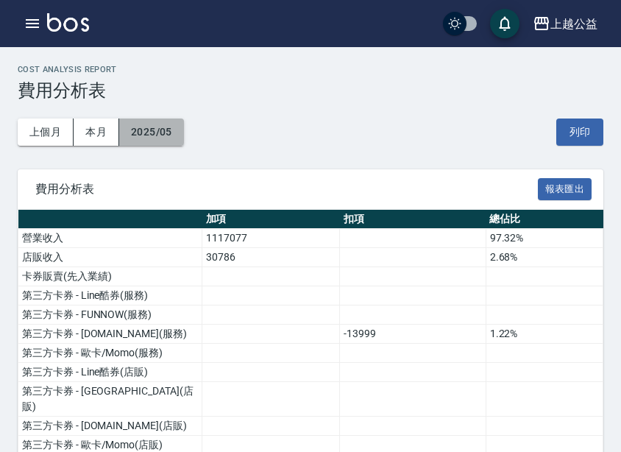
click at [171, 131] on button "2025/05" at bounding box center [151, 132] width 65 height 27
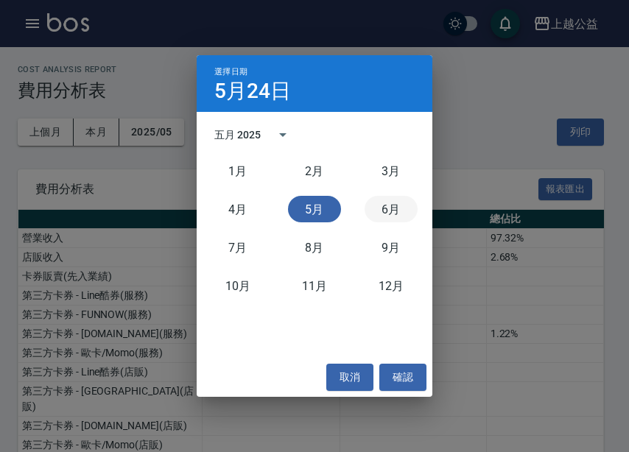
click at [403, 204] on button "6月" at bounding box center [390, 209] width 53 height 27
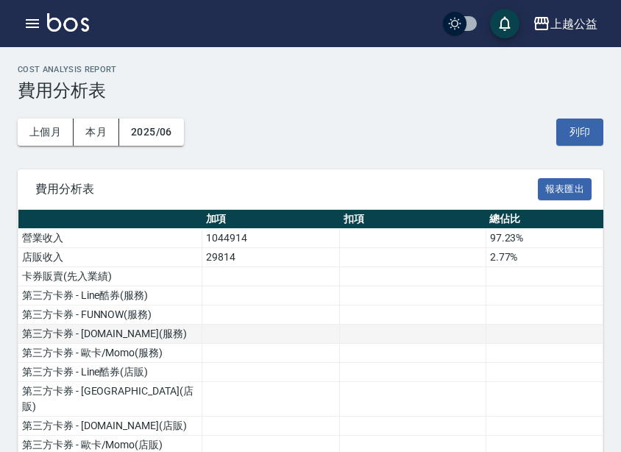
click at [339, 325] on td at bounding box center [271, 334] width 138 height 19
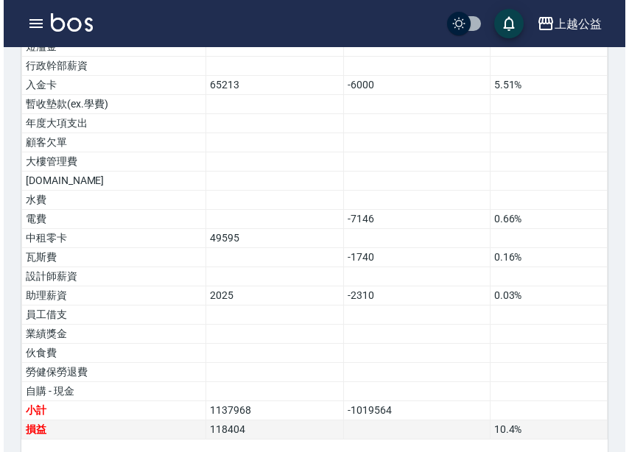
scroll to position [1133, 0]
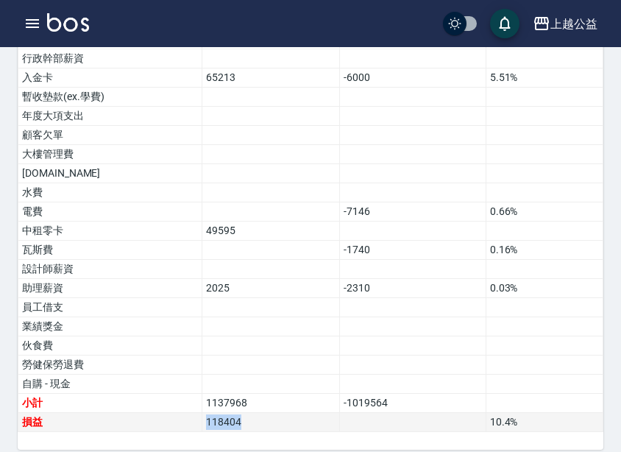
drag, startPoint x: 263, startPoint y: 403, endPoint x: 183, endPoint y: 406, distance: 79.5
click at [183, 413] on tr "損益 118404 10.4 %" at bounding box center [310, 422] width 585 height 19
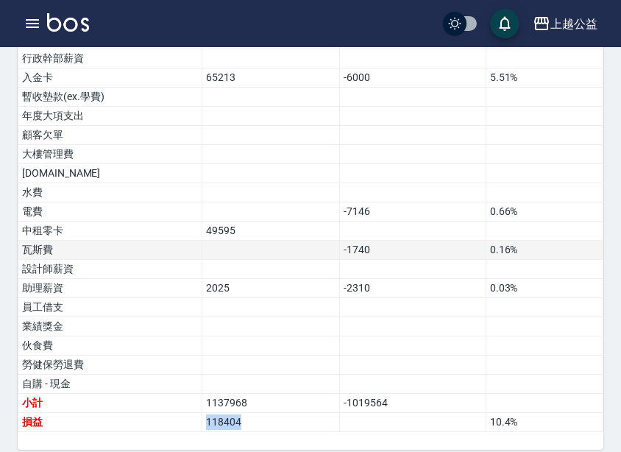
copy tr "損益 118404"
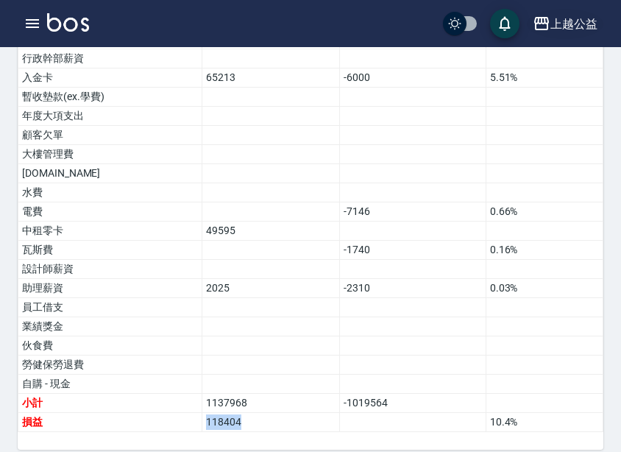
click at [572, 23] on div "上越公益" at bounding box center [574, 24] width 47 height 18
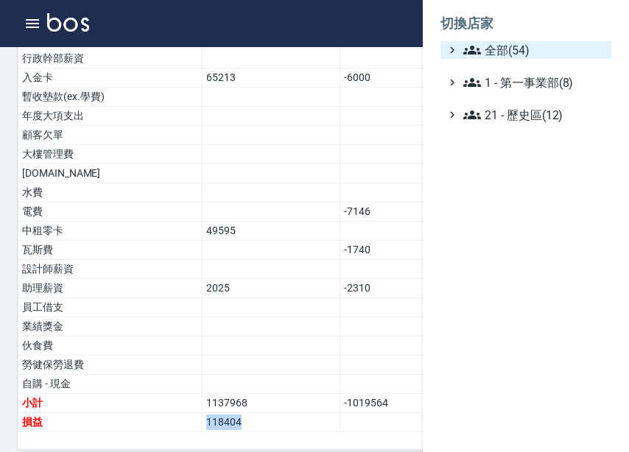
click at [558, 47] on span "全部(54)" at bounding box center [534, 50] width 142 height 18
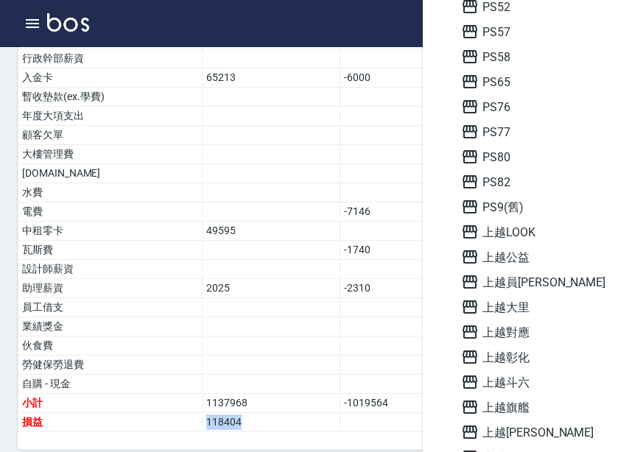
scroll to position [810, 0]
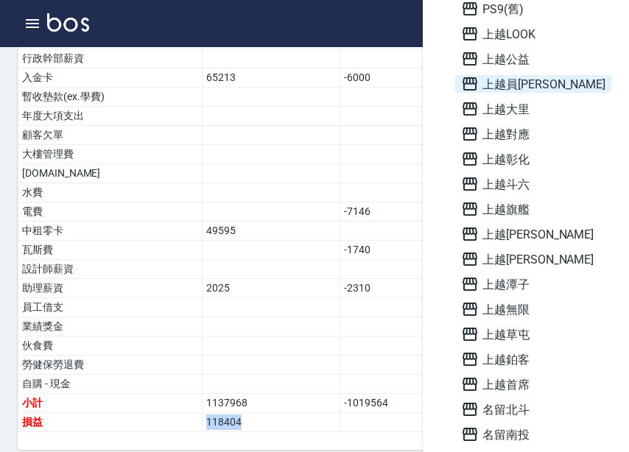
click at [509, 89] on span "上越員[PERSON_NAME]" at bounding box center [533, 84] width 144 height 18
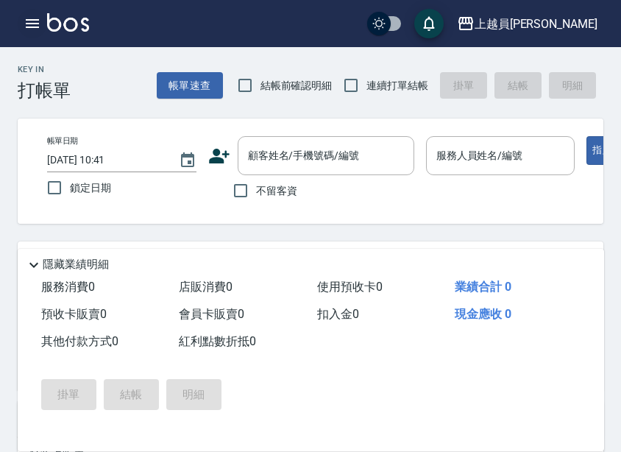
click at [30, 15] on icon "button" at bounding box center [33, 24] width 18 height 18
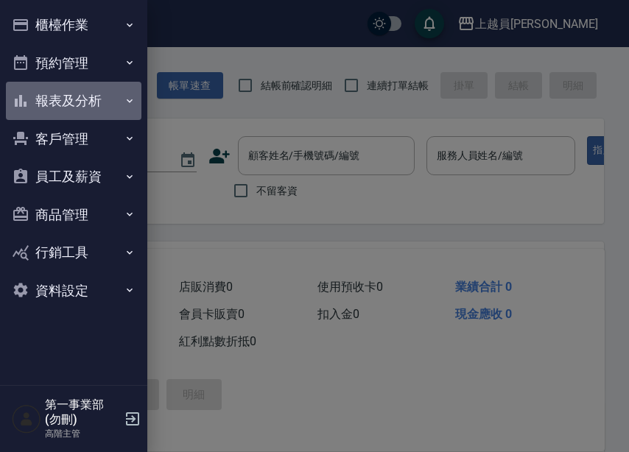
click at [116, 118] on button "報表及分析" at bounding box center [73, 101] width 135 height 38
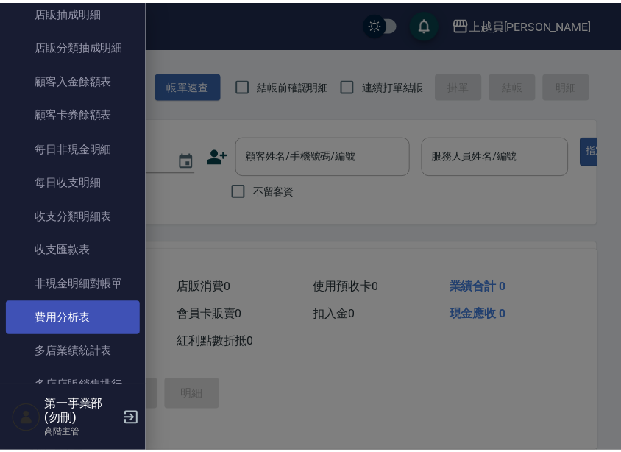
scroll to position [1104, 0]
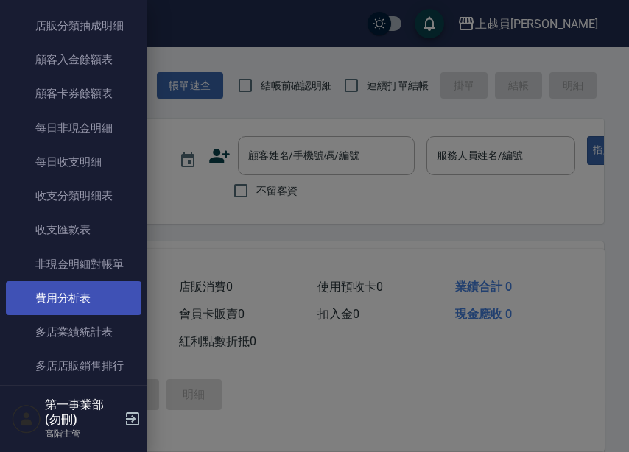
click at [90, 307] on link "費用分析表" at bounding box center [73, 298] width 135 height 34
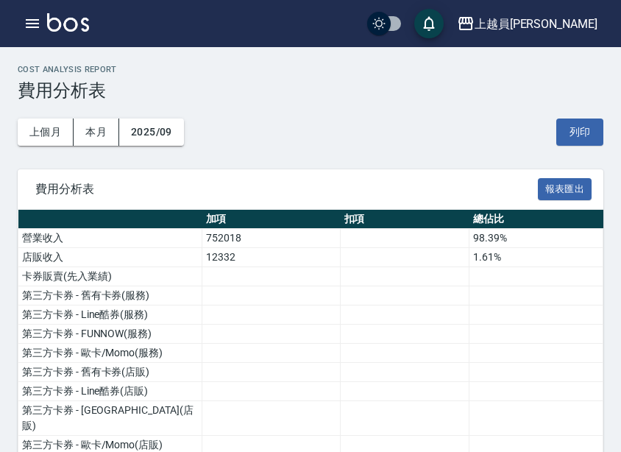
click at [164, 133] on button "2025/09" at bounding box center [151, 132] width 65 height 27
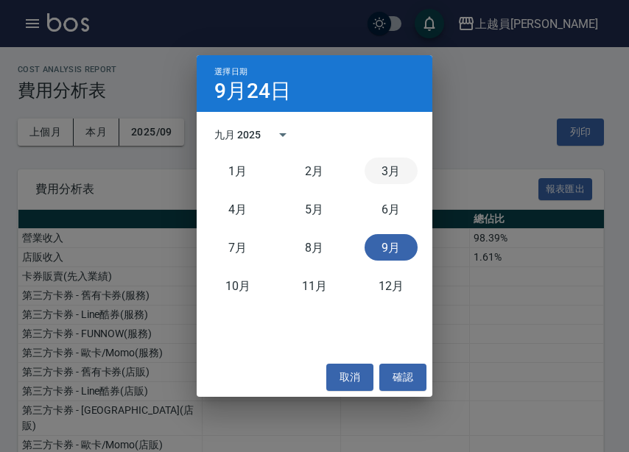
click at [373, 165] on button "3月" at bounding box center [390, 171] width 53 height 27
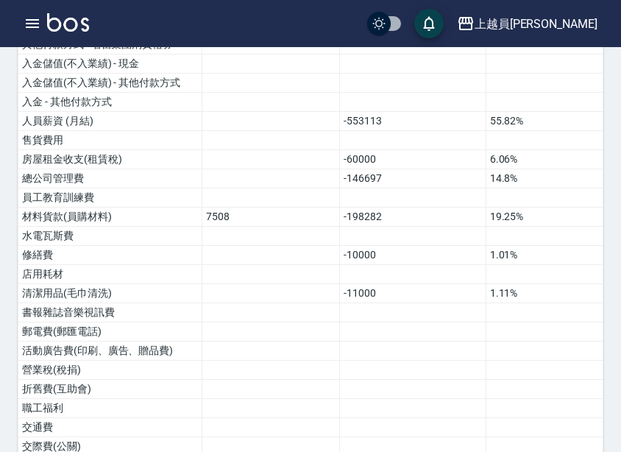
scroll to position [923, 0]
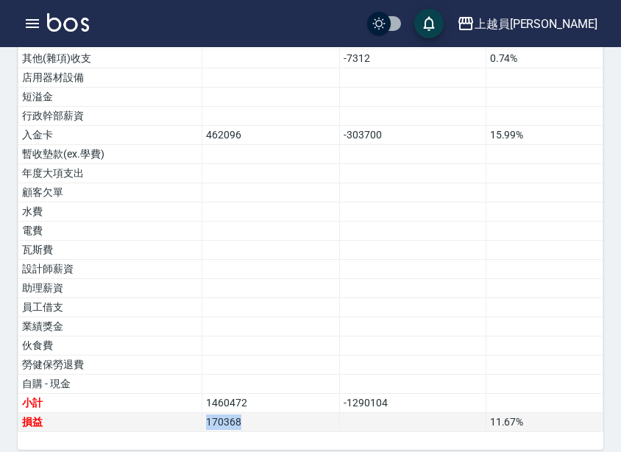
drag, startPoint x: 259, startPoint y: 412, endPoint x: 170, endPoint y: 398, distance: 90.3
click at [170, 413] on tr "損益 170368 11.67 %" at bounding box center [310, 422] width 585 height 19
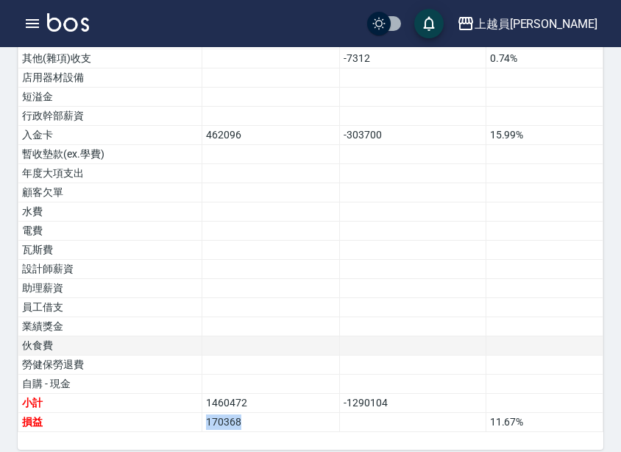
copy tr "損益 170368"
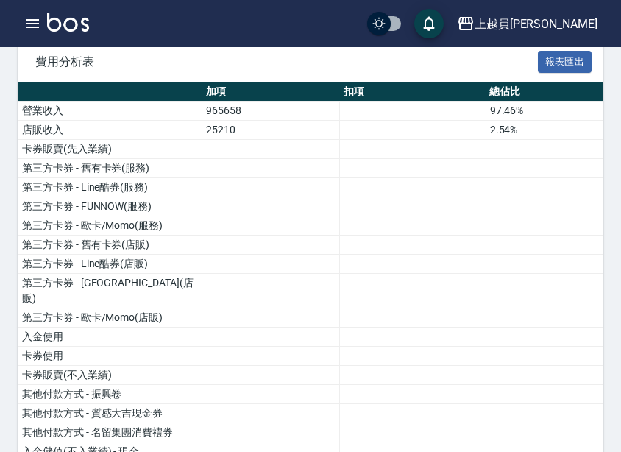
scroll to position [0, 0]
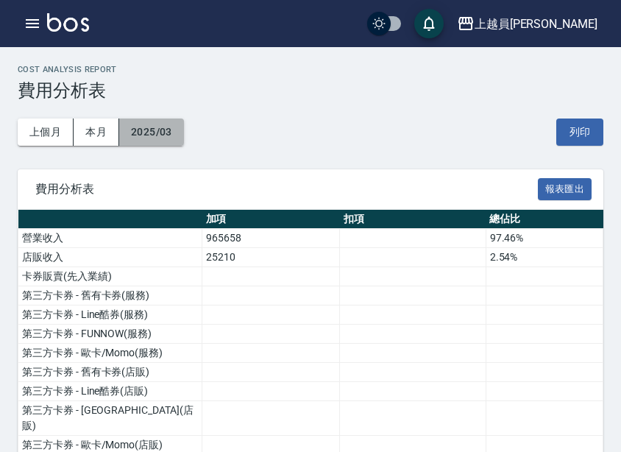
click at [176, 129] on button "2025/03" at bounding box center [151, 132] width 65 height 27
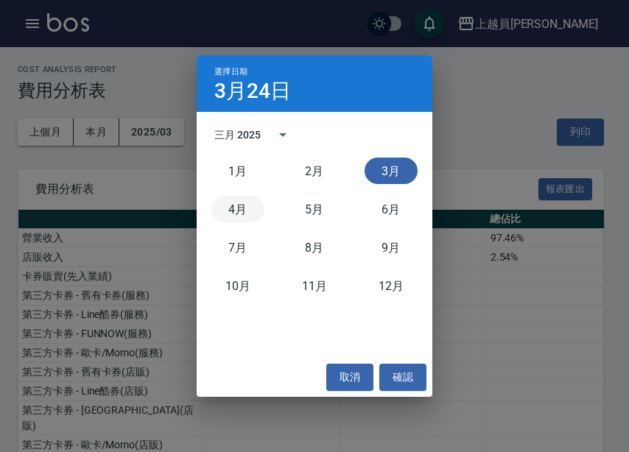
click at [232, 197] on button "4月" at bounding box center [237, 209] width 53 height 27
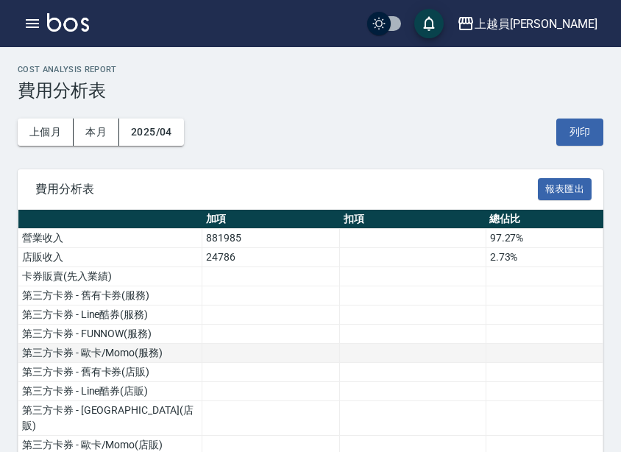
click at [336, 347] on td at bounding box center [271, 353] width 138 height 19
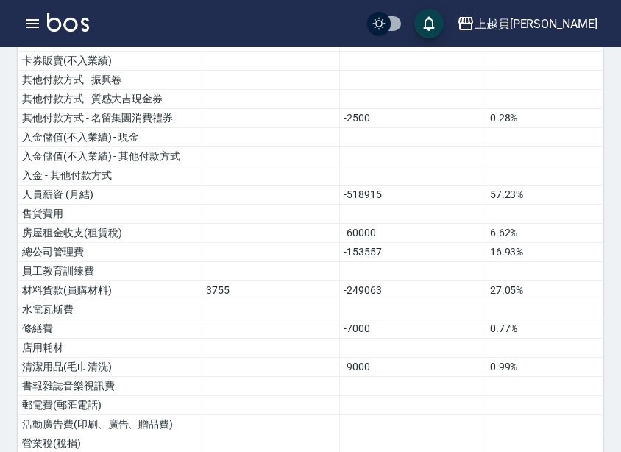
scroll to position [923, 0]
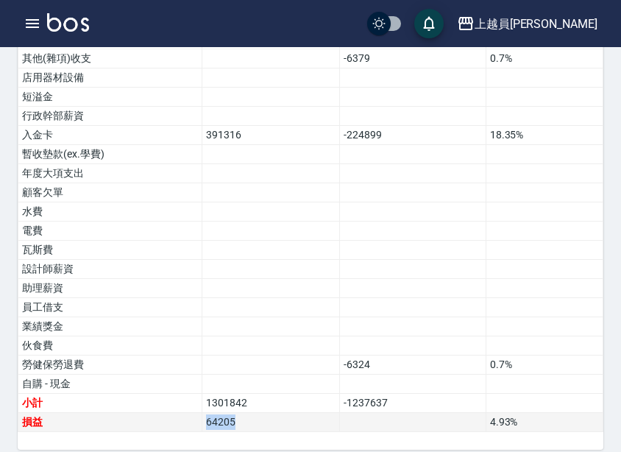
drag, startPoint x: 264, startPoint y: 403, endPoint x: 187, endPoint y: 414, distance: 78.1
click at [187, 414] on tr "損益 64205 4.93 %" at bounding box center [310, 422] width 585 height 19
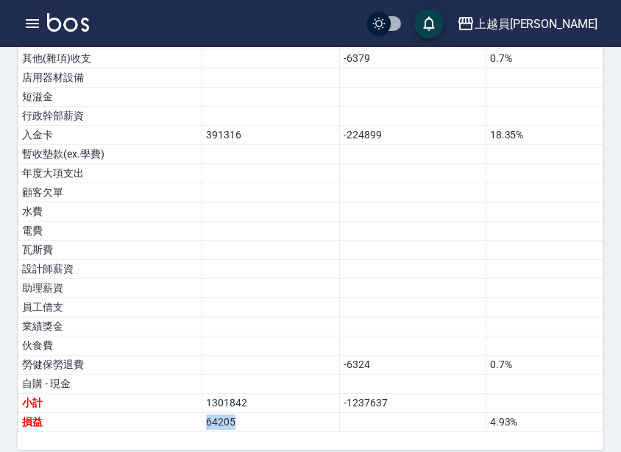
copy tr "損益 64205"
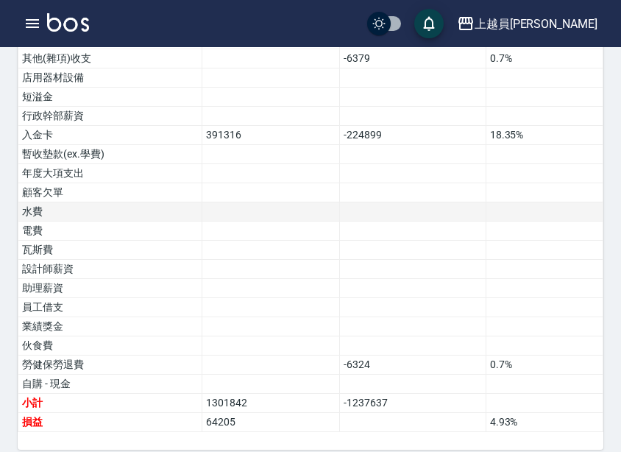
click at [248, 202] on td at bounding box center [271, 211] width 138 height 19
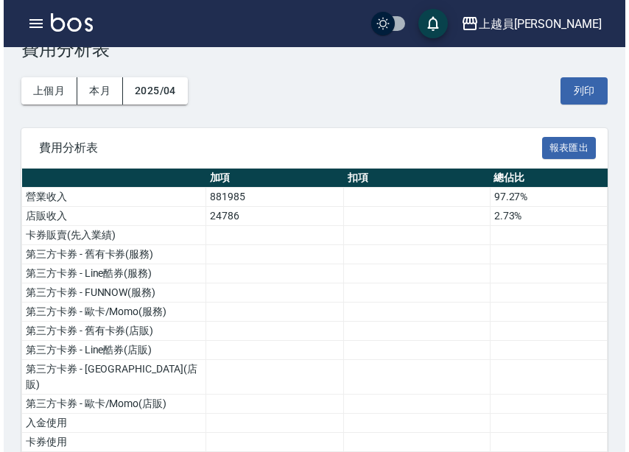
scroll to position [74, 0]
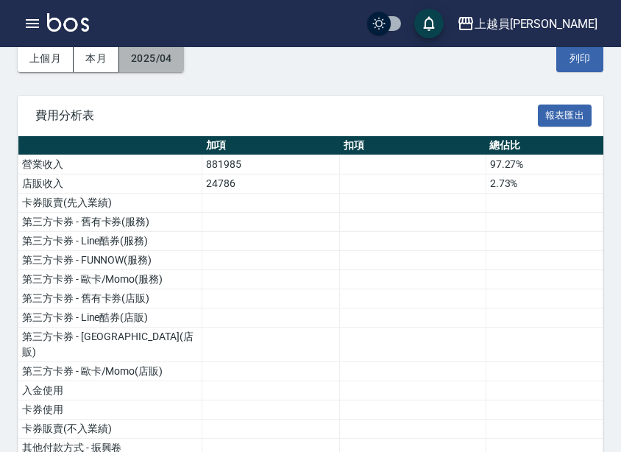
click at [181, 61] on button "2025/04" at bounding box center [151, 58] width 65 height 27
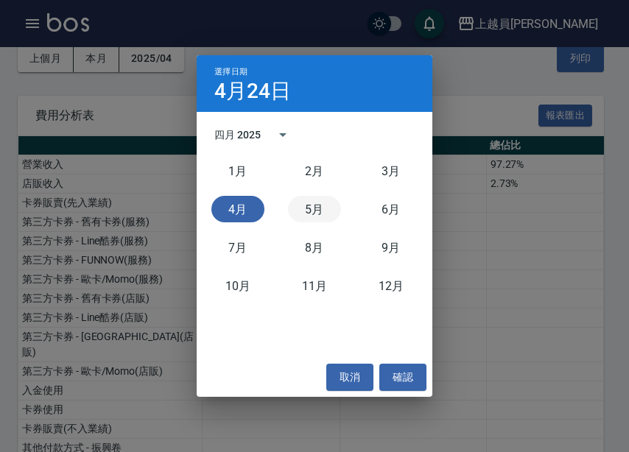
click at [317, 210] on button "5月" at bounding box center [314, 209] width 53 height 27
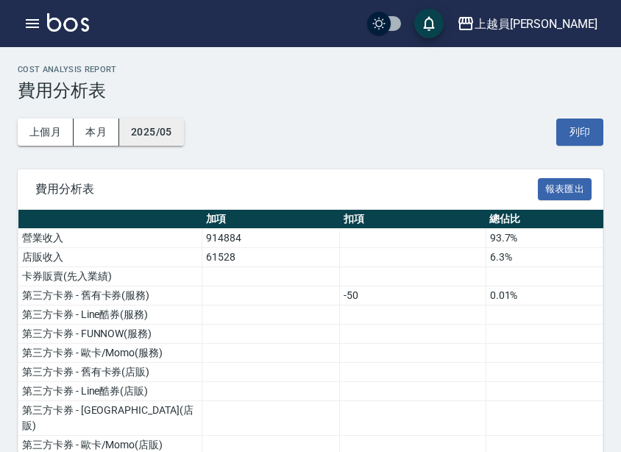
click at [168, 133] on button "2025/05" at bounding box center [151, 132] width 65 height 27
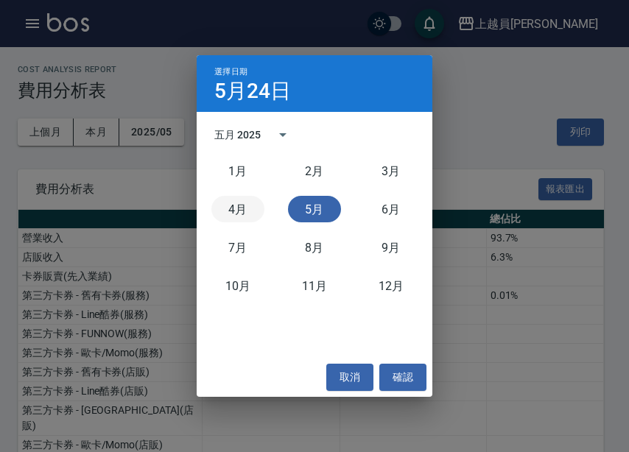
click at [241, 217] on button "4月" at bounding box center [237, 209] width 53 height 27
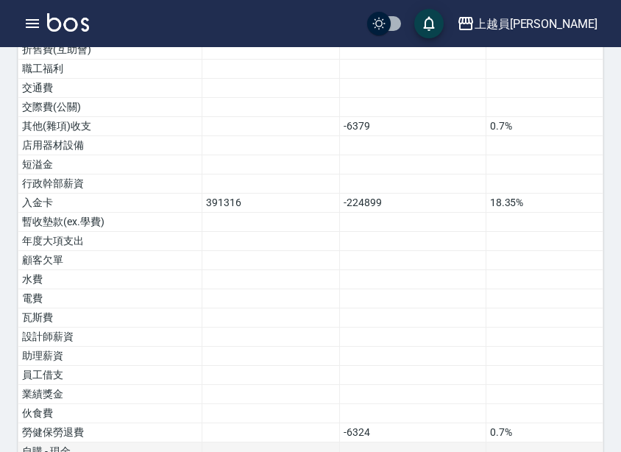
scroll to position [923, 0]
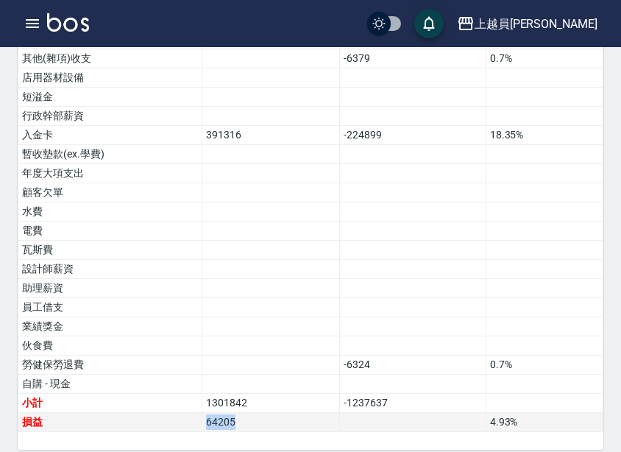
drag, startPoint x: 248, startPoint y: 400, endPoint x: 165, endPoint y: 402, distance: 83.2
click at [165, 413] on tr "損益 64205 4.93 %" at bounding box center [310, 422] width 585 height 19
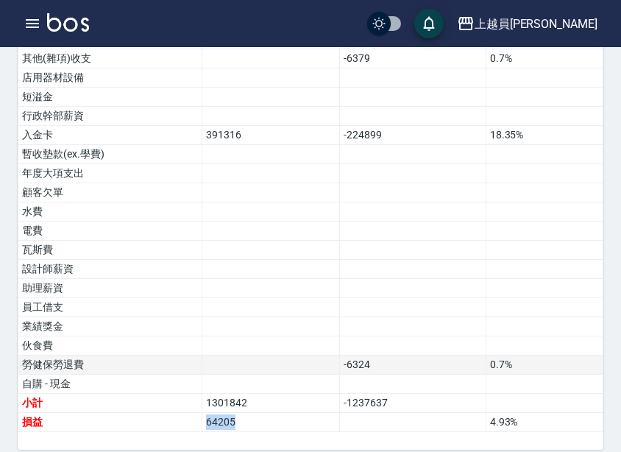
copy tr "損益 64205"
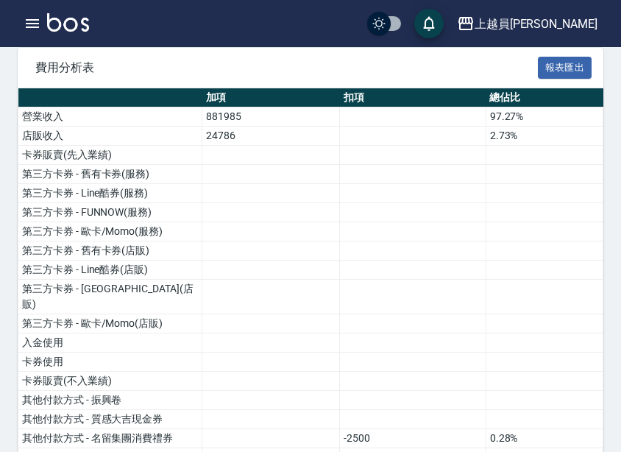
scroll to position [0, 0]
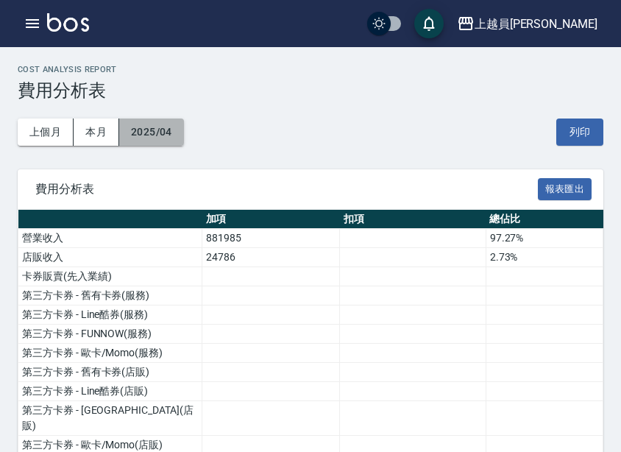
click at [170, 130] on button "2025/04" at bounding box center [151, 132] width 65 height 27
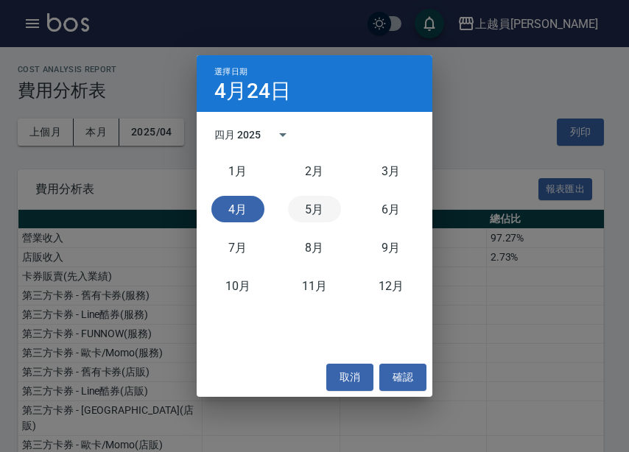
click at [320, 214] on button "5月" at bounding box center [314, 209] width 53 height 27
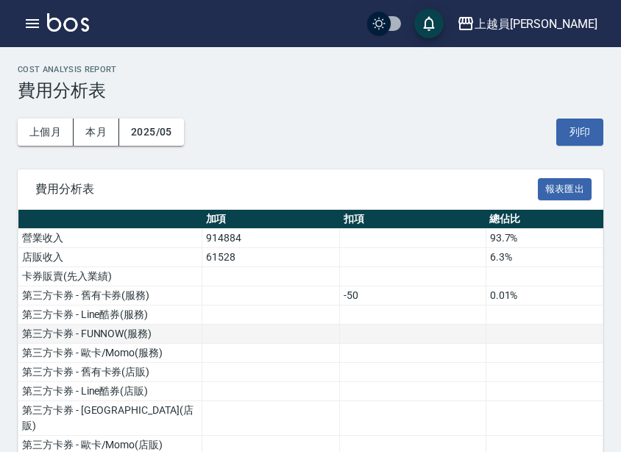
click at [334, 335] on td at bounding box center [271, 334] width 138 height 19
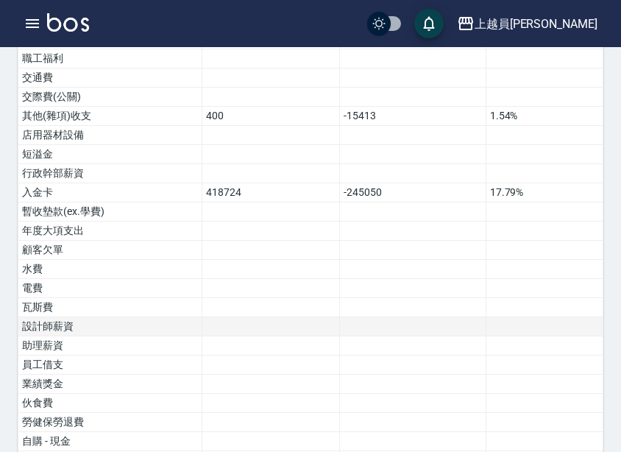
scroll to position [923, 0]
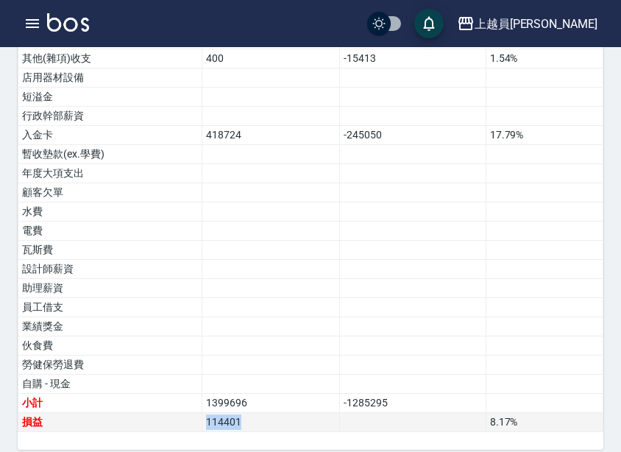
drag, startPoint x: 252, startPoint y: 406, endPoint x: 158, endPoint y: 407, distance: 94.2
click at [158, 413] on tr "損益 114401 8.17 %" at bounding box center [310, 422] width 585 height 19
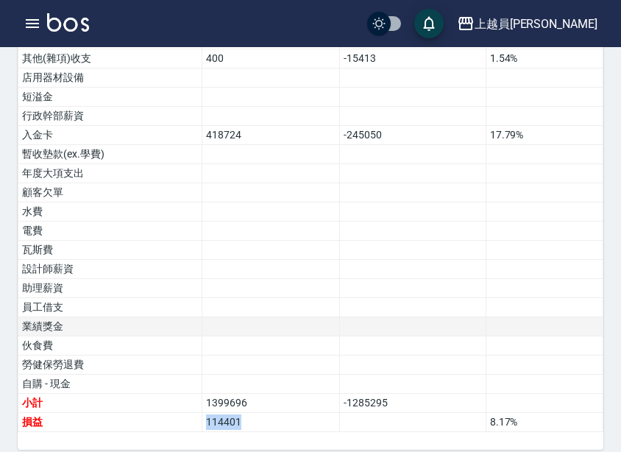
copy tr "損益 114401"
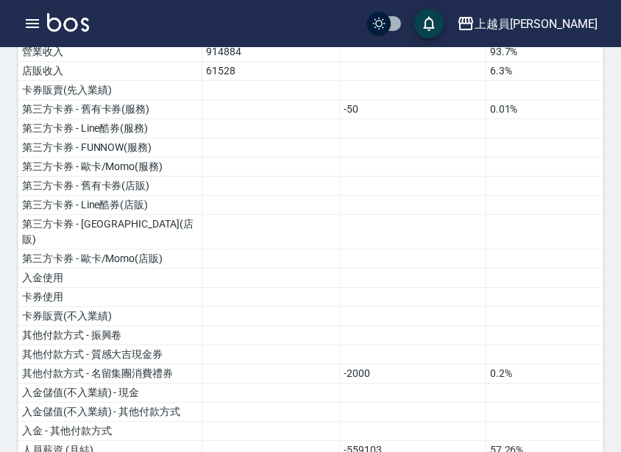
scroll to position [0, 0]
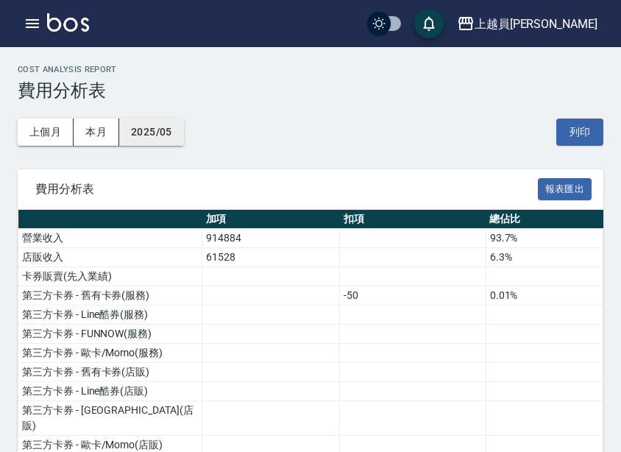
click at [162, 129] on button "2025/05" at bounding box center [151, 132] width 65 height 27
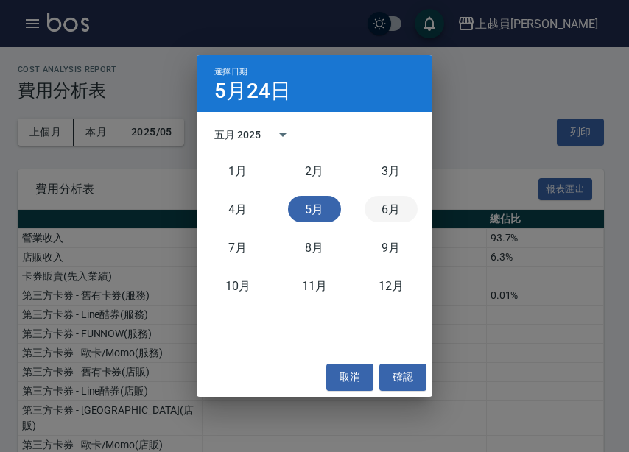
click at [402, 212] on button "6月" at bounding box center [390, 209] width 53 height 27
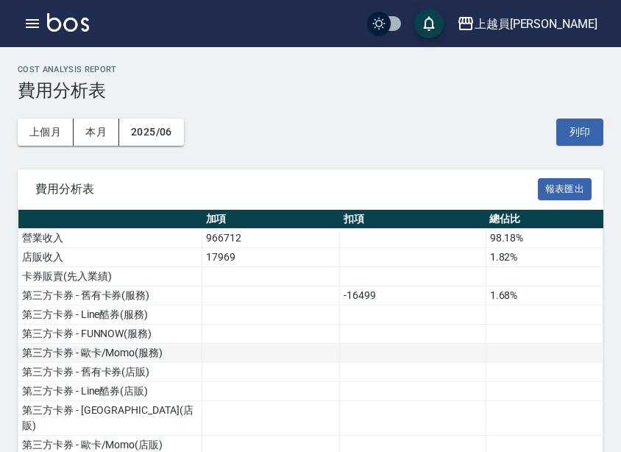
click at [236, 347] on td at bounding box center [271, 353] width 138 height 19
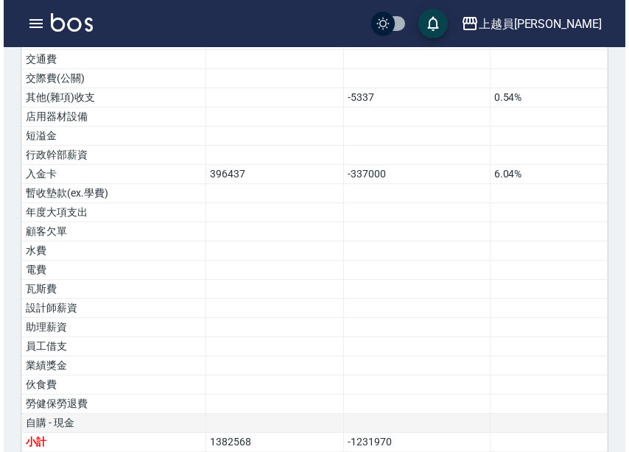
scroll to position [923, 0]
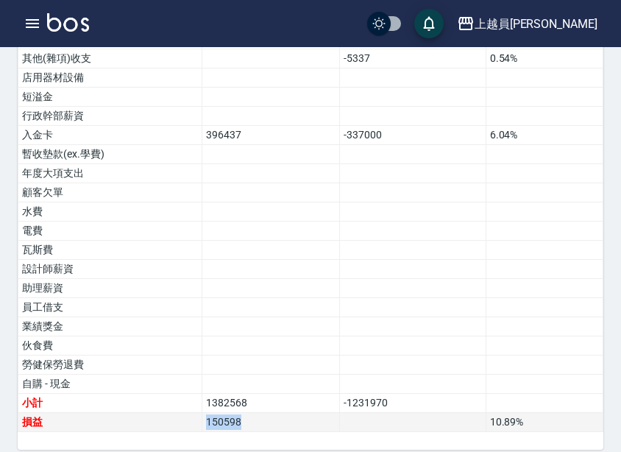
drag, startPoint x: 246, startPoint y: 409, endPoint x: 146, endPoint y: 409, distance: 100.1
click at [146, 413] on tr "損益 150598 10.89 %" at bounding box center [310, 422] width 585 height 19
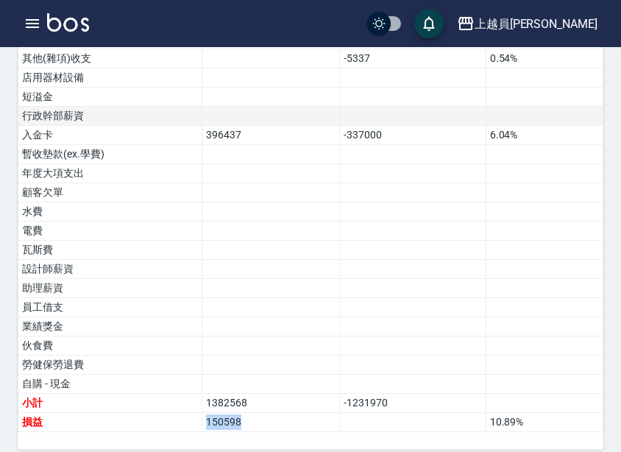
copy tr "損益 150598"
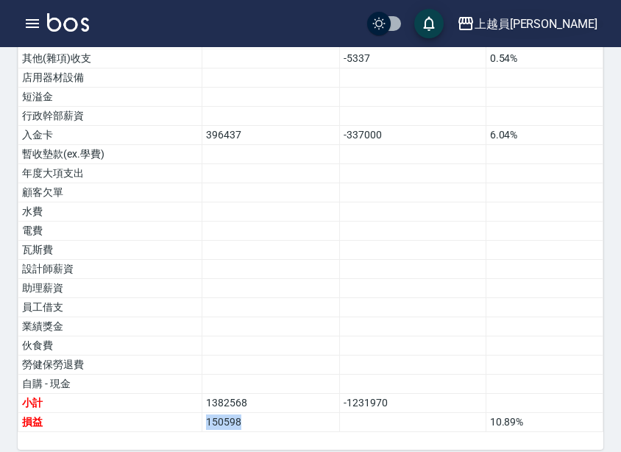
click at [579, 28] on div "上越員[PERSON_NAME]" at bounding box center [536, 24] width 123 height 18
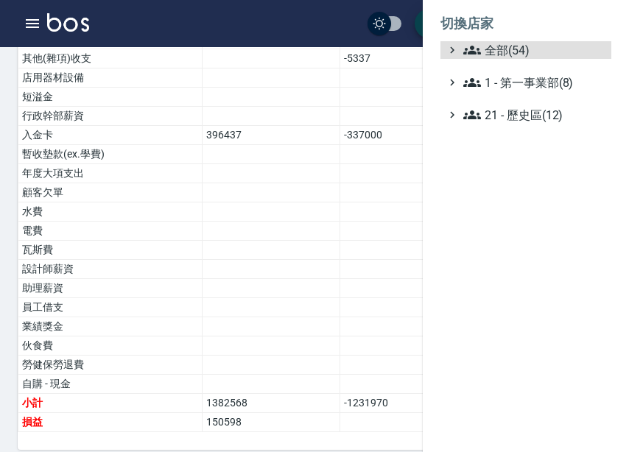
click at [455, 59] on ul "全部(54) 1 - 第一事業部(8) 21 - 歷史區(12)" at bounding box center [525, 82] width 171 height 82
click at [486, 48] on span "全部(54)" at bounding box center [534, 50] width 142 height 18
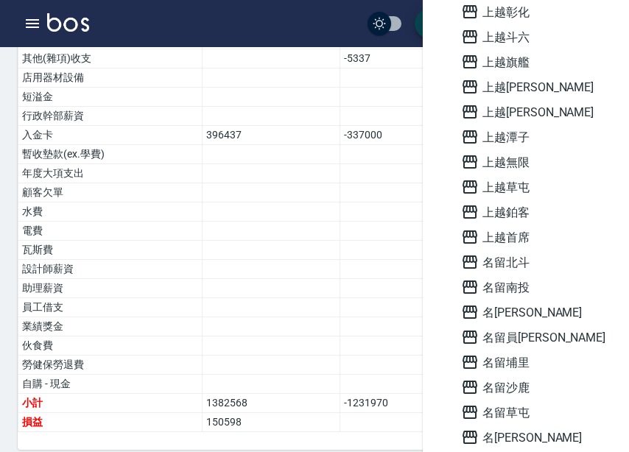
scroll to position [884, 0]
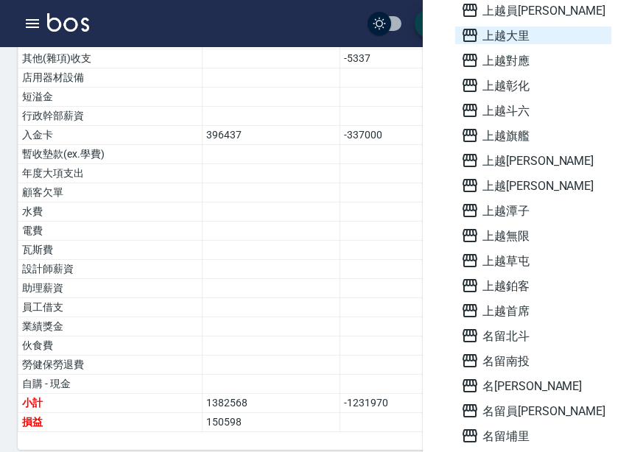
click at [519, 38] on span "上越大里" at bounding box center [533, 36] width 144 height 18
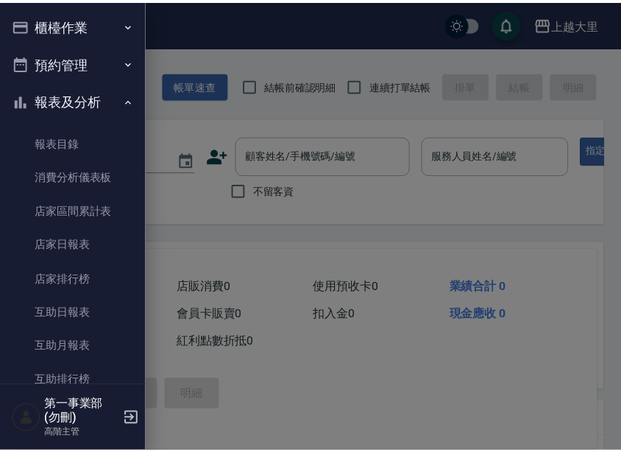
scroll to position [1104, 0]
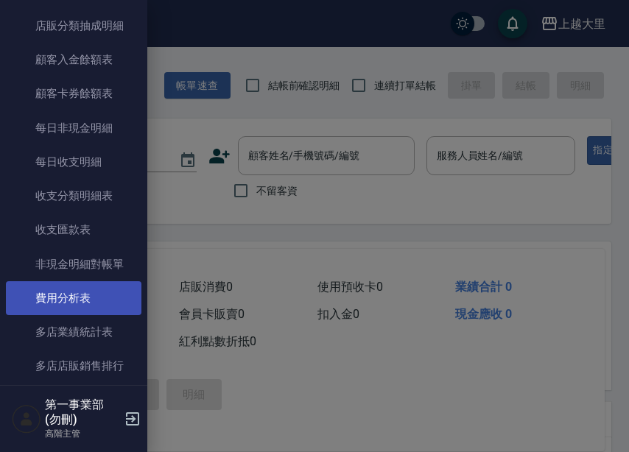
click at [102, 308] on link "費用分析表" at bounding box center [73, 298] width 135 height 34
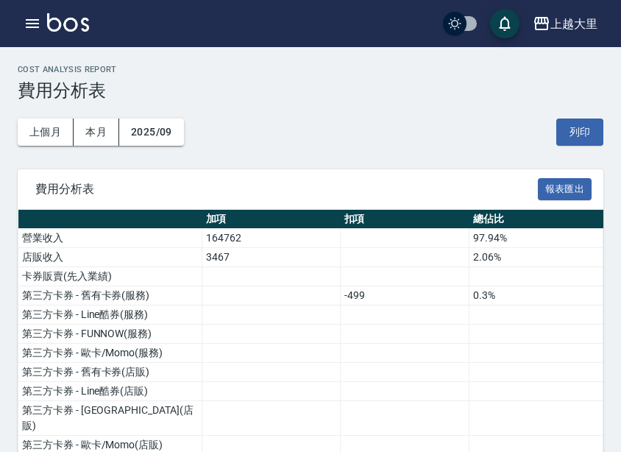
click at [169, 130] on button "2025/09" at bounding box center [151, 132] width 65 height 27
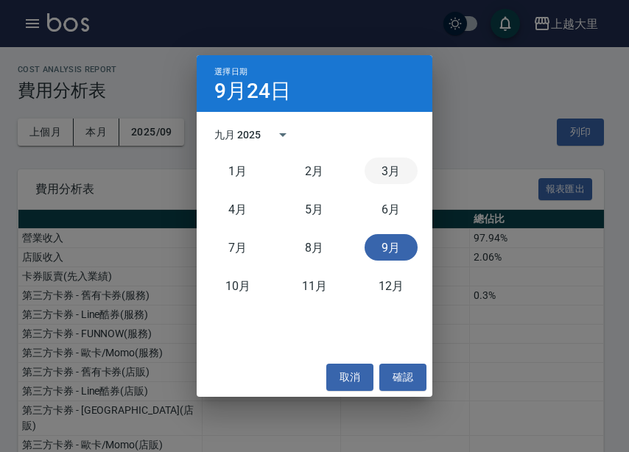
click at [368, 168] on button "3月" at bounding box center [390, 171] width 53 height 27
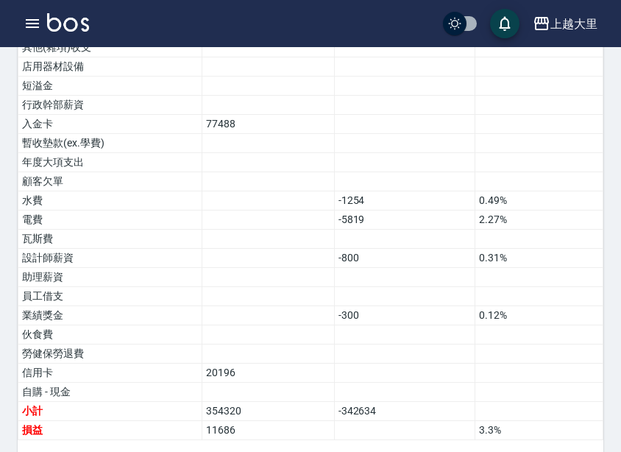
scroll to position [980, 0]
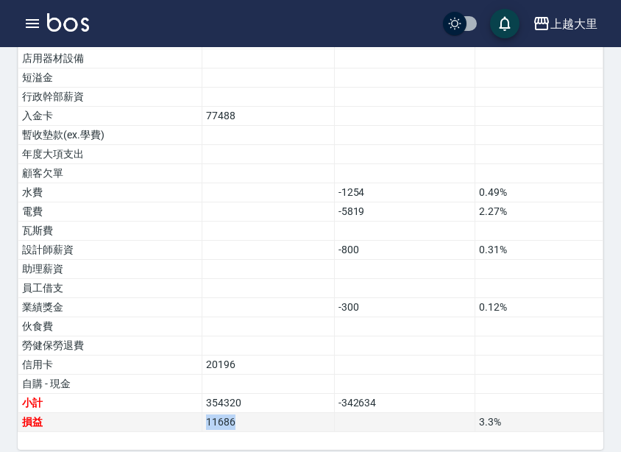
drag, startPoint x: 240, startPoint y: 411, endPoint x: 160, endPoint y: 415, distance: 80.4
click at [160, 415] on tr "損益 11686 3.3 %" at bounding box center [310, 422] width 585 height 19
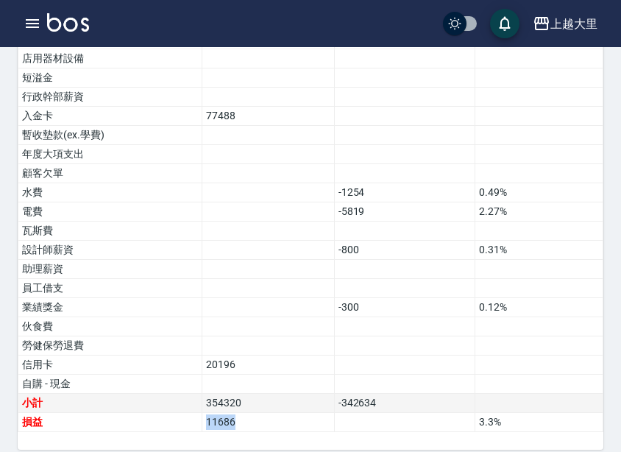
copy tr "損益 11686"
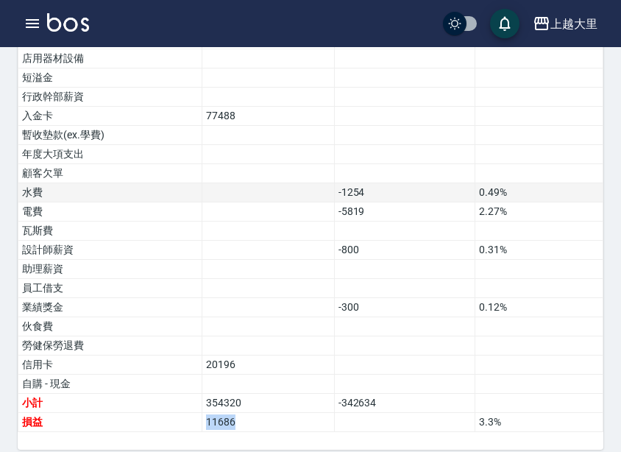
click at [211, 183] on td at bounding box center [268, 192] width 133 height 19
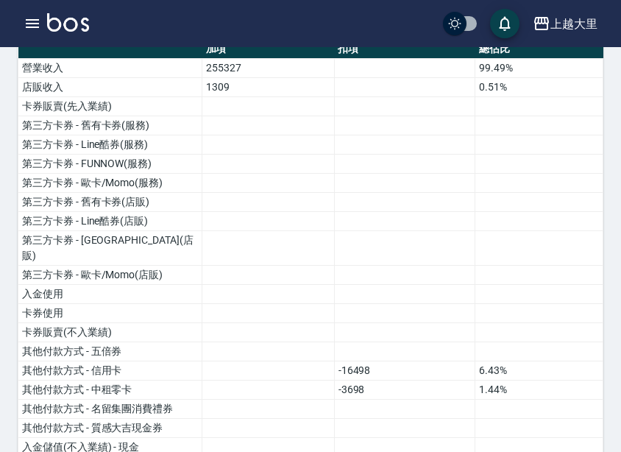
scroll to position [0, 0]
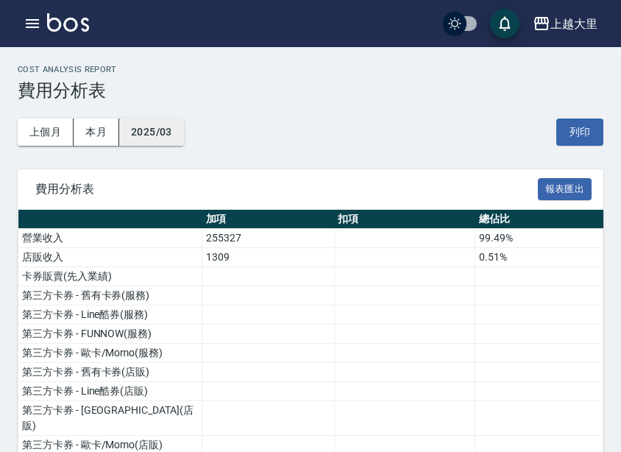
click at [162, 129] on button "2025/03" at bounding box center [151, 132] width 65 height 27
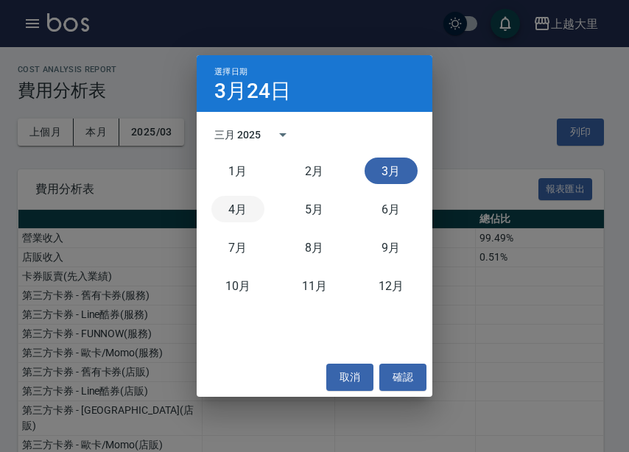
click at [255, 200] on button "4月" at bounding box center [237, 209] width 53 height 27
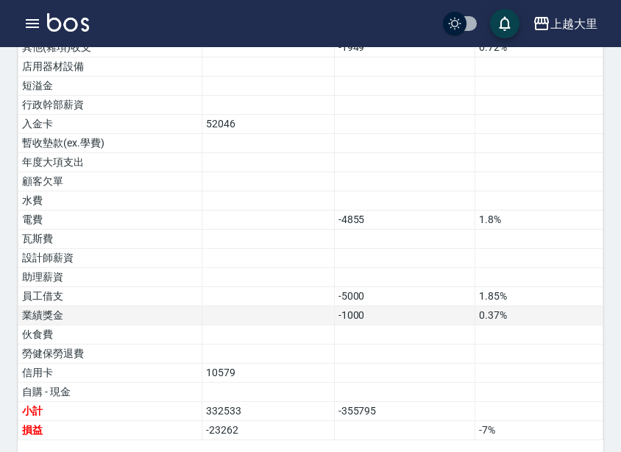
scroll to position [980, 0]
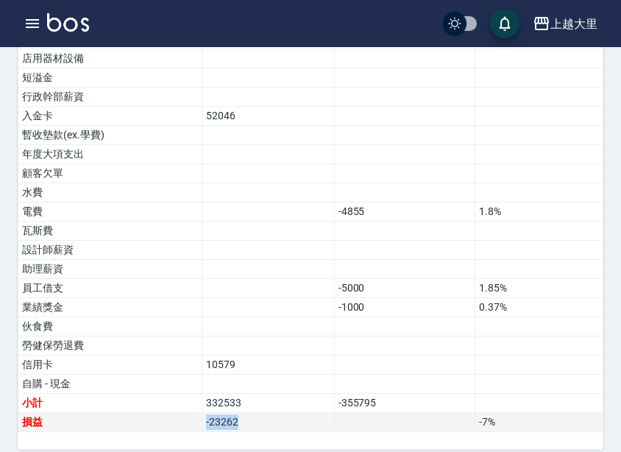
drag, startPoint x: 253, startPoint y: 405, endPoint x: 181, endPoint y: 406, distance: 72.2
click at [181, 413] on tr "損益 -23262 -7 %" at bounding box center [310, 422] width 585 height 19
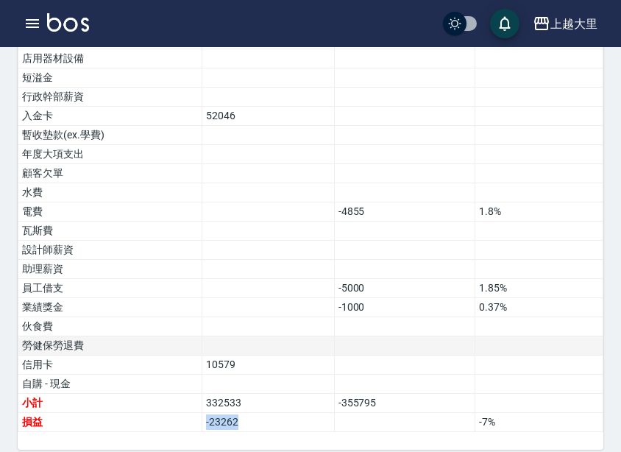
copy tr "損益 -23262"
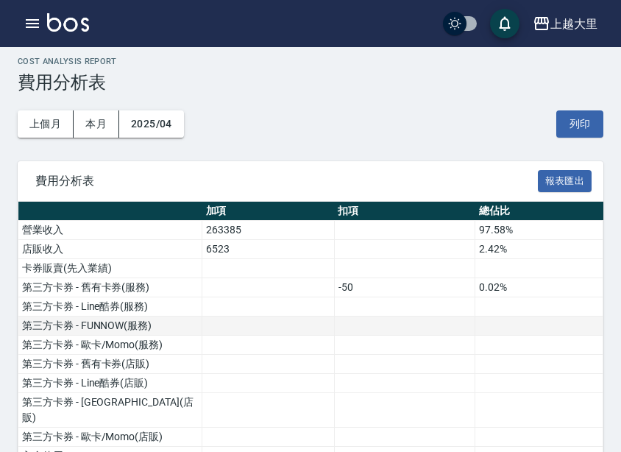
scroll to position [0, 0]
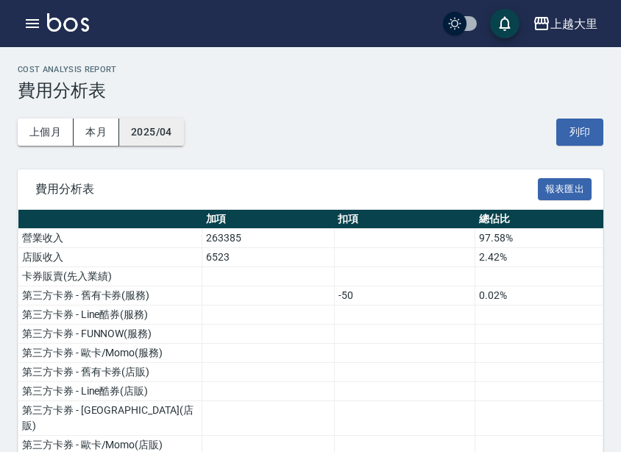
click at [169, 130] on button "2025/04" at bounding box center [151, 132] width 65 height 27
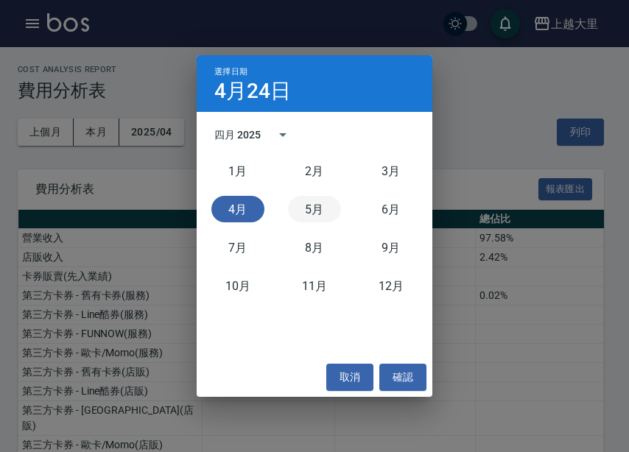
click at [313, 218] on button "5月" at bounding box center [314, 209] width 53 height 27
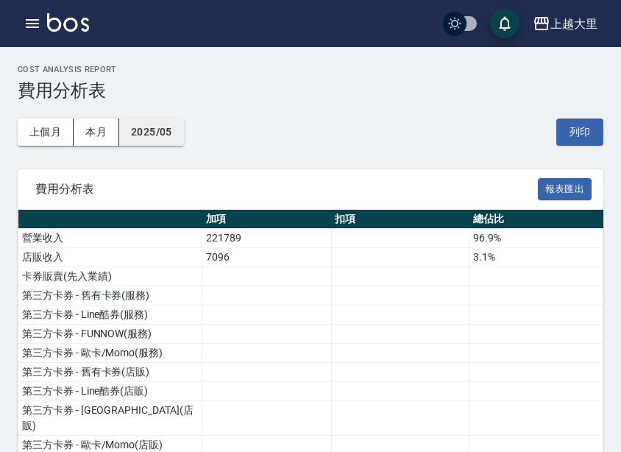
click at [161, 130] on button "2025/05" at bounding box center [151, 132] width 65 height 27
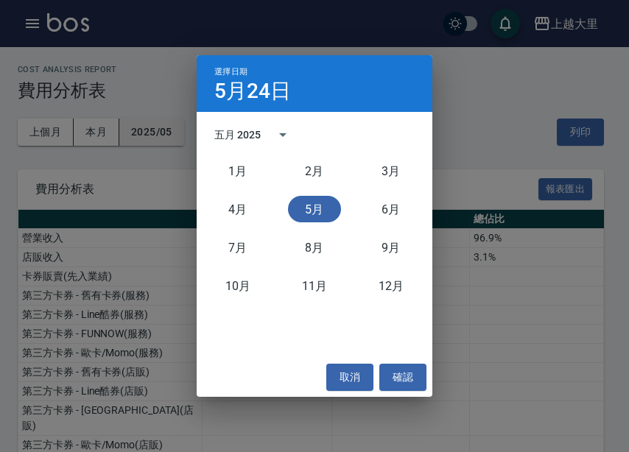
click at [161, 130] on div "選擇日期 [DATE] 五月 2025 [DATE]月 [DATE]月 [DATE]月 [DATE]月 [DATE]月 [DATE]月 取消 確認" at bounding box center [314, 226] width 629 height 452
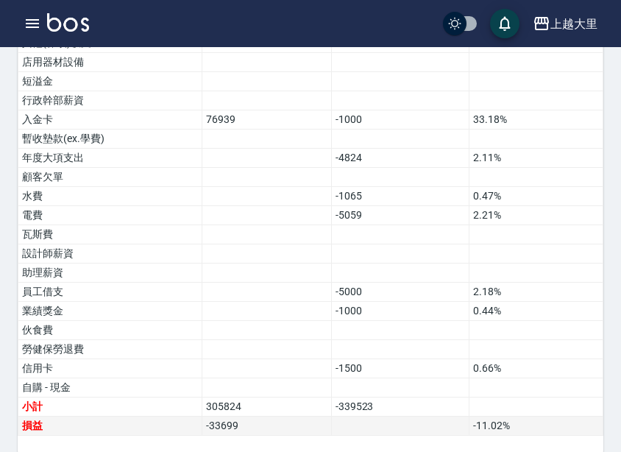
scroll to position [980, 0]
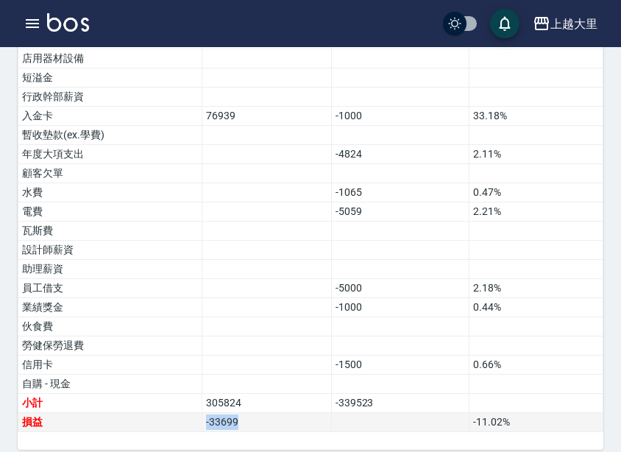
drag, startPoint x: 255, startPoint y: 406, endPoint x: 164, endPoint y: 407, distance: 91.3
click at [164, 413] on tr "損益 -33699 -11.02 %" at bounding box center [310, 422] width 585 height 19
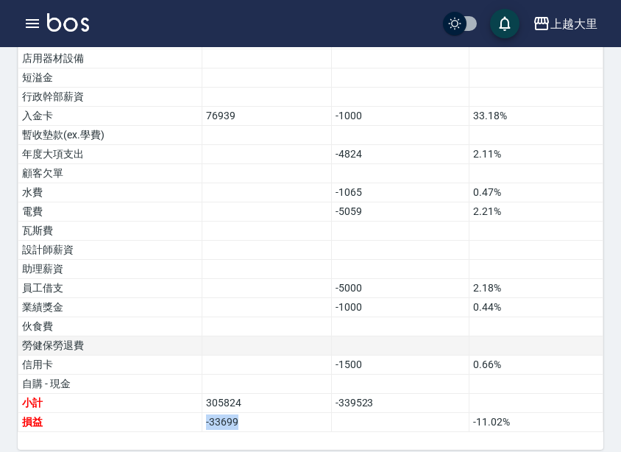
copy tr "損益 -33699"
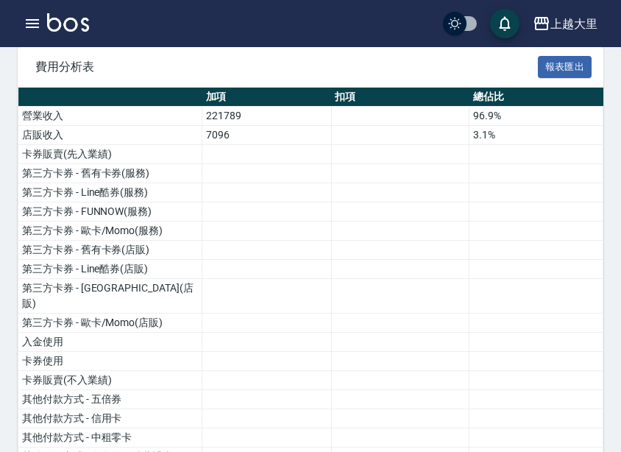
scroll to position [0, 0]
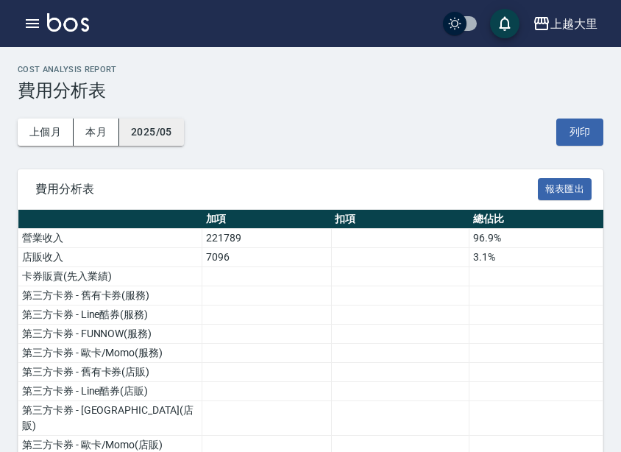
click at [174, 132] on button "2025/05" at bounding box center [151, 132] width 65 height 27
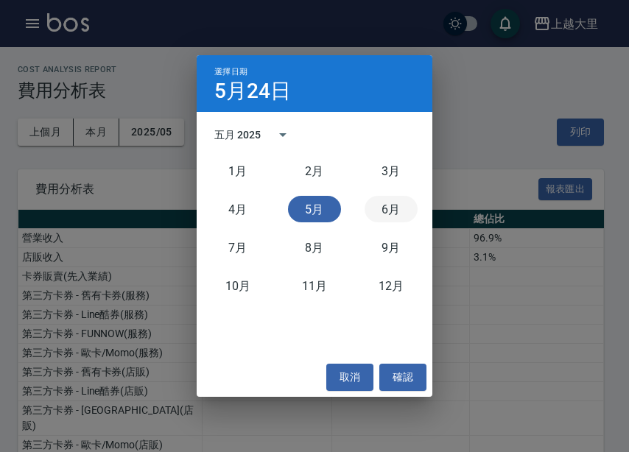
click at [368, 206] on button "6月" at bounding box center [390, 209] width 53 height 27
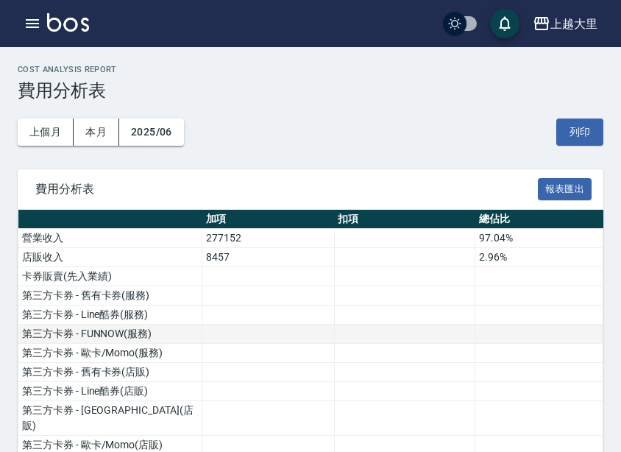
click at [286, 339] on td at bounding box center [268, 334] width 133 height 19
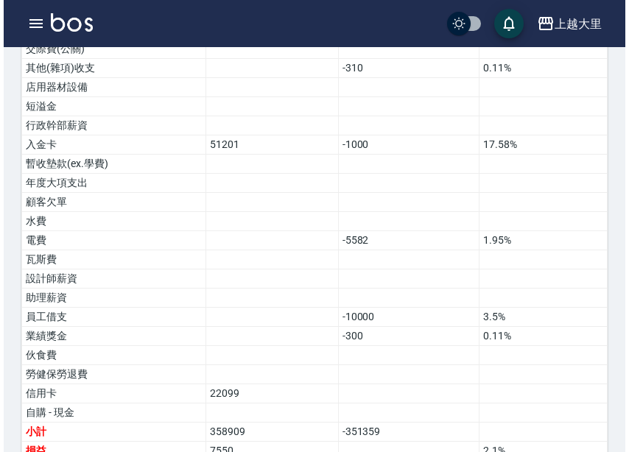
scroll to position [980, 0]
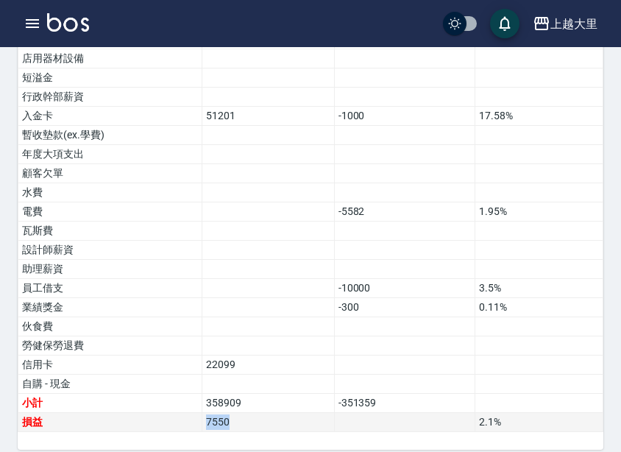
drag, startPoint x: 244, startPoint y: 409, endPoint x: 179, endPoint y: 406, distance: 64.9
click at [179, 413] on tr "損益 7550 2.1 %" at bounding box center [310, 422] width 585 height 19
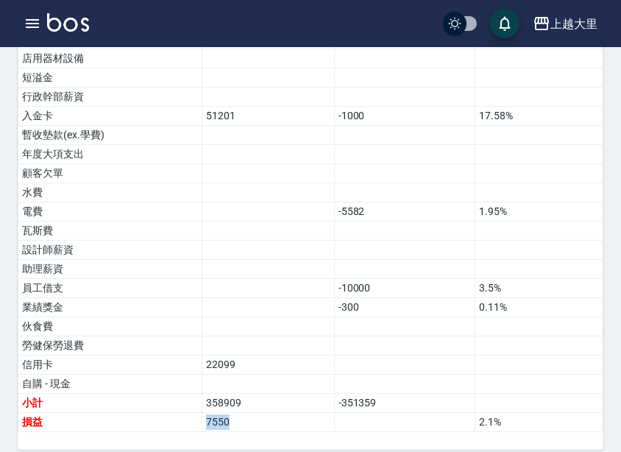
copy tr "損益 7550"
click at [564, 33] on button "上越大里" at bounding box center [565, 24] width 77 height 30
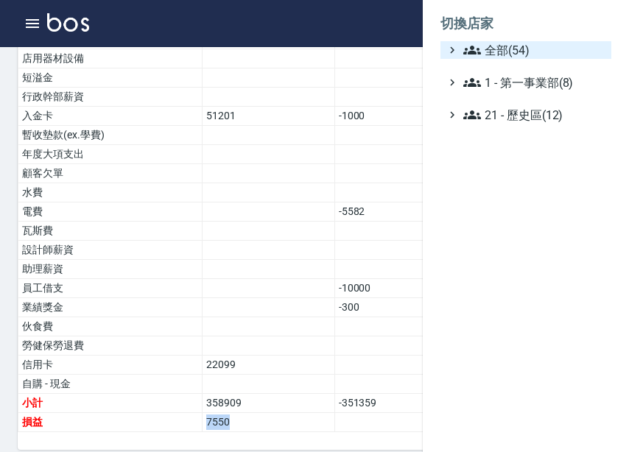
click at [518, 48] on span "全部(54)" at bounding box center [534, 50] width 142 height 18
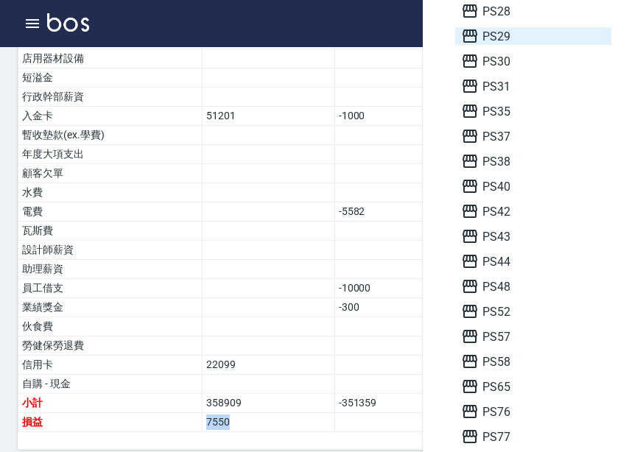
scroll to position [589, 0]
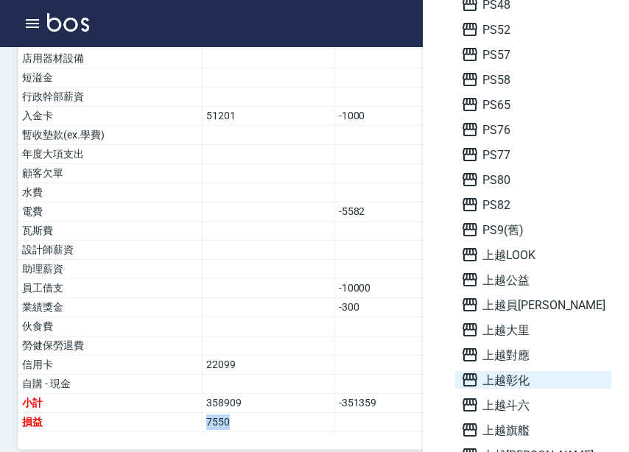
click at [532, 384] on span "上越彰化" at bounding box center [533, 380] width 144 height 18
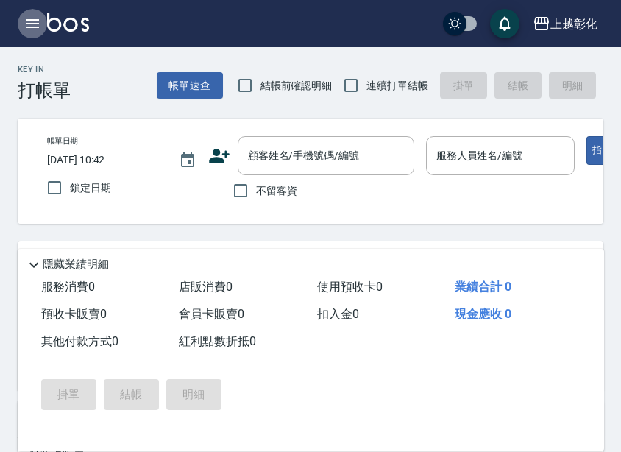
click at [33, 27] on icon "button" at bounding box center [32, 23] width 13 height 9
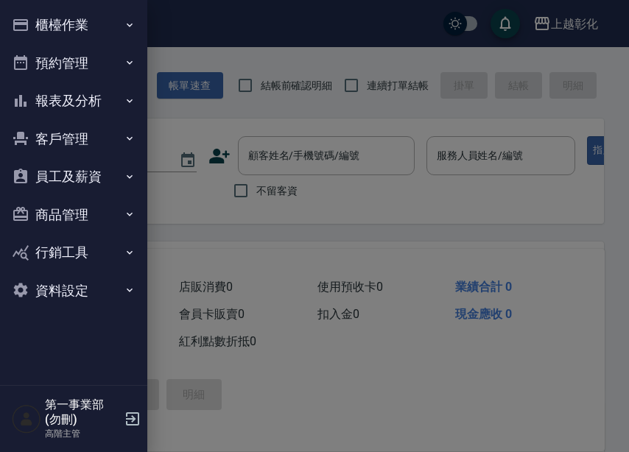
click at [94, 88] on button "報表及分析" at bounding box center [73, 101] width 135 height 38
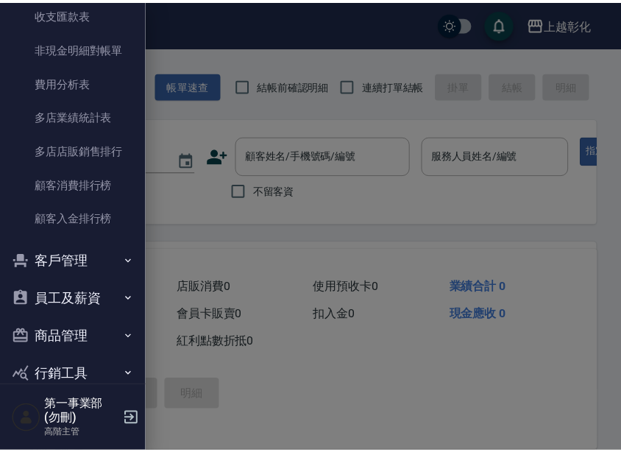
scroll to position [1325, 0]
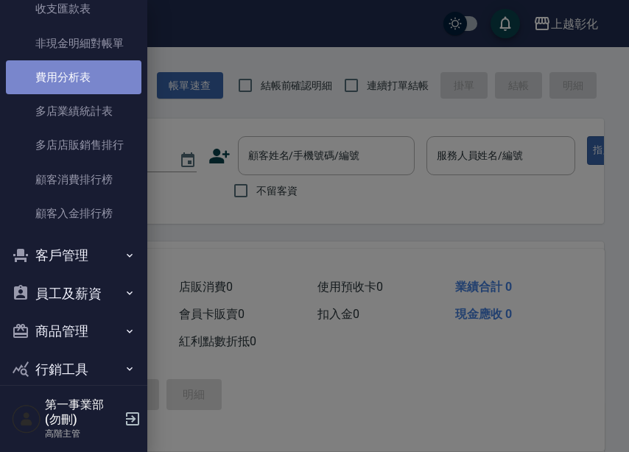
click at [77, 77] on link "費用分析表" at bounding box center [73, 77] width 135 height 34
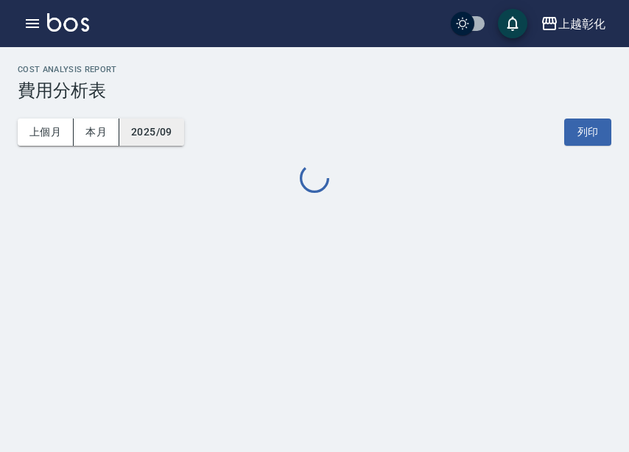
click at [151, 131] on button "2025/09" at bounding box center [151, 132] width 65 height 27
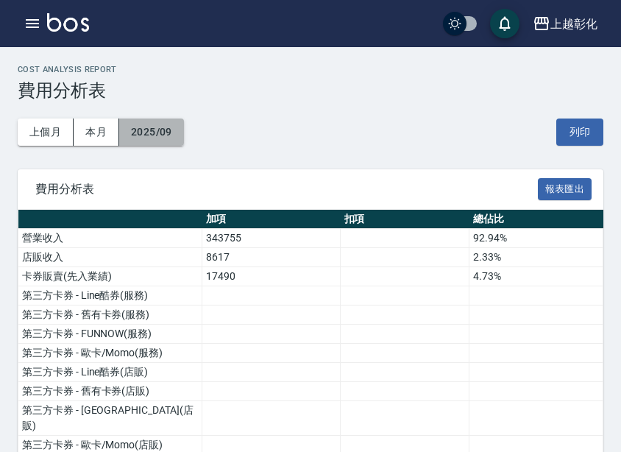
click at [153, 133] on button "2025/09" at bounding box center [151, 132] width 65 height 27
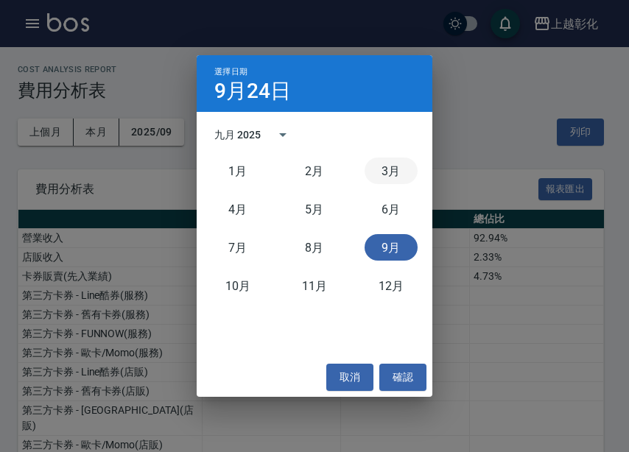
click at [388, 172] on button "3月" at bounding box center [390, 171] width 53 height 27
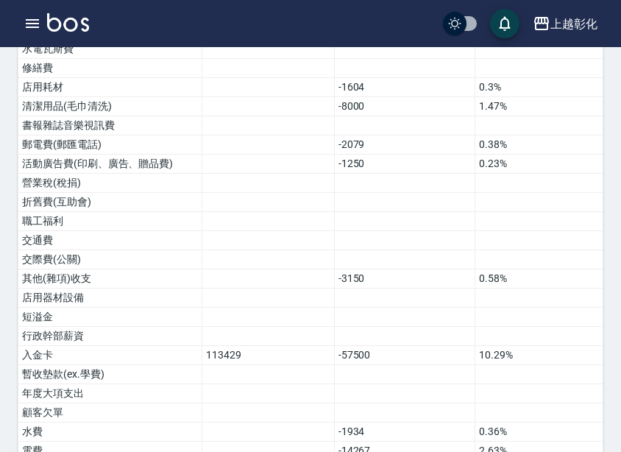
scroll to position [999, 0]
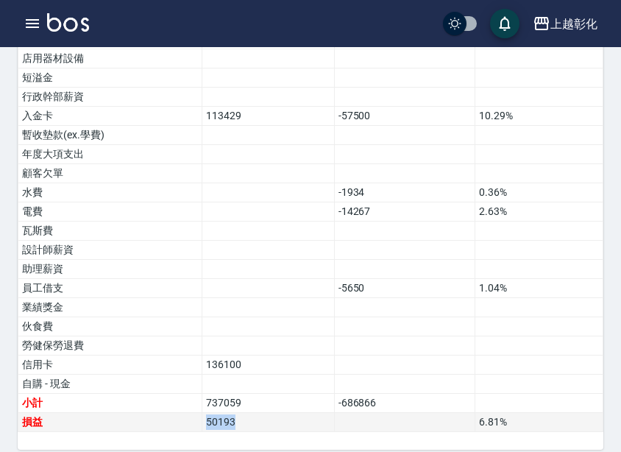
click at [163, 413] on tr "損益 50193 6.81 %" at bounding box center [310, 422] width 585 height 19
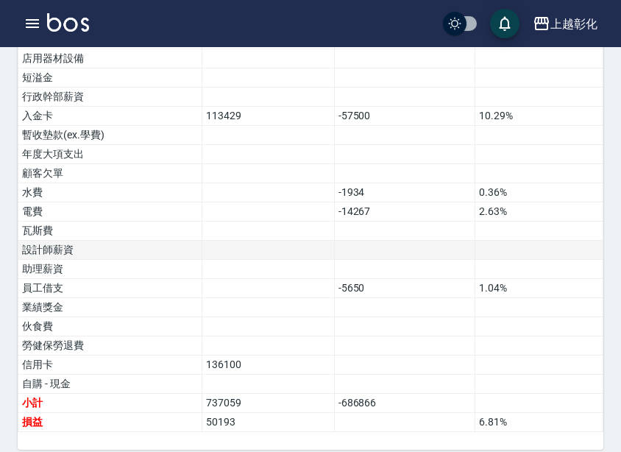
click at [233, 241] on td at bounding box center [268, 250] width 133 height 19
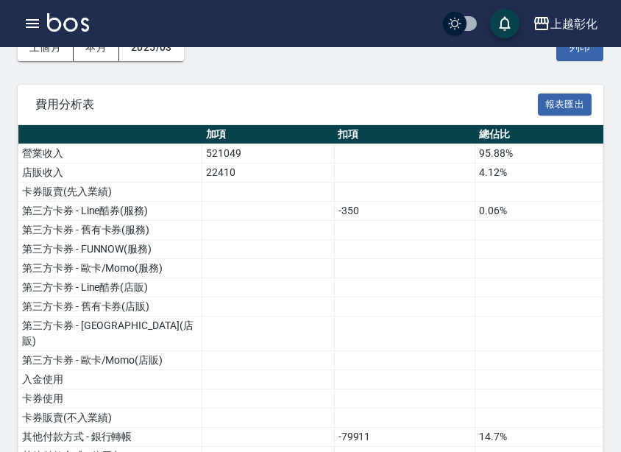
scroll to position [0, 0]
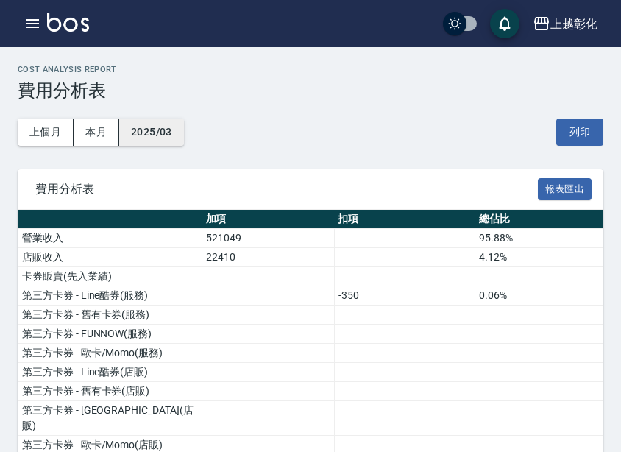
click at [163, 135] on button "2025/03" at bounding box center [151, 132] width 65 height 27
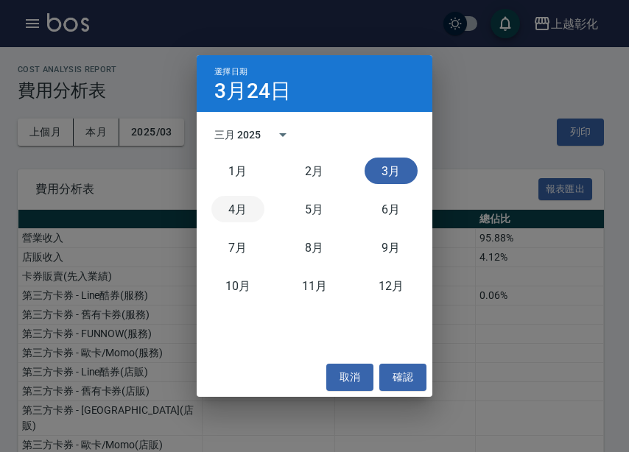
click at [230, 210] on button "4月" at bounding box center [237, 209] width 53 height 27
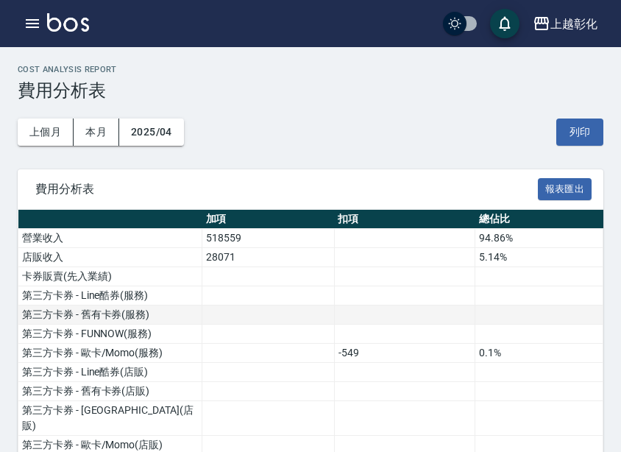
click at [266, 313] on td at bounding box center [268, 315] width 133 height 19
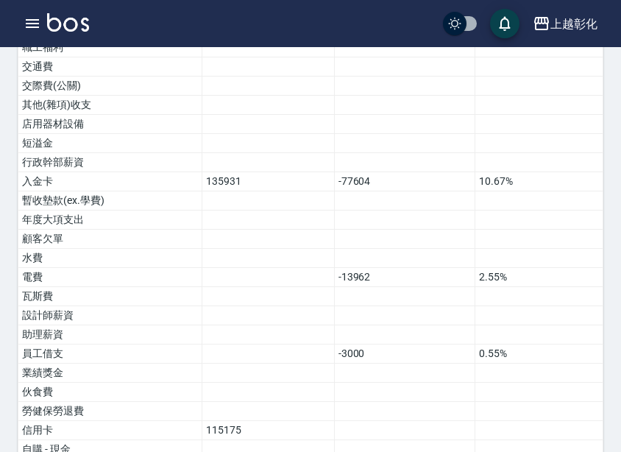
scroll to position [999, 0]
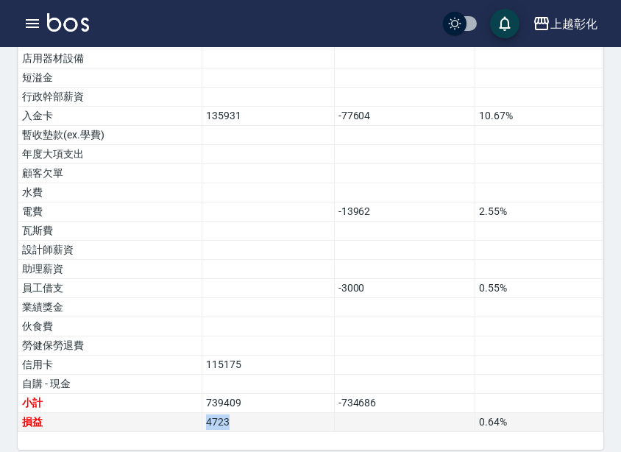
drag, startPoint x: 262, startPoint y: 405, endPoint x: 180, endPoint y: 408, distance: 81.8
click at [180, 413] on tr "損益 4723 0.64 %" at bounding box center [310, 422] width 585 height 19
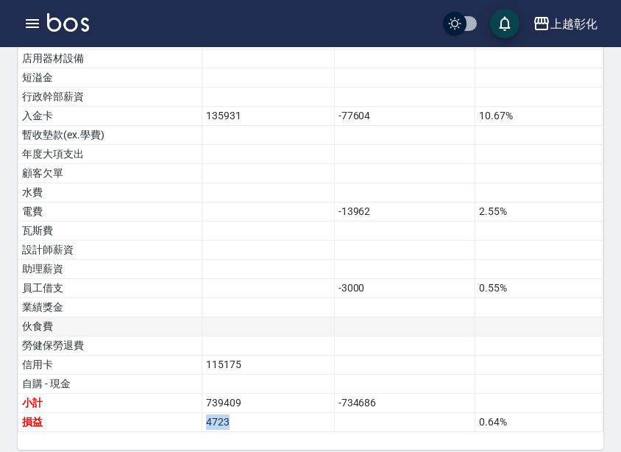
copy tr "損益 4723"
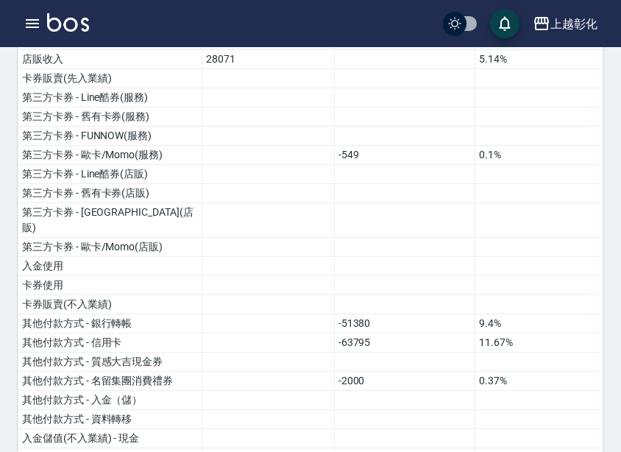
scroll to position [0, 0]
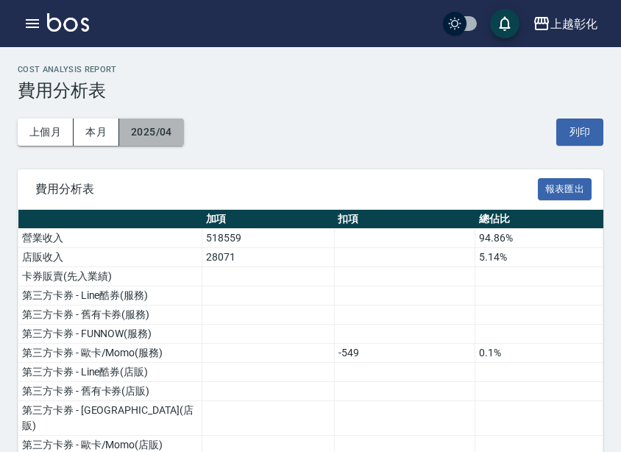
click at [164, 140] on button "2025/04" at bounding box center [151, 132] width 65 height 27
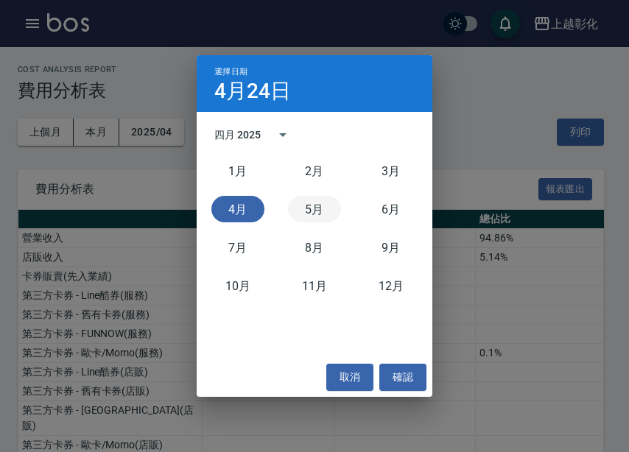
click at [328, 211] on button "5月" at bounding box center [314, 209] width 53 height 27
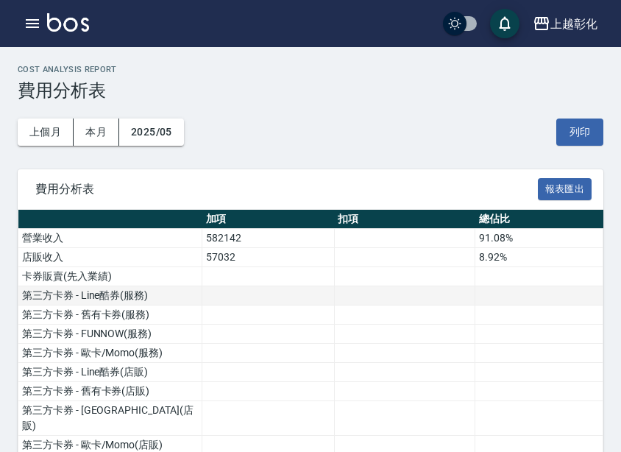
click at [293, 300] on td at bounding box center [268, 295] width 133 height 19
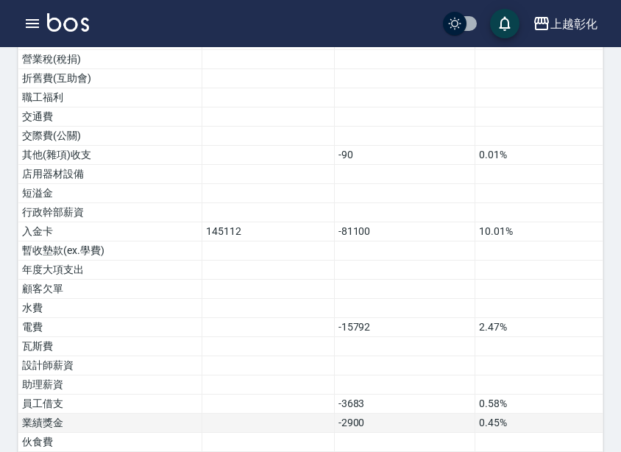
scroll to position [999, 0]
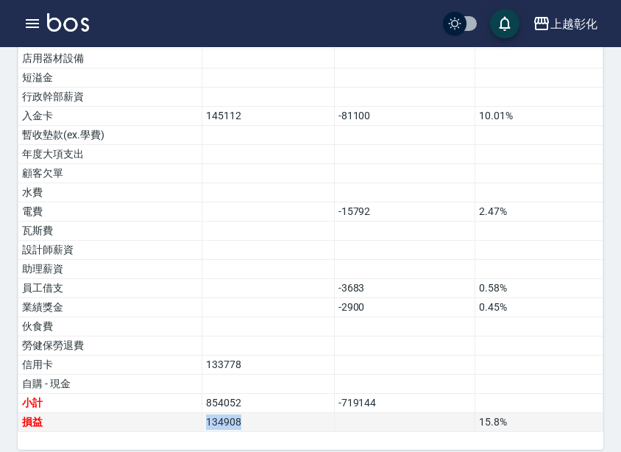
drag, startPoint x: 263, startPoint y: 414, endPoint x: 197, endPoint y: 411, distance: 66.3
click at [197, 413] on tr "損益 134908 15.8 %" at bounding box center [310, 422] width 585 height 19
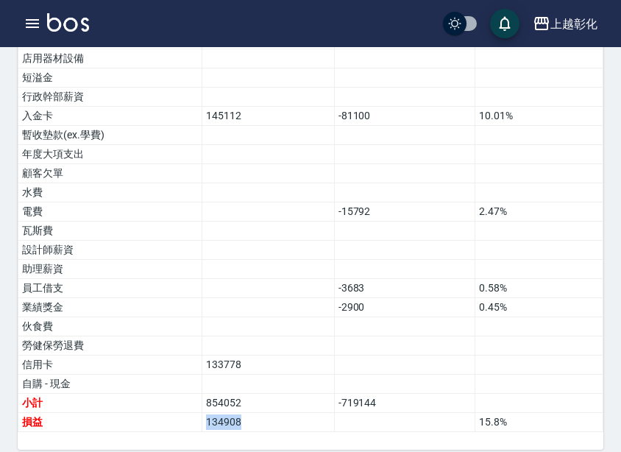
copy tr "損益 134908"
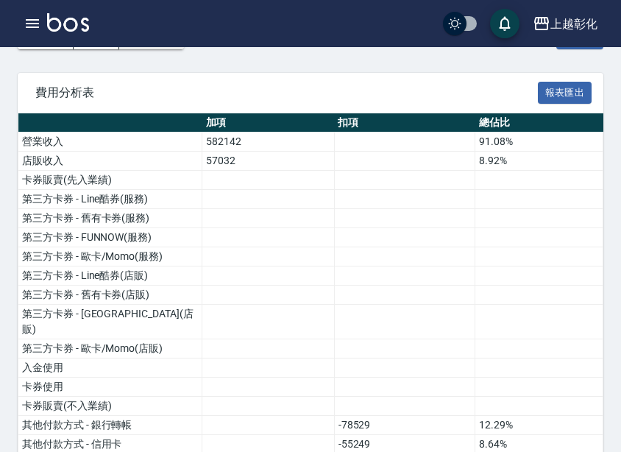
scroll to position [0, 0]
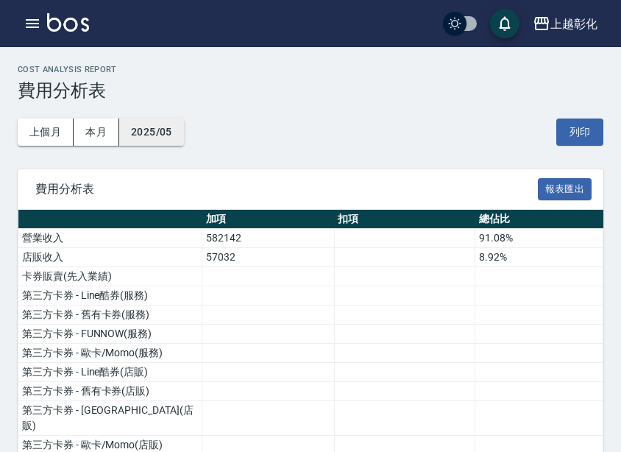
click at [146, 127] on button "2025/05" at bounding box center [151, 132] width 65 height 27
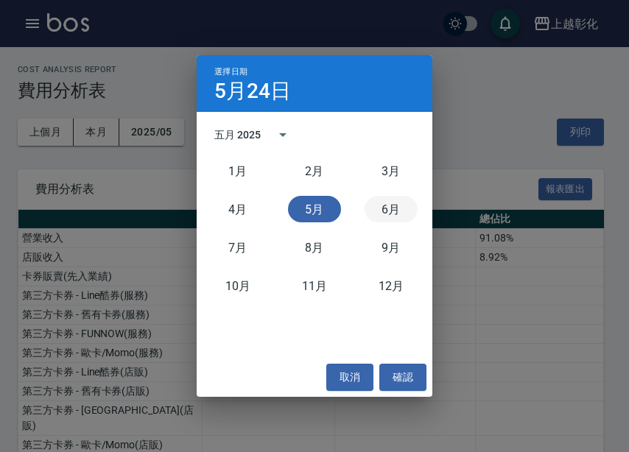
click at [388, 204] on button "6月" at bounding box center [390, 209] width 53 height 27
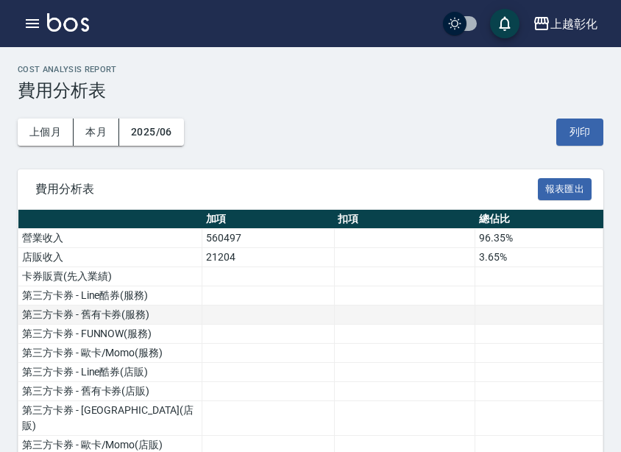
click at [224, 312] on td at bounding box center [268, 315] width 133 height 19
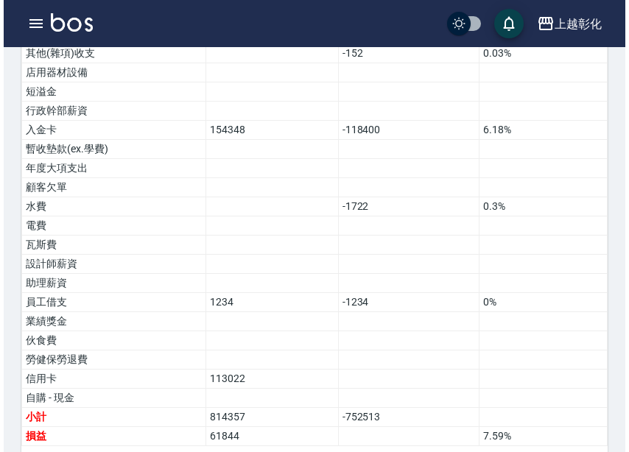
scroll to position [999, 0]
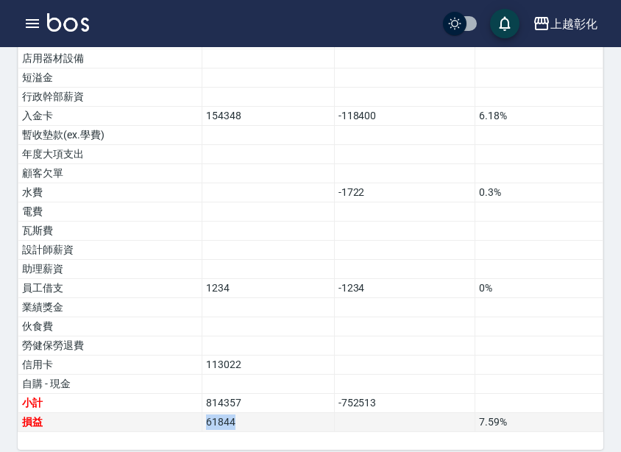
drag, startPoint x: 267, startPoint y: 401, endPoint x: 188, endPoint y: 407, distance: 79.1
click at [188, 413] on tr "損益 61844 7.59 %" at bounding box center [310, 422] width 585 height 19
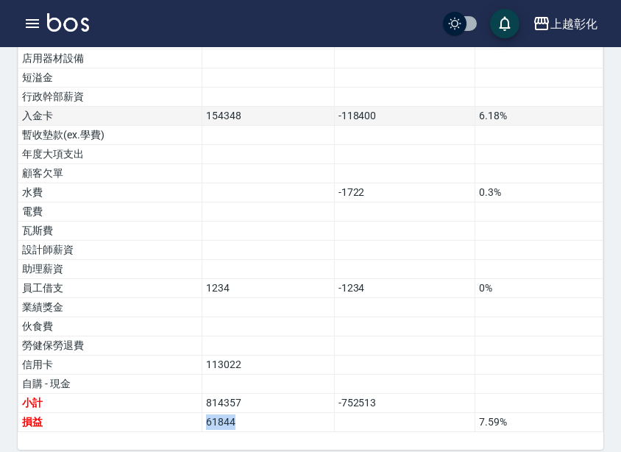
copy tr "損益 61844"
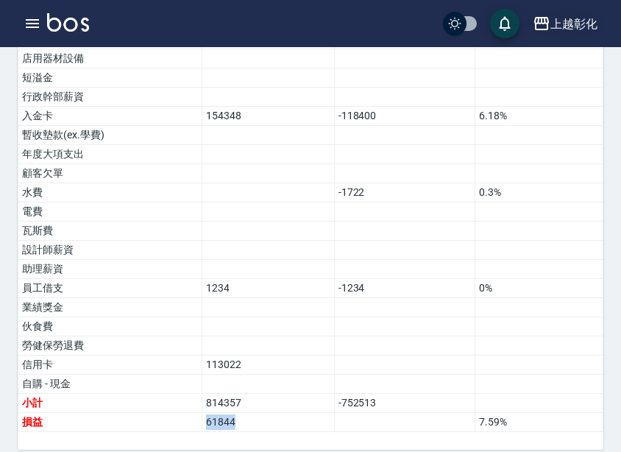
click at [583, 27] on div "上越彰化" at bounding box center [574, 24] width 47 height 18
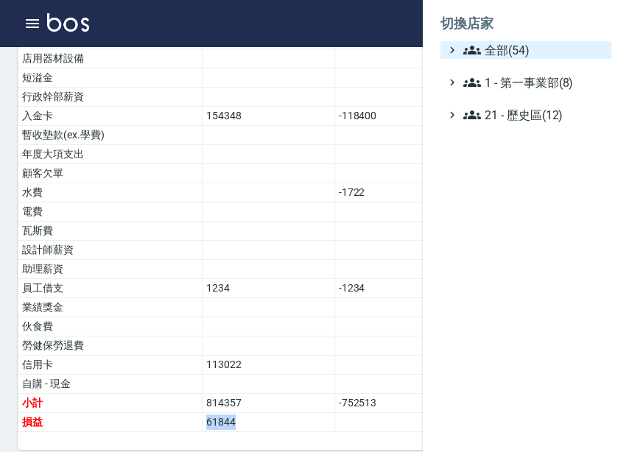
click at [527, 54] on span "全部(54)" at bounding box center [534, 50] width 142 height 18
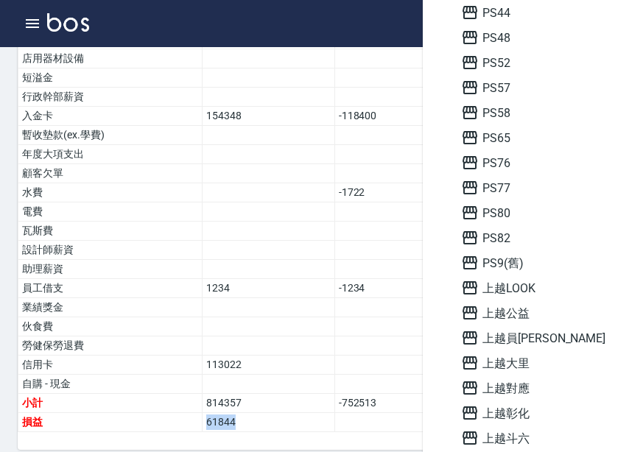
scroll to position [736, 0]
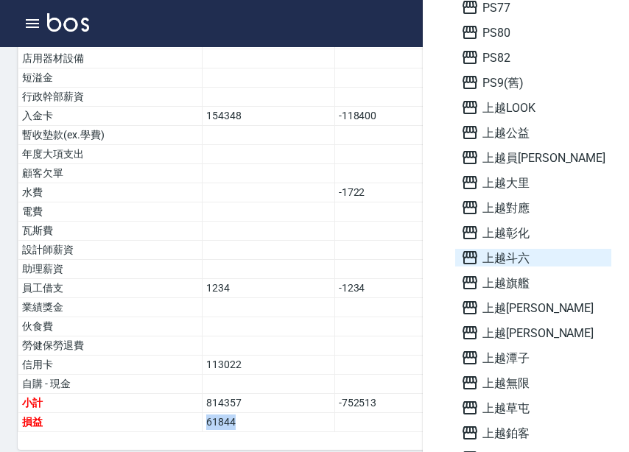
click at [530, 258] on span "上越斗六" at bounding box center [533, 258] width 144 height 18
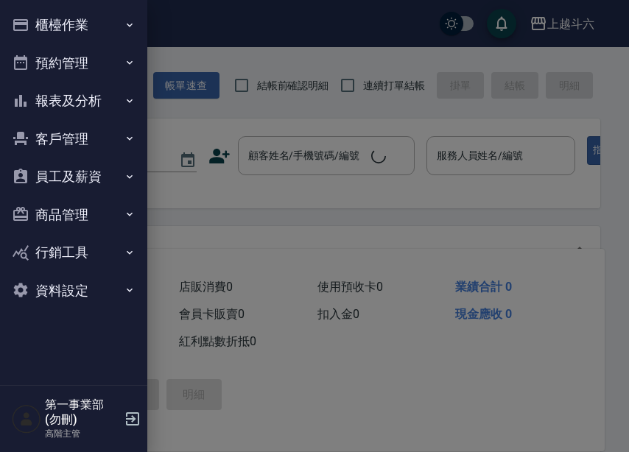
click at [108, 104] on button "報表及分析" at bounding box center [73, 101] width 135 height 38
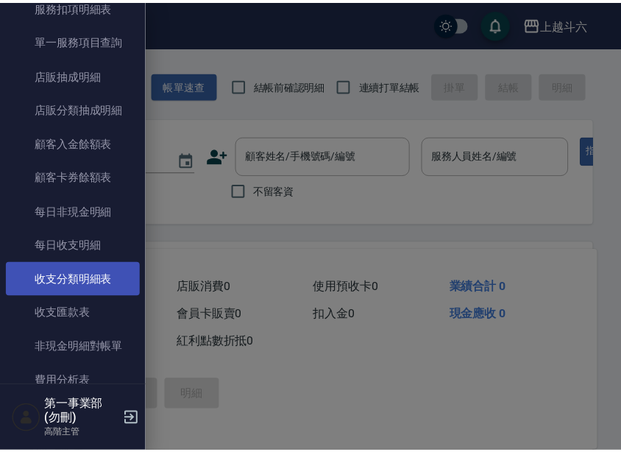
scroll to position [1104, 0]
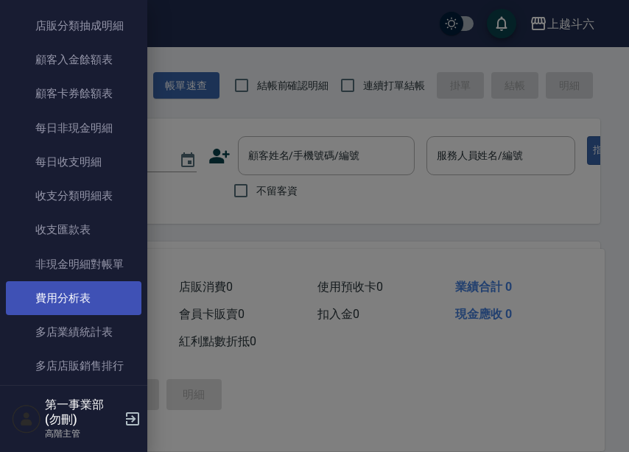
click at [91, 301] on link "費用分析表" at bounding box center [73, 298] width 135 height 34
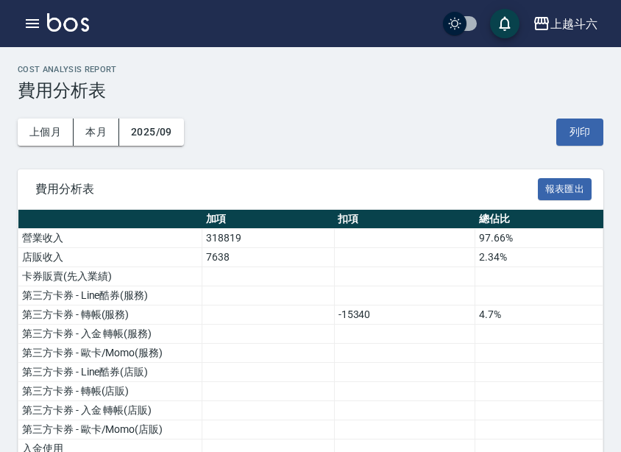
click at [166, 138] on button "2025/09" at bounding box center [151, 132] width 65 height 27
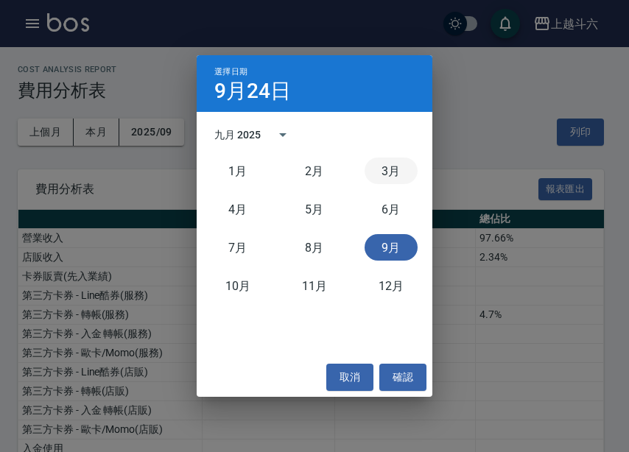
click at [395, 180] on button "3月" at bounding box center [390, 171] width 53 height 27
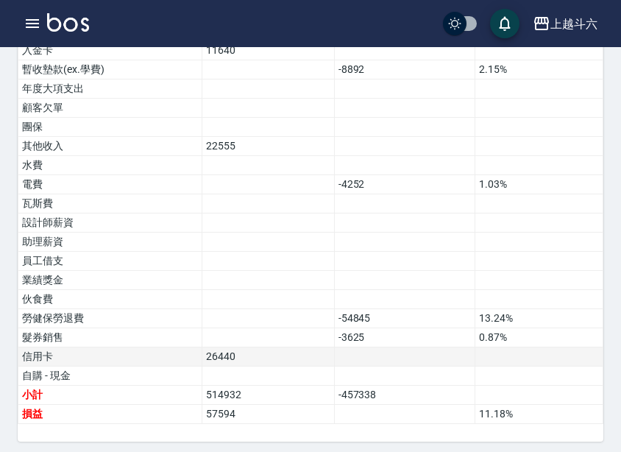
scroll to position [1037, 0]
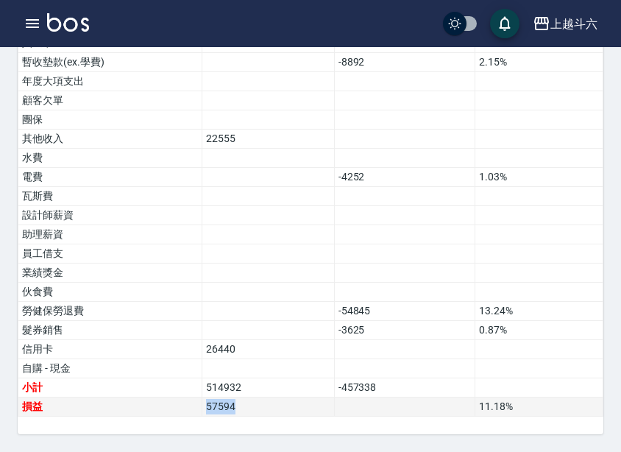
drag, startPoint x: 261, startPoint y: 408, endPoint x: 141, endPoint y: 402, distance: 120.9
click at [141, 402] on tr "損益 57594 11.18 %" at bounding box center [310, 407] width 585 height 19
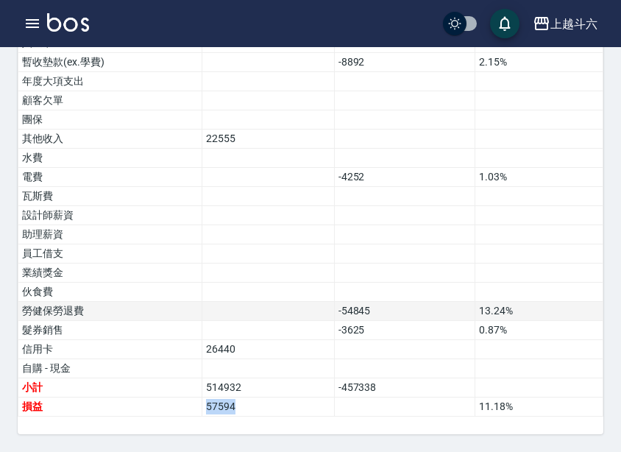
copy tr "損益 57594"
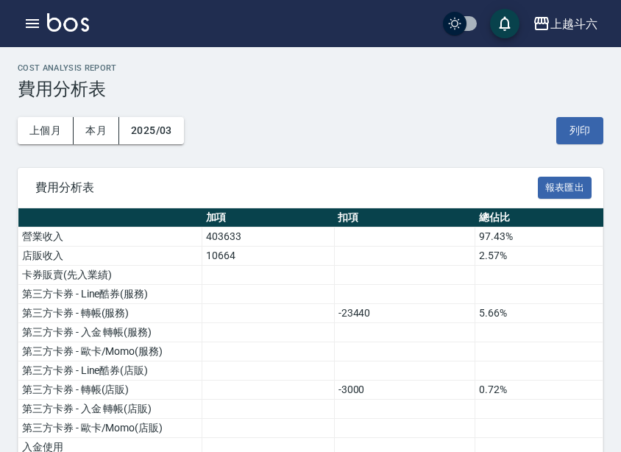
scroll to position [0, 0]
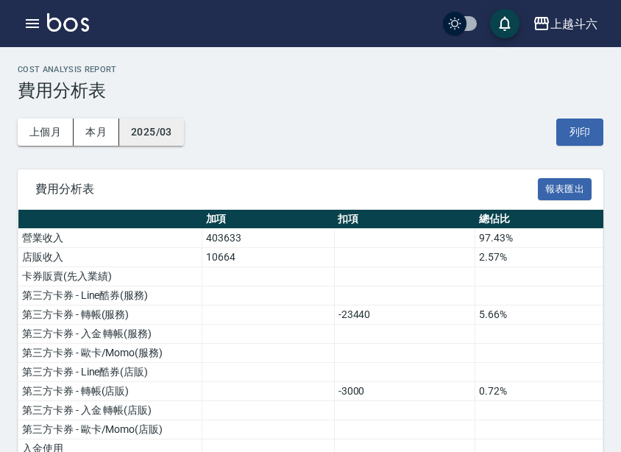
click at [168, 139] on button "2025/03" at bounding box center [151, 132] width 65 height 27
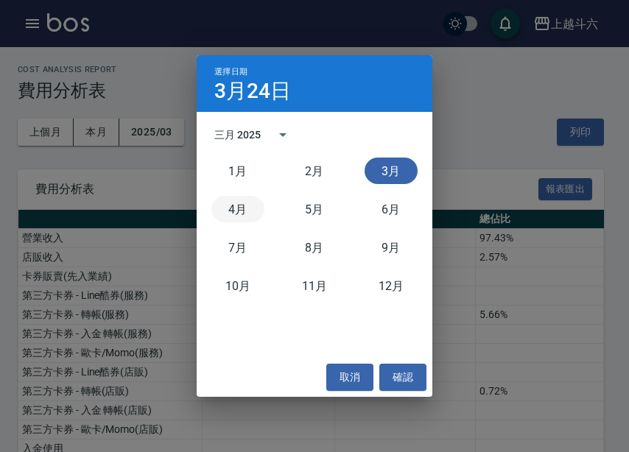
click at [243, 208] on button "4月" at bounding box center [237, 209] width 53 height 27
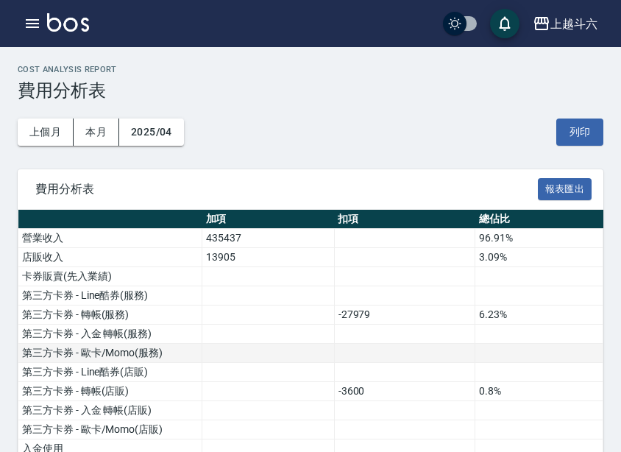
click at [342, 347] on td at bounding box center [404, 353] width 141 height 19
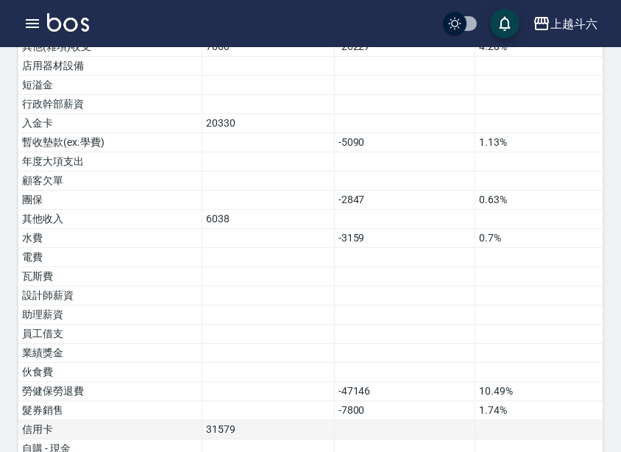
scroll to position [1037, 0]
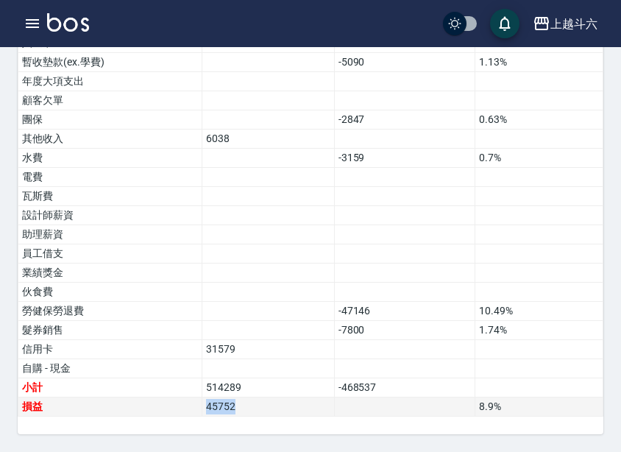
drag, startPoint x: 187, startPoint y: 410, endPoint x: 174, endPoint y: 411, distance: 12.5
click at [174, 411] on tr "損益 45752 8.9 %" at bounding box center [310, 407] width 585 height 19
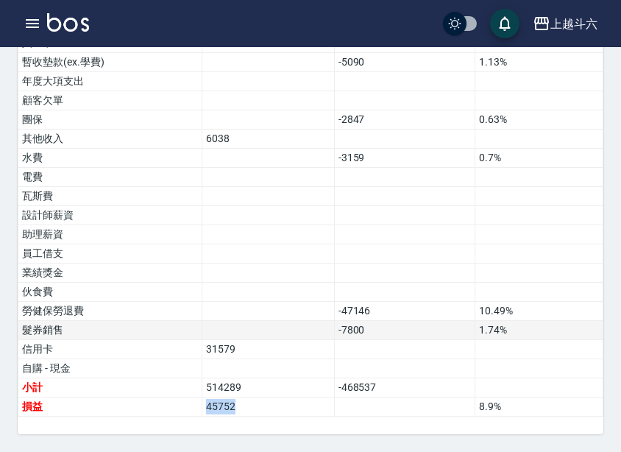
copy tr "損益 45752"
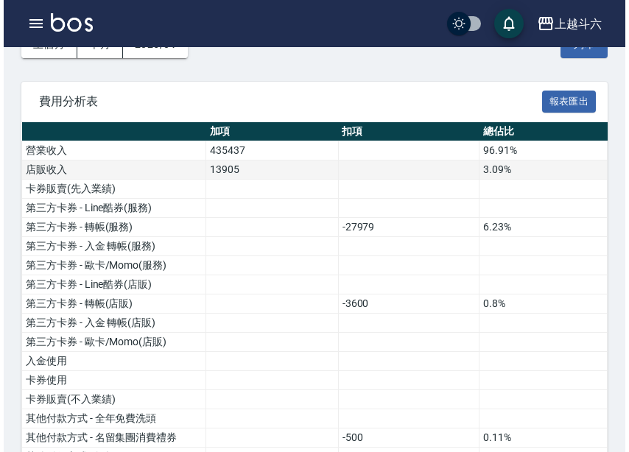
scroll to position [0, 0]
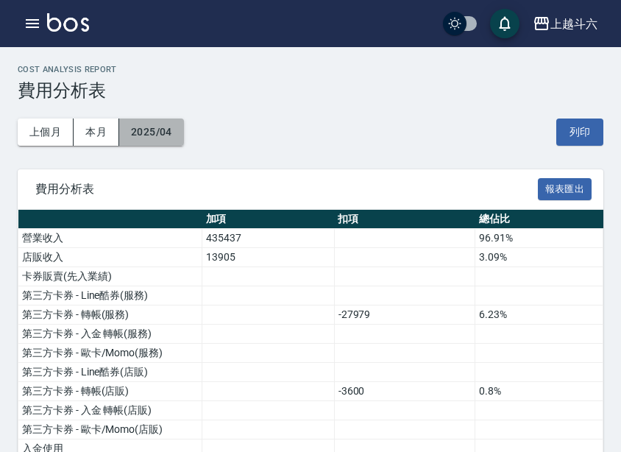
click at [161, 134] on button "2025/04" at bounding box center [151, 132] width 65 height 27
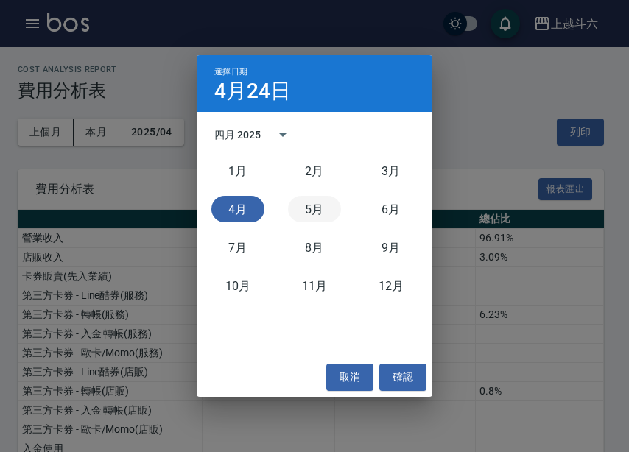
click at [331, 208] on button "5月" at bounding box center [314, 209] width 53 height 27
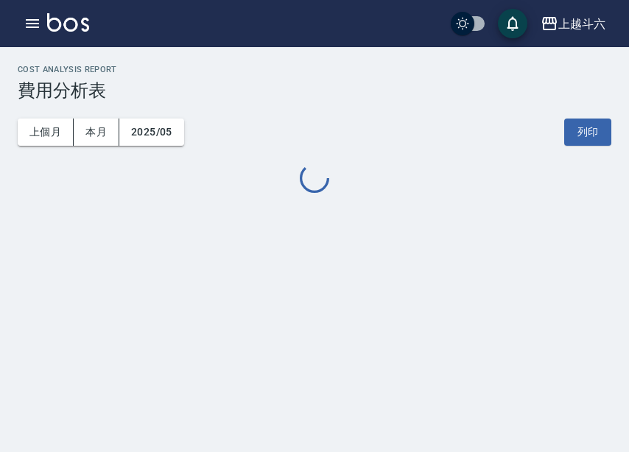
click at [298, 251] on div "上越斗六 2025-05 費用分析表 列印時間： [DATE][PHONE_NUMBER]:44 Cost analysis Report 費用分析表 上個月…" at bounding box center [314, 226] width 629 height 452
click at [194, 229] on div "上越斗六 2025-05 費用分析表 列印時間： [DATE][PHONE_NUMBER]:44 Cost analysis Report 費用分析表 上個月…" at bounding box center [314, 226] width 629 height 452
click at [344, 307] on div "上越斗六 2025-05 費用分析表 列印時間： [DATE][PHONE_NUMBER]:44 Cost analysis Report 費用分析表 上個月…" at bounding box center [314, 226] width 629 height 452
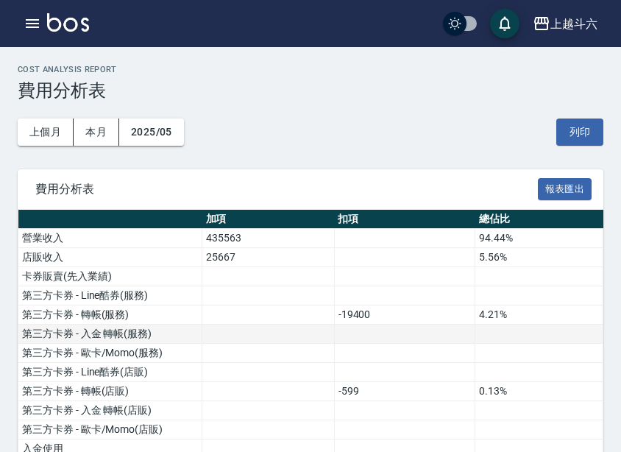
click at [355, 334] on td at bounding box center [404, 334] width 141 height 19
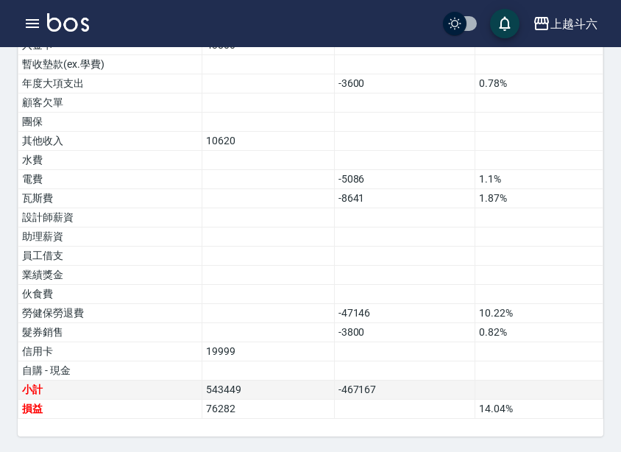
scroll to position [1037, 0]
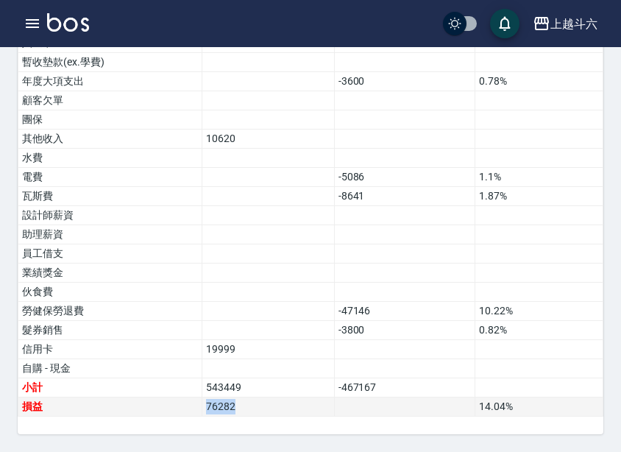
drag, startPoint x: 260, startPoint y: 406, endPoint x: 179, endPoint y: 398, distance: 81.4
click at [179, 398] on tr "損益 76282 14.04 %" at bounding box center [310, 407] width 585 height 19
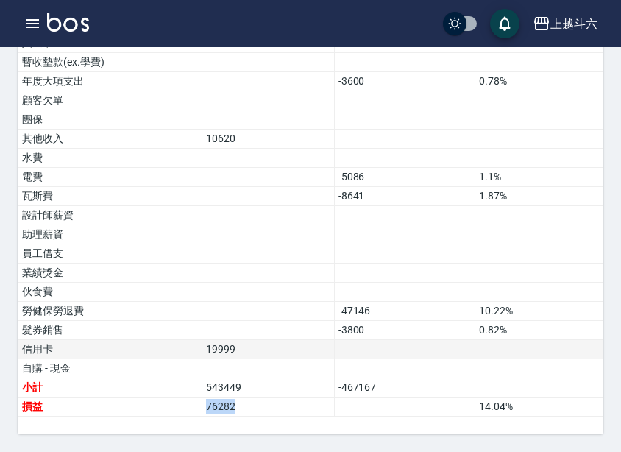
copy tr "損益 76282"
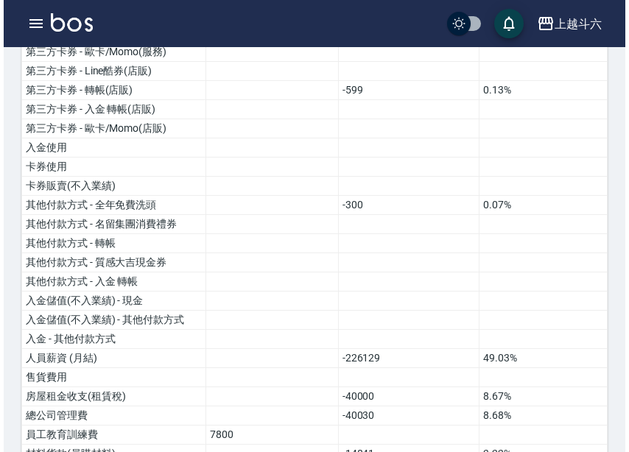
scroll to position [7, 0]
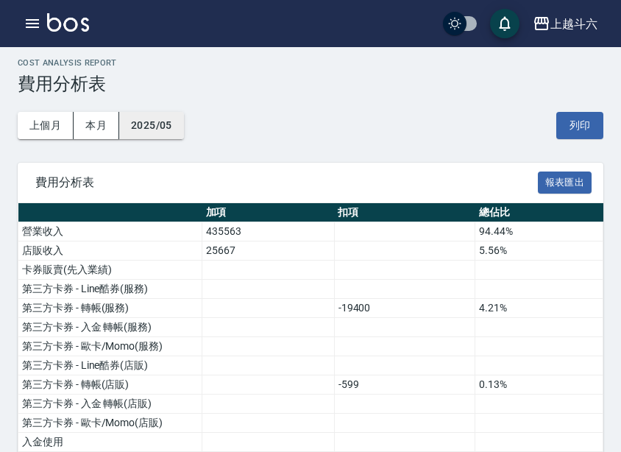
click at [155, 118] on button "2025/05" at bounding box center [151, 125] width 65 height 27
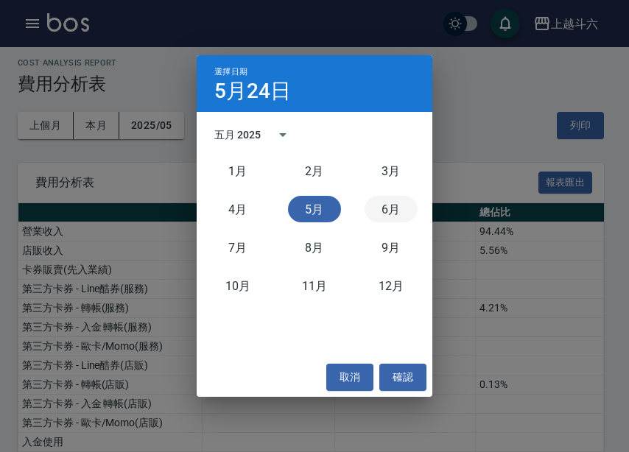
click at [395, 200] on button "6月" at bounding box center [390, 209] width 53 height 27
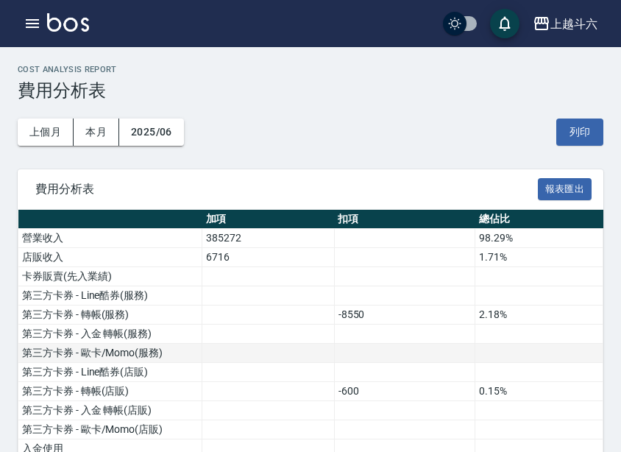
click at [442, 354] on td at bounding box center [404, 353] width 141 height 19
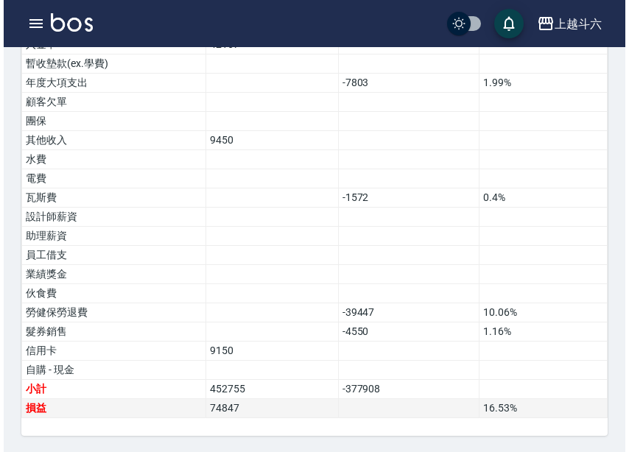
scroll to position [1037, 0]
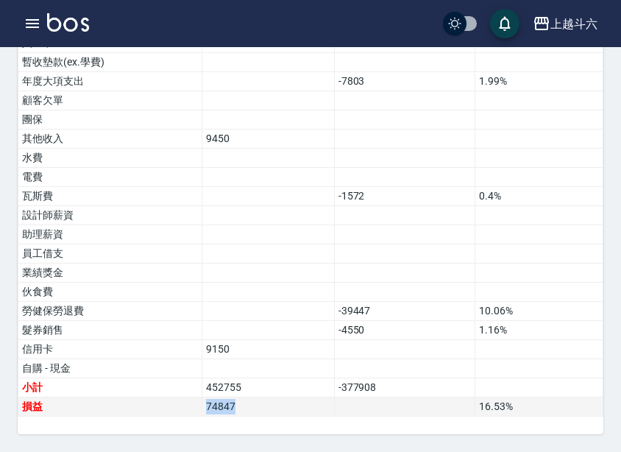
drag, startPoint x: 274, startPoint y: 403, endPoint x: 191, endPoint y: 403, distance: 83.2
click at [191, 403] on tr "損益 74847 16.53 %" at bounding box center [310, 407] width 585 height 19
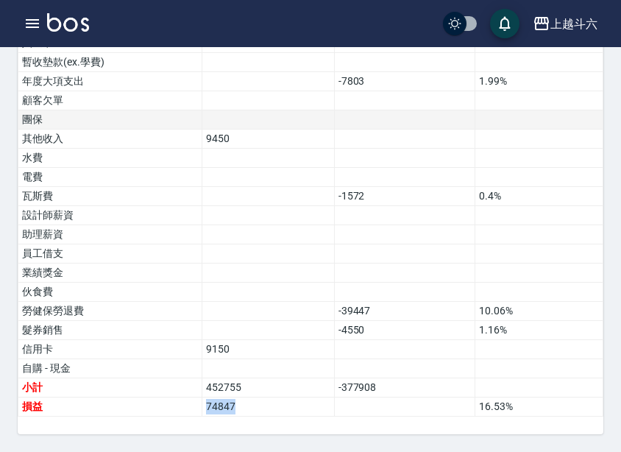
copy tr "損益 74847"
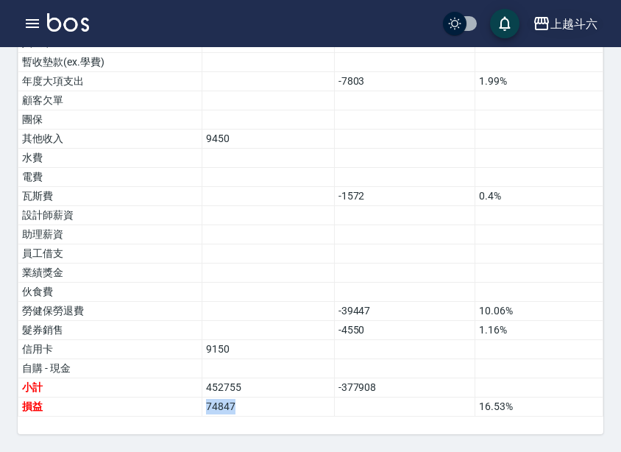
click at [578, 30] on div "上越斗六" at bounding box center [574, 24] width 47 height 18
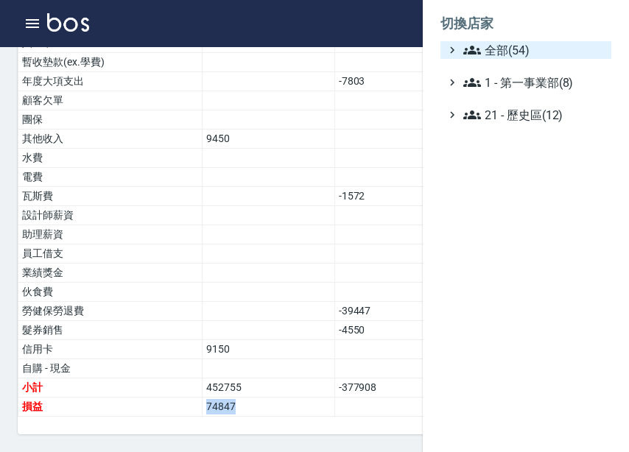
click at [546, 57] on span "全部(54)" at bounding box center [534, 50] width 142 height 18
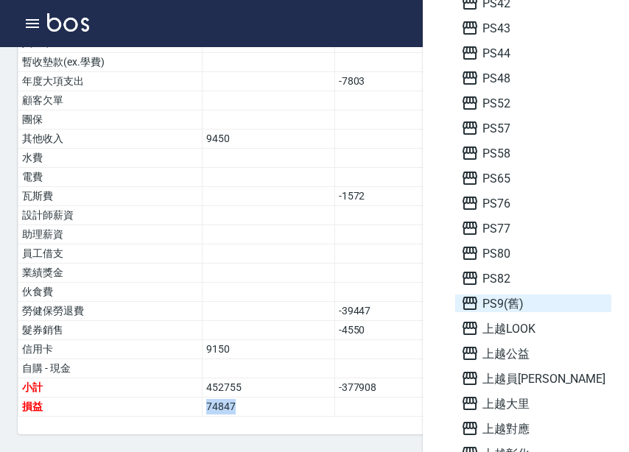
scroll to position [957, 0]
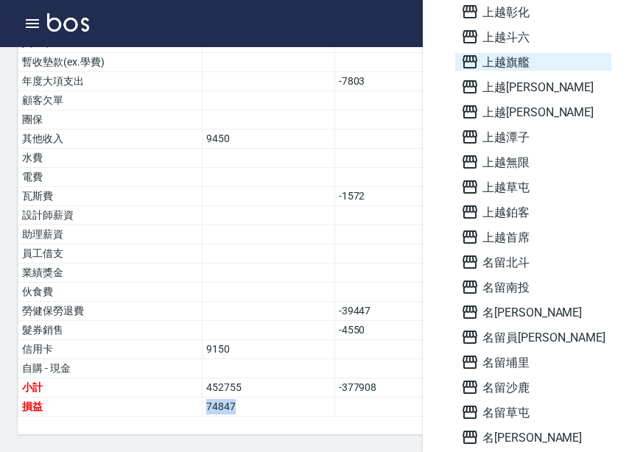
click at [538, 62] on span "上越旗艦" at bounding box center [533, 62] width 144 height 18
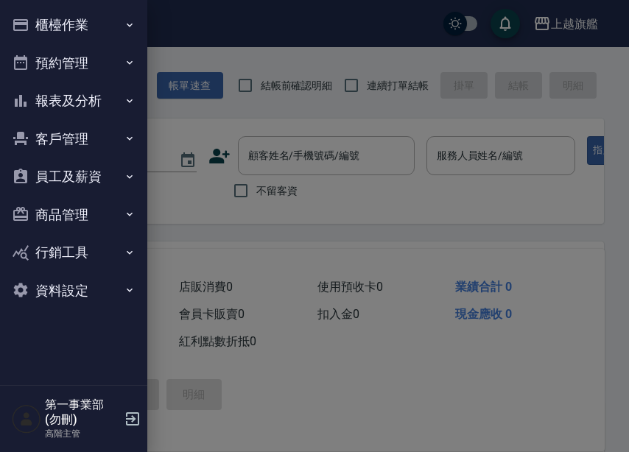
click at [105, 108] on button "報表及分析" at bounding box center [73, 101] width 135 height 38
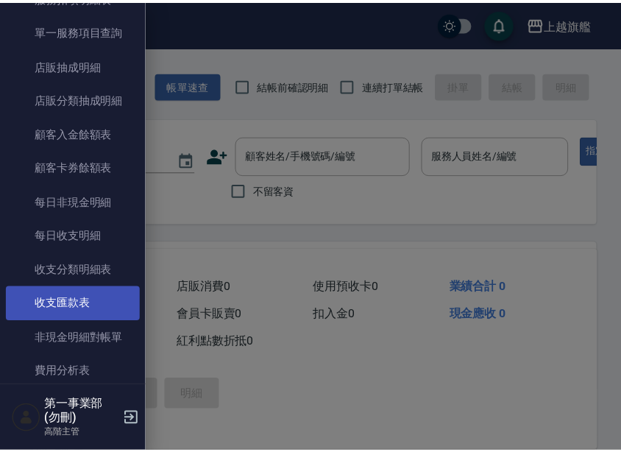
scroll to position [1178, 0]
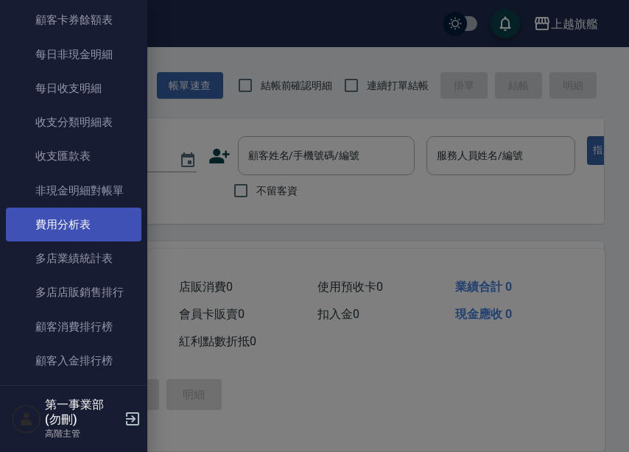
click at [80, 216] on link "費用分析表" at bounding box center [73, 225] width 135 height 34
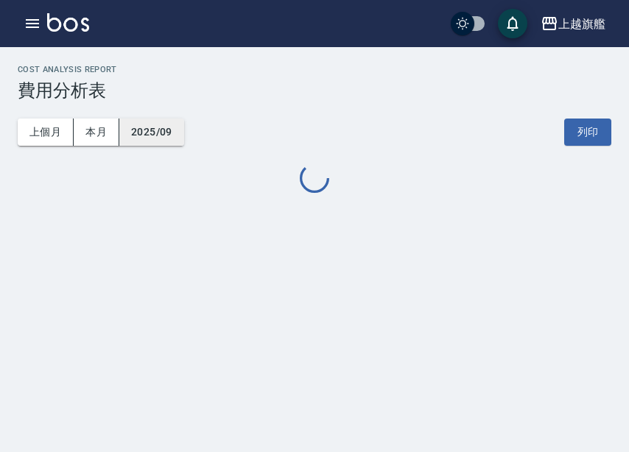
click at [154, 123] on button "2025/09" at bounding box center [151, 132] width 65 height 27
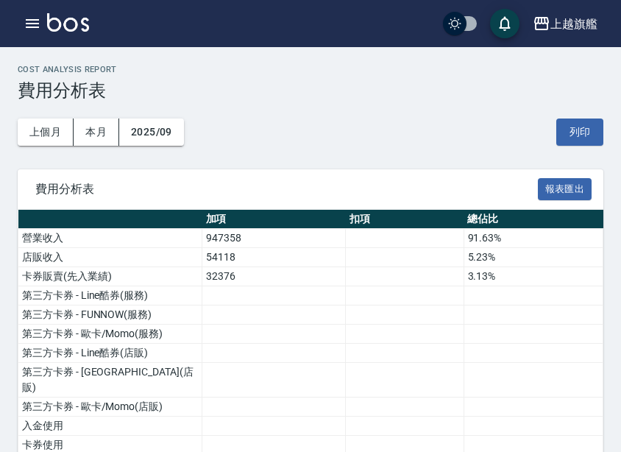
click at [156, 124] on button "2025/09" at bounding box center [151, 132] width 65 height 27
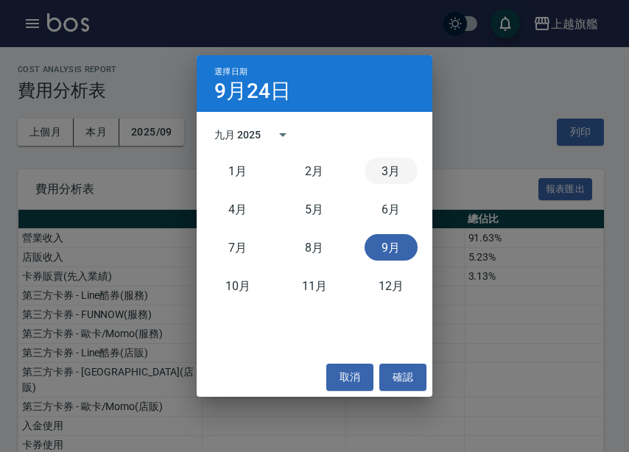
click at [388, 166] on button "3月" at bounding box center [390, 171] width 53 height 27
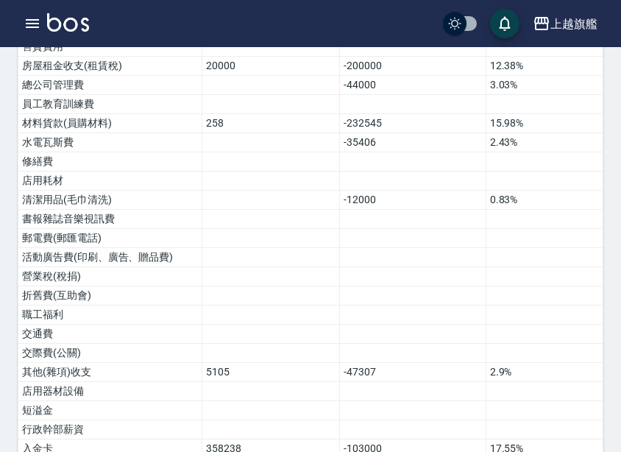
scroll to position [961, 0]
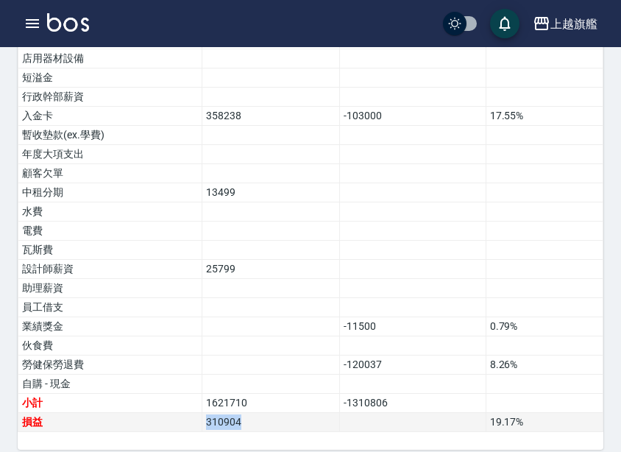
drag, startPoint x: 202, startPoint y: 404, endPoint x: 168, endPoint y: 404, distance: 33.9
click at [168, 413] on tr "損益 310904 19.17 %" at bounding box center [310, 422] width 585 height 19
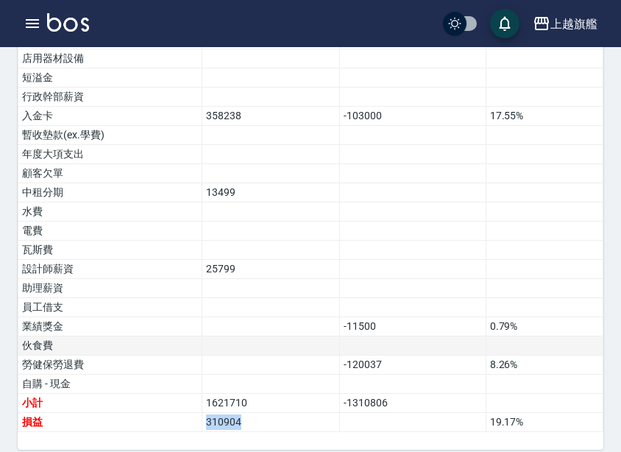
copy tr "損益 310904"
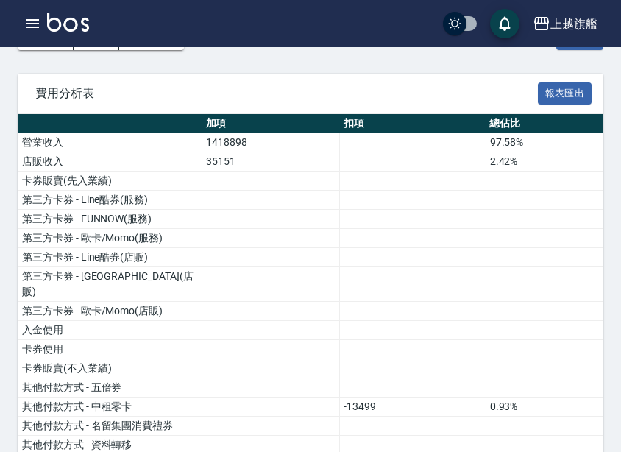
scroll to position [0, 0]
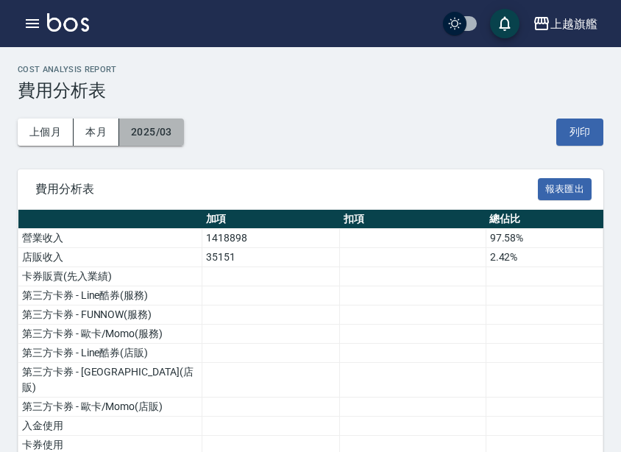
click at [161, 139] on button "2025/03" at bounding box center [151, 132] width 65 height 27
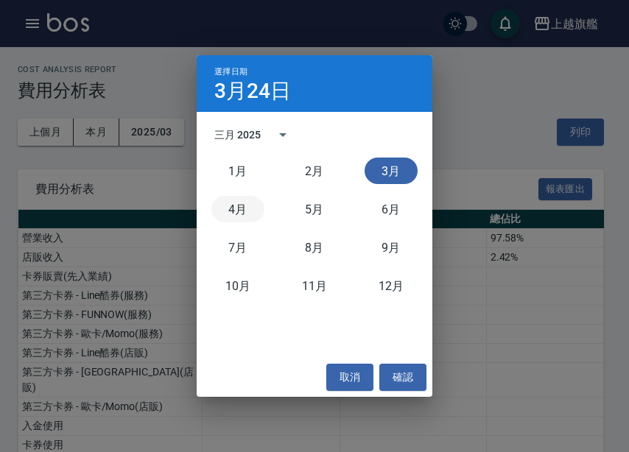
click at [239, 210] on button "4月" at bounding box center [237, 209] width 53 height 27
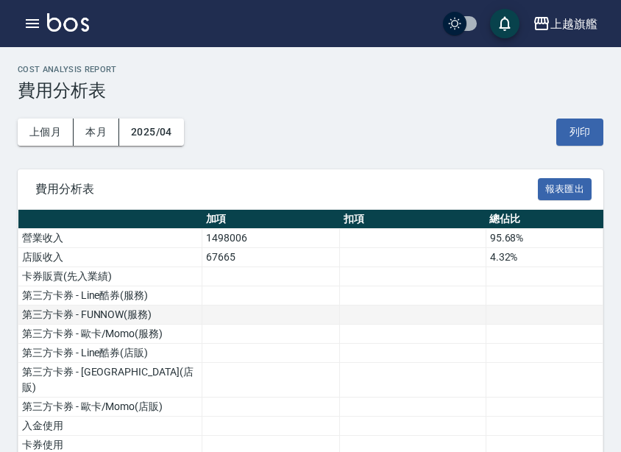
click at [378, 313] on td at bounding box center [413, 315] width 146 height 19
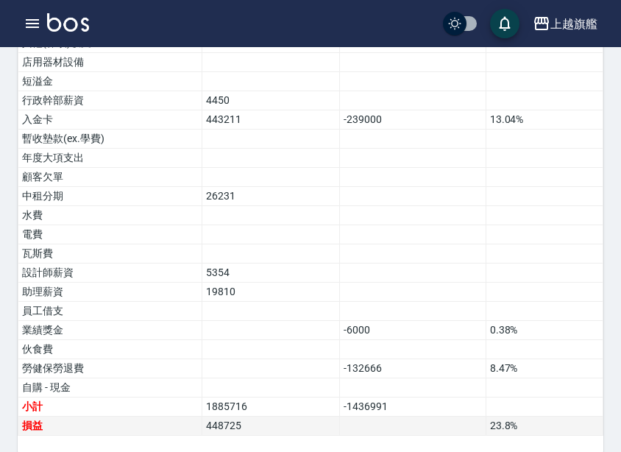
scroll to position [961, 0]
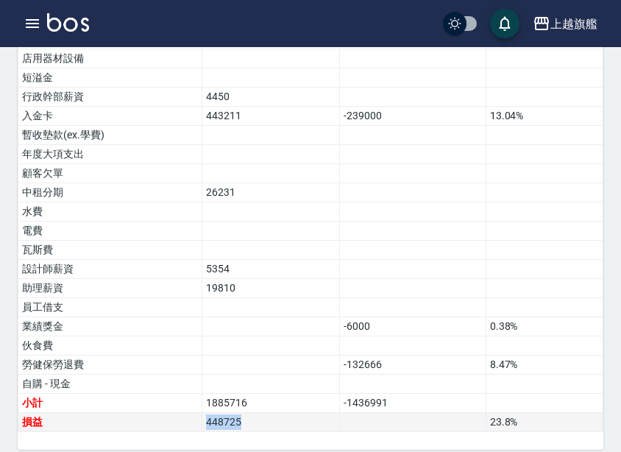
drag, startPoint x: 275, startPoint y: 401, endPoint x: 149, endPoint y: 409, distance: 125.5
click at [149, 413] on tr "損益 448725 23.8 %" at bounding box center [310, 422] width 585 height 19
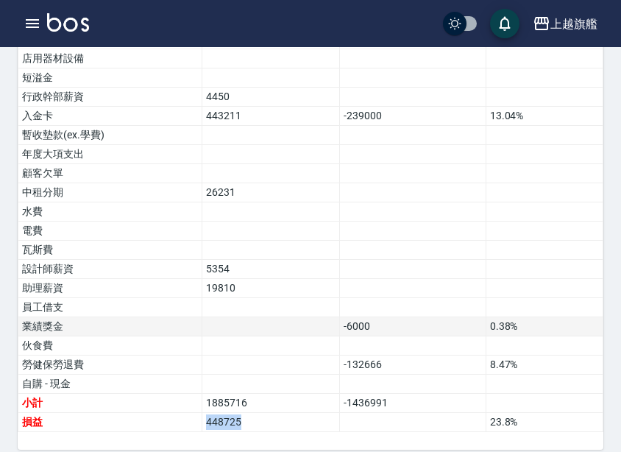
copy tr "損益 448725"
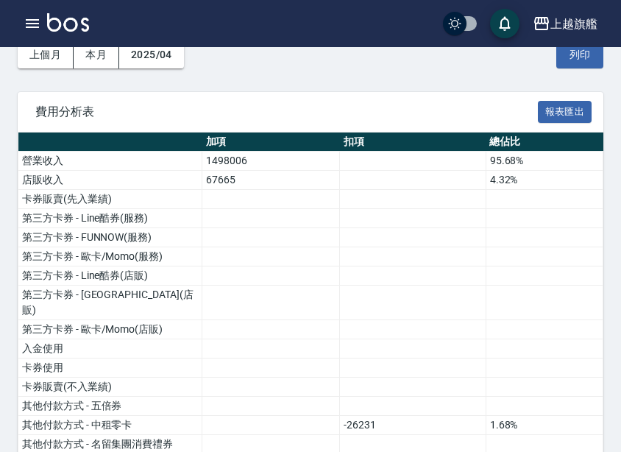
scroll to position [0, 0]
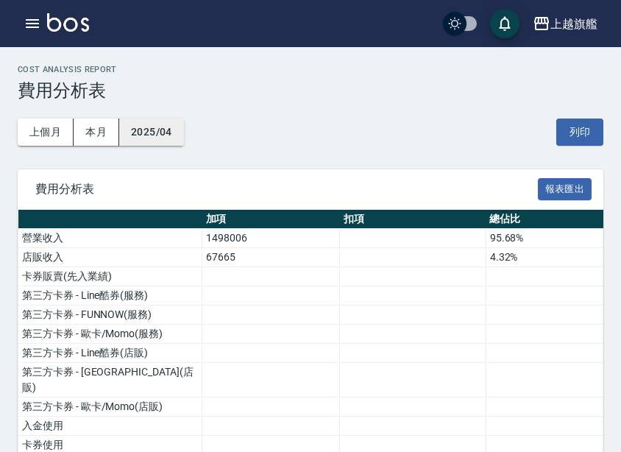
click at [168, 136] on button "2025/04" at bounding box center [151, 132] width 65 height 27
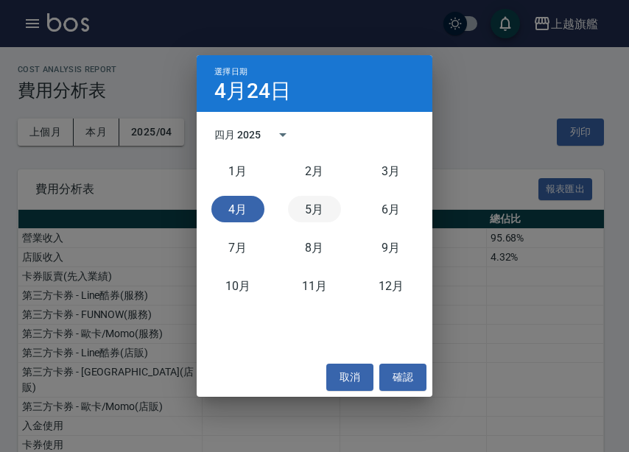
click at [310, 214] on button "5月" at bounding box center [314, 209] width 53 height 27
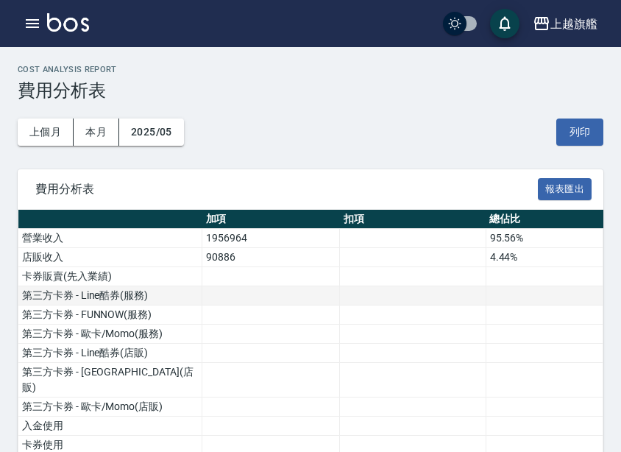
click at [281, 286] on td at bounding box center [271, 295] width 138 height 19
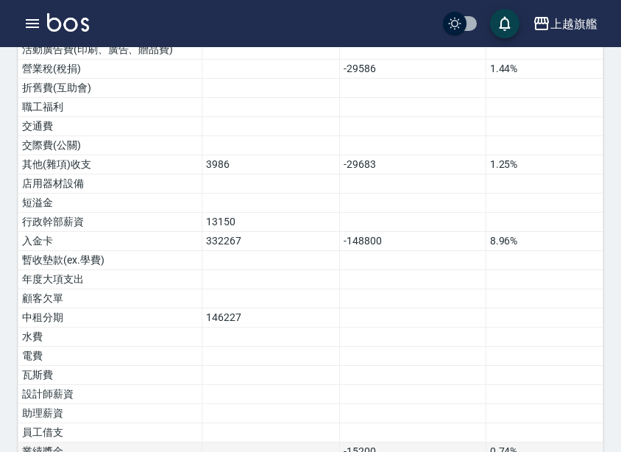
scroll to position [961, 0]
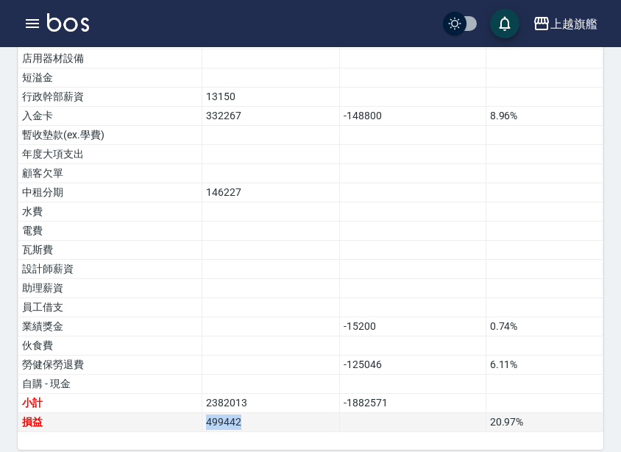
drag, startPoint x: 272, startPoint y: 407, endPoint x: 188, endPoint y: 402, distance: 84.1
click at [188, 413] on tr "損益 499442 20.97 %" at bounding box center [310, 422] width 585 height 19
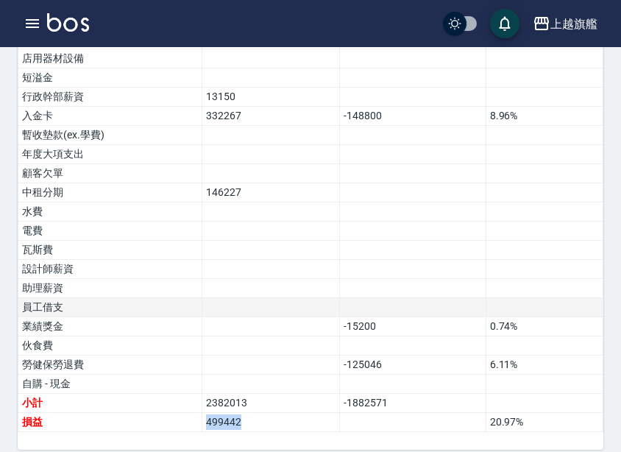
copy tr "損益 499442"
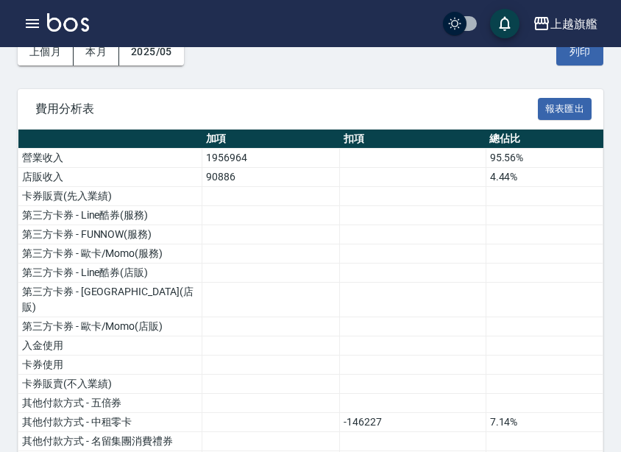
scroll to position [0, 0]
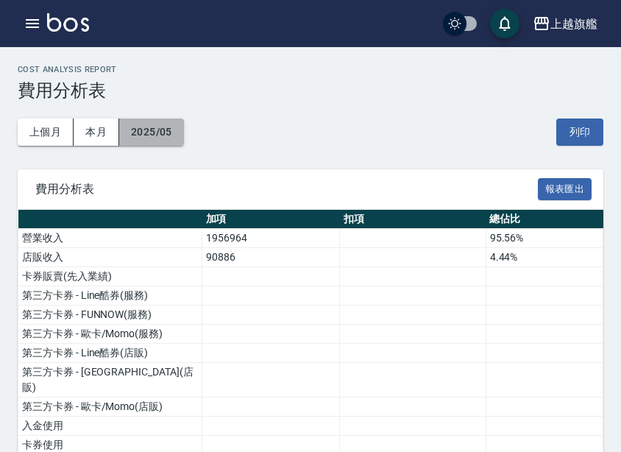
click at [167, 141] on button "2025/05" at bounding box center [151, 132] width 65 height 27
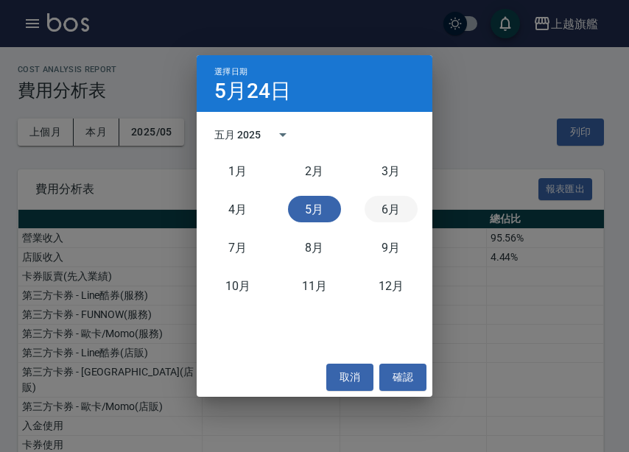
click at [398, 222] on button "6月" at bounding box center [390, 209] width 53 height 27
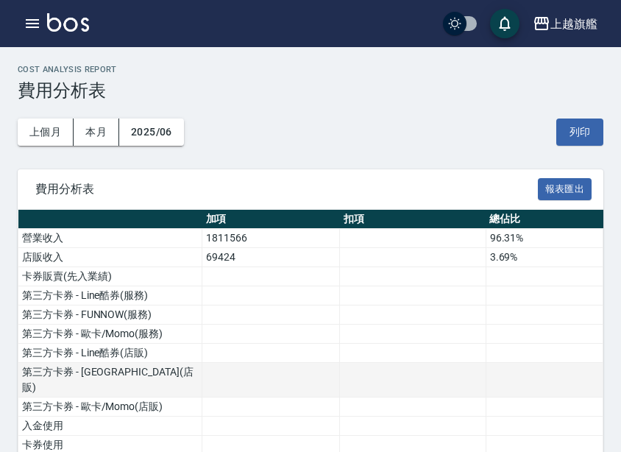
click at [208, 364] on td at bounding box center [271, 380] width 138 height 35
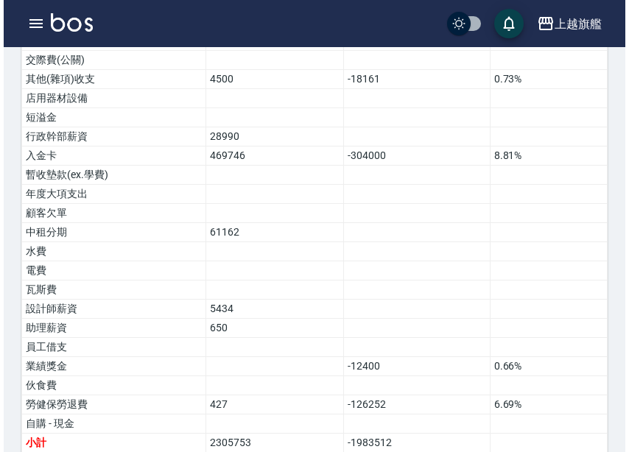
scroll to position [961, 0]
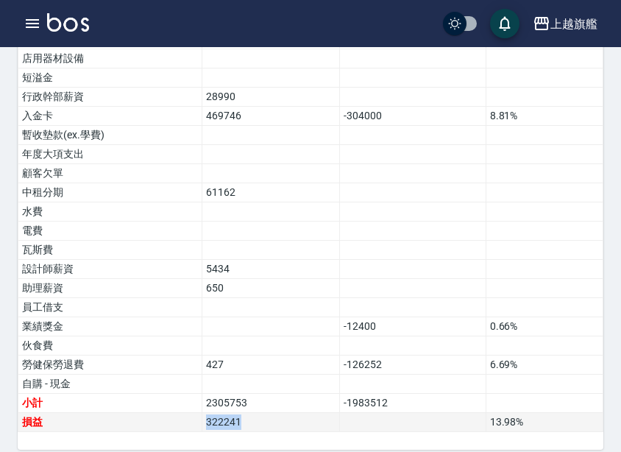
drag, startPoint x: 274, startPoint y: 406, endPoint x: 180, endPoint y: 411, distance: 93.7
click at [180, 413] on tr "損益 322241 13.98 %" at bounding box center [310, 422] width 585 height 19
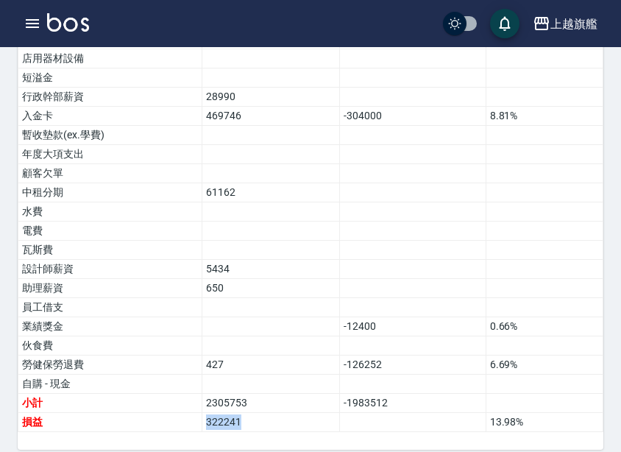
copy tr "損益 322241"
click at [582, 21] on div "上越旗艦" at bounding box center [574, 24] width 47 height 18
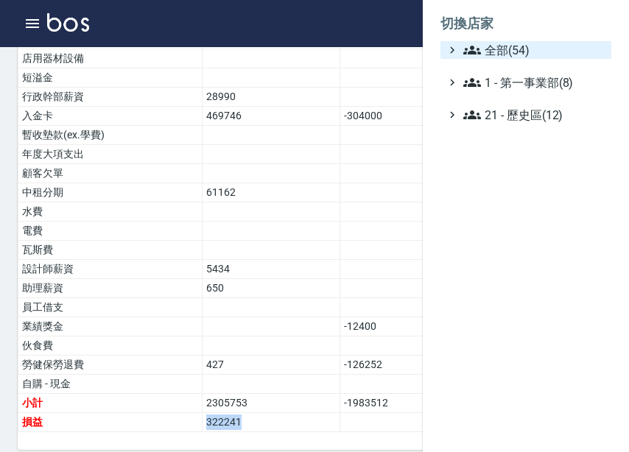
click at [549, 51] on span "全部(54)" at bounding box center [534, 50] width 142 height 18
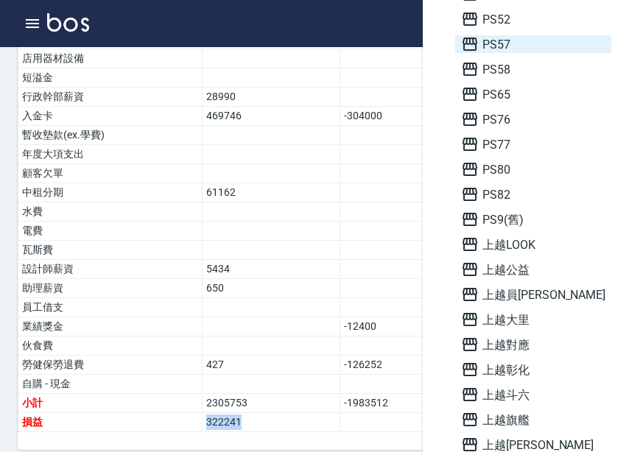
scroll to position [884, 0]
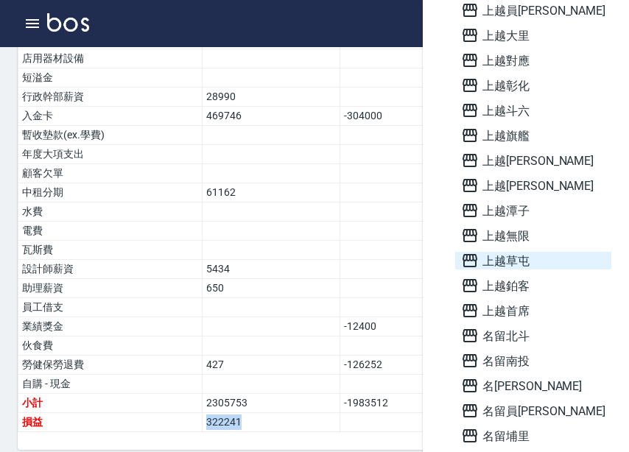
click at [544, 262] on span "上越草屯" at bounding box center [533, 261] width 144 height 18
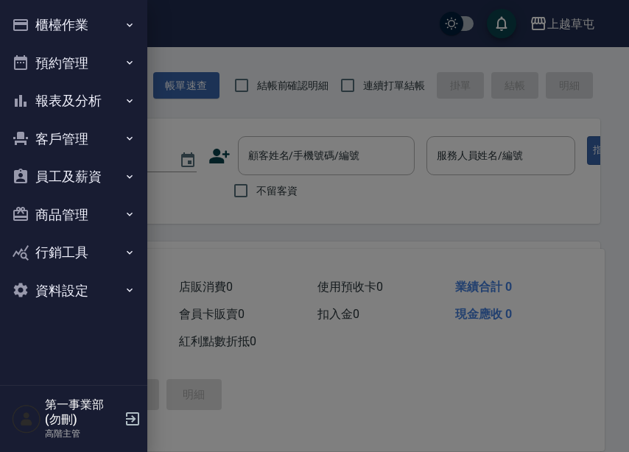
click at [99, 100] on button "報表及分析" at bounding box center [73, 101] width 135 height 38
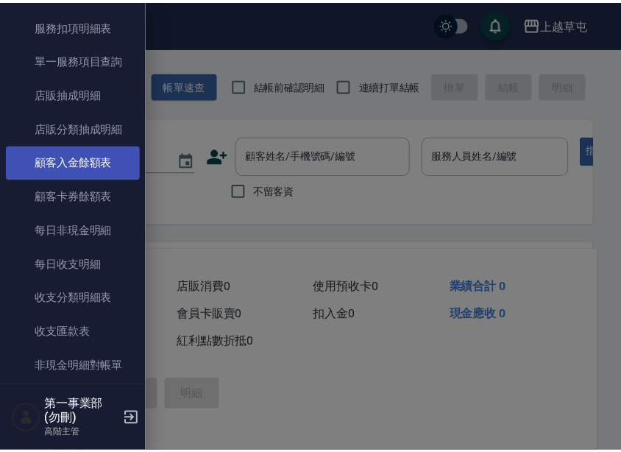
scroll to position [1031, 0]
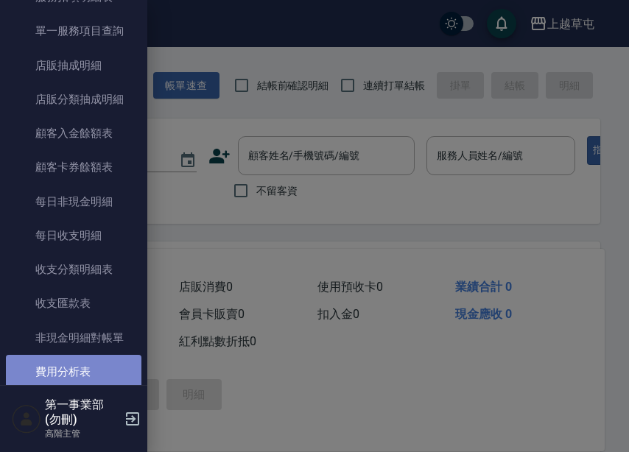
click at [90, 358] on link "費用分析表" at bounding box center [73, 372] width 135 height 34
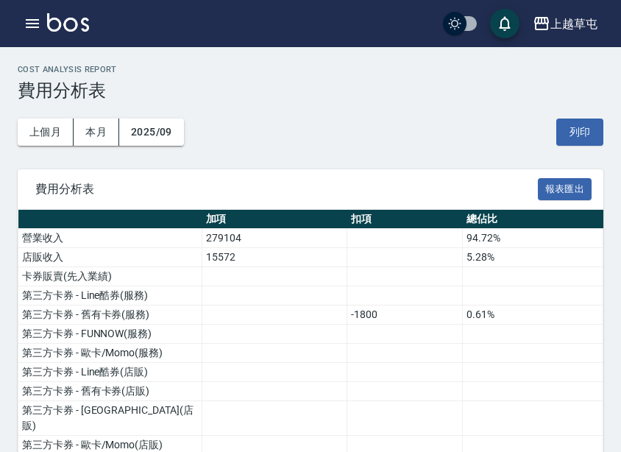
click at [169, 130] on button "2025/09" at bounding box center [151, 132] width 65 height 27
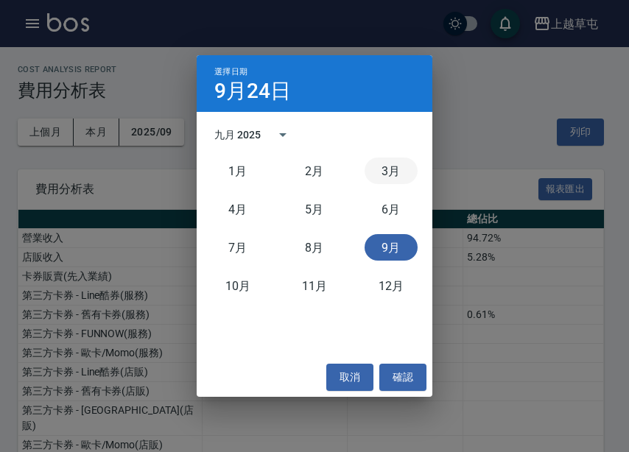
click at [402, 169] on button "3月" at bounding box center [390, 171] width 53 height 27
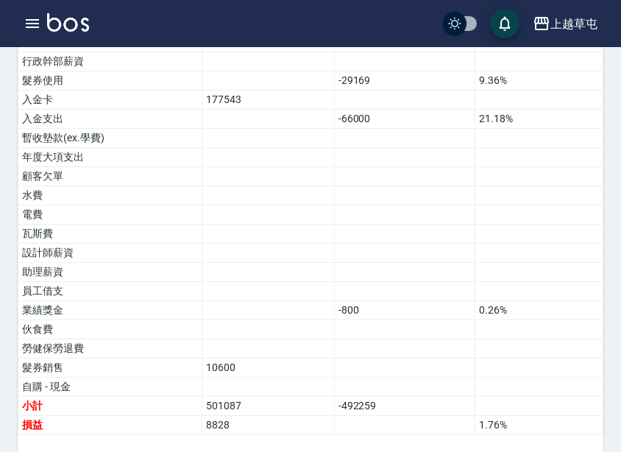
scroll to position [1018, 0]
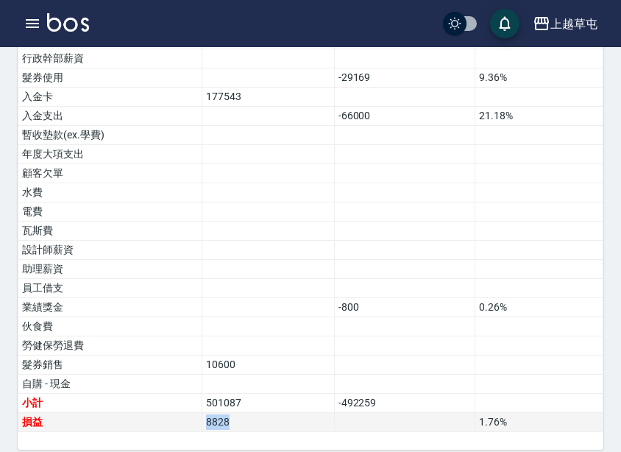
drag, startPoint x: 263, startPoint y: 409, endPoint x: 179, endPoint y: 408, distance: 83.9
click at [179, 413] on tr "損益 8828 1.76 %" at bounding box center [310, 422] width 585 height 19
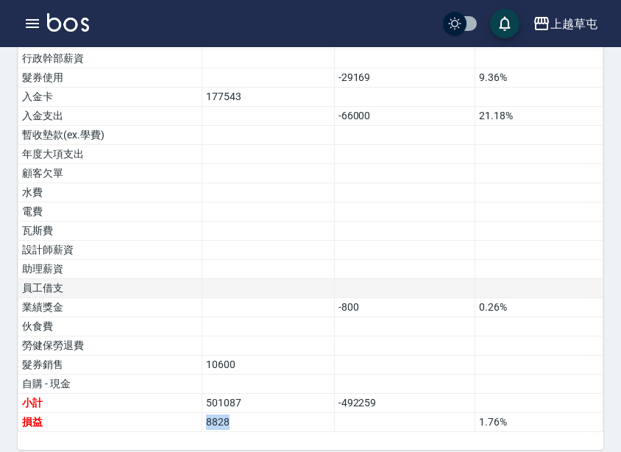
copy tr "損益 8828"
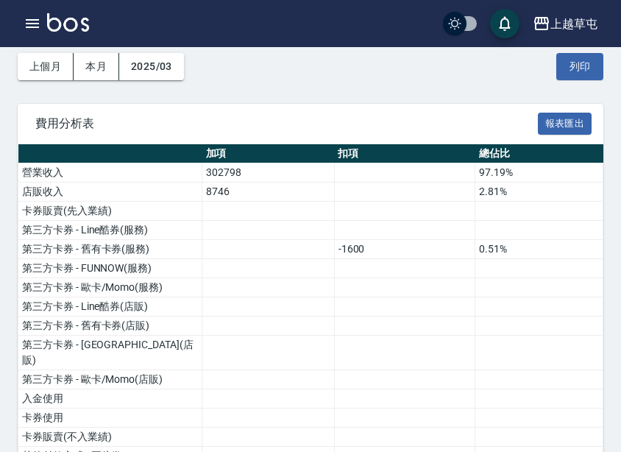
scroll to position [0, 0]
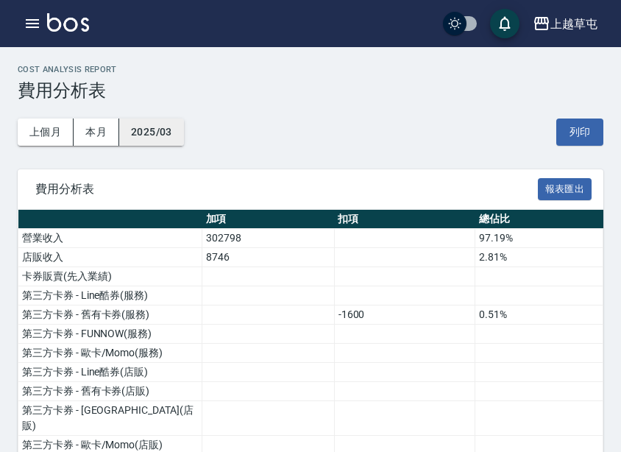
click at [171, 128] on button "2025/03" at bounding box center [151, 132] width 65 height 27
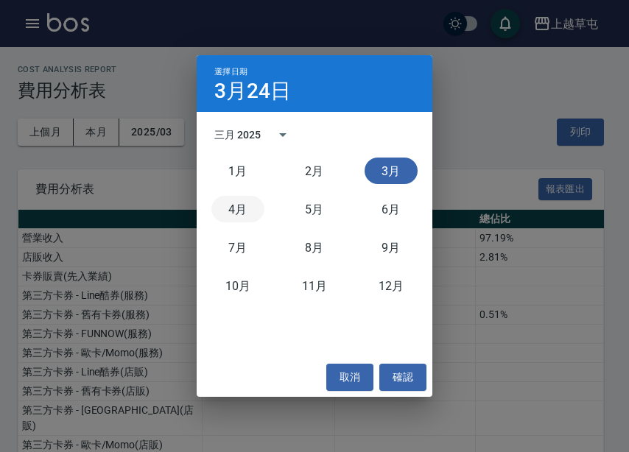
click at [234, 211] on button "4月" at bounding box center [237, 209] width 53 height 27
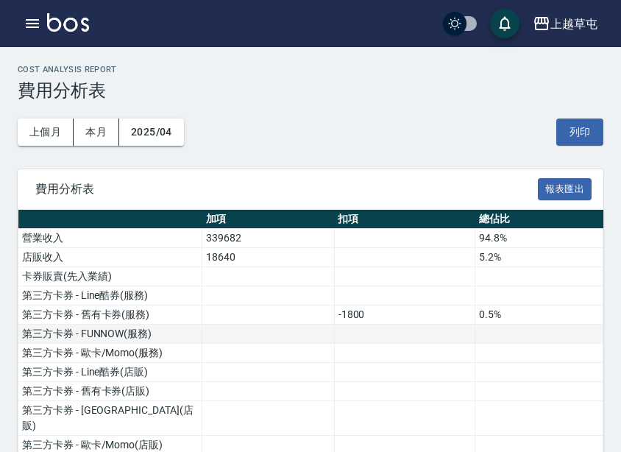
click at [320, 328] on td at bounding box center [268, 334] width 133 height 19
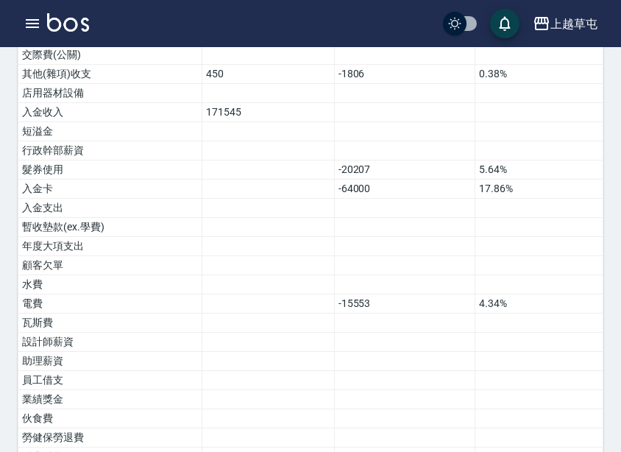
scroll to position [1018, 0]
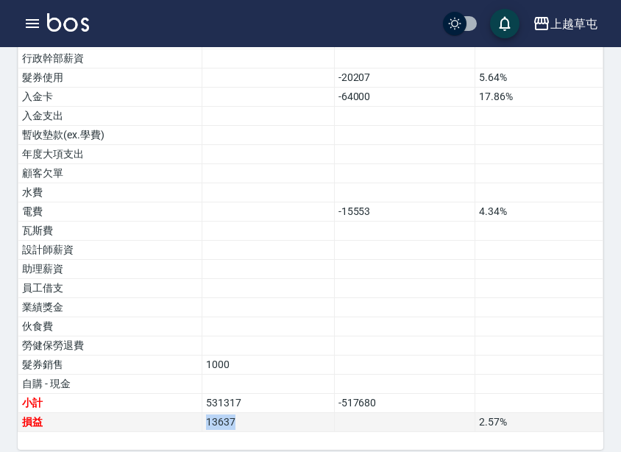
drag, startPoint x: 249, startPoint y: 409, endPoint x: 158, endPoint y: 404, distance: 90.7
click at [158, 413] on tr "損益 13637 2.57 %" at bounding box center [310, 422] width 585 height 19
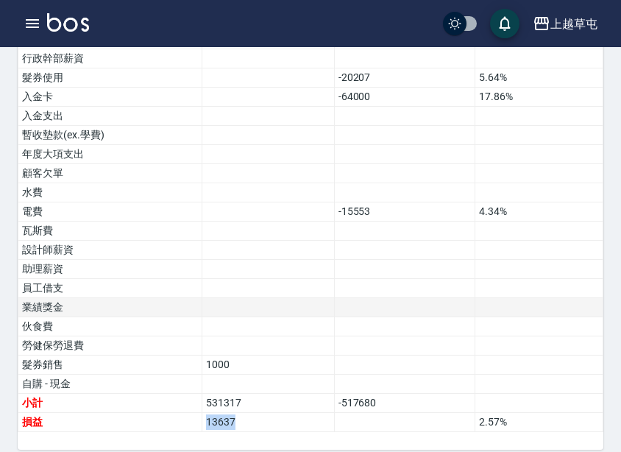
copy tr "損益 13637"
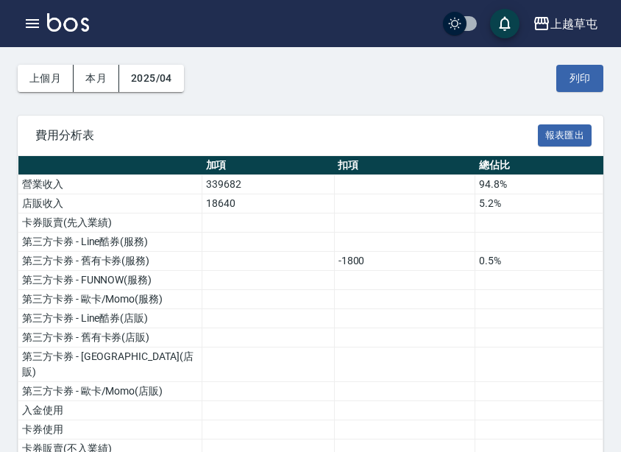
scroll to position [0, 0]
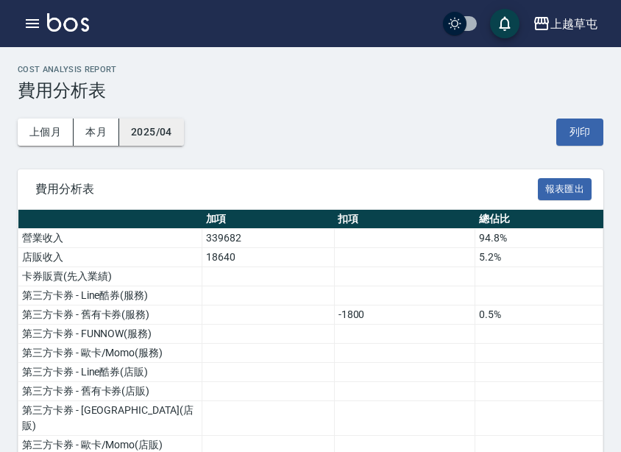
click at [163, 128] on button "2025/04" at bounding box center [151, 132] width 65 height 27
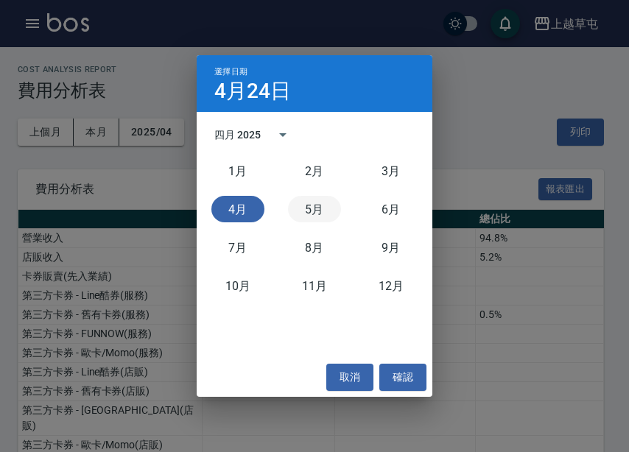
click at [305, 211] on button "5月" at bounding box center [314, 209] width 53 height 27
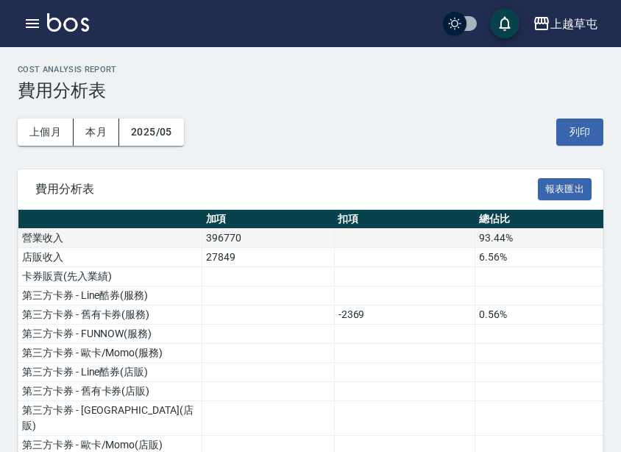
click at [233, 242] on td "396770" at bounding box center [268, 238] width 133 height 19
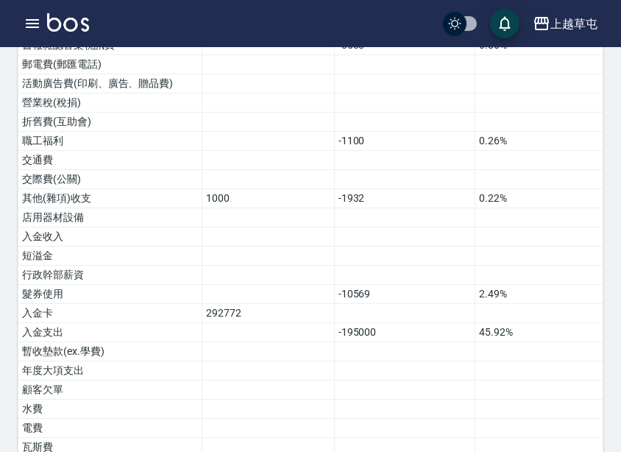
scroll to position [1018, 0]
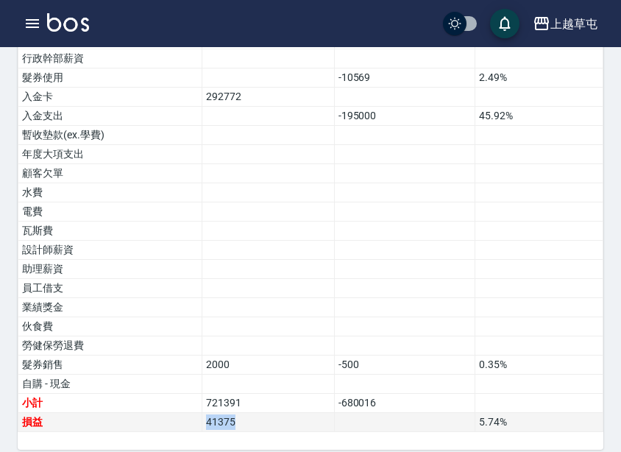
drag, startPoint x: 231, startPoint y: 413, endPoint x: 190, endPoint y: 410, distance: 41.3
click at [190, 413] on tr "損益 41375 5.74 %" at bounding box center [310, 422] width 585 height 19
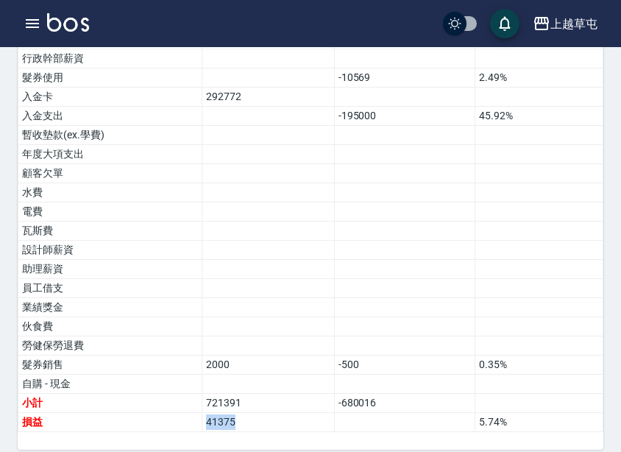
copy tr "損益 41375"
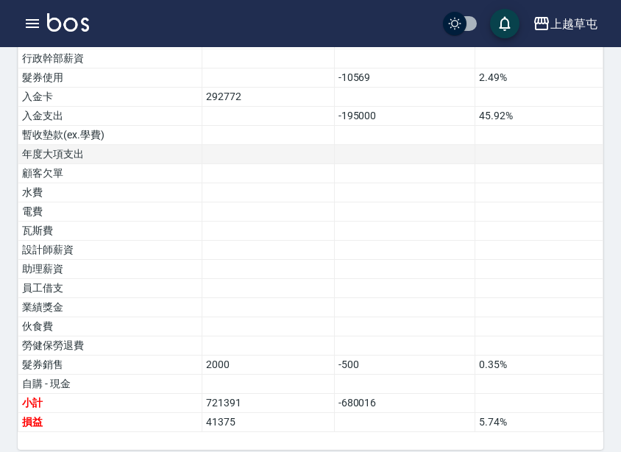
click at [268, 145] on td at bounding box center [268, 154] width 133 height 19
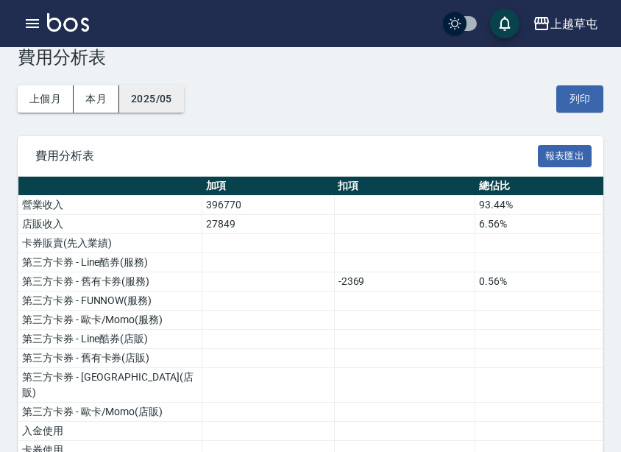
scroll to position [0, 0]
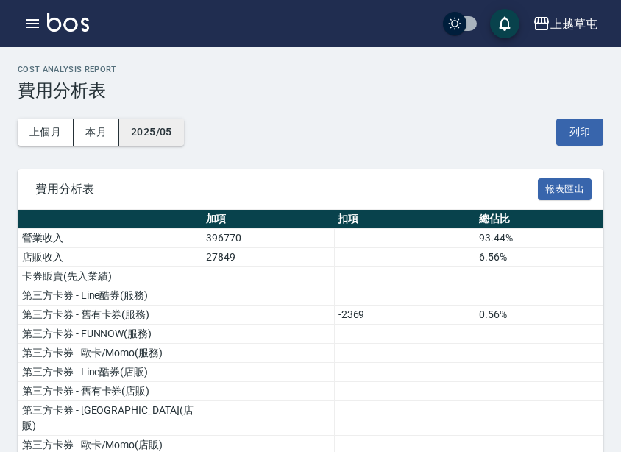
click at [154, 133] on button "2025/05" at bounding box center [151, 132] width 65 height 27
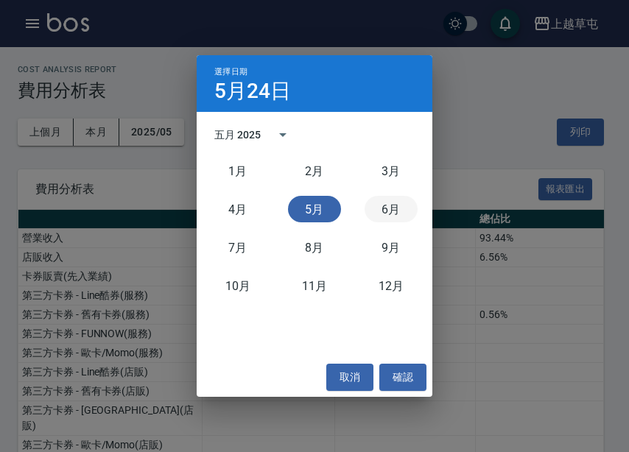
click at [395, 213] on button "6月" at bounding box center [390, 209] width 53 height 27
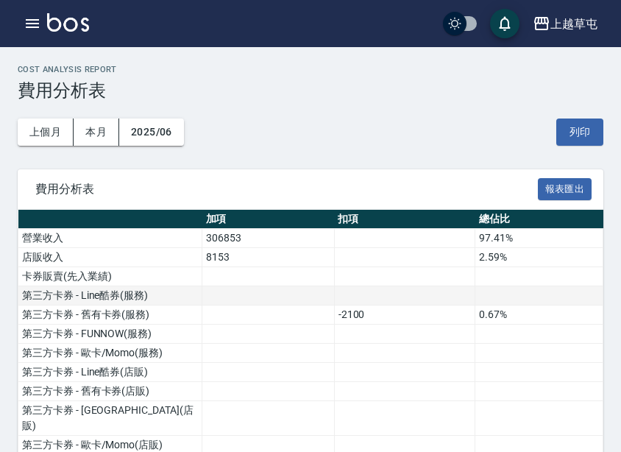
click at [275, 298] on td at bounding box center [268, 295] width 133 height 19
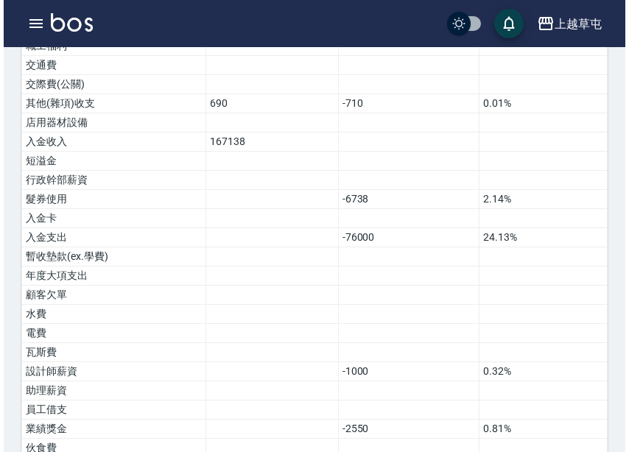
scroll to position [1018, 0]
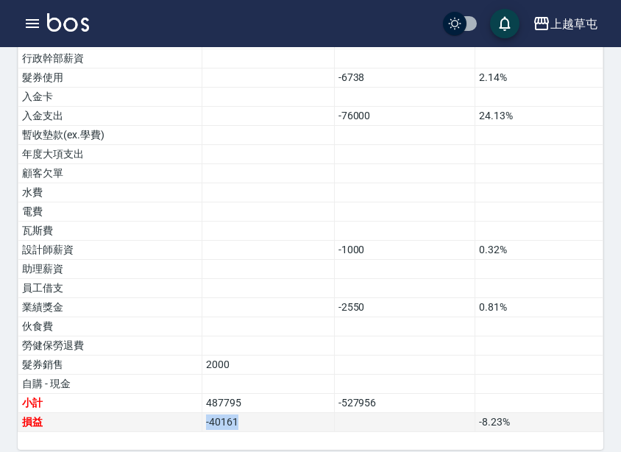
drag, startPoint x: 272, startPoint y: 410, endPoint x: 176, endPoint y: 409, distance: 95.7
click at [176, 413] on tr "損益 -40161 -8.23 %" at bounding box center [310, 422] width 585 height 19
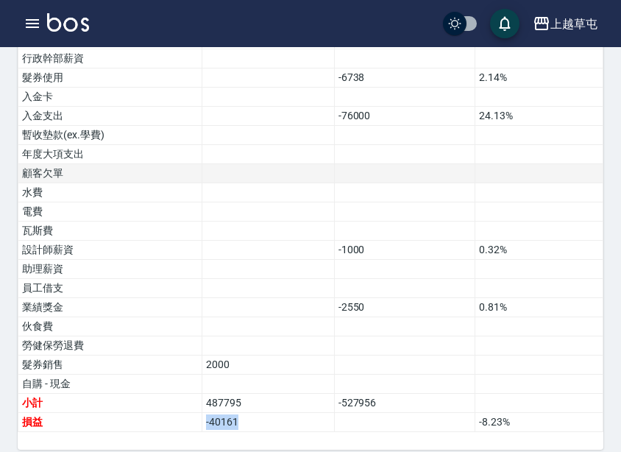
copy tr "損益 -40161"
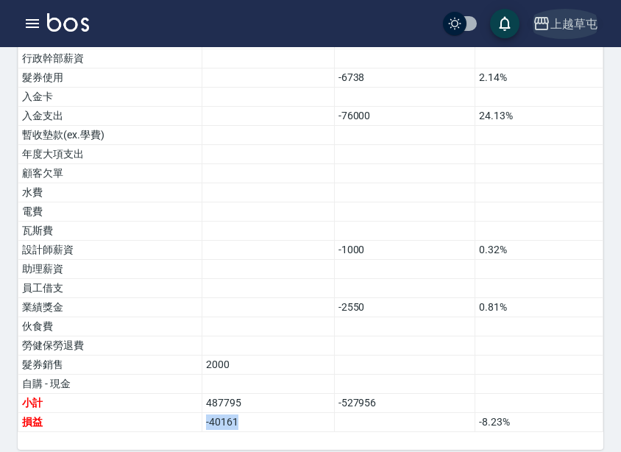
click at [576, 16] on div "上越草屯" at bounding box center [574, 24] width 47 height 18
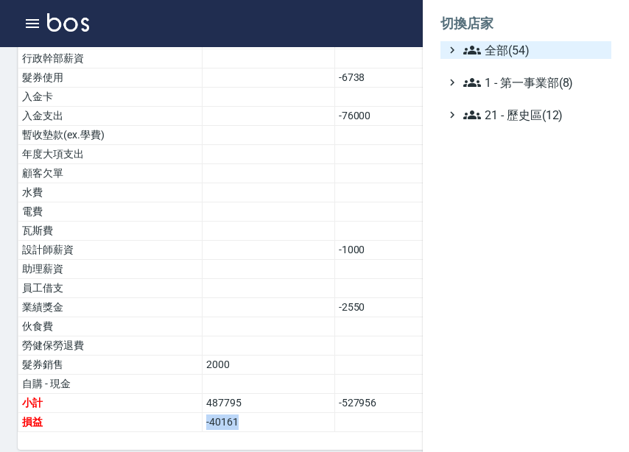
click at [544, 45] on span "全部(54)" at bounding box center [534, 50] width 142 height 18
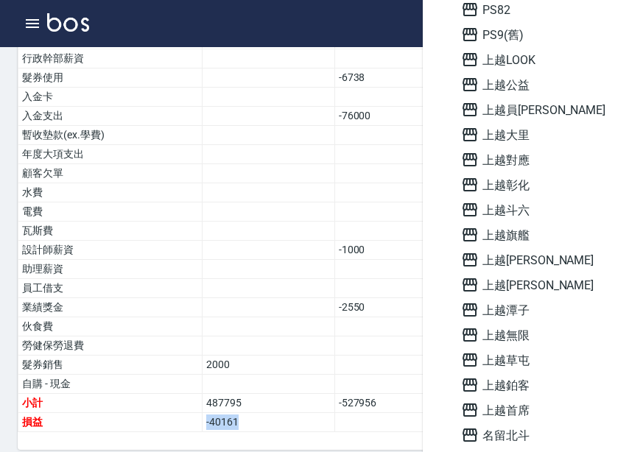
scroll to position [810, 0]
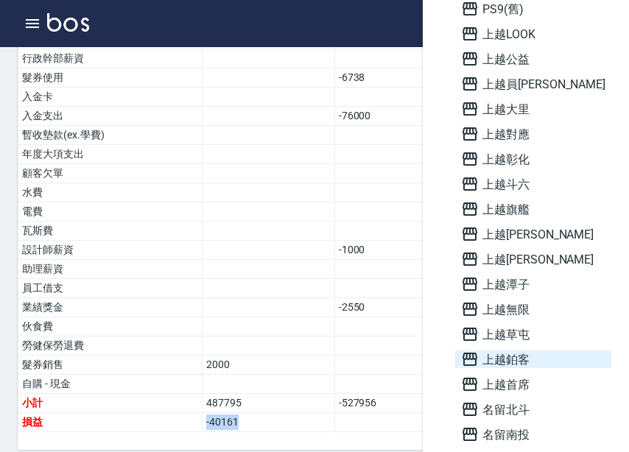
click at [543, 364] on span "上越鉑客" at bounding box center [533, 359] width 144 height 18
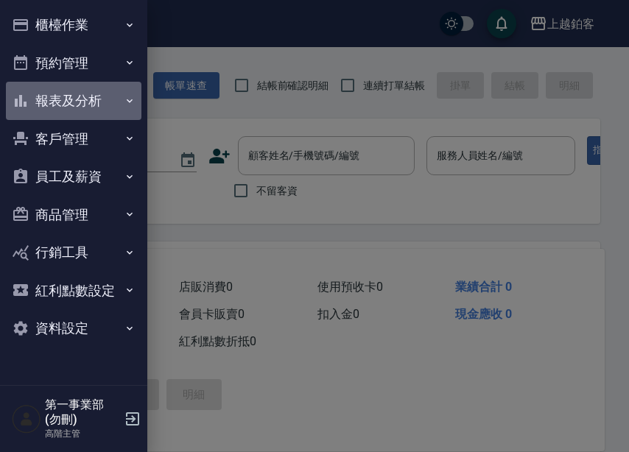
click at [107, 105] on button "報表及分析" at bounding box center [73, 101] width 135 height 38
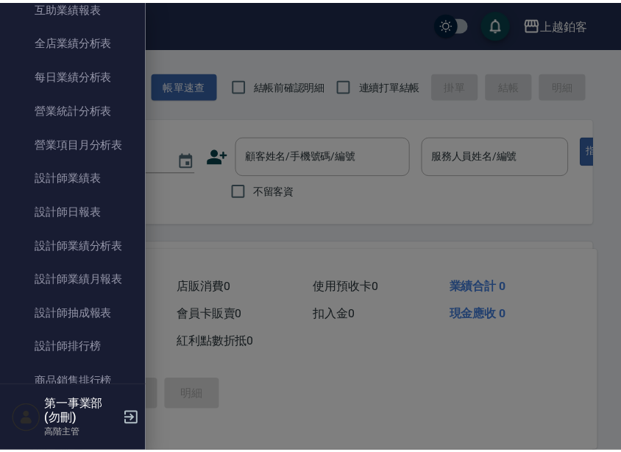
scroll to position [1031, 0]
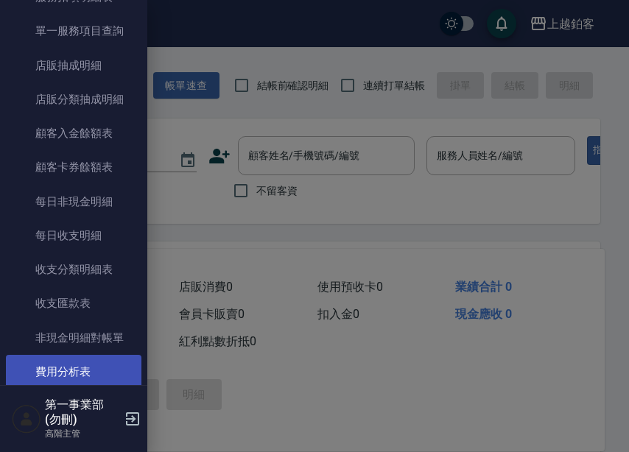
click at [90, 368] on link "費用分析表" at bounding box center [73, 372] width 135 height 34
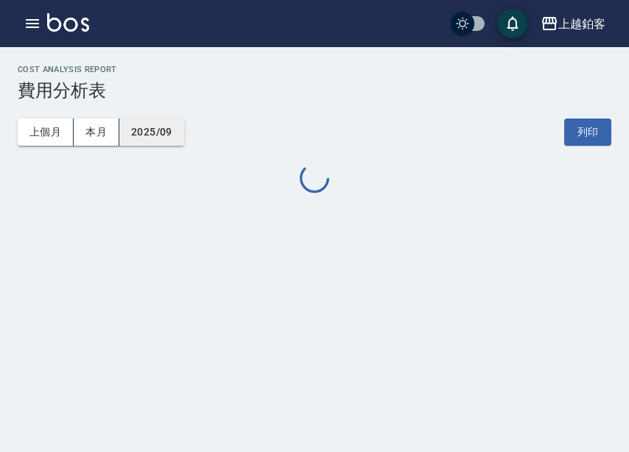
click at [154, 133] on button "2025/09" at bounding box center [151, 132] width 65 height 27
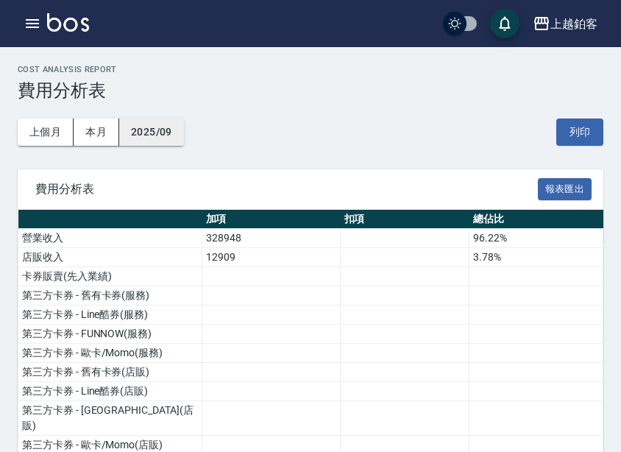
click at [155, 129] on button "2025/09" at bounding box center [151, 132] width 65 height 27
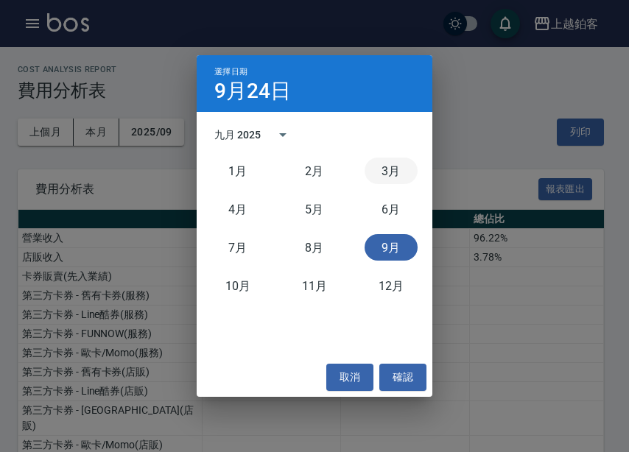
click at [387, 170] on button "3月" at bounding box center [390, 171] width 53 height 27
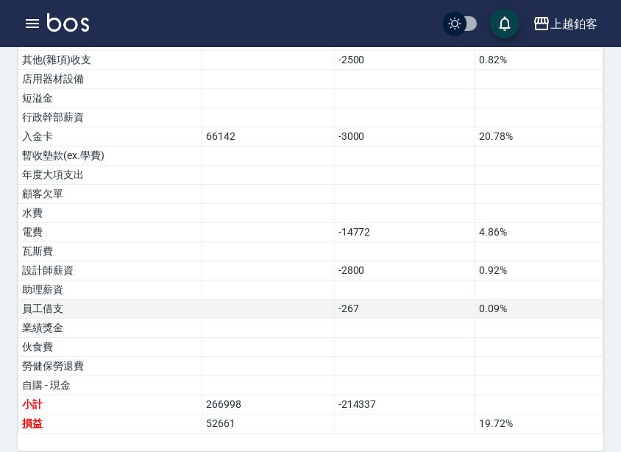
scroll to position [999, 0]
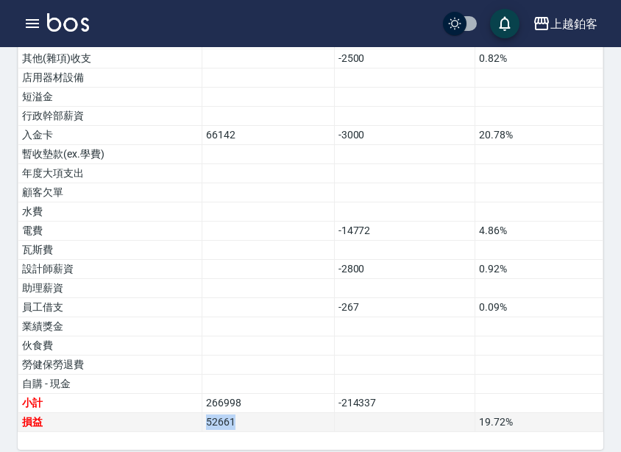
drag, startPoint x: 190, startPoint y: 409, endPoint x: 173, endPoint y: 399, distance: 19.8
click at [175, 413] on tr "損益 52661 19.72 %" at bounding box center [310, 422] width 585 height 19
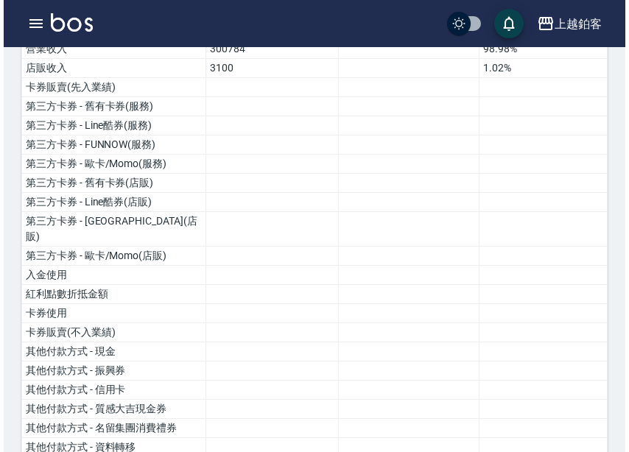
scroll to position [42, 0]
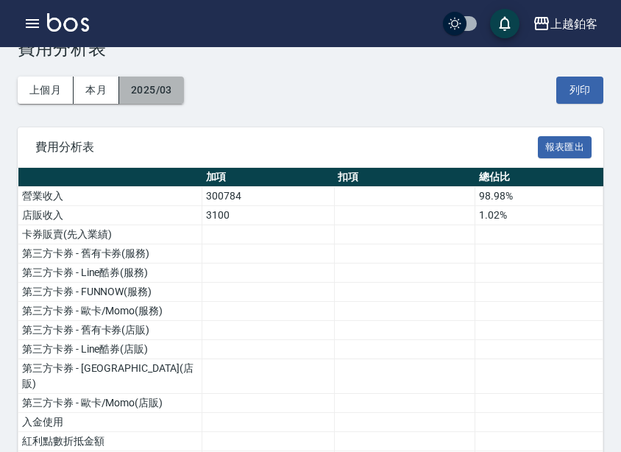
click at [157, 97] on button "2025/03" at bounding box center [151, 90] width 65 height 27
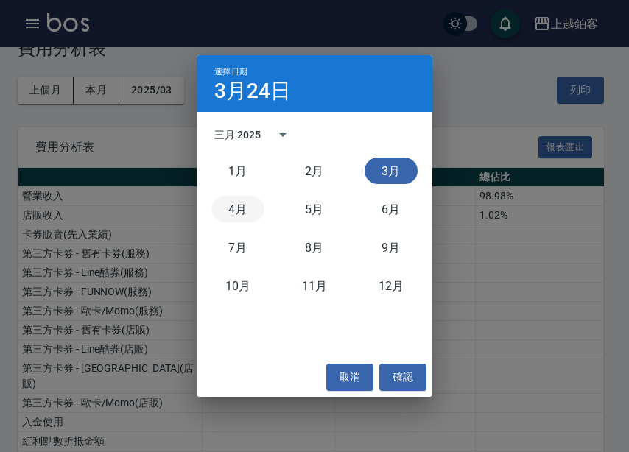
click at [242, 209] on button "4月" at bounding box center [237, 209] width 53 height 27
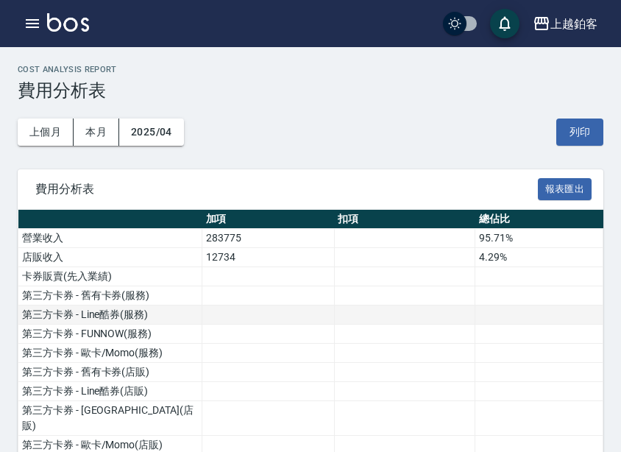
click at [314, 317] on td at bounding box center [268, 315] width 133 height 19
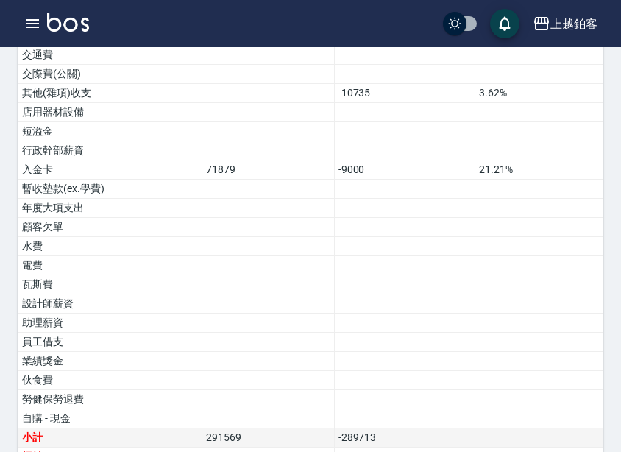
scroll to position [999, 0]
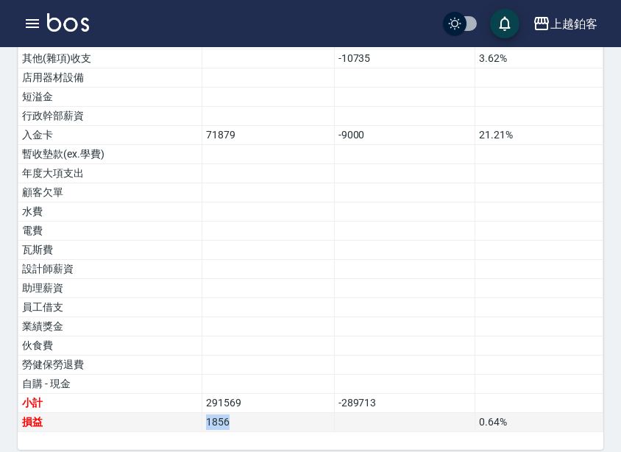
drag, startPoint x: 283, startPoint y: 402, endPoint x: 178, endPoint y: 412, distance: 105.8
click at [178, 413] on tr "損益 1856 0.64 %" at bounding box center [310, 422] width 585 height 19
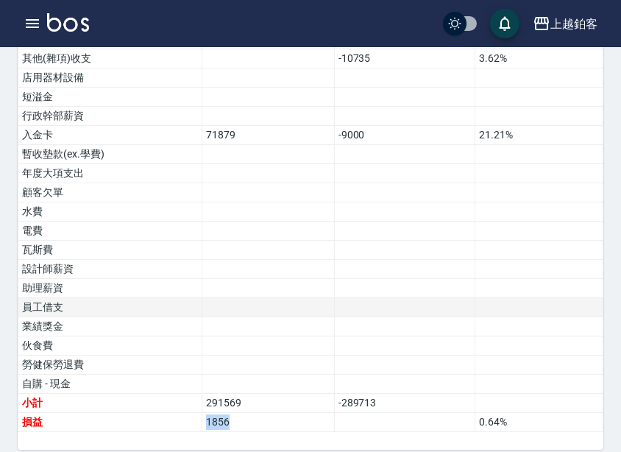
copy tr "損益 1856"
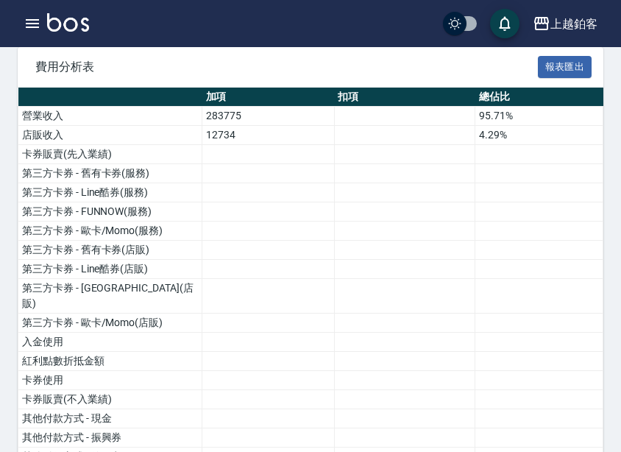
scroll to position [0, 0]
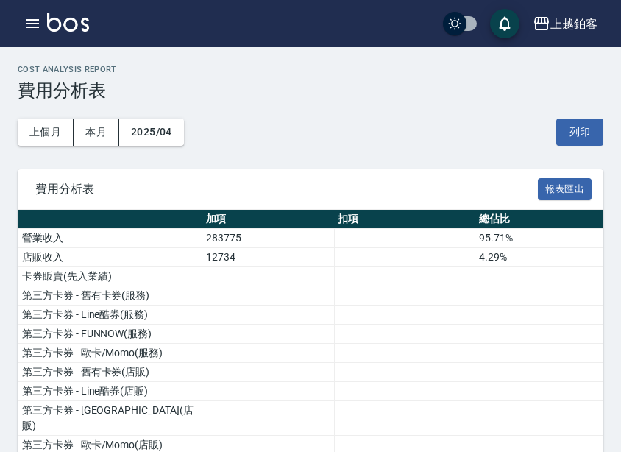
click at [159, 113] on div "上個月 本月 2025/04 列印" at bounding box center [311, 132] width 586 height 63
click at [166, 135] on button "2025/04" at bounding box center [151, 132] width 65 height 27
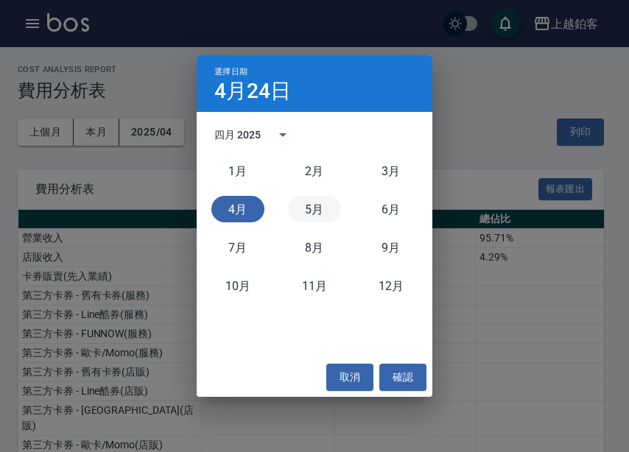
click at [320, 211] on button "5月" at bounding box center [314, 209] width 53 height 27
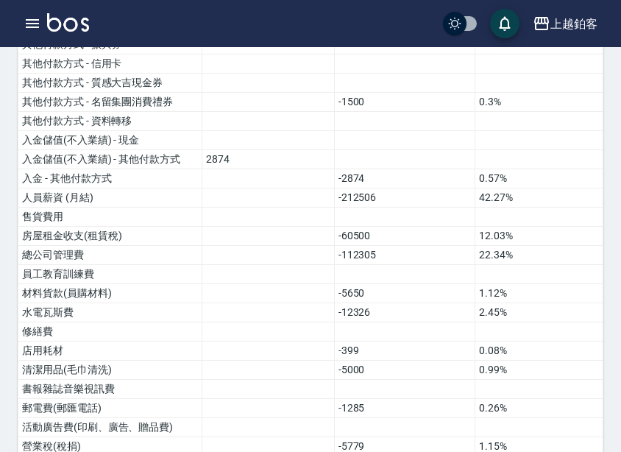
scroll to position [999, 0]
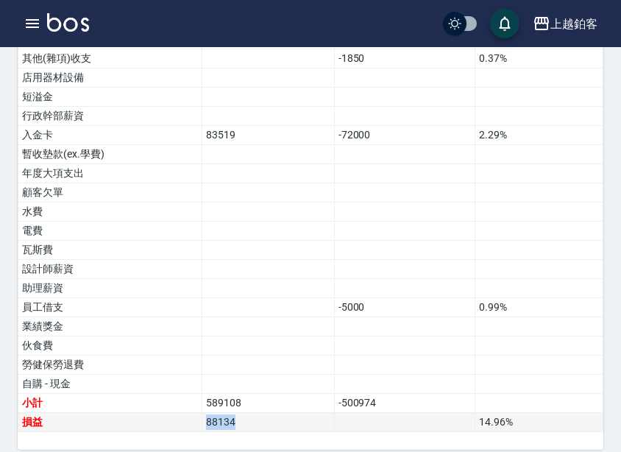
drag, startPoint x: 250, startPoint y: 411, endPoint x: 172, endPoint y: 403, distance: 78.4
click at [172, 413] on tr "損益 88134 14.96 %" at bounding box center [310, 422] width 585 height 19
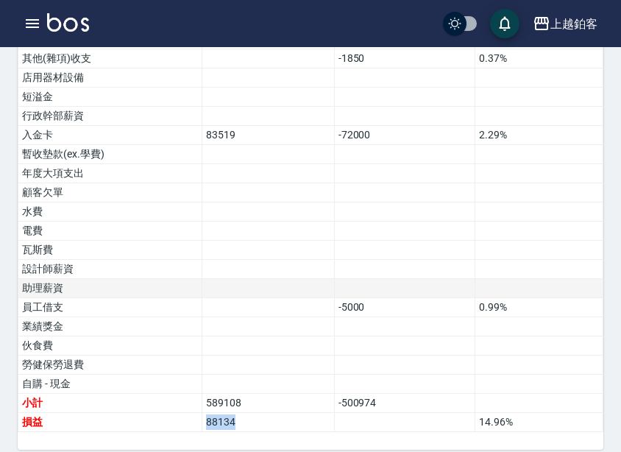
copy tr "損益 88134"
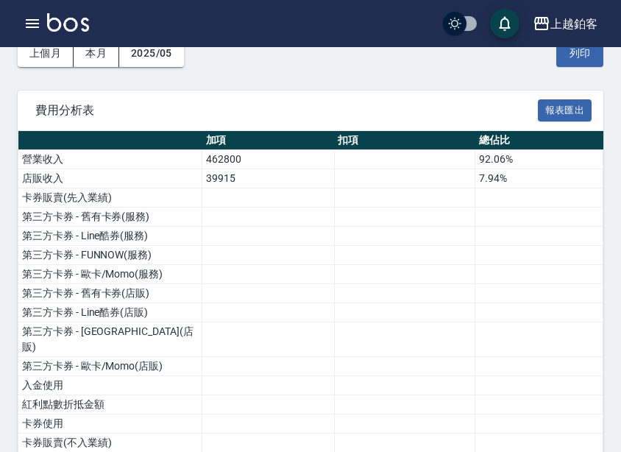
scroll to position [0, 0]
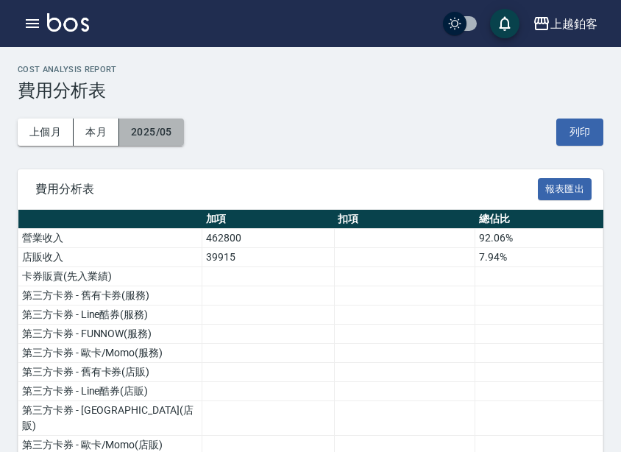
click at [177, 133] on button "2025/05" at bounding box center [151, 132] width 65 height 27
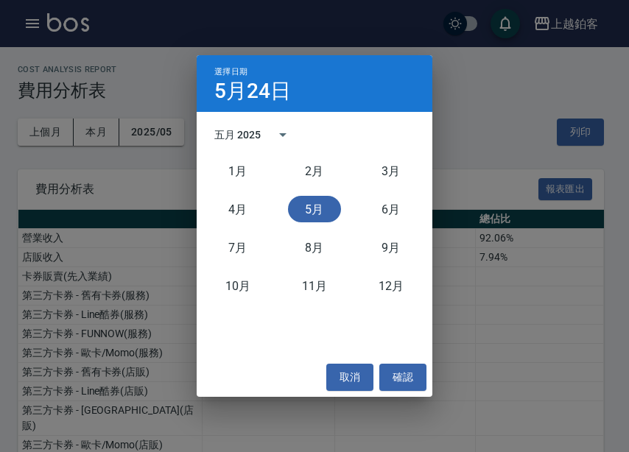
click at [418, 210] on div "6月" at bounding box center [391, 209] width 77 height 38
click at [407, 209] on button "6月" at bounding box center [390, 209] width 53 height 27
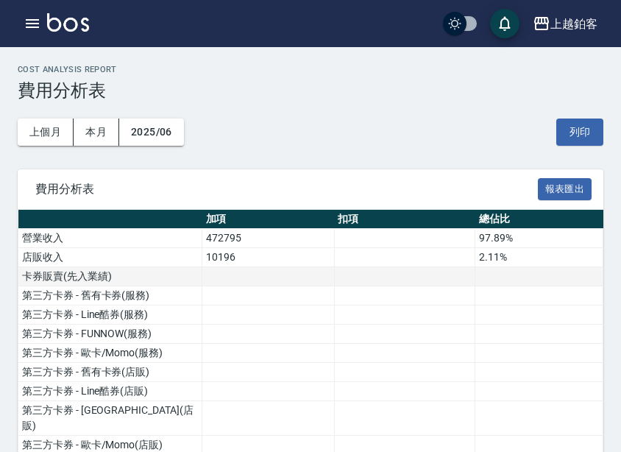
click at [295, 281] on td at bounding box center [268, 276] width 133 height 19
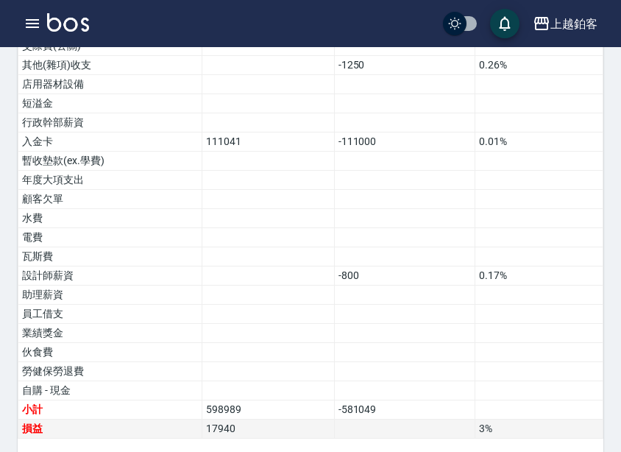
scroll to position [999, 0]
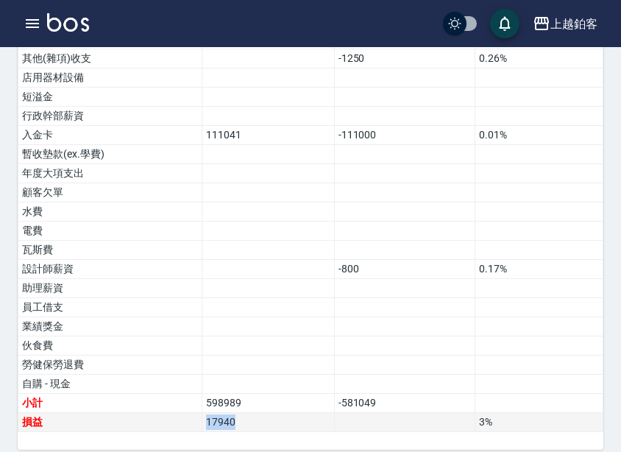
drag, startPoint x: 255, startPoint y: 407, endPoint x: 184, endPoint y: 409, distance: 71.4
click at [184, 413] on tr "損益 17940 3 %" at bounding box center [310, 422] width 585 height 19
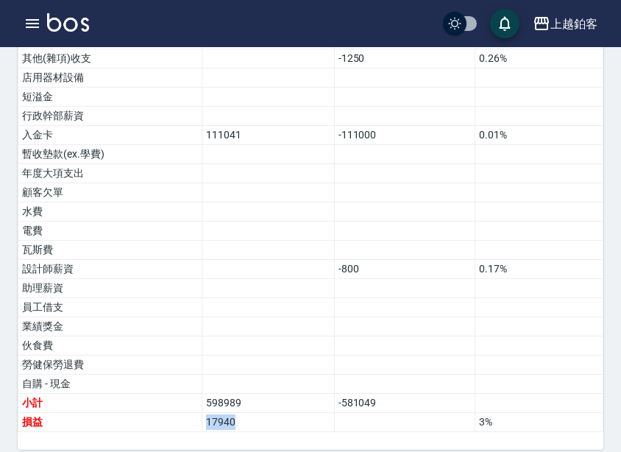
copy tr "損益 17940"
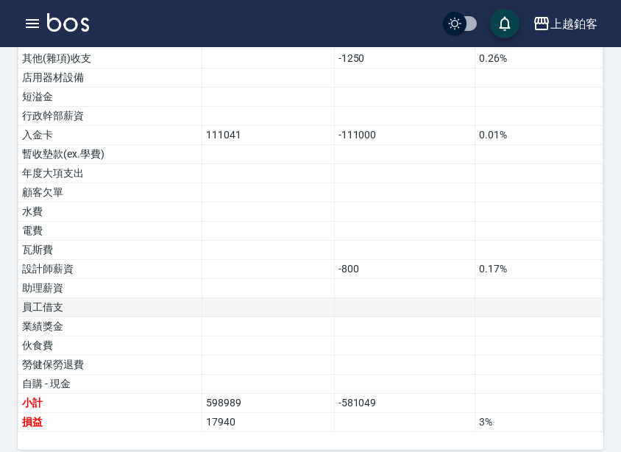
click at [246, 298] on td at bounding box center [268, 307] width 133 height 19
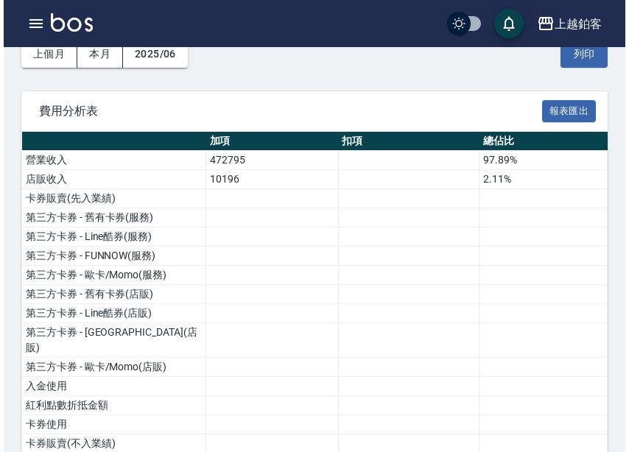
scroll to position [0, 0]
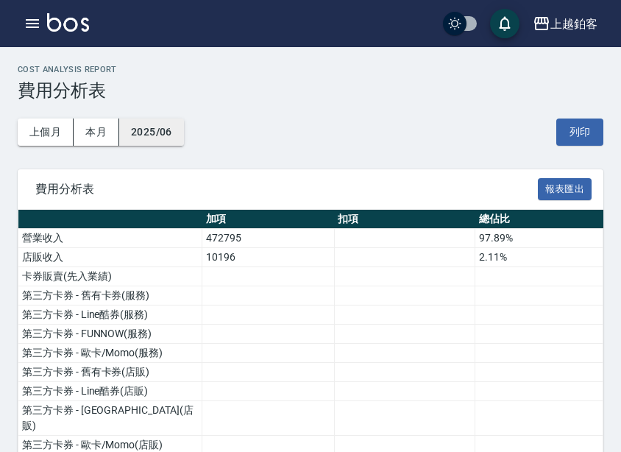
click at [149, 139] on button "2025/06" at bounding box center [151, 132] width 65 height 27
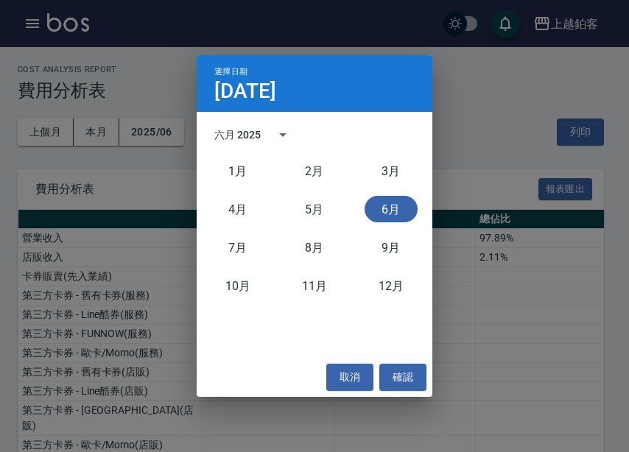
drag, startPoint x: 484, startPoint y: 120, endPoint x: 505, endPoint y: 103, distance: 27.3
click at [484, 120] on div "選擇日期 [DATE] 六月 2025 [DATE]月 [DATE]月 [DATE]月 [DATE]月 [DATE]月 [DATE]月 取消 確認" at bounding box center [314, 226] width 629 height 452
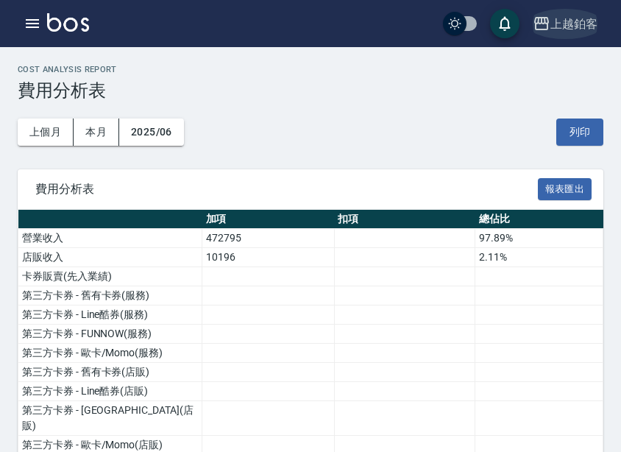
click at [574, 36] on button "上越鉑客" at bounding box center [565, 24] width 77 height 30
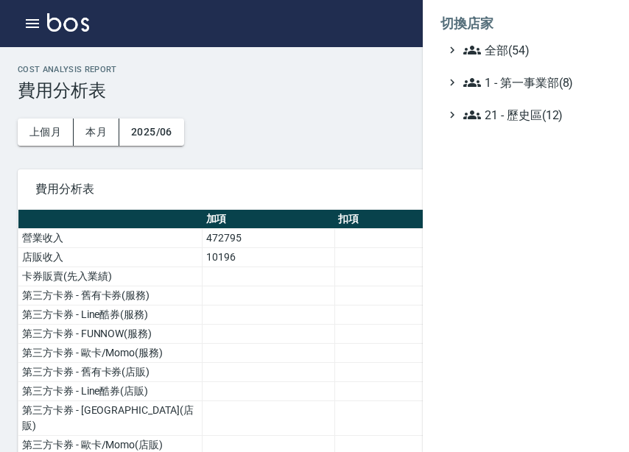
click at [563, 60] on ul "全部(54) 1 - 第一事業部(8) 21 - 歷史區(12)" at bounding box center [525, 82] width 171 height 82
click at [530, 56] on span "全部(54)" at bounding box center [534, 50] width 142 height 18
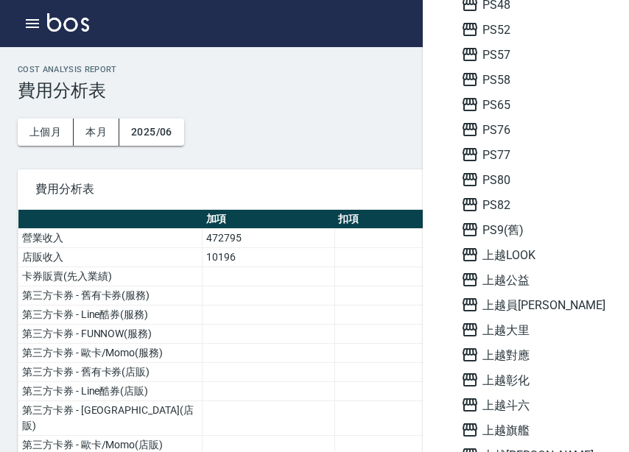
scroll to position [810, 0]
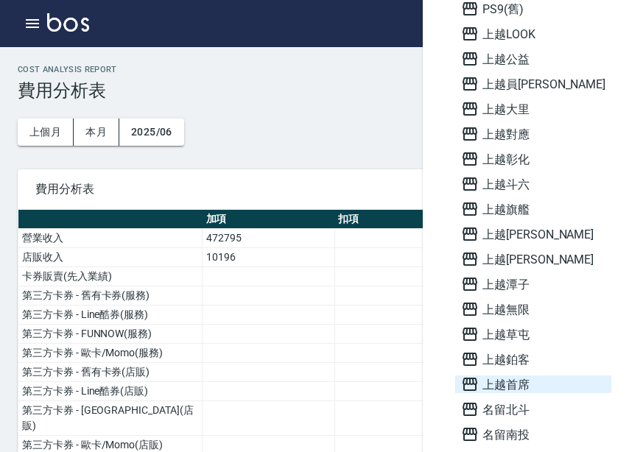
click at [531, 384] on span "上越首席" at bounding box center [533, 385] width 144 height 18
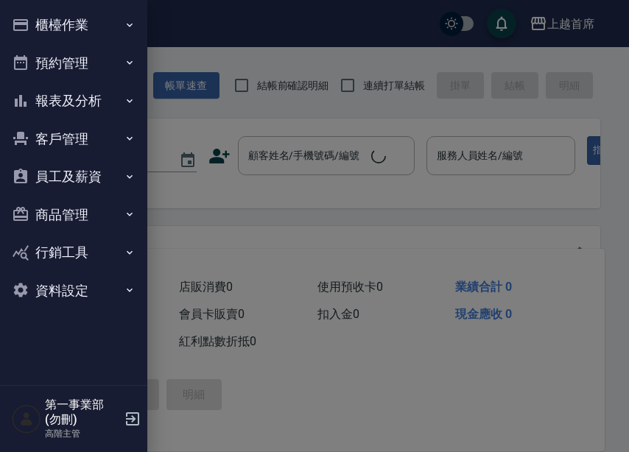
click at [68, 99] on button "報表及分析" at bounding box center [73, 101] width 135 height 38
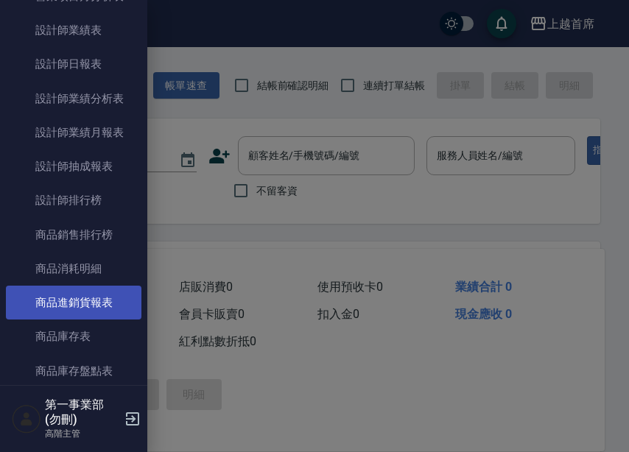
scroll to position [1031, 0]
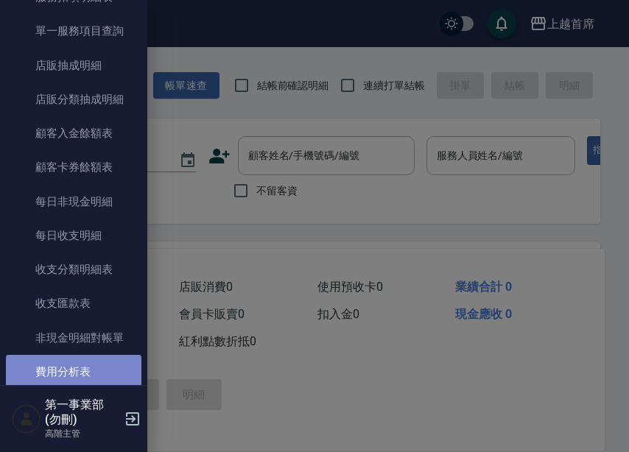
click at [79, 376] on link "費用分析表" at bounding box center [73, 372] width 135 height 34
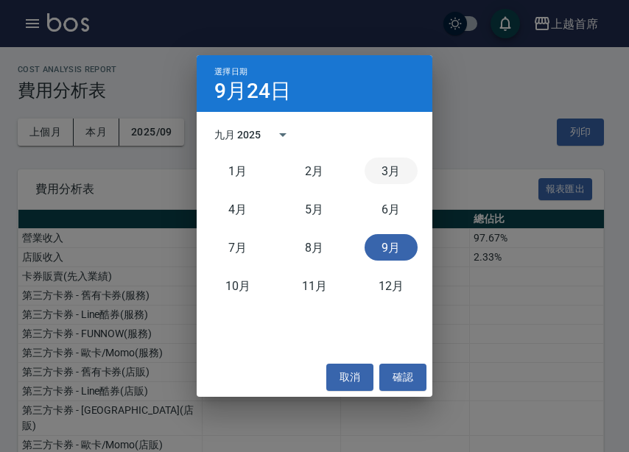
click at [382, 172] on button "3月" at bounding box center [390, 171] width 53 height 27
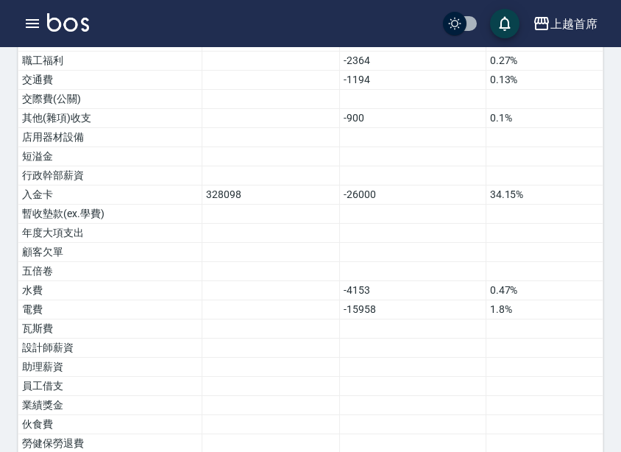
scroll to position [1018, 0]
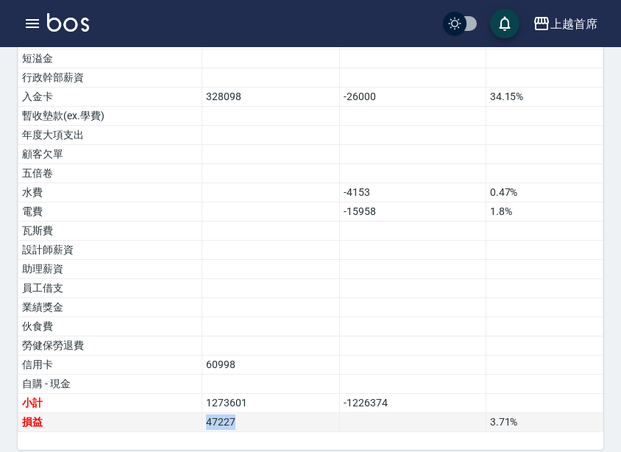
drag, startPoint x: 240, startPoint y: 412, endPoint x: 194, endPoint y: 411, distance: 45.7
click at [194, 413] on tr "損益 47227 3.71 %" at bounding box center [310, 422] width 585 height 19
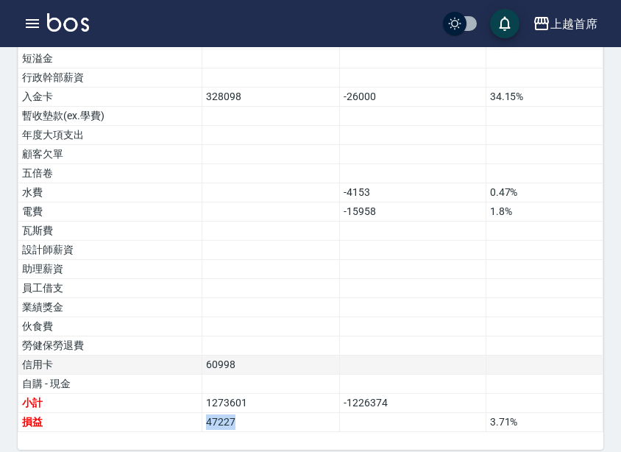
copy tr "損益 47227"
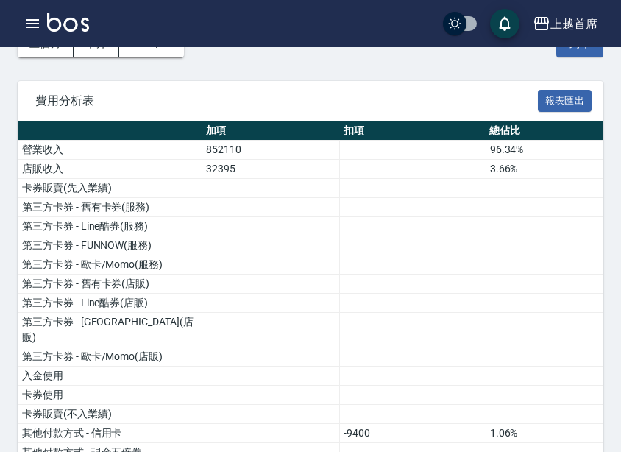
scroll to position [0, 0]
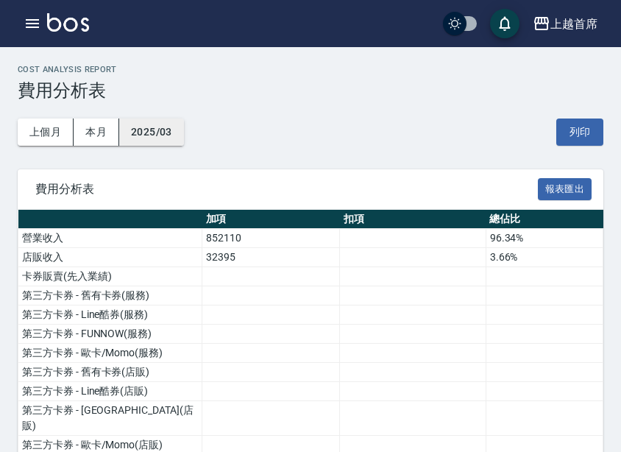
click at [175, 135] on button "2025/03" at bounding box center [151, 132] width 65 height 27
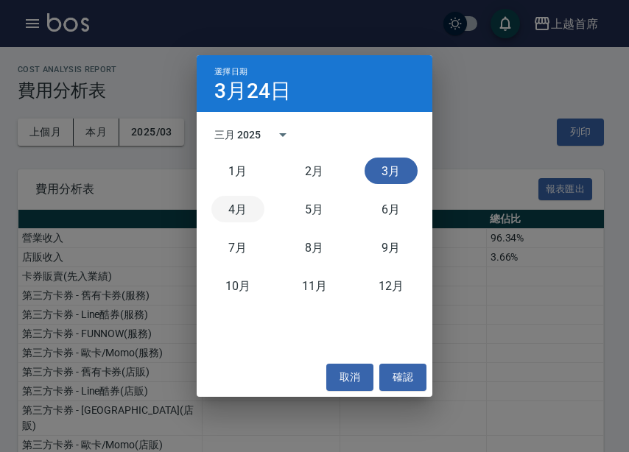
click at [236, 211] on button "4月" at bounding box center [237, 209] width 53 height 27
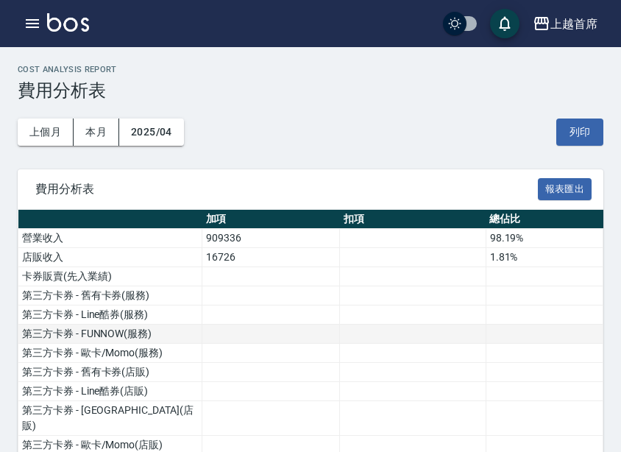
click at [307, 339] on td at bounding box center [271, 334] width 138 height 19
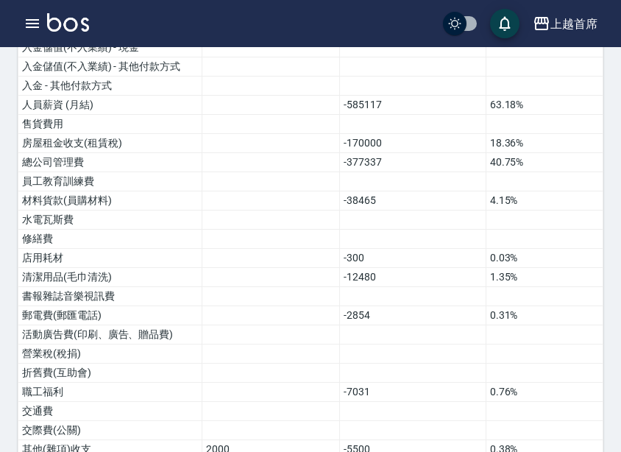
scroll to position [1018, 0]
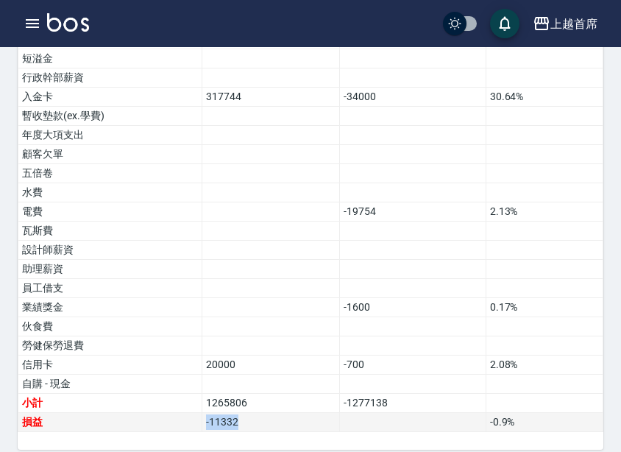
drag, startPoint x: 258, startPoint y: 403, endPoint x: 158, endPoint y: 405, distance: 100.1
click at [158, 413] on tr "損益 -11332 -0.9 %" at bounding box center [310, 422] width 585 height 19
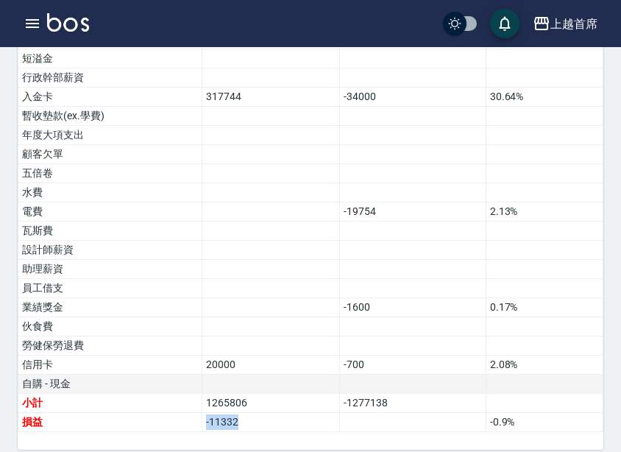
copy tr "損益 -11332"
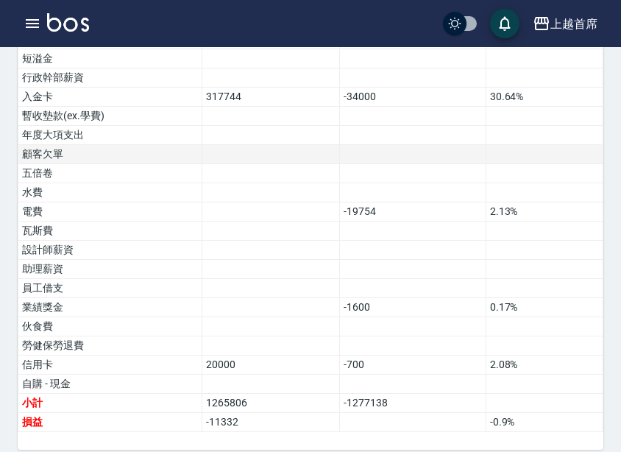
click at [348, 145] on td at bounding box center [413, 154] width 146 height 19
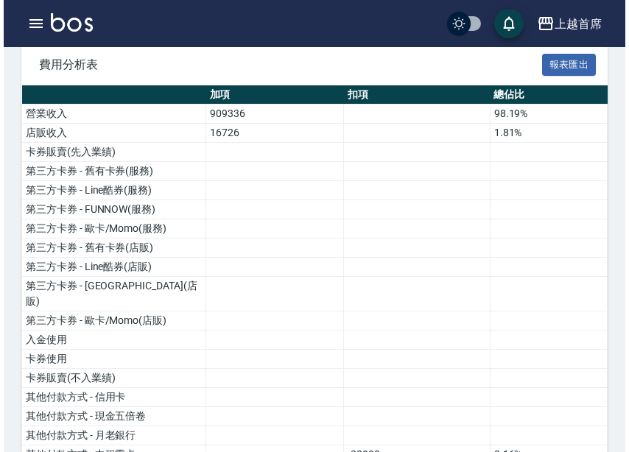
scroll to position [61, 0]
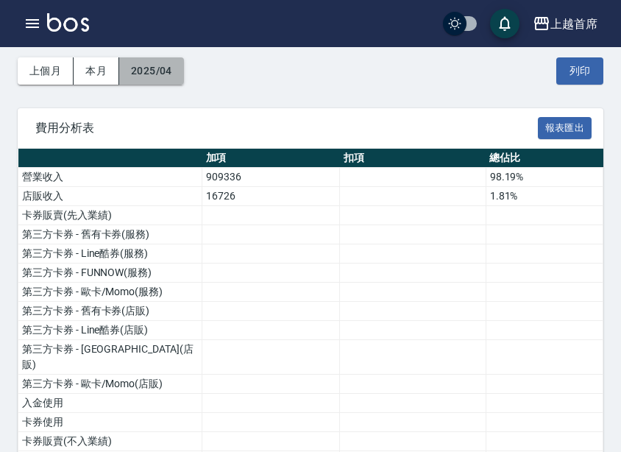
click at [169, 66] on button "2025/04" at bounding box center [151, 70] width 65 height 27
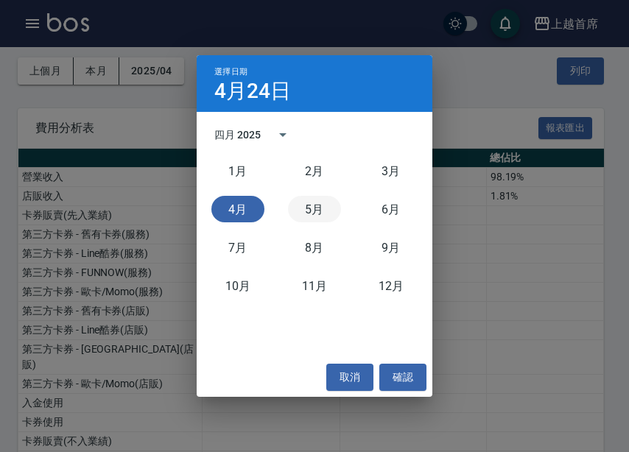
click at [323, 208] on button "5月" at bounding box center [314, 209] width 53 height 27
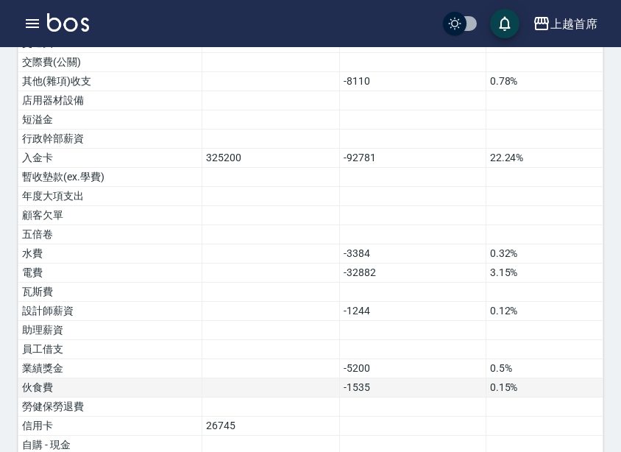
scroll to position [1018, 0]
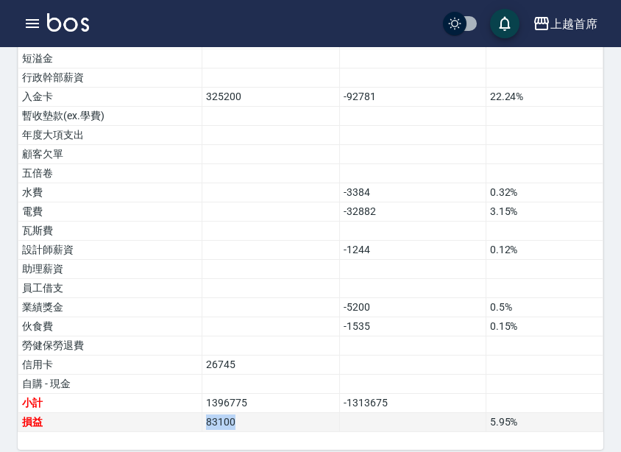
drag, startPoint x: 243, startPoint y: 412, endPoint x: 170, endPoint y: 415, distance: 73.0
click at [170, 415] on tr "損益 83100 5.95 %" at bounding box center [310, 422] width 585 height 19
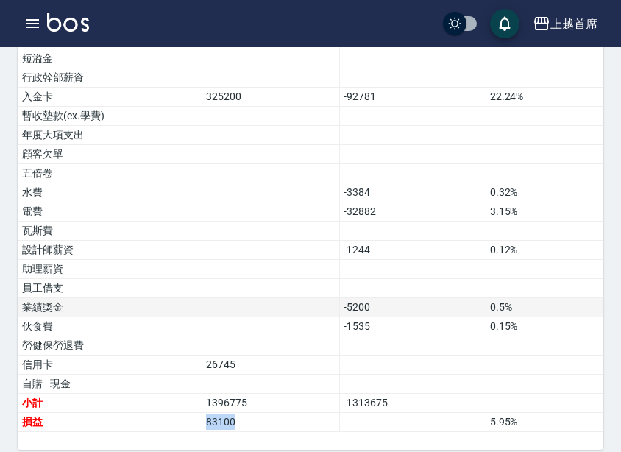
copy tr "損益 83100"
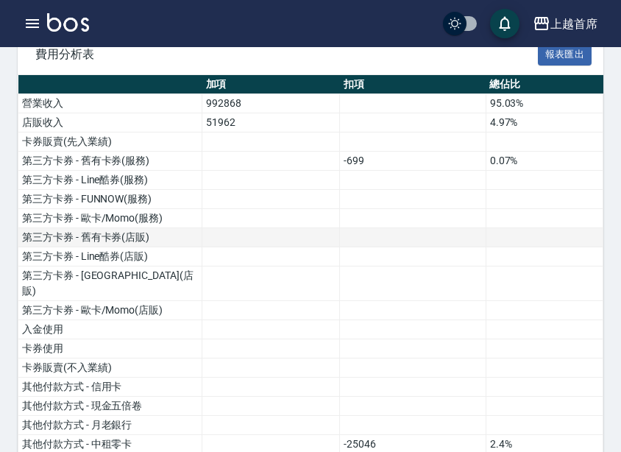
scroll to position [0, 0]
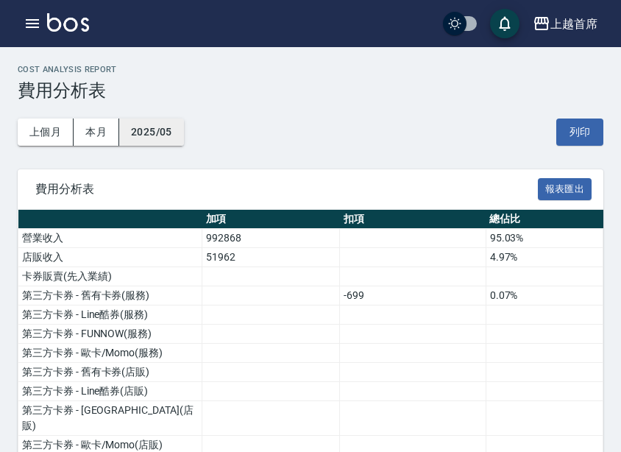
click at [172, 136] on button "2025/05" at bounding box center [151, 132] width 65 height 27
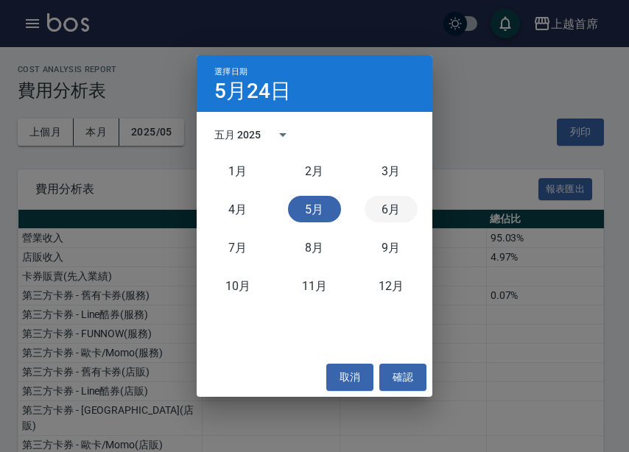
click at [394, 202] on button "6月" at bounding box center [390, 209] width 53 height 27
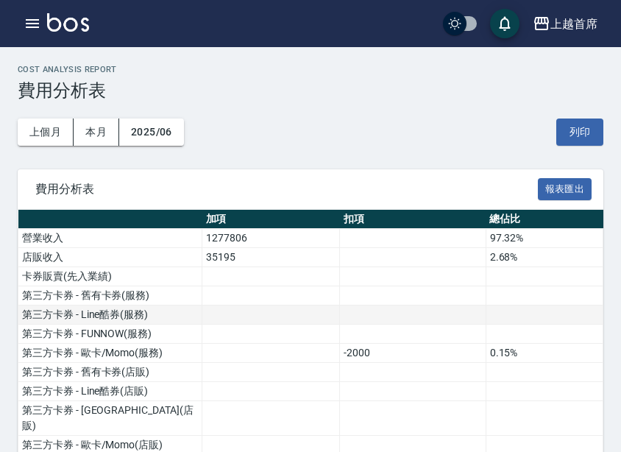
click at [302, 307] on td at bounding box center [271, 315] width 138 height 19
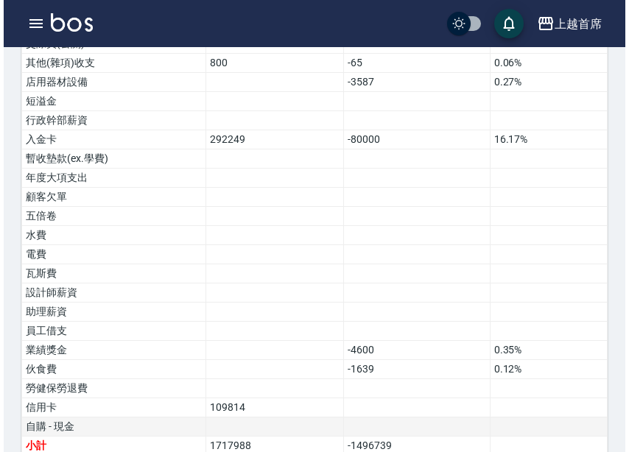
scroll to position [1018, 0]
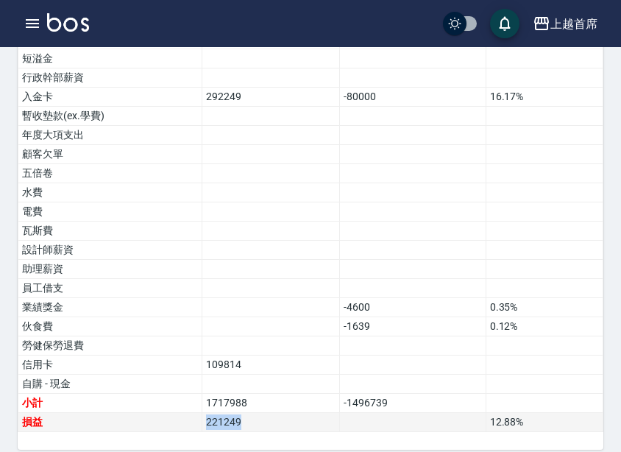
drag, startPoint x: 277, startPoint y: 412, endPoint x: 138, endPoint y: 407, distance: 139.3
click at [138, 413] on tr "損益 221249 12.88 %" at bounding box center [310, 422] width 585 height 19
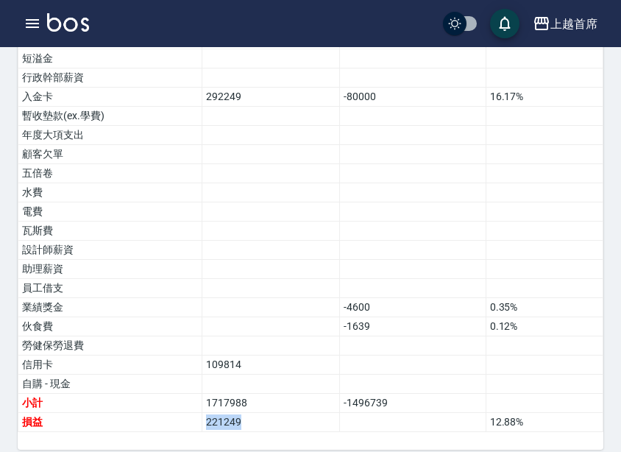
copy tr "損益 221249"
click at [574, 32] on div "上越首席" at bounding box center [574, 24] width 47 height 18
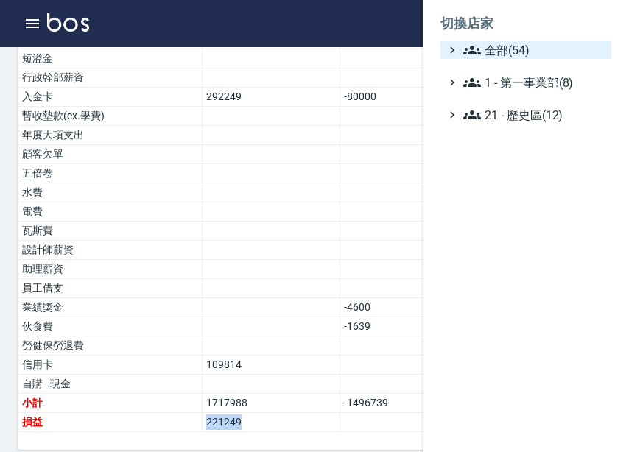
click at [554, 52] on span "全部(54)" at bounding box center [534, 50] width 142 height 18
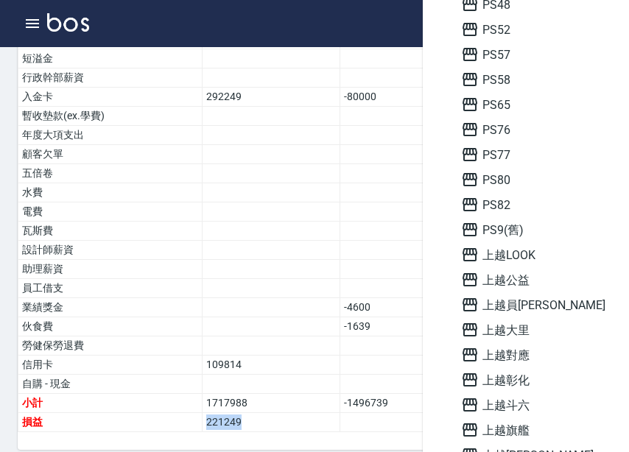
scroll to position [957, 0]
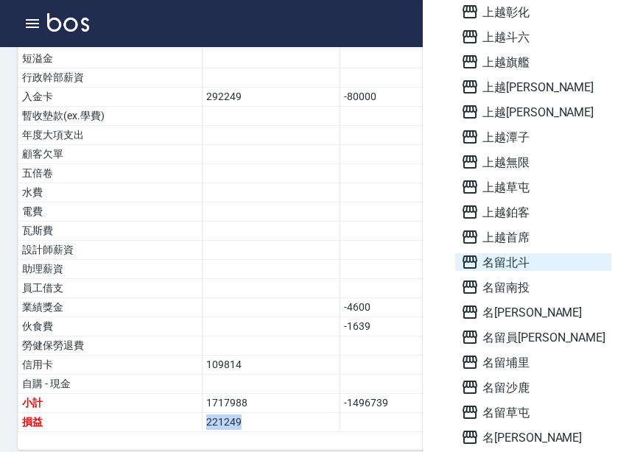
click at [535, 258] on span "名留北斗" at bounding box center [533, 262] width 144 height 18
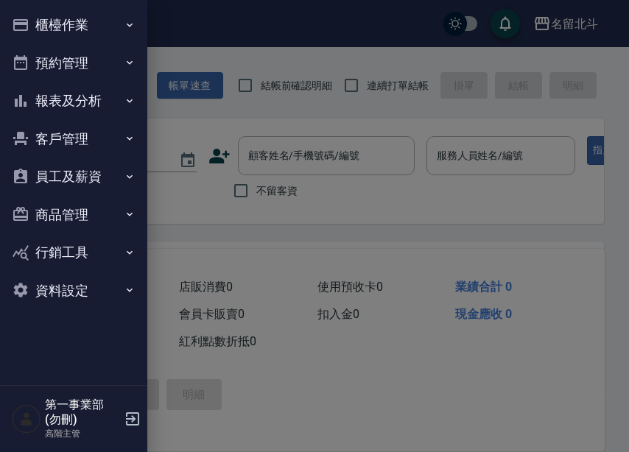
click at [131, 109] on button "報表及分析" at bounding box center [73, 101] width 135 height 38
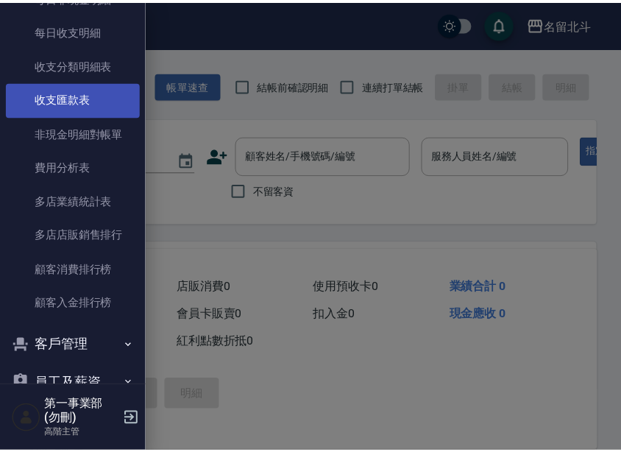
scroll to position [1252, 0]
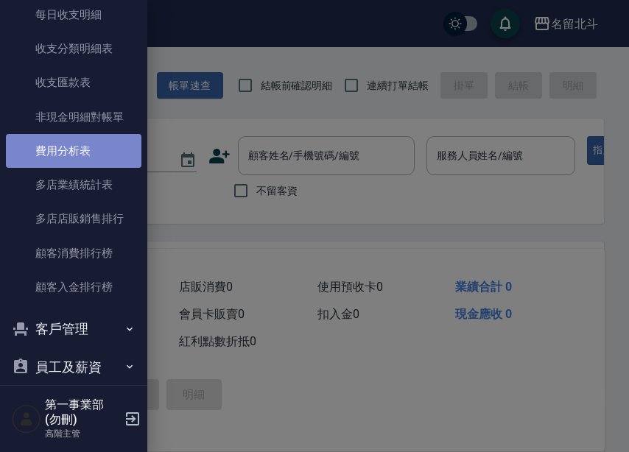
click at [83, 149] on link "費用分析表" at bounding box center [73, 151] width 135 height 34
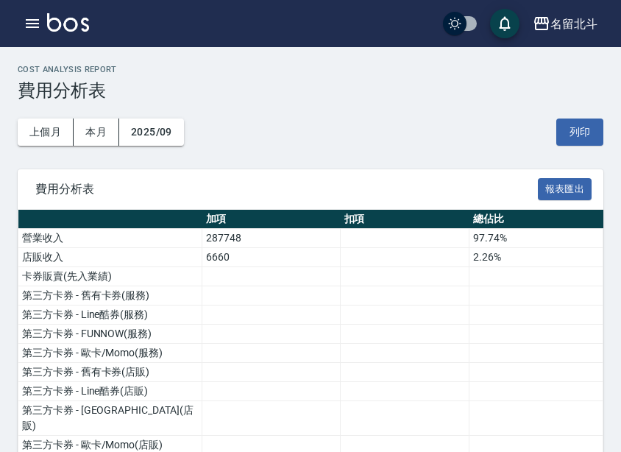
click at [174, 137] on button "2025/09" at bounding box center [151, 132] width 65 height 27
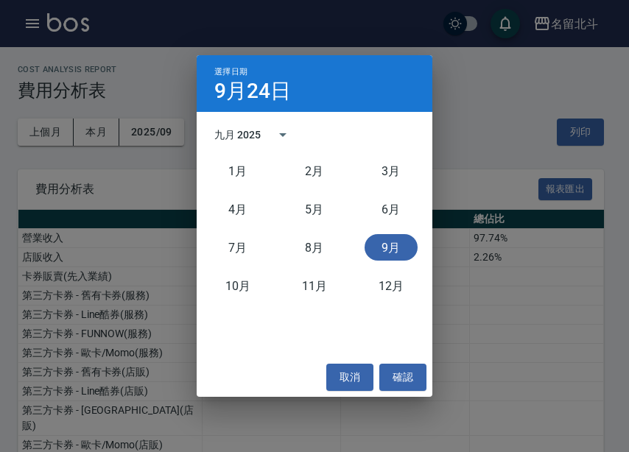
click at [399, 156] on div "3月" at bounding box center [391, 171] width 77 height 38
click at [394, 165] on button "3月" at bounding box center [390, 171] width 53 height 27
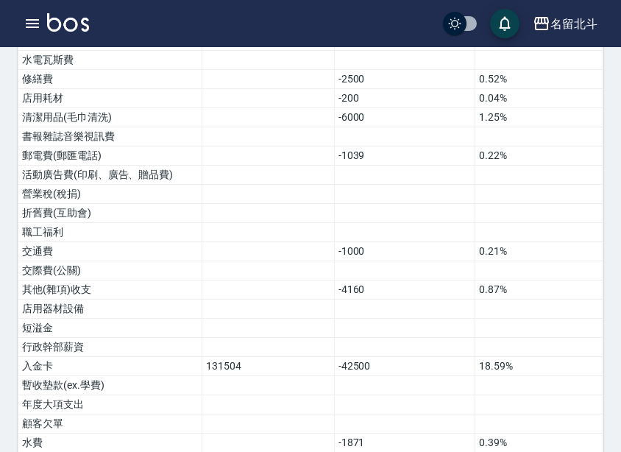
scroll to position [923, 0]
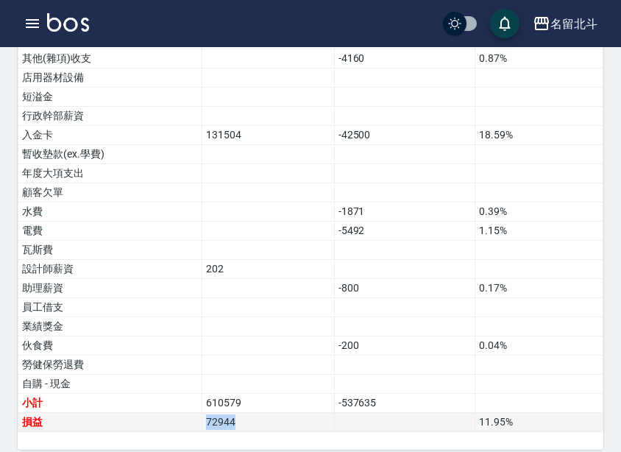
drag, startPoint x: 236, startPoint y: 407, endPoint x: 177, endPoint y: 410, distance: 59.7
click at [177, 413] on tr "損益 72944 11.95 %" at bounding box center [310, 422] width 585 height 19
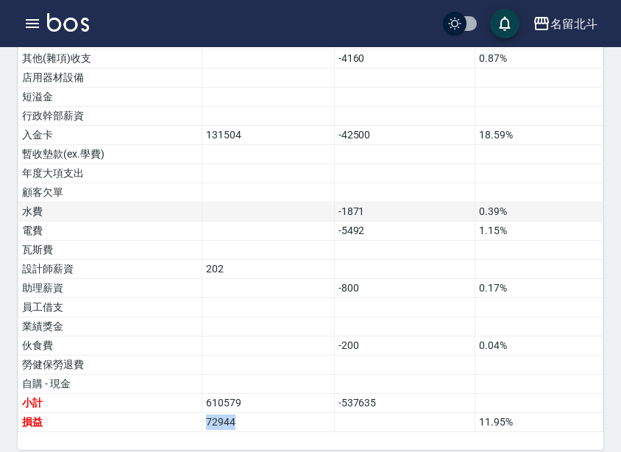
copy tr "損益 72944"
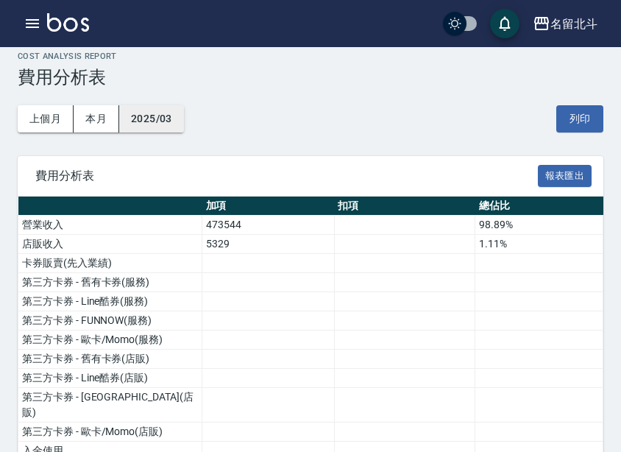
scroll to position [0, 0]
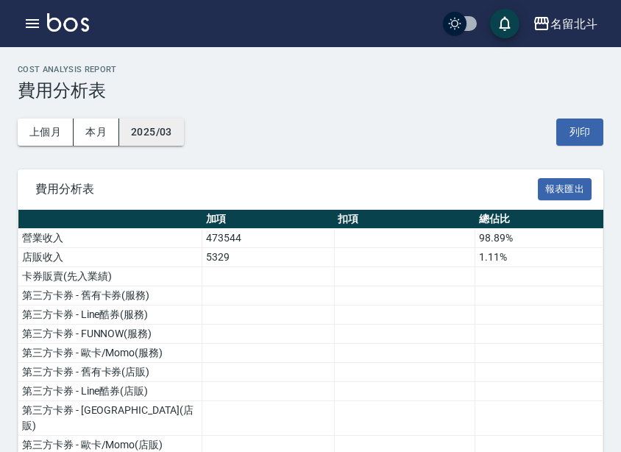
click at [171, 127] on button "2025/03" at bounding box center [151, 132] width 65 height 27
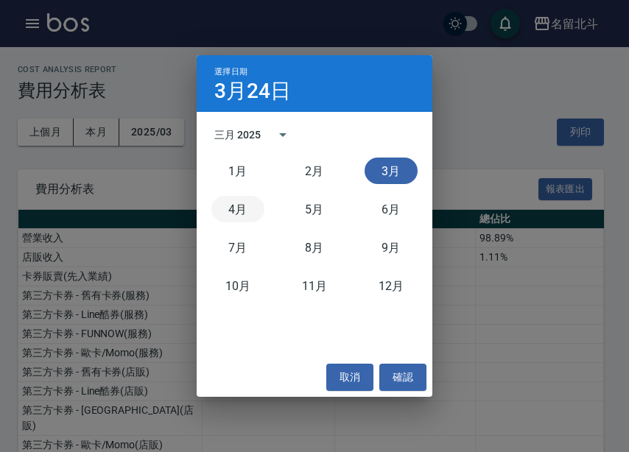
click at [228, 204] on button "4月" at bounding box center [237, 209] width 53 height 27
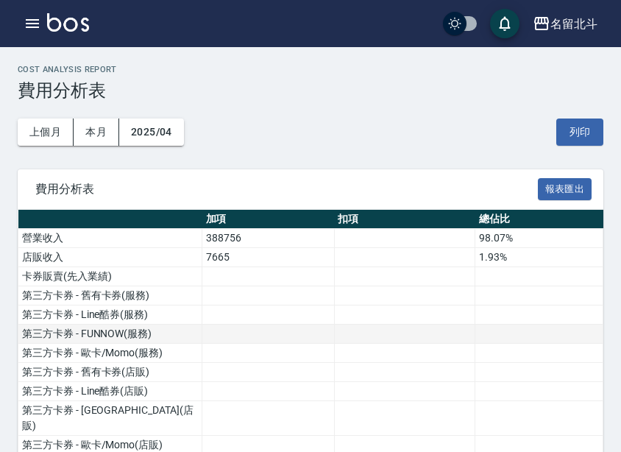
click at [363, 332] on td at bounding box center [404, 334] width 141 height 19
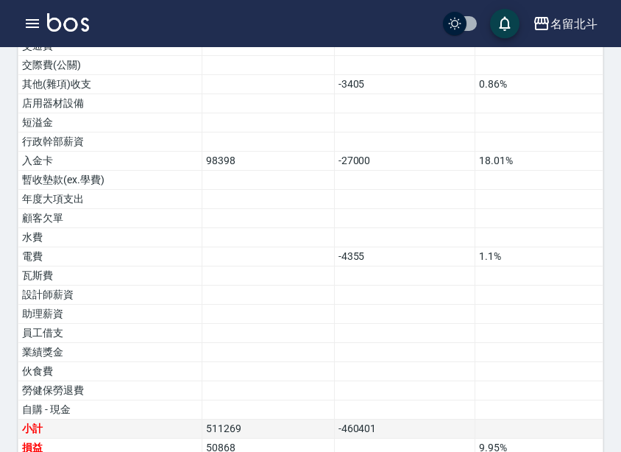
scroll to position [923, 0]
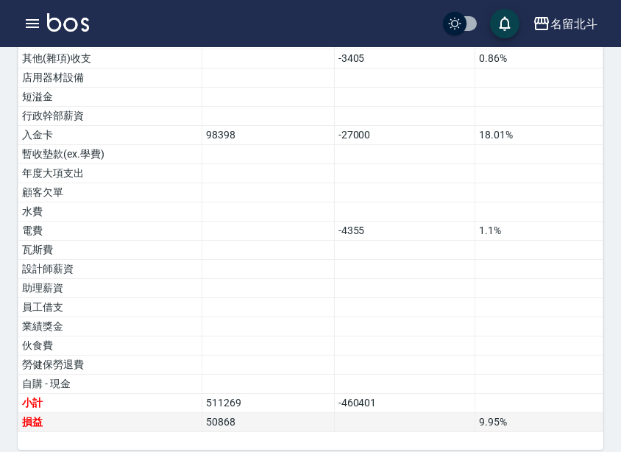
click at [188, 413] on tr "損益 50868 9.95 %" at bounding box center [310, 422] width 585 height 19
drag, startPoint x: 256, startPoint y: 409, endPoint x: 201, endPoint y: 404, distance: 55.4
click at [201, 413] on tr "損益 50868 9.95 %" at bounding box center [310, 422] width 585 height 19
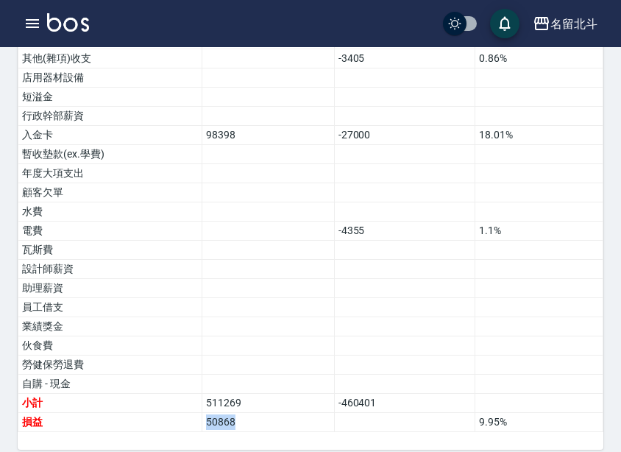
copy tr "損益 50868"
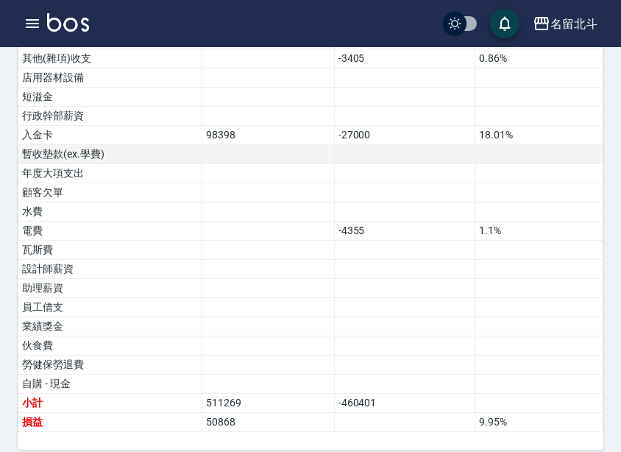
click at [287, 145] on td at bounding box center [268, 154] width 133 height 19
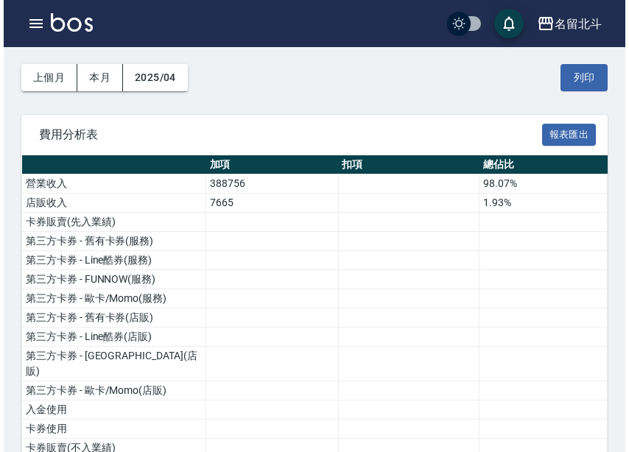
scroll to position [39, 0]
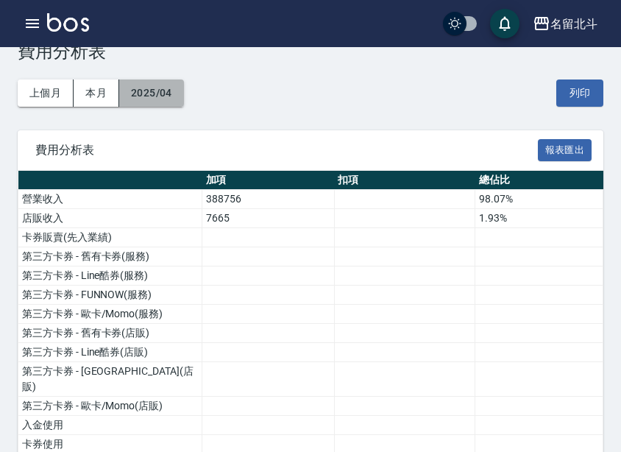
click at [163, 84] on button "2025/04" at bounding box center [151, 93] width 65 height 27
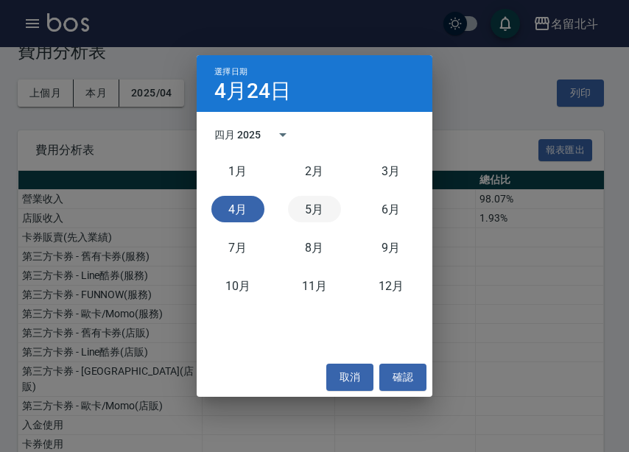
click at [328, 216] on button "5月" at bounding box center [314, 209] width 53 height 27
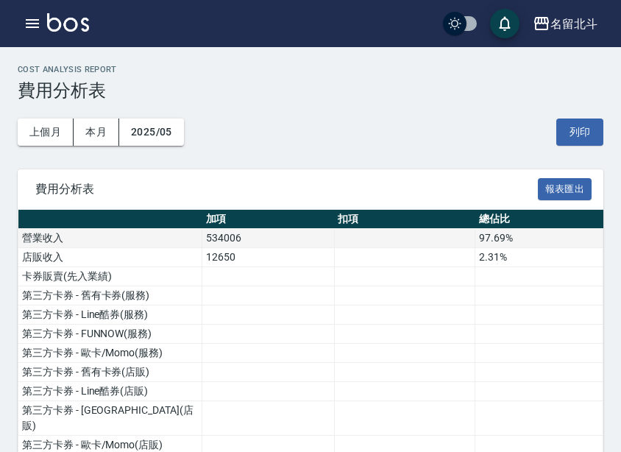
click at [166, 244] on td "營業收入" at bounding box center [110, 238] width 184 height 19
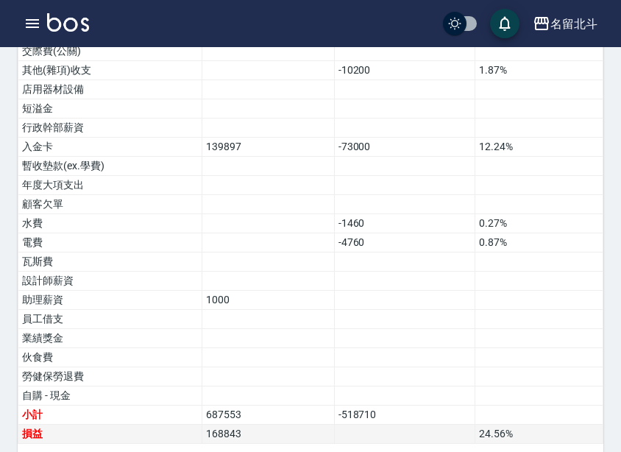
scroll to position [923, 0]
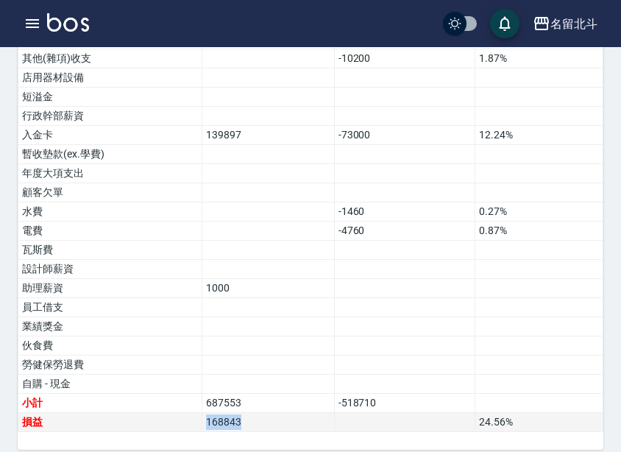
drag, startPoint x: 264, startPoint y: 405, endPoint x: 164, endPoint y: 406, distance: 99.4
click at [164, 413] on tr "損益 168843 24.56 %" at bounding box center [310, 422] width 585 height 19
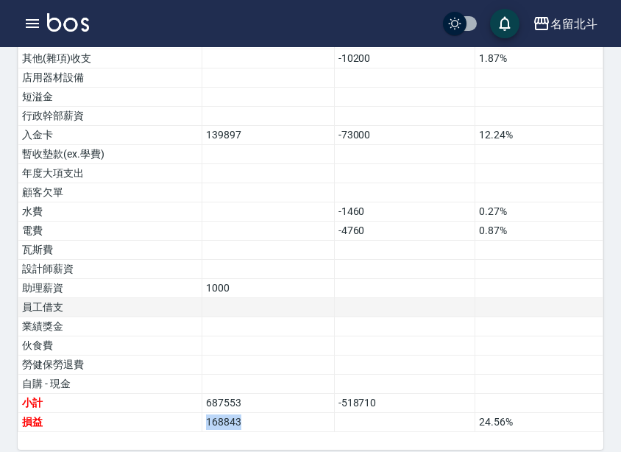
copy tr "損益 168843"
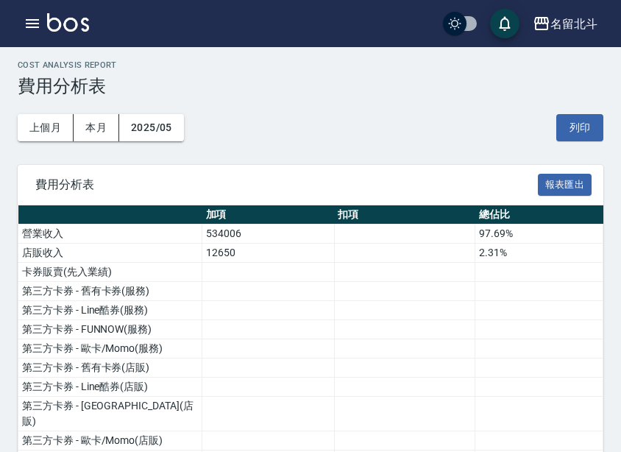
scroll to position [0, 0]
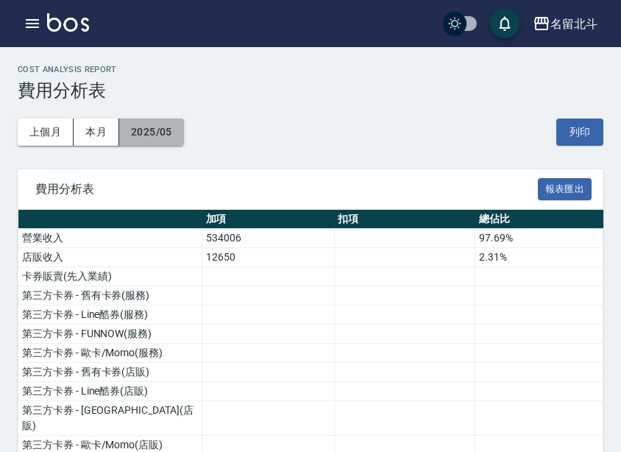
click at [171, 131] on button "2025/05" at bounding box center [151, 132] width 65 height 27
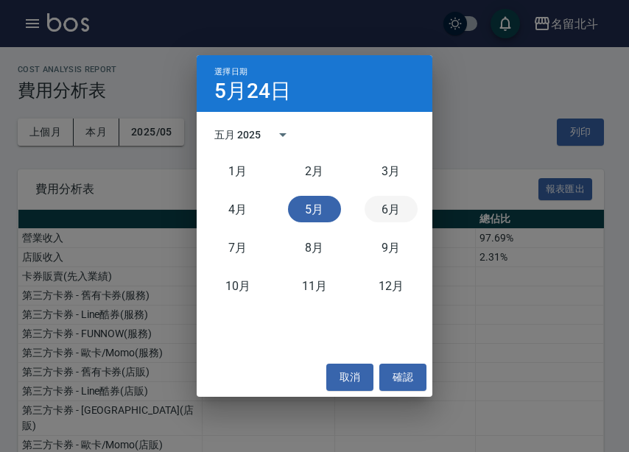
click at [394, 203] on button "6月" at bounding box center [390, 209] width 53 height 27
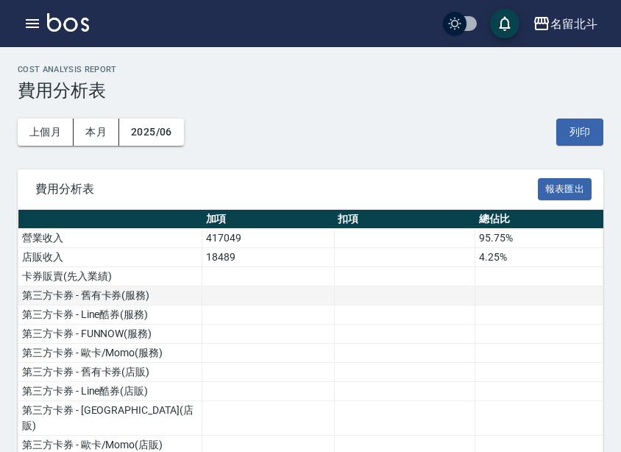
click at [353, 303] on td at bounding box center [404, 295] width 141 height 19
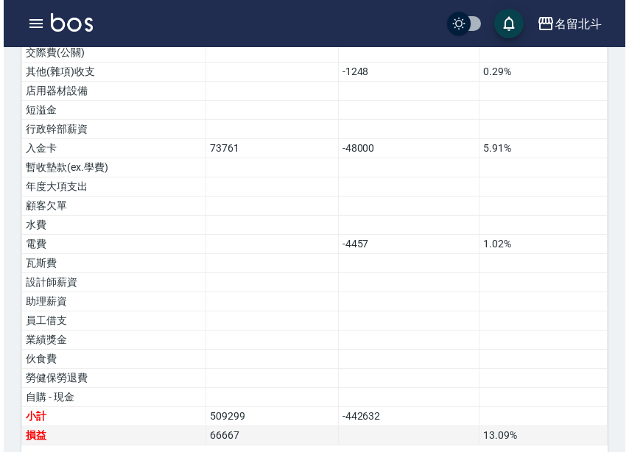
scroll to position [923, 0]
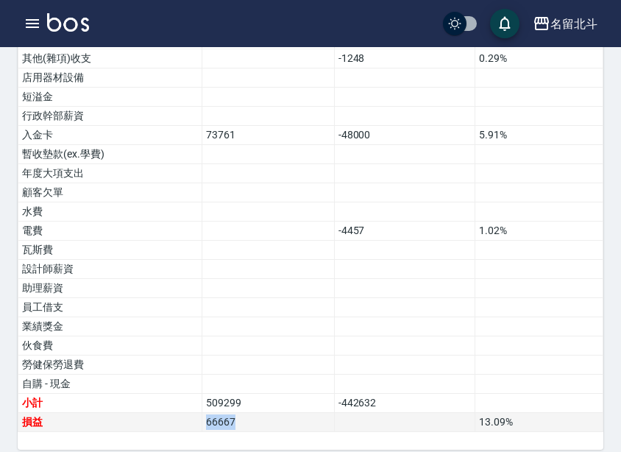
drag, startPoint x: 278, startPoint y: 398, endPoint x: 159, endPoint y: 404, distance: 119.4
click at [159, 413] on tr "損益 66667 13.09 %" at bounding box center [310, 422] width 585 height 19
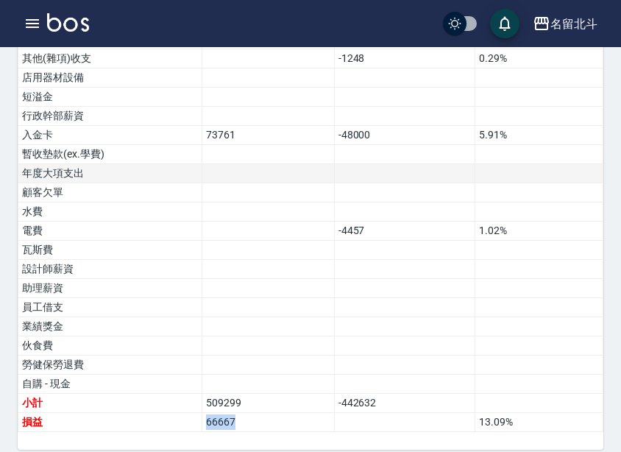
copy tr "損益 66667"
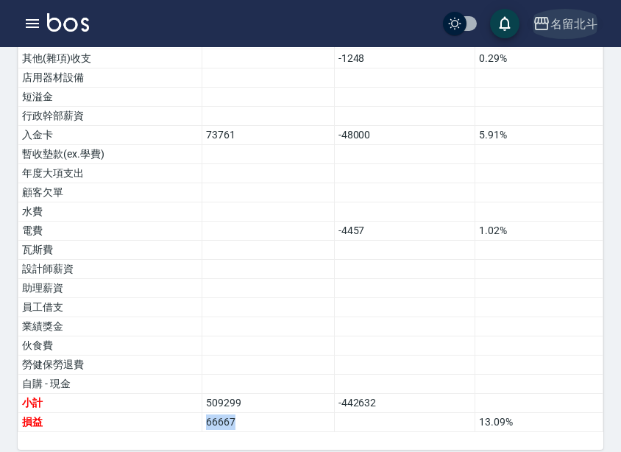
click at [591, 29] on div "名留北斗" at bounding box center [574, 24] width 47 height 18
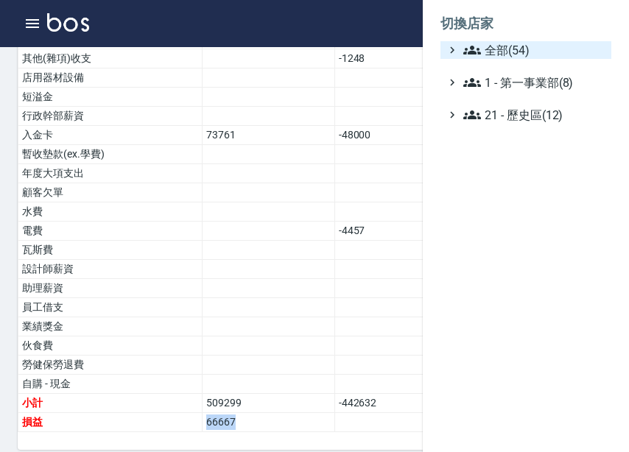
click at [544, 49] on span "全部(54)" at bounding box center [534, 50] width 142 height 18
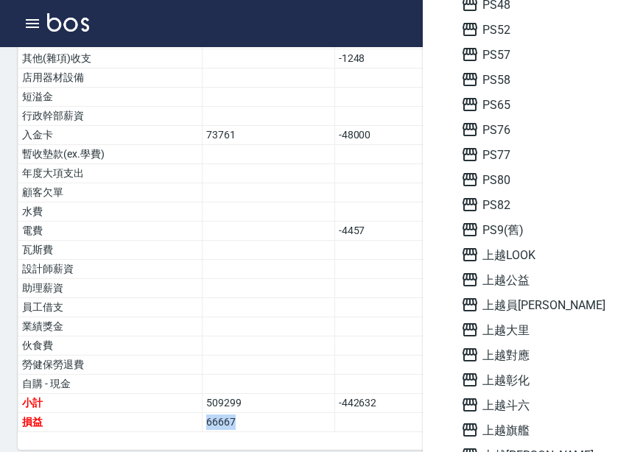
scroll to position [884, 0]
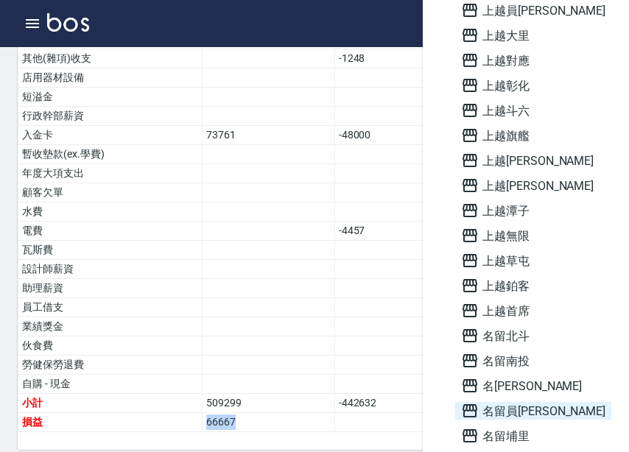
click at [532, 406] on span "名留員[PERSON_NAME]" at bounding box center [533, 411] width 144 height 18
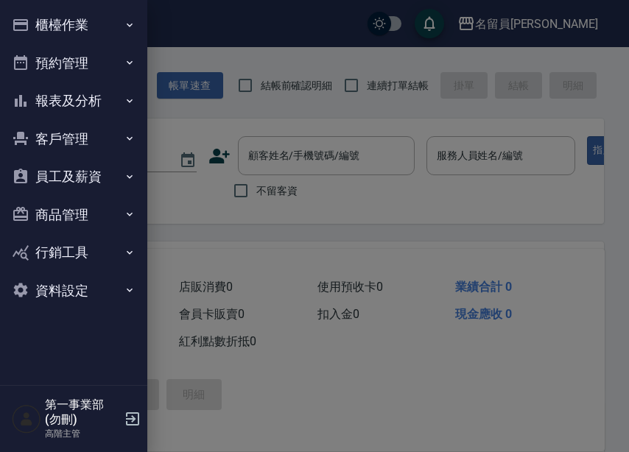
click at [97, 116] on button "報表及分析" at bounding box center [73, 101] width 135 height 38
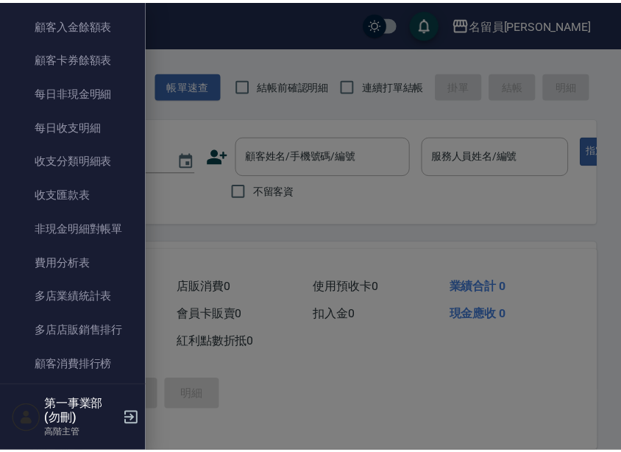
scroll to position [1178, 0]
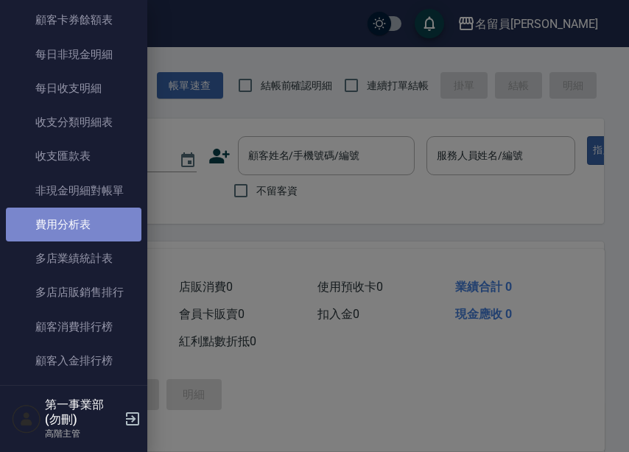
click at [83, 231] on link "費用分析表" at bounding box center [73, 225] width 135 height 34
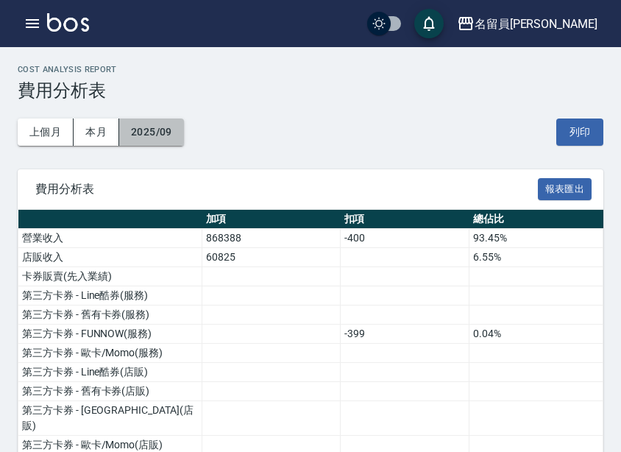
click at [155, 130] on button "2025/09" at bounding box center [151, 132] width 65 height 27
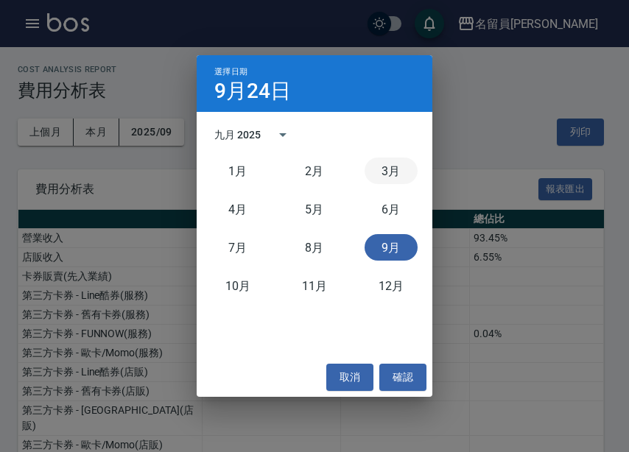
click at [382, 183] on button "3月" at bounding box center [390, 171] width 53 height 27
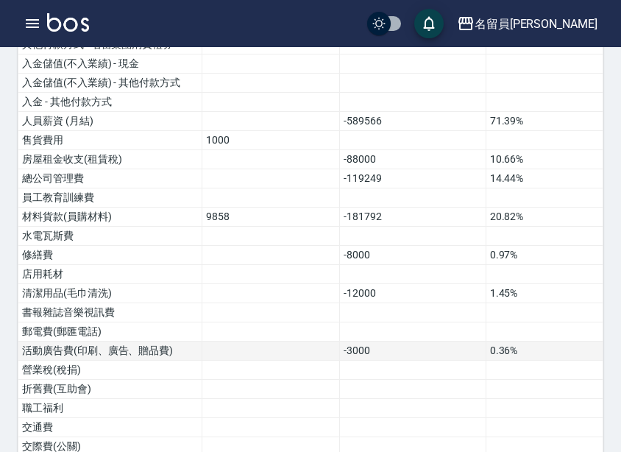
scroll to position [923, 0]
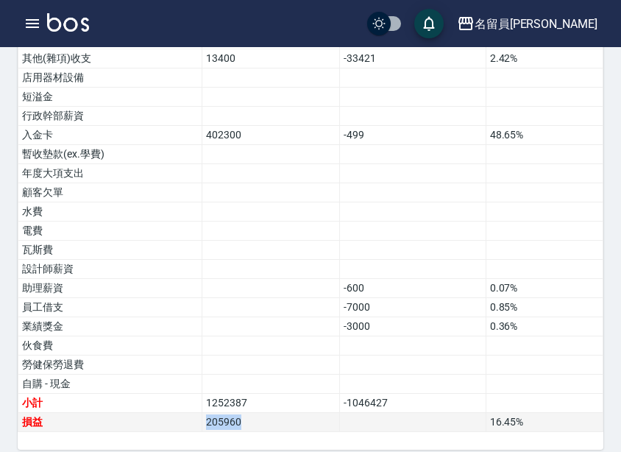
drag, startPoint x: 261, startPoint y: 405, endPoint x: 180, endPoint y: 404, distance: 81.7
click at [180, 413] on tr "損益 205960 16.45 %" at bounding box center [310, 422] width 585 height 19
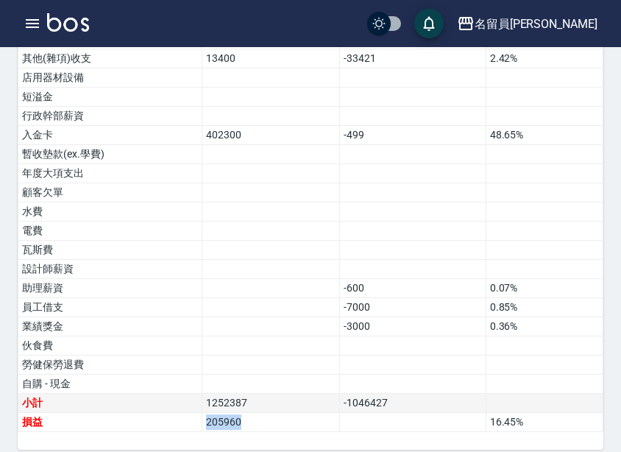
copy tr "損益 205960"
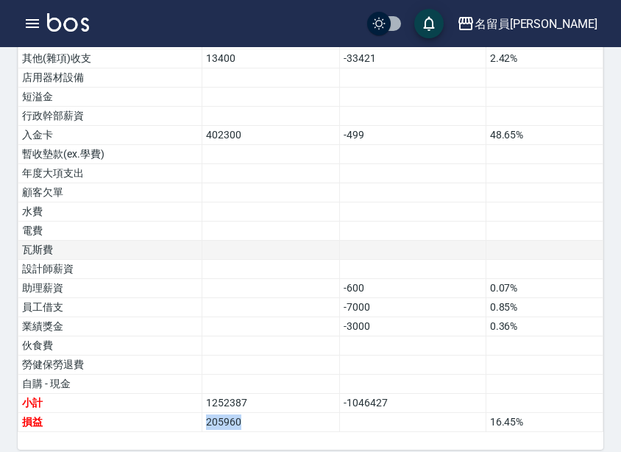
click at [398, 241] on td at bounding box center [413, 250] width 146 height 19
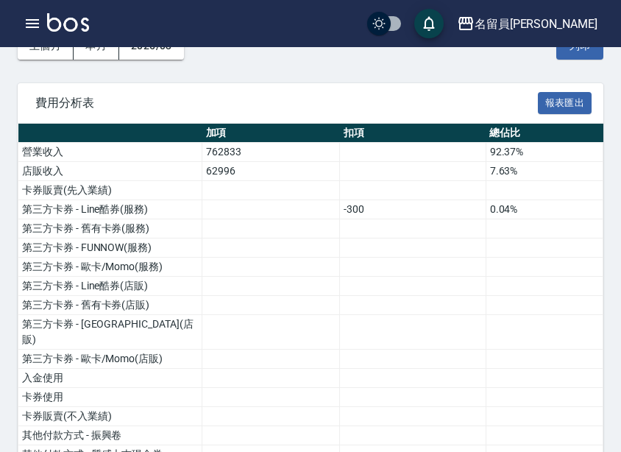
scroll to position [0, 0]
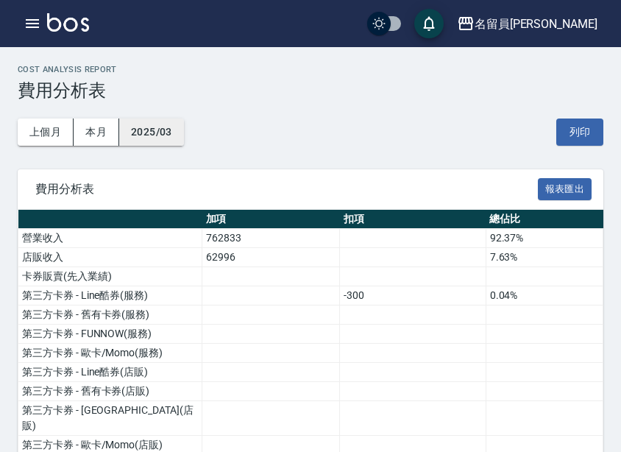
click at [180, 121] on button "2025/03" at bounding box center [151, 132] width 65 height 27
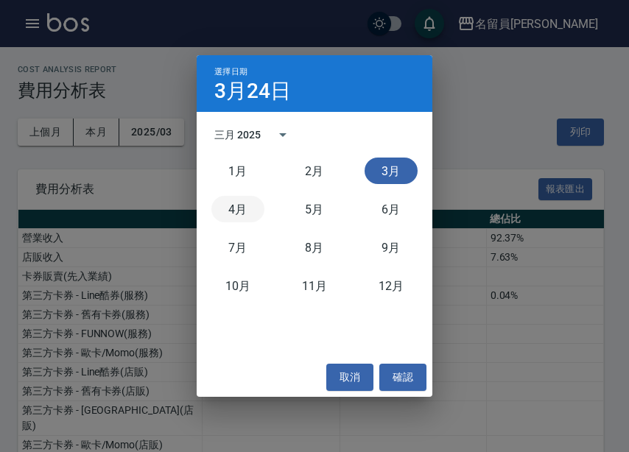
click at [244, 209] on button "4月" at bounding box center [237, 209] width 53 height 27
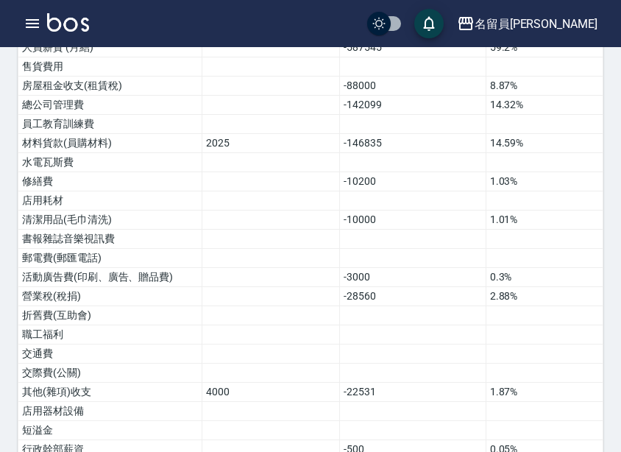
scroll to position [923, 0]
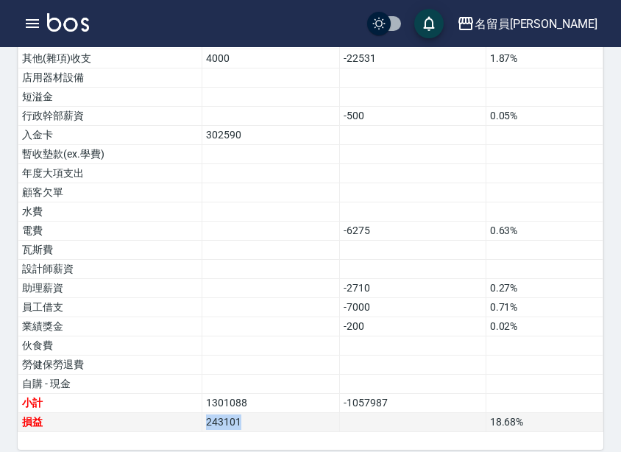
drag, startPoint x: 271, startPoint y: 406, endPoint x: 155, endPoint y: 409, distance: 115.6
click at [155, 413] on tr "損益 243101 18.68 %" at bounding box center [310, 422] width 585 height 19
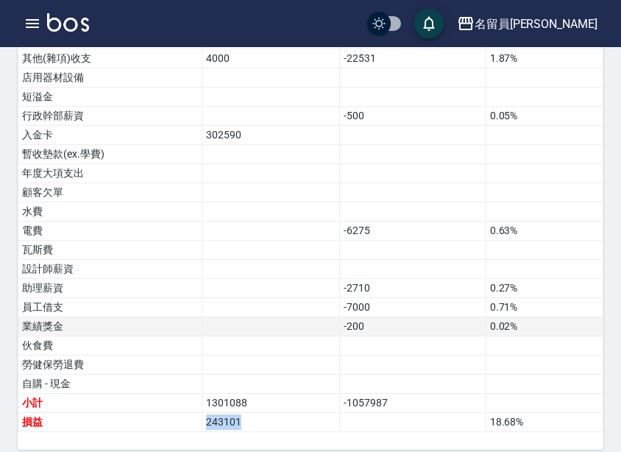
copy tr "損益 243101"
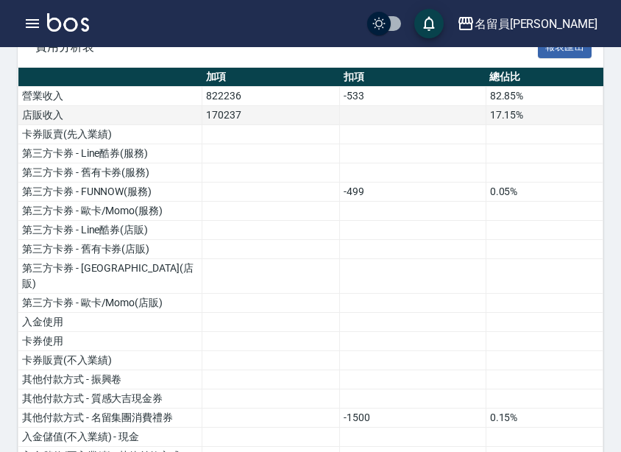
scroll to position [0, 0]
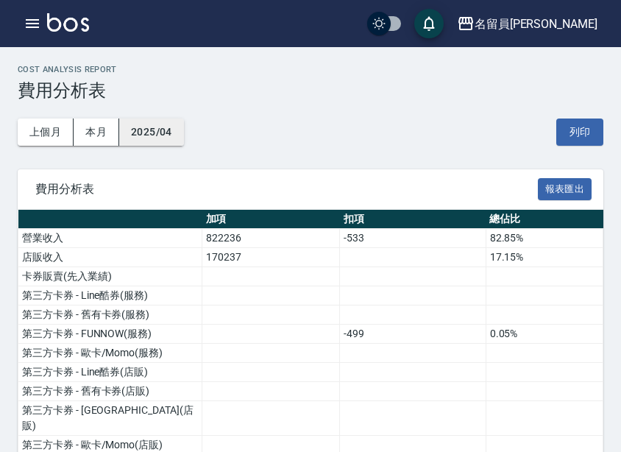
click at [161, 128] on button "2025/04" at bounding box center [151, 132] width 65 height 27
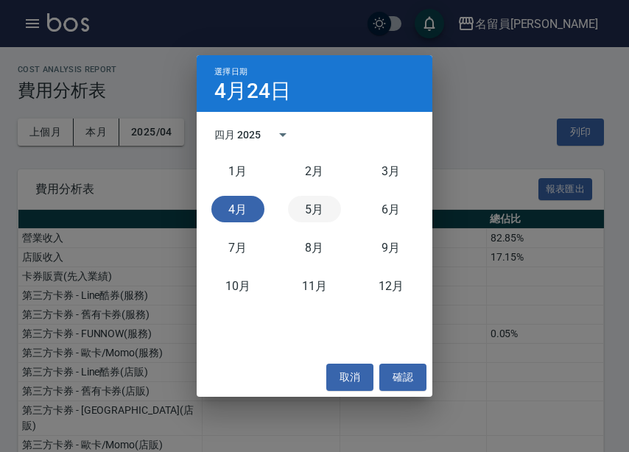
click at [306, 217] on button "5月" at bounding box center [314, 209] width 53 height 27
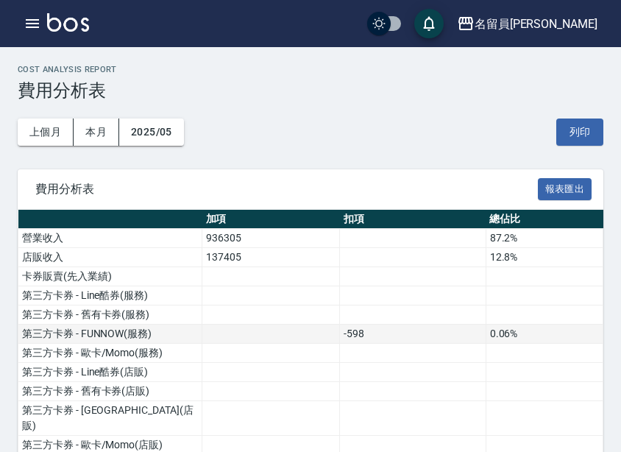
click at [325, 333] on td at bounding box center [271, 334] width 138 height 19
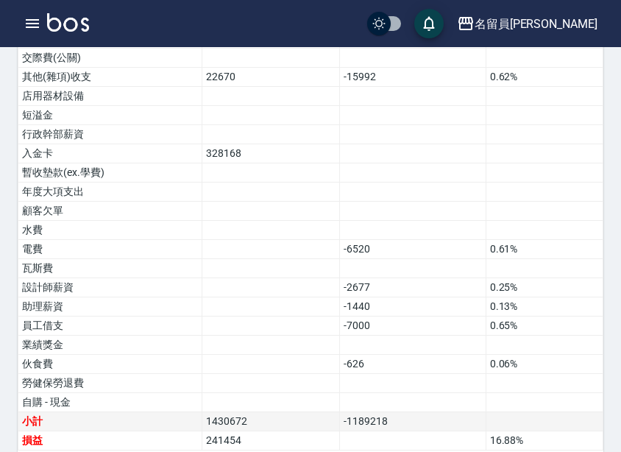
scroll to position [923, 0]
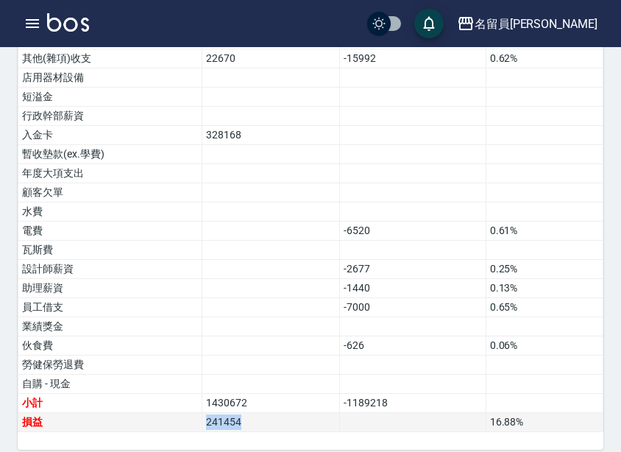
drag, startPoint x: 271, startPoint y: 400, endPoint x: 174, endPoint y: 403, distance: 96.5
click at [174, 413] on tr "損益 241454 16.88 %" at bounding box center [310, 422] width 585 height 19
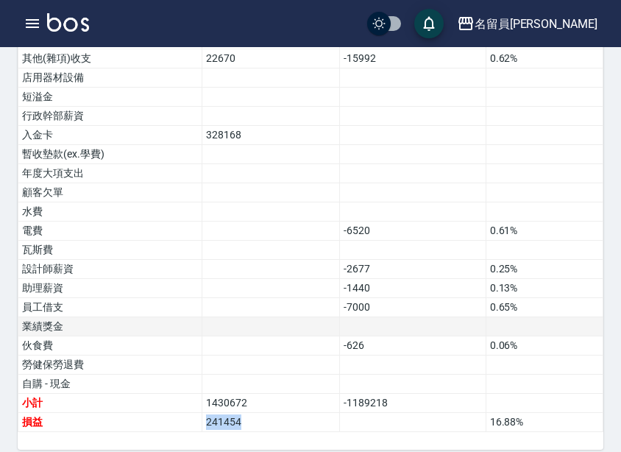
copy tr "損益 241454"
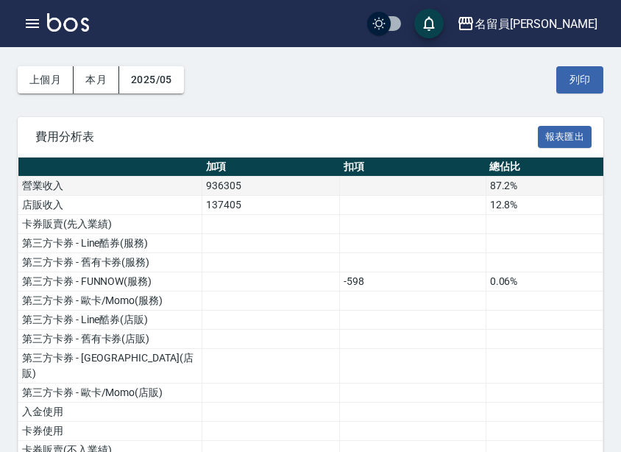
scroll to position [0, 0]
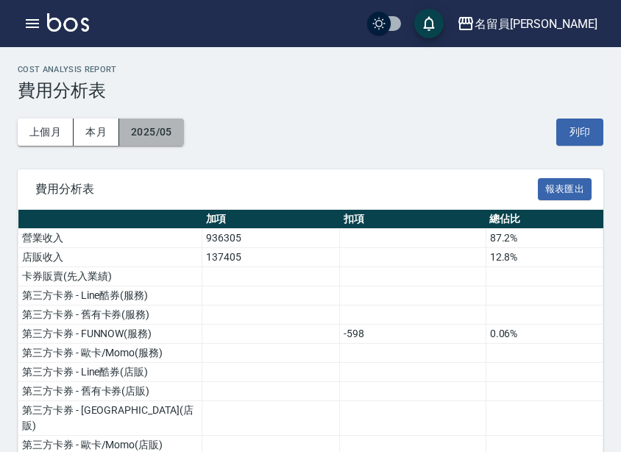
click at [164, 136] on button "2025/05" at bounding box center [151, 132] width 65 height 27
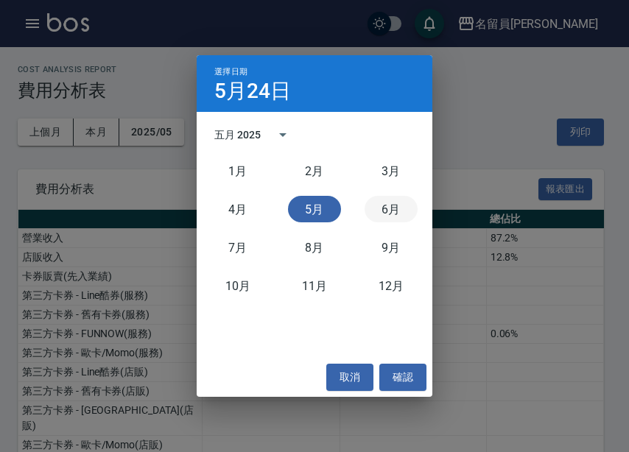
drag, startPoint x: 381, startPoint y: 202, endPoint x: 627, endPoint y: 132, distance: 255.2
click at [381, 202] on button "6月" at bounding box center [390, 209] width 53 height 27
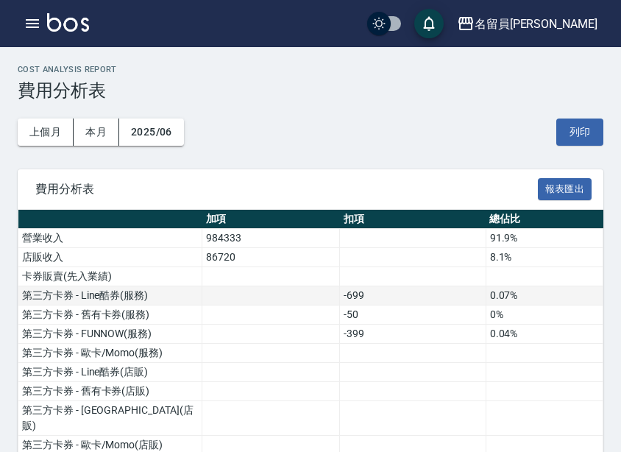
click at [256, 304] on td at bounding box center [271, 295] width 138 height 19
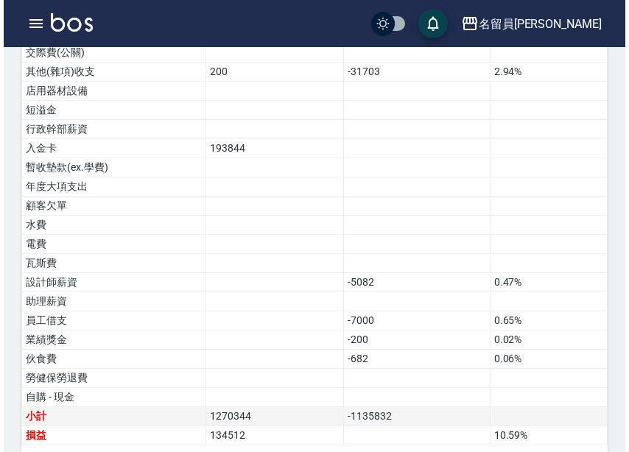
scroll to position [923, 0]
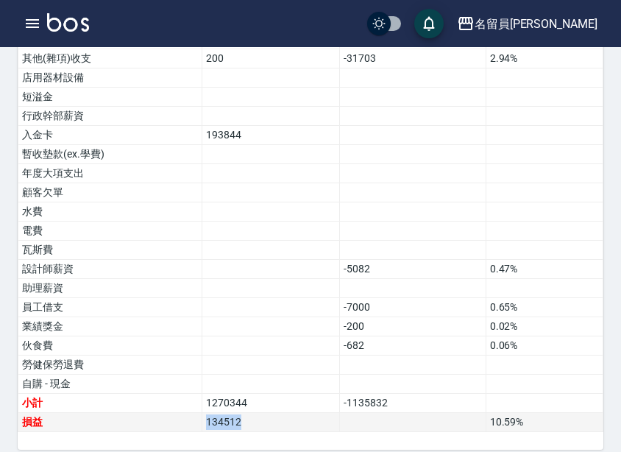
drag, startPoint x: 261, startPoint y: 403, endPoint x: 180, endPoint y: 408, distance: 81.2
click at [180, 413] on tr "損益 134512 10.59 %" at bounding box center [310, 422] width 585 height 19
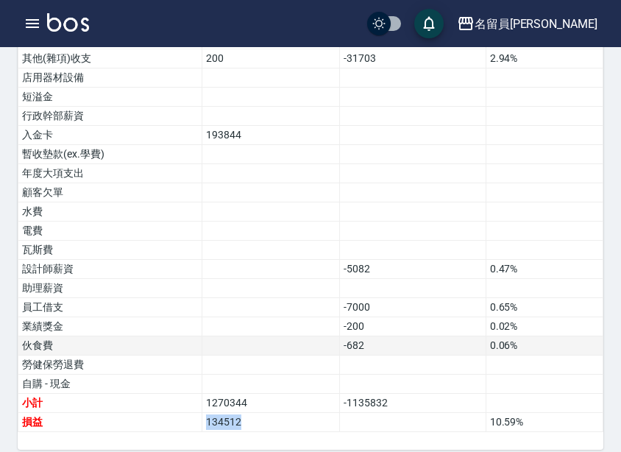
copy tr "損益 134512"
click at [540, 27] on div "名留員[PERSON_NAME]" at bounding box center [536, 24] width 123 height 18
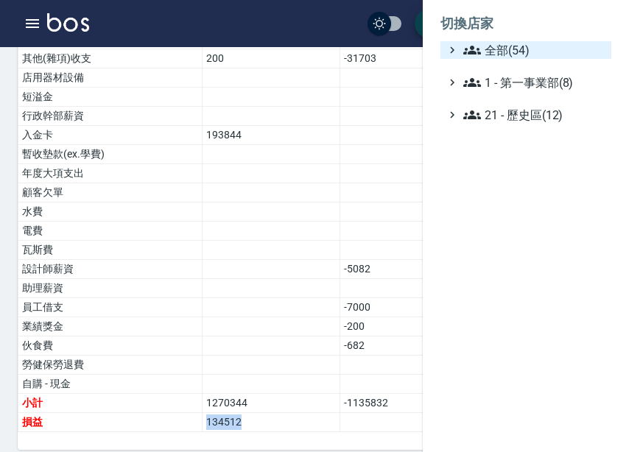
click at [547, 53] on span "全部(54)" at bounding box center [534, 50] width 142 height 18
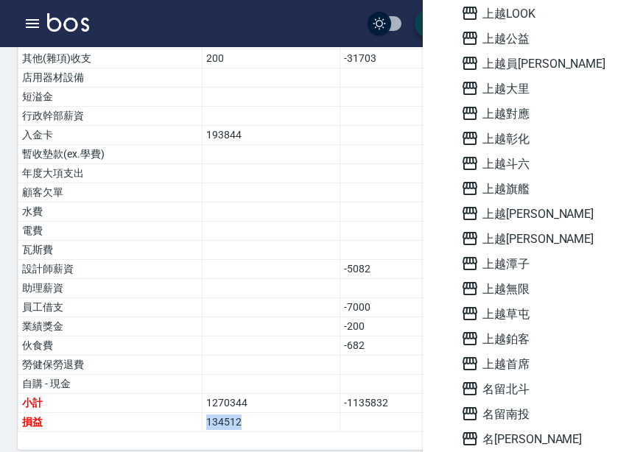
scroll to position [1022, 0]
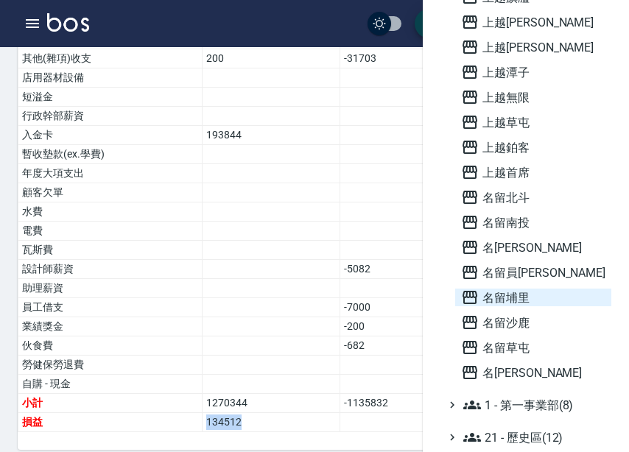
click at [537, 300] on span "名留埔里" at bounding box center [533, 298] width 144 height 18
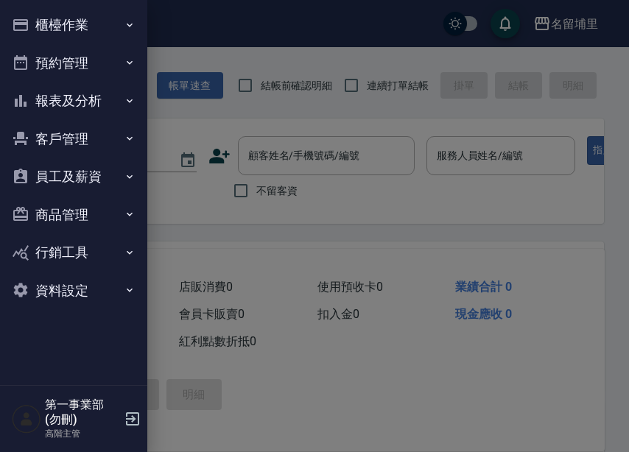
click at [102, 101] on button "報表及分析" at bounding box center [73, 101] width 135 height 38
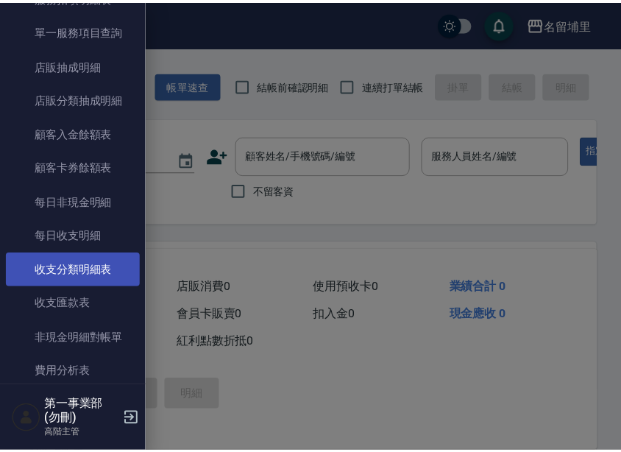
scroll to position [1384, 0]
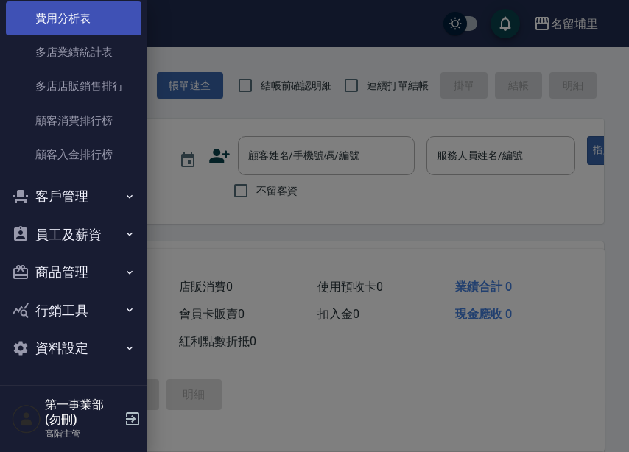
click at [91, 27] on link "費用分析表" at bounding box center [73, 18] width 135 height 34
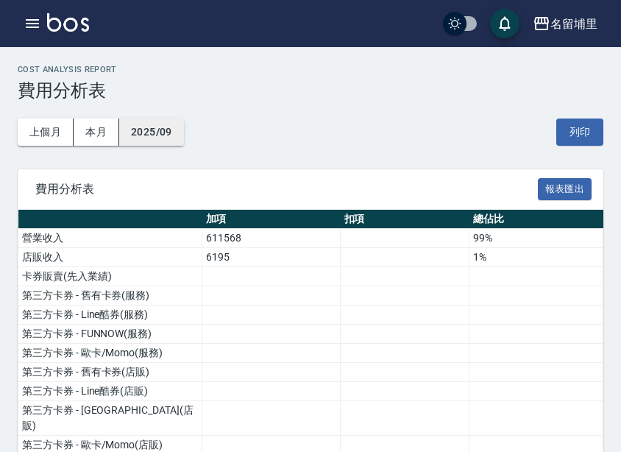
click at [150, 133] on button "2025/09" at bounding box center [151, 132] width 65 height 27
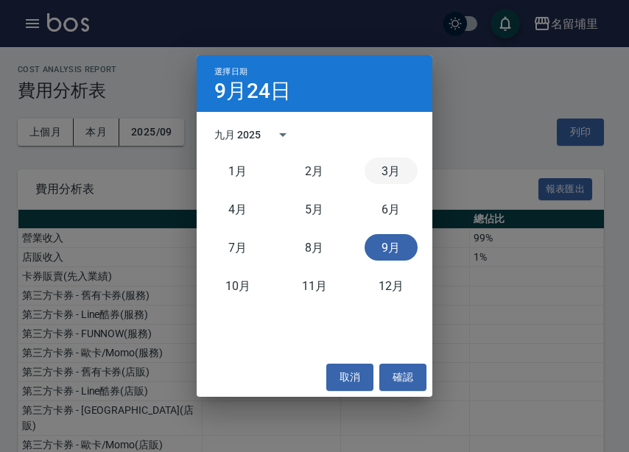
click at [392, 179] on button "3月" at bounding box center [390, 171] width 53 height 27
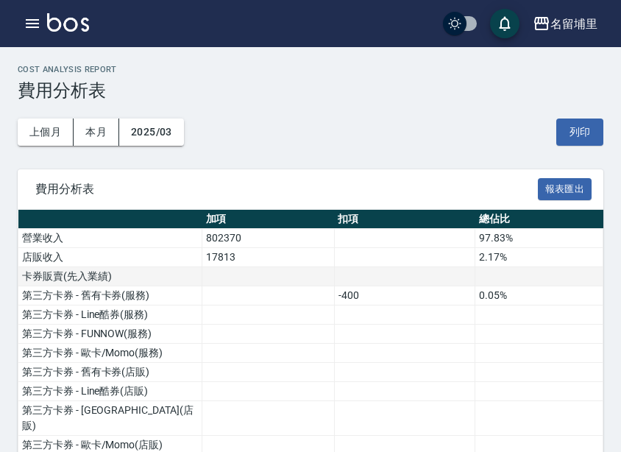
click at [309, 278] on td at bounding box center [268, 276] width 133 height 19
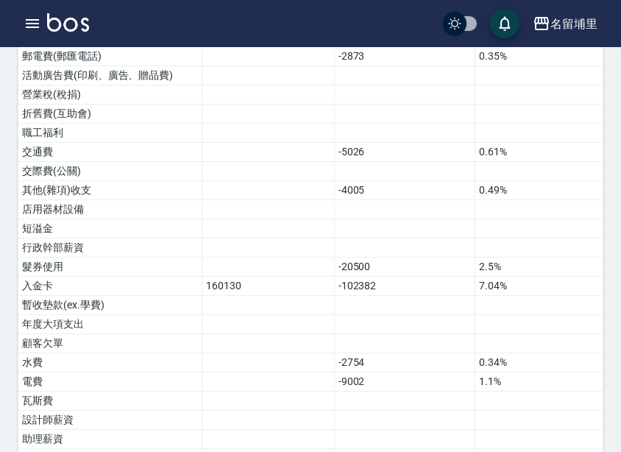
scroll to position [980, 0]
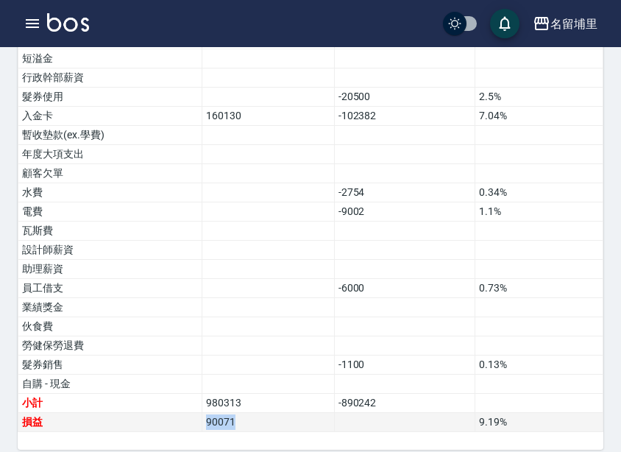
drag, startPoint x: 244, startPoint y: 412, endPoint x: 172, endPoint y: 411, distance: 72.2
click at [172, 413] on tr "損益 90071 9.19 %" at bounding box center [310, 422] width 585 height 19
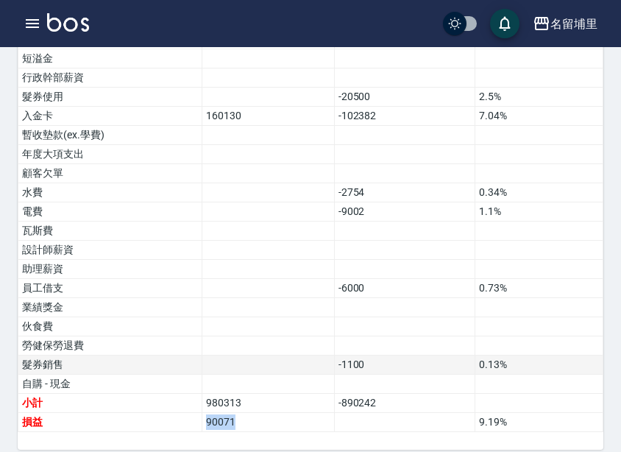
copy tr "損益 90071"
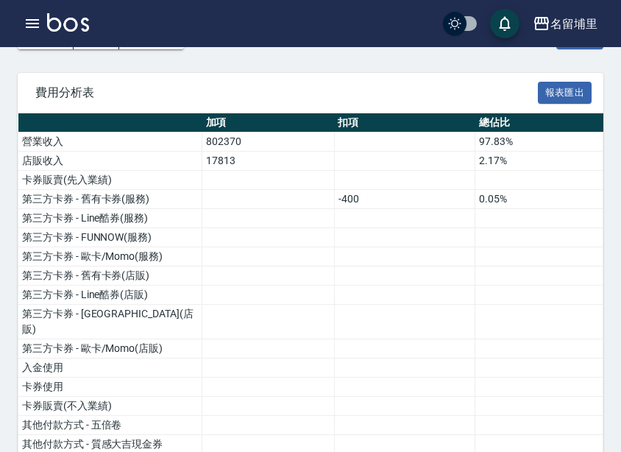
scroll to position [23, 0]
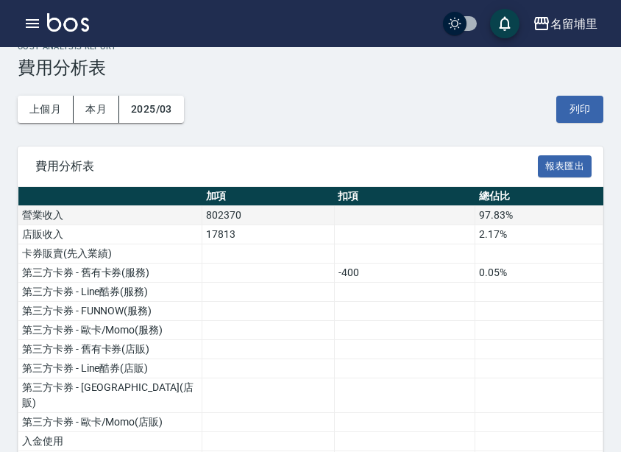
click at [379, 218] on td at bounding box center [404, 215] width 141 height 19
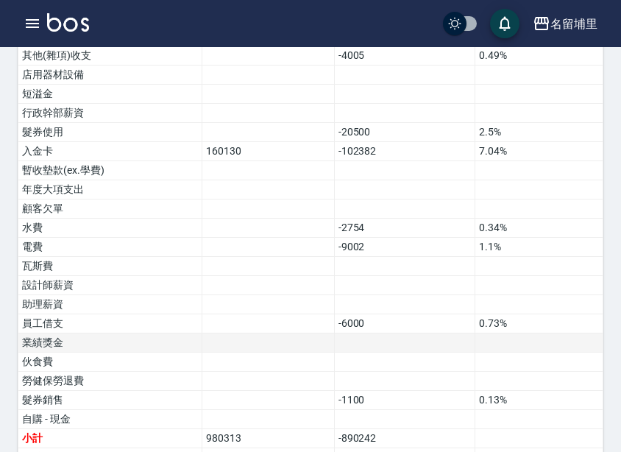
scroll to position [980, 0]
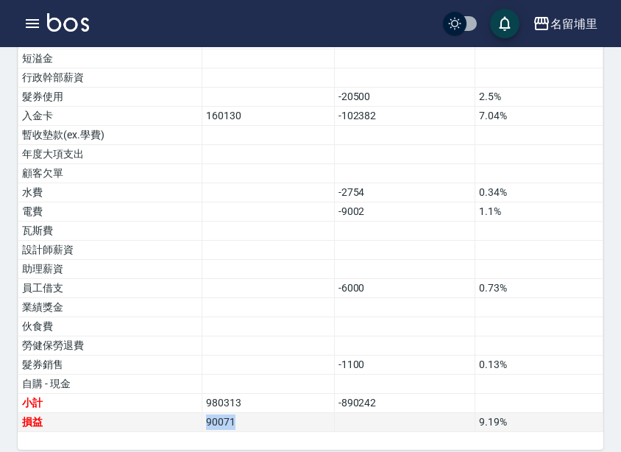
drag, startPoint x: 244, startPoint y: 406, endPoint x: 183, endPoint y: 401, distance: 61.3
click at [183, 413] on tr "損益 90071 9.19 %" at bounding box center [310, 422] width 585 height 19
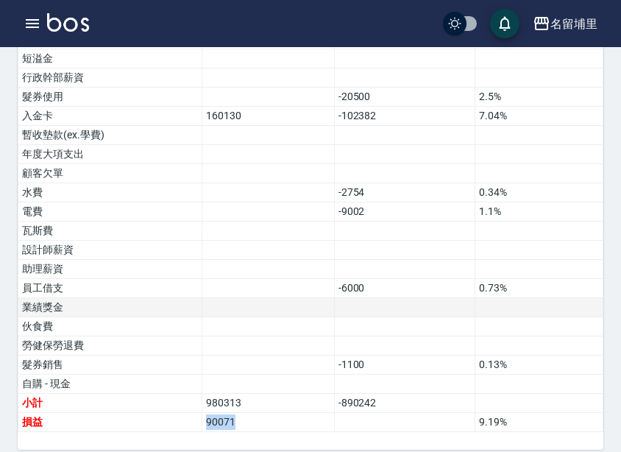
copy tr "損益 90071"
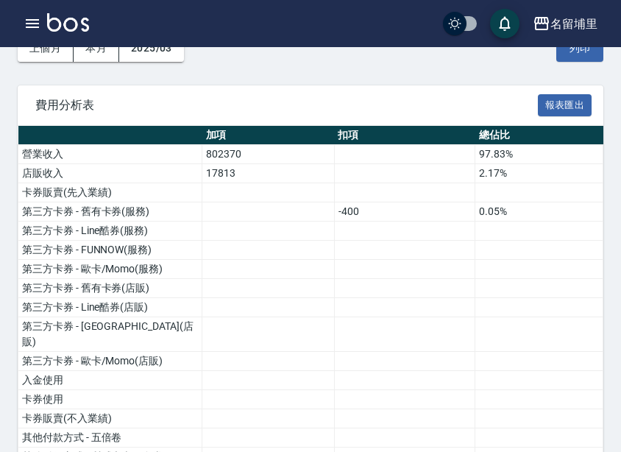
scroll to position [0, 0]
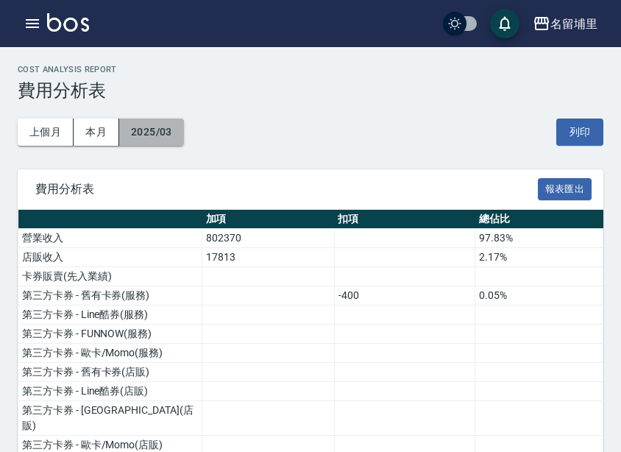
click at [161, 134] on button "2025/03" at bounding box center [151, 132] width 65 height 27
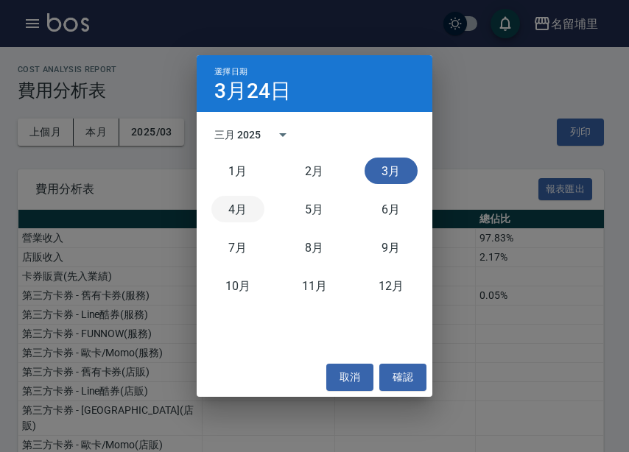
click at [237, 216] on button "4月" at bounding box center [237, 209] width 53 height 27
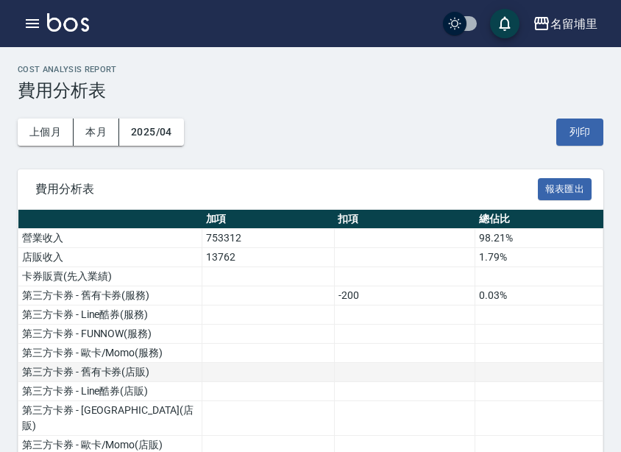
click at [258, 380] on td at bounding box center [268, 372] width 133 height 19
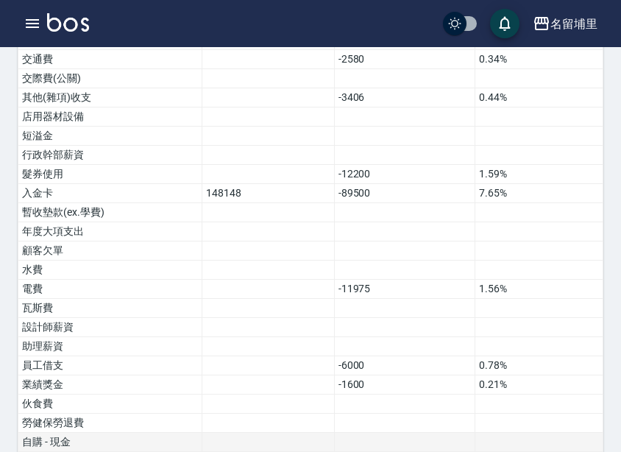
scroll to position [961, 0]
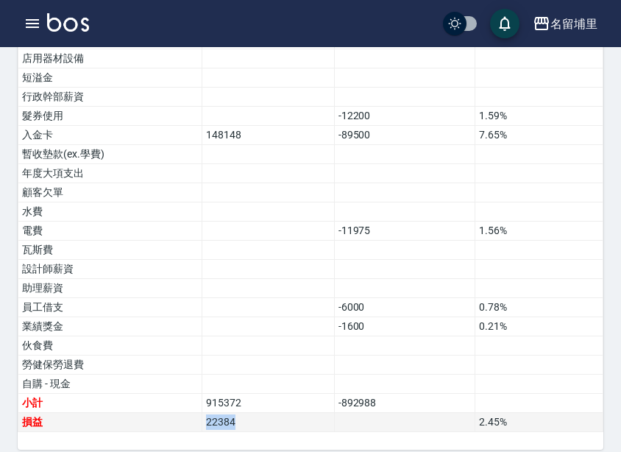
drag, startPoint x: 260, startPoint y: 410, endPoint x: 163, endPoint y: 411, distance: 96.5
click at [163, 413] on tr "損益 22384 2.45 %" at bounding box center [310, 422] width 585 height 19
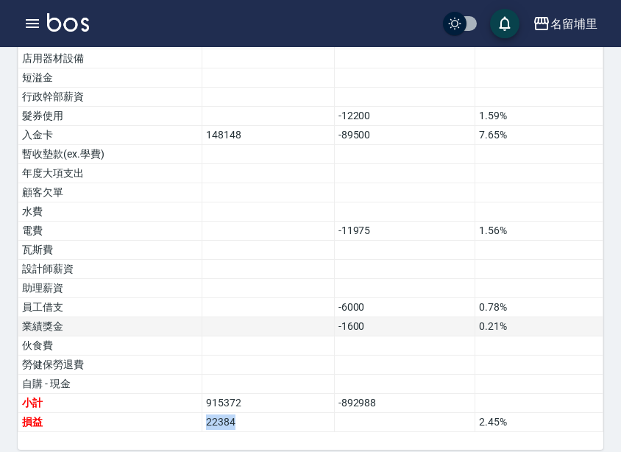
copy tr "損益 22384"
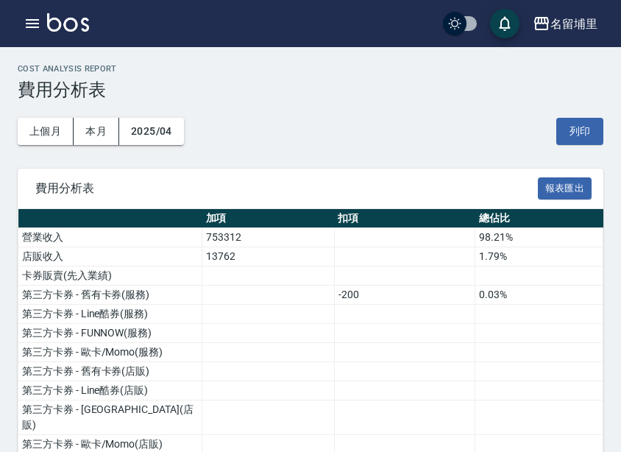
scroll to position [0, 0]
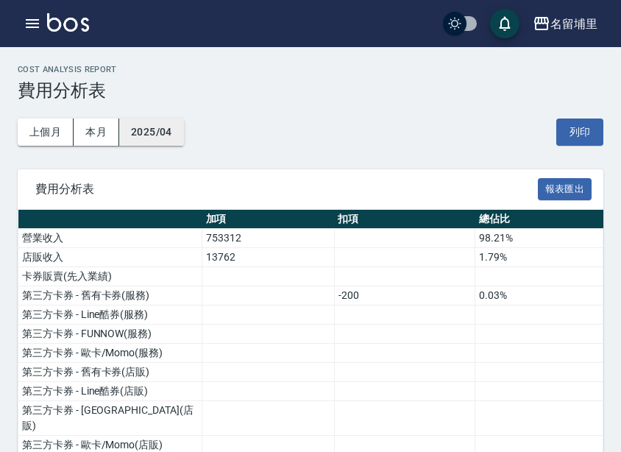
click at [159, 128] on button "2025/04" at bounding box center [151, 132] width 65 height 27
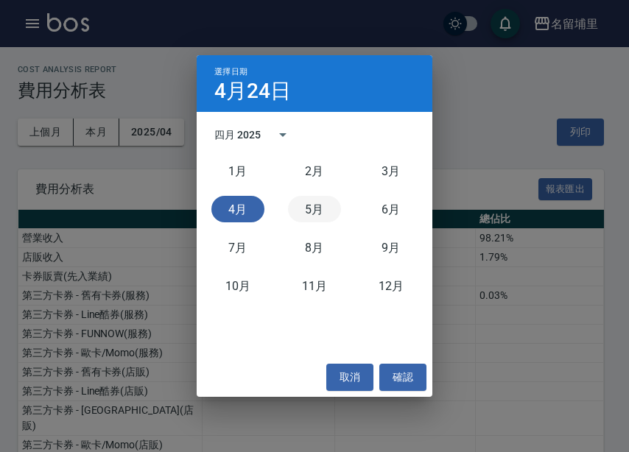
click at [315, 217] on button "5月" at bounding box center [314, 209] width 53 height 27
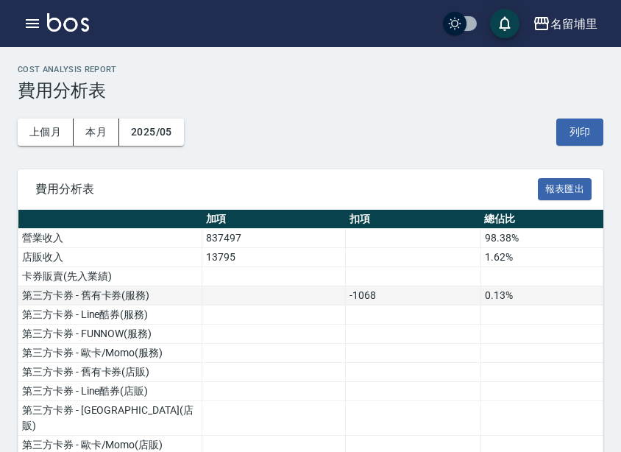
click at [244, 301] on td at bounding box center [274, 295] width 144 height 19
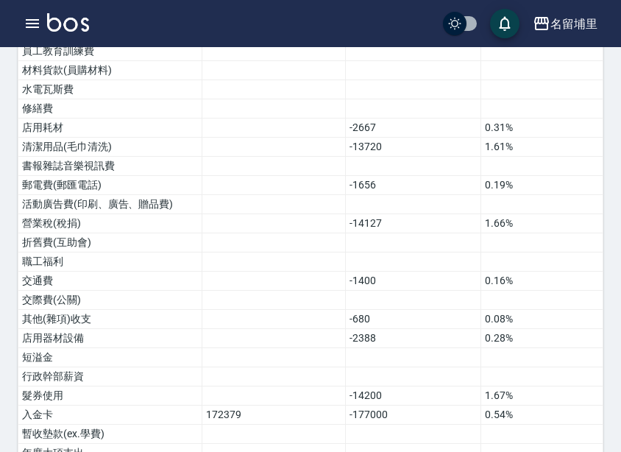
scroll to position [961, 0]
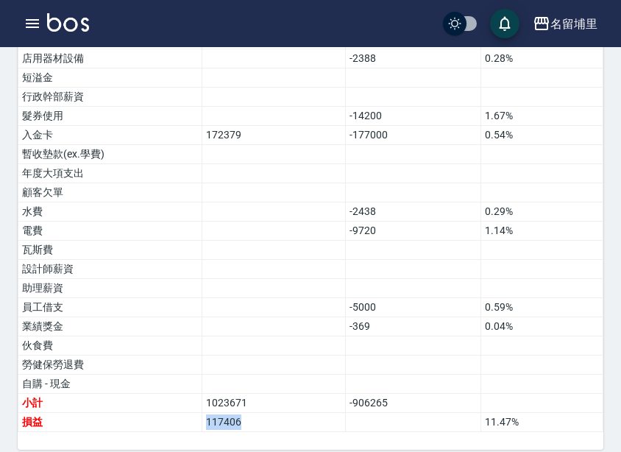
drag, startPoint x: 273, startPoint y: 416, endPoint x: 190, endPoint y: 417, distance: 83.2
copy tr "損益 117406"
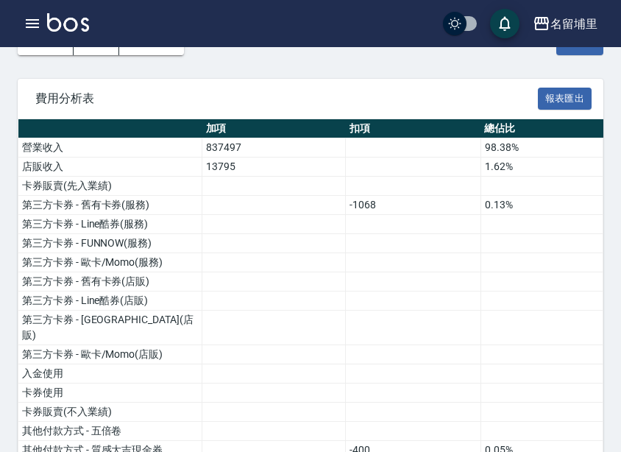
scroll to position [0, 0]
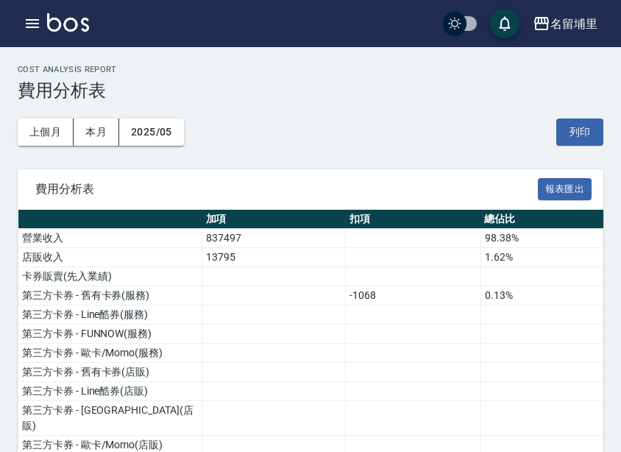
click at [188, 127] on div "上個月 本月 2025/05 列印" at bounding box center [311, 132] width 586 height 63
click at [180, 133] on button "2025/05" at bounding box center [151, 132] width 65 height 27
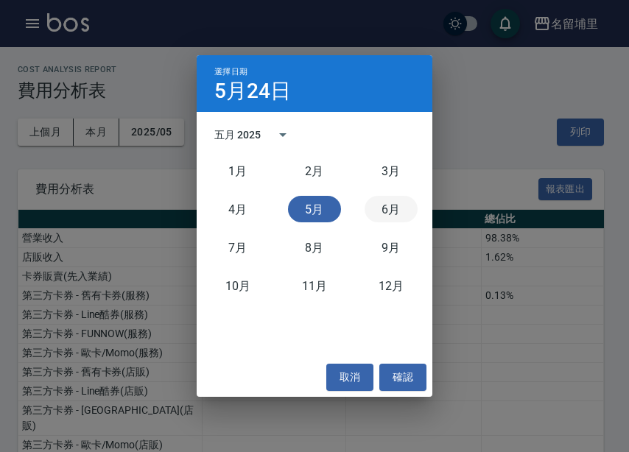
click at [384, 216] on button "6月" at bounding box center [390, 209] width 53 height 27
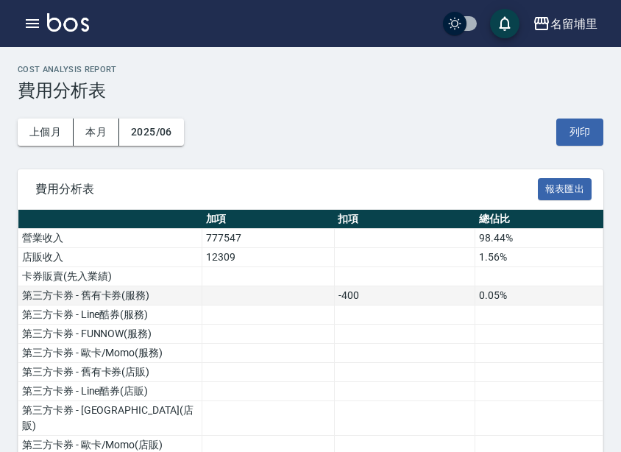
click at [457, 295] on td "-400" at bounding box center [404, 295] width 141 height 19
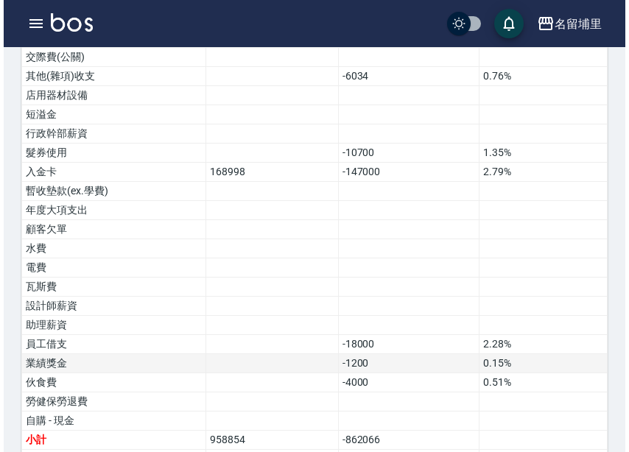
scroll to position [961, 0]
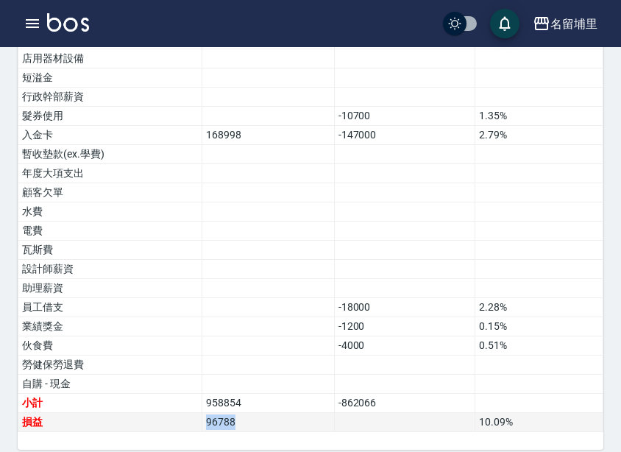
drag, startPoint x: 261, startPoint y: 405, endPoint x: 166, endPoint y: 407, distance: 95.0
click at [166, 413] on tr "損益 96788 10.09 %" at bounding box center [310, 422] width 585 height 19
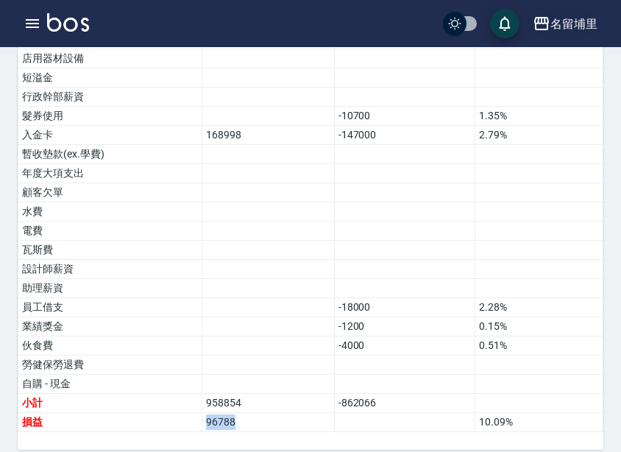
copy tr "損益 96788"
click at [569, 21] on div "名留埔里" at bounding box center [574, 24] width 47 height 18
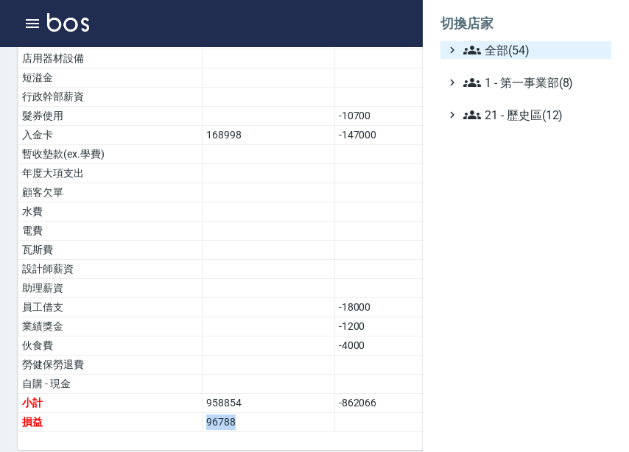
click at [563, 48] on span "全部(54)" at bounding box center [534, 50] width 142 height 18
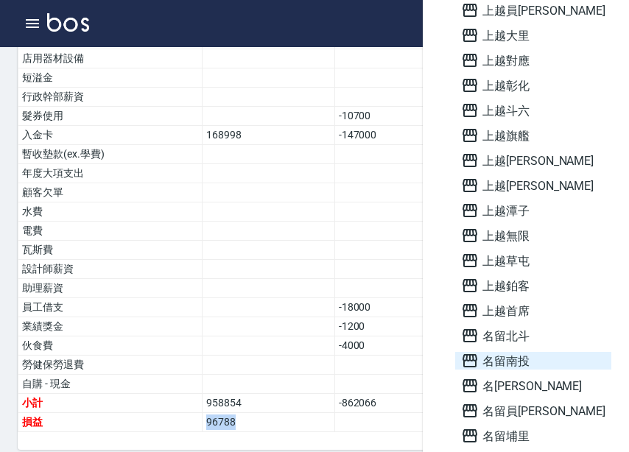
scroll to position [957, 0]
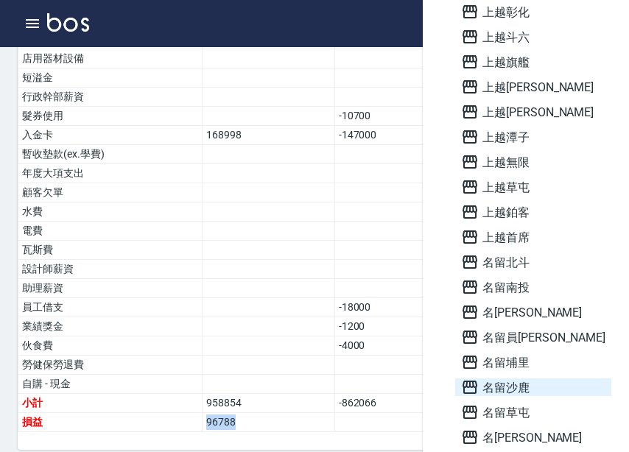
click at [518, 387] on span "名留沙鹿" at bounding box center [533, 387] width 144 height 18
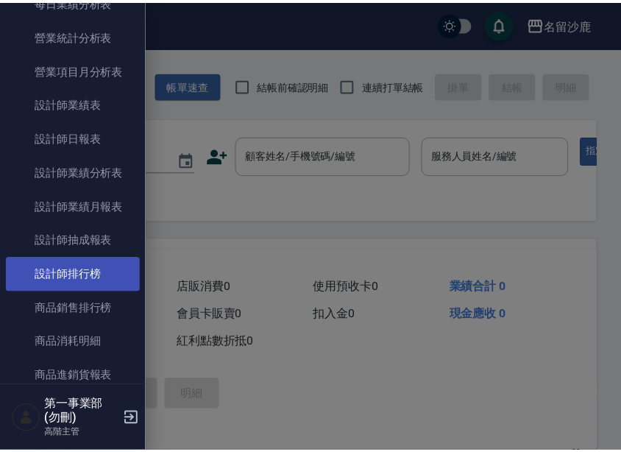
scroll to position [1104, 0]
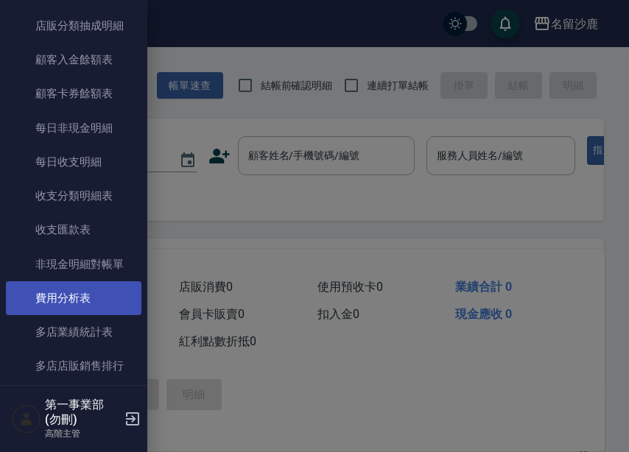
click at [101, 284] on link "費用分析表" at bounding box center [73, 298] width 135 height 34
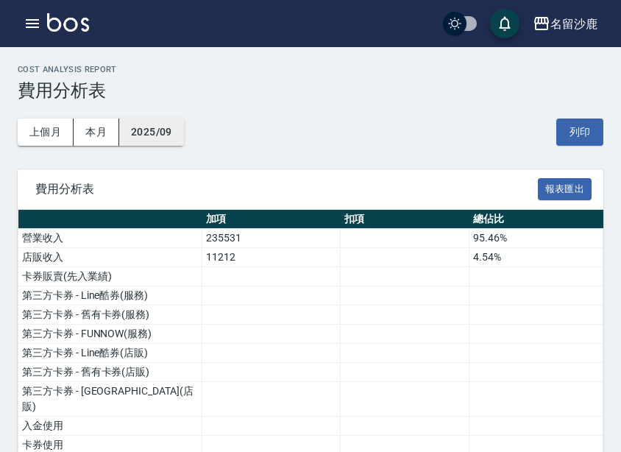
click at [155, 139] on button "2025/09" at bounding box center [151, 132] width 65 height 27
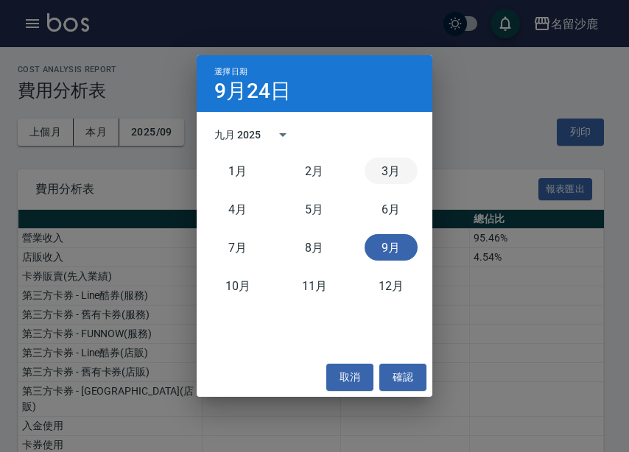
click at [389, 163] on button "3月" at bounding box center [390, 171] width 53 height 27
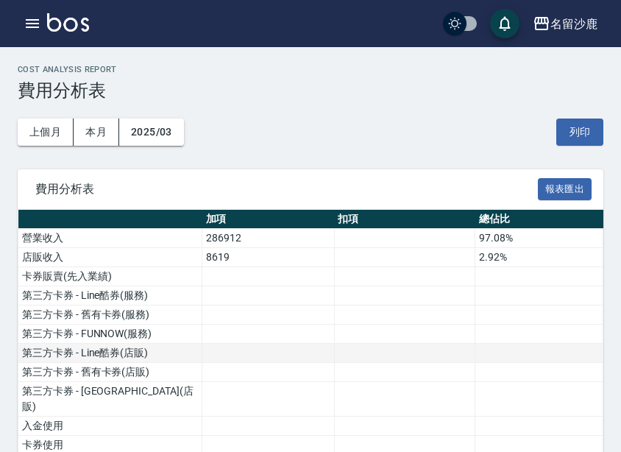
click at [373, 345] on td at bounding box center [404, 353] width 141 height 19
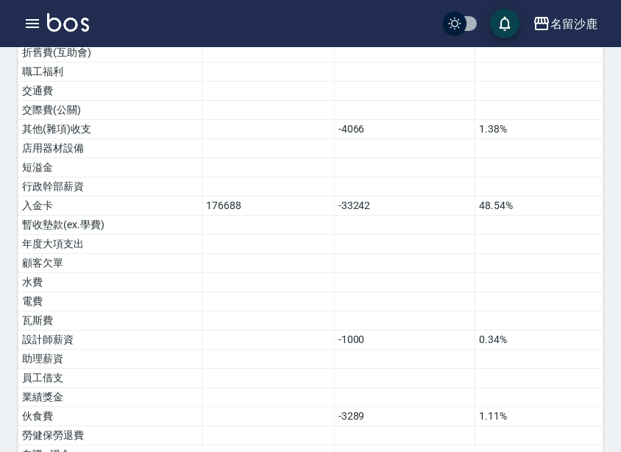
scroll to position [903, 0]
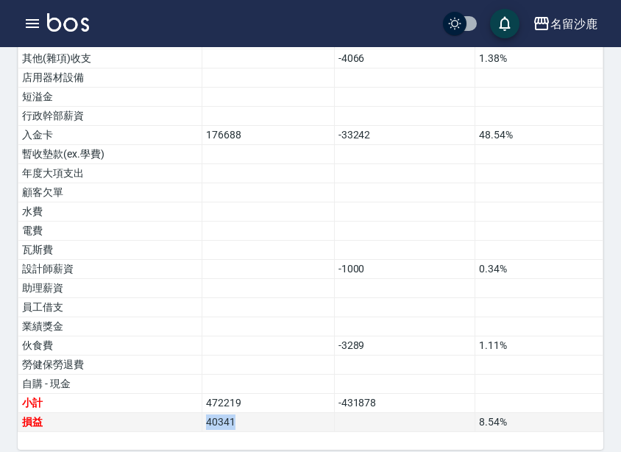
drag, startPoint x: 239, startPoint y: 404, endPoint x: 194, endPoint y: 412, distance: 46.2
click at [194, 413] on tr "損益 40341 8.54 %" at bounding box center [310, 422] width 585 height 19
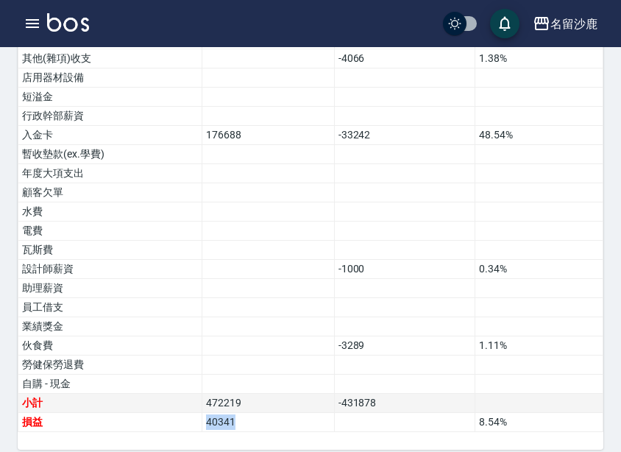
copy tr "損益 40341"
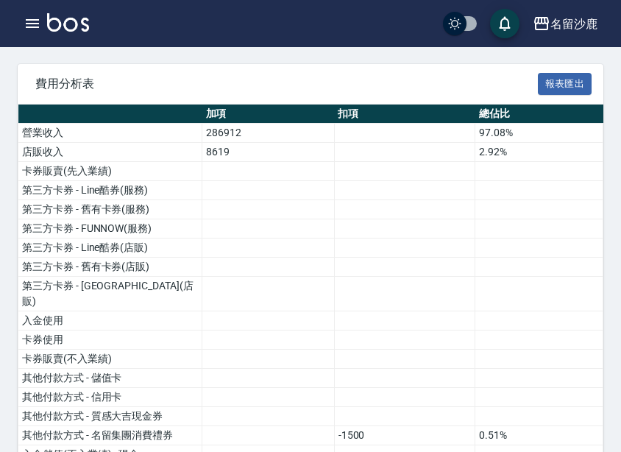
scroll to position [0, 0]
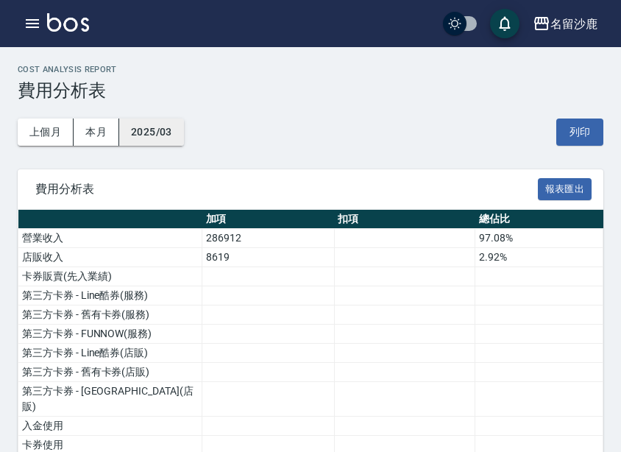
click at [165, 138] on button "2025/03" at bounding box center [151, 132] width 65 height 27
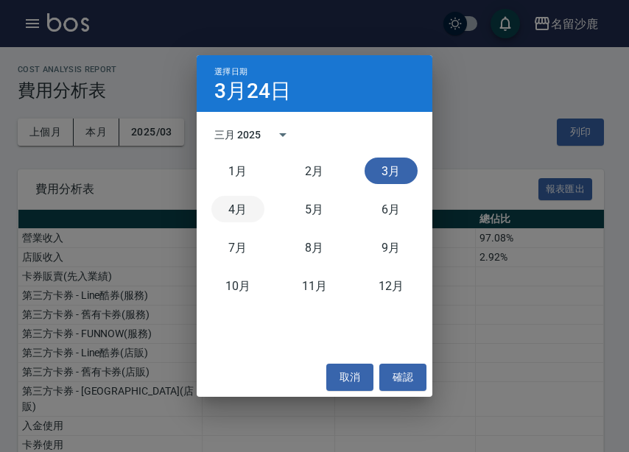
click at [245, 217] on button "4月" at bounding box center [237, 209] width 53 height 27
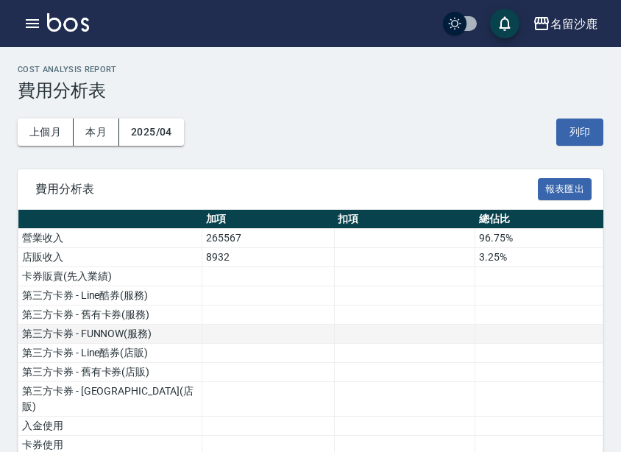
click at [408, 330] on td at bounding box center [404, 334] width 141 height 19
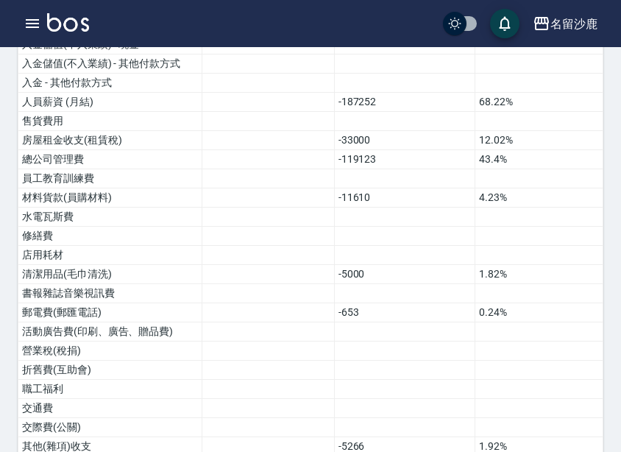
scroll to position [923, 0]
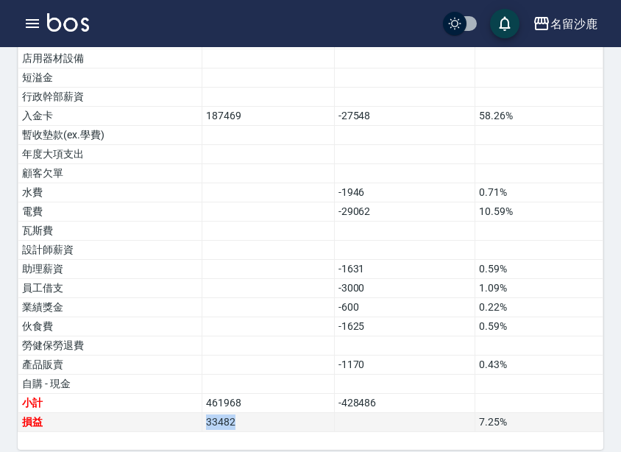
drag, startPoint x: 246, startPoint y: 409, endPoint x: 177, endPoint y: 410, distance: 69.2
click at [177, 413] on tr "損益 33482 7.25 %" at bounding box center [310, 422] width 585 height 19
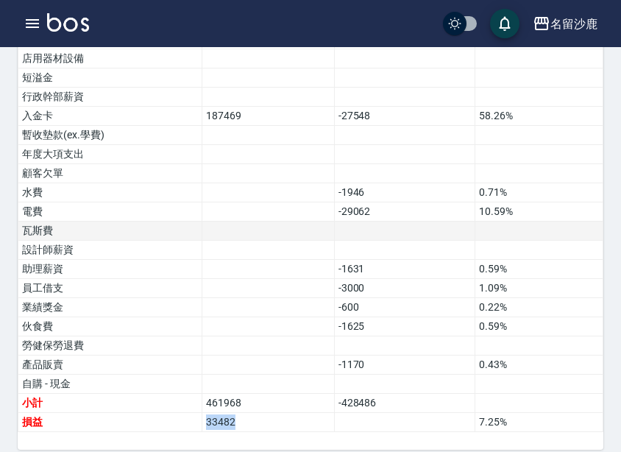
copy tr "損益 33482"
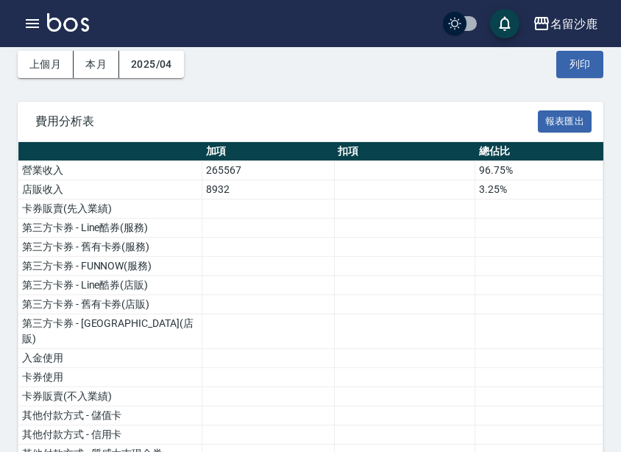
scroll to position [0, 0]
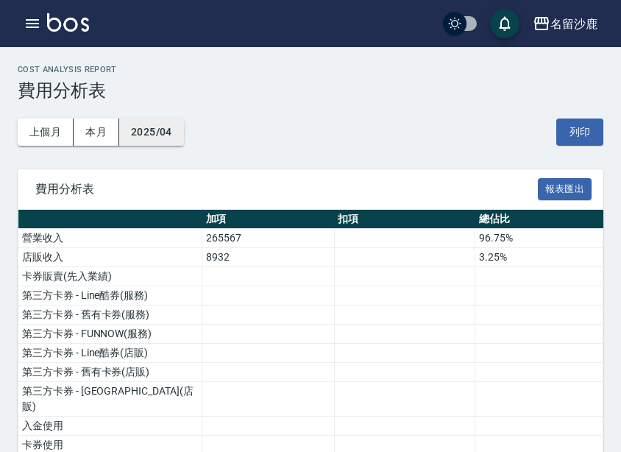
click at [160, 140] on button "2025/04" at bounding box center [151, 132] width 65 height 27
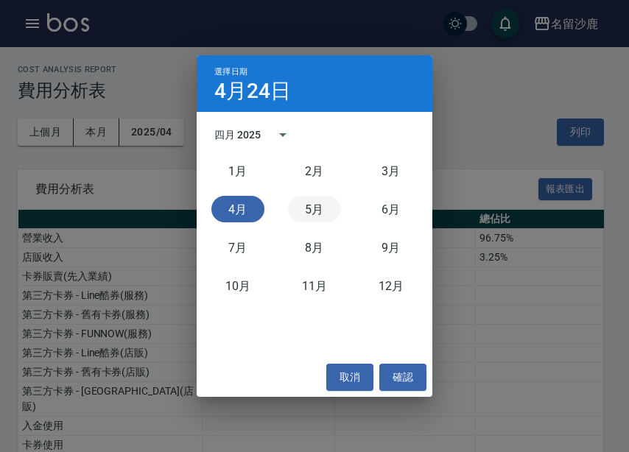
click at [320, 214] on button "5月" at bounding box center [314, 209] width 53 height 27
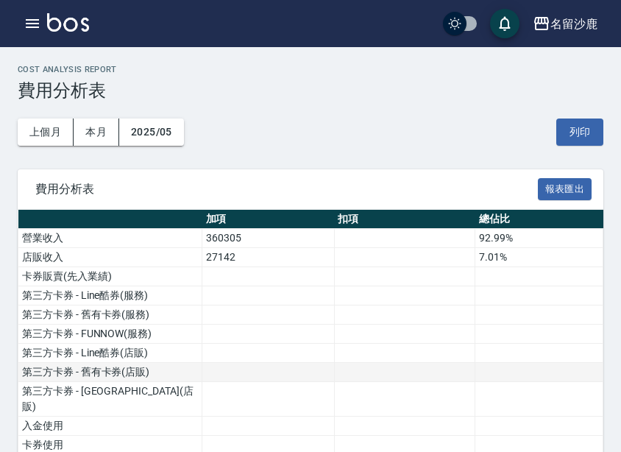
click at [353, 377] on td at bounding box center [404, 372] width 141 height 19
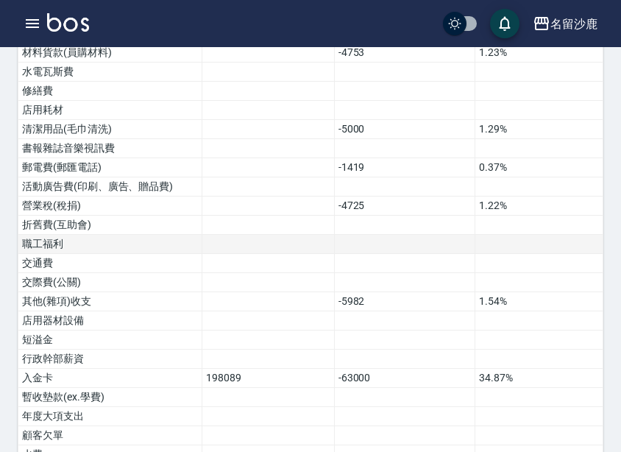
scroll to position [903, 0]
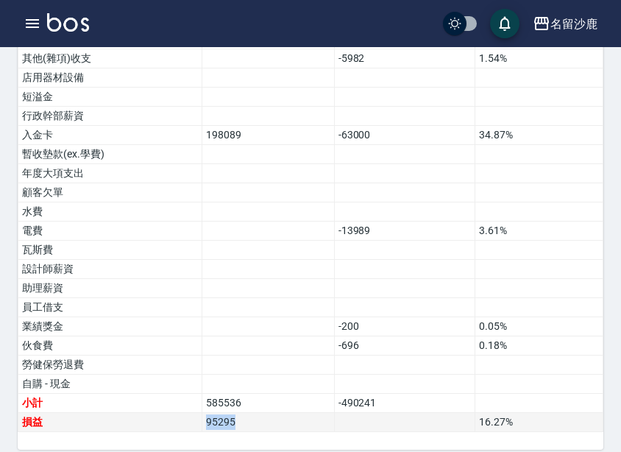
drag, startPoint x: 272, startPoint y: 412, endPoint x: 206, endPoint y: 405, distance: 66.6
click at [206, 413] on td "95295" at bounding box center [268, 422] width 133 height 19
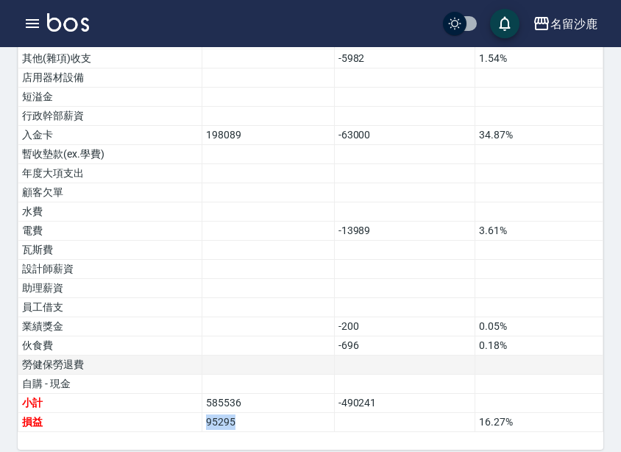
copy td "95295"
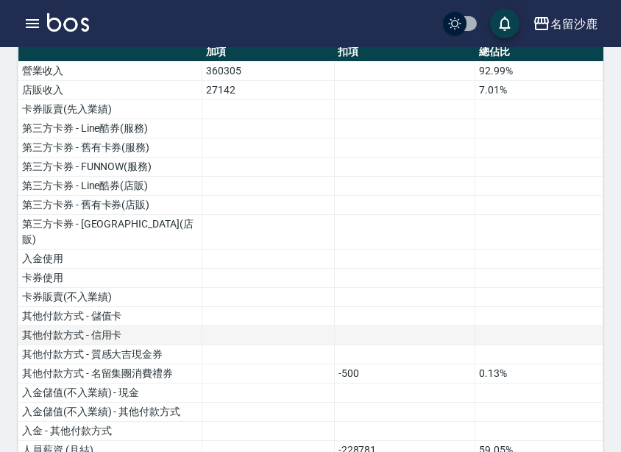
scroll to position [0, 0]
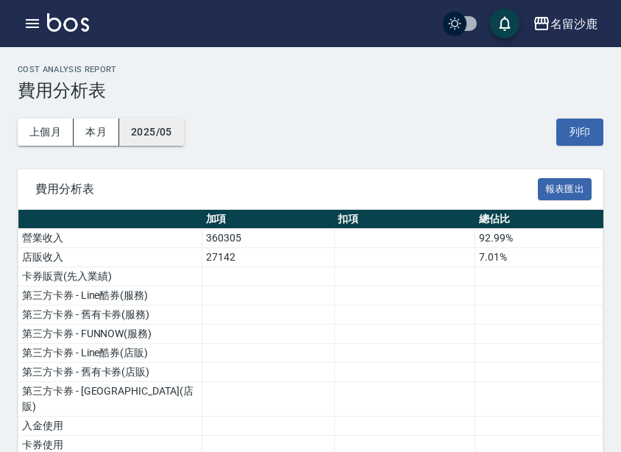
click at [167, 128] on button "2025/05" at bounding box center [151, 132] width 65 height 27
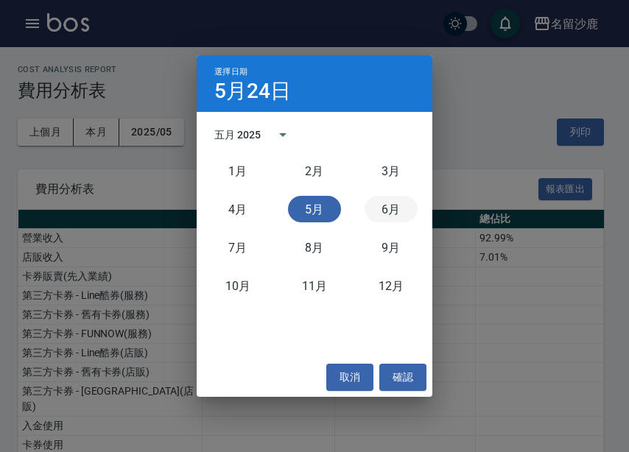
click at [404, 206] on button "6月" at bounding box center [390, 209] width 53 height 27
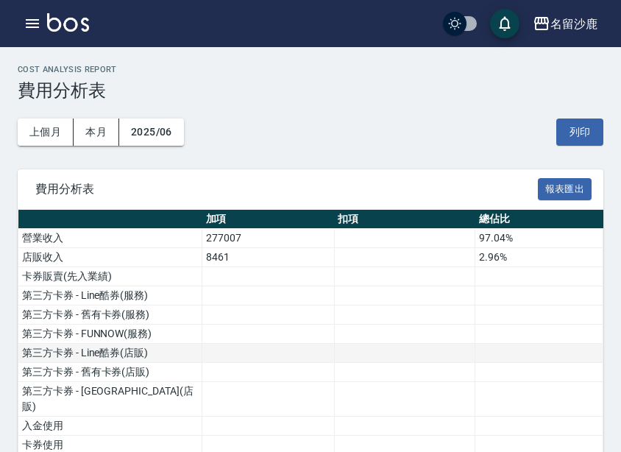
click at [306, 349] on td at bounding box center [268, 353] width 133 height 19
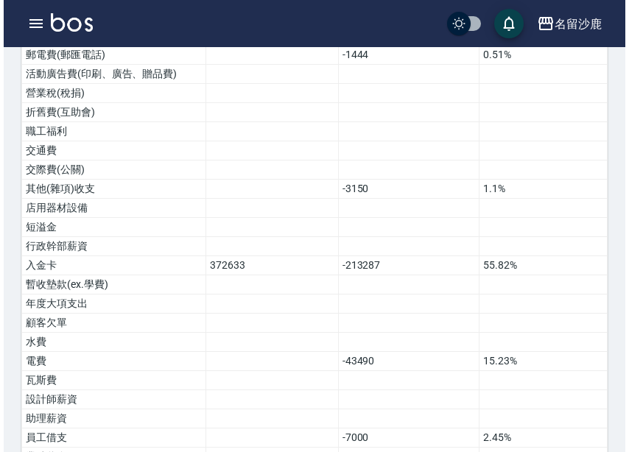
scroll to position [903, 0]
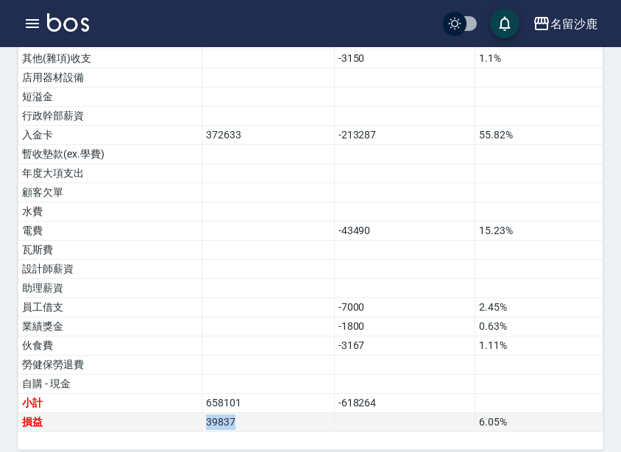
drag, startPoint x: 254, startPoint y: 409, endPoint x: 185, endPoint y: 409, distance: 69.2
click at [185, 413] on tr "損益 39837 6.05 %" at bounding box center [310, 422] width 585 height 19
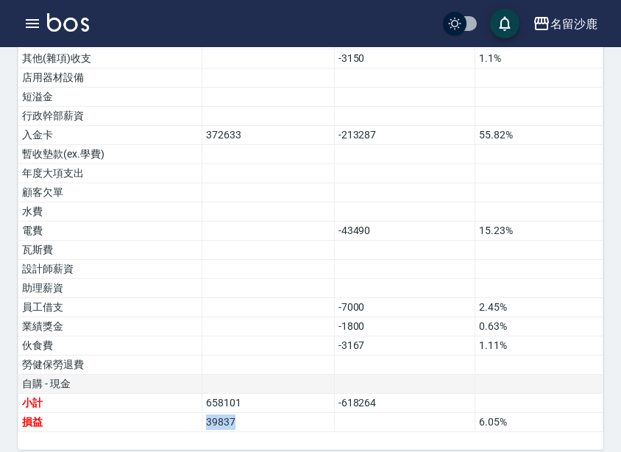
copy tr "損益 39837"
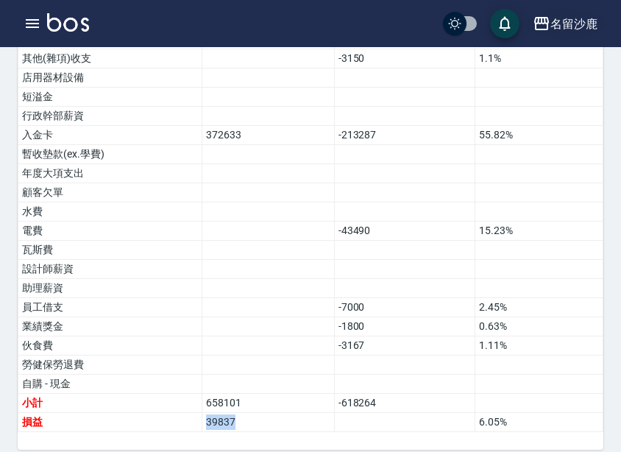
click at [576, 29] on div "名留沙鹿" at bounding box center [574, 24] width 47 height 18
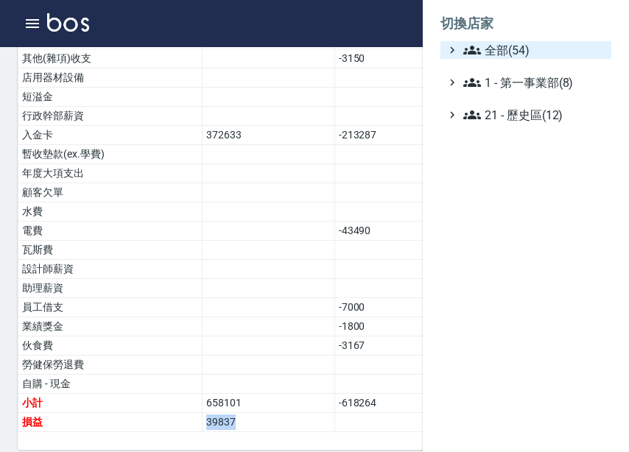
click at [564, 52] on span "全部(54)" at bounding box center [534, 50] width 142 height 18
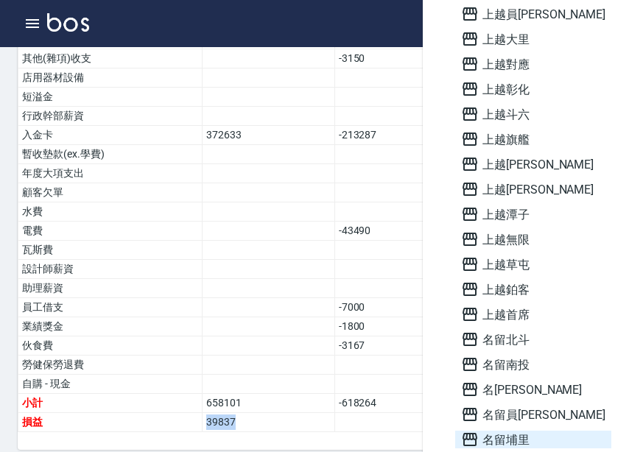
scroll to position [1022, 0]
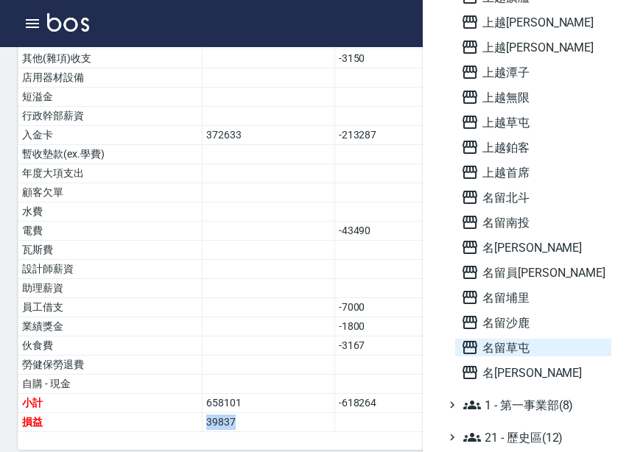
click at [532, 345] on span "名留草屯" at bounding box center [533, 348] width 144 height 18
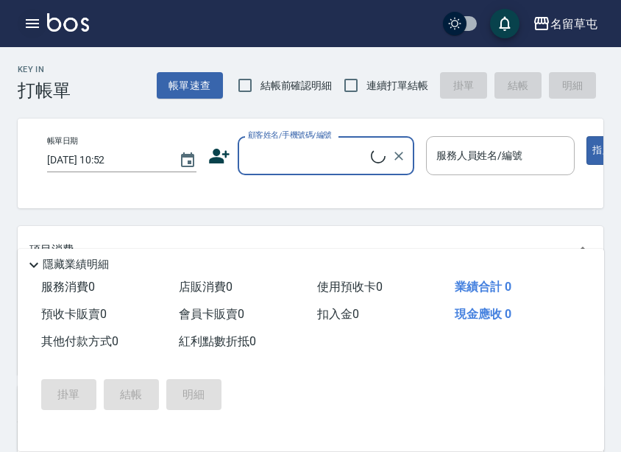
click at [36, 29] on icon "button" at bounding box center [33, 24] width 18 height 18
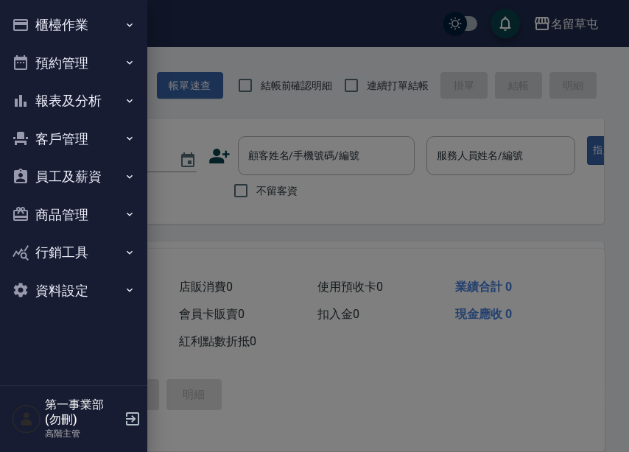
click at [99, 104] on button "報表及分析" at bounding box center [73, 101] width 135 height 38
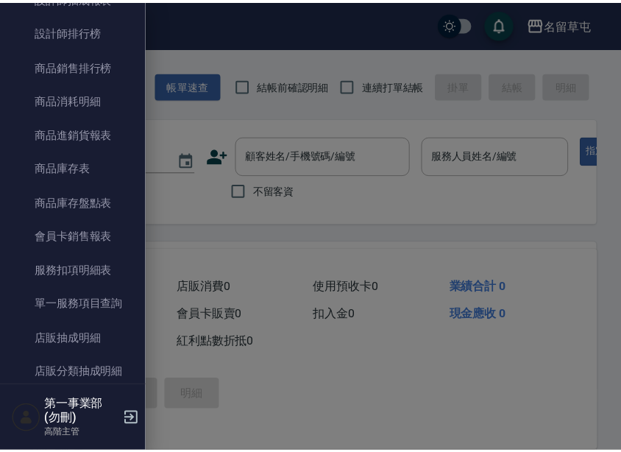
scroll to position [1031, 0]
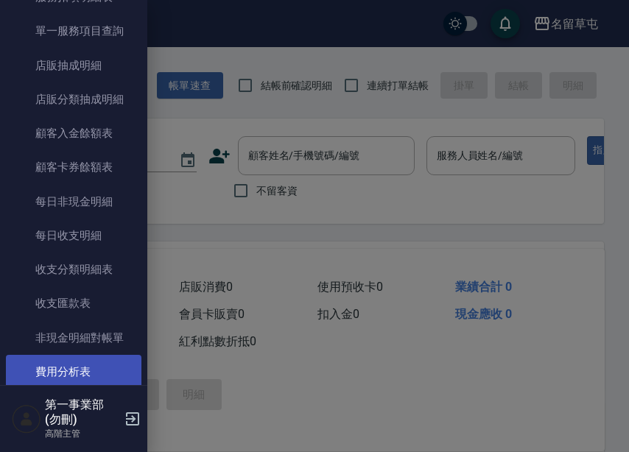
click at [82, 360] on link "費用分析表" at bounding box center [73, 372] width 135 height 34
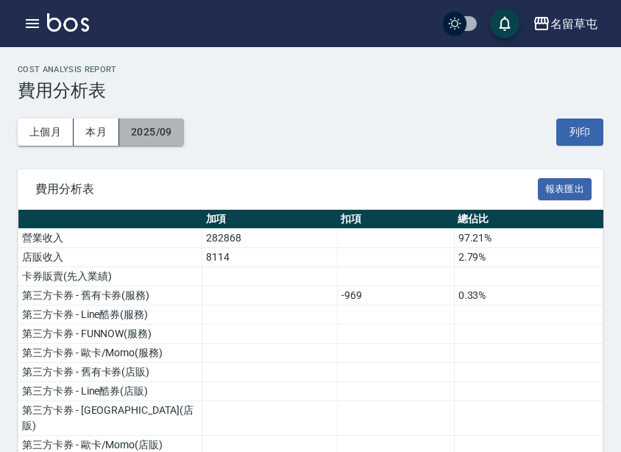
click at [160, 129] on button "2025/09" at bounding box center [151, 132] width 65 height 27
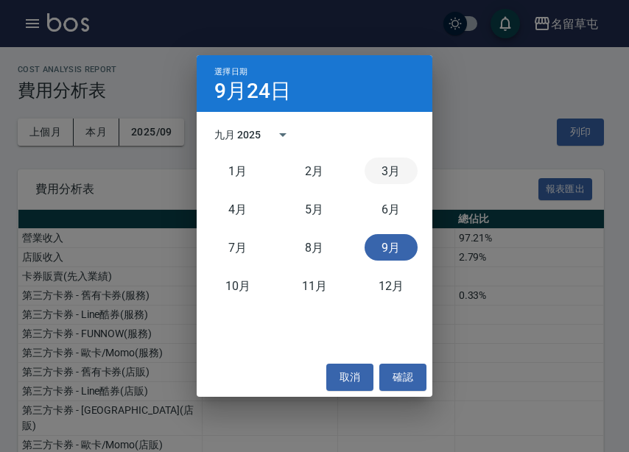
click at [398, 166] on button "3月" at bounding box center [390, 171] width 53 height 27
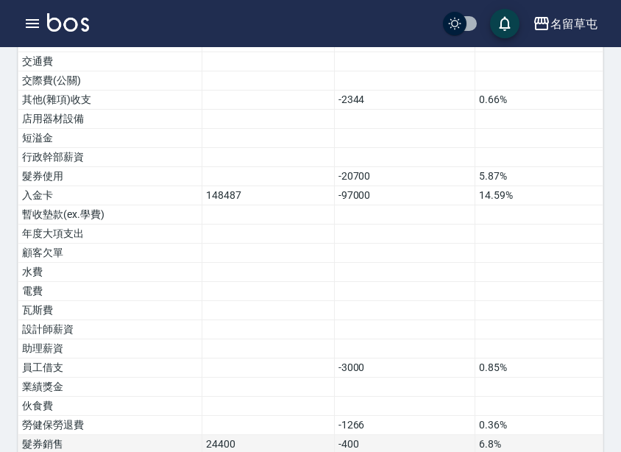
scroll to position [1053, 0]
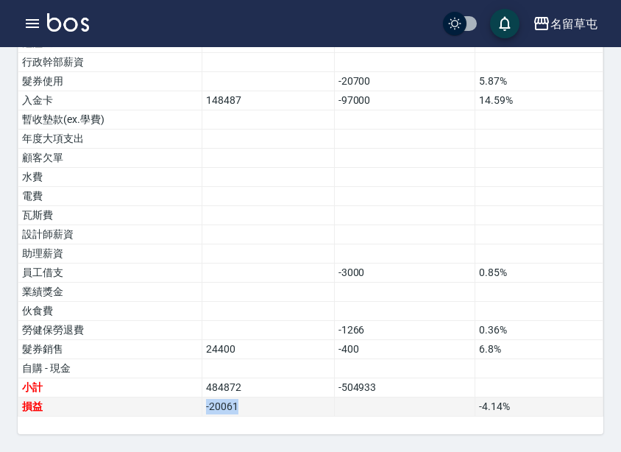
drag, startPoint x: 251, startPoint y: 409, endPoint x: 149, endPoint y: 412, distance: 101.7
click at [149, 412] on tr "損益 -20061 -4.14 %" at bounding box center [310, 407] width 585 height 19
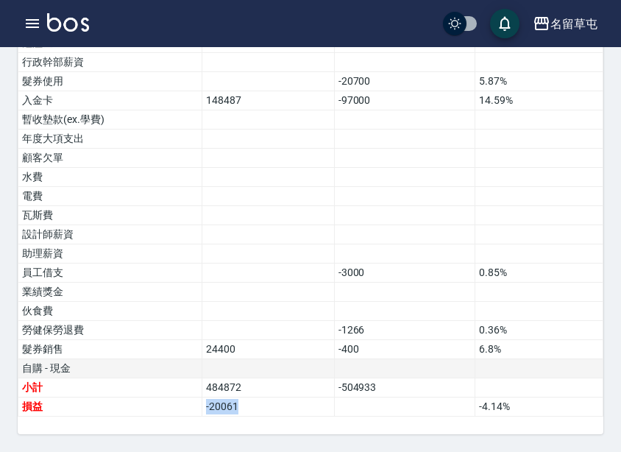
copy tr "損益 -20061"
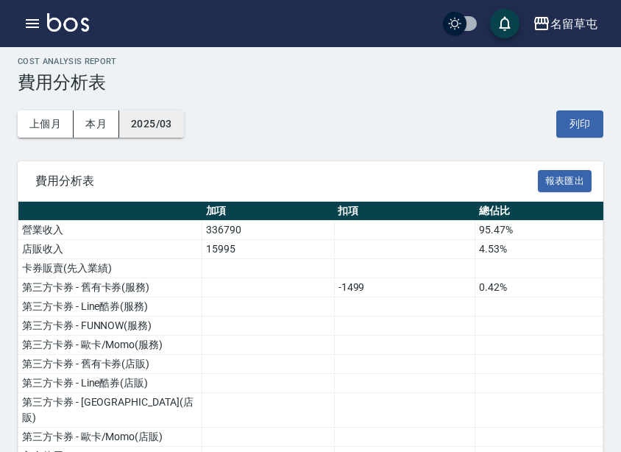
scroll to position [0, 0]
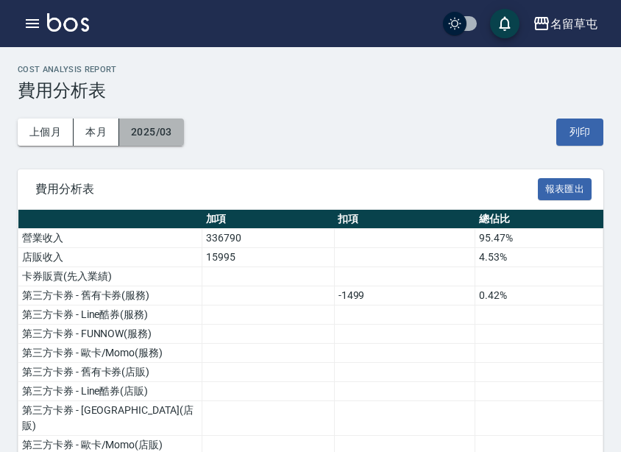
click at [174, 135] on button "2025/03" at bounding box center [151, 132] width 65 height 27
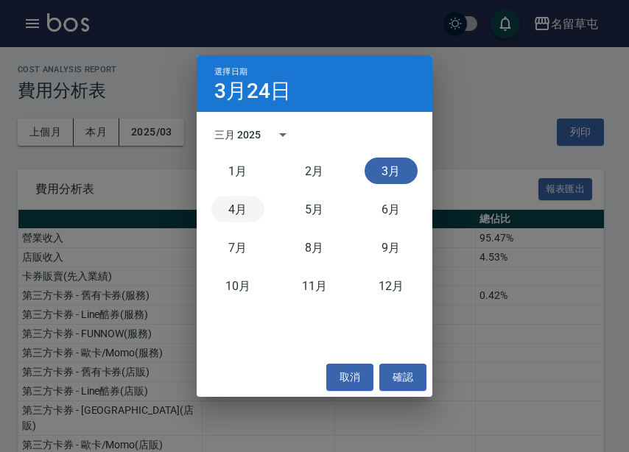
click at [258, 216] on button "4月" at bounding box center [237, 209] width 53 height 27
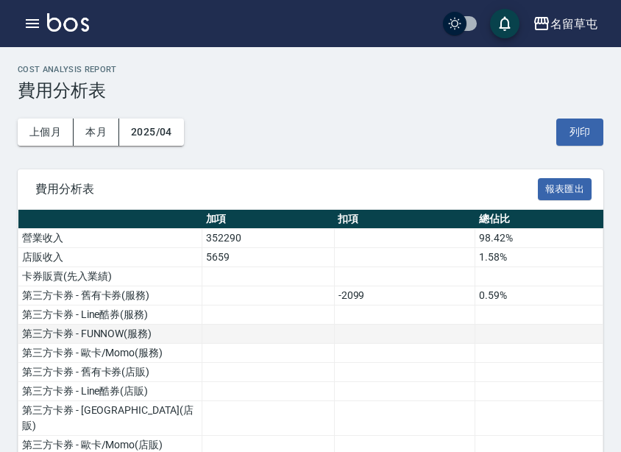
click at [286, 327] on td at bounding box center [268, 334] width 133 height 19
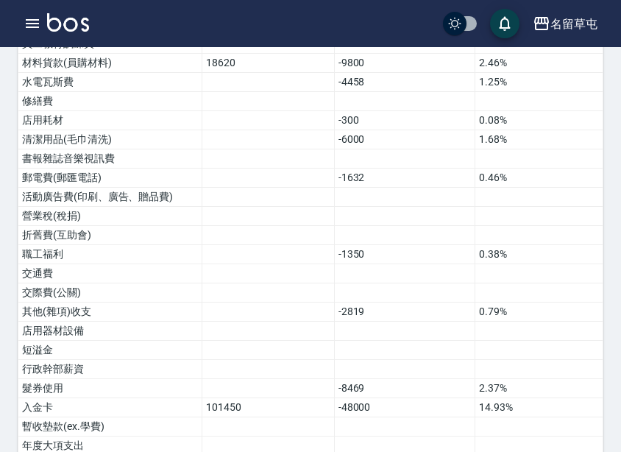
scroll to position [1053, 0]
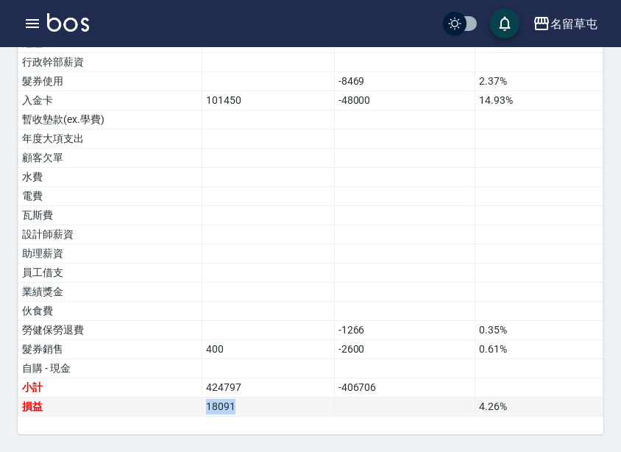
drag, startPoint x: 253, startPoint y: 409, endPoint x: 183, endPoint y: 411, distance: 70.0
click at [183, 411] on tr "損益 18091 4.26 %" at bounding box center [310, 407] width 585 height 19
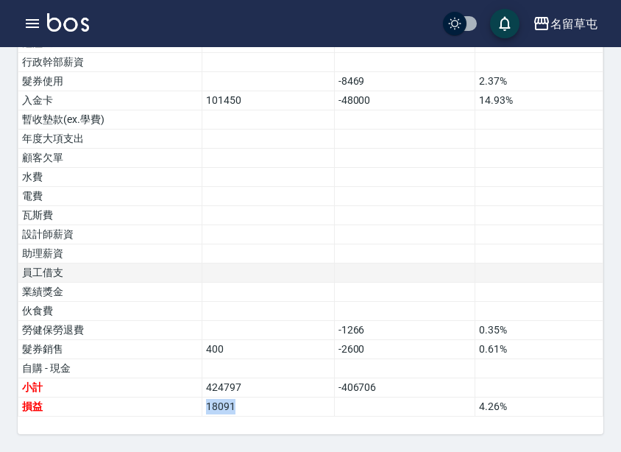
copy tr "損益 18091"
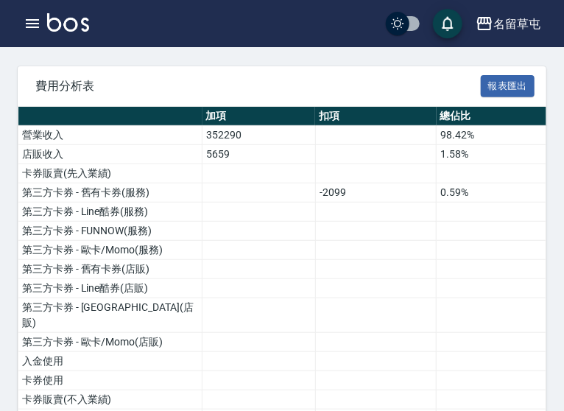
scroll to position [0, 0]
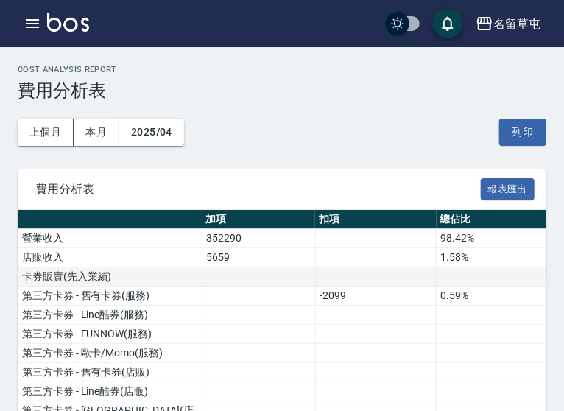
click at [303, 277] on td at bounding box center [258, 276] width 113 height 19
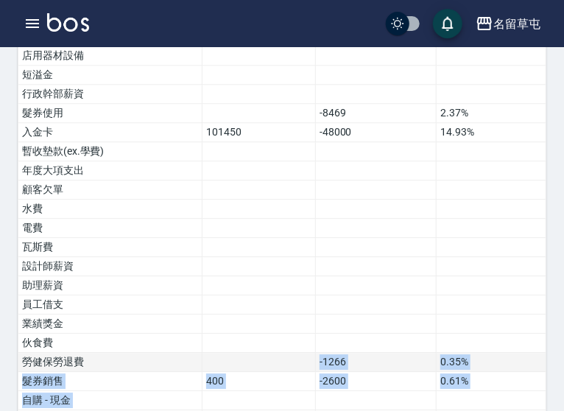
drag, startPoint x: 257, startPoint y: 362, endPoint x: 184, endPoint y: 354, distance: 73.3
click at [184, 354] on td "勞健保勞退費" at bounding box center [110, 362] width 184 height 19
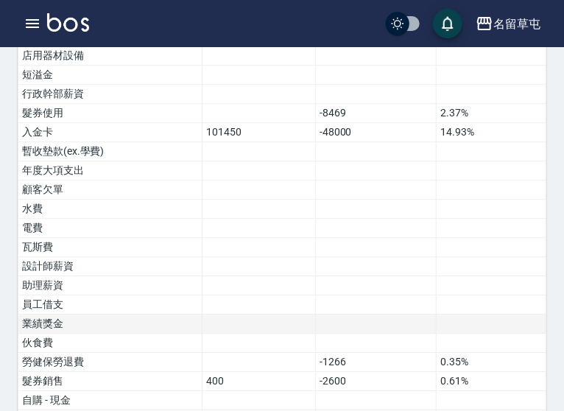
scroll to position [1088, 0]
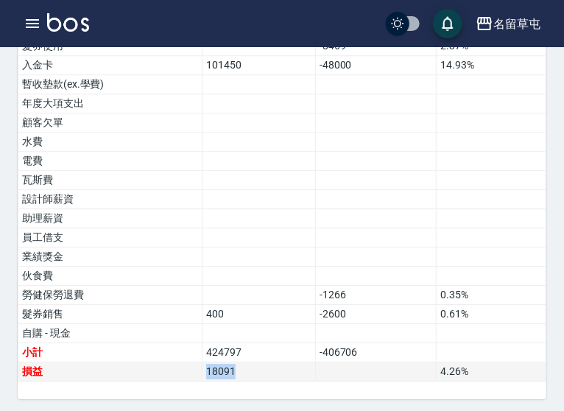
drag, startPoint x: 254, startPoint y: 374, endPoint x: 172, endPoint y: 375, distance: 81.7
click at [172, 375] on tr "損益 18091 4.26 %" at bounding box center [282, 371] width 528 height 19
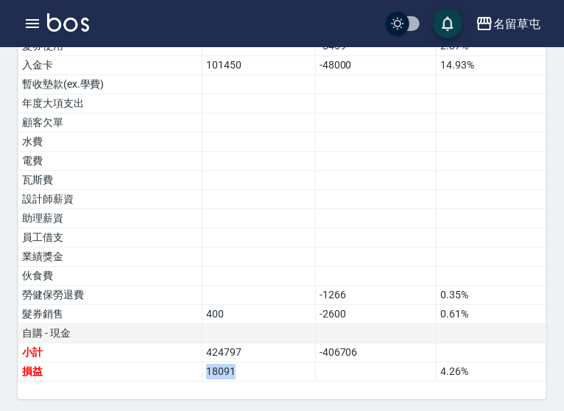
copy tr "損益 18091"
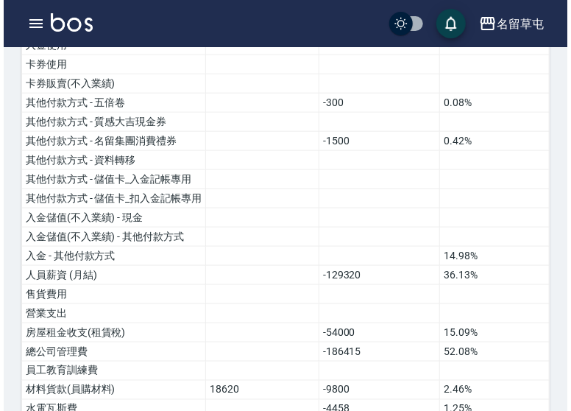
scroll to position [84, 0]
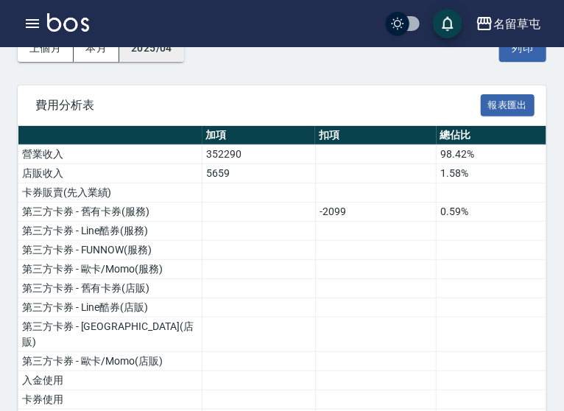
click at [172, 58] on button "2025/04" at bounding box center [151, 48] width 65 height 27
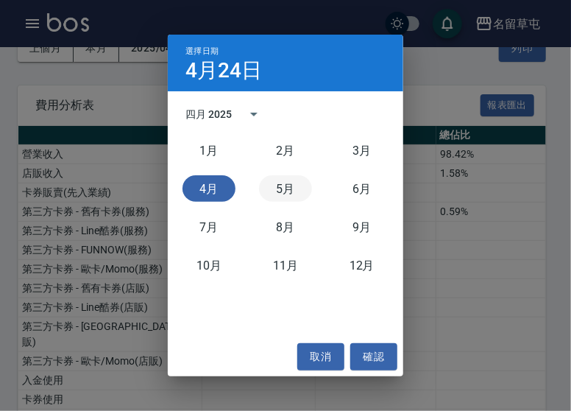
click at [282, 187] on button "5月" at bounding box center [285, 188] width 53 height 27
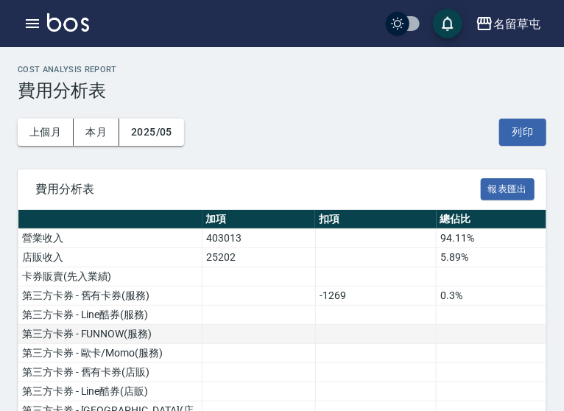
click at [493, 325] on td at bounding box center [492, 334] width 110 height 19
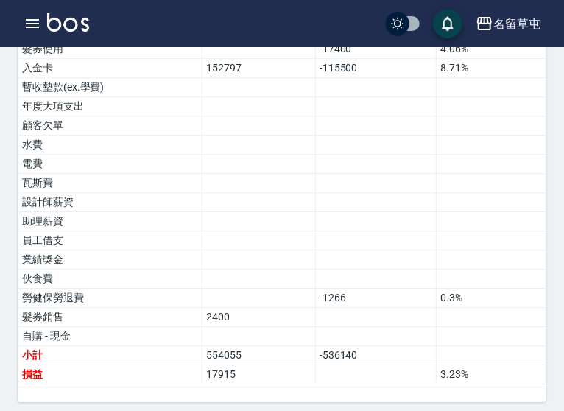
scroll to position [1088, 0]
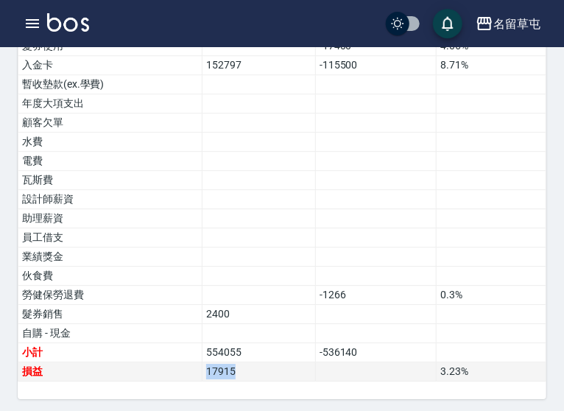
drag, startPoint x: 267, startPoint y: 370, endPoint x: 180, endPoint y: 368, distance: 86.9
click at [180, 368] on tr "損益 17915 3.23 %" at bounding box center [282, 371] width 528 height 19
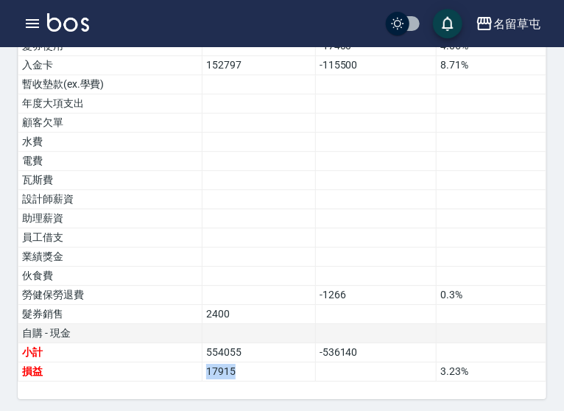
copy tr "損益 17915"
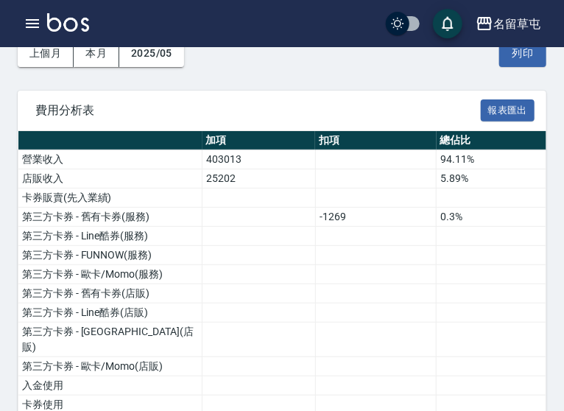
scroll to position [0, 0]
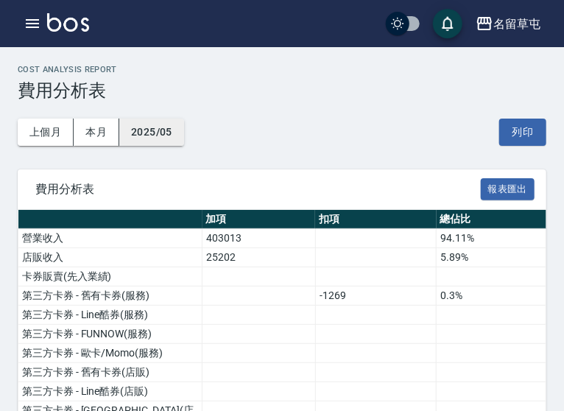
click at [176, 131] on button "2025/05" at bounding box center [151, 132] width 65 height 27
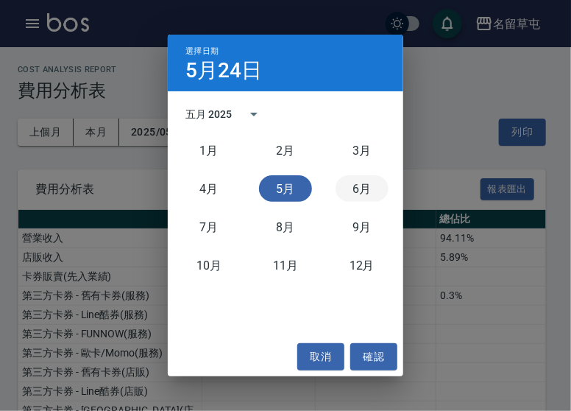
click at [374, 187] on button "6月" at bounding box center [362, 188] width 53 height 27
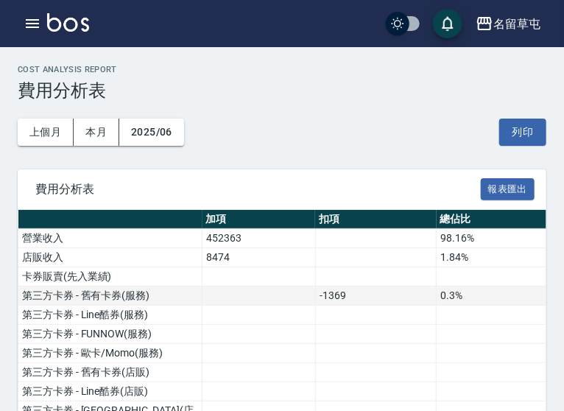
click at [375, 287] on td "-1369" at bounding box center [375, 295] width 121 height 19
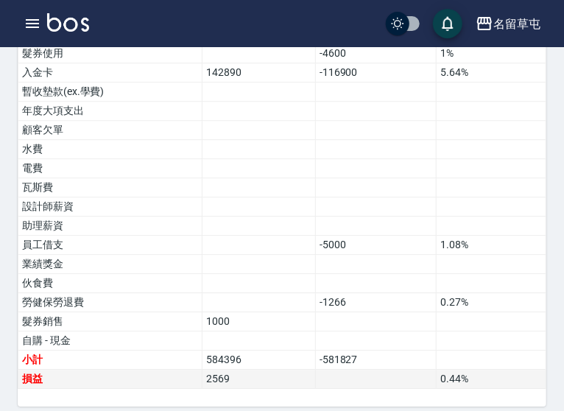
scroll to position [1088, 0]
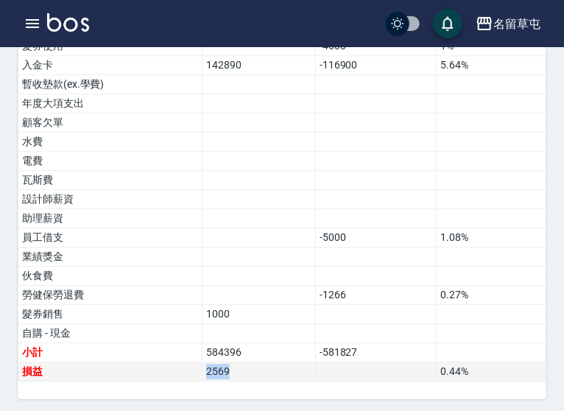
drag, startPoint x: 245, startPoint y: 367, endPoint x: 174, endPoint y: 370, distance: 71.5
click at [174, 370] on tr "損益 2569 0.44 %" at bounding box center [282, 371] width 528 height 19
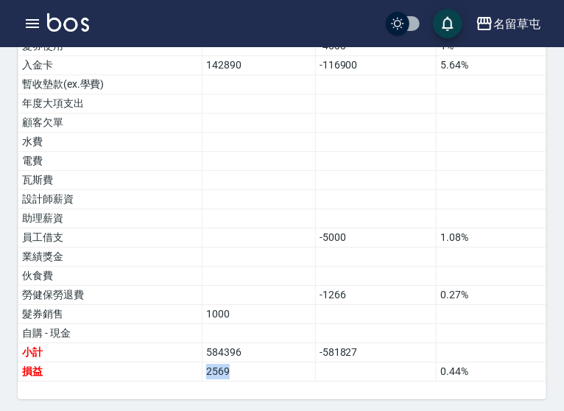
copy tr "損益 2569"
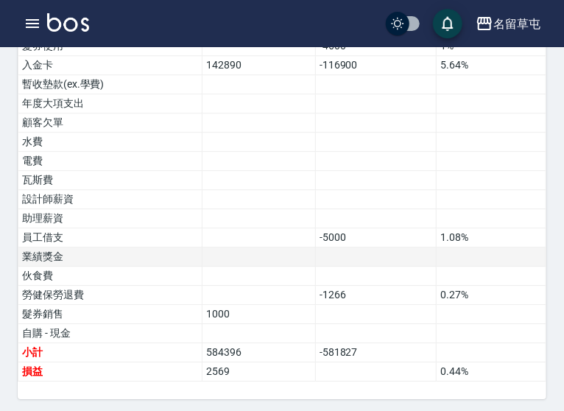
click at [304, 250] on td at bounding box center [258, 256] width 113 height 19
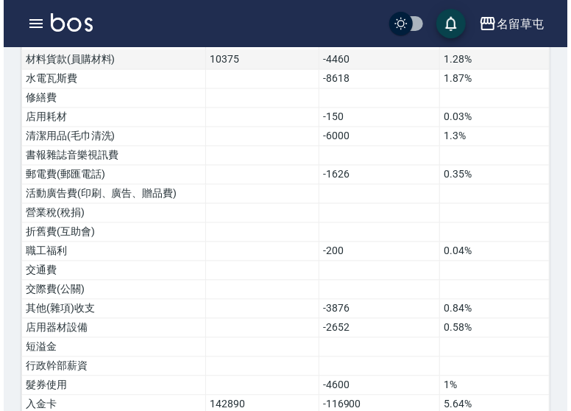
scroll to position [686, 0]
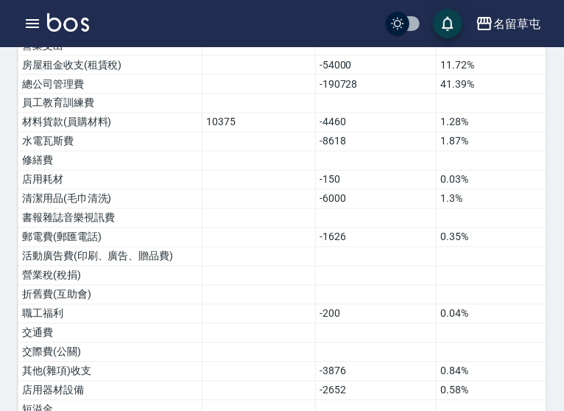
click at [487, 40] on div "名留草屯 登出" at bounding box center [282, 23] width 564 height 47
click at [496, 29] on div "名留草屯" at bounding box center [516, 24] width 47 height 18
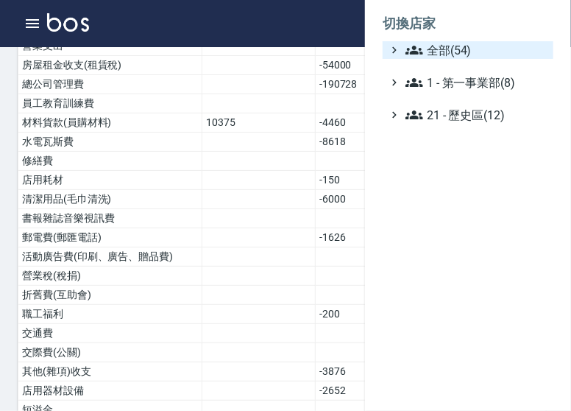
click at [501, 47] on span "全部(54)" at bounding box center [477, 50] width 142 height 18
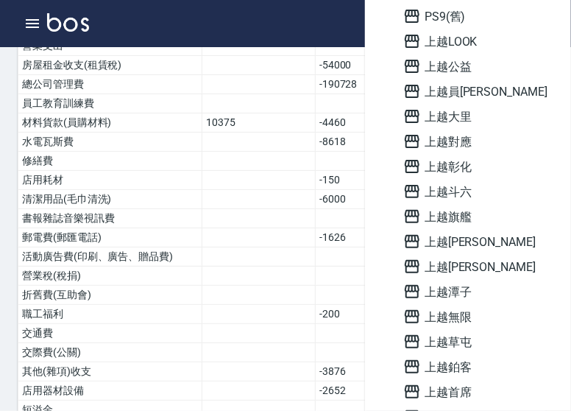
scroll to position [1062, 0]
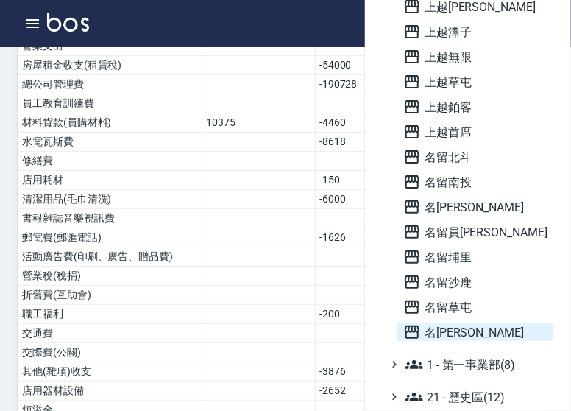
click at [469, 334] on span "名[PERSON_NAME]" at bounding box center [475, 332] width 144 height 18
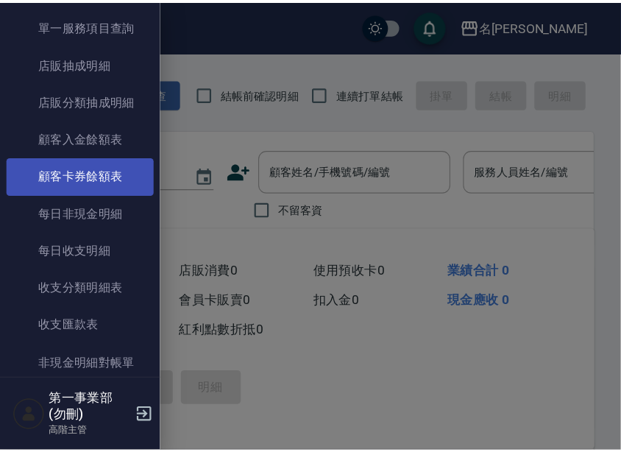
scroll to position [1138, 0]
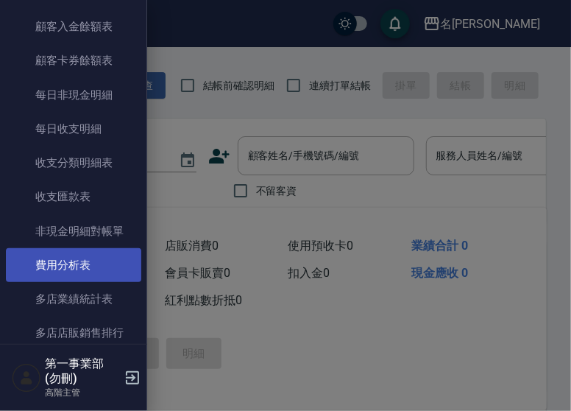
click at [88, 272] on link "費用分析表" at bounding box center [73, 265] width 135 height 34
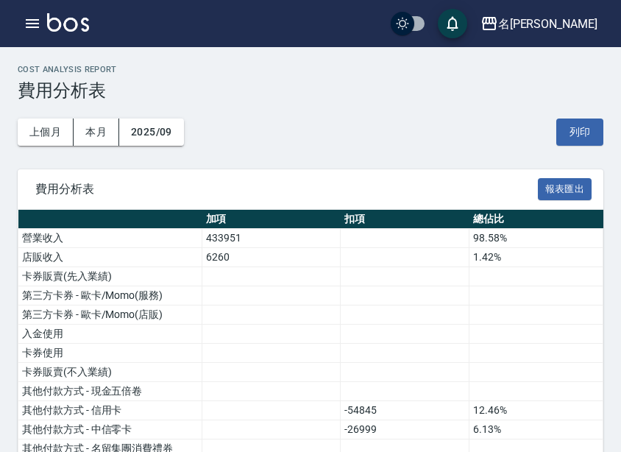
drag, startPoint x: 314, startPoint y: 1, endPoint x: 272, endPoint y: 147, distance: 150.8
click at [272, 147] on div "上個月 本月 2025/09 列印" at bounding box center [311, 132] width 586 height 63
click at [171, 130] on button "2025/09" at bounding box center [151, 132] width 65 height 27
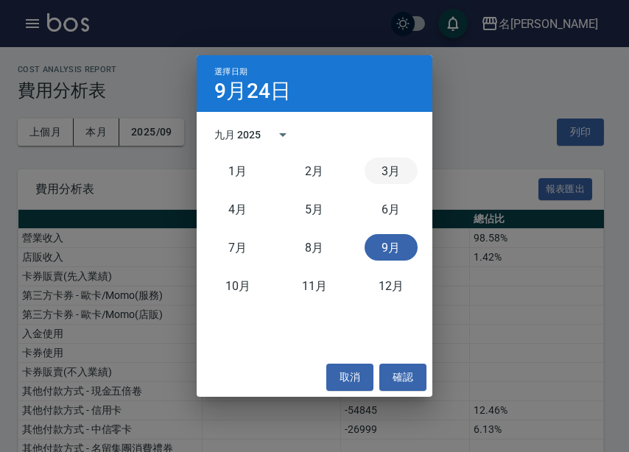
click at [378, 167] on button "3月" at bounding box center [390, 171] width 53 height 27
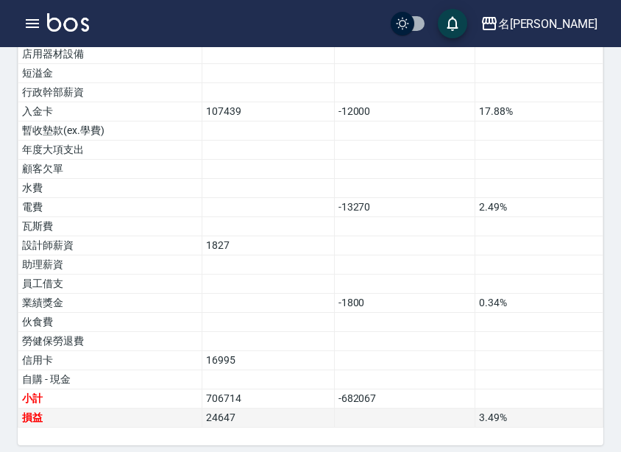
scroll to position [865, 0]
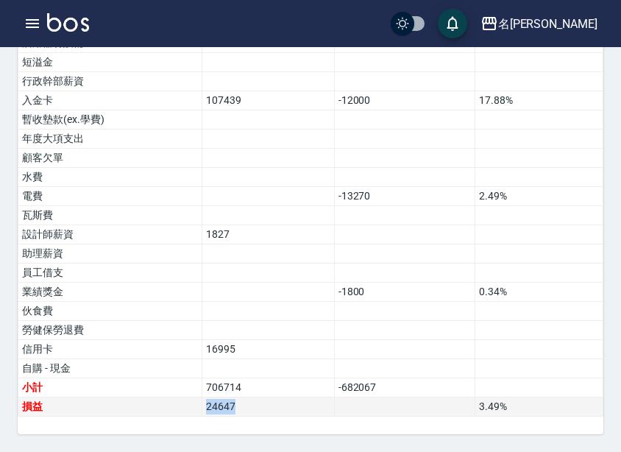
drag, startPoint x: 253, startPoint y: 413, endPoint x: 199, endPoint y: 408, distance: 54.7
click at [199, 408] on tr "損益 24647 3.49 %" at bounding box center [310, 407] width 585 height 19
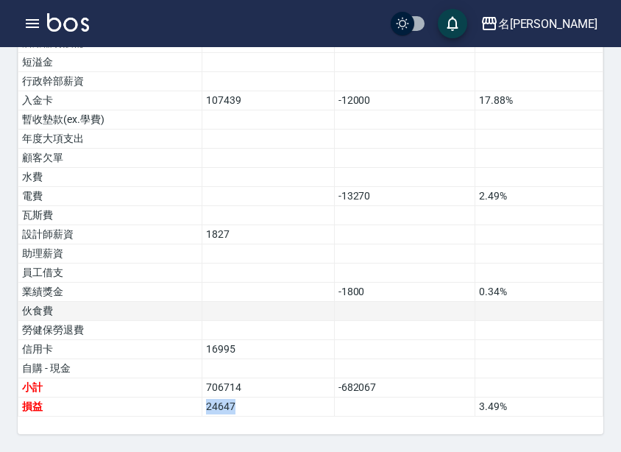
copy tr "損益 24647"
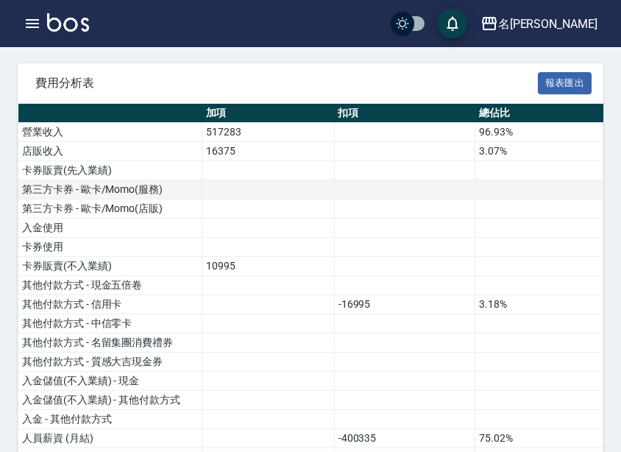
scroll to position [0, 0]
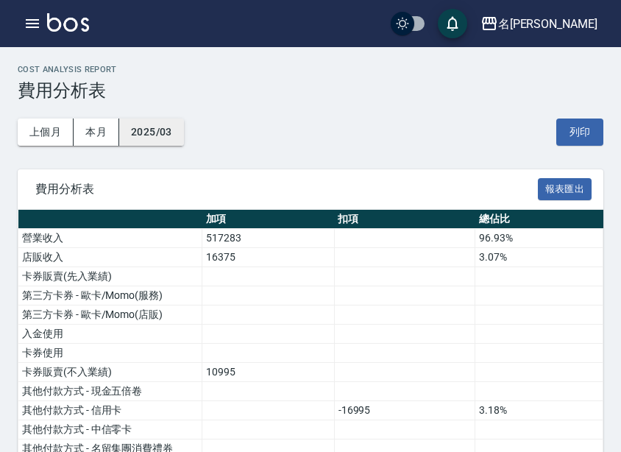
click at [176, 129] on button "2025/03" at bounding box center [151, 132] width 65 height 27
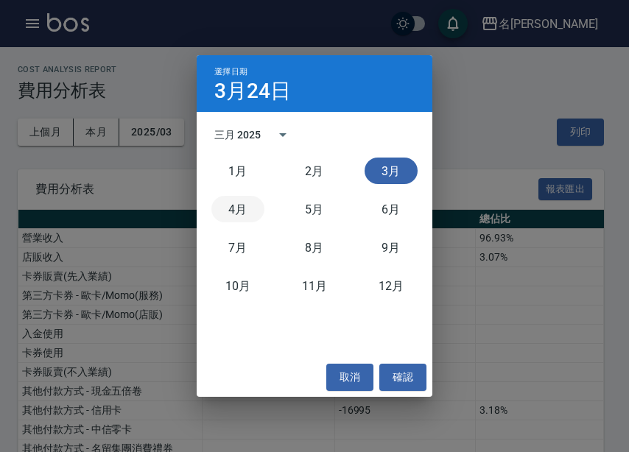
click at [234, 201] on button "4月" at bounding box center [237, 209] width 53 height 27
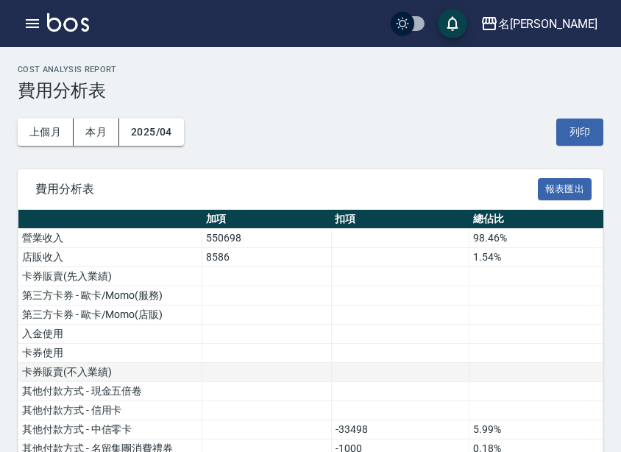
click at [332, 363] on td at bounding box center [400, 372] width 138 height 19
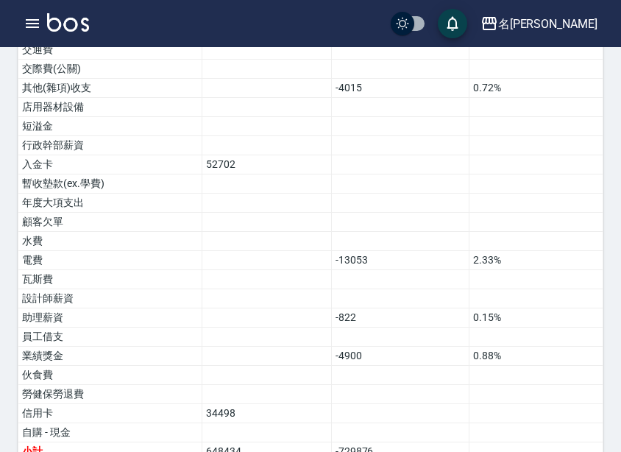
scroll to position [865, 0]
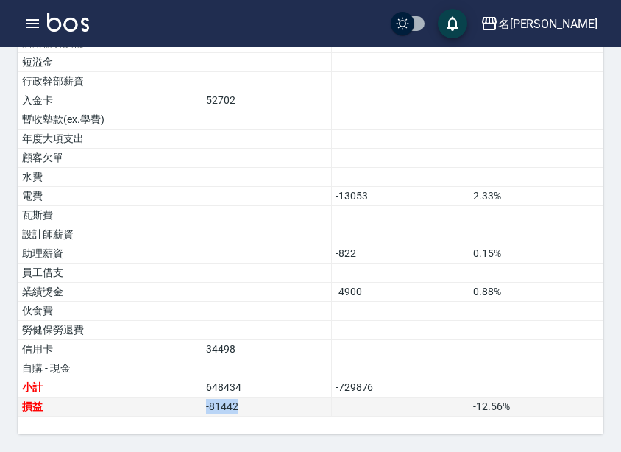
drag, startPoint x: 246, startPoint y: 407, endPoint x: 178, endPoint y: 411, distance: 67.8
click at [178, 410] on tr "損益 -81442 -12.56 %" at bounding box center [310, 407] width 585 height 19
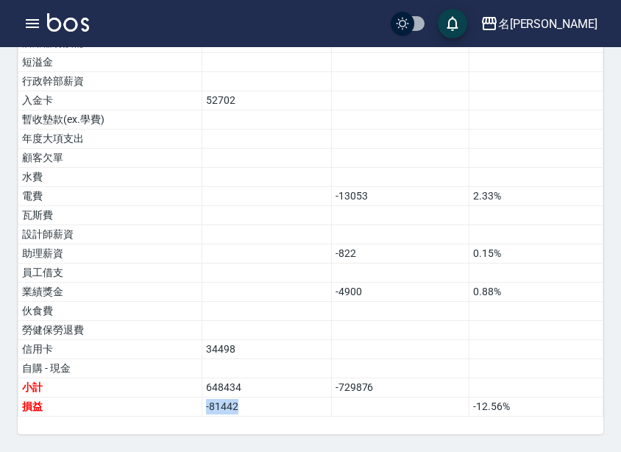
copy tr "損益 -81442"
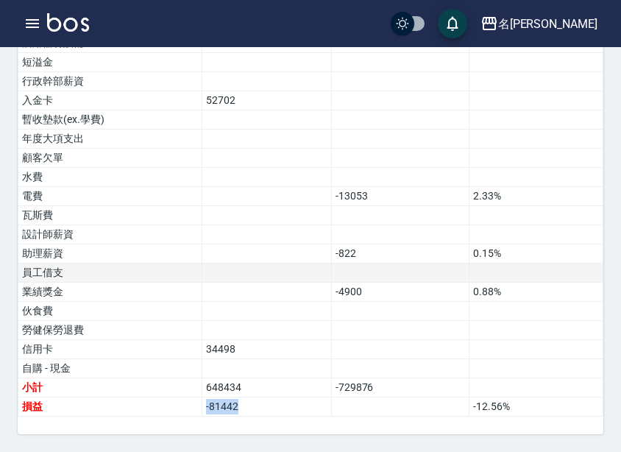
click at [216, 272] on td at bounding box center [267, 273] width 130 height 19
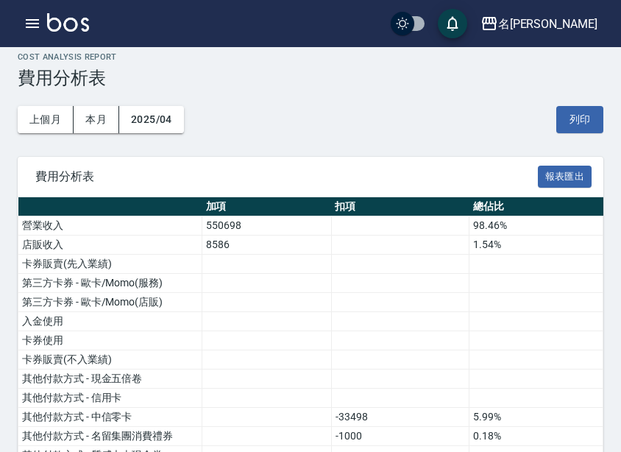
scroll to position [0, 0]
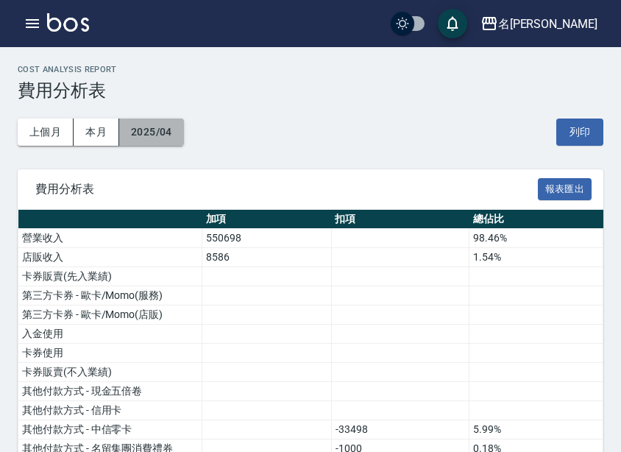
click at [177, 135] on button "2025/04" at bounding box center [151, 132] width 65 height 27
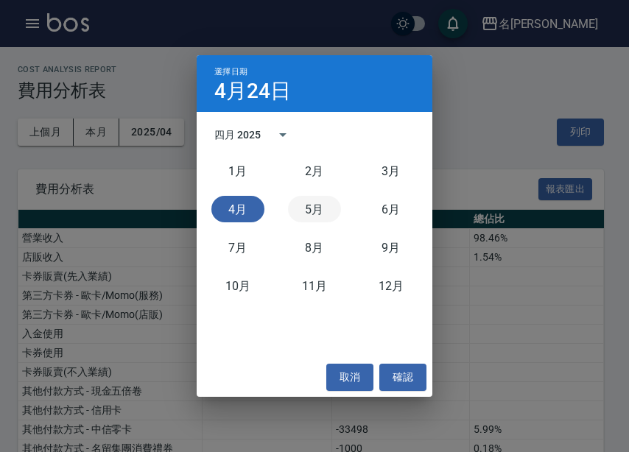
click at [318, 214] on button "5月" at bounding box center [314, 209] width 53 height 27
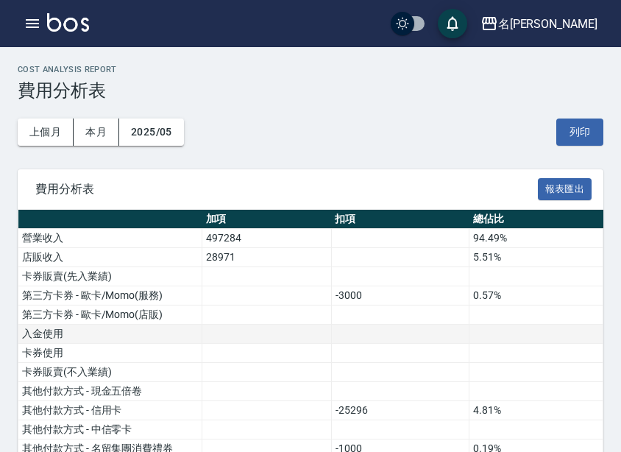
click at [278, 329] on td at bounding box center [267, 334] width 130 height 19
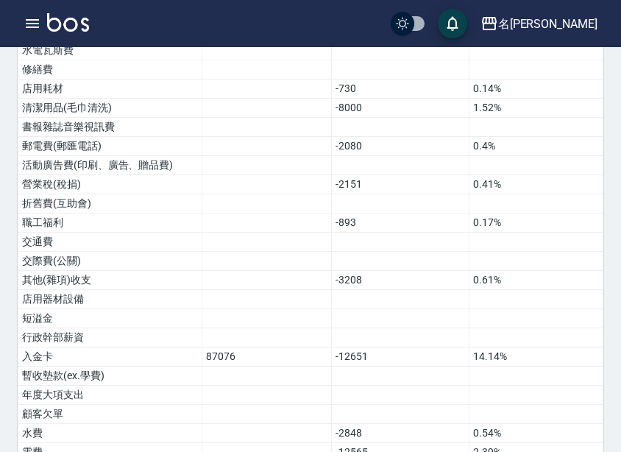
scroll to position [865, 0]
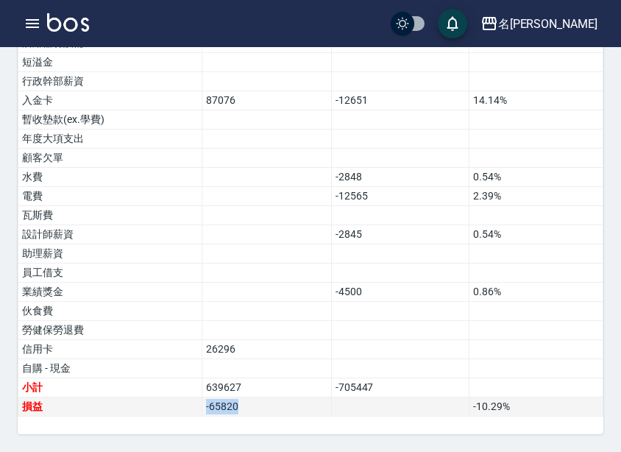
drag, startPoint x: 248, startPoint y: 406, endPoint x: 169, endPoint y: 412, distance: 79.1
click at [169, 410] on tr "損益 -65820 -10.29 %" at bounding box center [310, 407] width 585 height 19
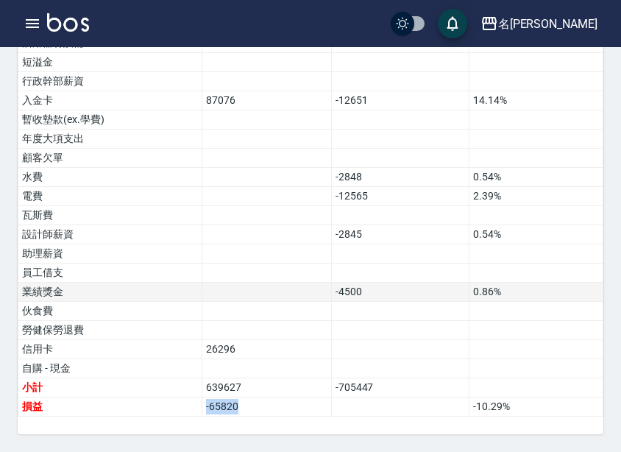
copy tr "損益 -65820"
click at [242, 294] on td at bounding box center [267, 292] width 130 height 19
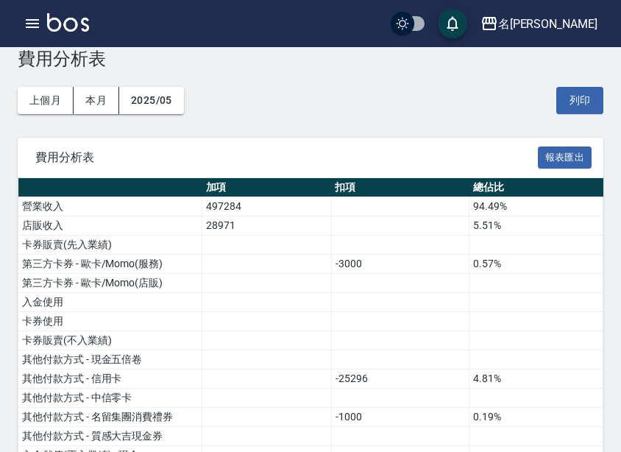
scroll to position [0, 0]
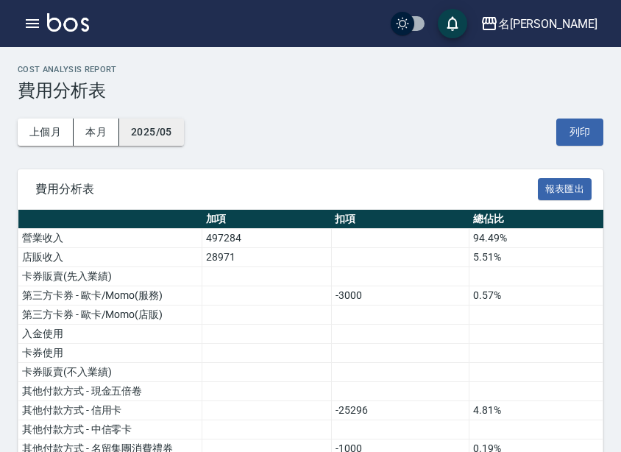
click at [172, 136] on button "2025/05" at bounding box center [151, 132] width 65 height 27
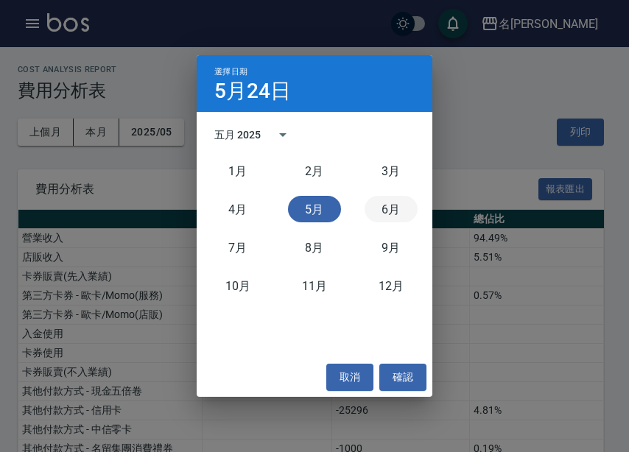
click at [401, 202] on button "6月" at bounding box center [390, 209] width 53 height 27
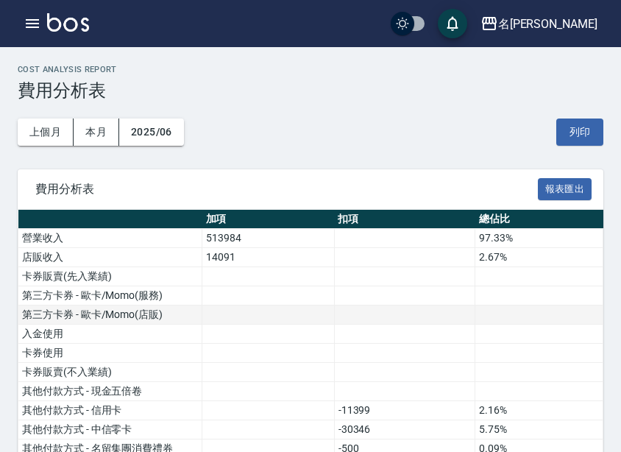
click at [441, 316] on td at bounding box center [404, 315] width 141 height 19
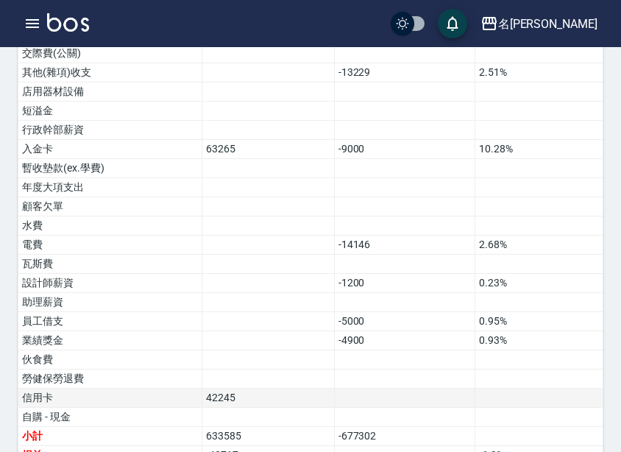
scroll to position [865, 0]
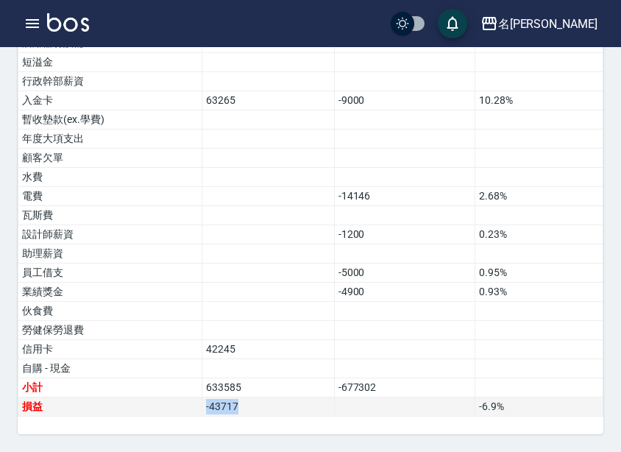
drag, startPoint x: 264, startPoint y: 406, endPoint x: 186, endPoint y: 407, distance: 77.3
click at [186, 407] on tr "損益 -43717 -6.9 %" at bounding box center [310, 407] width 585 height 19
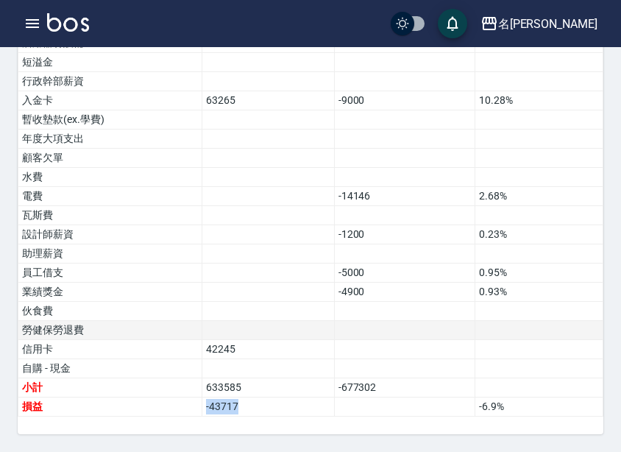
copy tr "損益 -43717"
